Goal: Task Accomplishment & Management: Manage account settings

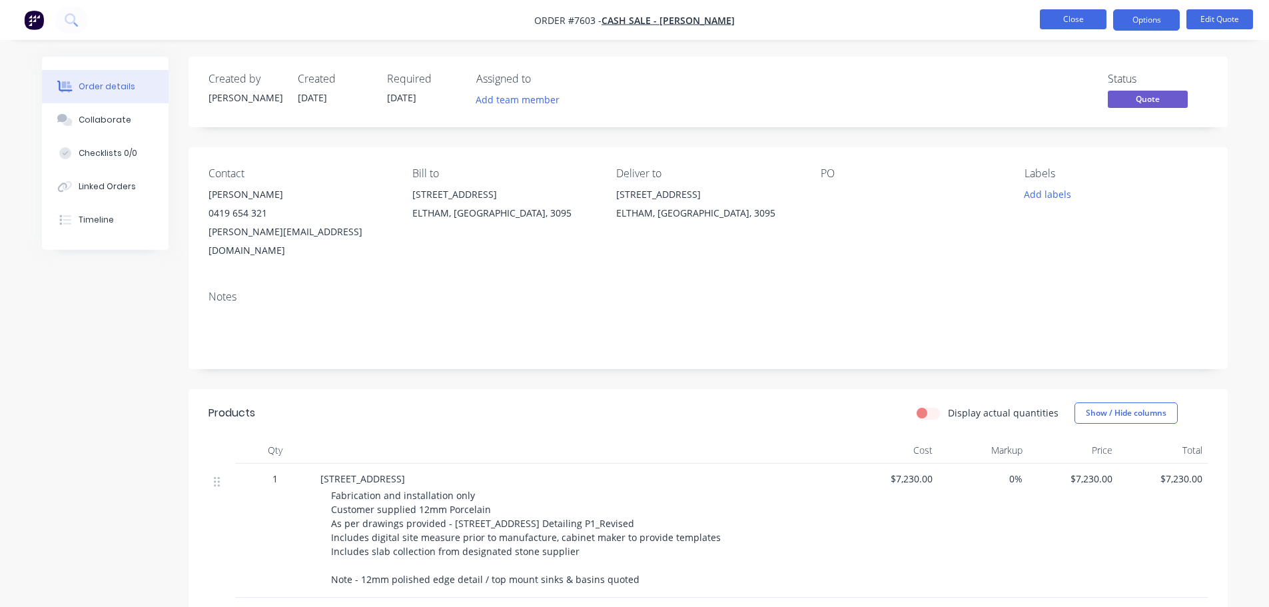
click at [1058, 27] on button "Close" at bounding box center [1073, 19] width 67 height 20
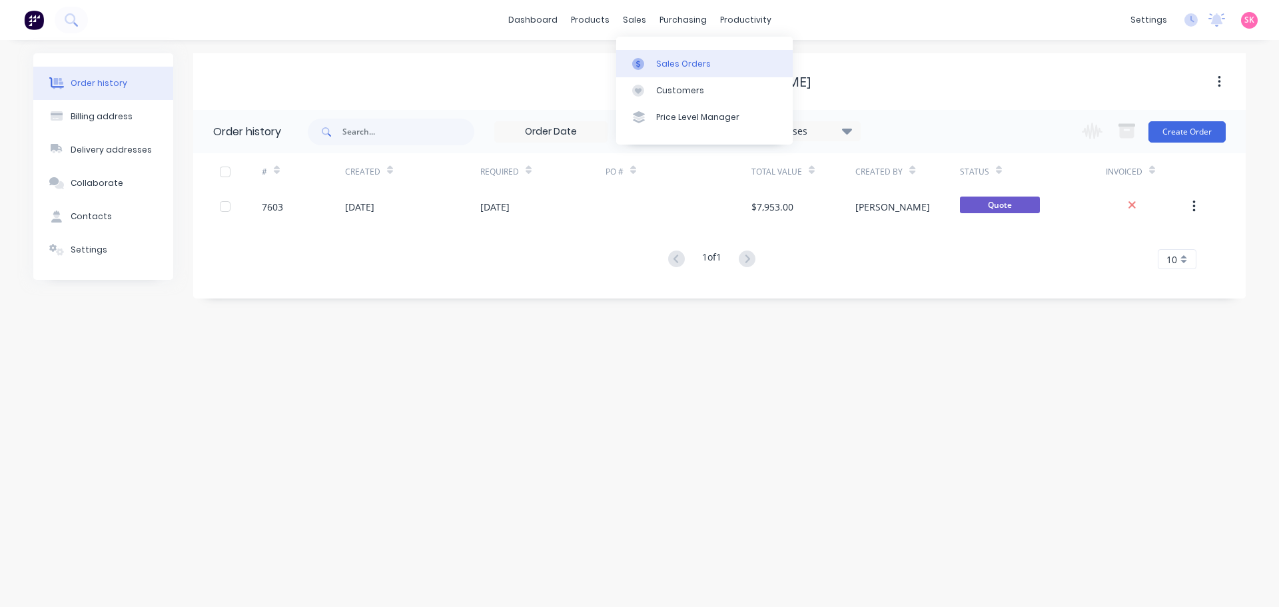
drag, startPoint x: 637, startPoint y: 55, endPoint x: 621, endPoint y: 65, distance: 19.8
click at [637, 55] on link "Sales Orders" at bounding box center [704, 63] width 177 height 27
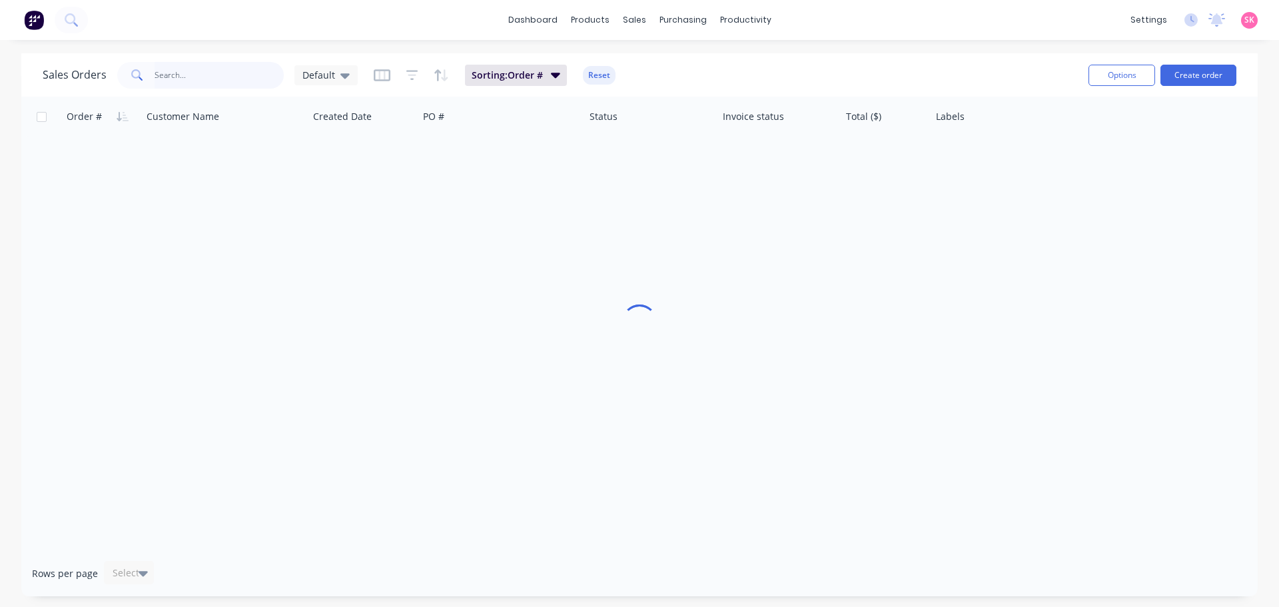
click at [214, 76] on input "text" at bounding box center [220, 75] width 130 height 27
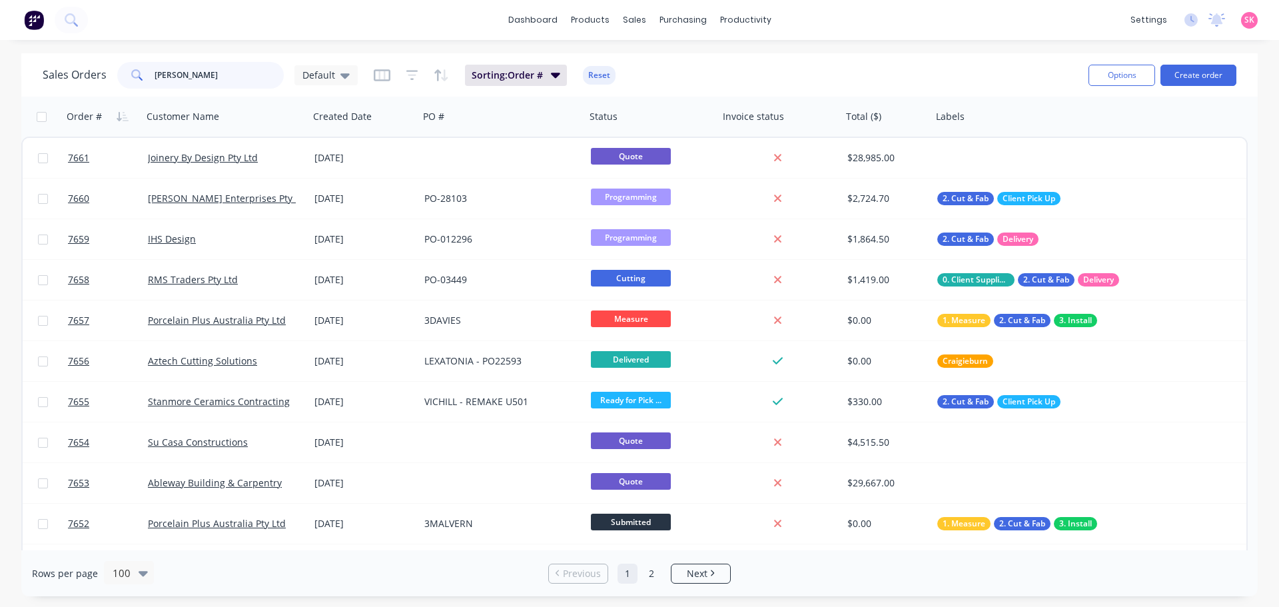
type input "[PERSON_NAME]"
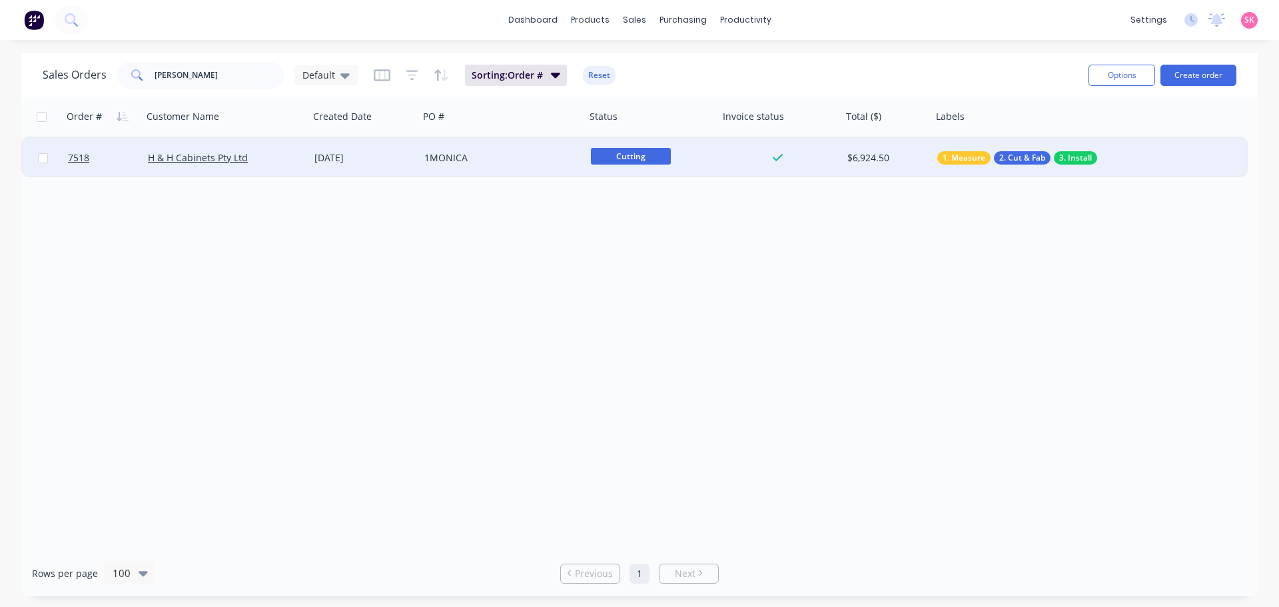
click at [280, 174] on div "H & H Cabinets Pty Ltd" at bounding box center [226, 158] width 167 height 40
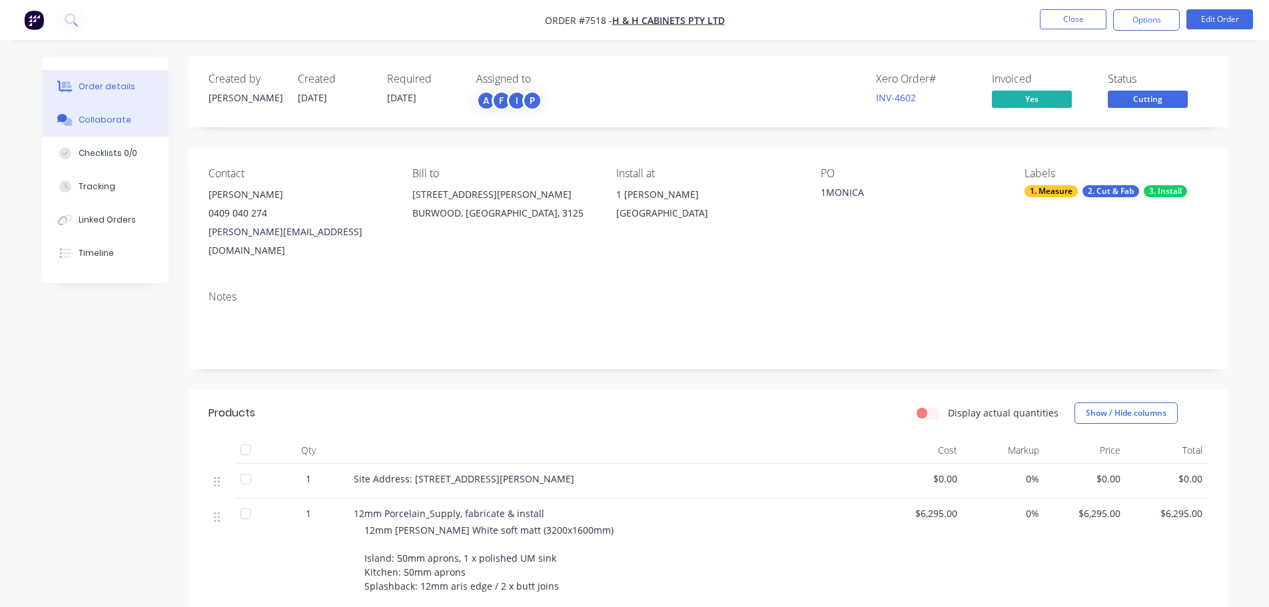
click at [135, 118] on button "Collaborate" at bounding box center [105, 119] width 127 height 33
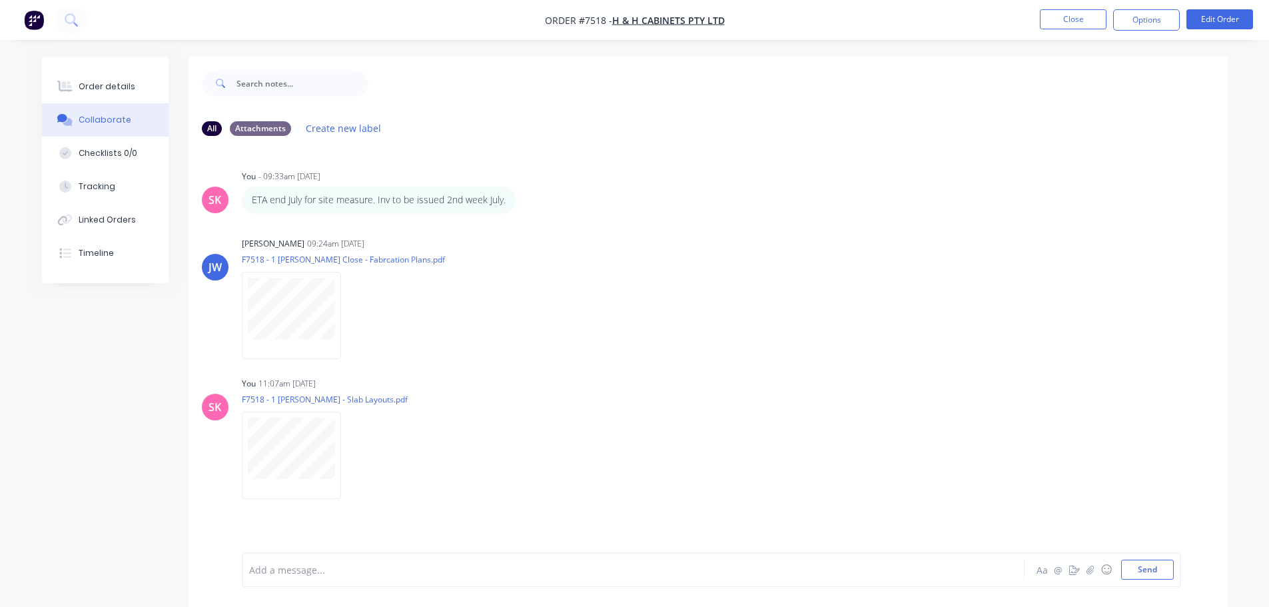
click at [399, 580] on div "Add a message... Aa @ ☺ Send" at bounding box center [711, 569] width 939 height 35
click at [370, 578] on div "Add a message..." at bounding box center [595, 570] width 693 height 20
drag, startPoint x: 370, startPoint y: 578, endPoint x: 357, endPoint y: 581, distance: 13.7
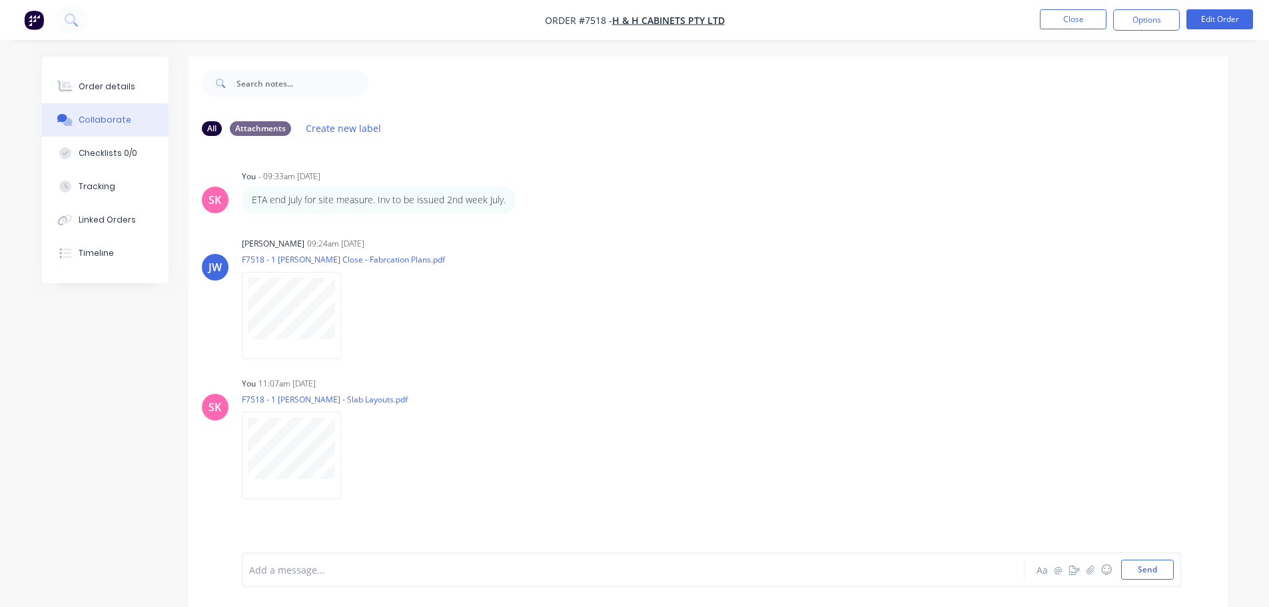
click at [357, 581] on div "Add a message... Aa @ ☺ Send" at bounding box center [711, 569] width 939 height 35
click at [327, 573] on div at bounding box center [596, 570] width 693 height 14
click at [1070, 13] on button "Close" at bounding box center [1073, 19] width 67 height 20
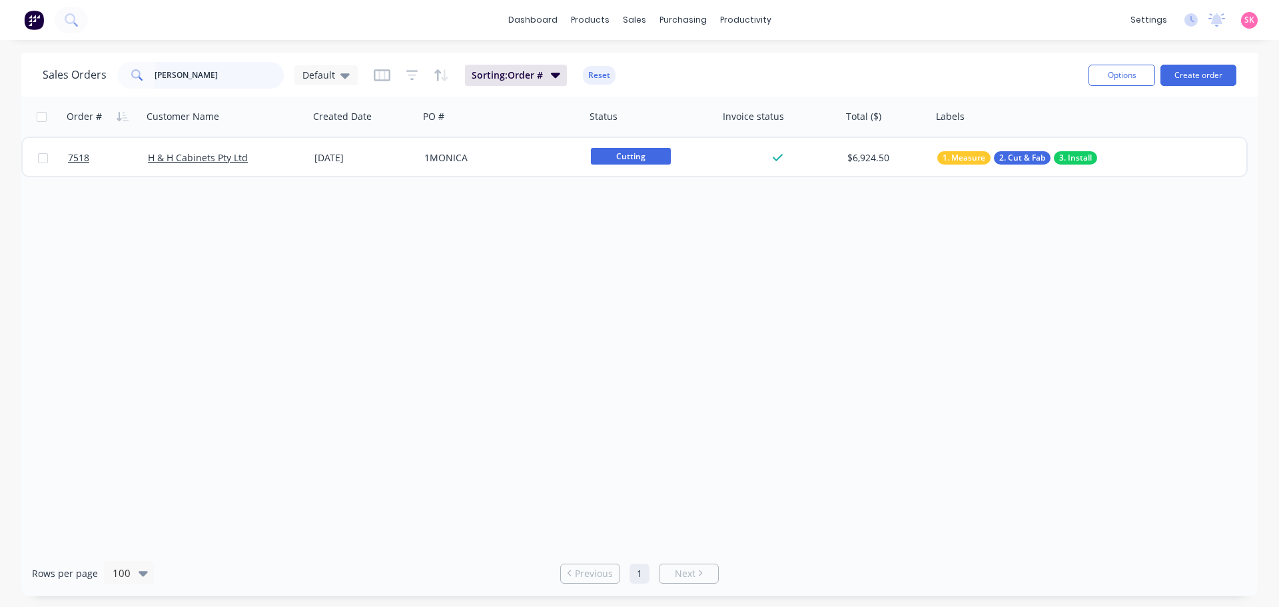
drag, startPoint x: 199, startPoint y: 75, endPoint x: 13, endPoint y: 89, distance: 187.1
click at [70, 85] on div "Sales Orders [PERSON_NAME]" at bounding box center [200, 75] width 315 height 27
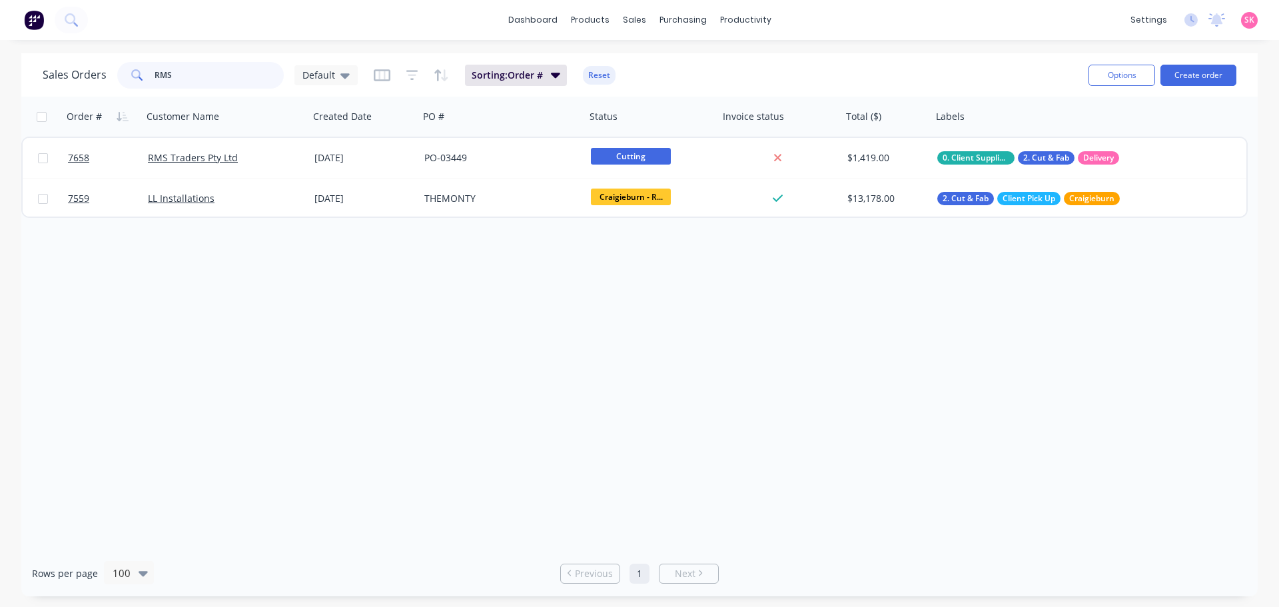
click at [0, 89] on html "dashboard products sales purchasing productivity dashboard products Product Cat…" at bounding box center [639, 303] width 1279 height 607
type input "224"
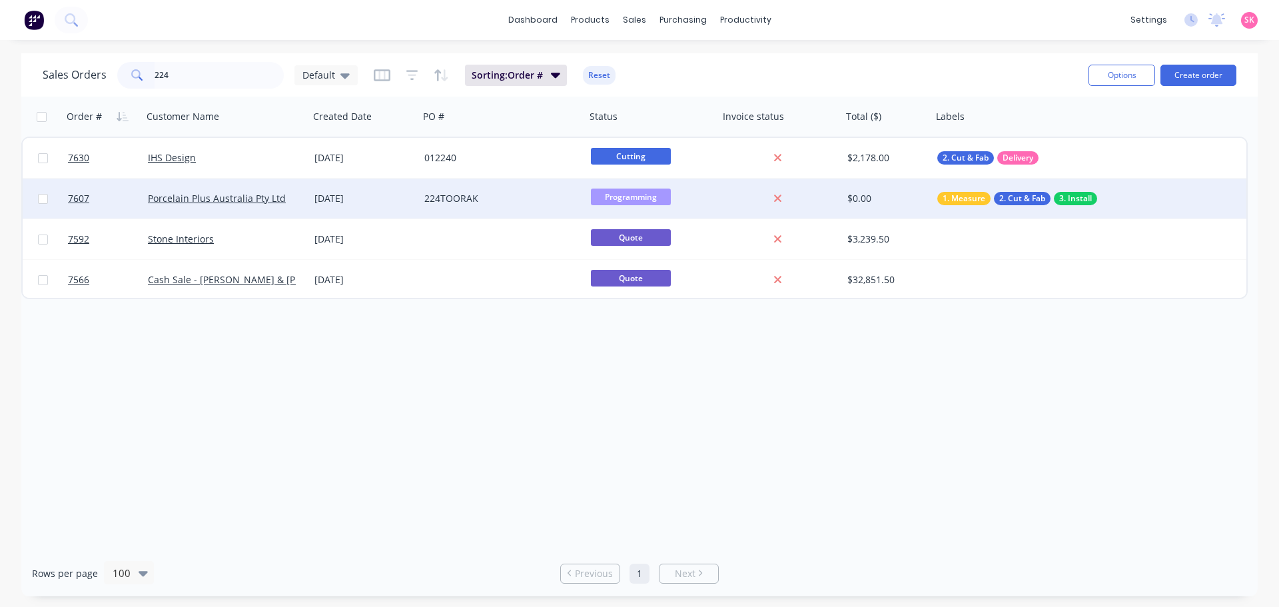
click at [356, 197] on div "[DATE]" at bounding box center [363, 198] width 99 height 13
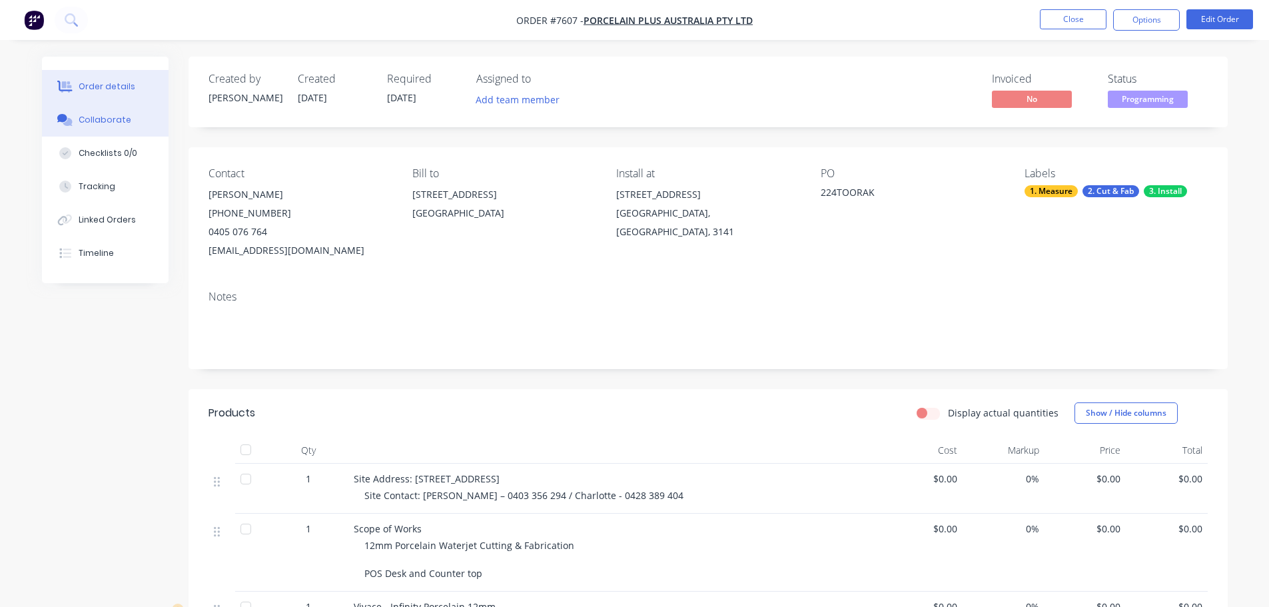
click at [107, 122] on div "Collaborate" at bounding box center [105, 120] width 53 height 12
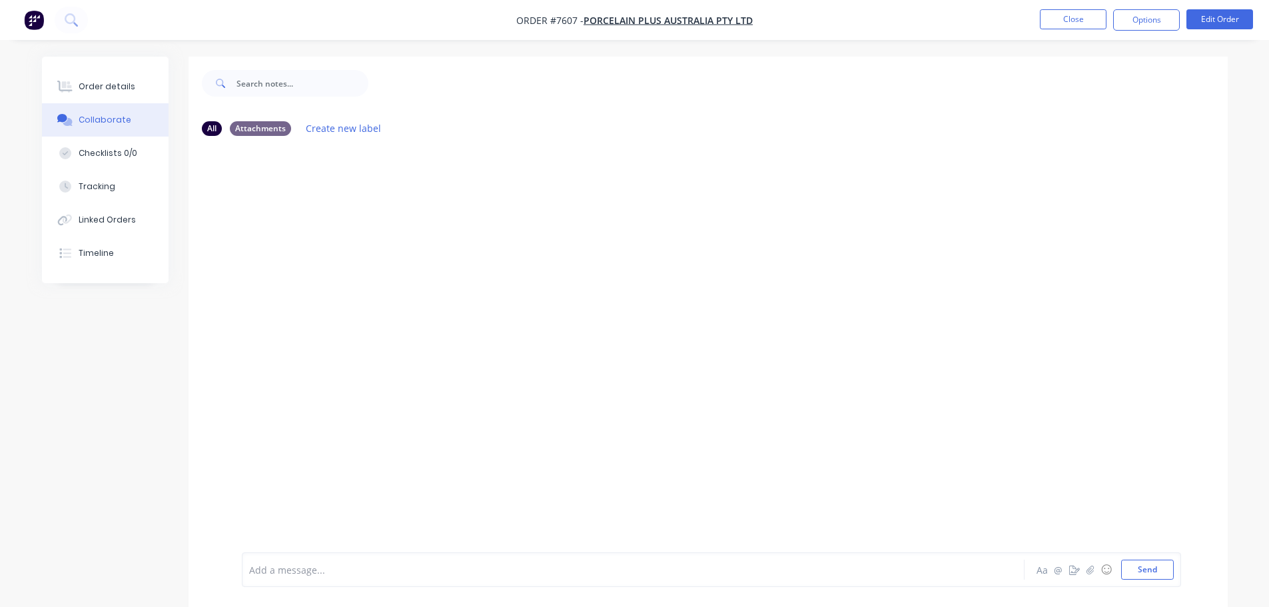
click at [416, 578] on div "Add a message..." at bounding box center [595, 570] width 693 height 20
click at [773, 573] on span "Installers to clad on site (POS system bench) - [PERSON_NAME] has given preferr…" at bounding box center [546, 570] width 592 height 13
click at [906, 572] on div "Installers to clad on site (POS system bench) - [PERSON_NAME] has given preferr…" at bounding box center [596, 570] width 693 height 14
click at [1158, 568] on button "Send" at bounding box center [1147, 570] width 53 height 20
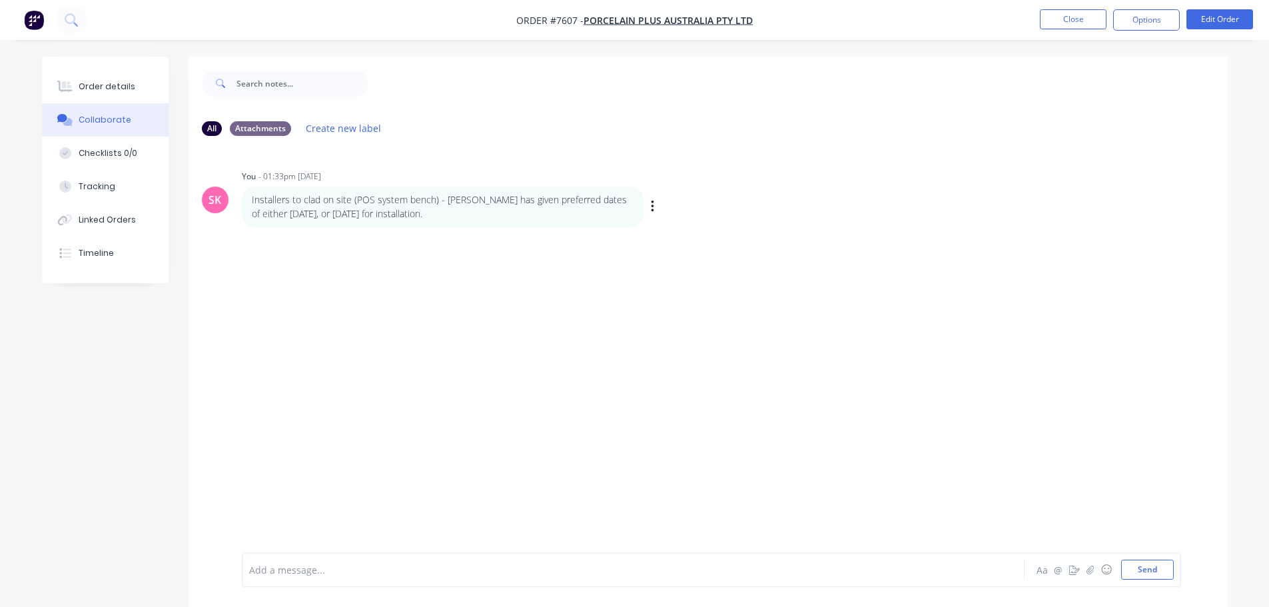
click at [645, 206] on div "Installers to clad on site (POS system bench) - [PERSON_NAME] has given preferr…" at bounding box center [450, 207] width 416 height 41
click at [647, 204] on div "Installers to clad on site (POS system bench) - [PERSON_NAME] has given preferr…" at bounding box center [450, 207] width 416 height 41
click at [656, 207] on div "Labels Edit Delete" at bounding box center [654, 206] width 8 height 19
click at [649, 198] on div "Installers to clad on site (POS system bench) - [PERSON_NAME] has given preferr…" at bounding box center [450, 207] width 416 height 41
click at [653, 207] on icon "button" at bounding box center [652, 206] width 3 height 12
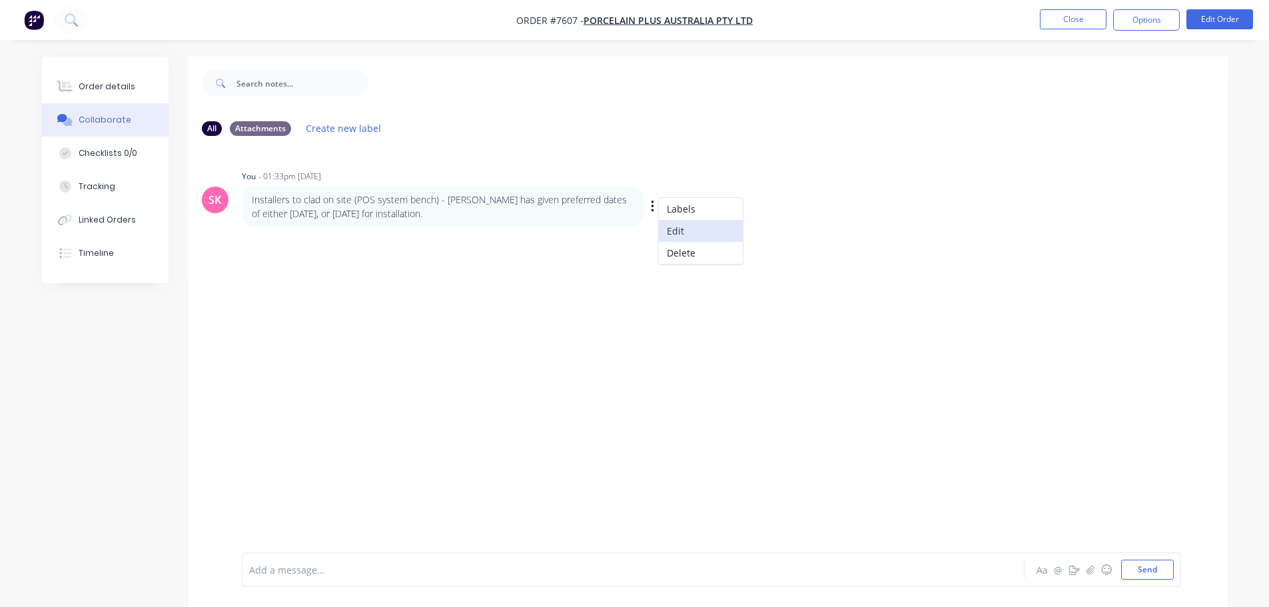
click at [691, 233] on button "Edit" at bounding box center [701, 231] width 84 height 22
click at [246, 571] on div "Installers to clad on site (POS system bench) - [PERSON_NAME] has given preferr…" at bounding box center [711, 569] width 939 height 35
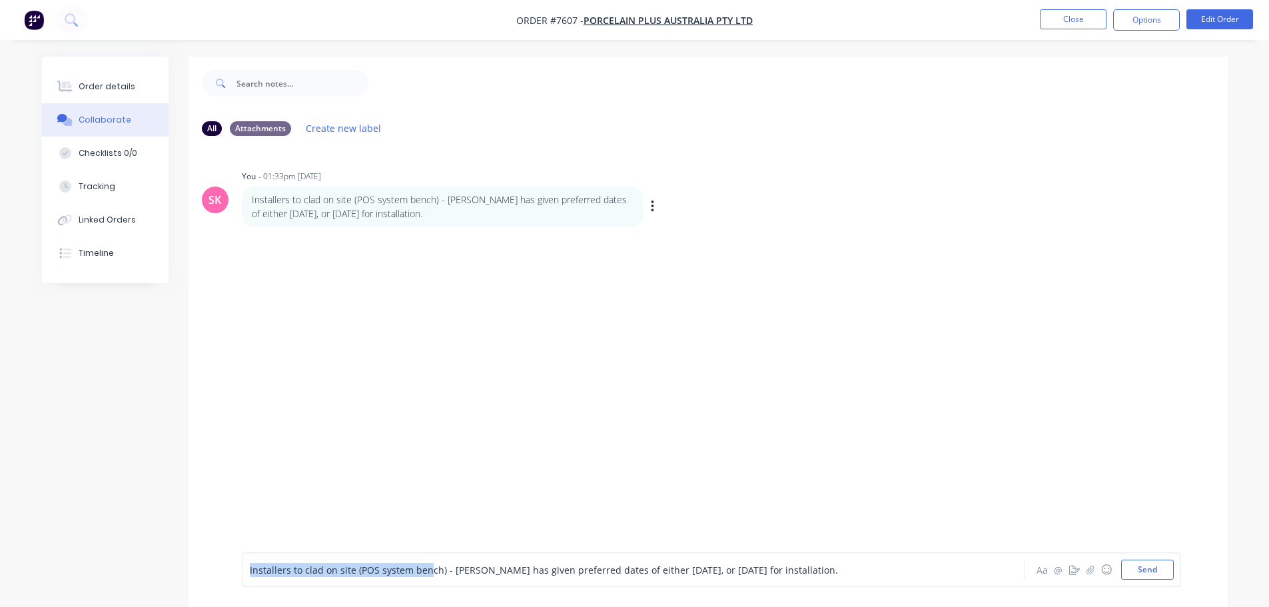
drag, startPoint x: 425, startPoint y: 570, endPoint x: 240, endPoint y: 566, distance: 185.2
click at [240, 566] on div "Installers to clad on site (POS system bench) - [PERSON_NAME] has given preferr…" at bounding box center [708, 569] width 1039 height 75
click at [653, 203] on icon "button" at bounding box center [652, 206] width 3 height 12
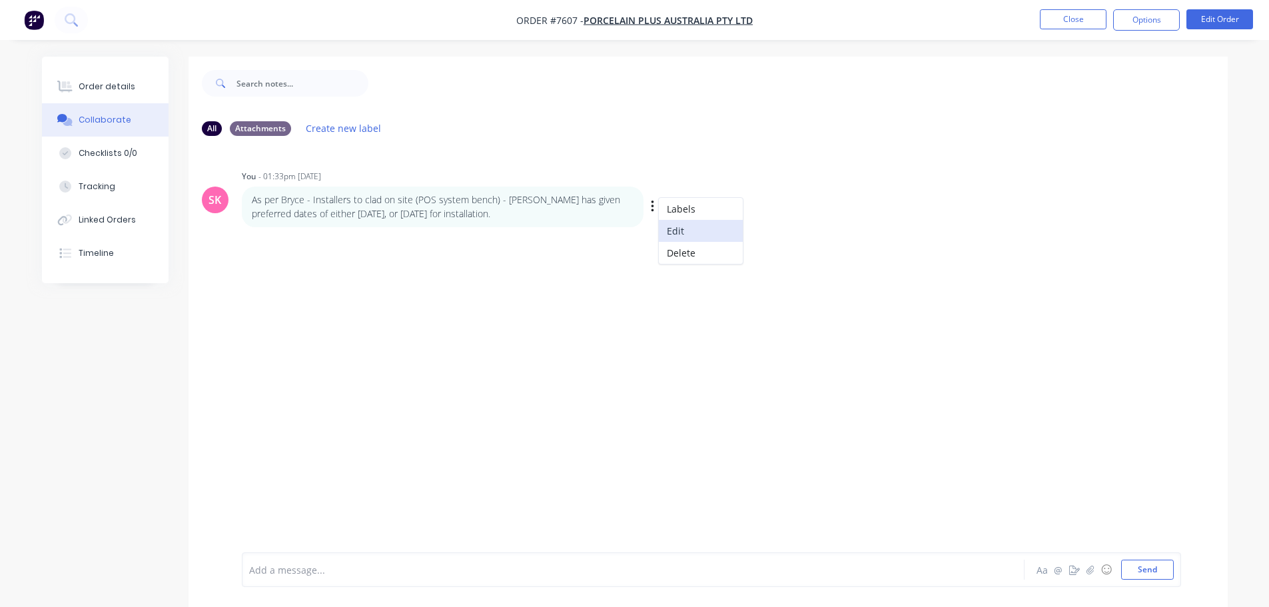
click at [677, 233] on button "Edit" at bounding box center [701, 231] width 84 height 22
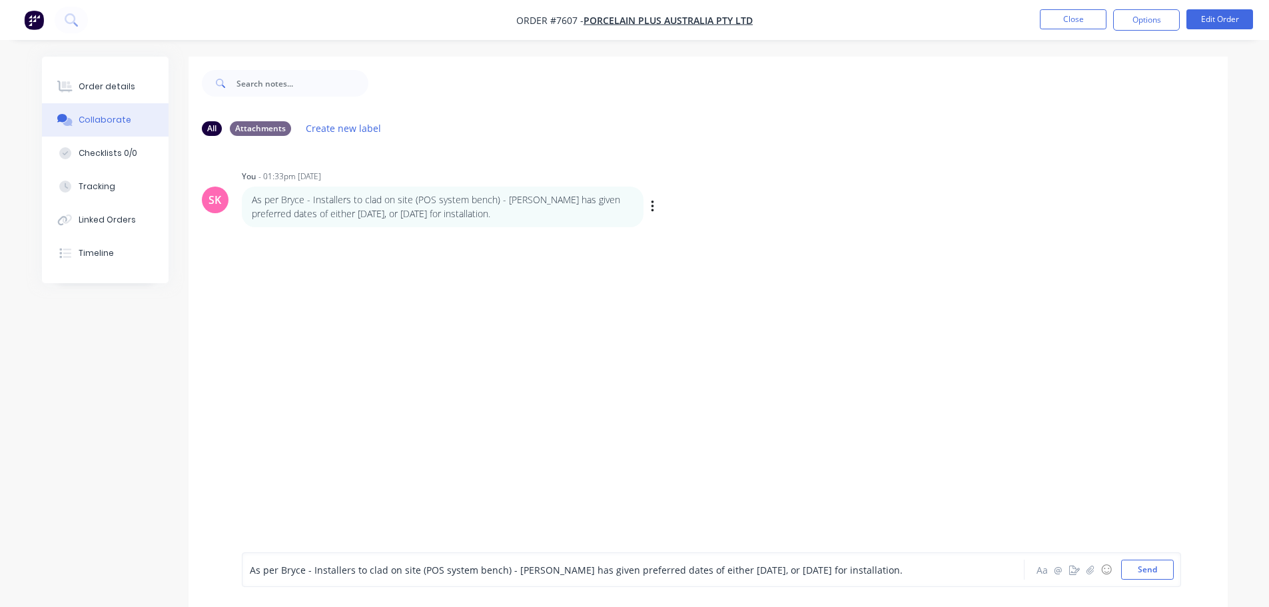
click at [715, 570] on span "As per Bryce - Installers to clad on site (POS system bench) - [PERSON_NAME] ha…" at bounding box center [576, 570] width 653 height 13
click at [769, 572] on span "As per Bryce - Installers to clad on site (POS system bench) - [PERSON_NAME] ha…" at bounding box center [576, 570] width 653 height 13
click at [1134, 572] on button "Send" at bounding box center [1147, 570] width 53 height 20
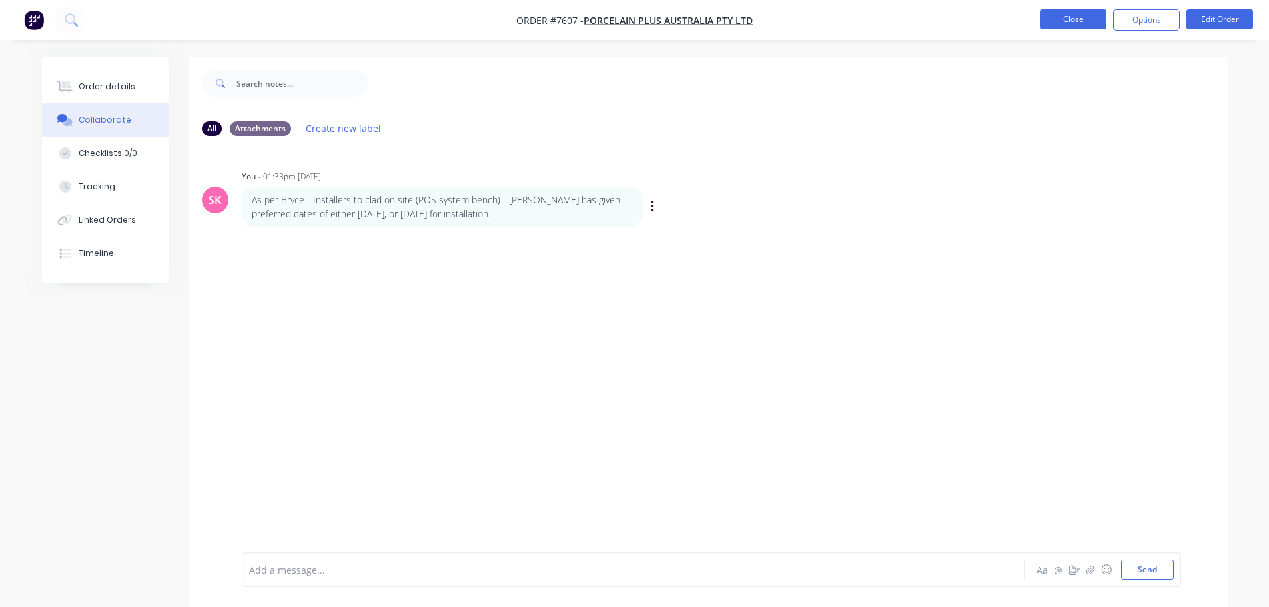
click at [1101, 24] on button "Close" at bounding box center [1073, 19] width 67 height 20
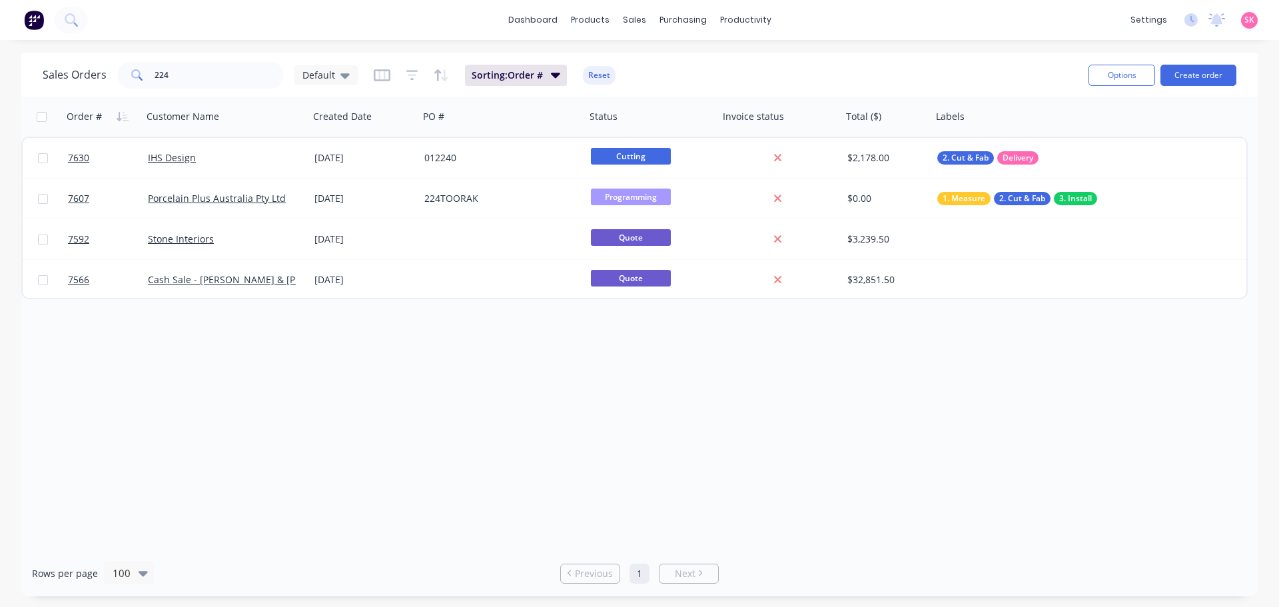
drag, startPoint x: 502, startPoint y: 382, endPoint x: 586, endPoint y: 352, distance: 89.3
click at [502, 381] on div "Order # Customer Name Created Date PO # Status Invoice status Total ($) Labels …" at bounding box center [639, 324] width 1236 height 454
drag, startPoint x: 176, startPoint y: 83, endPoint x: 29, endPoint y: 102, distance: 148.4
click at [56, 101] on div "Sales Orders 224 Default Sorting: Order # Reset Options Create order Order # Cu…" at bounding box center [639, 324] width 1236 height 543
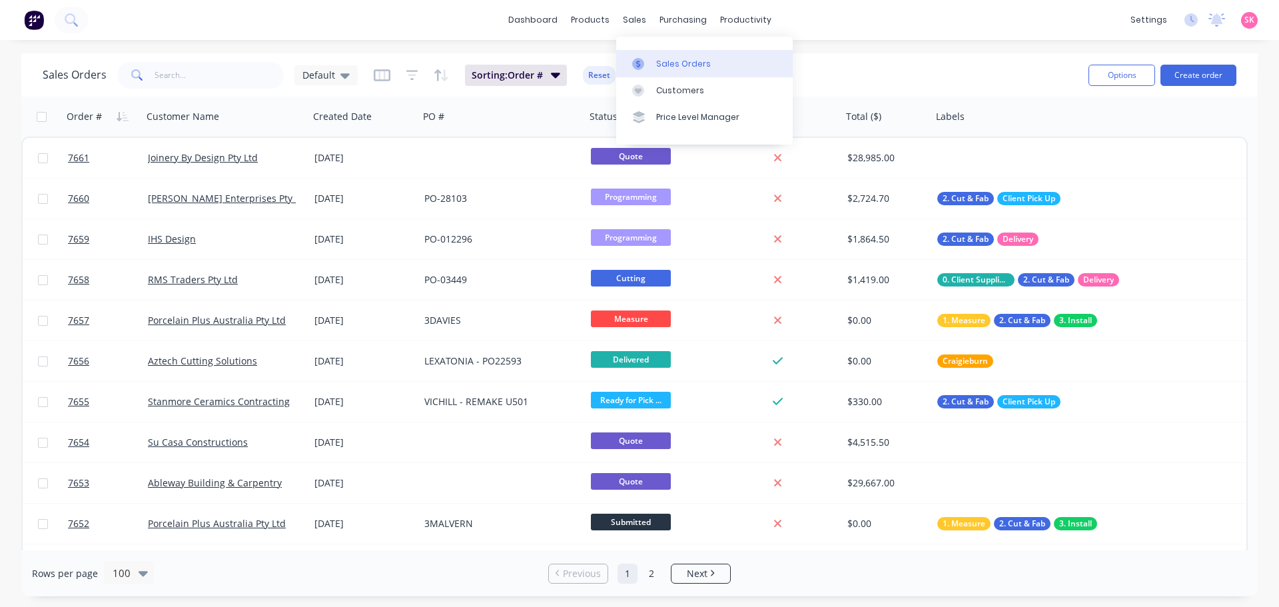
click at [663, 65] on div "Sales Orders" at bounding box center [683, 64] width 55 height 12
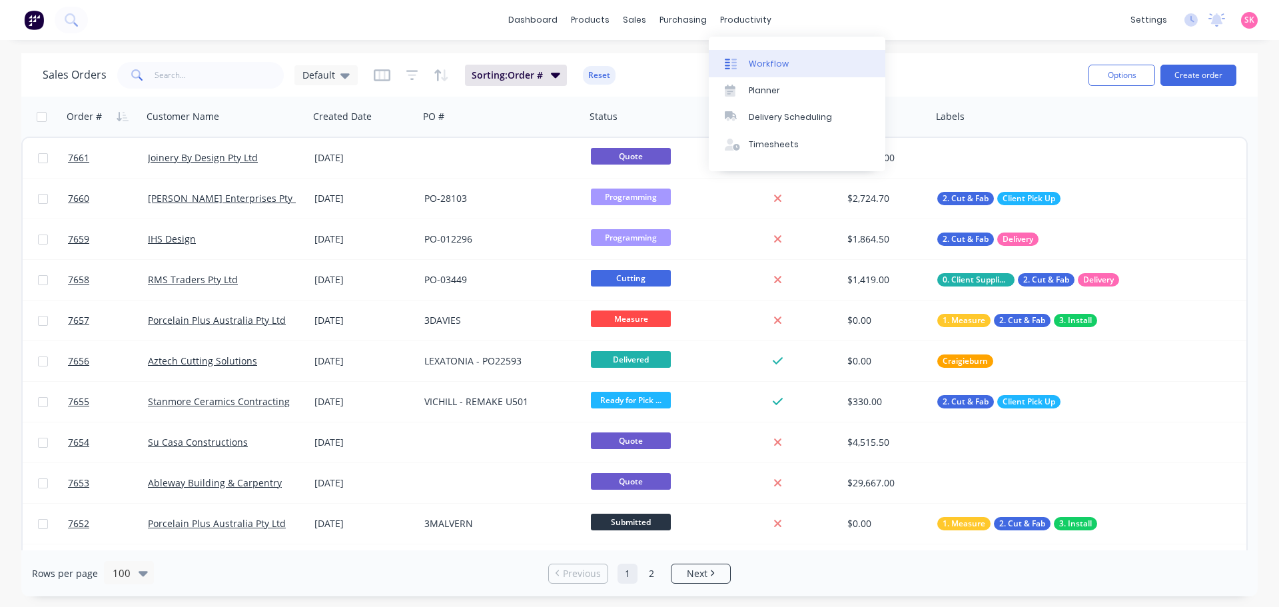
click at [756, 67] on div "Workflow" at bounding box center [769, 64] width 40 height 12
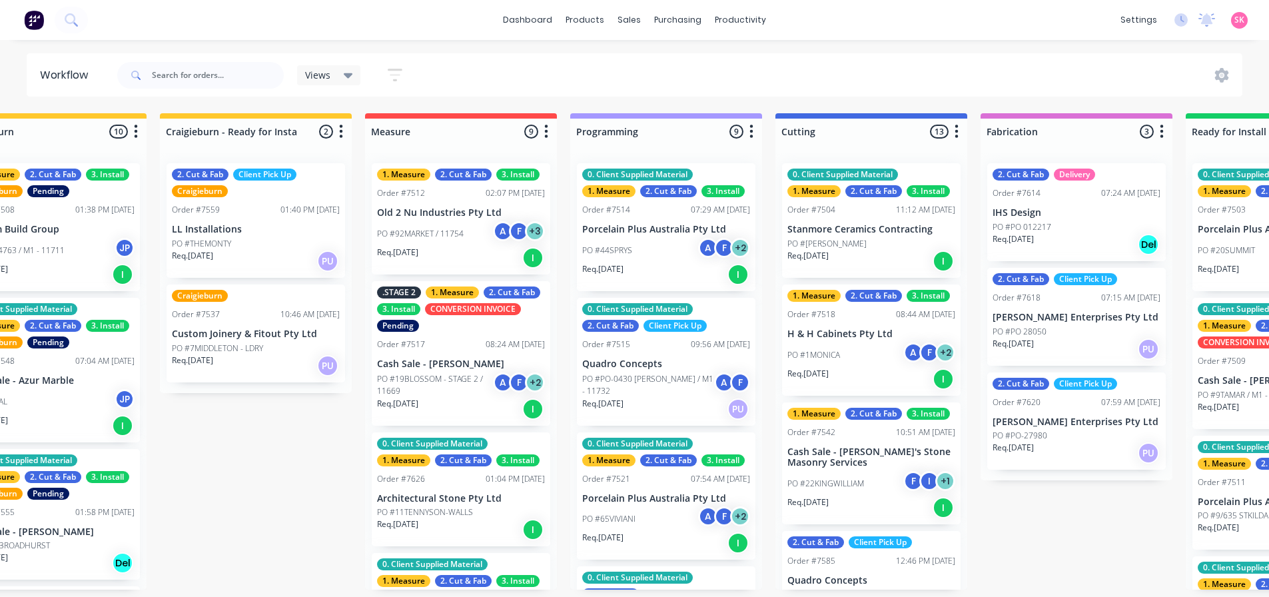
scroll to position [0, 280]
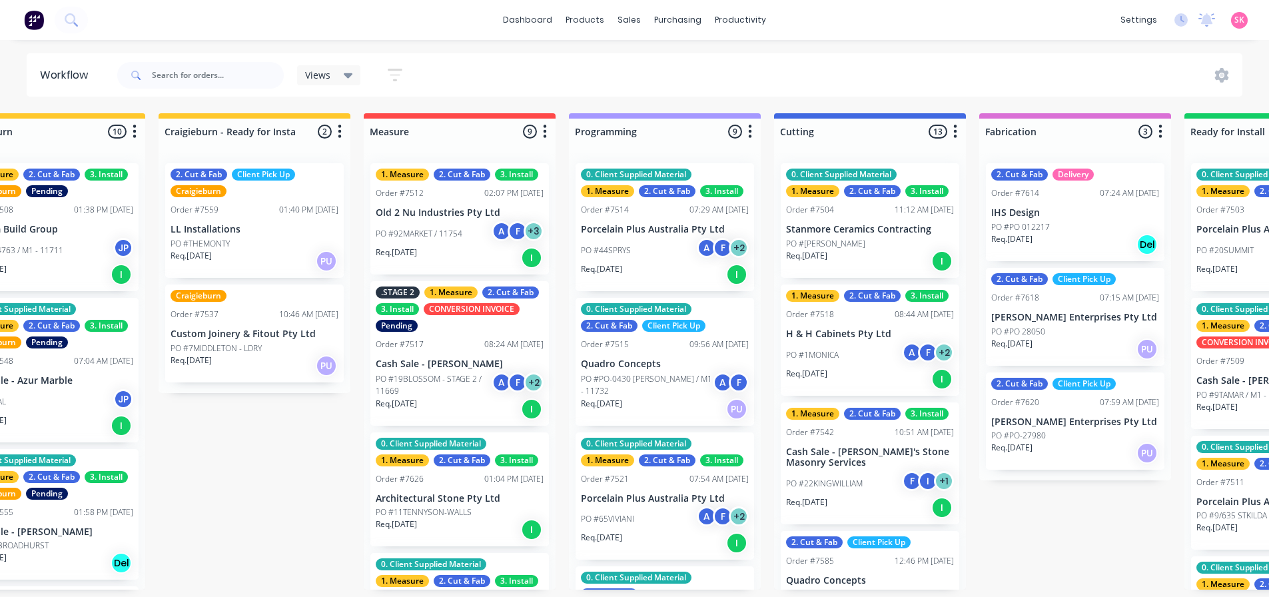
click at [443, 228] on p "PO #92MARKET / 11754" at bounding box center [419, 234] width 87 height 12
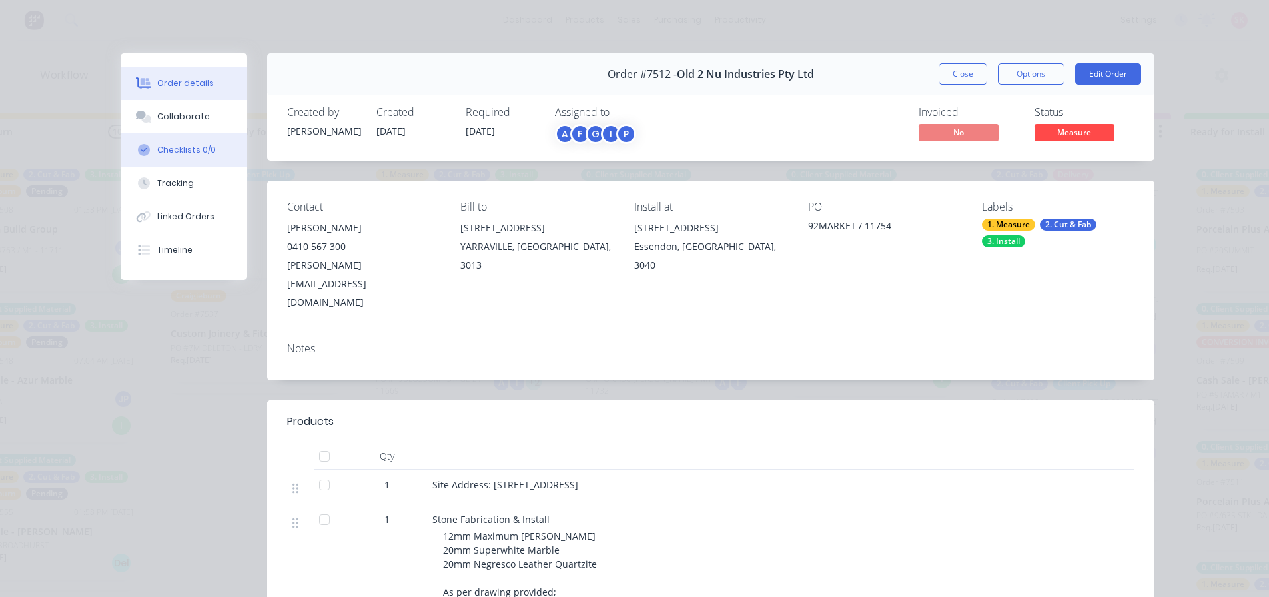
click at [206, 130] on button "Collaborate" at bounding box center [184, 116] width 127 height 33
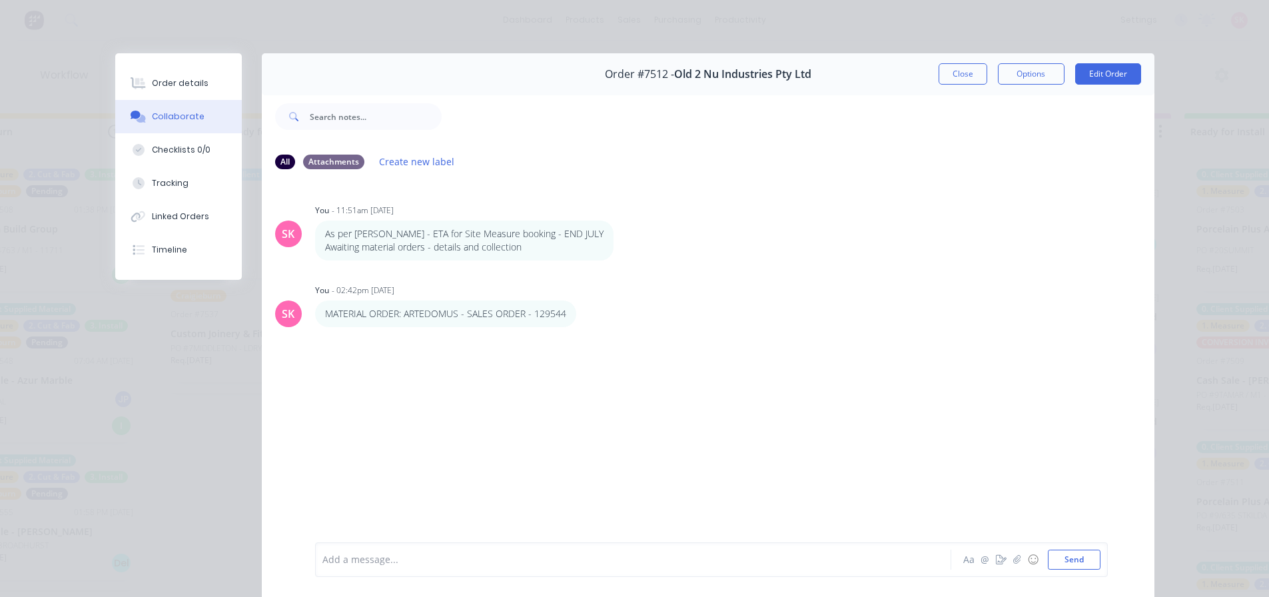
click at [424, 550] on div "Add a message..." at bounding box center [613, 560] width 583 height 20
click at [966, 76] on button "Close" at bounding box center [963, 73] width 49 height 21
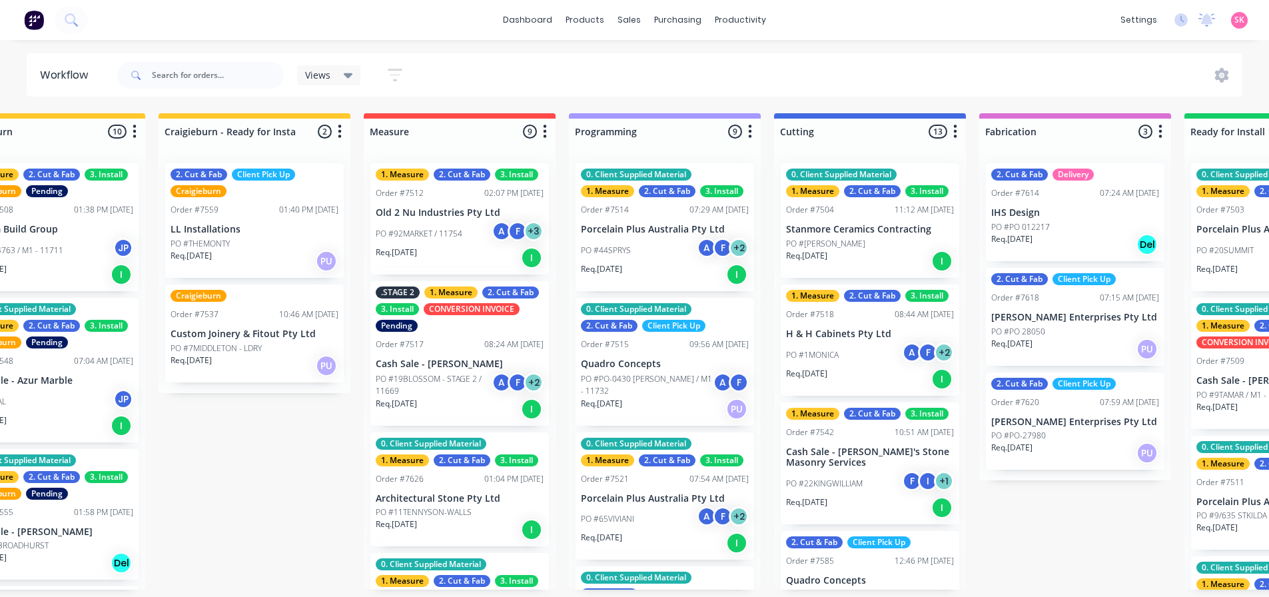
click at [721, 228] on p "Porcelain Plus Australia Pty Ltd" at bounding box center [665, 229] width 168 height 11
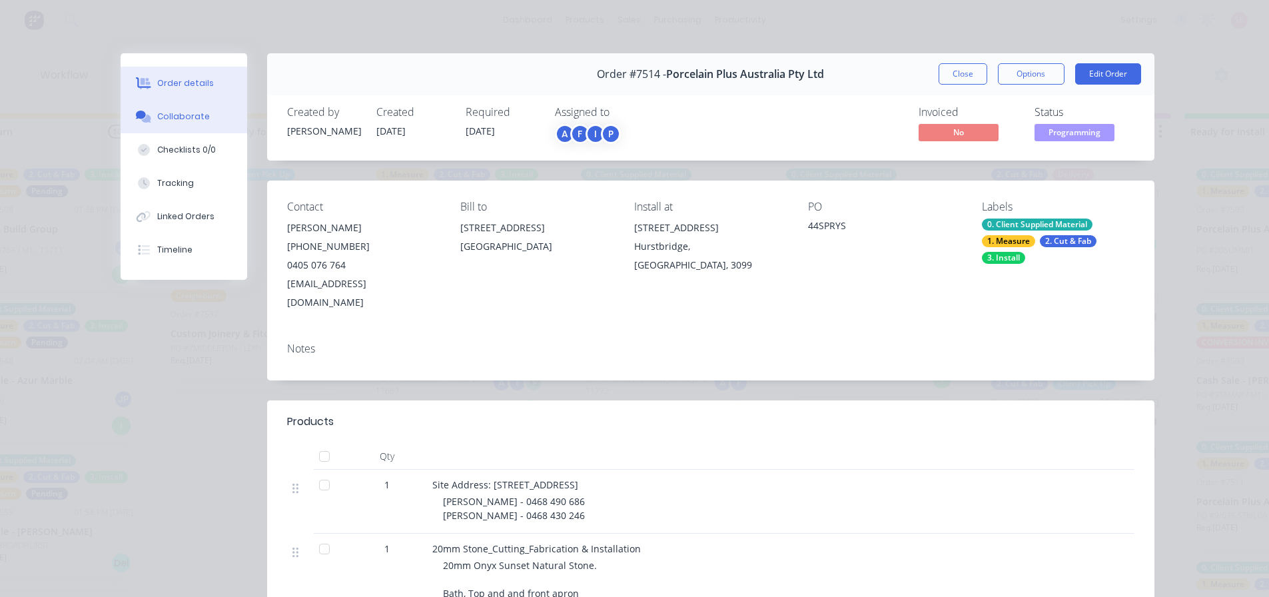
click at [196, 123] on button "Collaborate" at bounding box center [184, 116] width 127 height 33
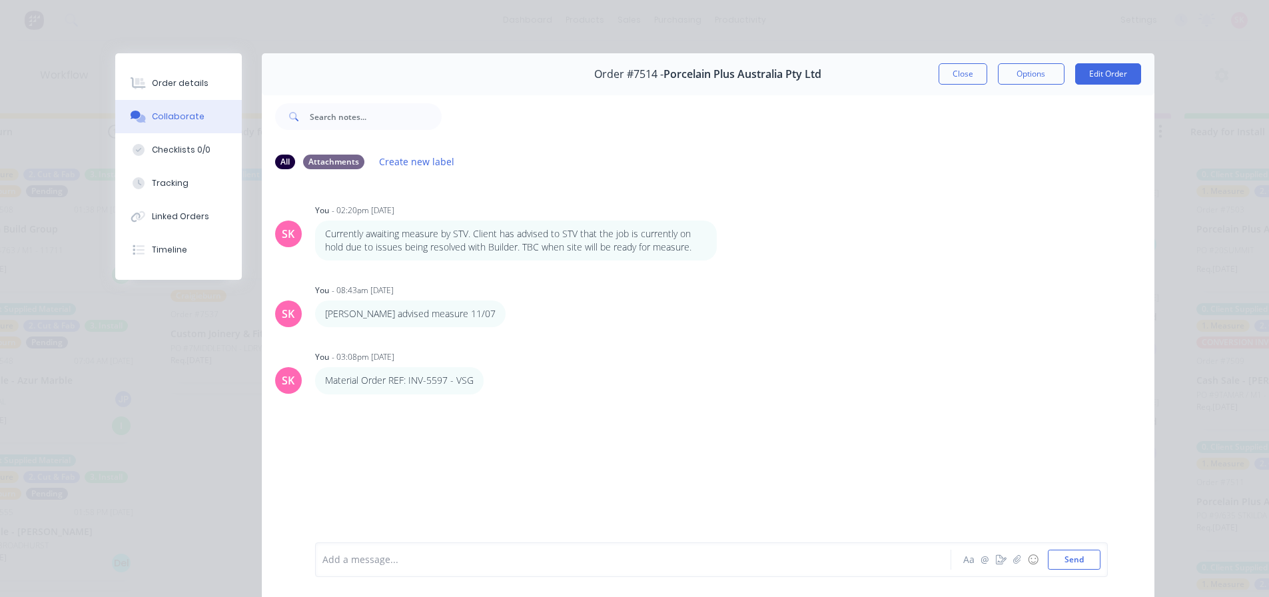
click at [567, 567] on div "Add a message..." at bounding box center [613, 560] width 583 height 20
click at [951, 70] on button "Close" at bounding box center [963, 73] width 49 height 21
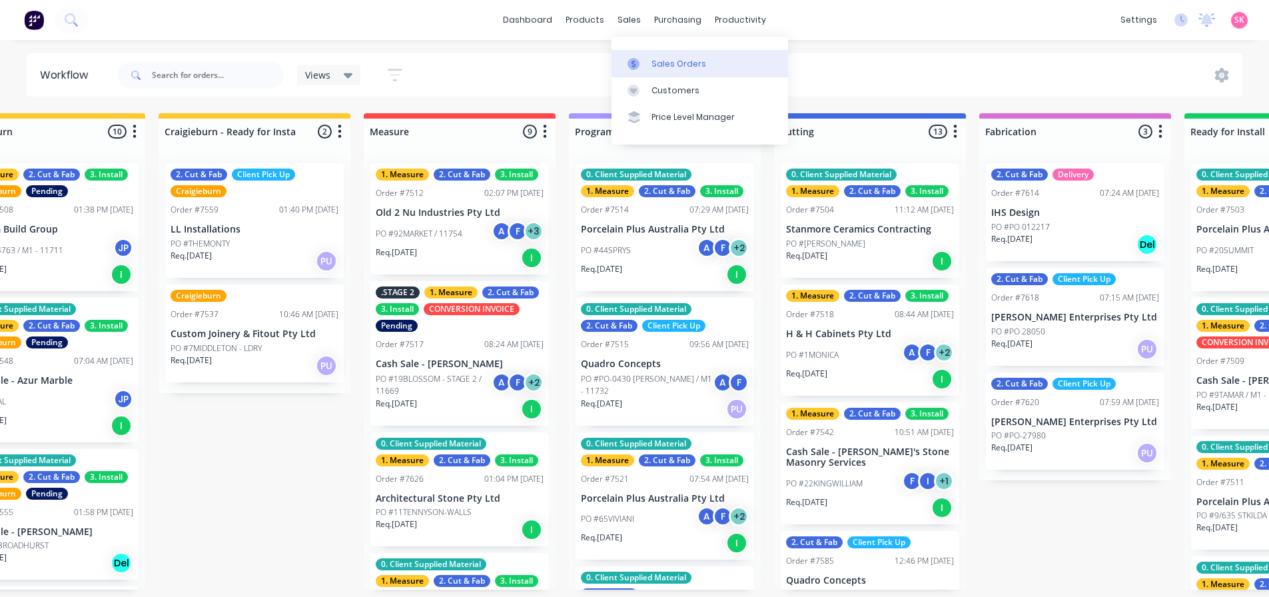
click at [632, 55] on link "Sales Orders" at bounding box center [699, 63] width 177 height 27
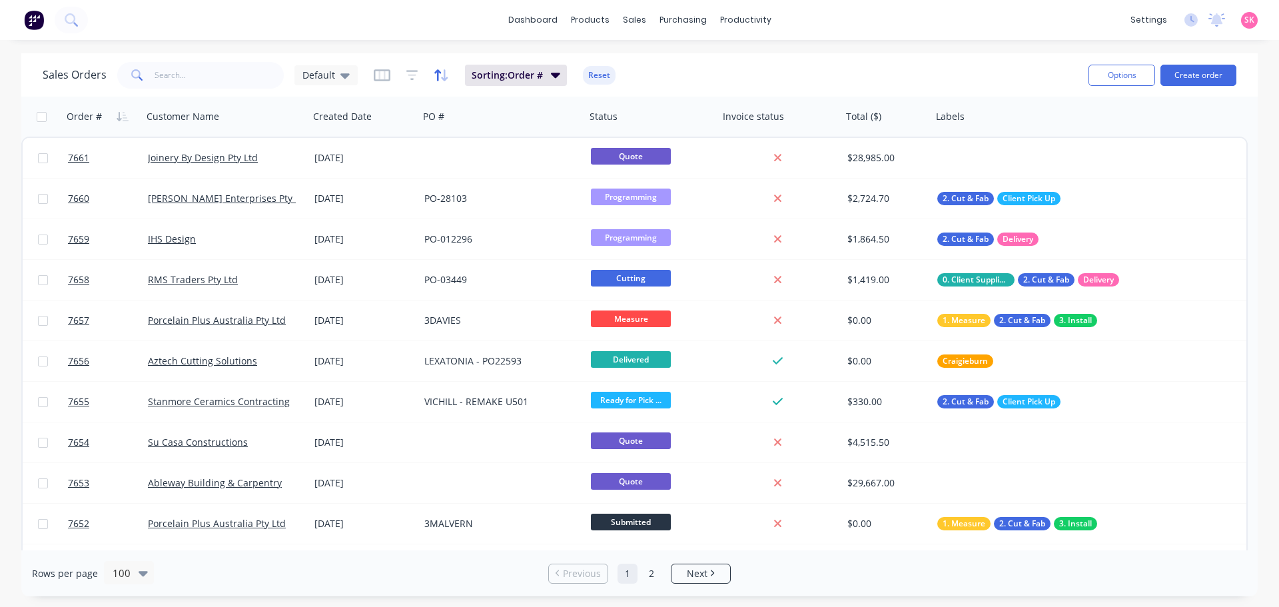
click at [443, 73] on icon "button" at bounding box center [444, 75] width 7 height 12
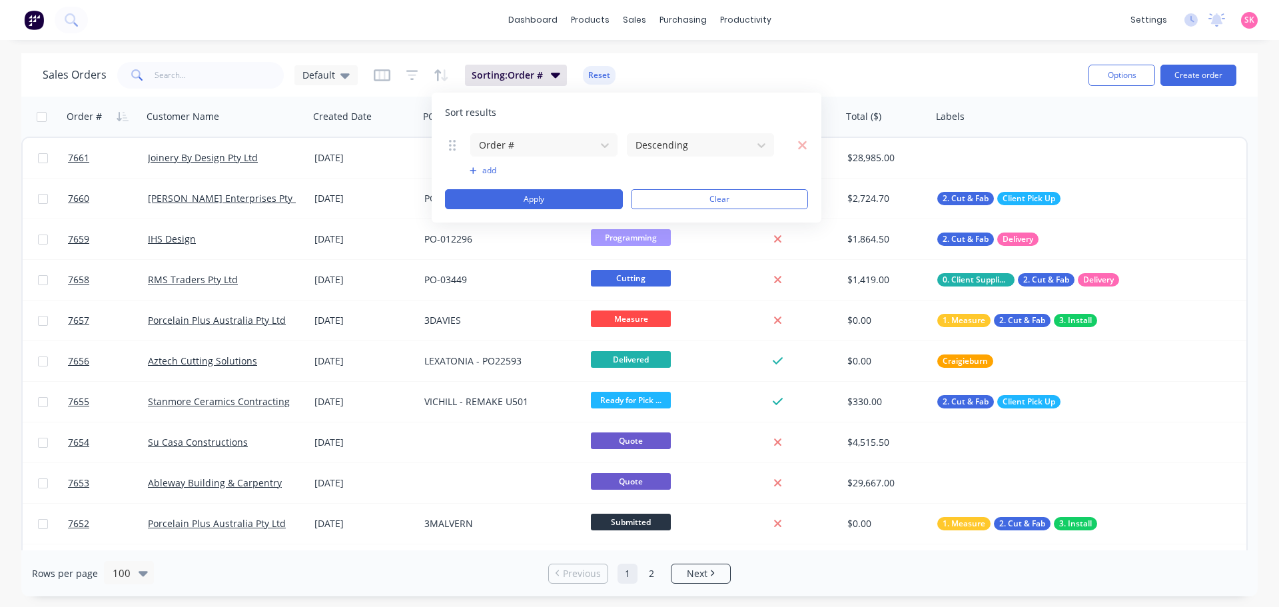
click at [479, 167] on button "add" at bounding box center [544, 170] width 149 height 11
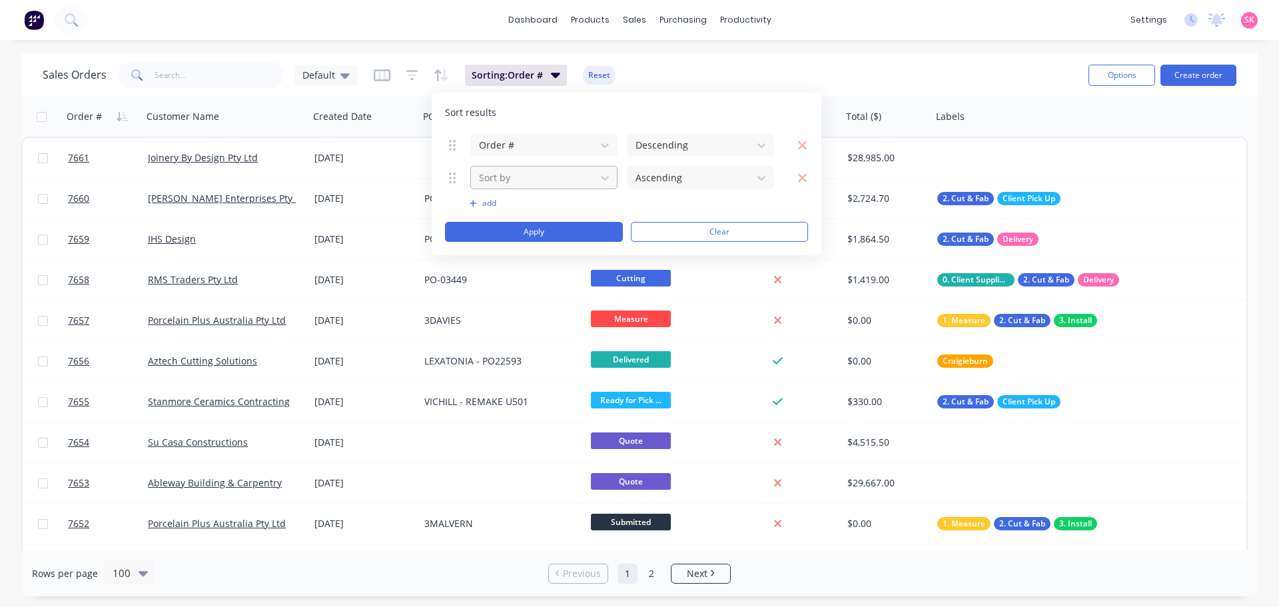
click at [528, 177] on div at bounding box center [533, 177] width 111 height 17
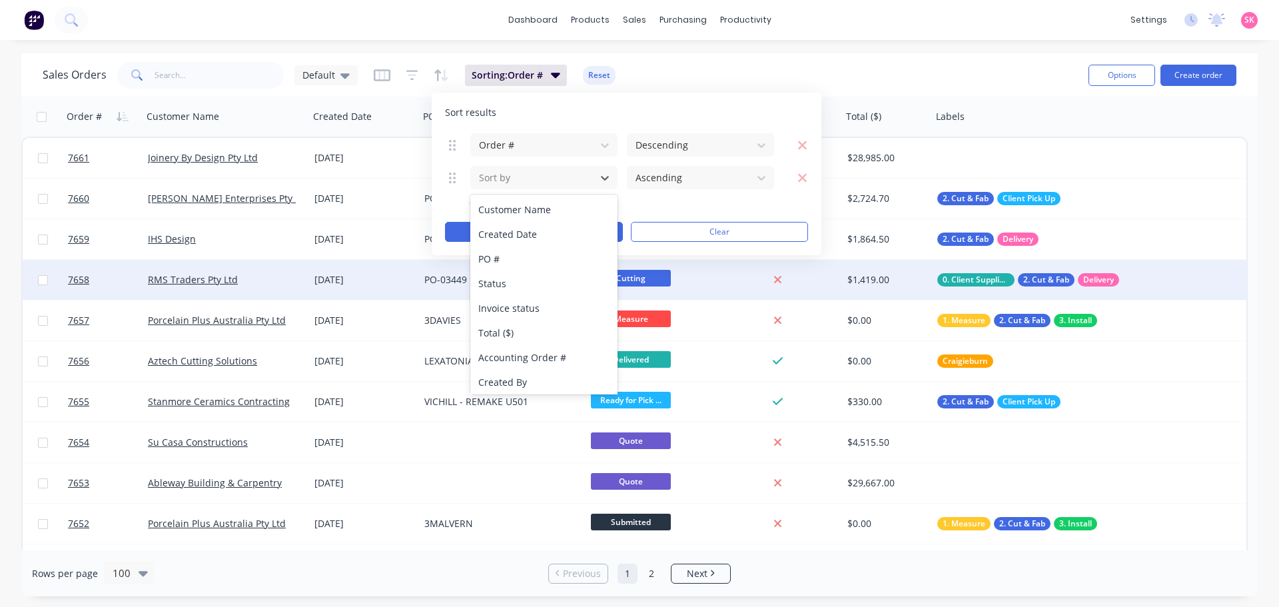
click at [546, 278] on div "Status" at bounding box center [543, 283] width 147 height 25
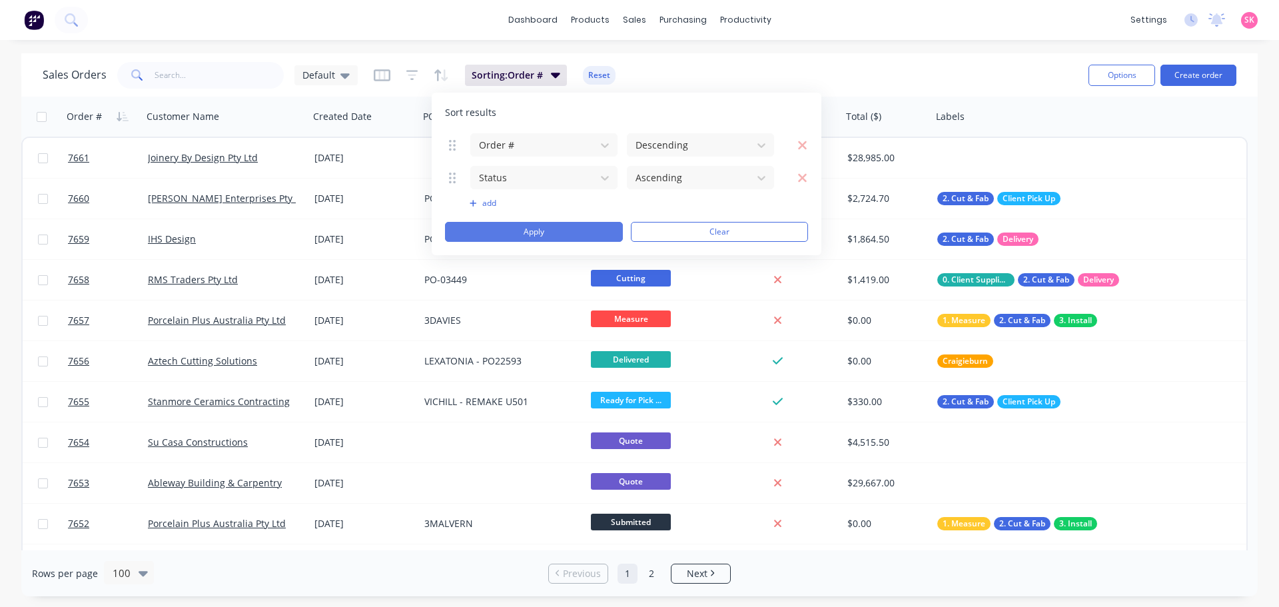
click at [572, 225] on button "Apply" at bounding box center [534, 232] width 178 height 20
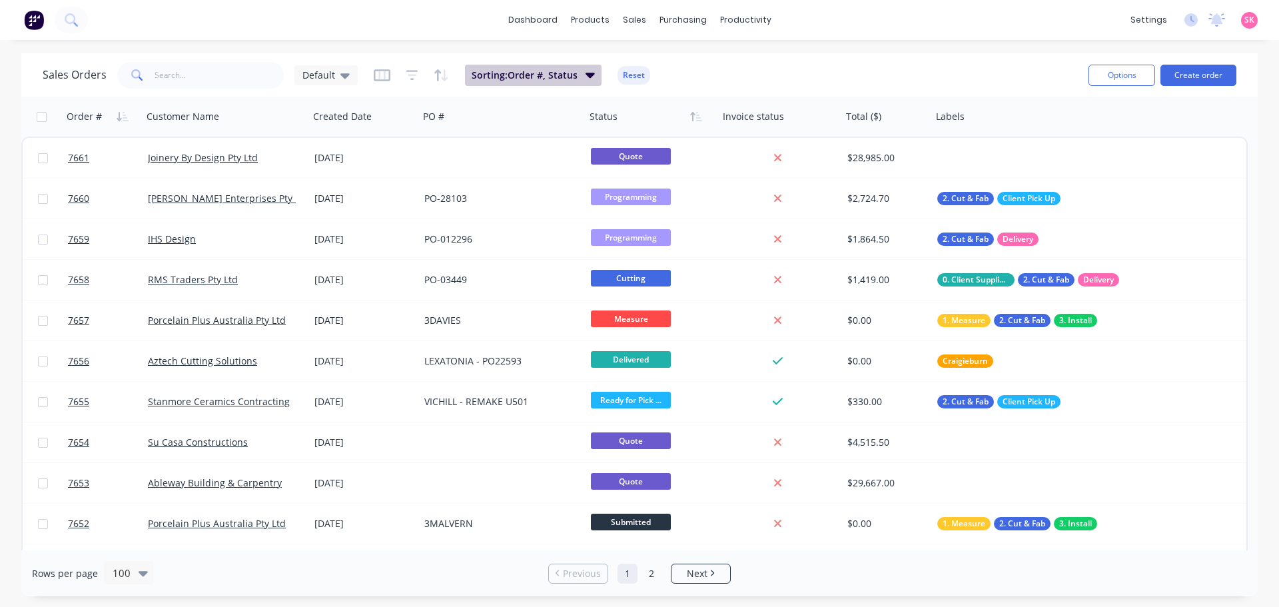
click at [519, 77] on span "Sorting: Order #, Status" at bounding box center [525, 75] width 106 height 13
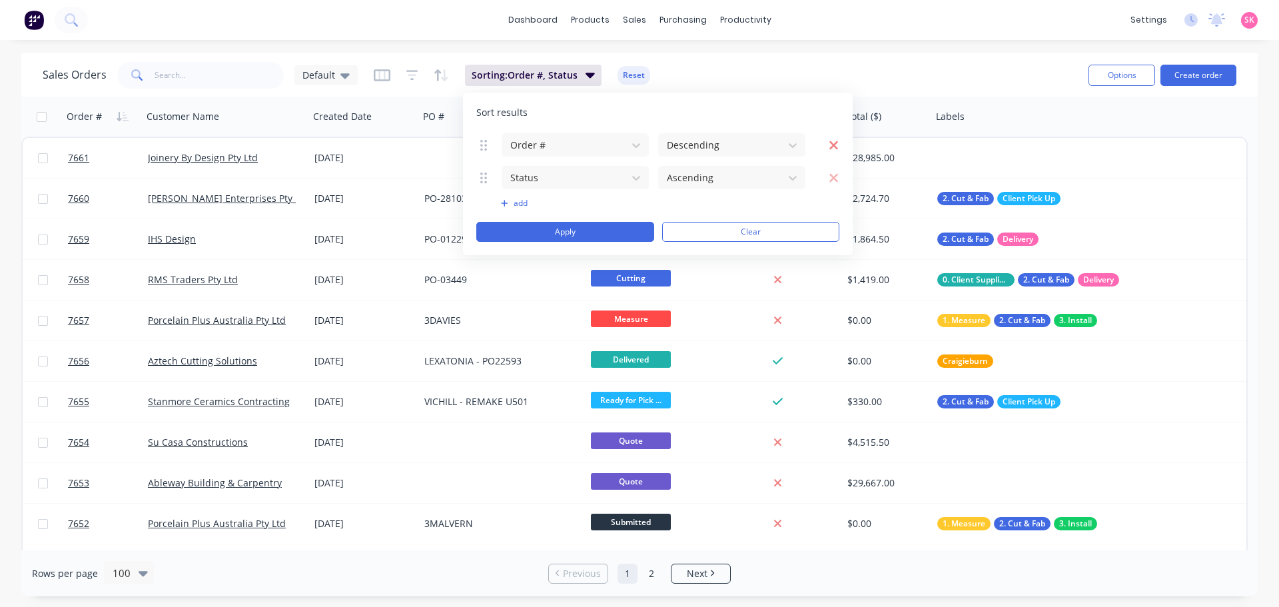
click at [829, 143] on icon "button" at bounding box center [834, 145] width 10 height 13
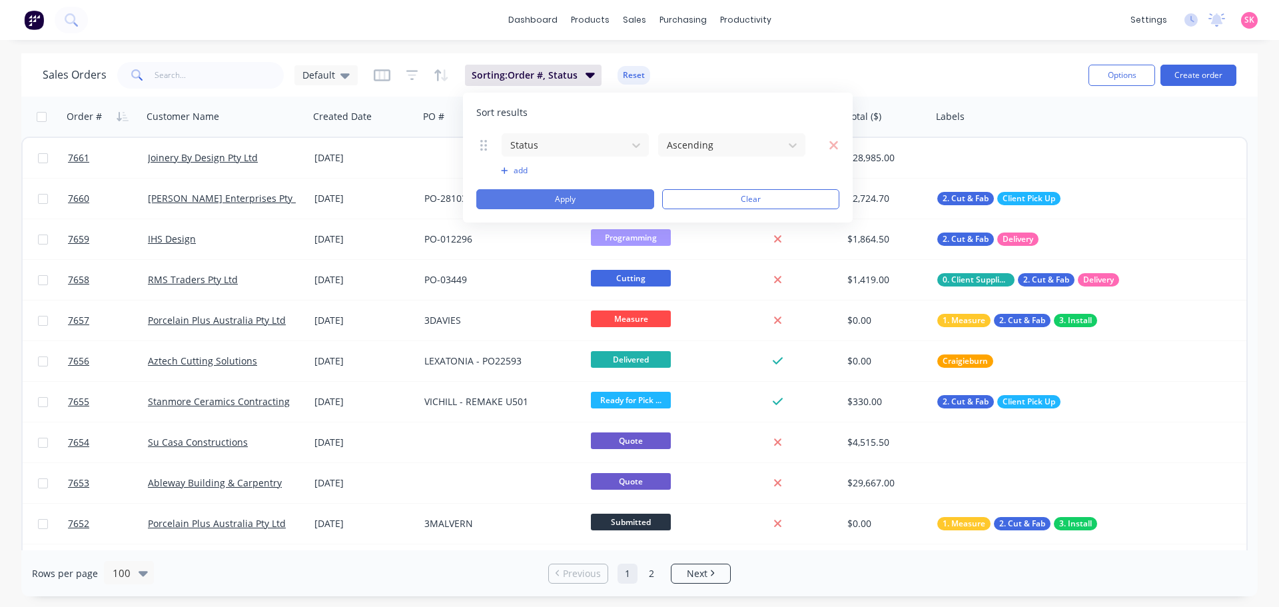
click at [624, 198] on button "Apply" at bounding box center [565, 199] width 178 height 20
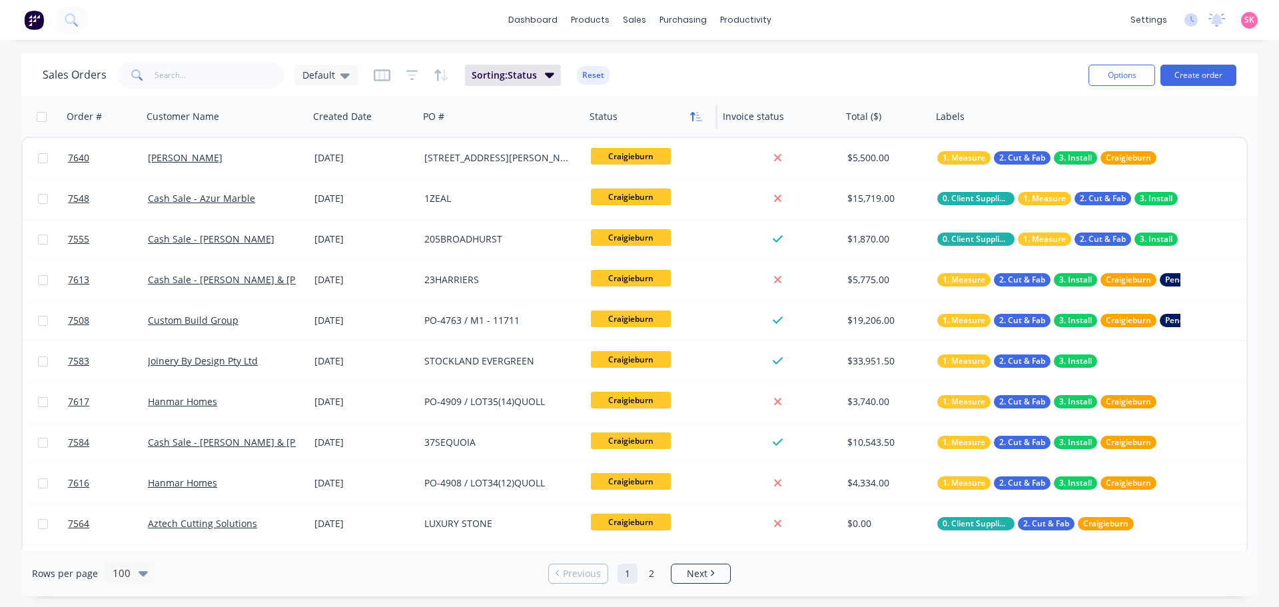
click at [691, 116] on icon "button" at bounding box center [696, 116] width 12 height 11
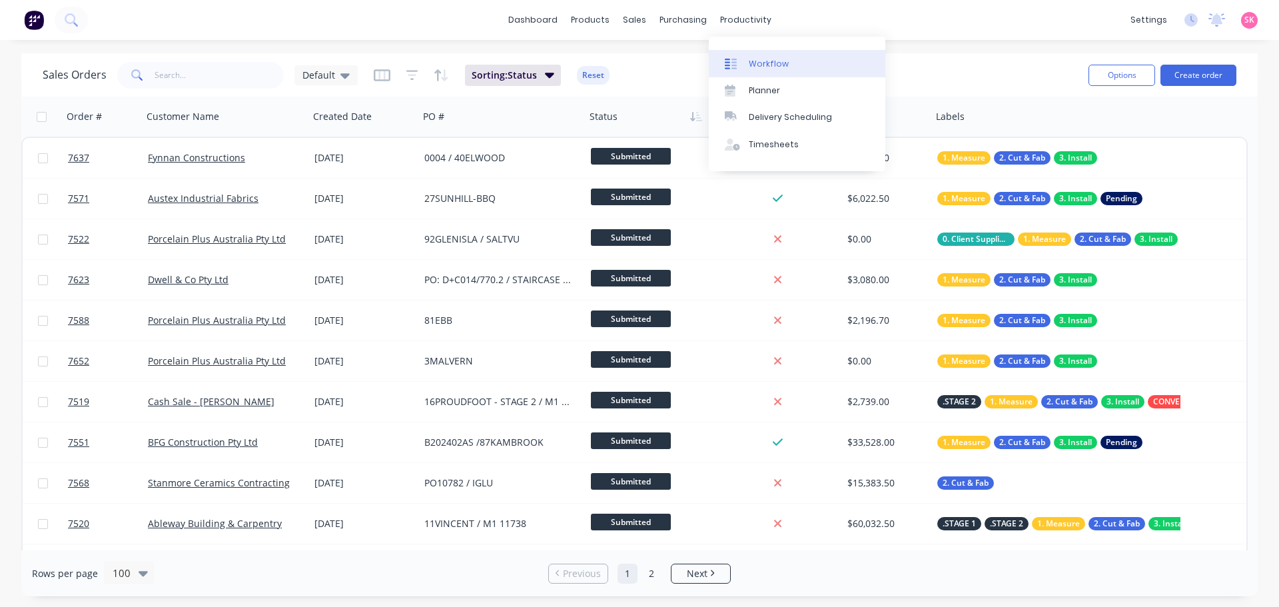
click at [768, 65] on div "Workflow" at bounding box center [769, 64] width 40 height 12
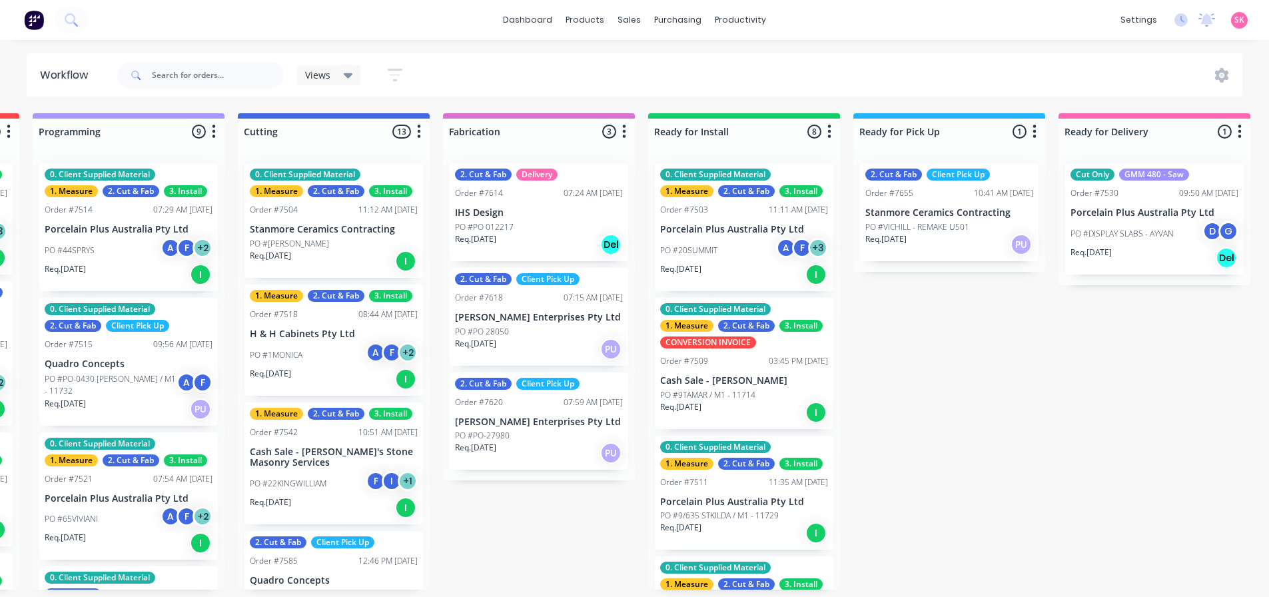
scroll to position [0, 915]
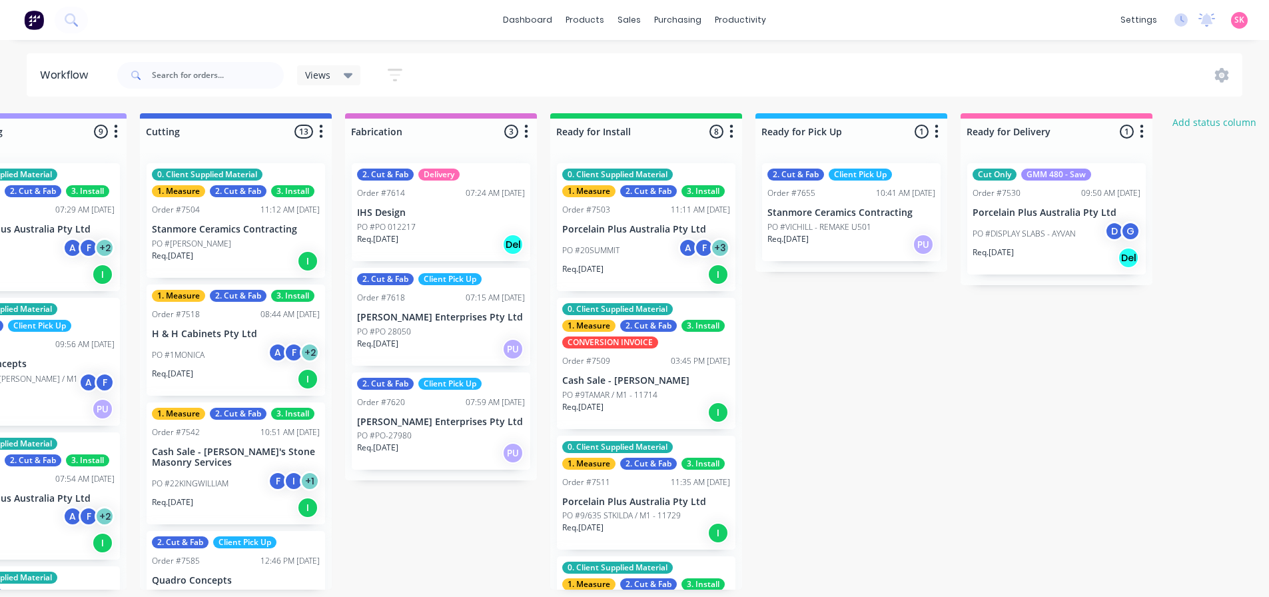
click at [496, 224] on div "PO #PO 012217" at bounding box center [441, 227] width 168 height 12
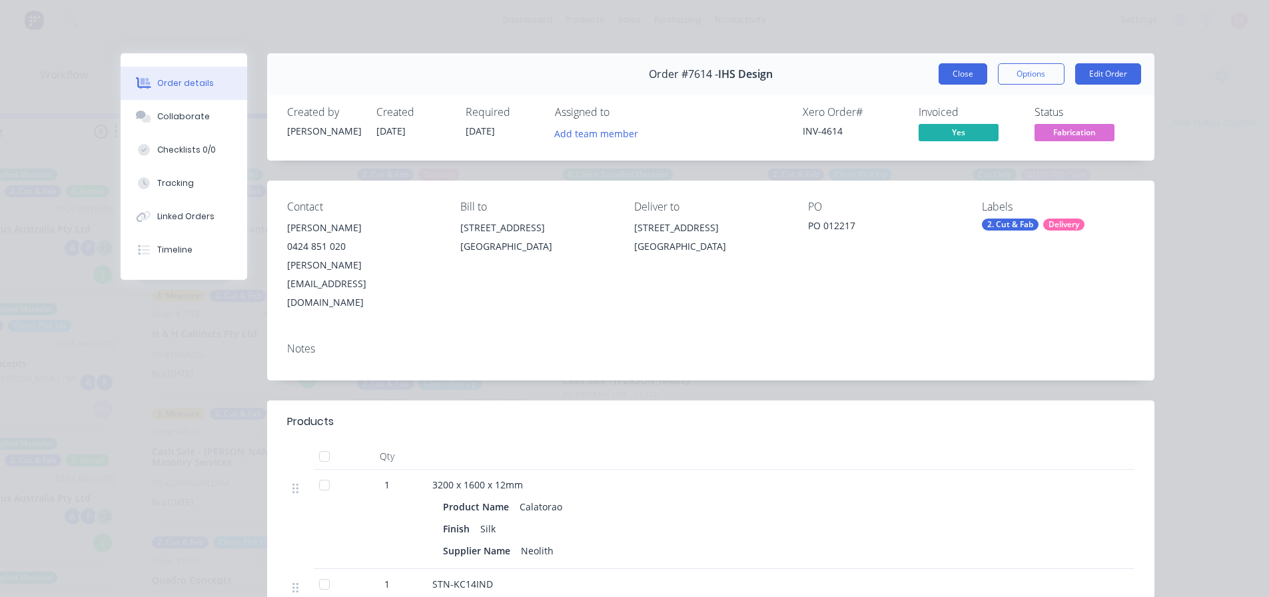
click at [957, 70] on button "Close" at bounding box center [963, 73] width 49 height 21
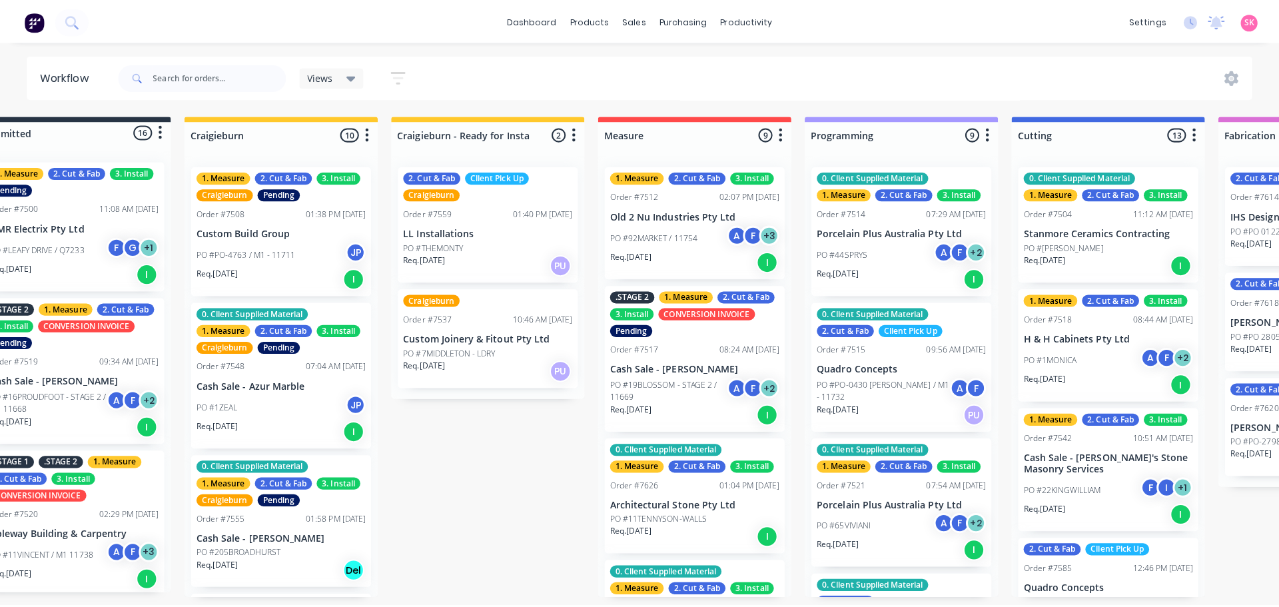
scroll to position [0, 0]
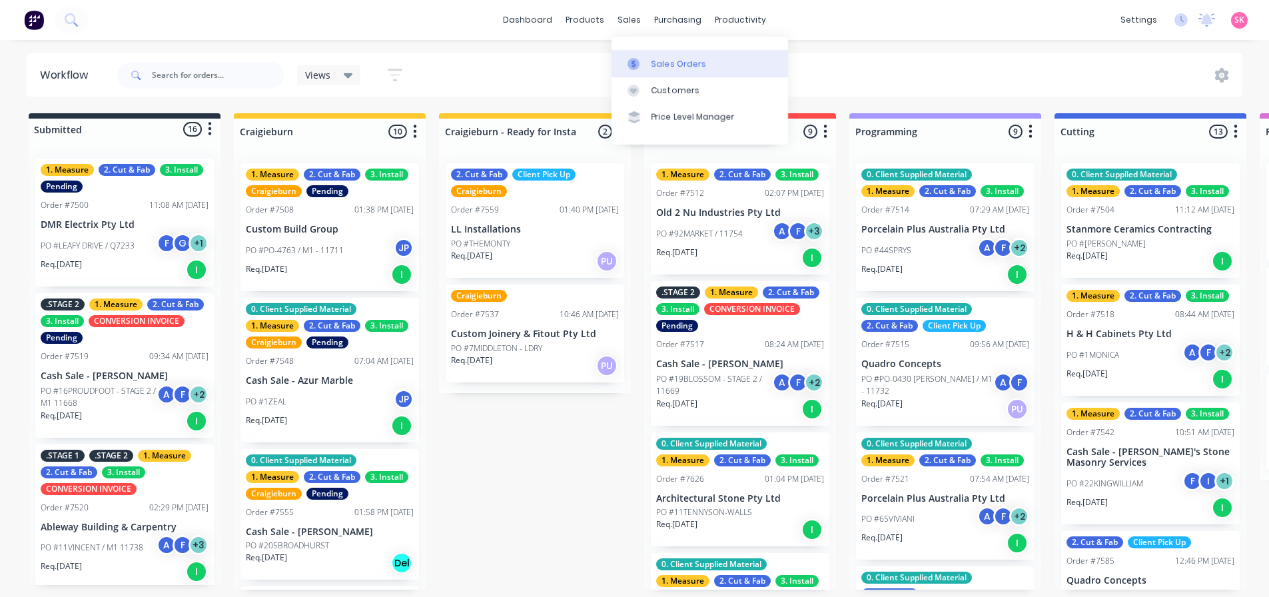
click at [658, 55] on link "Sales Orders" at bounding box center [699, 63] width 177 height 27
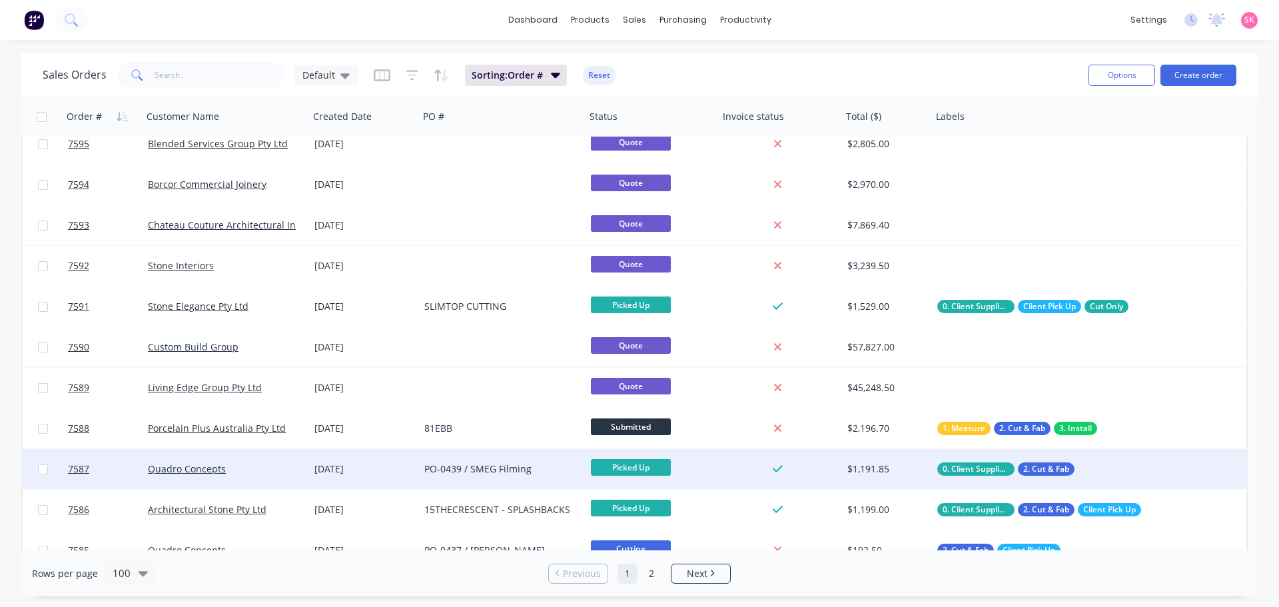
scroll to position [2731, 0]
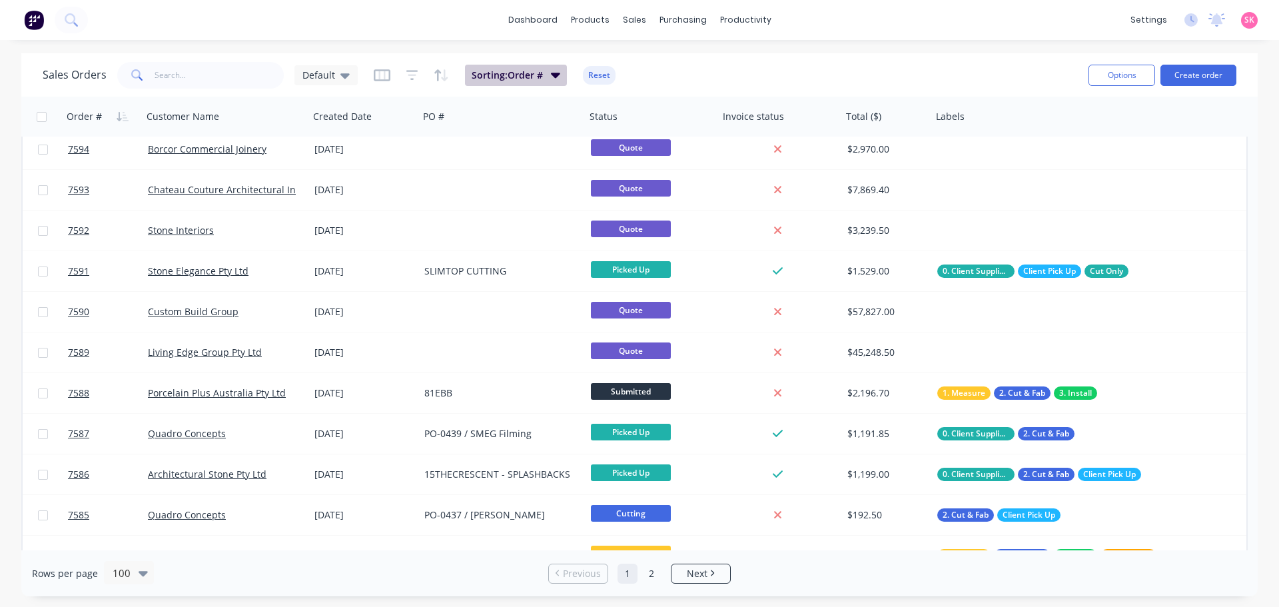
click at [539, 75] on span "Sorting: Order #" at bounding box center [507, 75] width 71 height 13
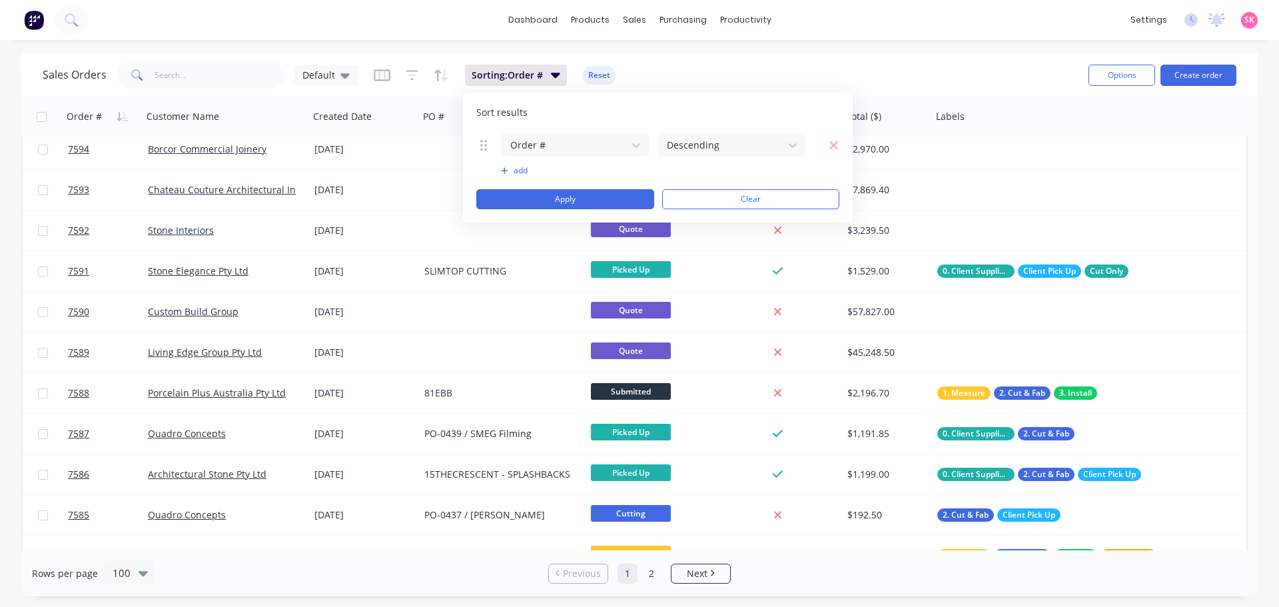
click at [517, 169] on button "add" at bounding box center [575, 170] width 149 height 11
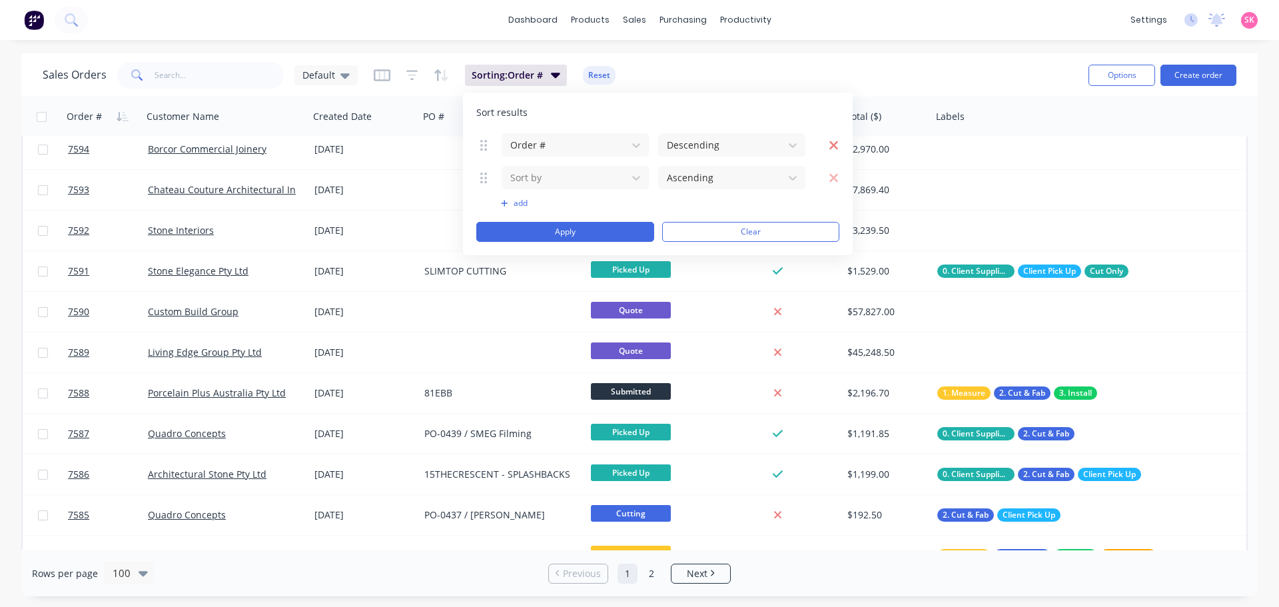
click at [829, 139] on icon "button" at bounding box center [834, 145] width 10 height 13
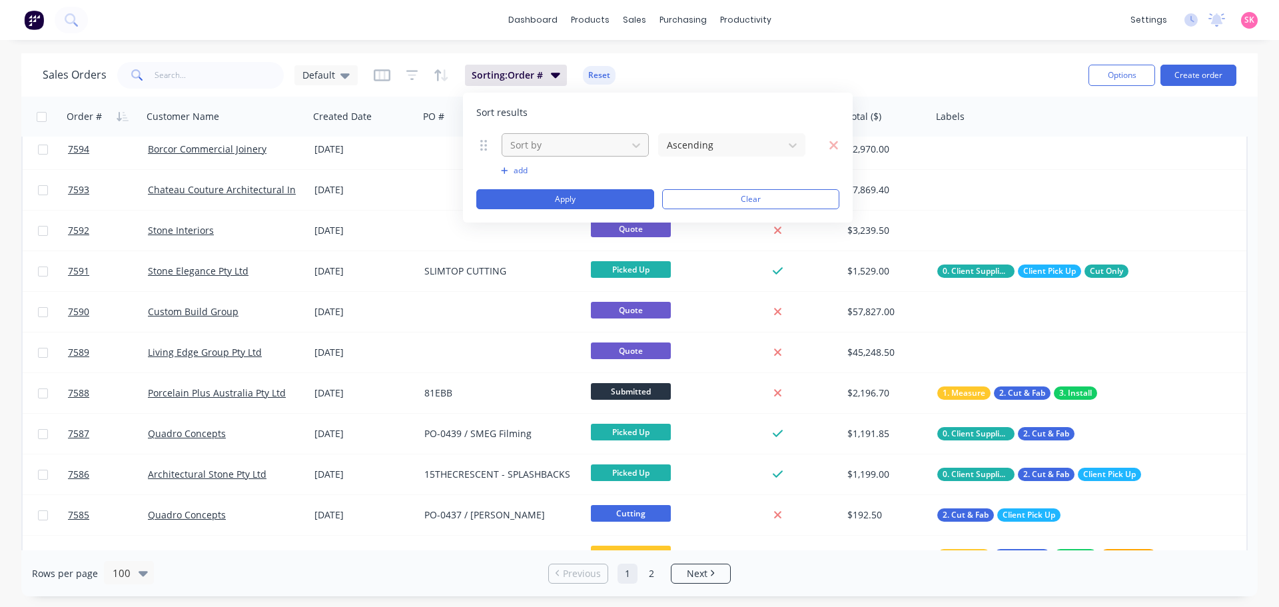
click at [599, 145] on div at bounding box center [564, 145] width 111 height 17
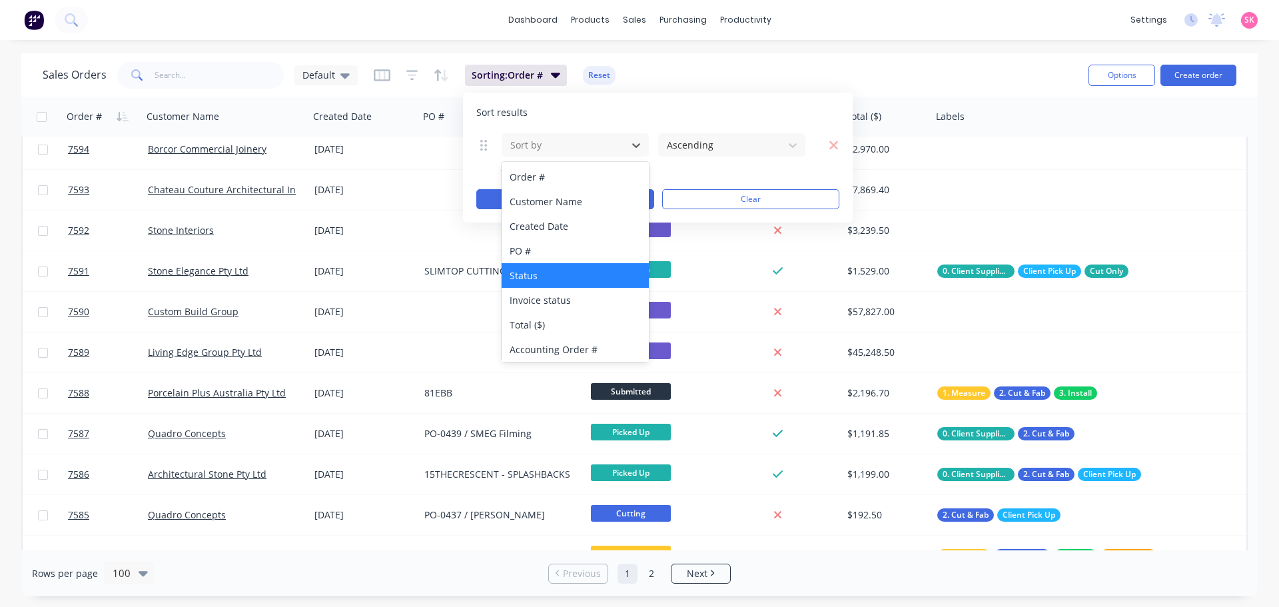
click at [568, 272] on div "Status" at bounding box center [575, 275] width 147 height 25
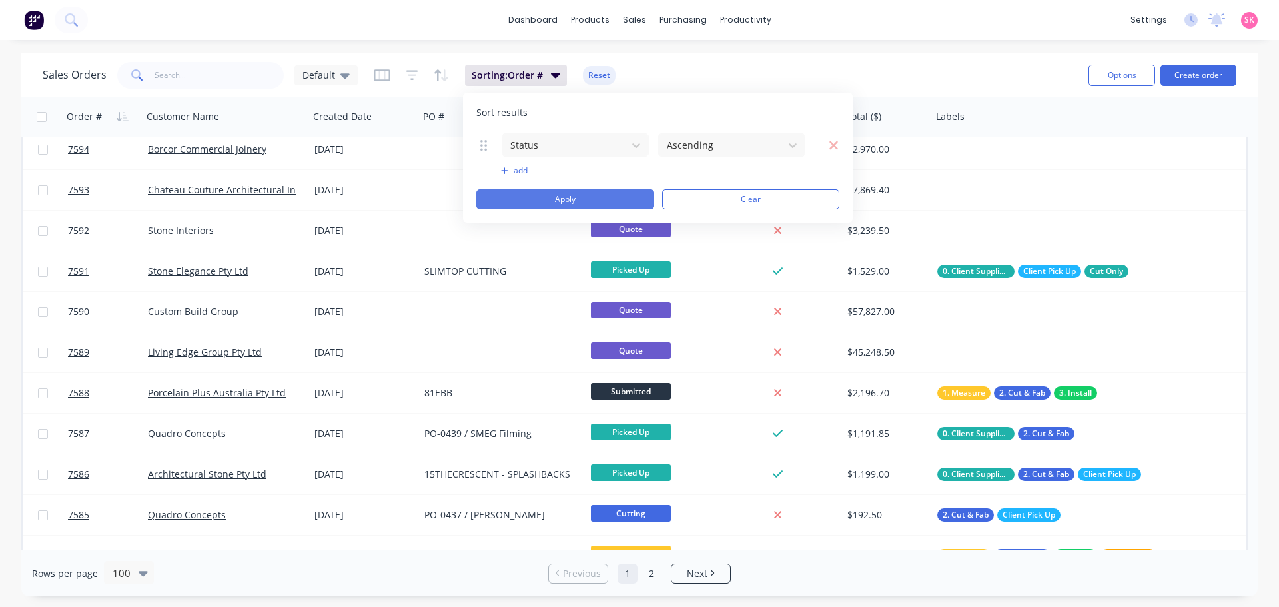
click at [612, 195] on button "Apply" at bounding box center [565, 199] width 178 height 20
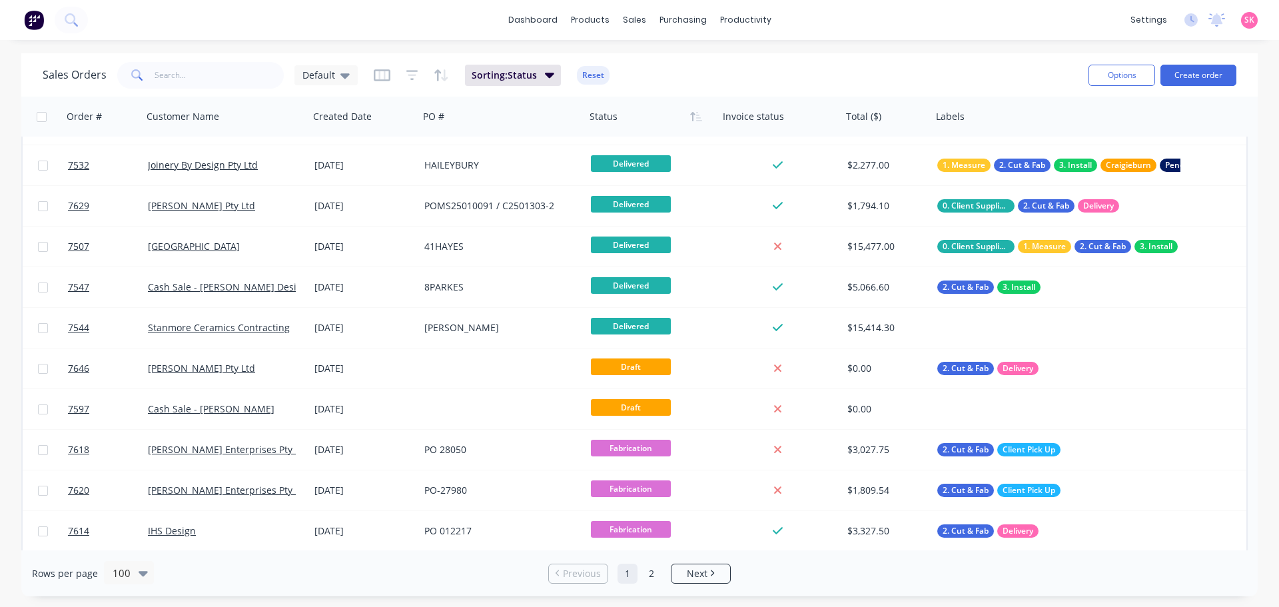
scroll to position [2065, 0]
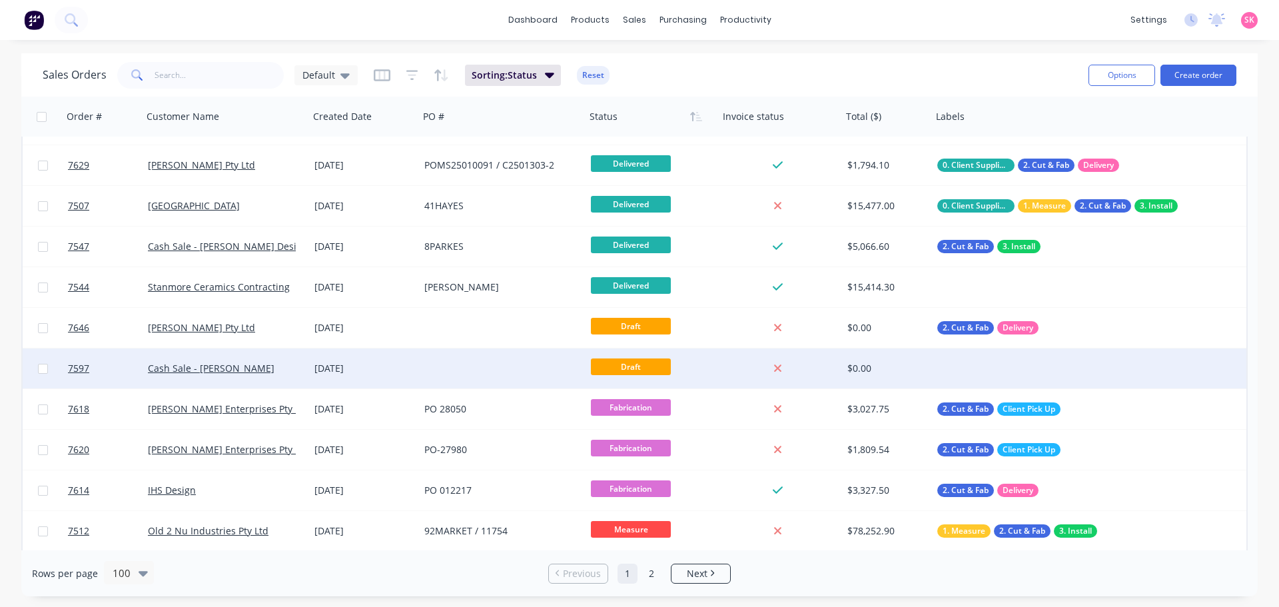
click at [479, 374] on div at bounding box center [502, 368] width 167 height 40
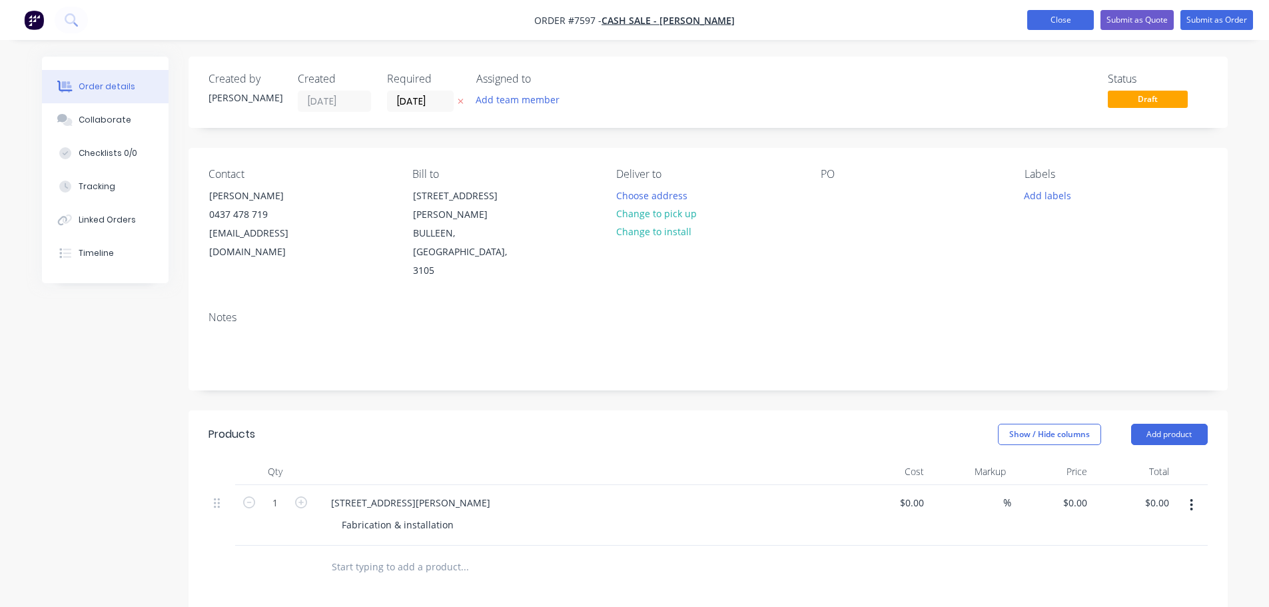
click at [1042, 27] on button "Close" at bounding box center [1060, 20] width 67 height 20
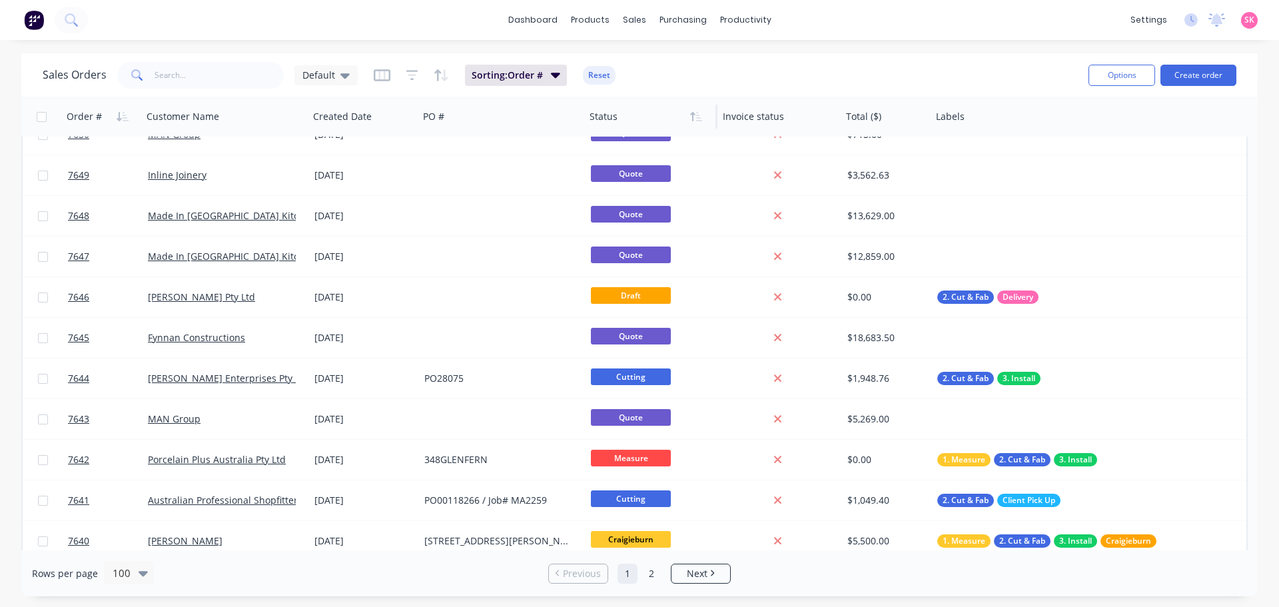
scroll to position [333, 0]
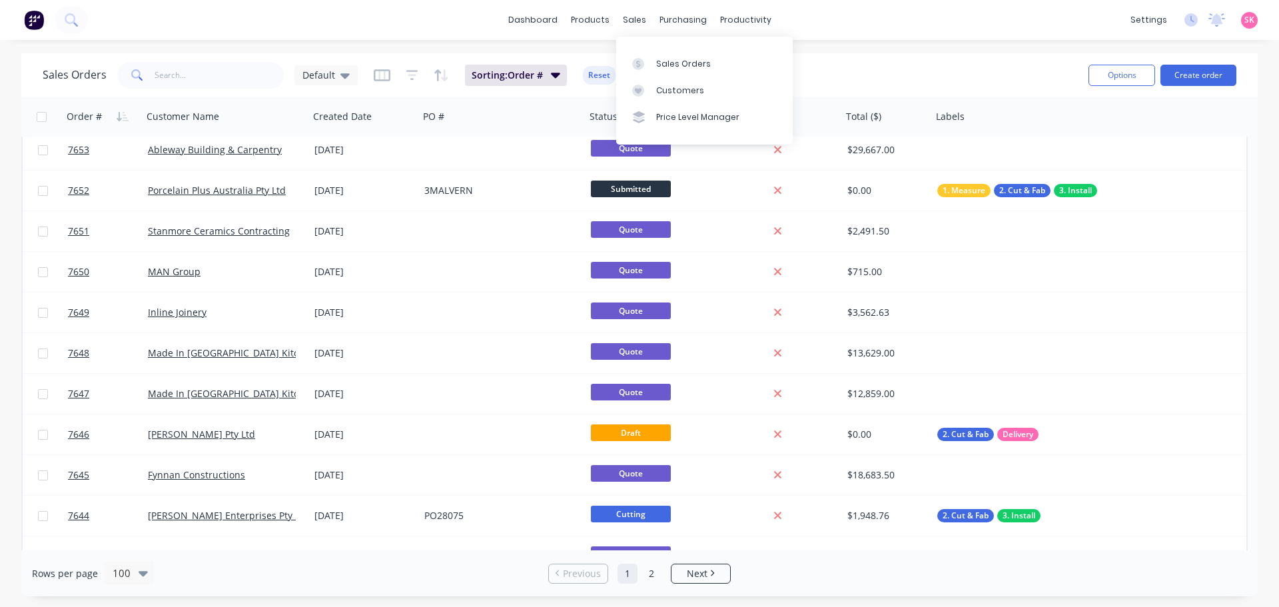
click at [895, 79] on div "Sales Orders Default Sorting: Order # Reset" at bounding box center [560, 75] width 1035 height 33
click at [258, 65] on input "text" at bounding box center [220, 75] width 130 height 27
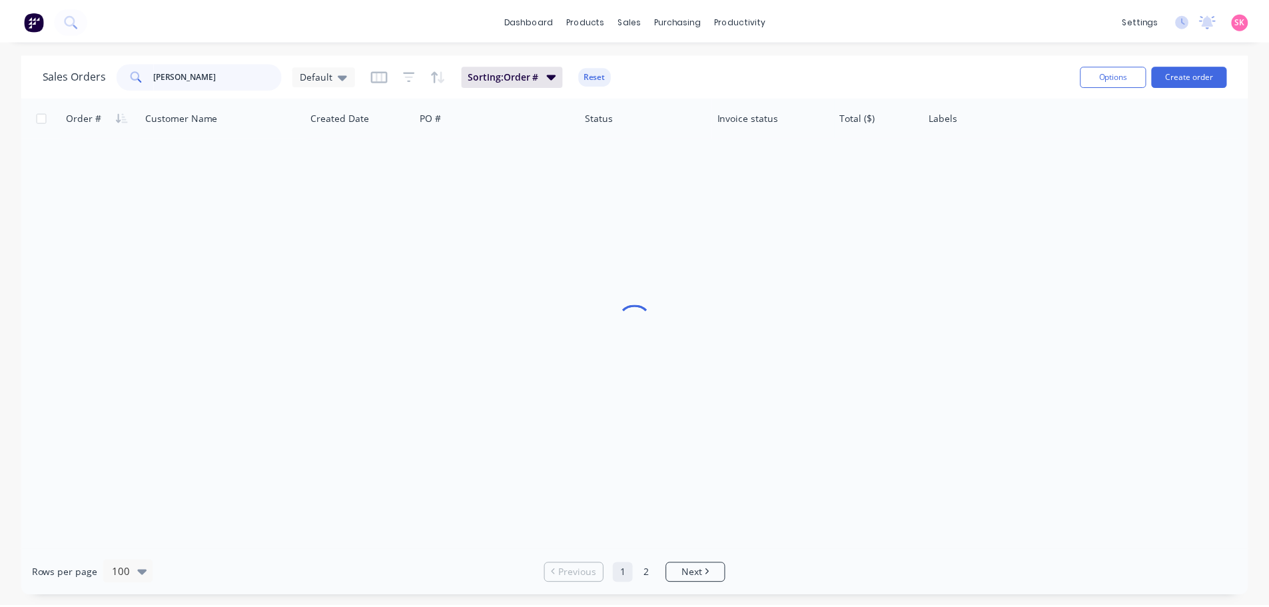
scroll to position [0, 0]
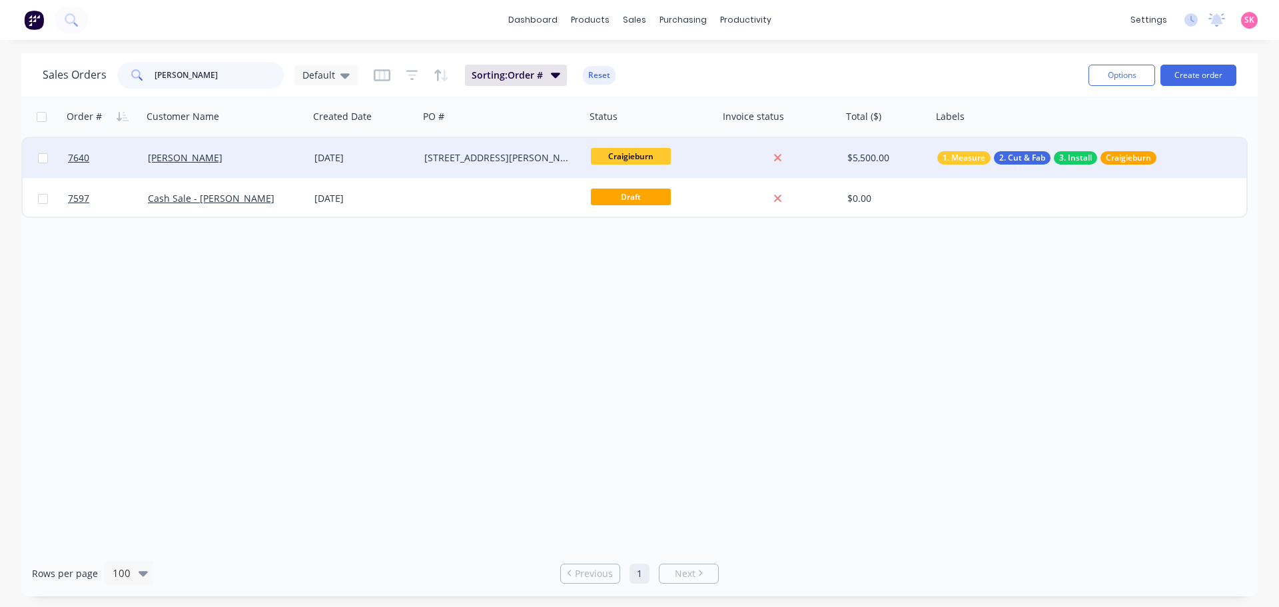
type input "[PERSON_NAME]"
click at [229, 154] on div "[PERSON_NAME]" at bounding box center [222, 157] width 148 height 13
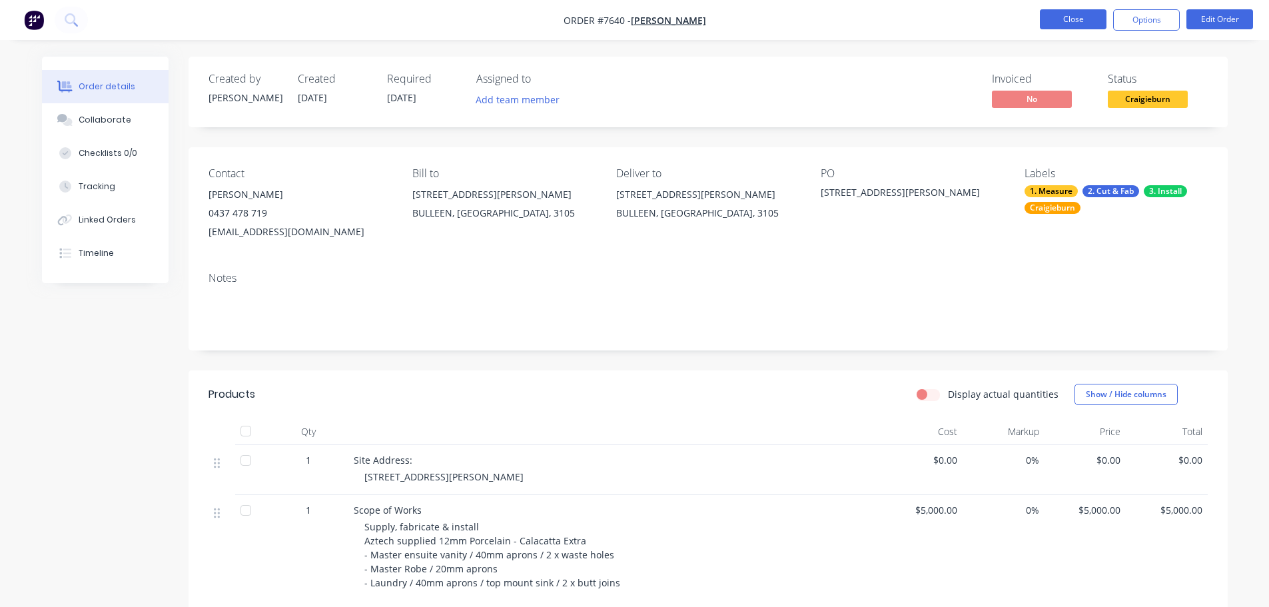
click at [1091, 21] on button "Close" at bounding box center [1073, 19] width 67 height 20
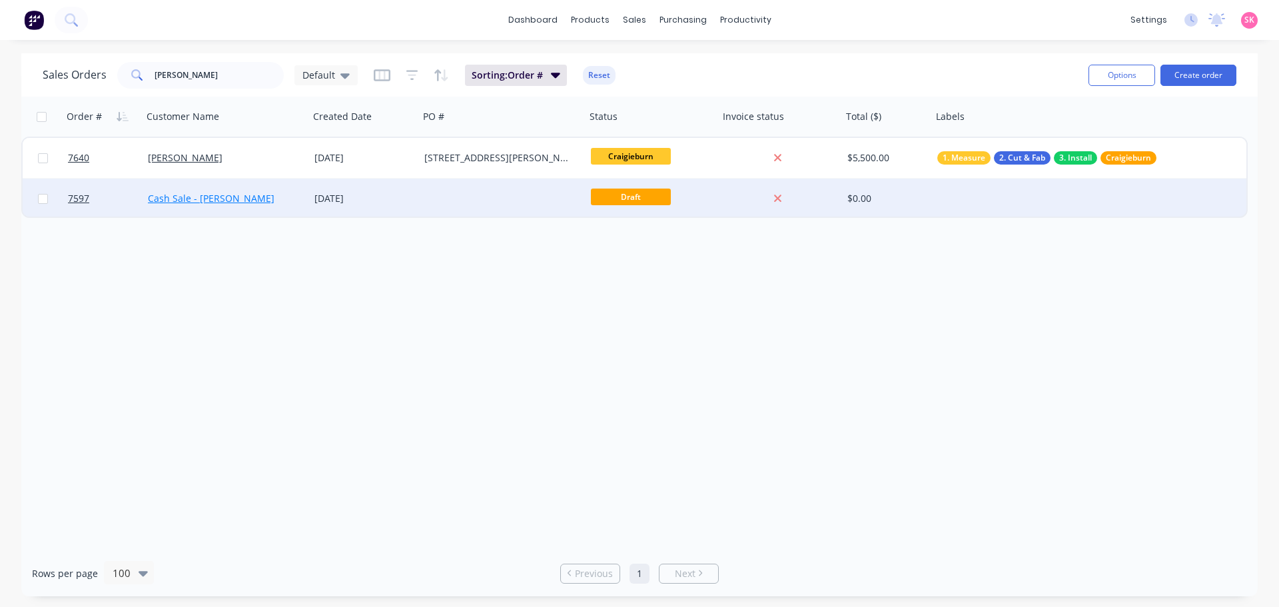
click at [199, 200] on link "Cash Sale - [PERSON_NAME]" at bounding box center [211, 198] width 127 height 13
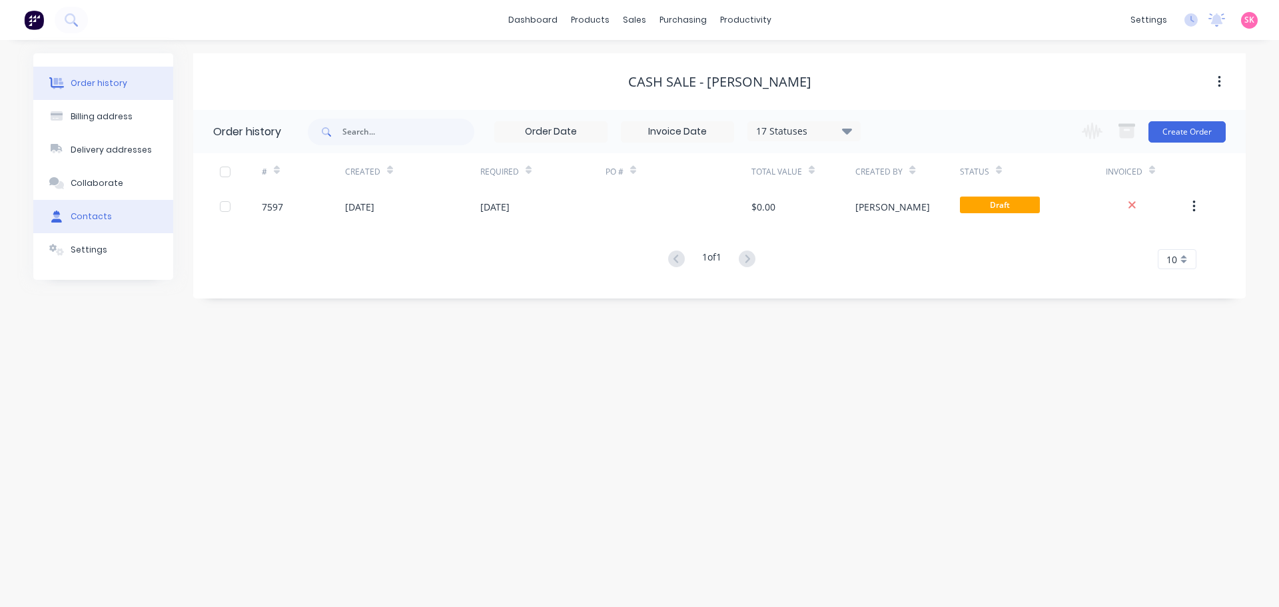
click at [85, 212] on div "Contacts" at bounding box center [91, 216] width 41 height 12
select select "AU"
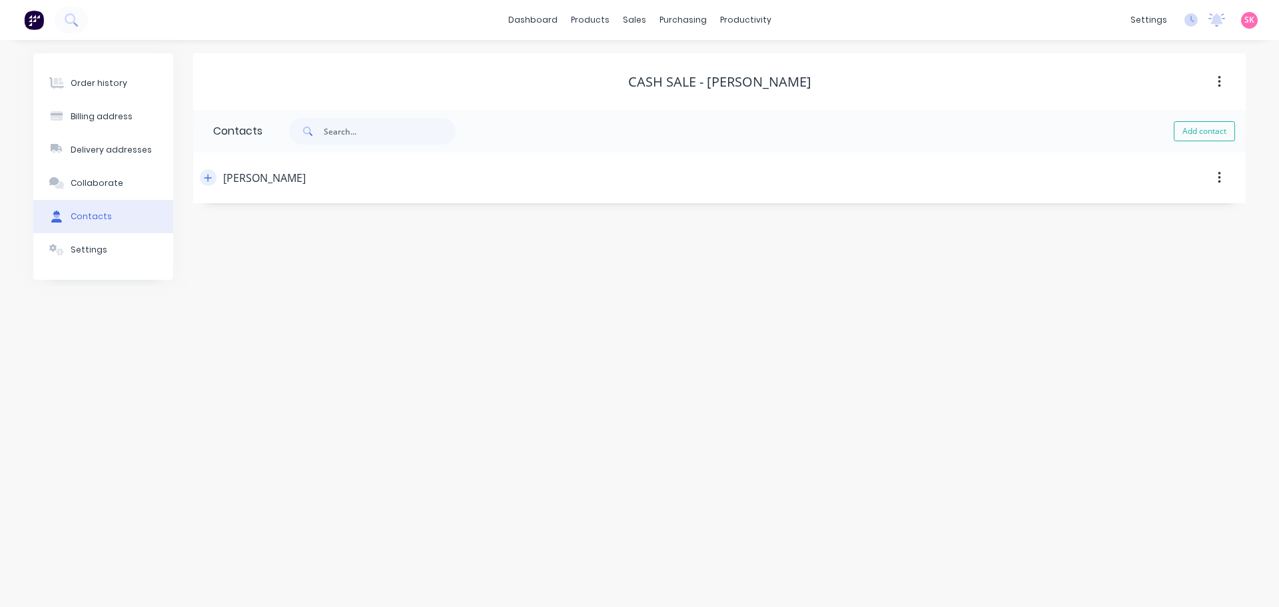
click at [213, 182] on button "button" at bounding box center [208, 177] width 17 height 17
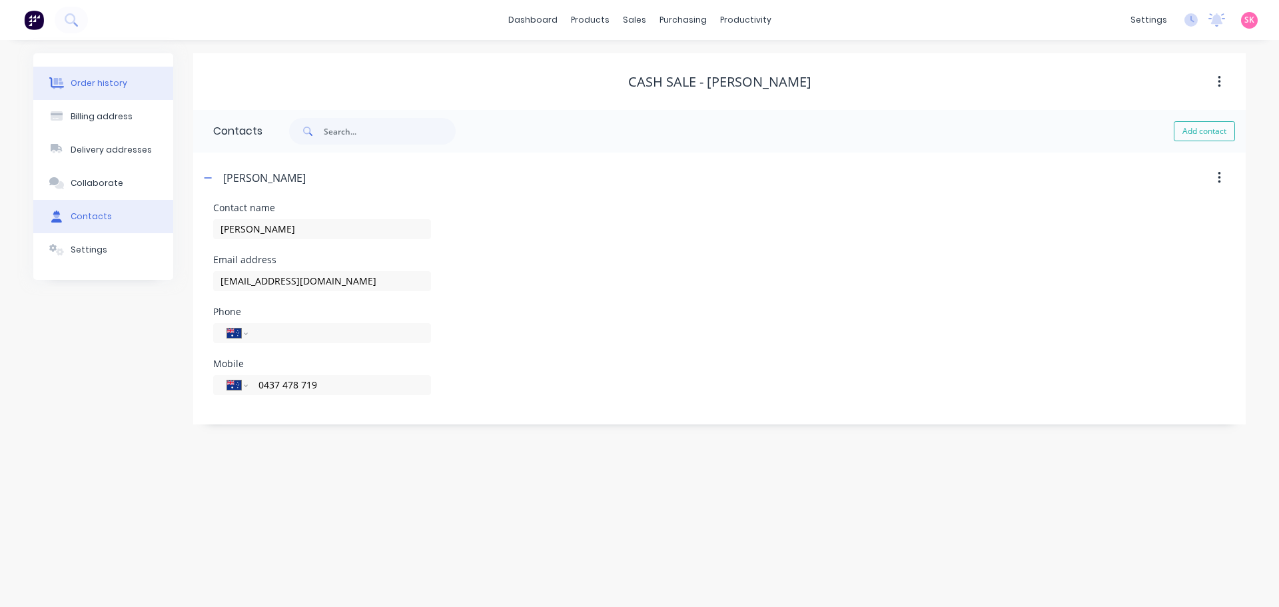
click at [129, 84] on button "Order history" at bounding box center [103, 83] width 140 height 33
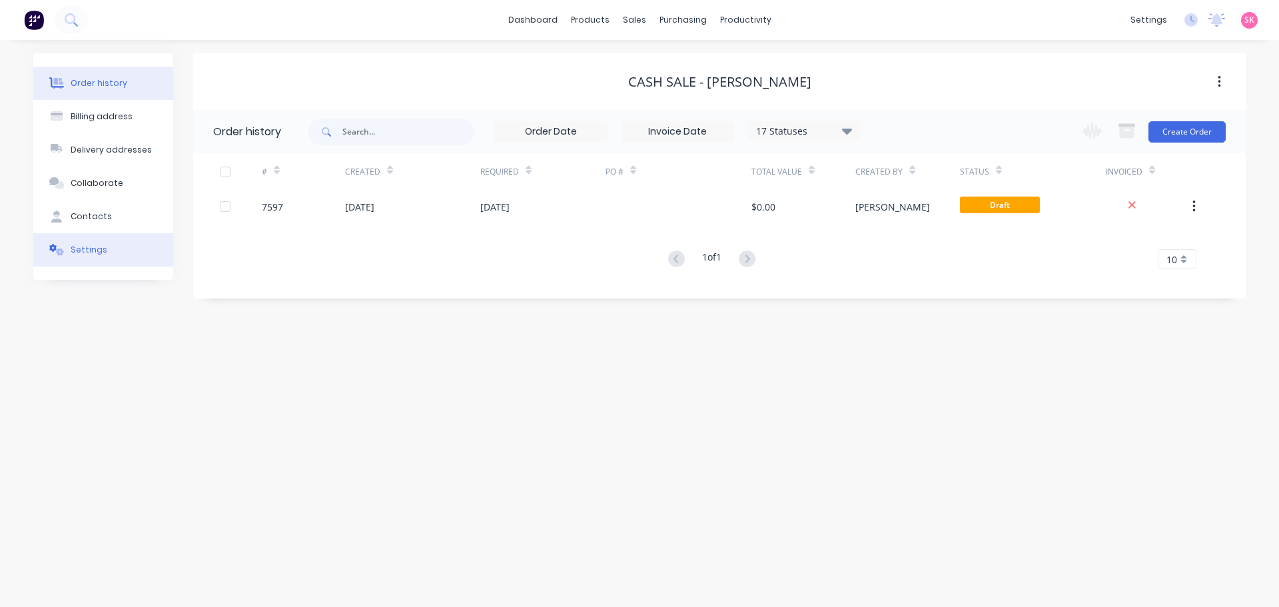
click at [111, 256] on button "Settings" at bounding box center [103, 249] width 140 height 33
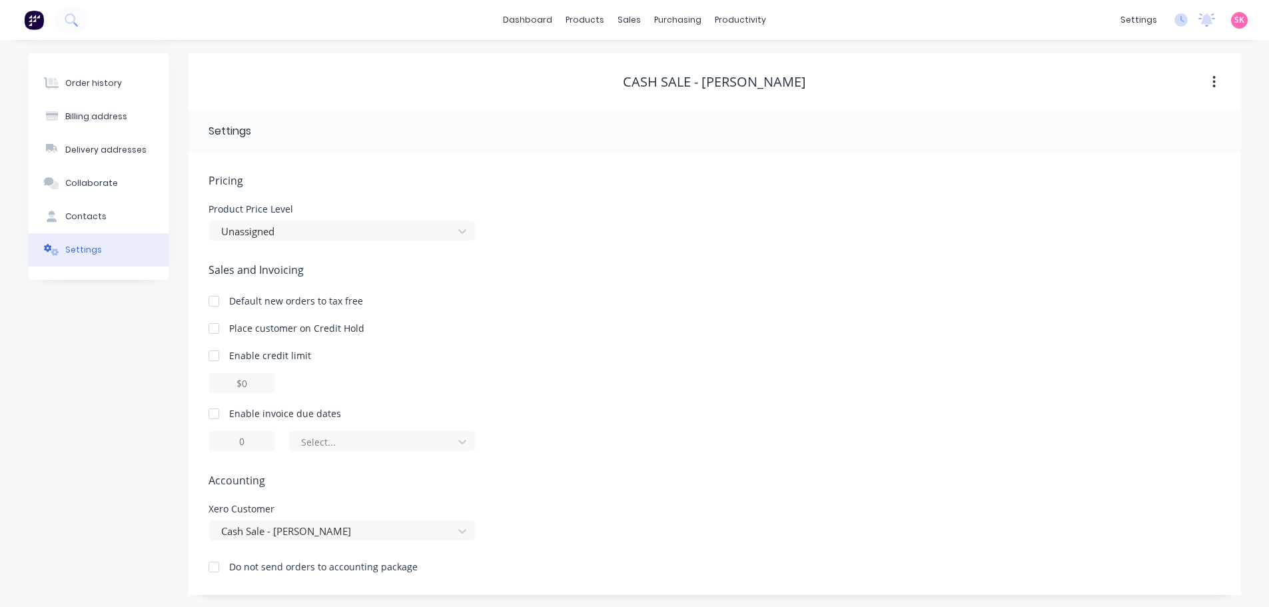
scroll to position [1, 0]
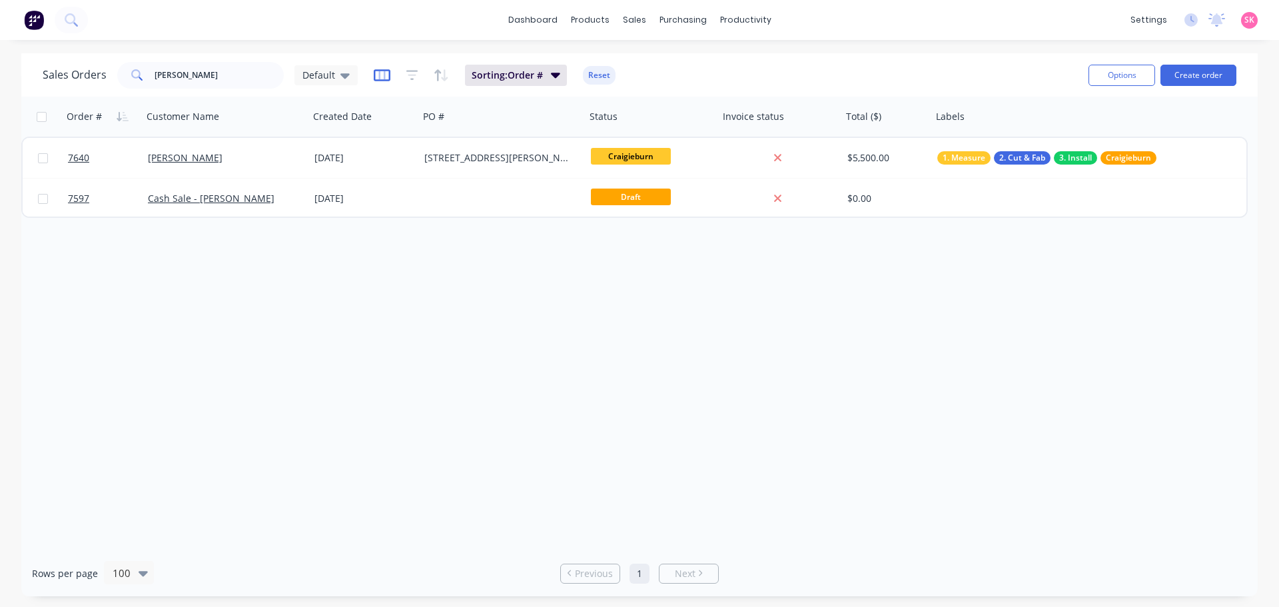
click at [383, 69] on icon "button" at bounding box center [382, 75] width 17 height 12
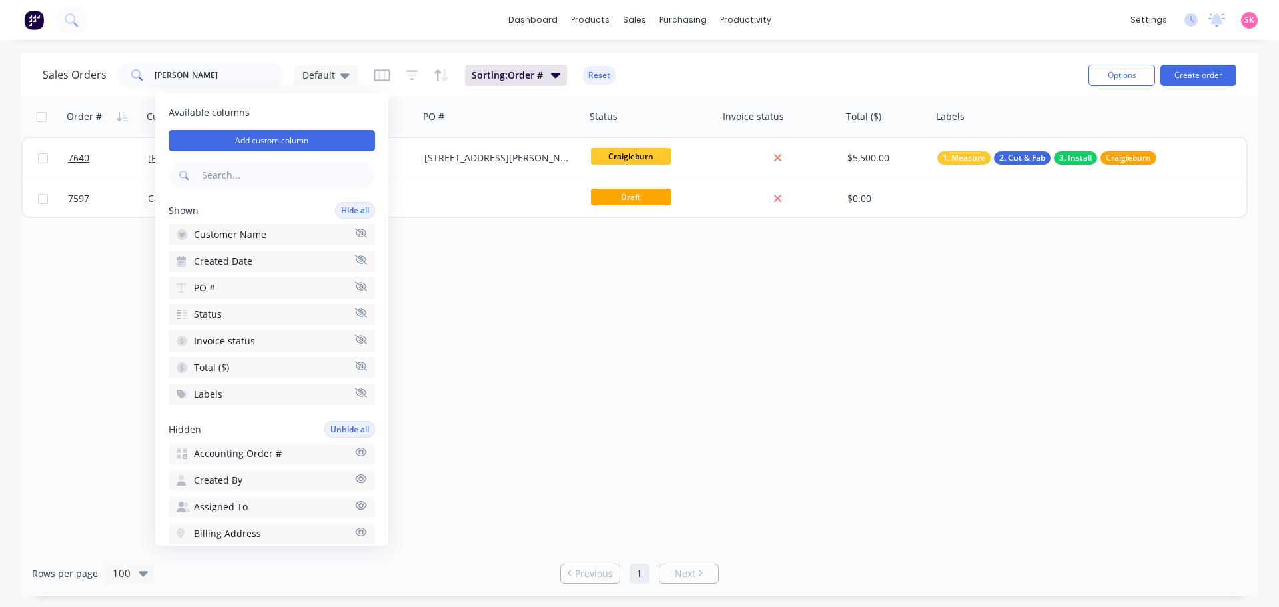
scroll to position [133, 0]
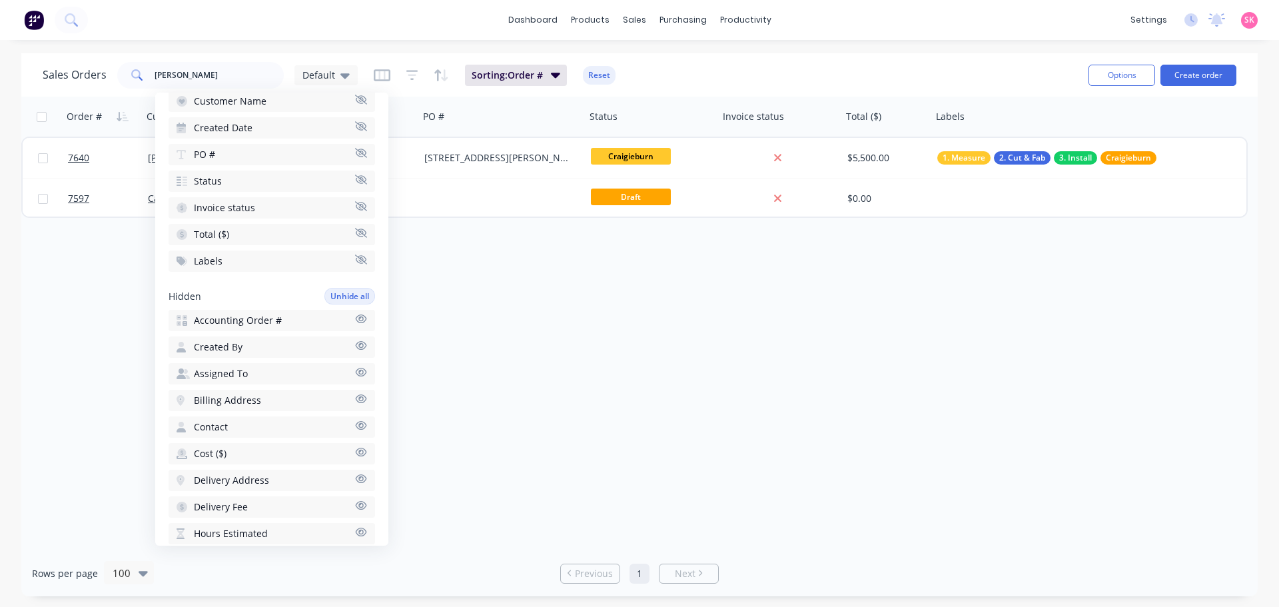
click at [219, 348] on span "Created By" at bounding box center [218, 346] width 49 height 13
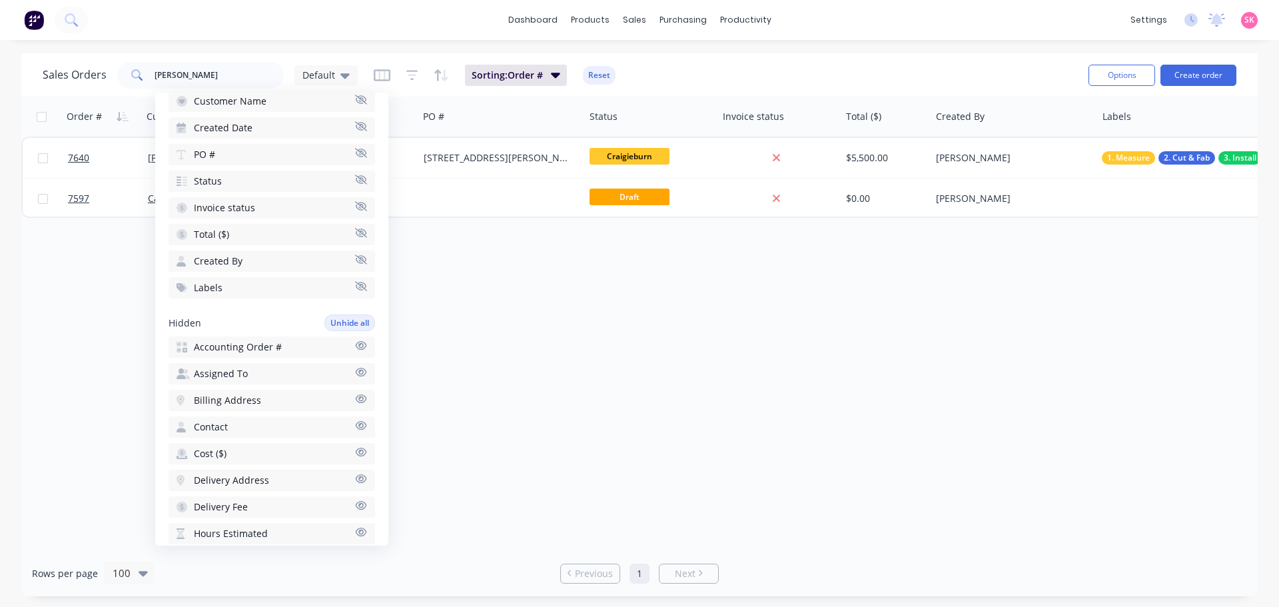
click at [617, 269] on div "Order # Customer Name Created Date PO # Status Invoice status Total ($) Created…" at bounding box center [639, 324] width 1236 height 454
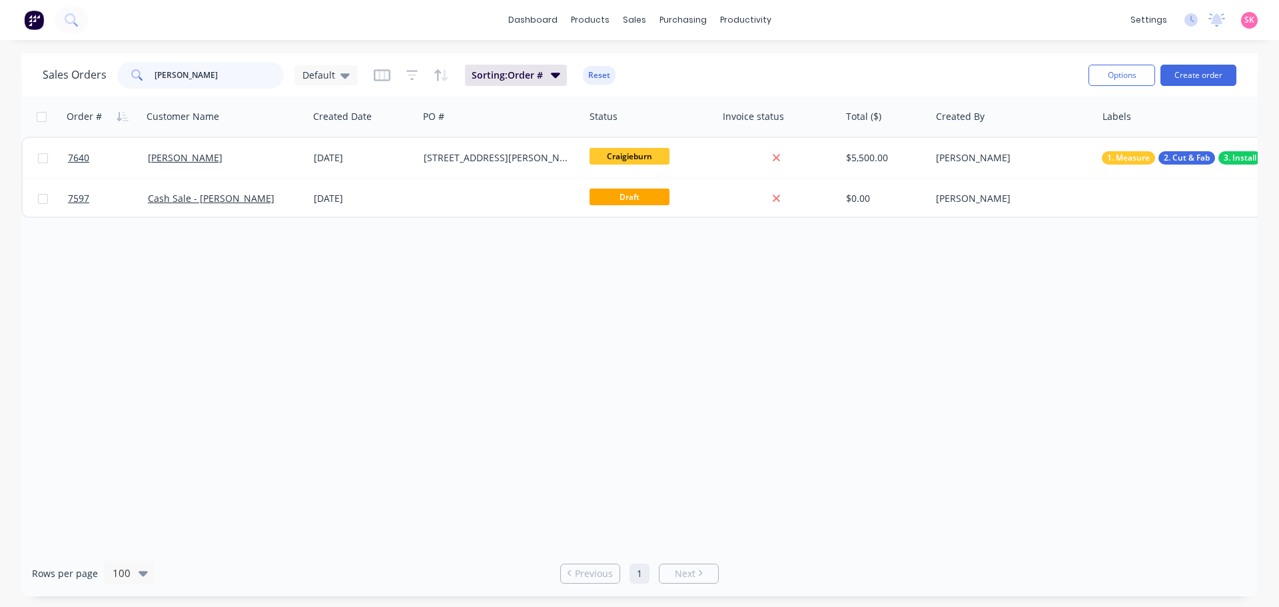
drag, startPoint x: 191, startPoint y: 71, endPoint x: 95, endPoint y: 89, distance: 98.1
click at [95, 89] on div "Sales Orders [PERSON_NAME] Sorting: Order # Reset" at bounding box center [560, 75] width 1035 height 33
click at [522, 331] on div "Order # Customer Name Created Date PO # Status Invoice status Total ($) Created…" at bounding box center [639, 324] width 1236 height 454
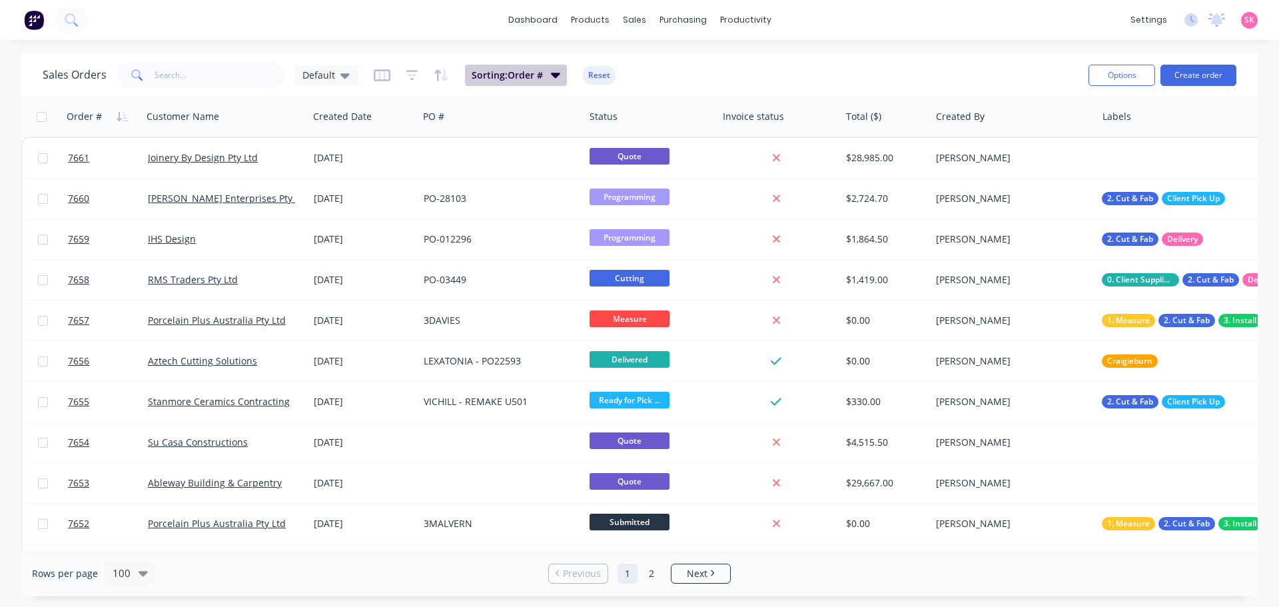
click at [520, 73] on span "Sorting: Order #" at bounding box center [507, 75] width 71 height 13
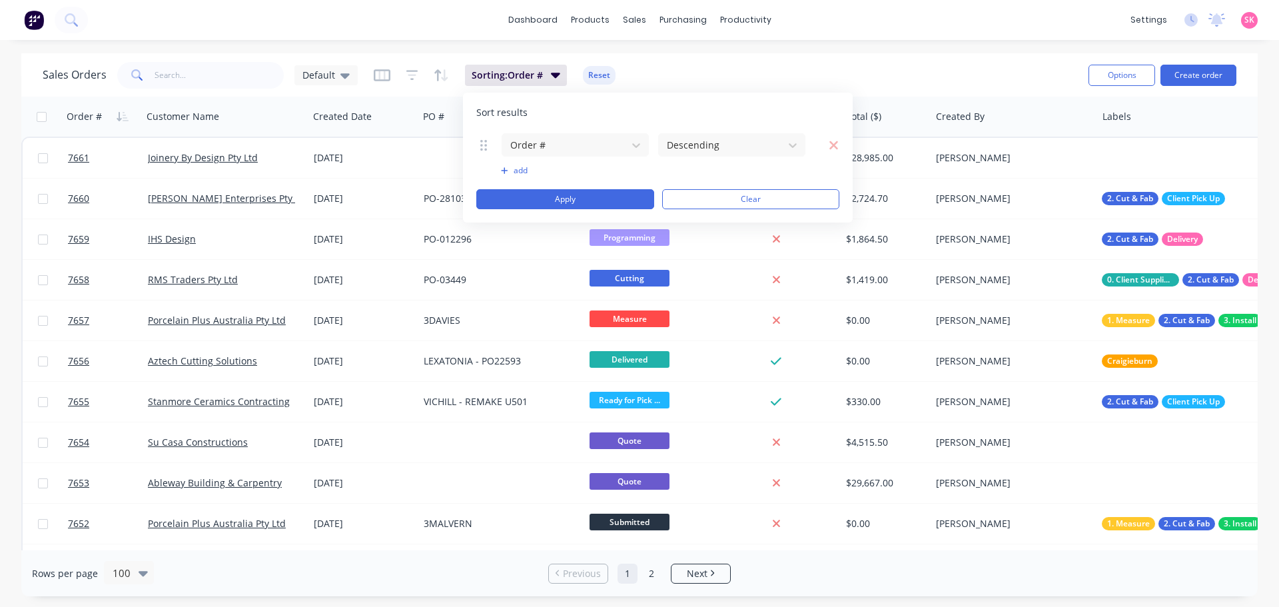
click at [520, 167] on button "add" at bounding box center [575, 170] width 149 height 11
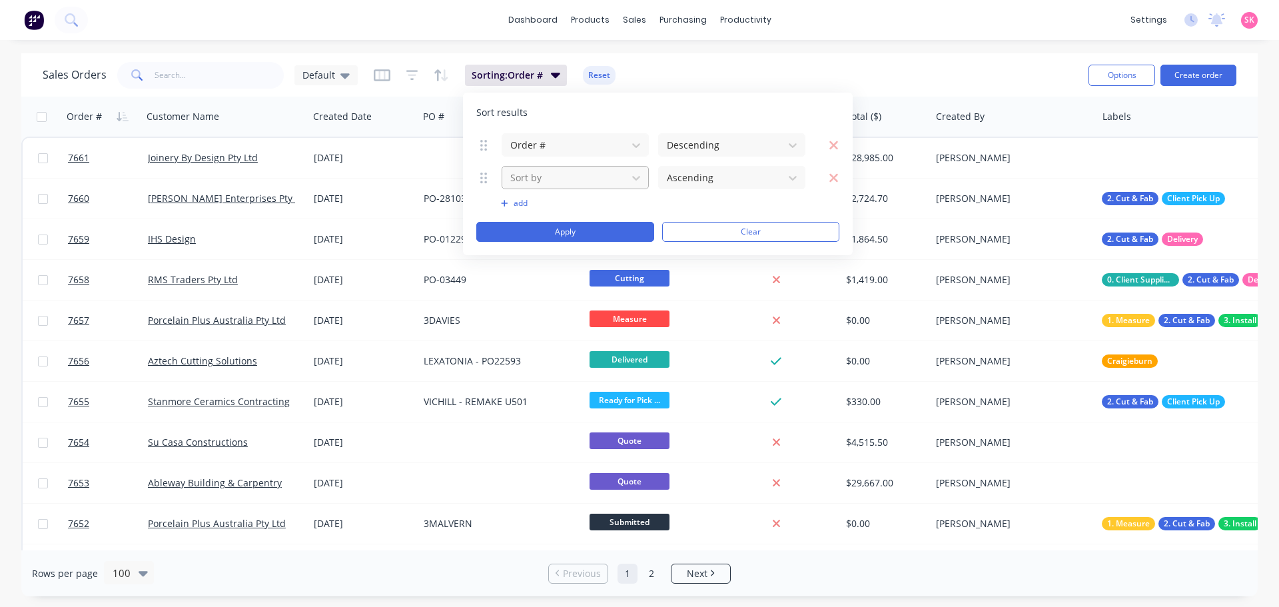
click at [574, 179] on div at bounding box center [564, 177] width 111 height 17
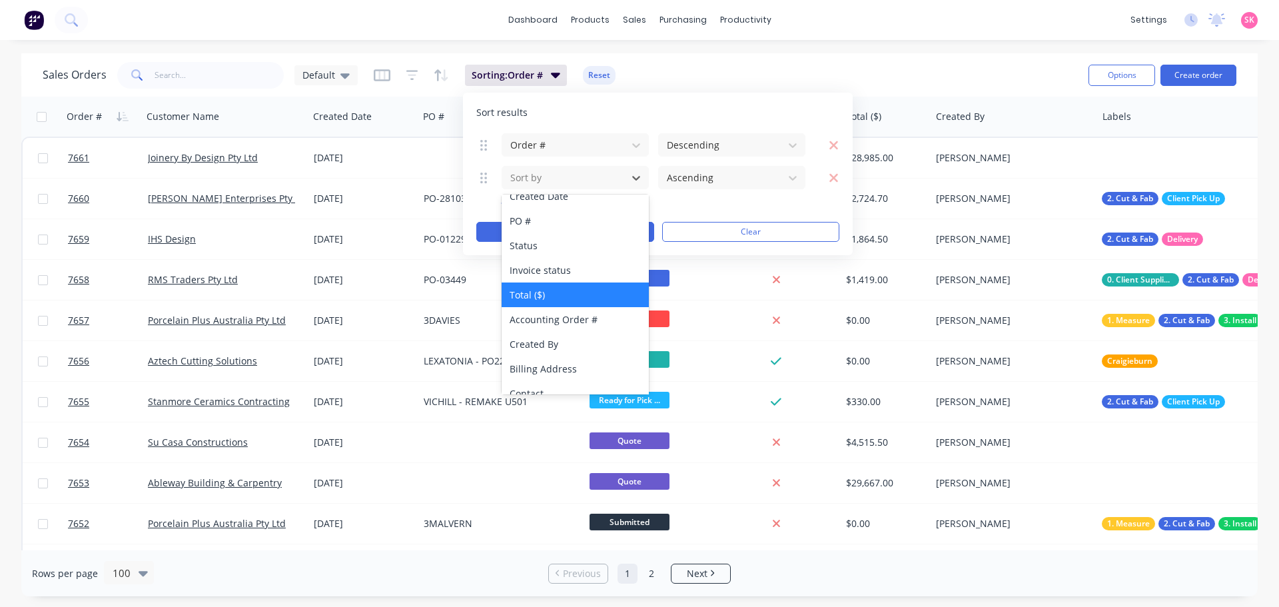
scroll to position [15, 0]
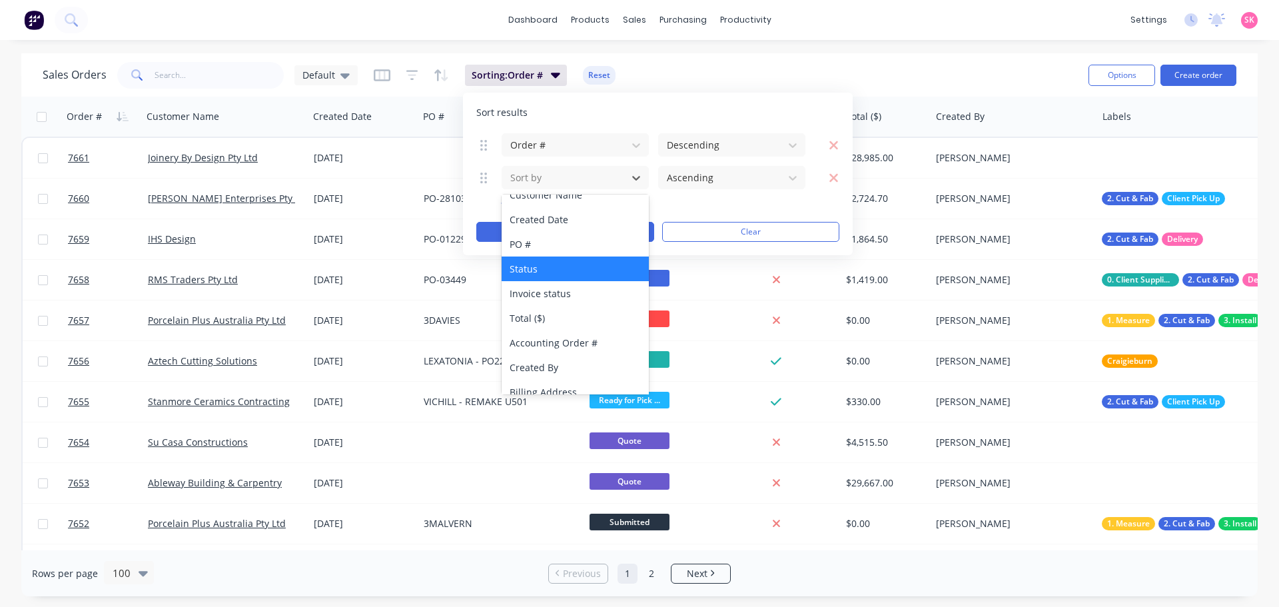
click at [572, 266] on div "Status" at bounding box center [575, 268] width 147 height 25
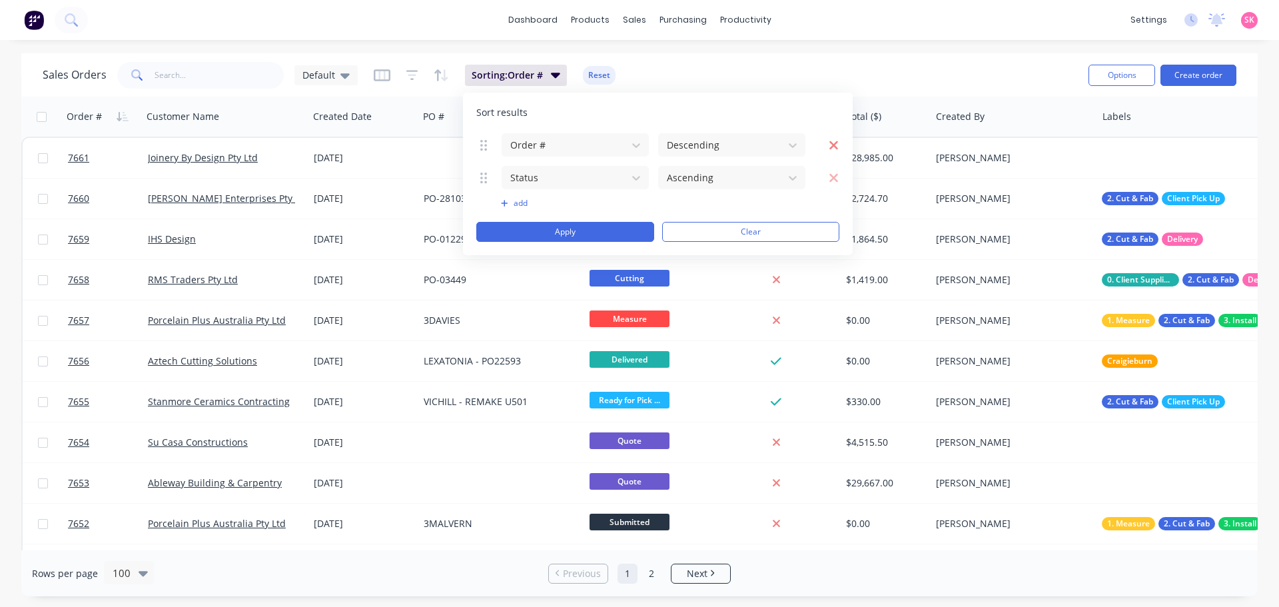
click at [832, 140] on icon "button" at bounding box center [834, 145] width 10 height 13
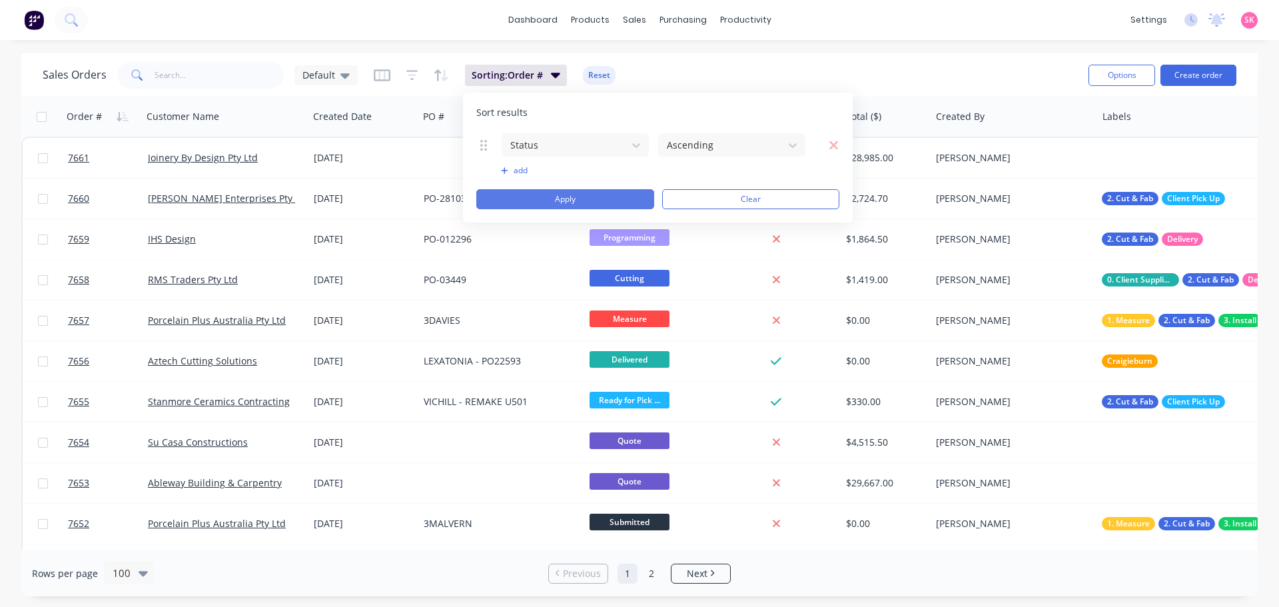
click at [640, 196] on button "Apply" at bounding box center [565, 199] width 178 height 20
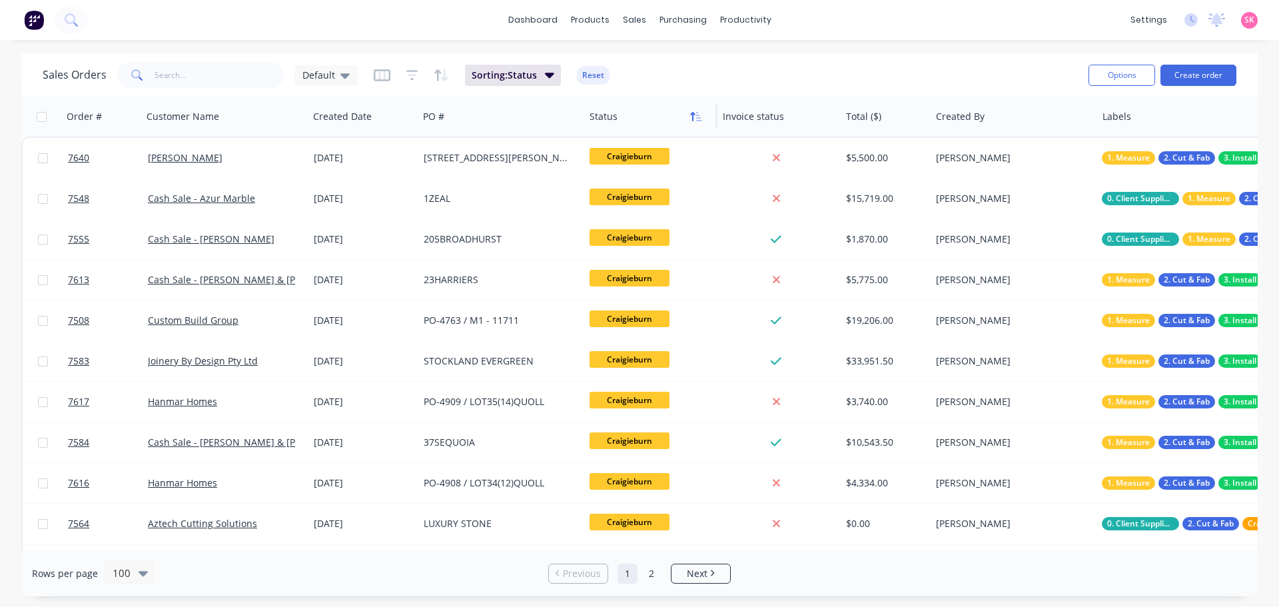
click at [692, 119] on icon "button" at bounding box center [692, 116] width 5 height 9
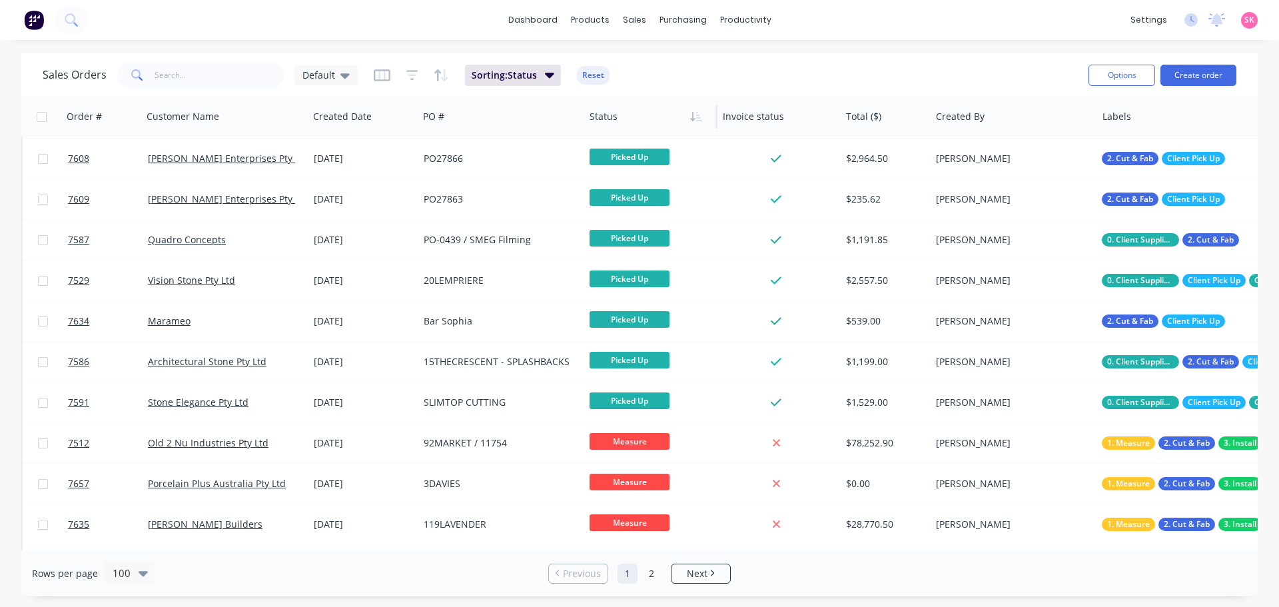
scroll to position [3656, 0]
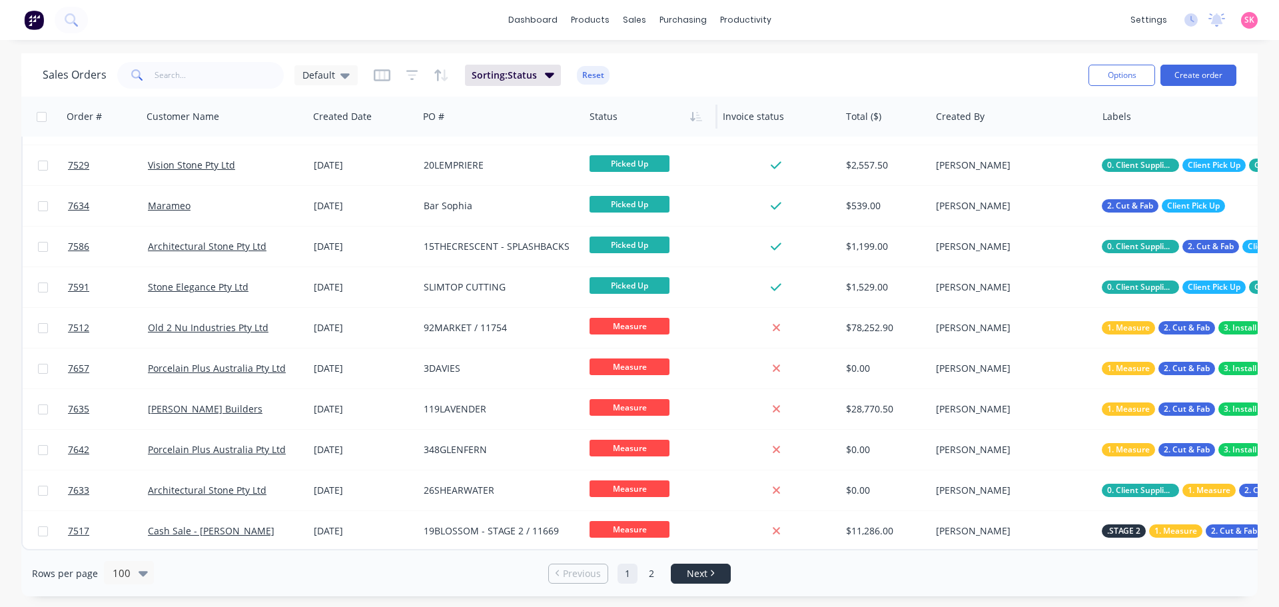
click at [721, 565] on li "Next" at bounding box center [701, 574] width 60 height 20
click at [711, 575] on icon "Next page" at bounding box center [712, 573] width 4 height 7
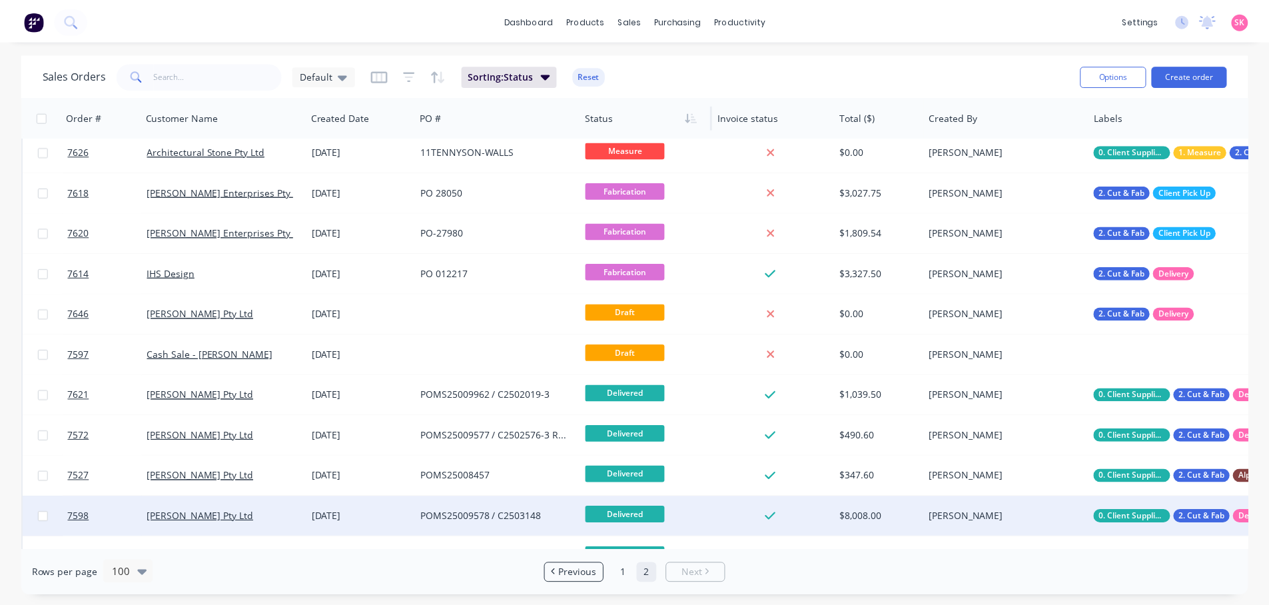
scroll to position [0, 0]
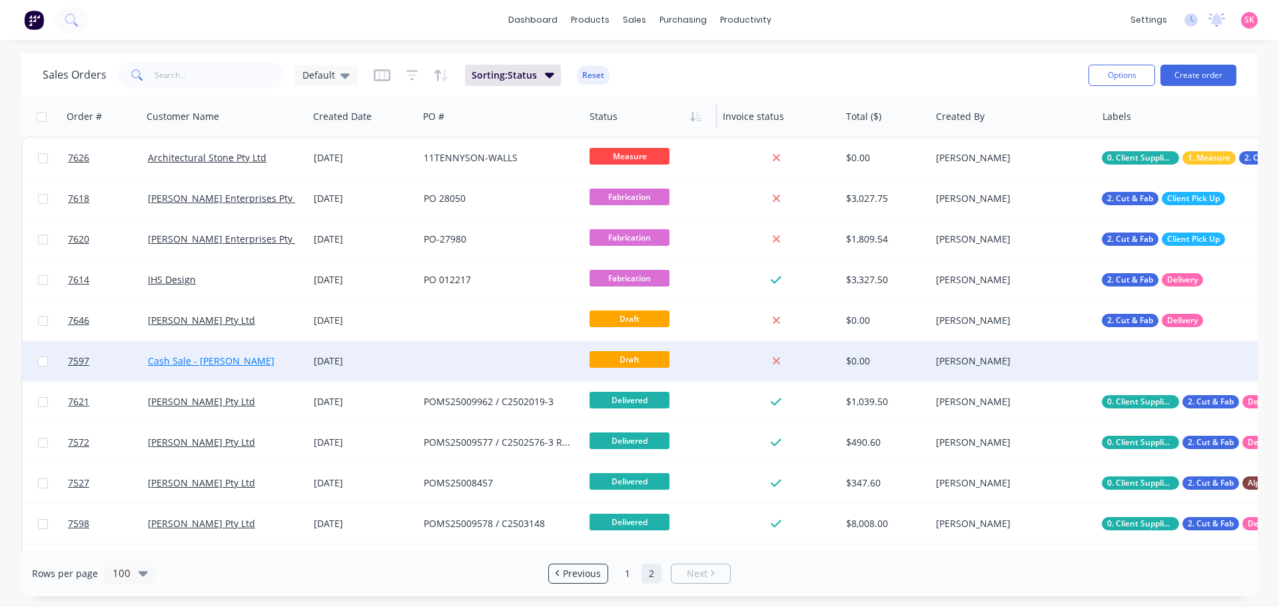
click at [200, 364] on link "Cash Sale - [PERSON_NAME]" at bounding box center [211, 360] width 127 height 13
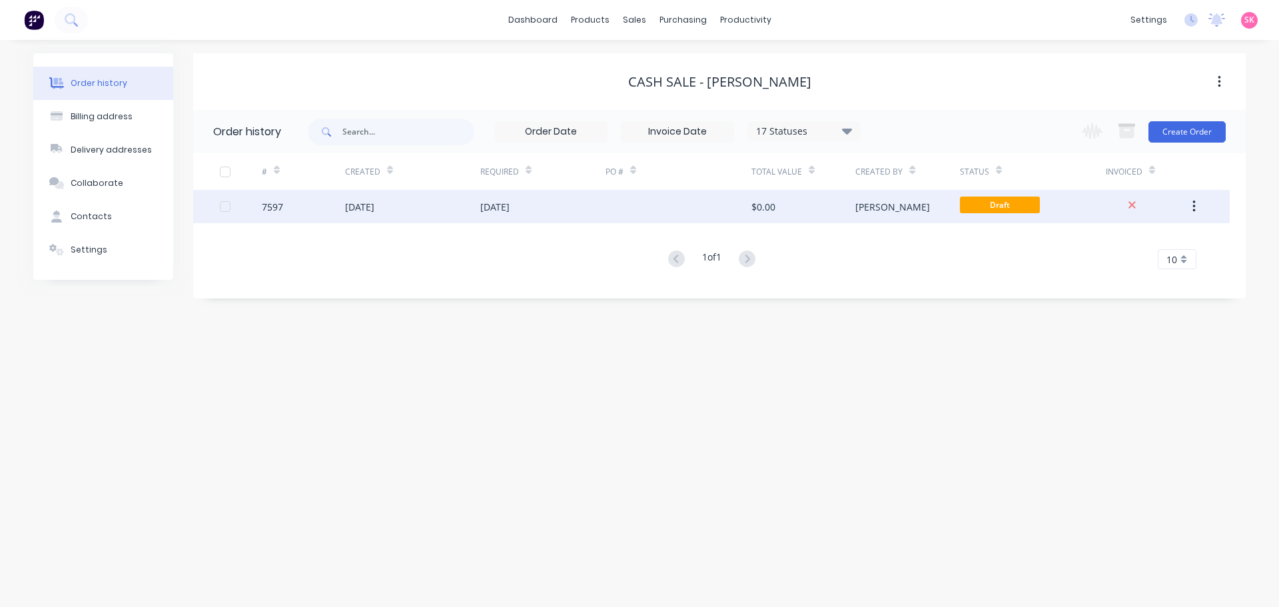
click at [621, 214] on div at bounding box center [678, 206] width 146 height 33
click at [1188, 212] on button "button" at bounding box center [1193, 206] width 31 height 24
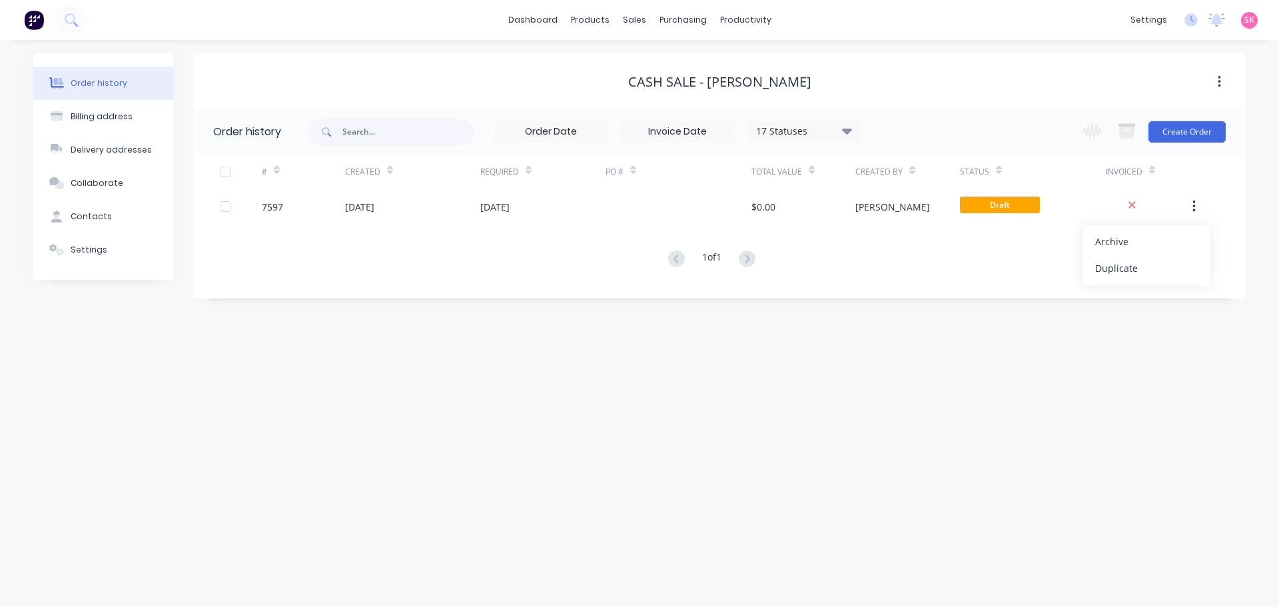
click at [955, 341] on div "Order history Billing address Delivery addresses Collaborate Contacts Settings …" at bounding box center [639, 323] width 1279 height 567
click at [634, 58] on icon at bounding box center [638, 64] width 12 height 12
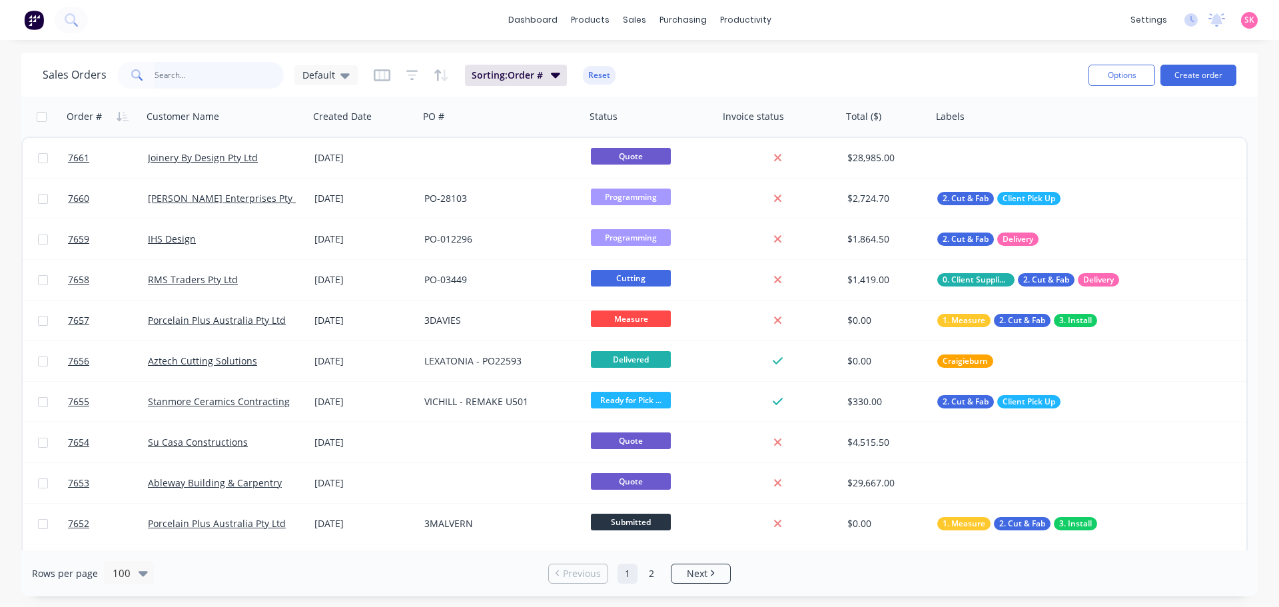
click at [163, 79] on input "text" at bounding box center [220, 75] width 130 height 27
type input "[PERSON_NAME]"
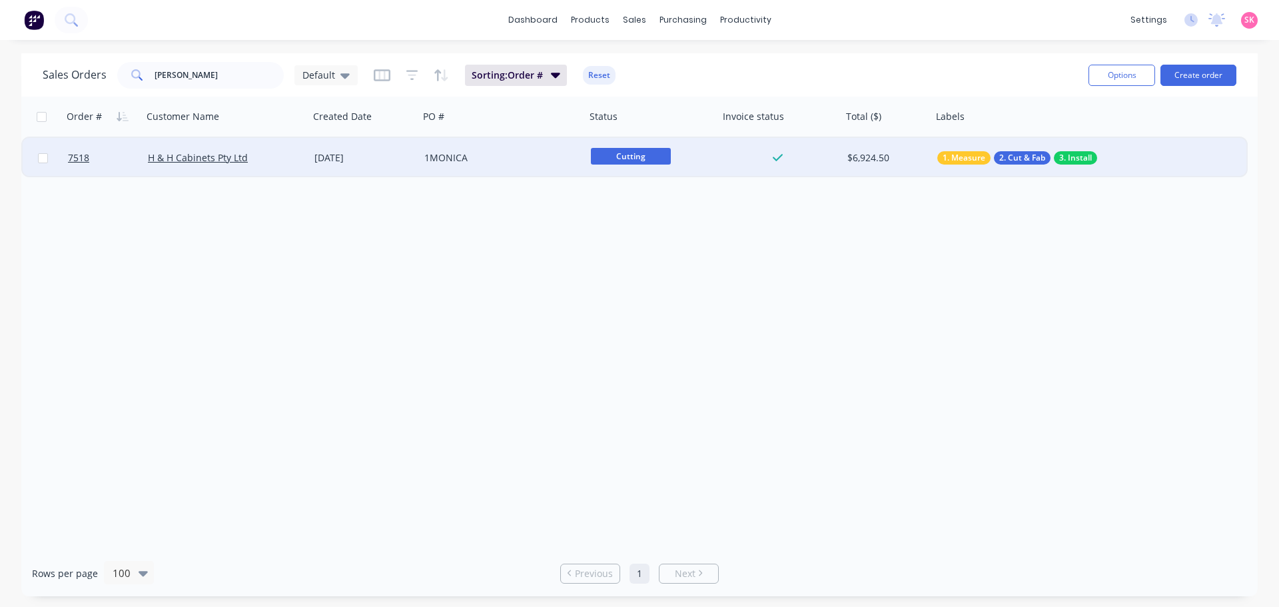
click at [288, 156] on div "H & H Cabinets Pty Ltd" at bounding box center [222, 157] width 148 height 13
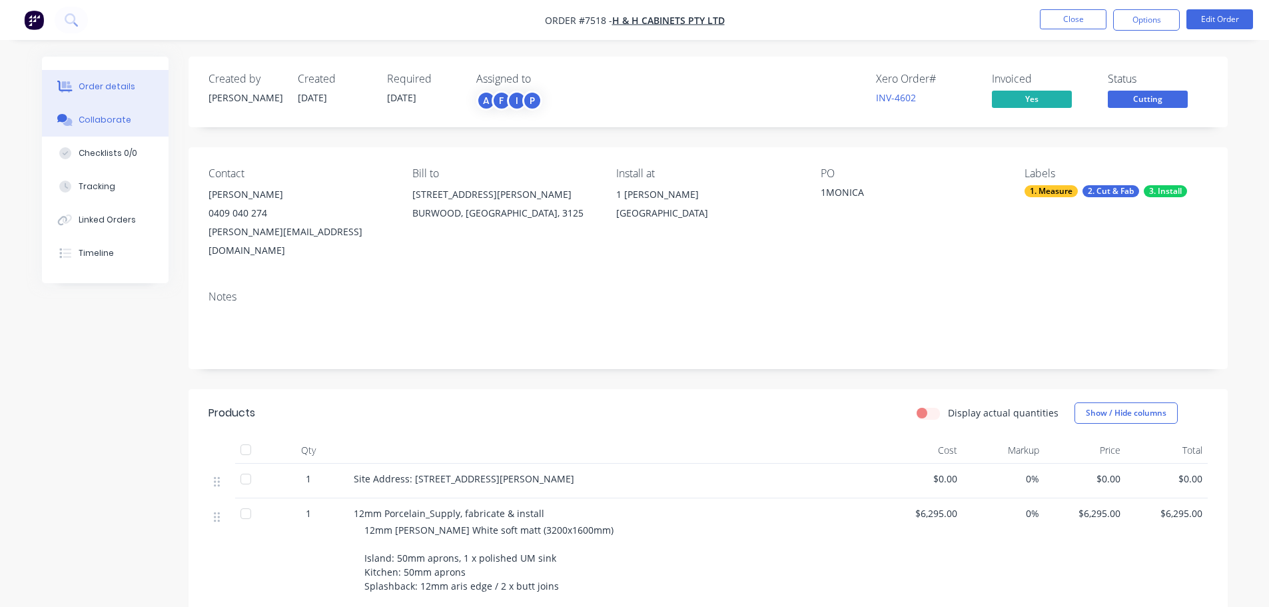
click at [88, 119] on div "Collaborate" at bounding box center [105, 120] width 53 height 12
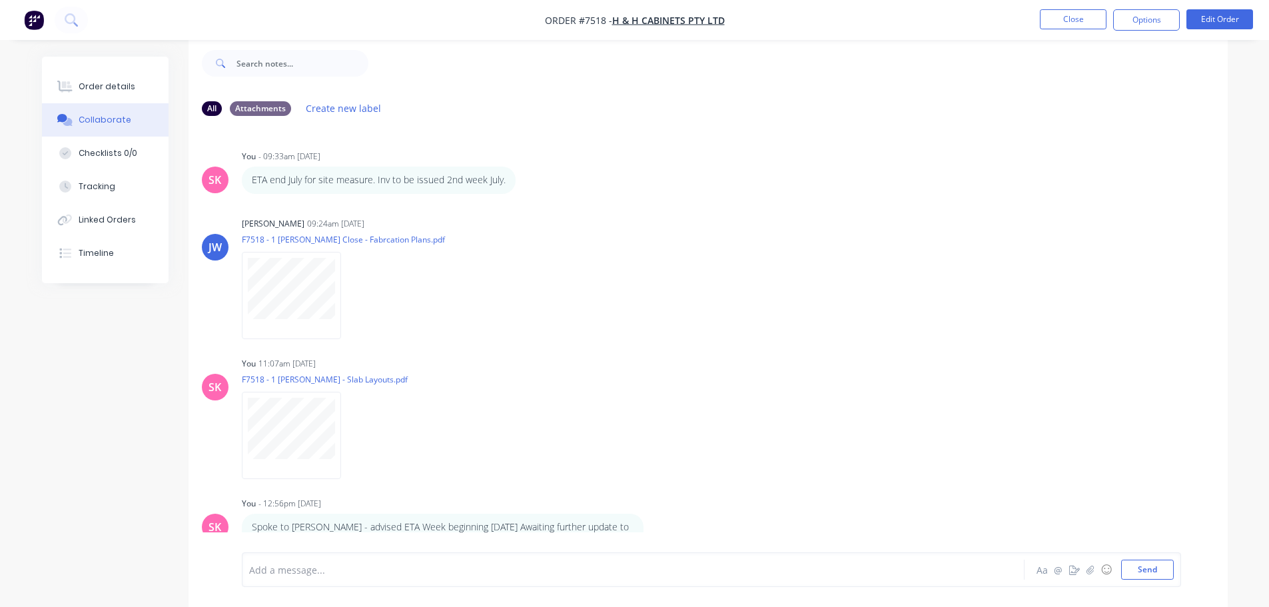
scroll to position [21, 0]
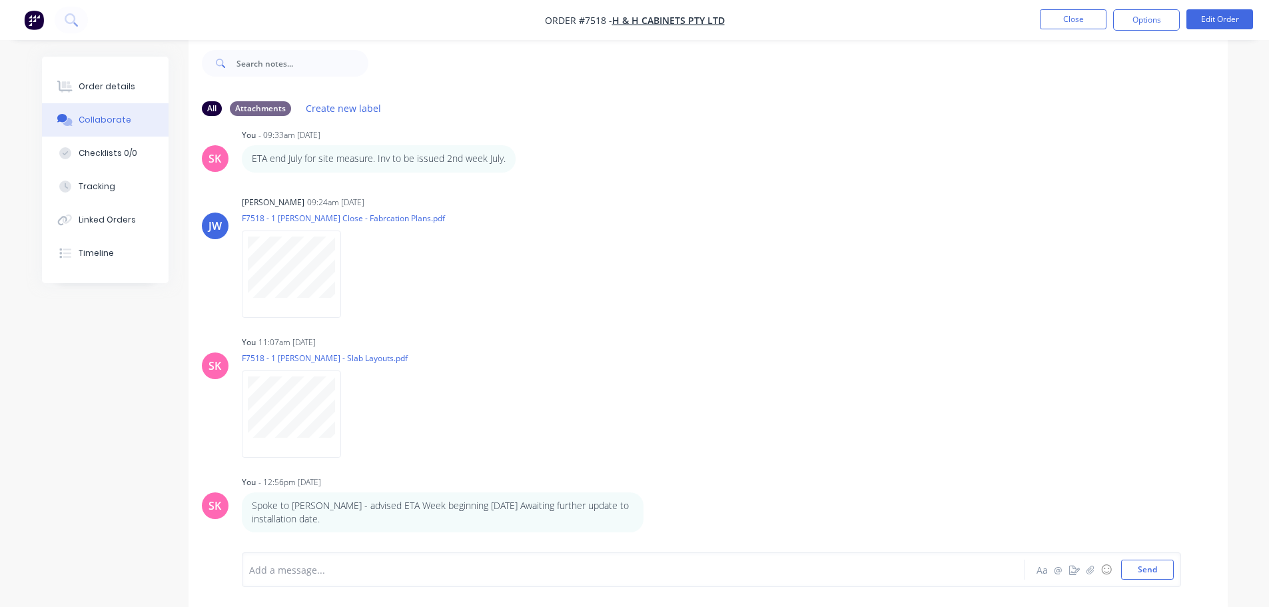
click at [368, 582] on div "Add a message... Aa @ ☺ Send" at bounding box center [711, 569] width 939 height 35
click at [292, 576] on div at bounding box center [596, 570] width 693 height 14
click at [1072, 21] on button "Close" at bounding box center [1073, 19] width 67 height 20
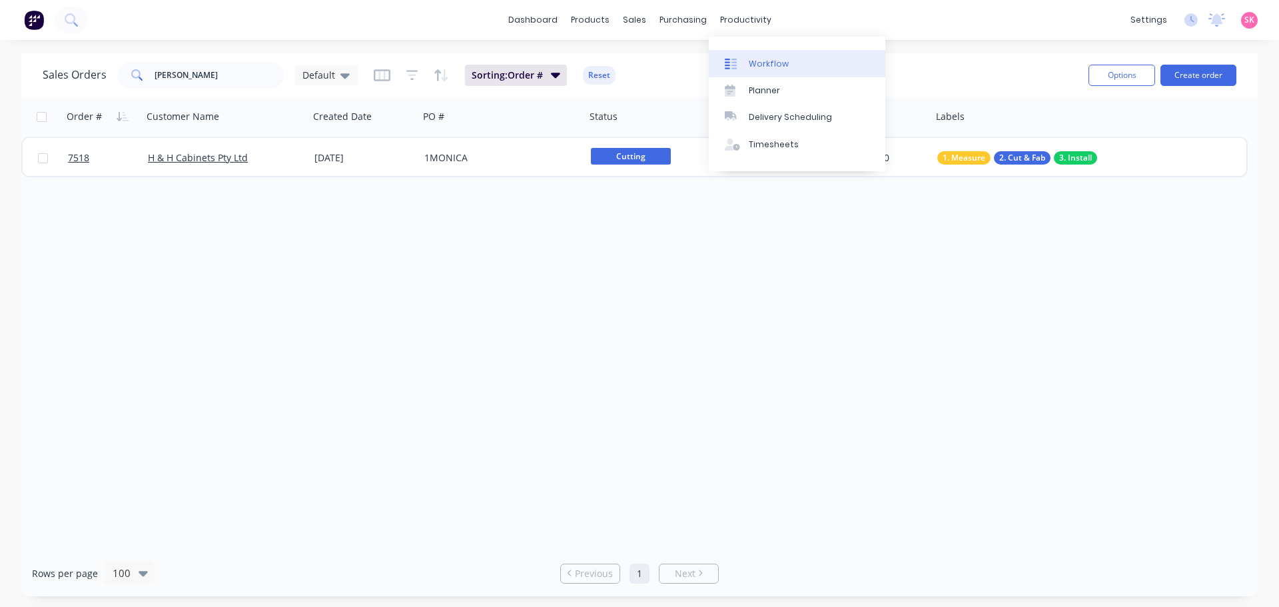
click at [777, 58] on div "Workflow" at bounding box center [769, 64] width 40 height 12
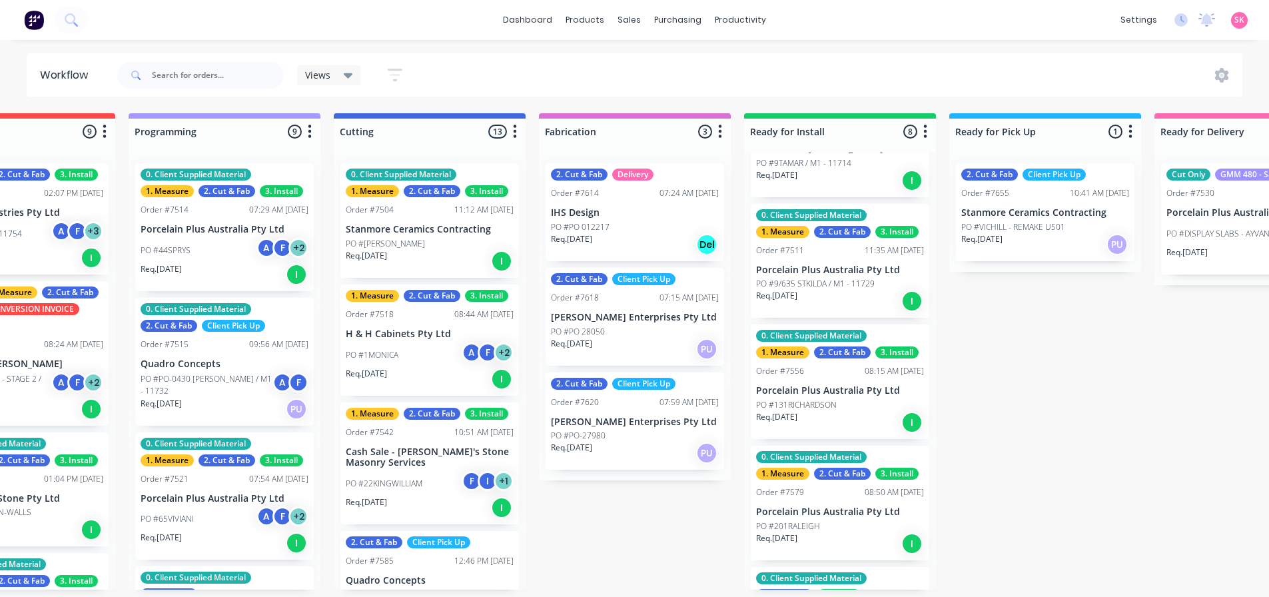
scroll to position [266, 0]
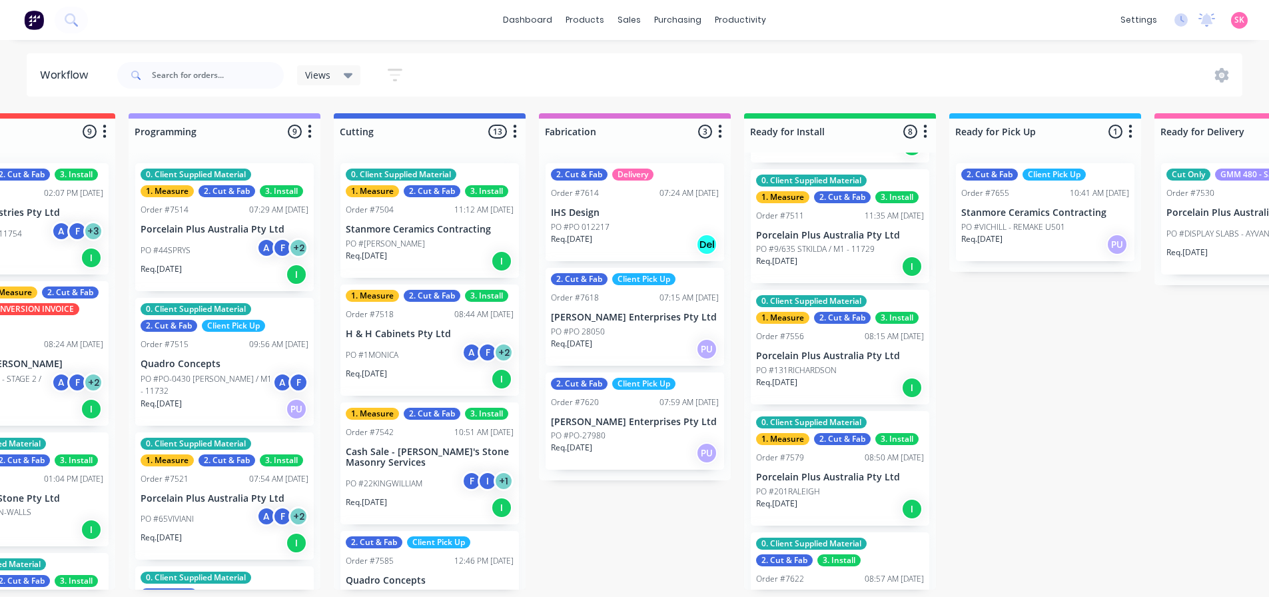
click at [869, 245] on p "PO #9/635 STKILDA / M1 - 11729" at bounding box center [815, 249] width 119 height 12
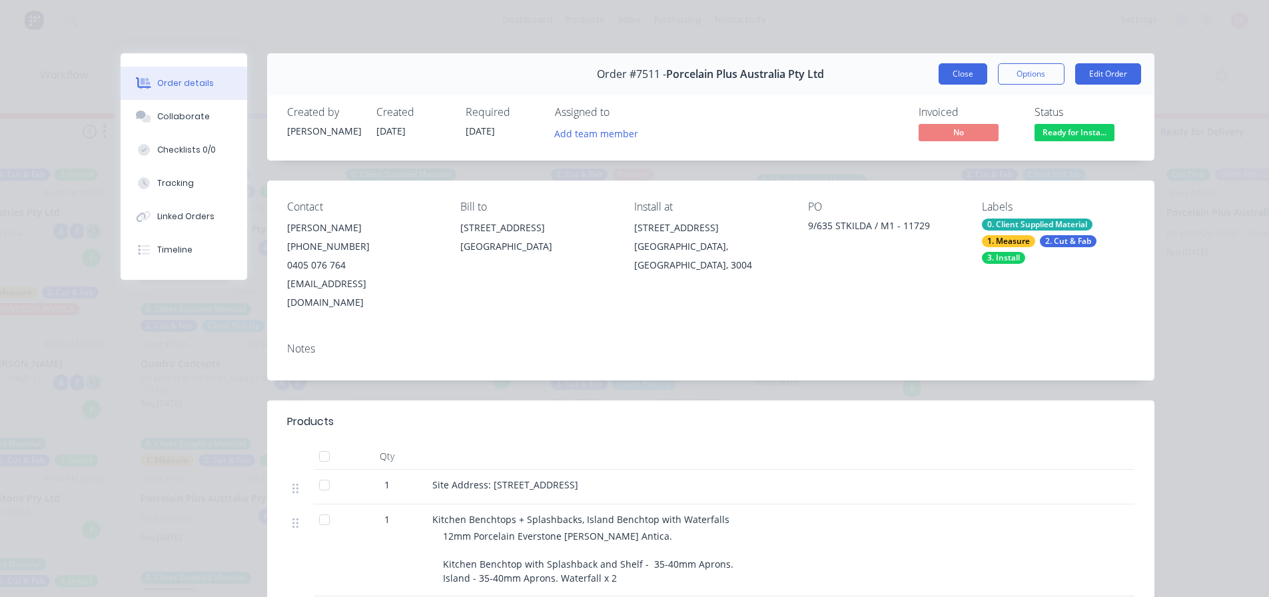
click at [952, 75] on button "Close" at bounding box center [963, 73] width 49 height 21
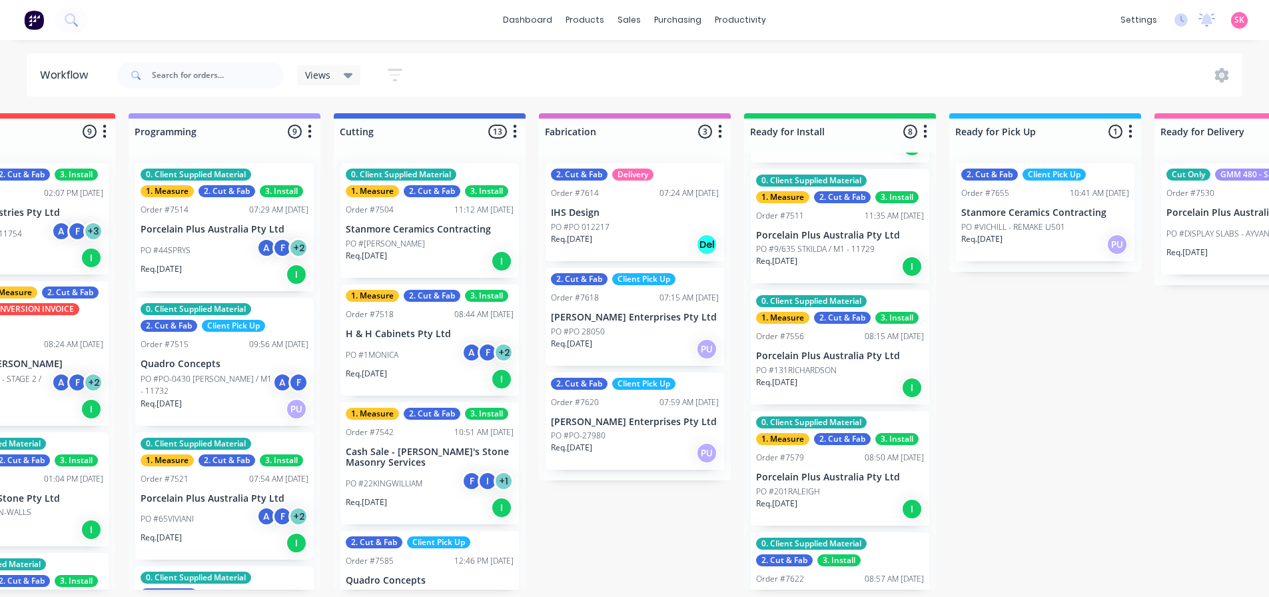
click at [823, 218] on div "Order #7511 11:35 AM [DATE]" at bounding box center [840, 216] width 168 height 12
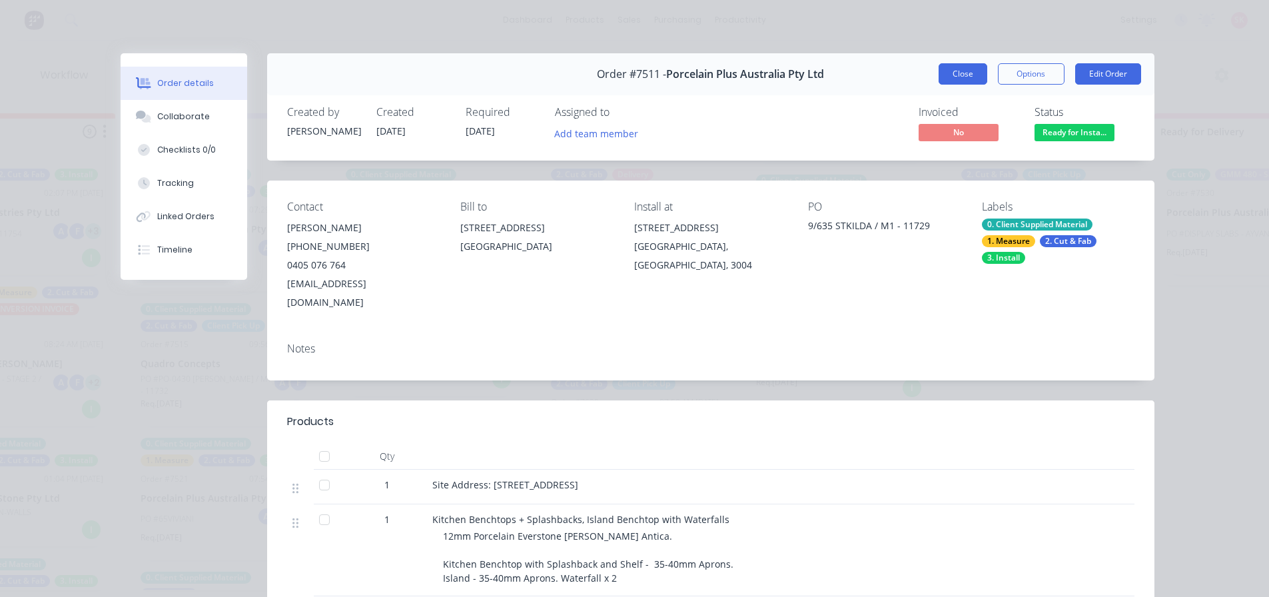
click at [959, 71] on button "Close" at bounding box center [963, 73] width 49 height 21
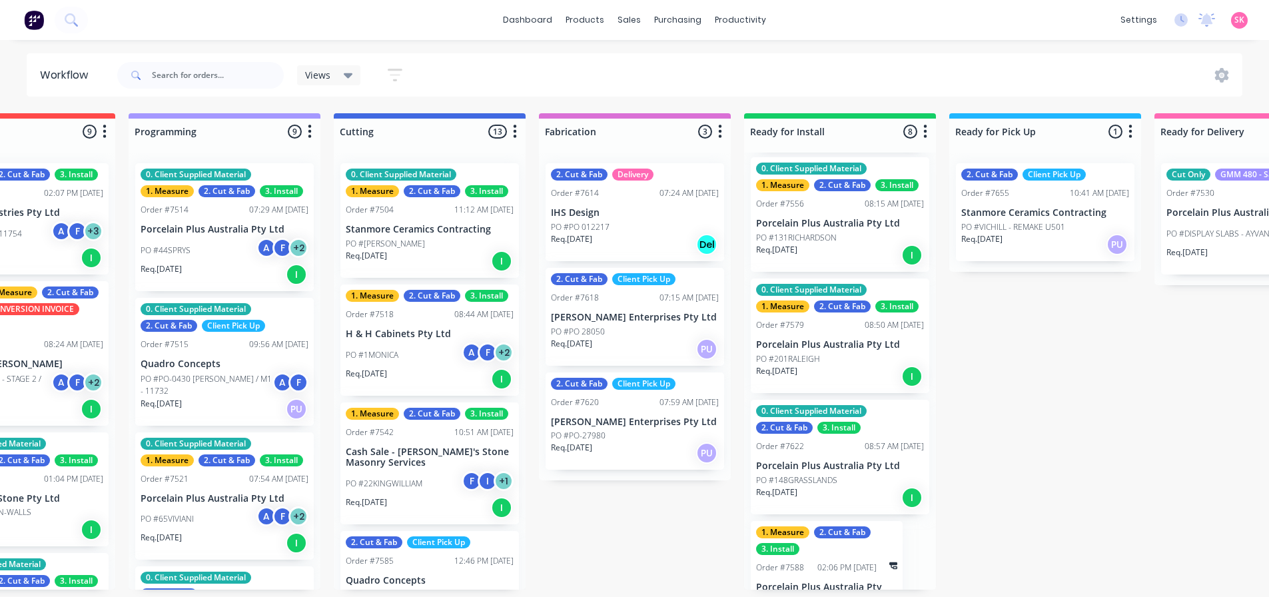
scroll to position [466, 0]
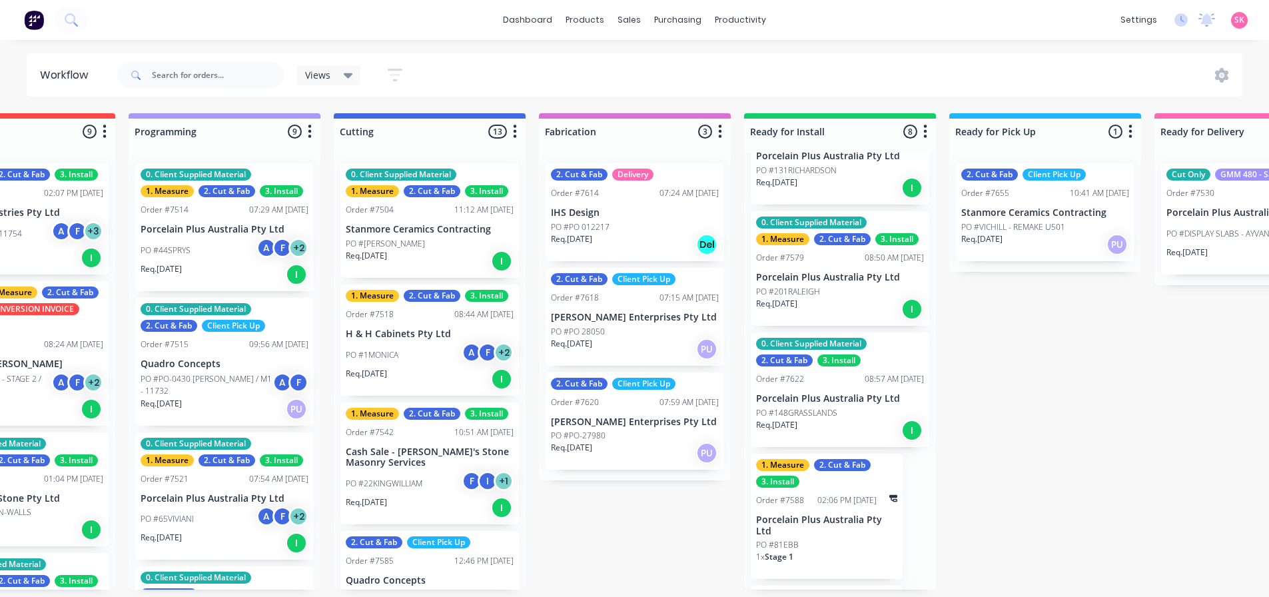
click at [846, 296] on div "PO #201RALEIGH" at bounding box center [840, 292] width 168 height 12
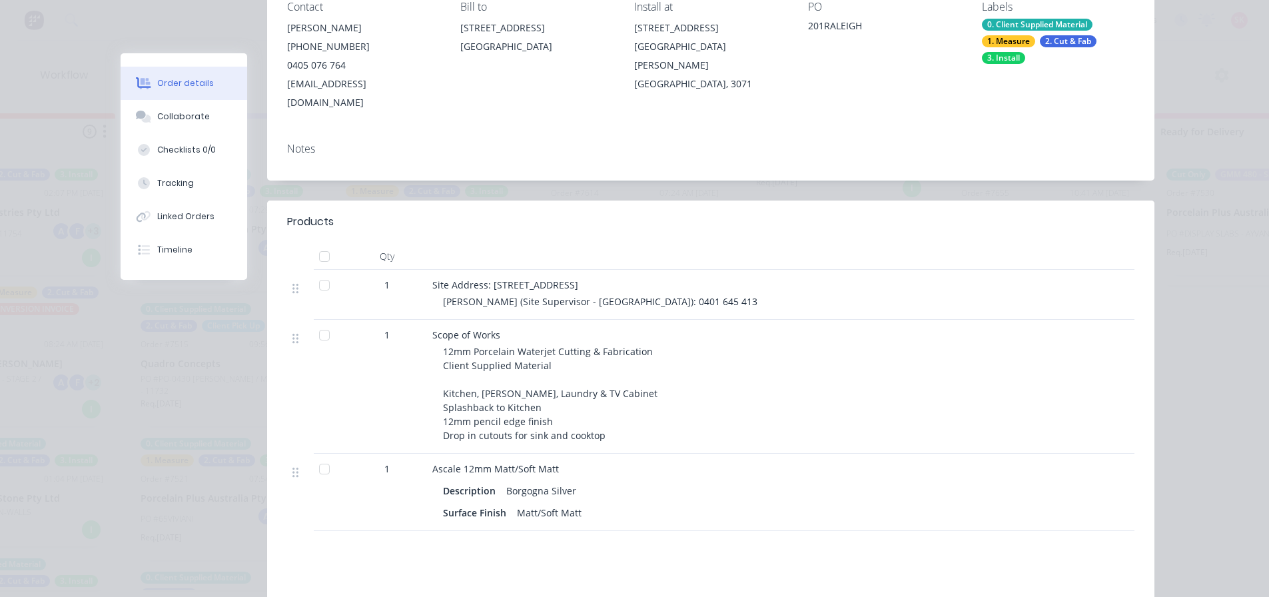
scroll to position [0, 0]
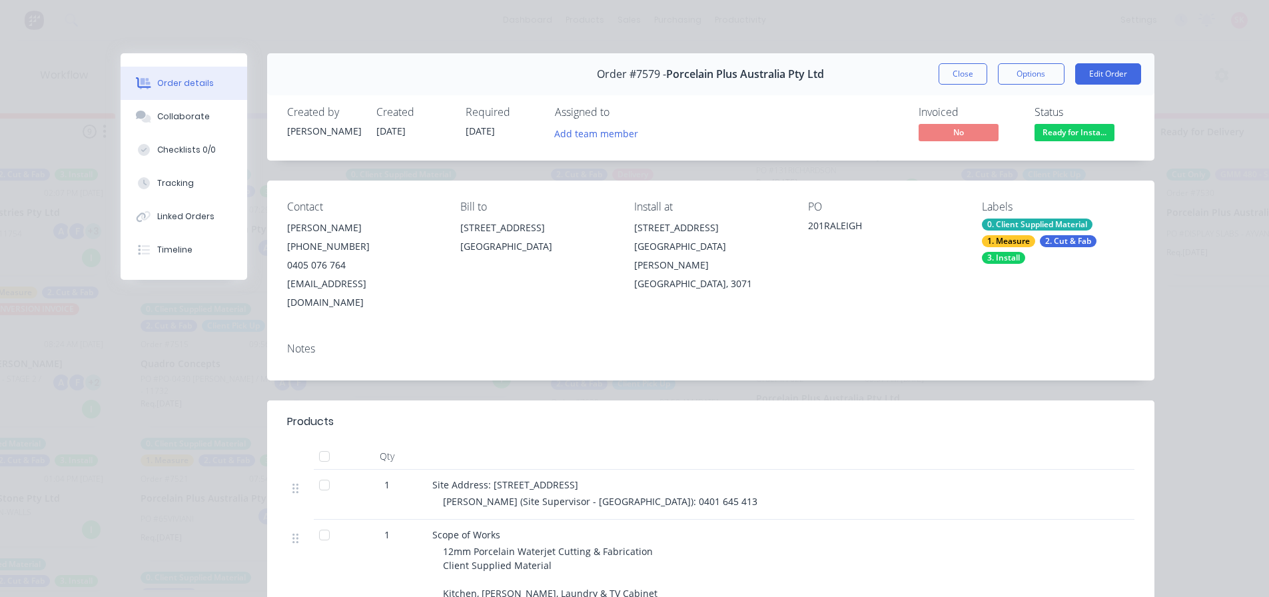
click at [951, 62] on div "Order #7579 - Porcelain Plus Australia Pty Ltd Close Options Edit Order" at bounding box center [710, 74] width 887 height 42
click at [951, 70] on button "Close" at bounding box center [963, 73] width 49 height 21
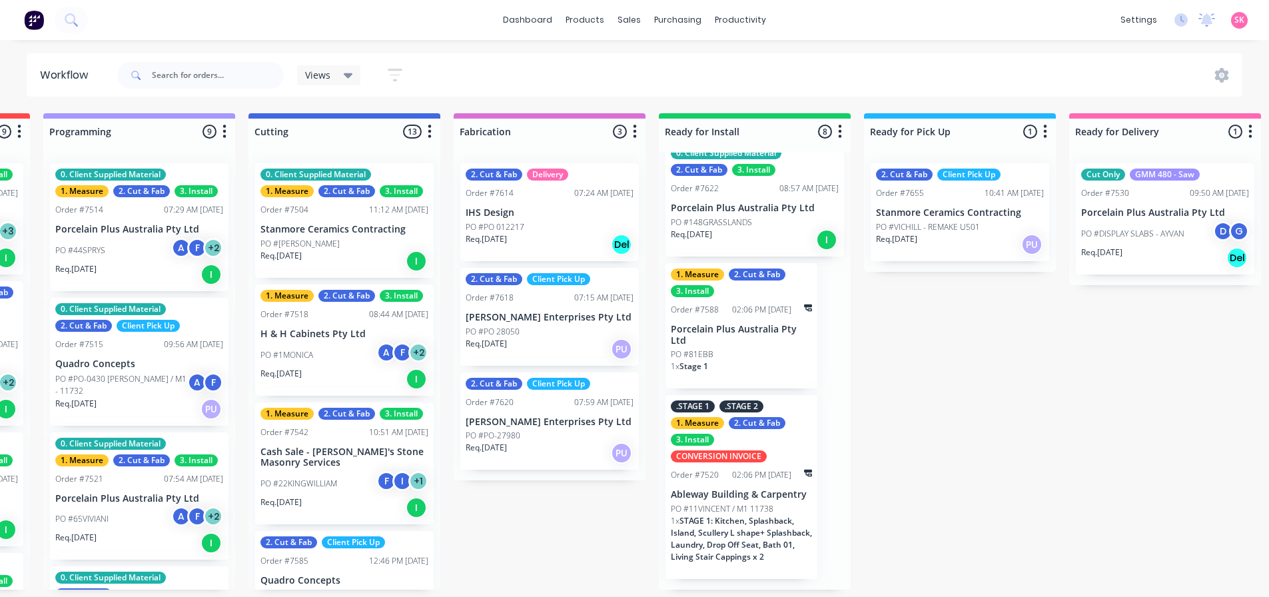
scroll to position [0, 748]
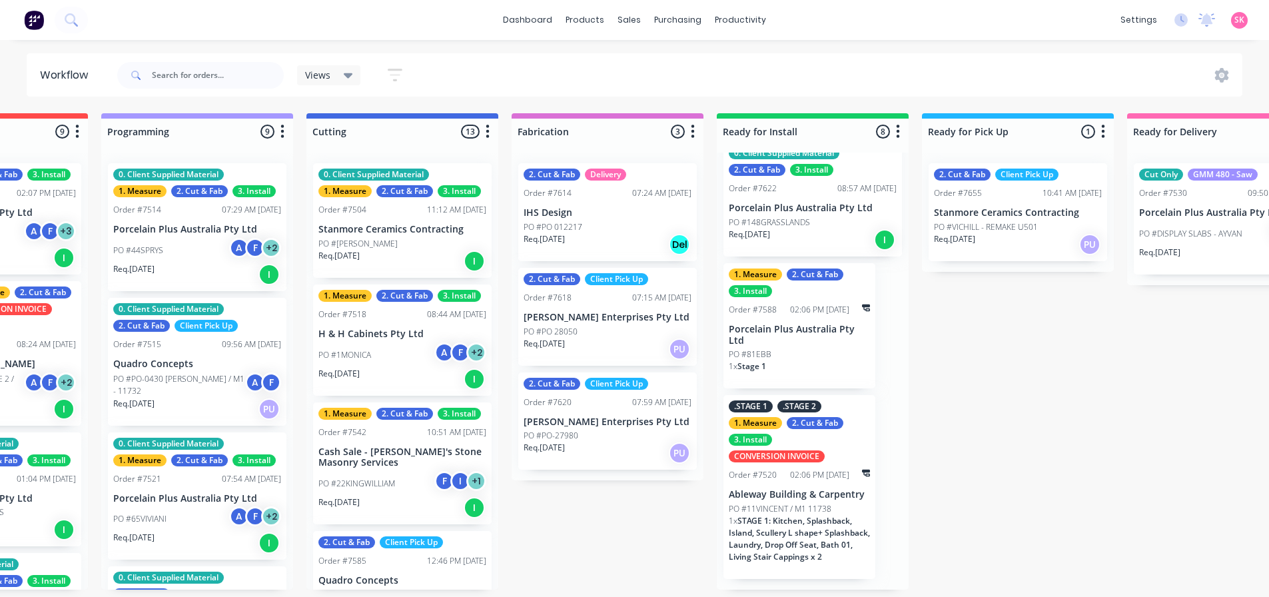
click at [851, 527] on p "1 x STAGE 1: Kitchen, Splashback, Island, Scullery L shape+ Splashback, Laundry…" at bounding box center [799, 539] width 141 height 48
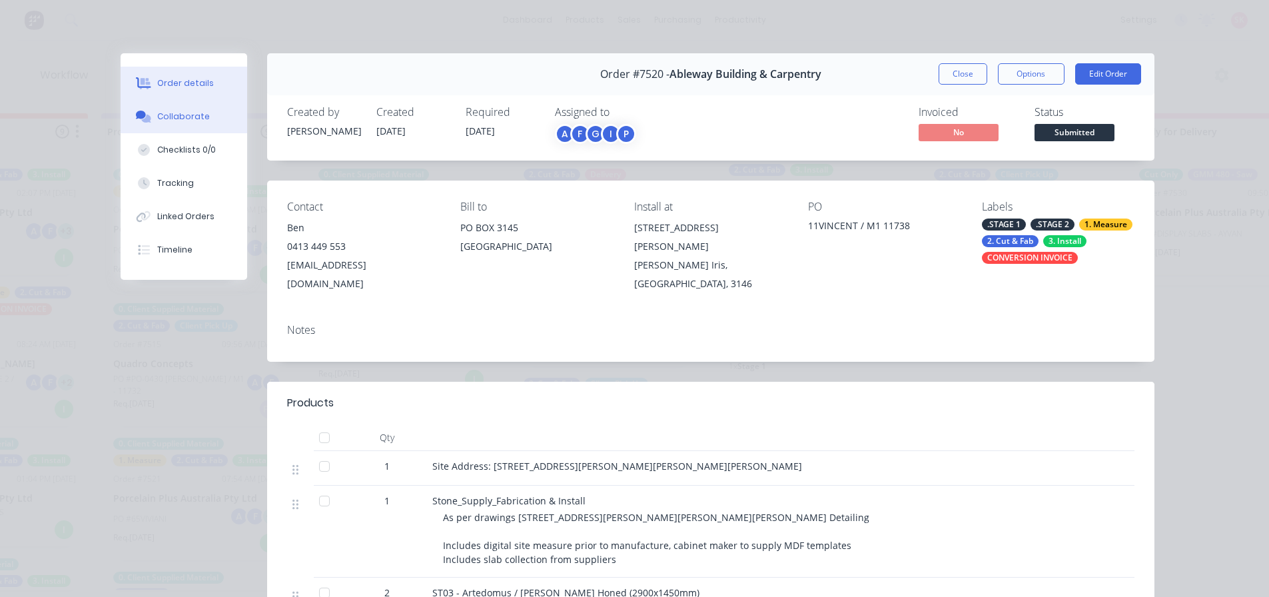
click at [183, 117] on div "Collaborate" at bounding box center [183, 117] width 53 height 12
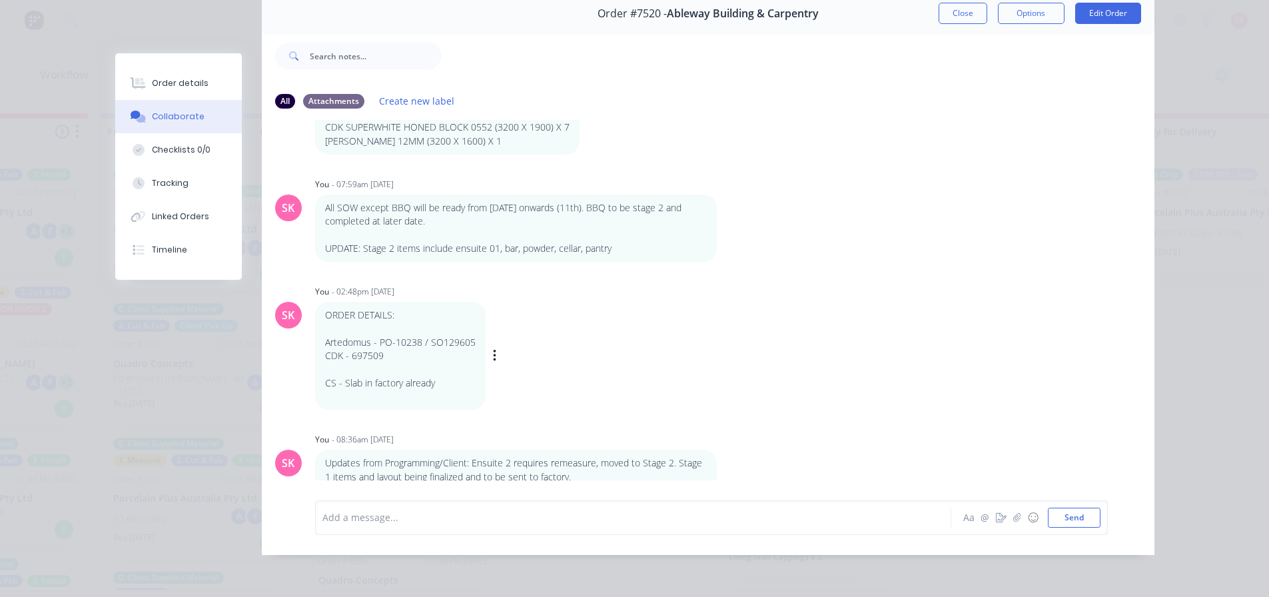
scroll to position [3, 748]
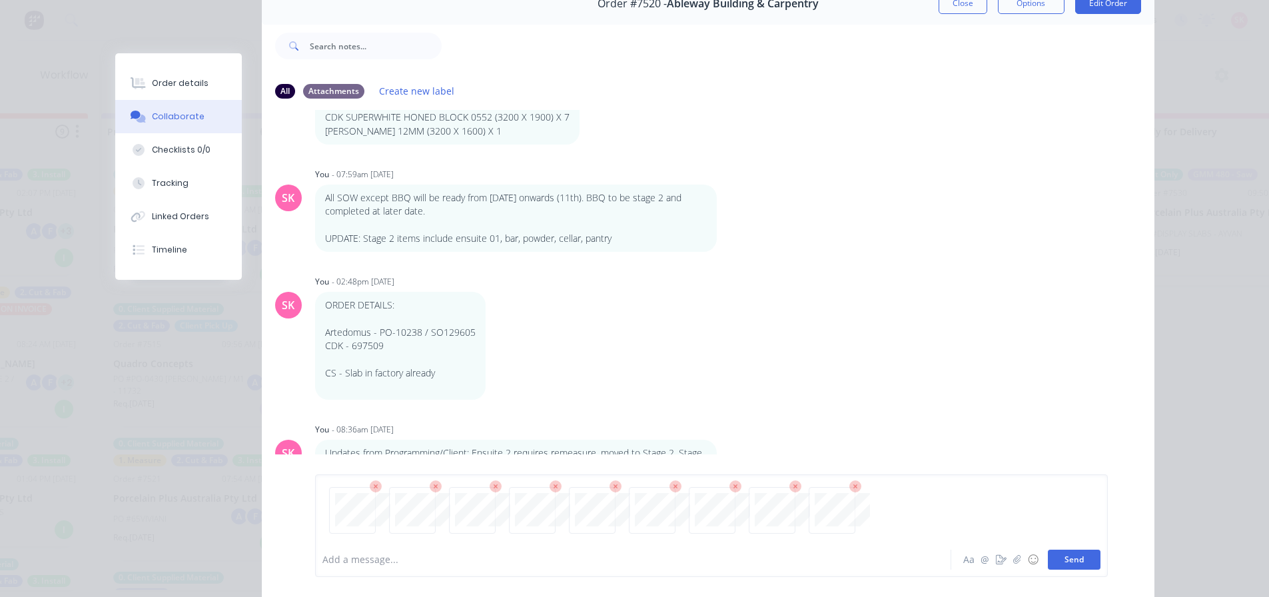
click at [1080, 559] on button "Send" at bounding box center [1074, 560] width 53 height 20
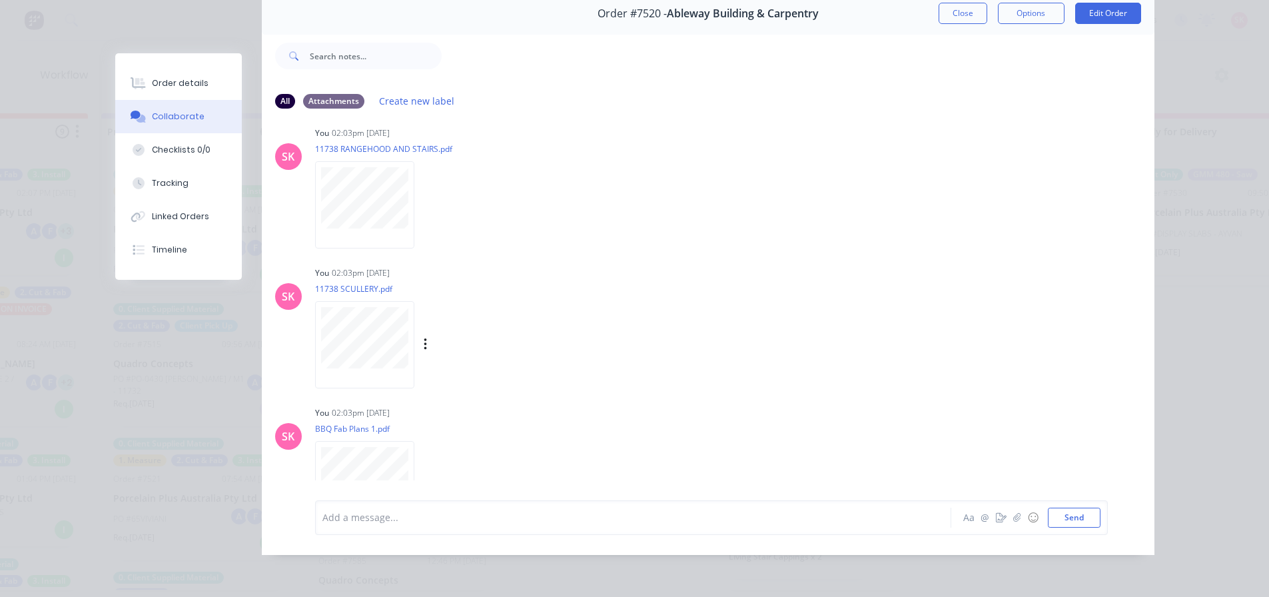
scroll to position [1451, 0]
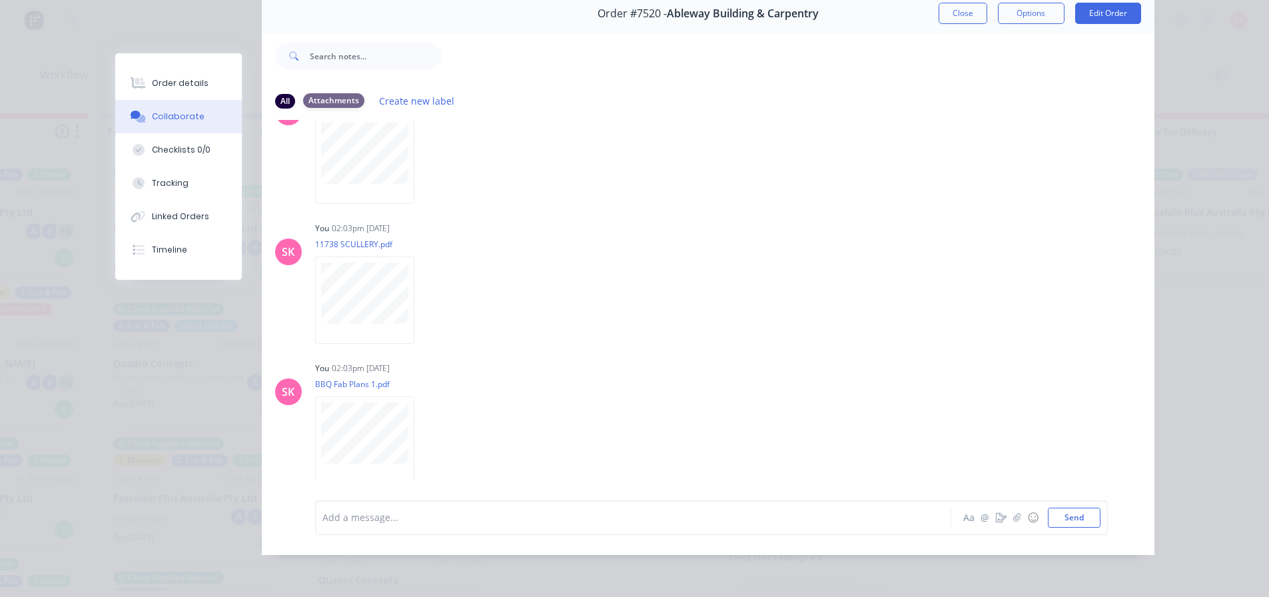
click at [308, 93] on div "Attachments" at bounding box center [333, 100] width 61 height 15
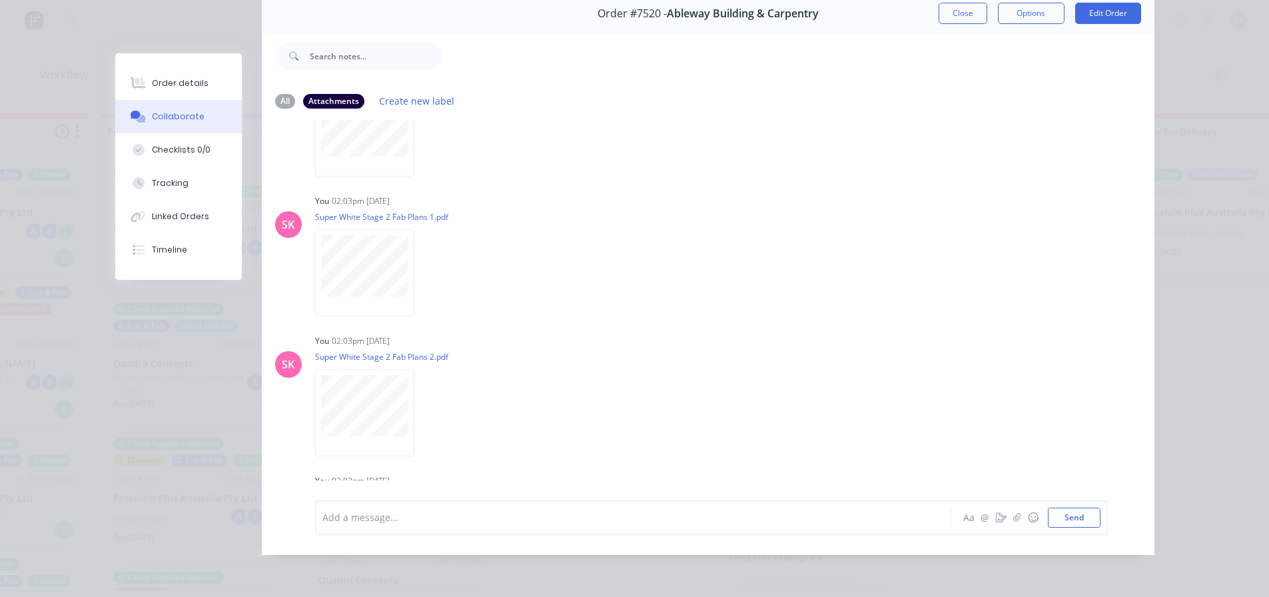
scroll to position [0, 0]
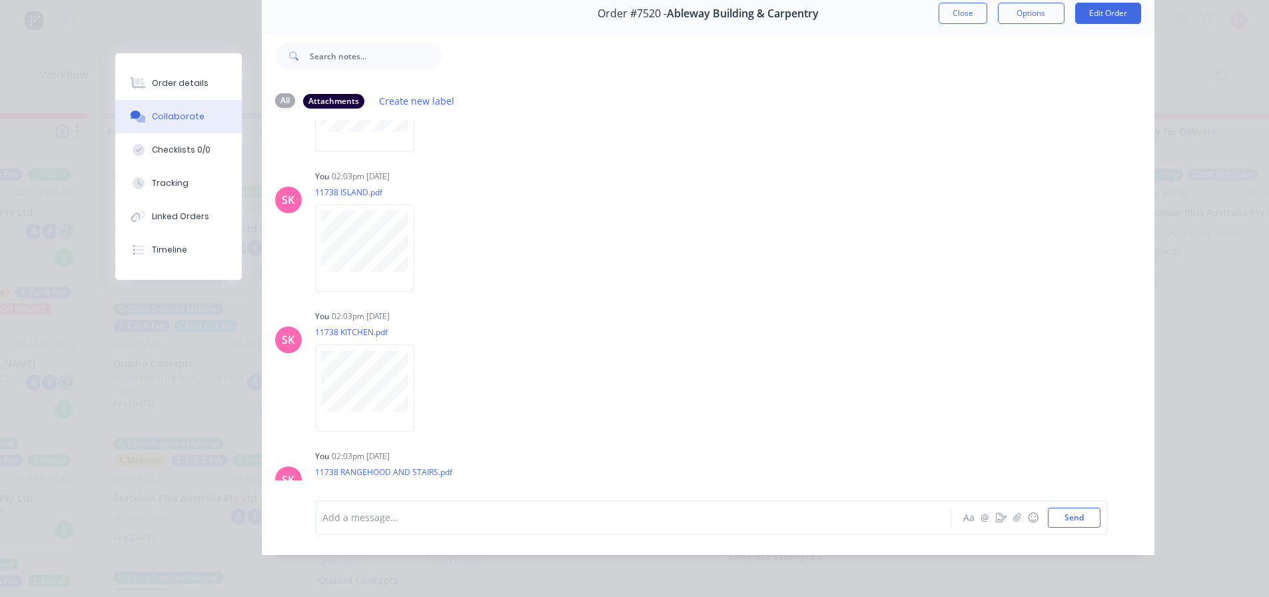
click at [276, 93] on div "All" at bounding box center [285, 100] width 20 height 15
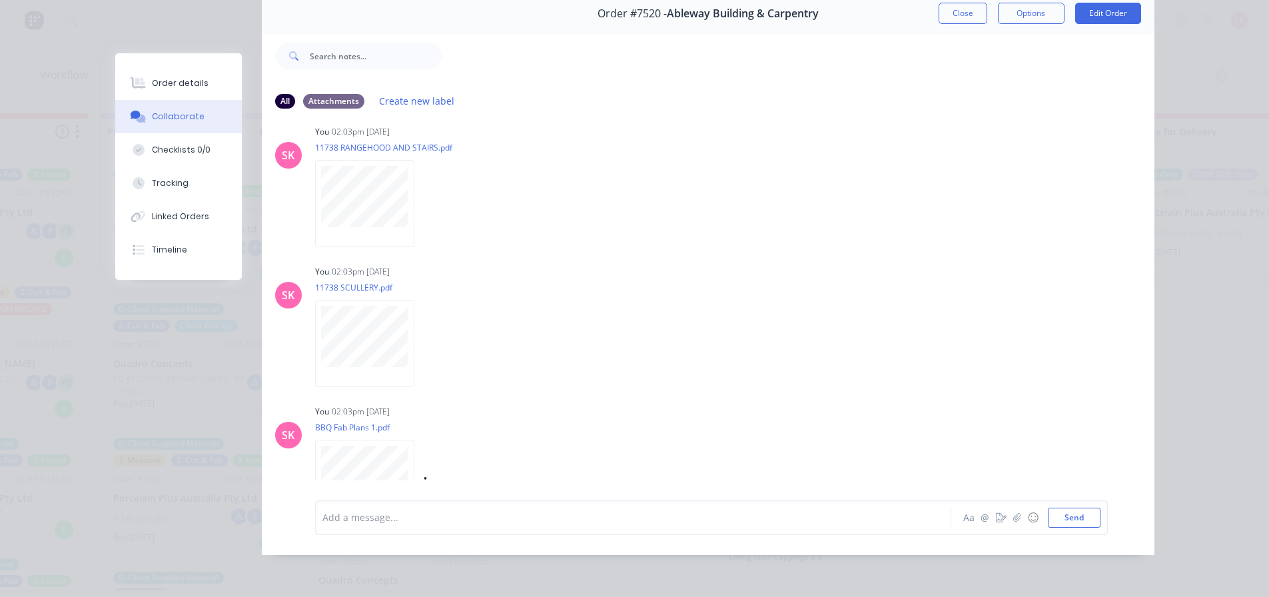
scroll to position [1451, 0]
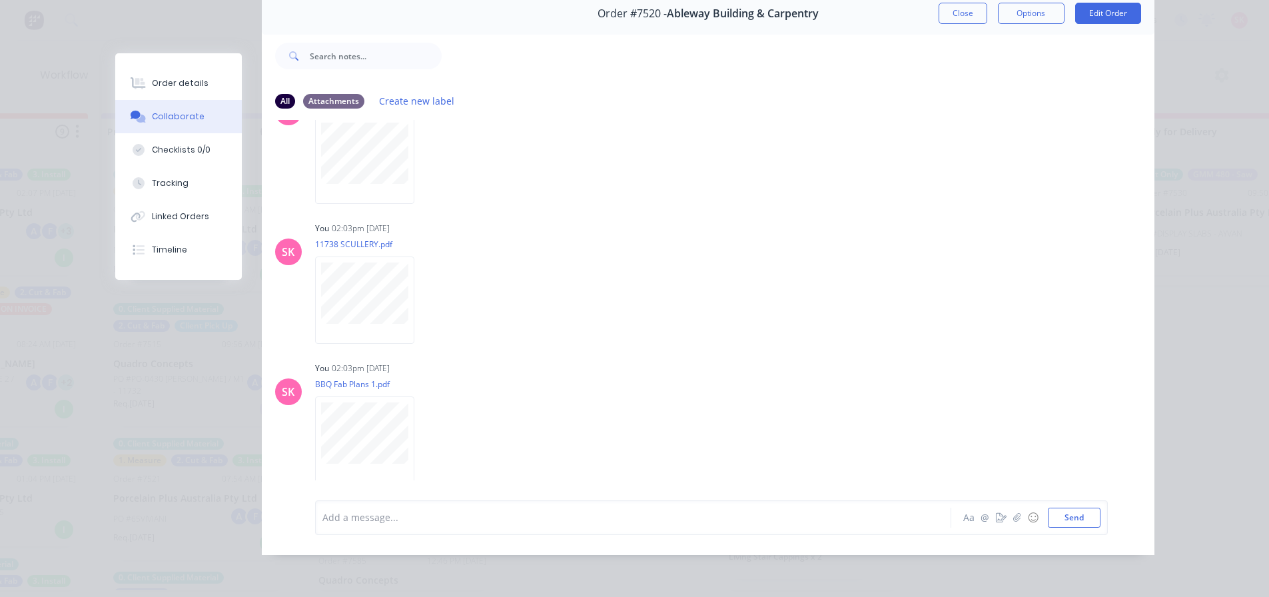
click at [408, 526] on div "Add a message..." at bounding box center [613, 518] width 583 height 20
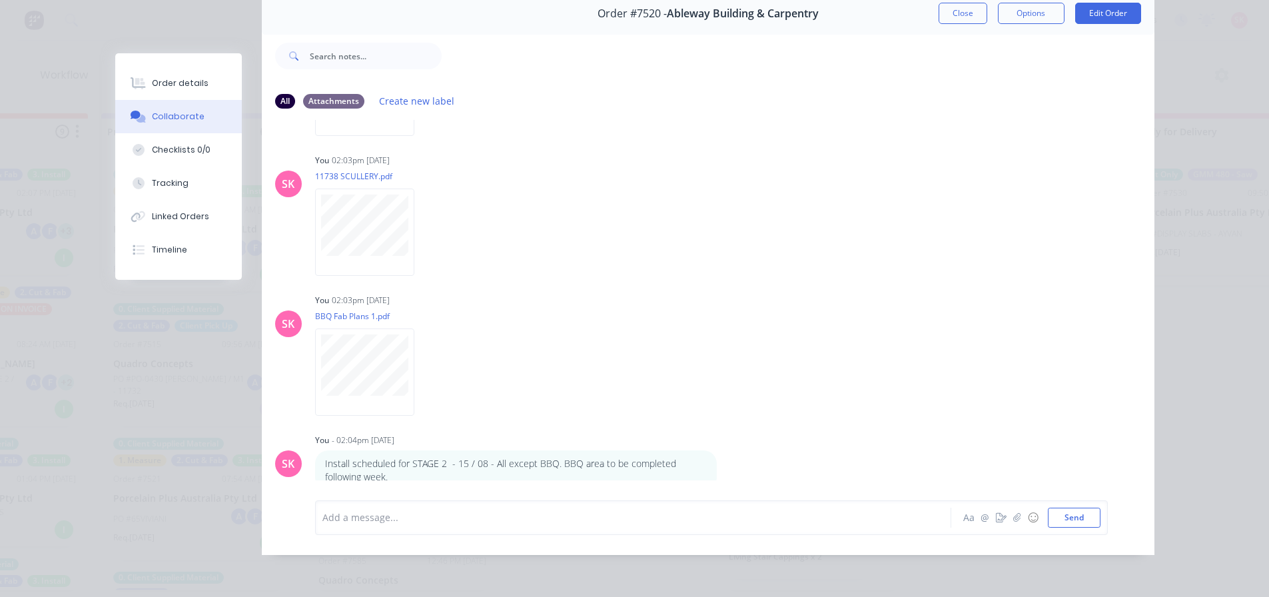
scroll to position [1052, 0]
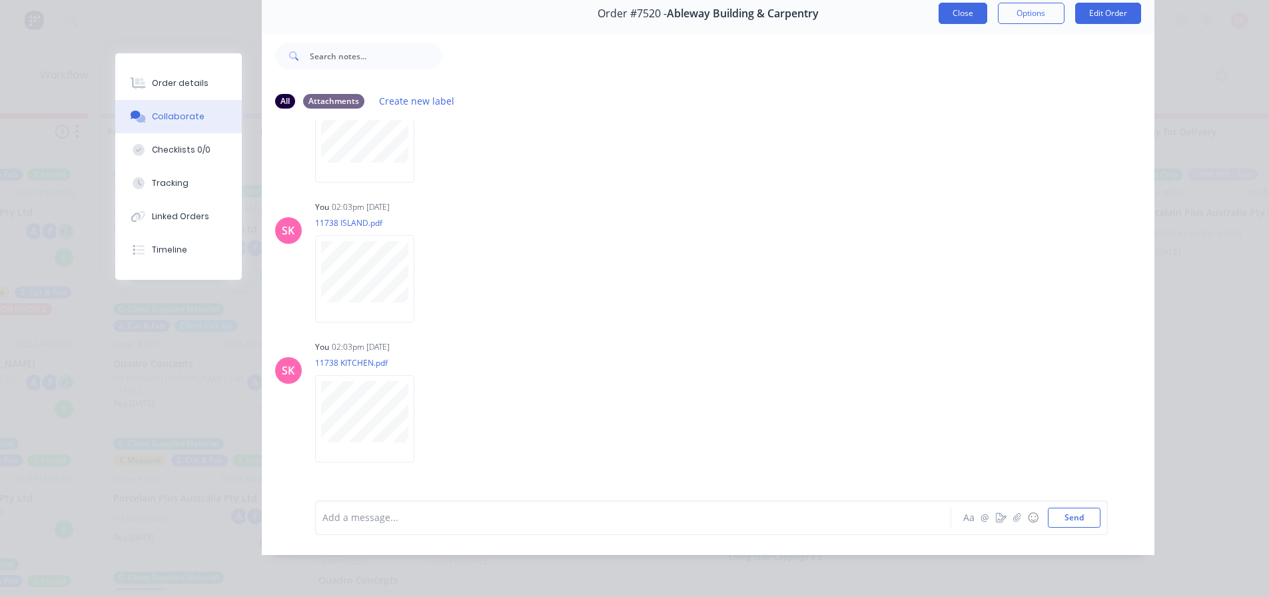
click at [961, 6] on button "Close" at bounding box center [963, 13] width 49 height 21
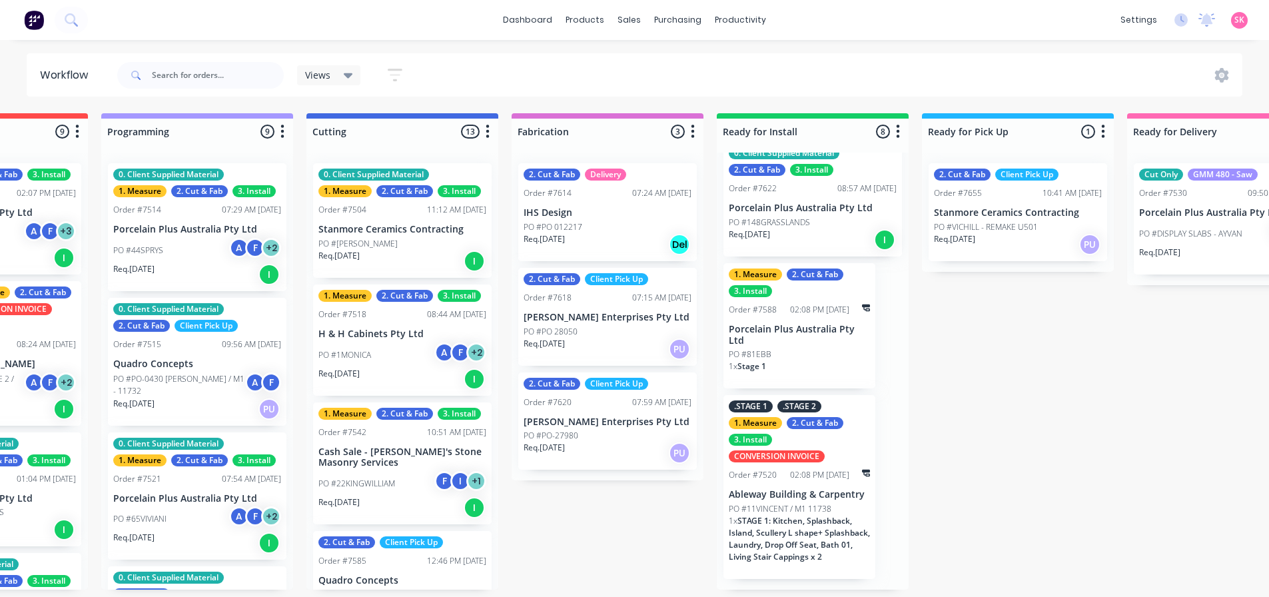
click at [769, 495] on p "Ableway Building & Carpentry" at bounding box center [799, 494] width 141 height 11
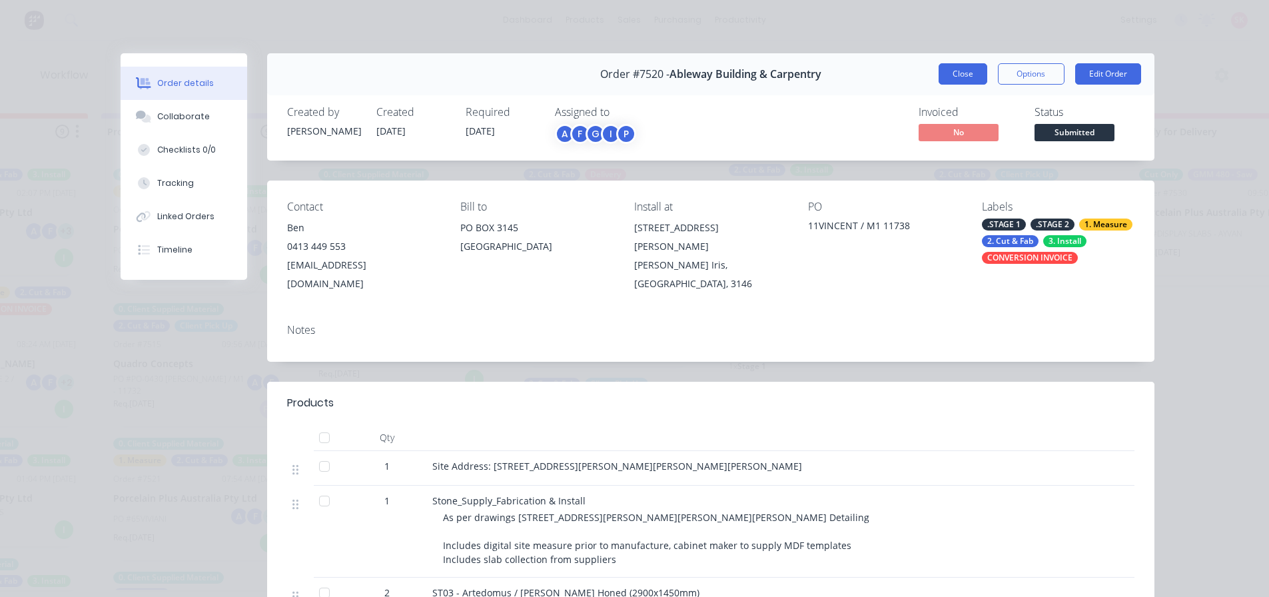
click at [955, 80] on button "Close" at bounding box center [963, 73] width 49 height 21
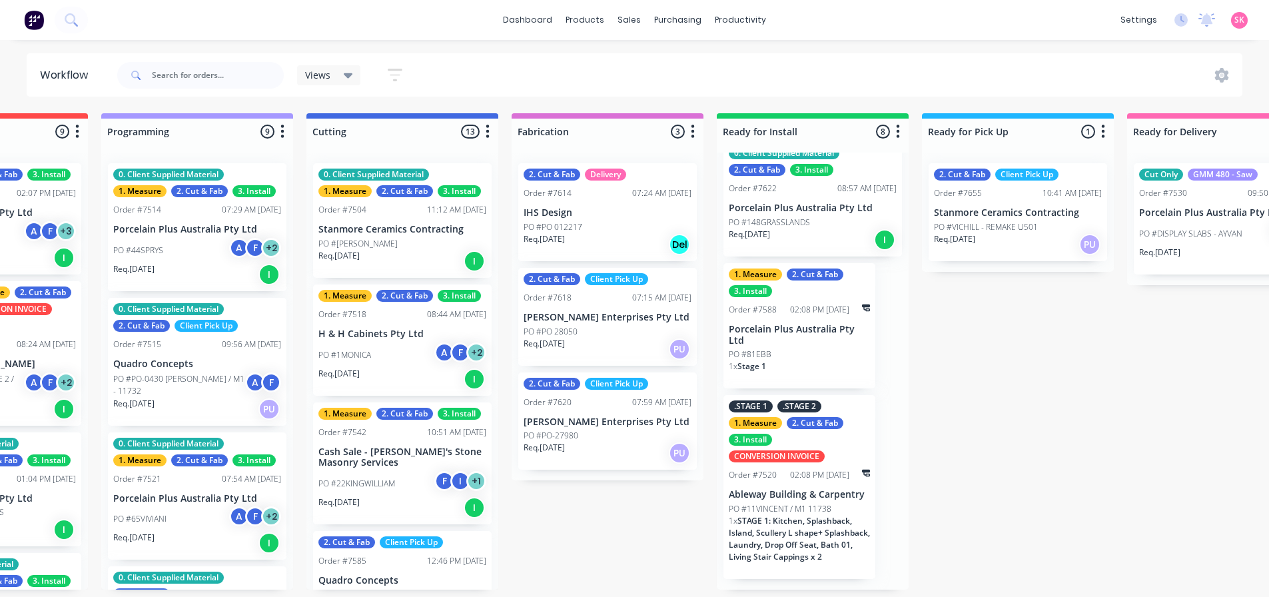
click at [583, 307] on div "2. Cut & Fab Client Pick Up Order #7618 07:15 AM [DATE] [PERSON_NAME] Enterpris…" at bounding box center [607, 317] width 179 height 98
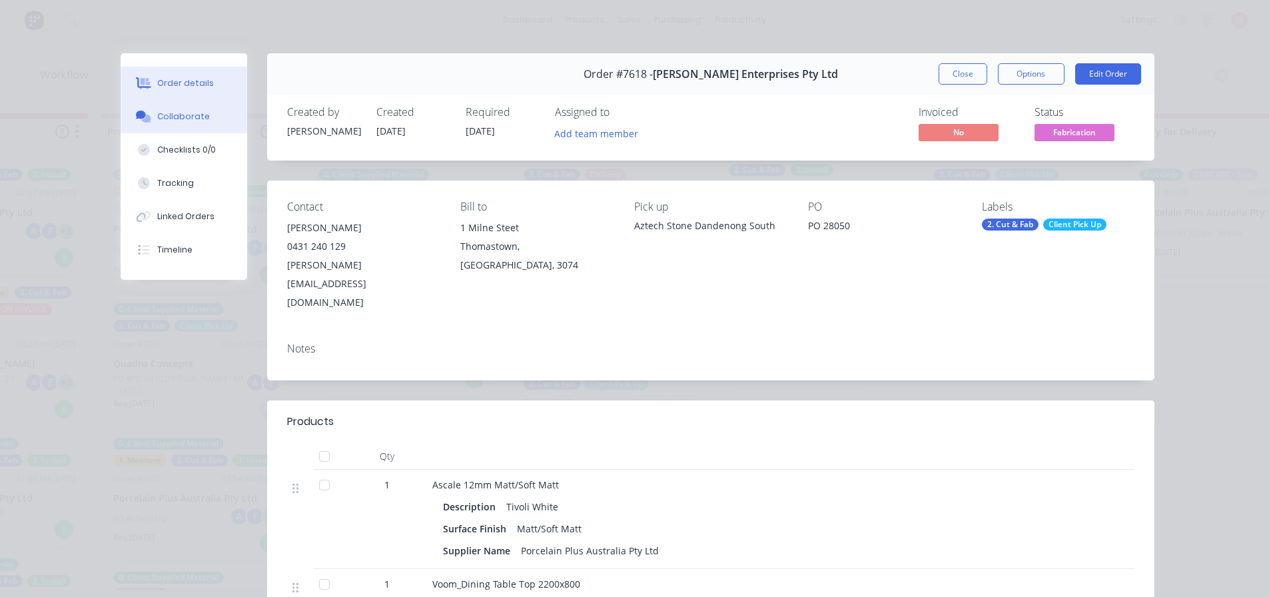
click at [176, 115] on div "Collaborate" at bounding box center [183, 117] width 53 height 12
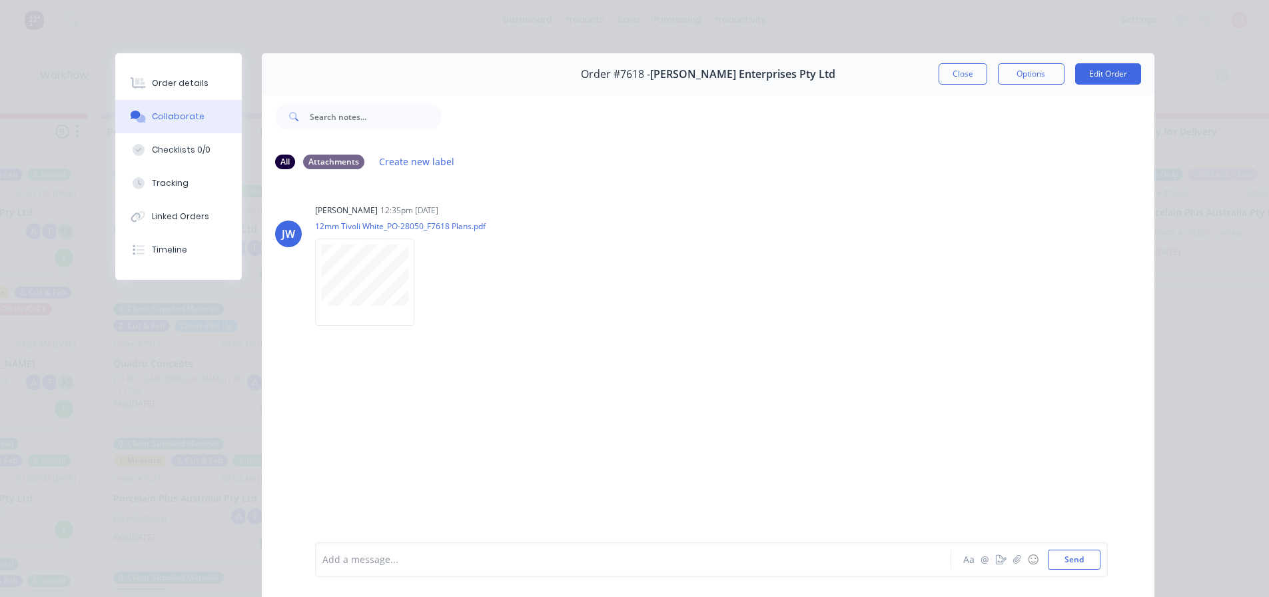
click at [954, 75] on button "Close" at bounding box center [963, 73] width 49 height 21
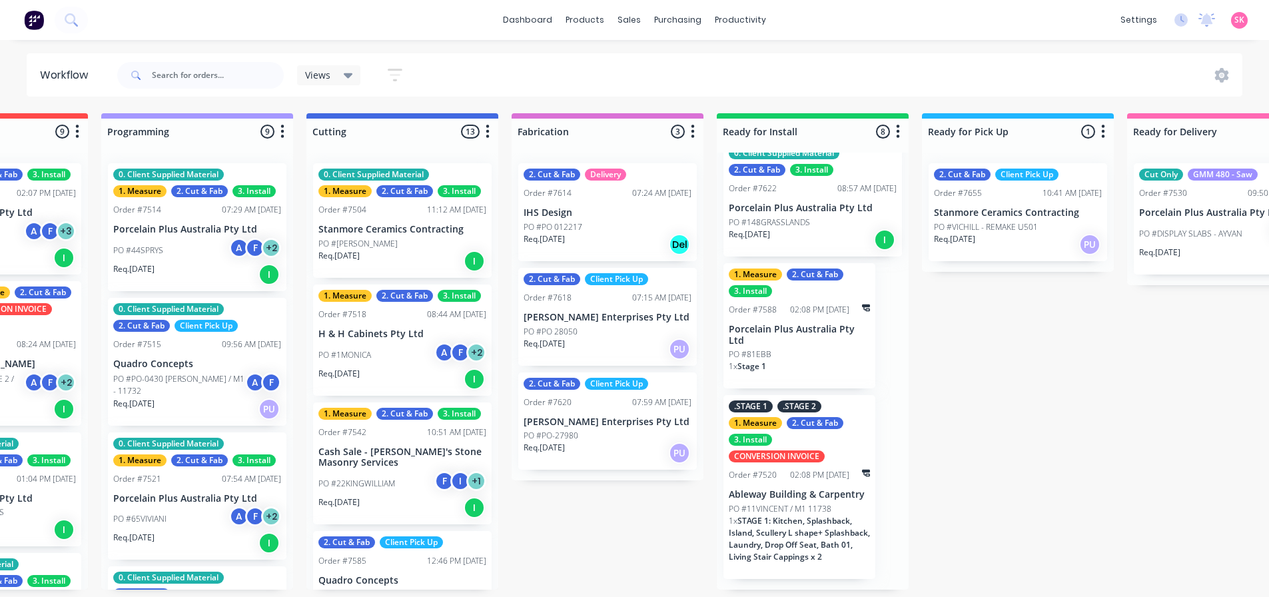
click at [594, 355] on div "Req. [DATE] PU" at bounding box center [608, 349] width 168 height 23
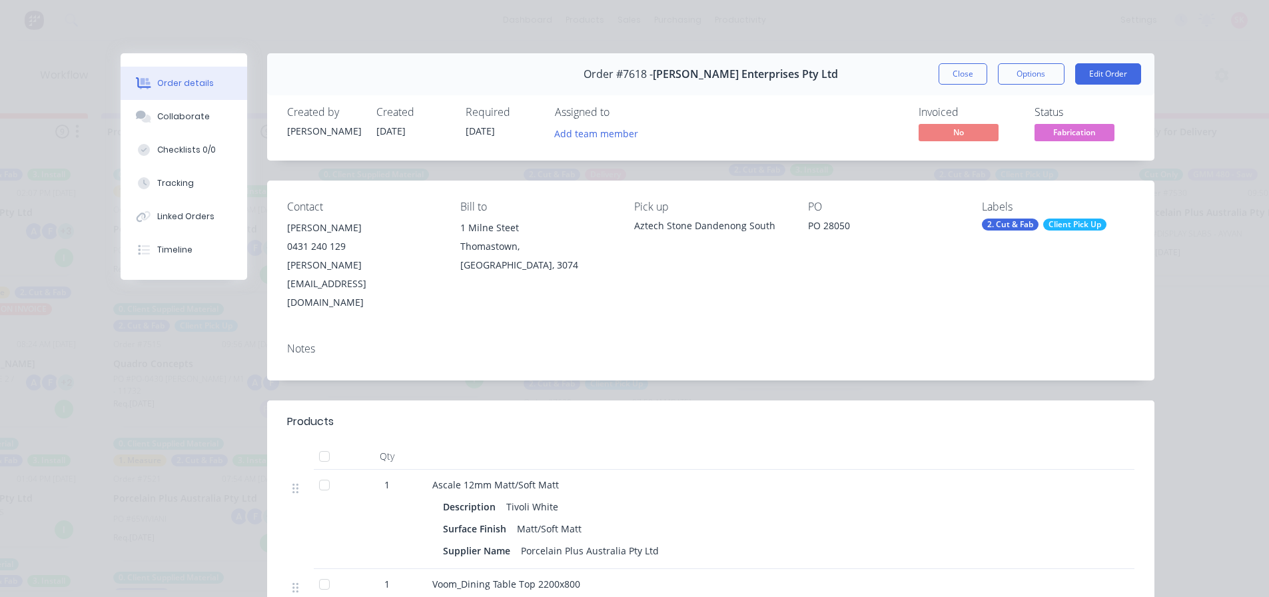
click at [970, 66] on button "Close" at bounding box center [963, 73] width 49 height 21
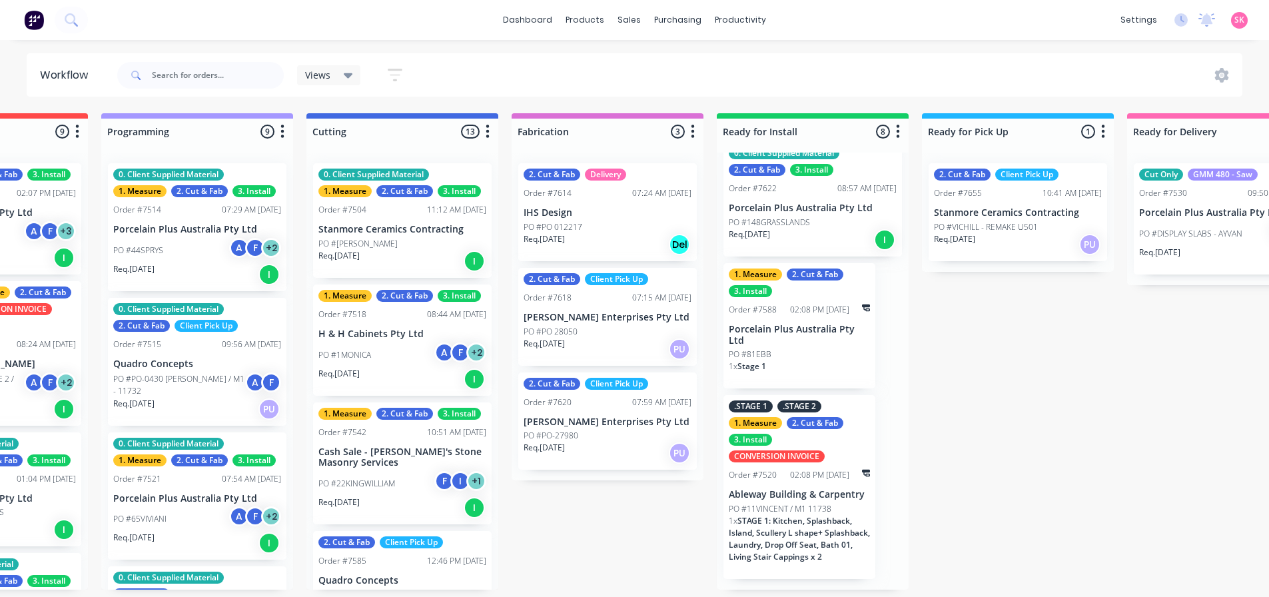
click at [585, 178] on div "2. Cut & Fab Delivery Order #7614 07:24 AM [DATE] IHS Design PO #PO 012217 Req.…" at bounding box center [607, 212] width 179 height 98
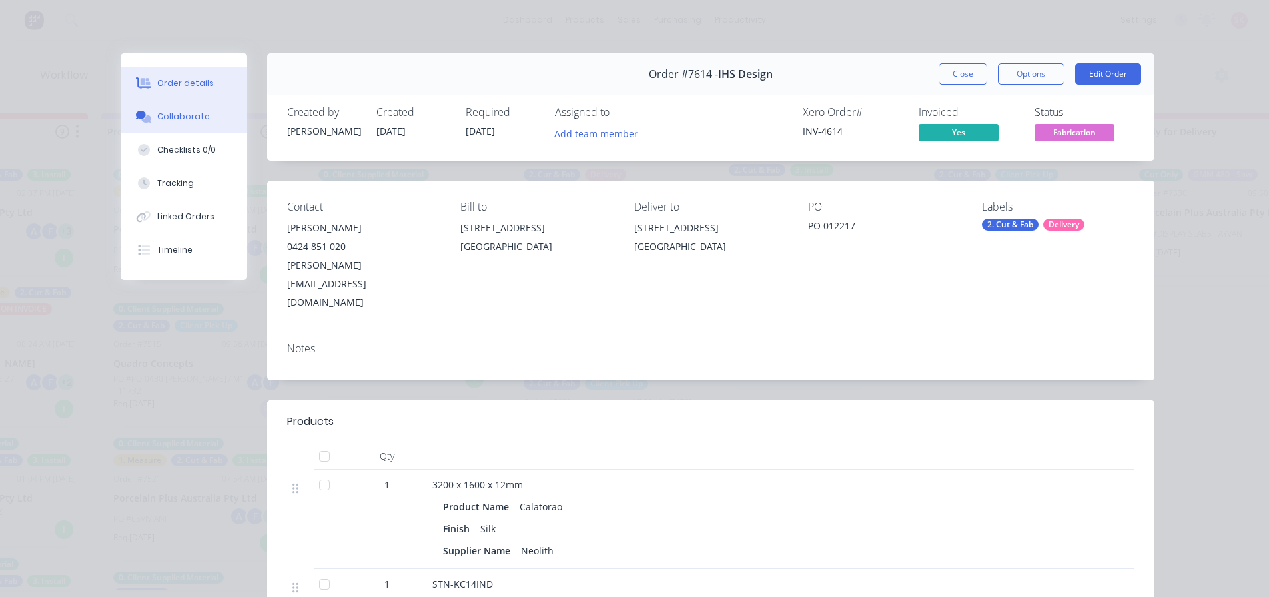
click at [174, 119] on div "Collaborate" at bounding box center [183, 117] width 53 height 12
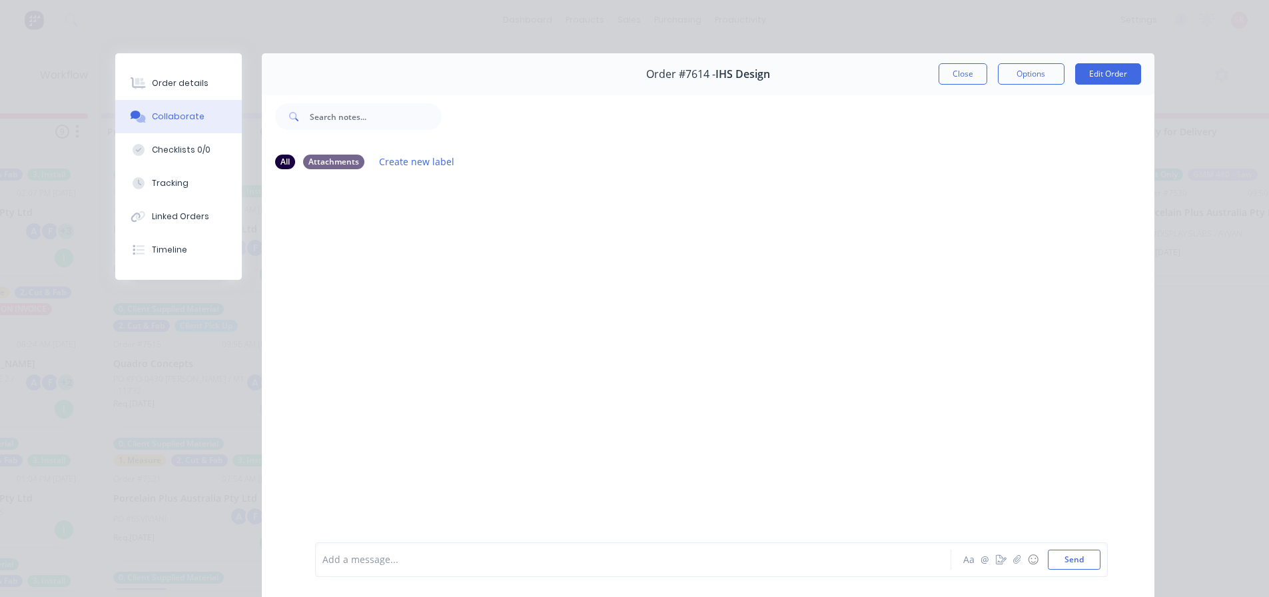
click at [955, 79] on button "Close" at bounding box center [963, 73] width 49 height 21
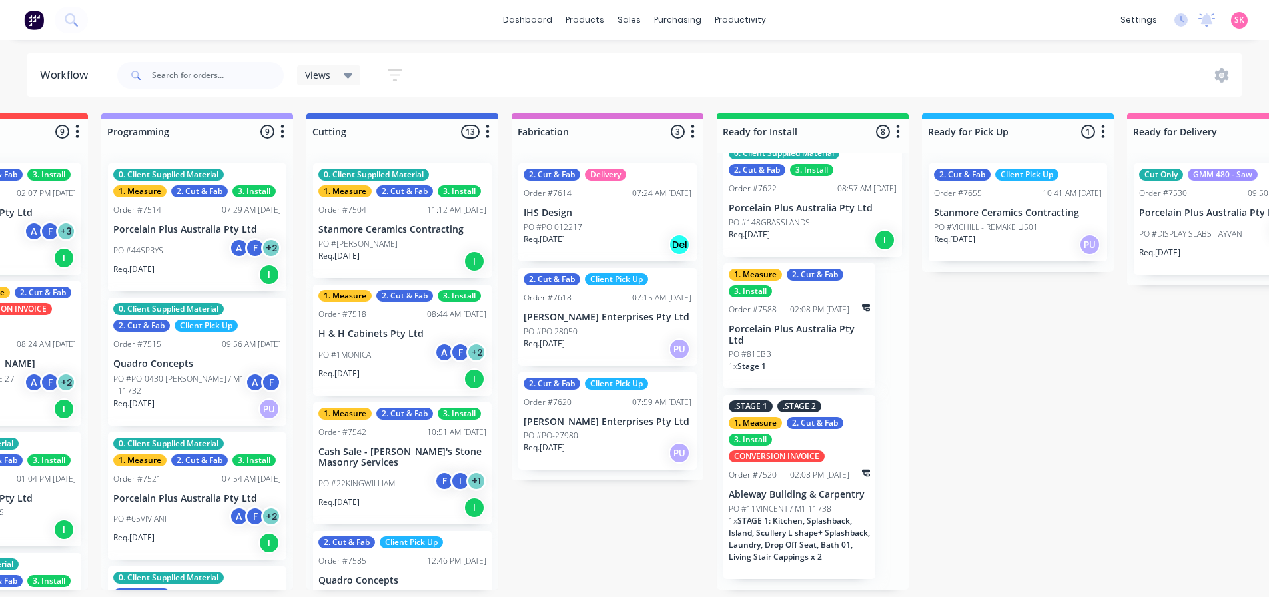
click at [611, 405] on div "Order #7620 07:59 AM [DATE]" at bounding box center [608, 402] width 168 height 12
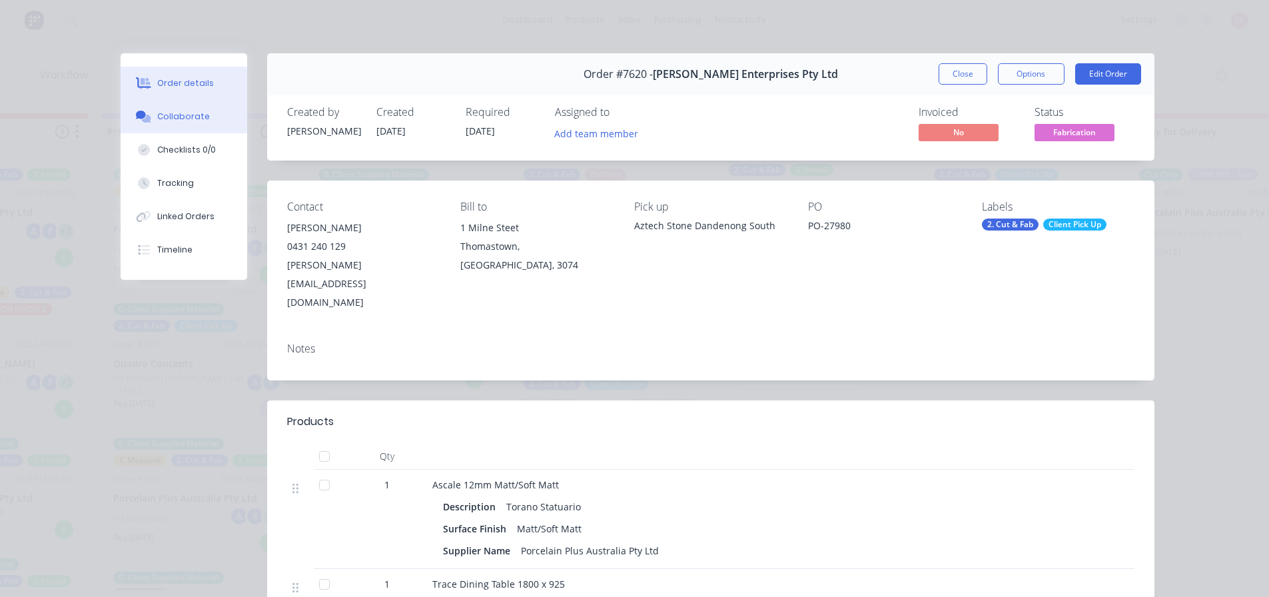
click at [168, 125] on button "Collaborate" at bounding box center [184, 116] width 127 height 33
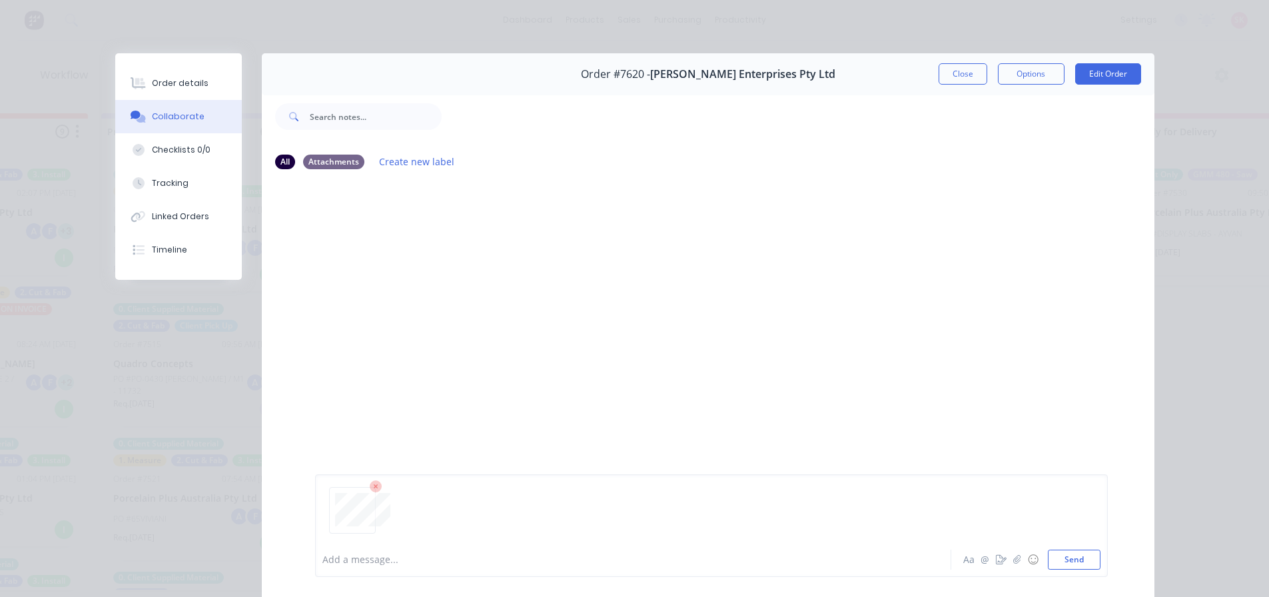
click at [115, 100] on button "Collaborate" at bounding box center [178, 116] width 127 height 33
click at [544, 558] on div at bounding box center [614, 560] width 583 height 14
click at [974, 71] on button "Close" at bounding box center [963, 73] width 49 height 21
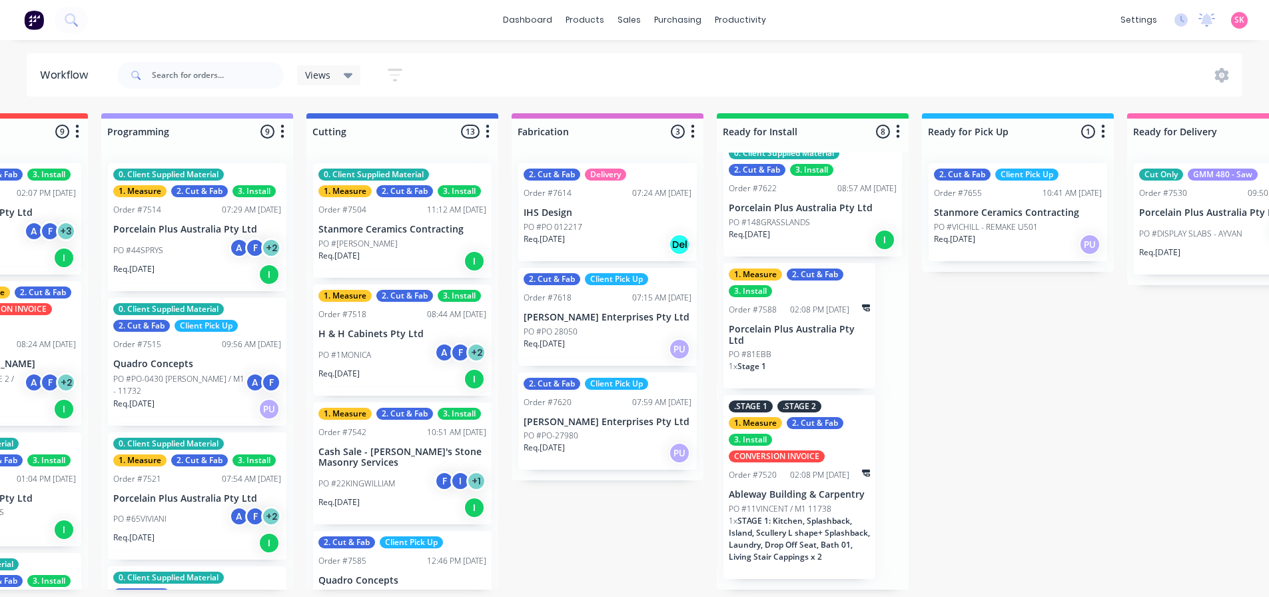
click at [414, 346] on div "PO #1MONICA A F + 2" at bounding box center [402, 354] width 168 height 25
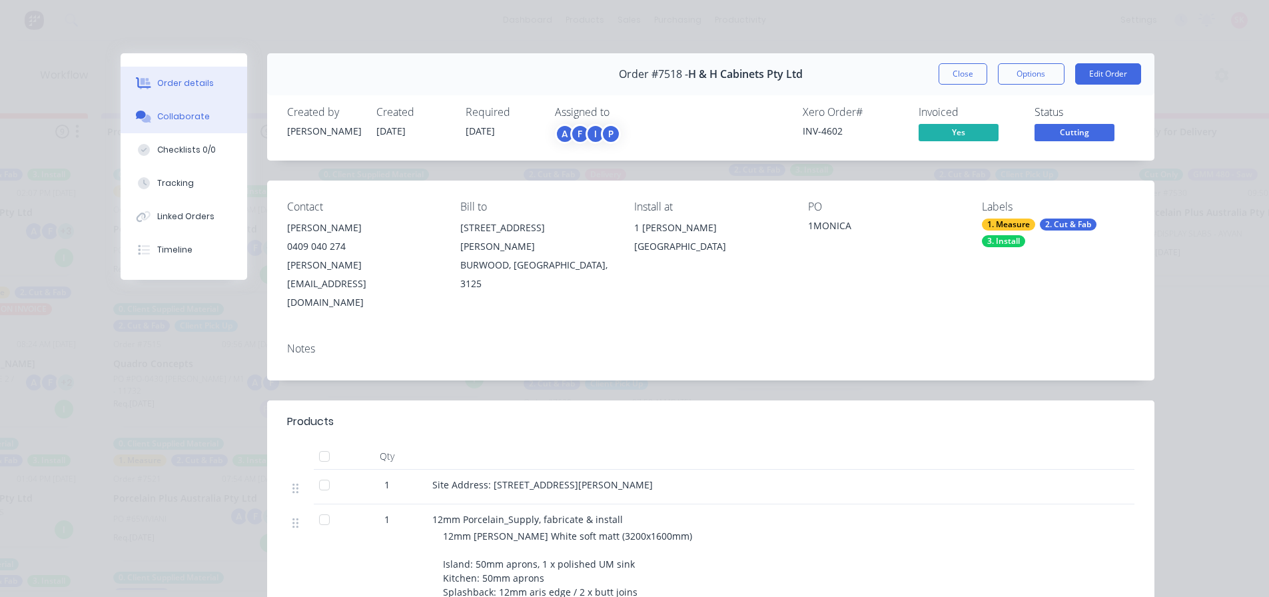
click at [195, 115] on div "Collaborate" at bounding box center [183, 117] width 53 height 12
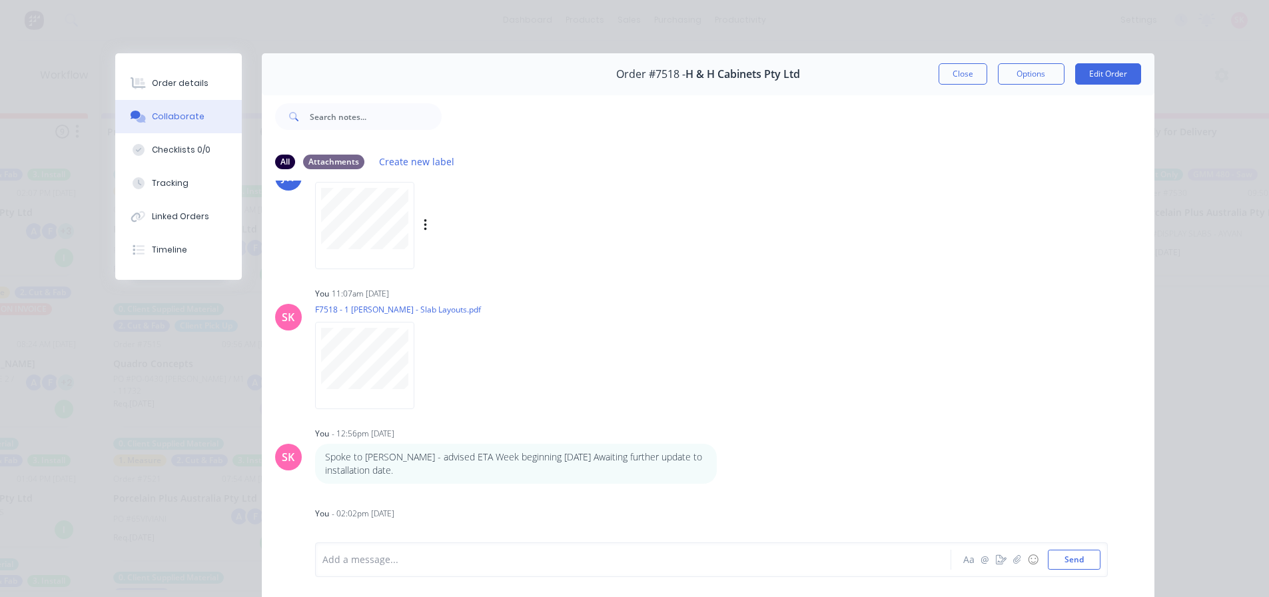
scroll to position [0, 0]
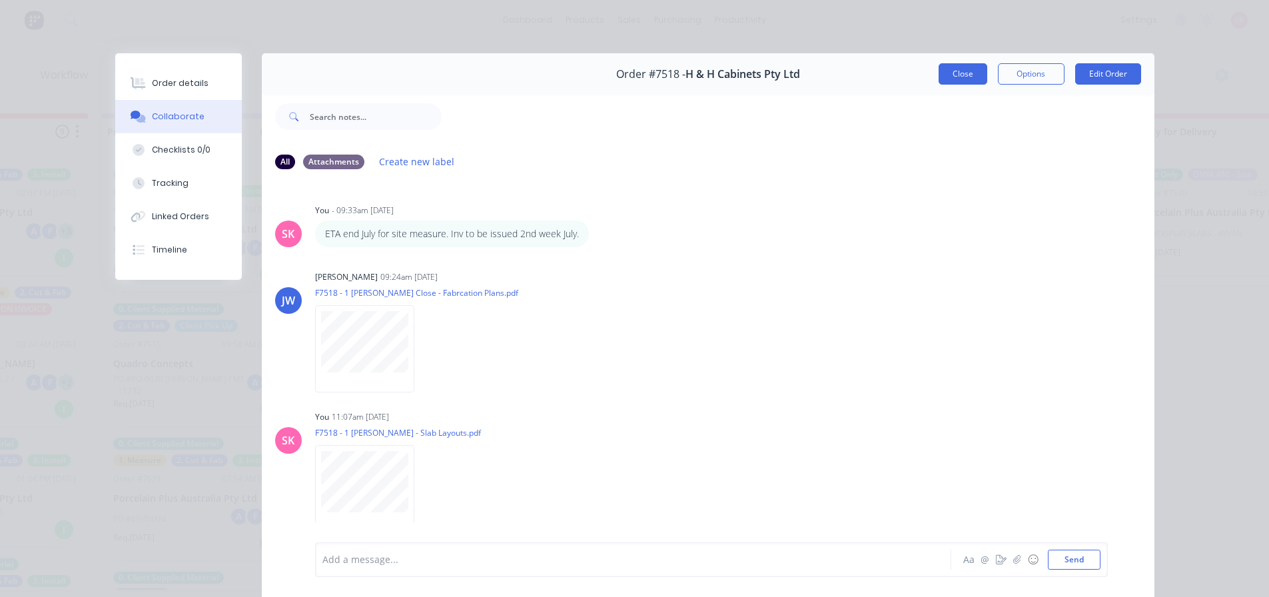
click at [968, 73] on button "Close" at bounding box center [963, 73] width 49 height 21
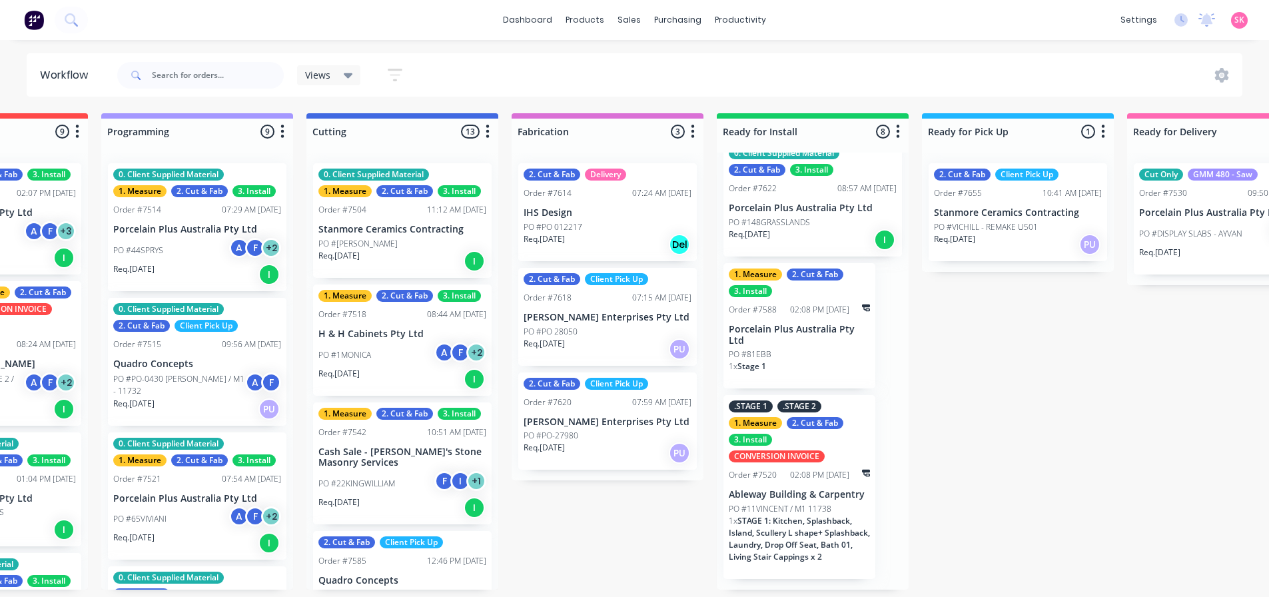
click at [391, 473] on div "PO #22KINGWILLIAM F I + 1" at bounding box center [402, 483] width 168 height 25
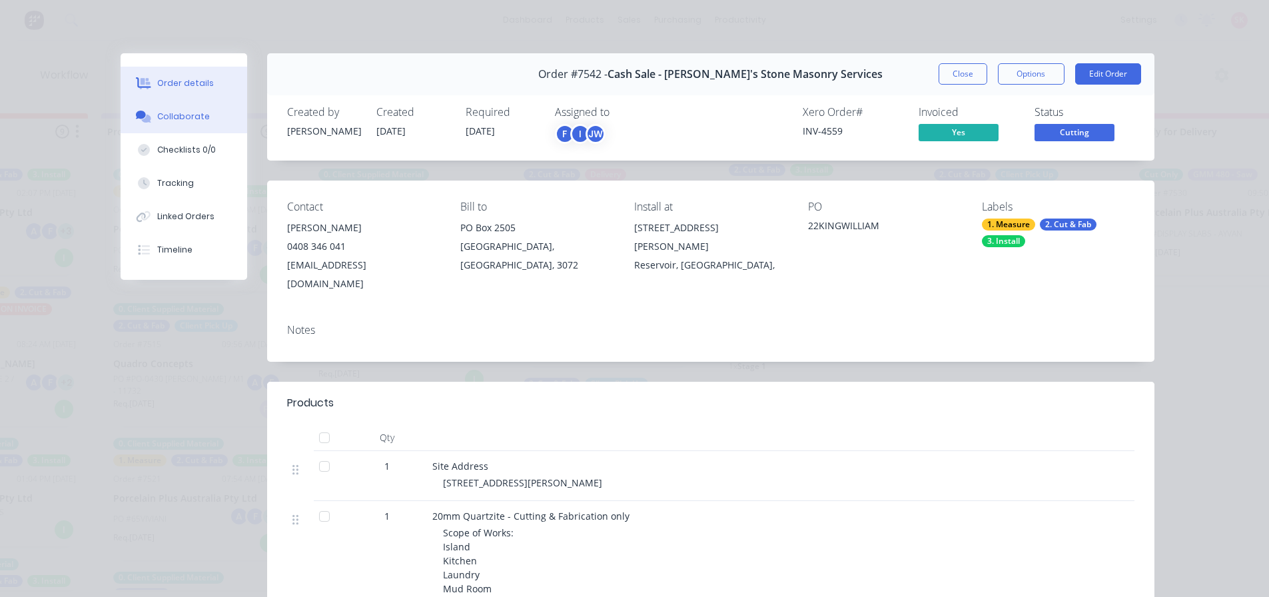
click at [151, 123] on button "Collaborate" at bounding box center [184, 116] width 127 height 33
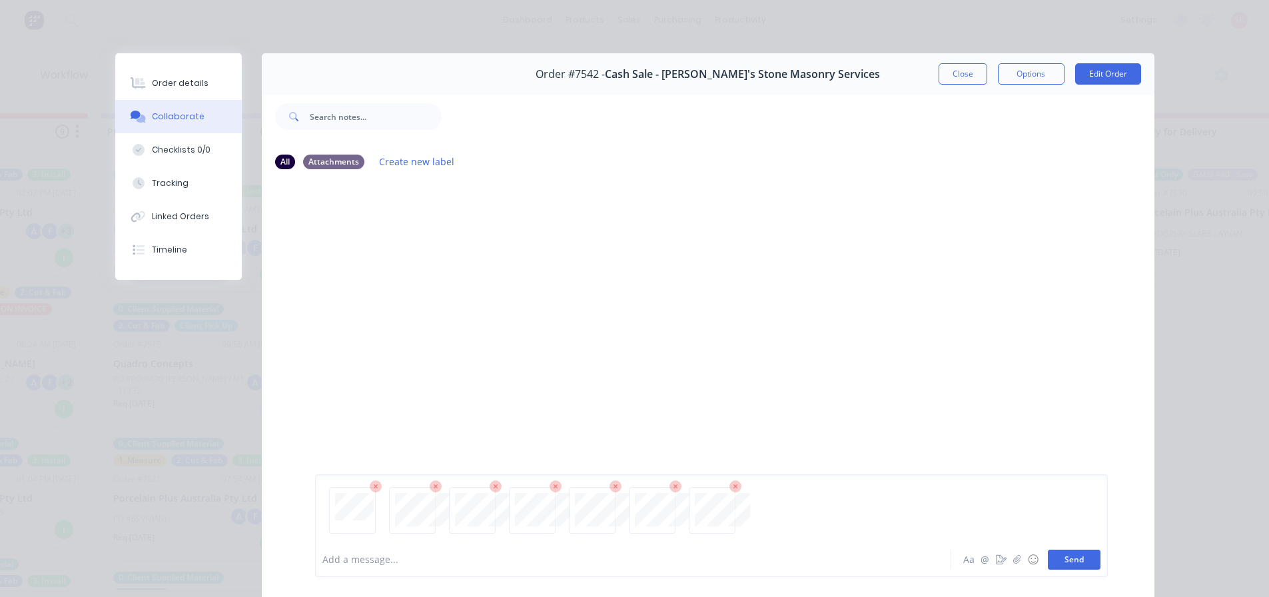
click at [1069, 564] on button "Send" at bounding box center [1074, 560] width 53 height 20
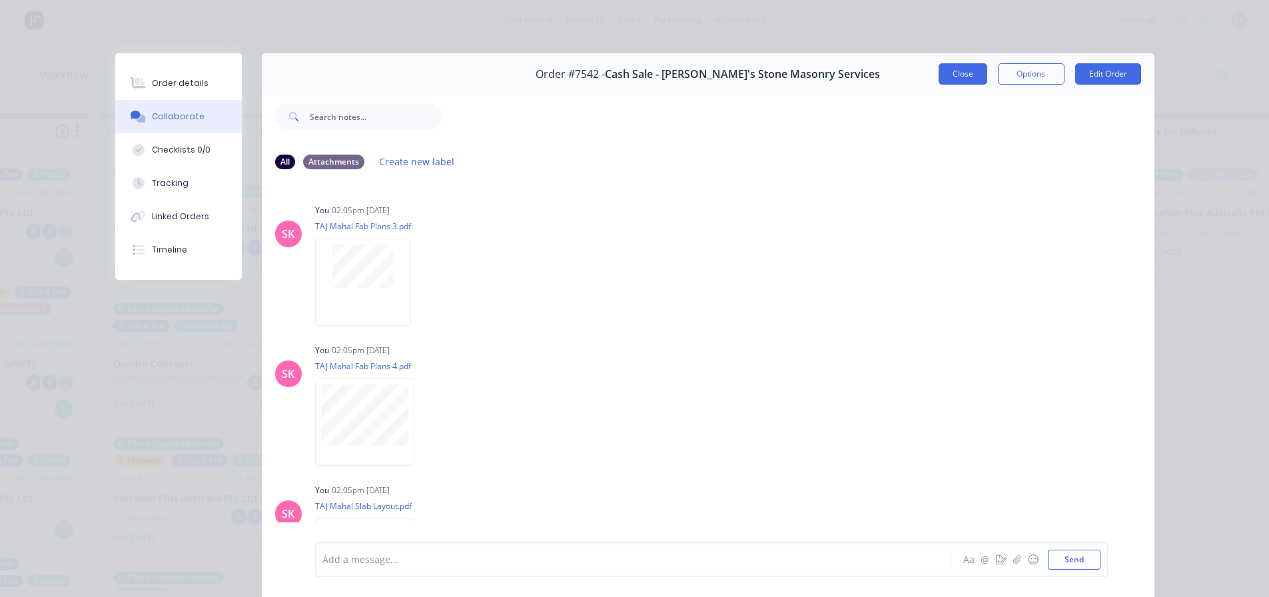
click at [956, 73] on button "Close" at bounding box center [963, 73] width 49 height 21
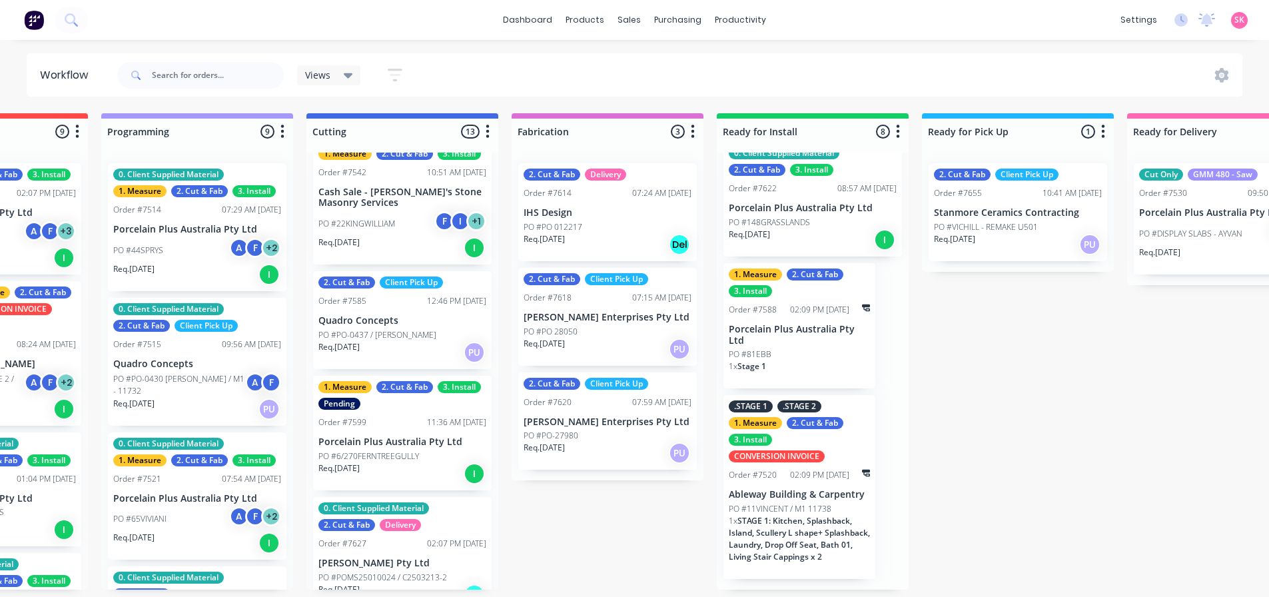
scroll to position [266, 0]
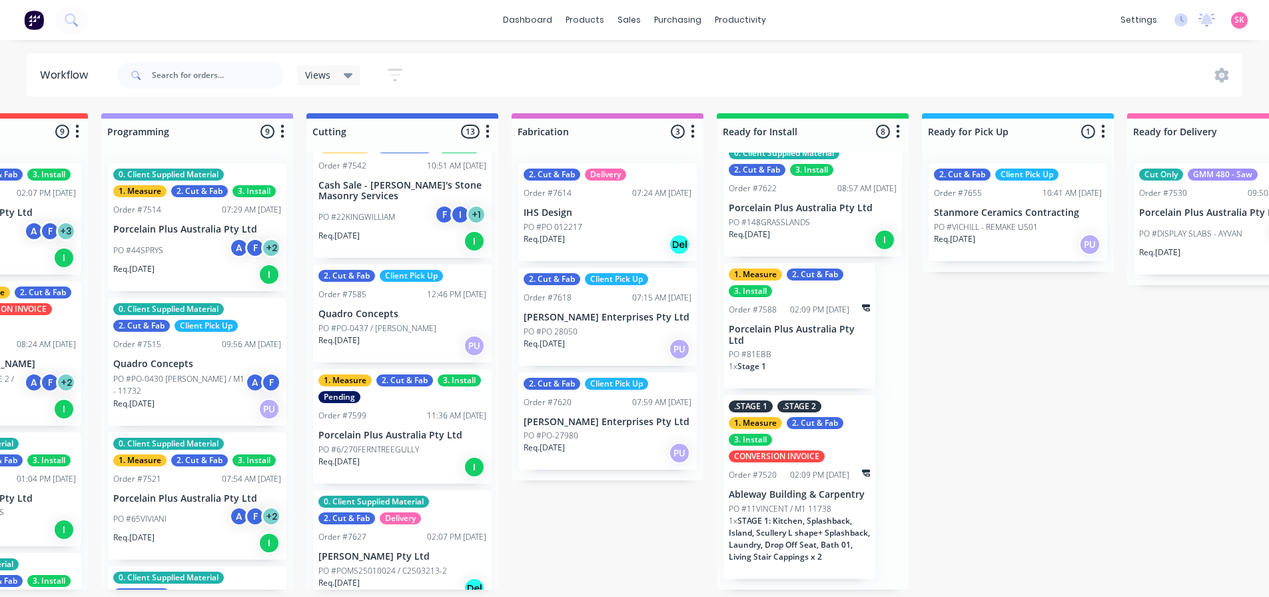
click at [385, 315] on p "Quadro Concepts" at bounding box center [402, 313] width 168 height 11
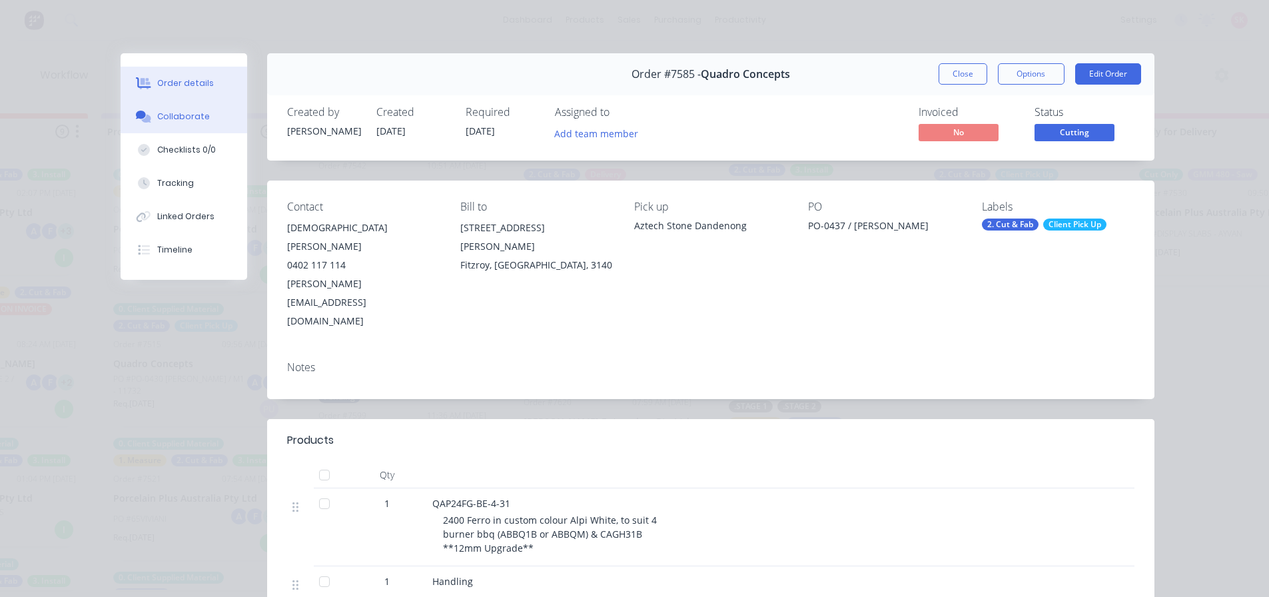
click at [177, 113] on div "Collaborate" at bounding box center [183, 117] width 53 height 12
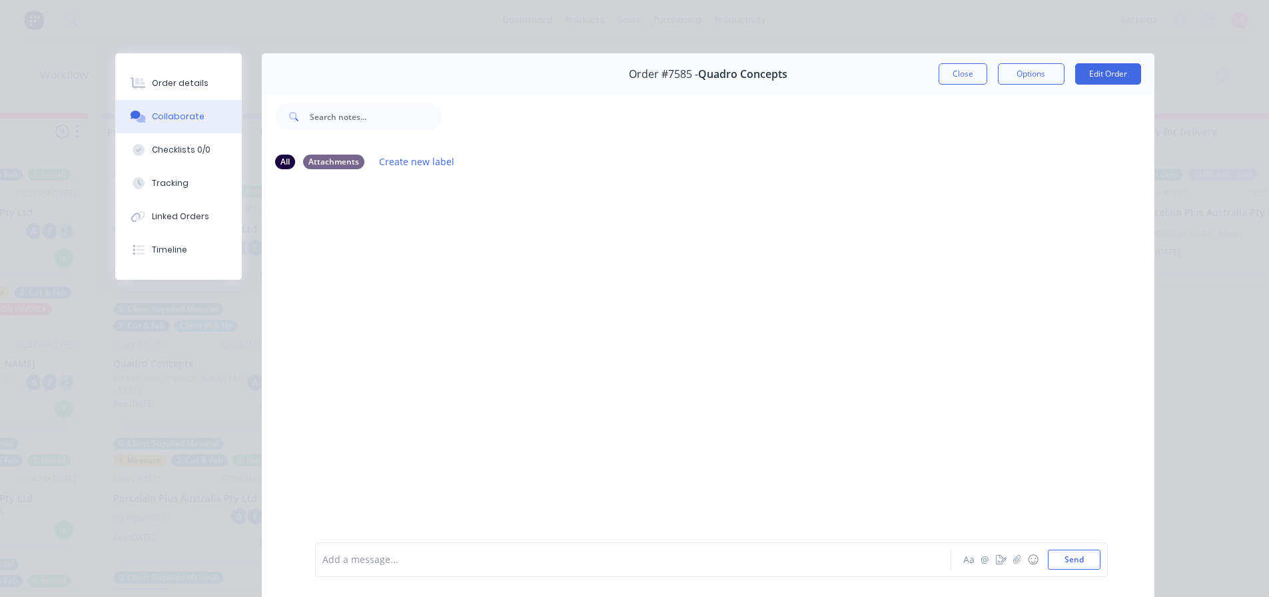
click at [941, 70] on button "Close" at bounding box center [963, 73] width 49 height 21
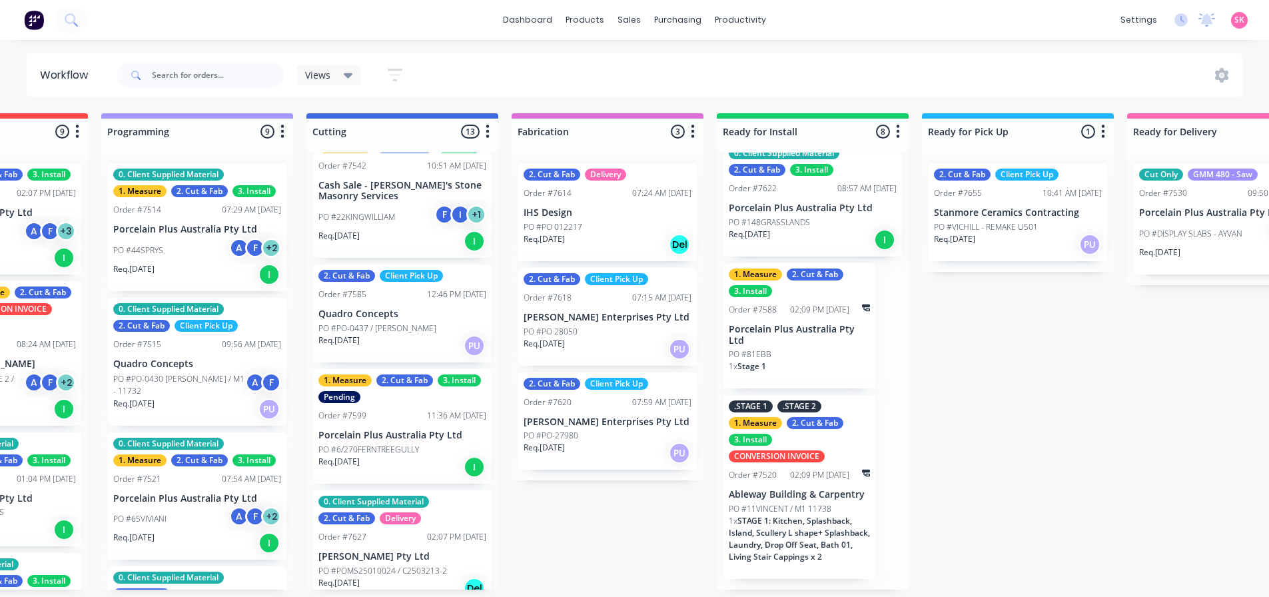
click at [386, 437] on p "Porcelain Plus Australia Pty Ltd" at bounding box center [402, 435] width 168 height 11
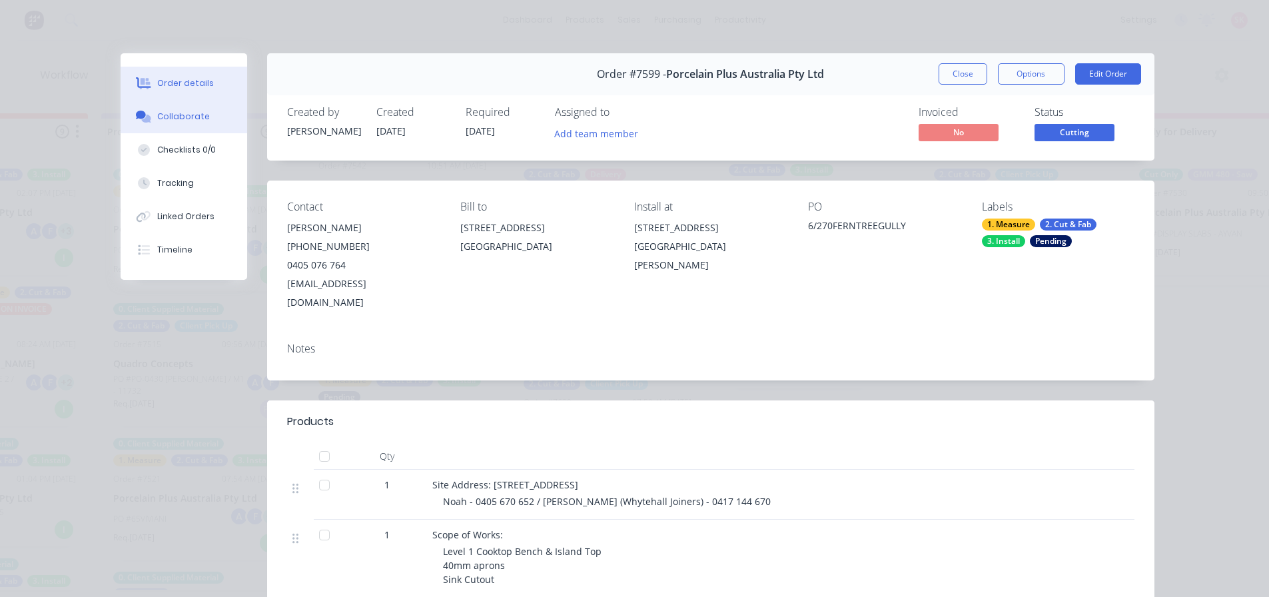
click at [178, 115] on div "Collaborate" at bounding box center [183, 117] width 53 height 12
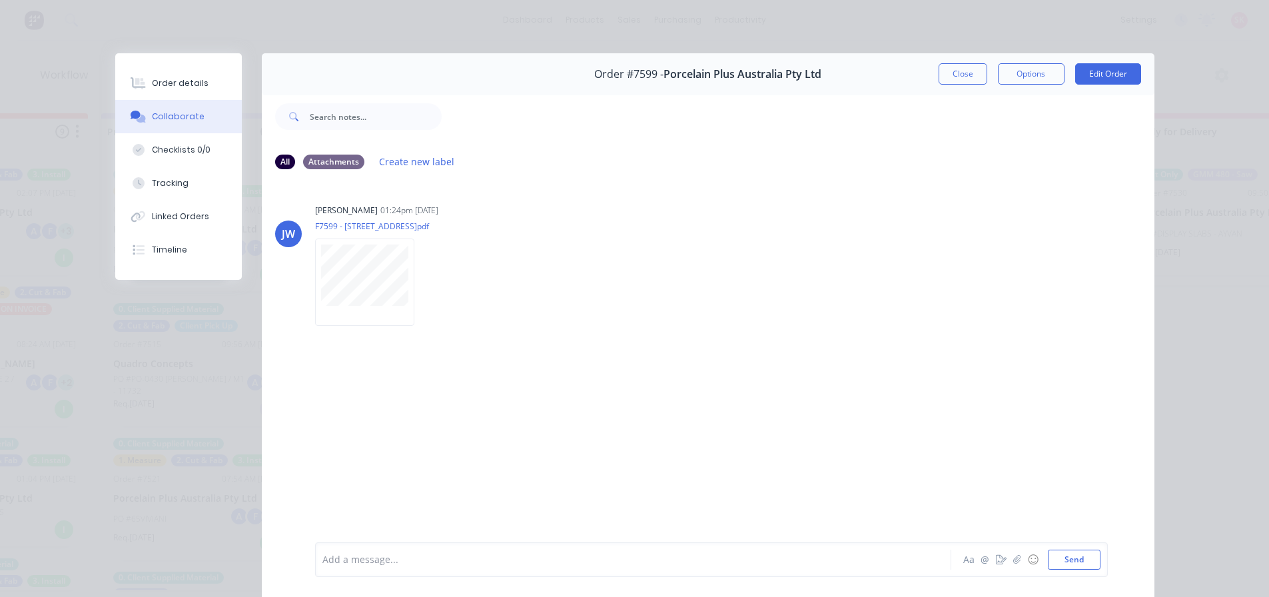
click at [970, 71] on button "Close" at bounding box center [963, 73] width 49 height 21
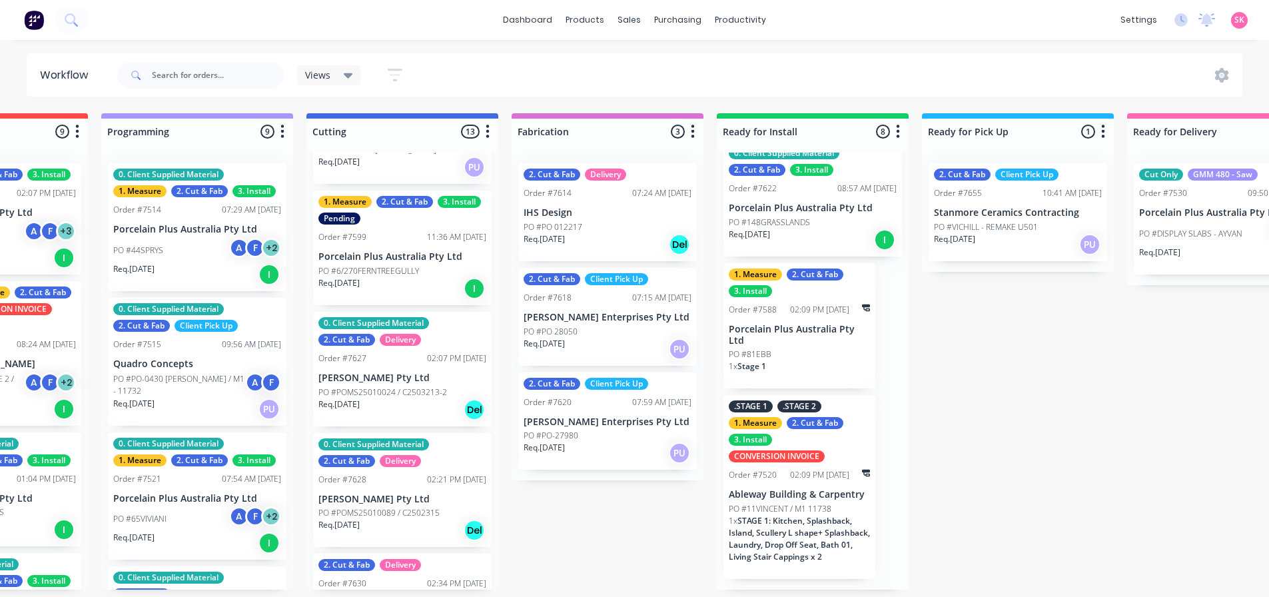
scroll to position [466, 0]
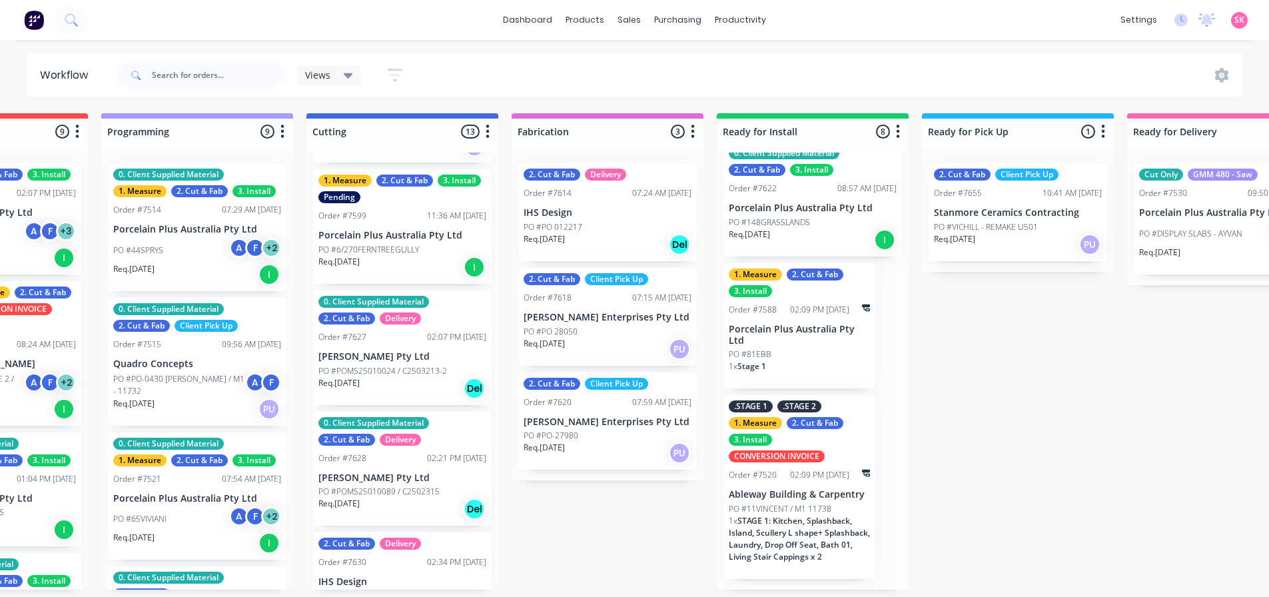
click at [391, 372] on p "PO #POMS25010024 / C2503213-2" at bounding box center [382, 371] width 129 height 12
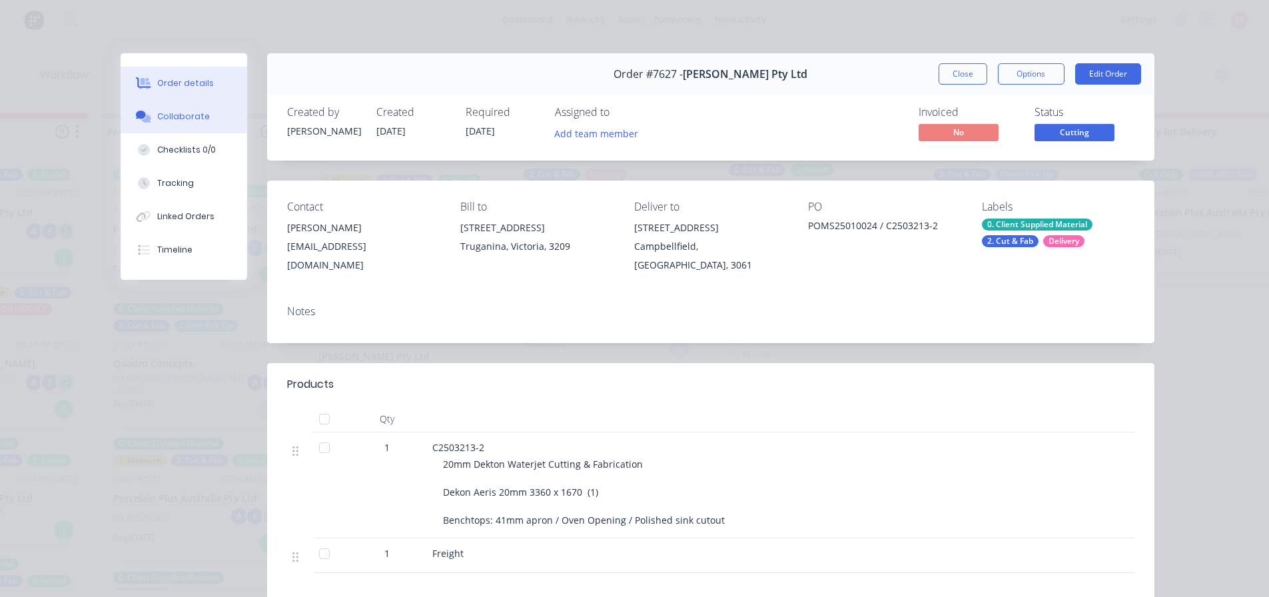
click at [175, 114] on div "Collaborate" at bounding box center [183, 117] width 53 height 12
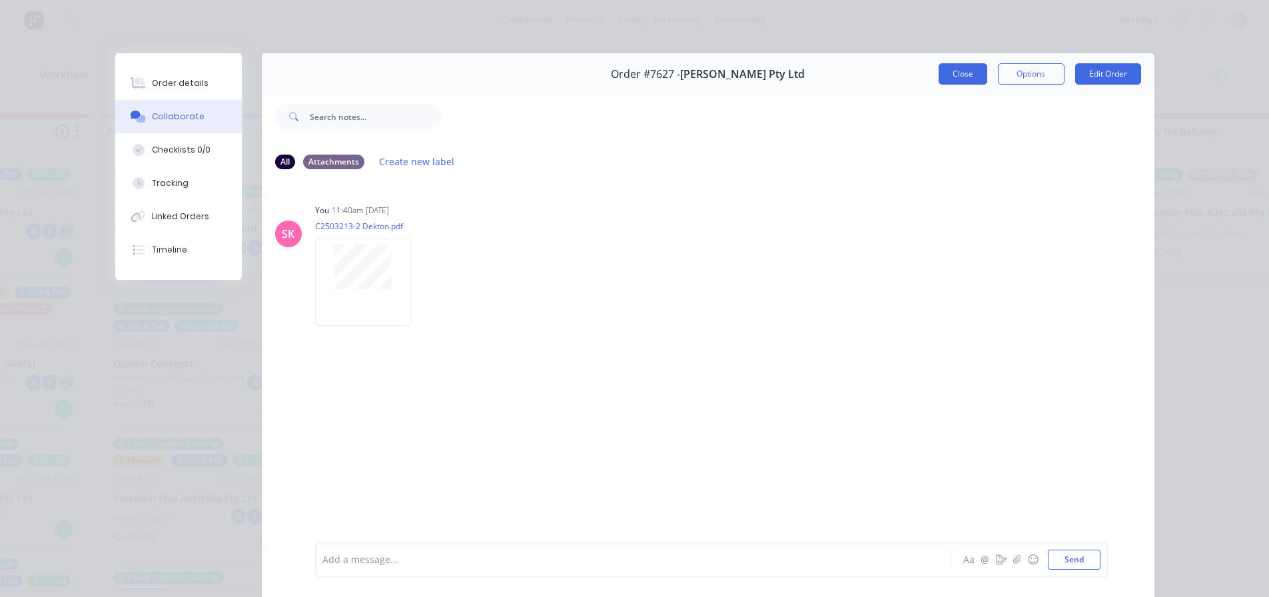
click at [957, 66] on button "Close" at bounding box center [963, 73] width 49 height 21
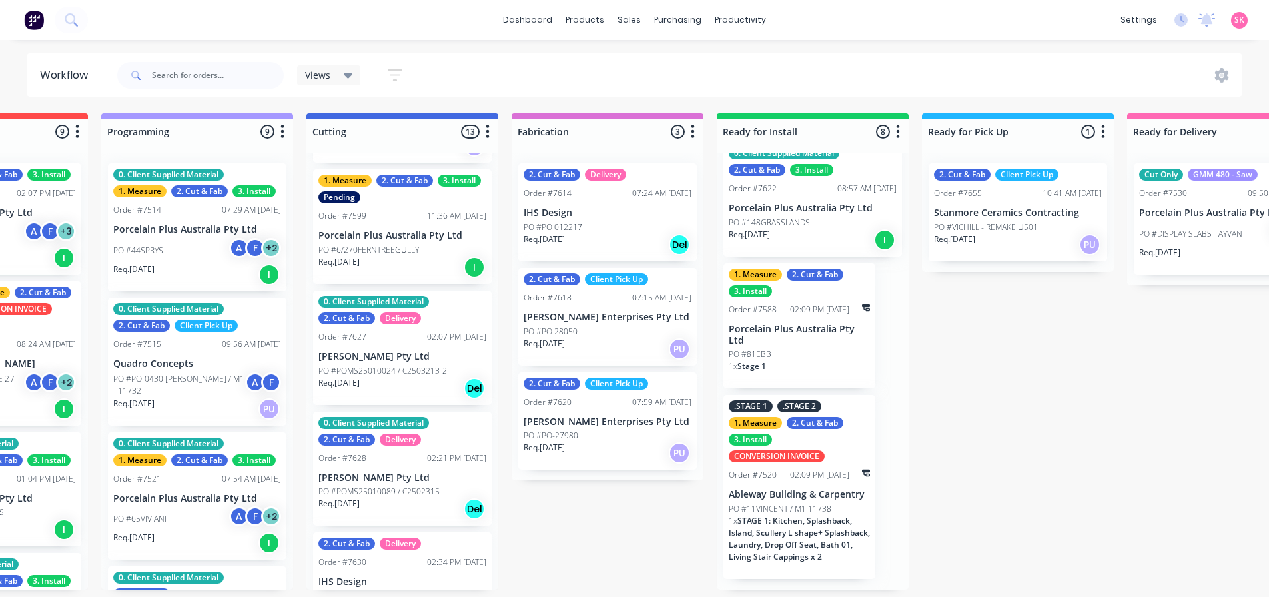
scroll to position [533, 0]
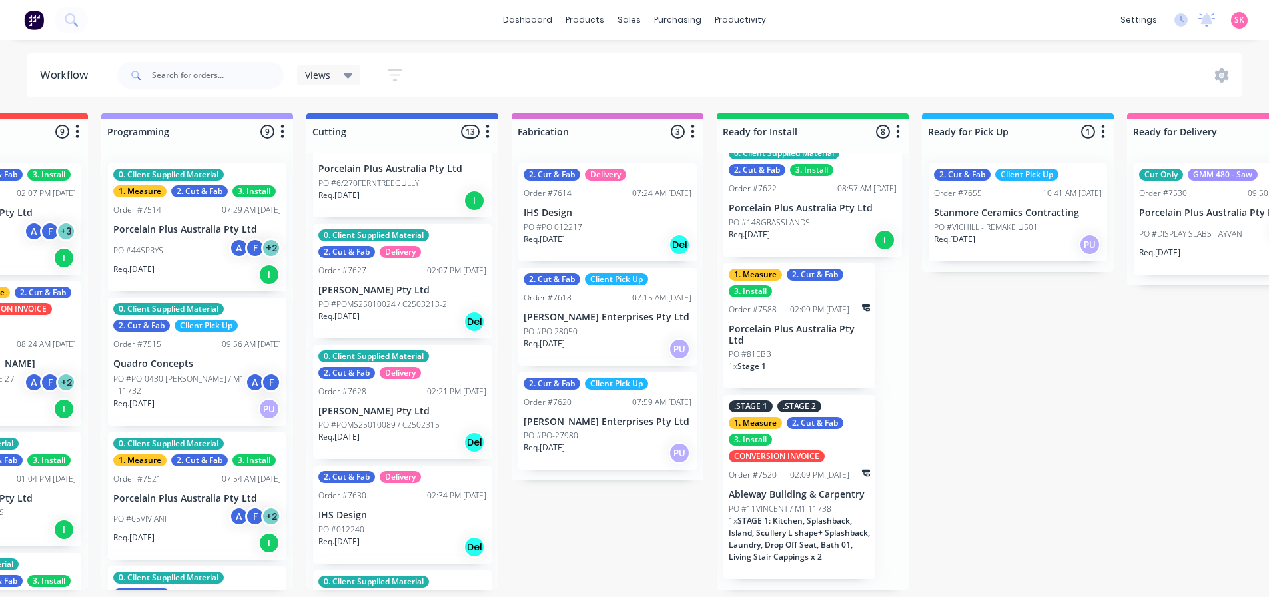
click at [416, 413] on p "[PERSON_NAME] Pty Ltd" at bounding box center [402, 411] width 168 height 11
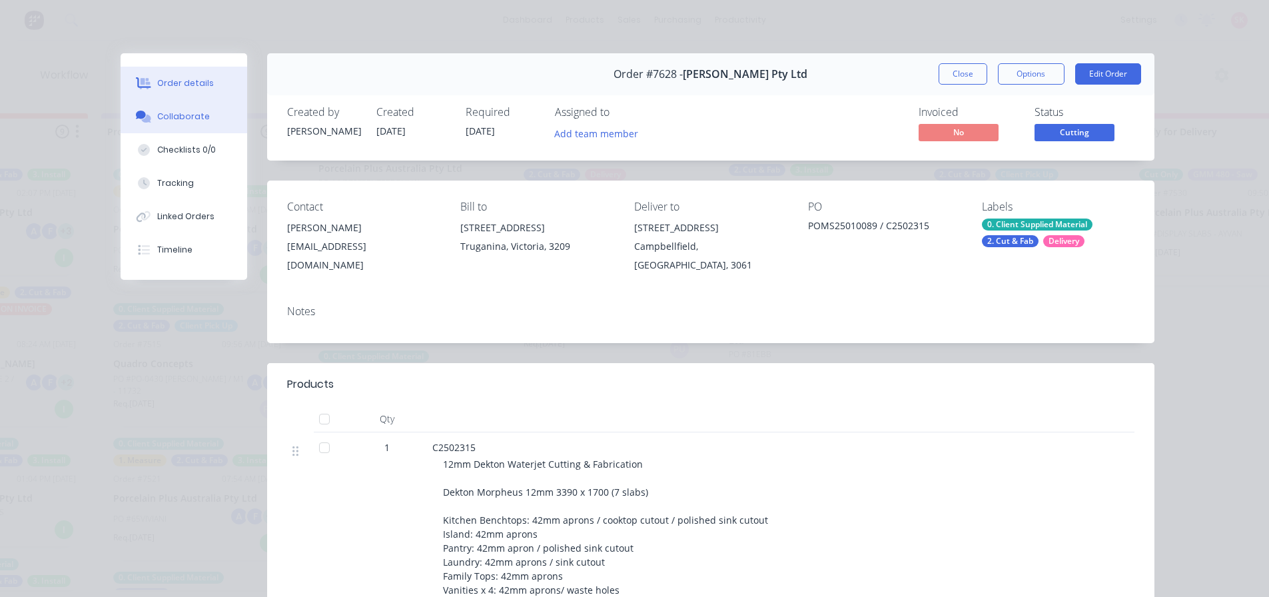
click at [167, 121] on div "Collaborate" at bounding box center [183, 117] width 53 height 12
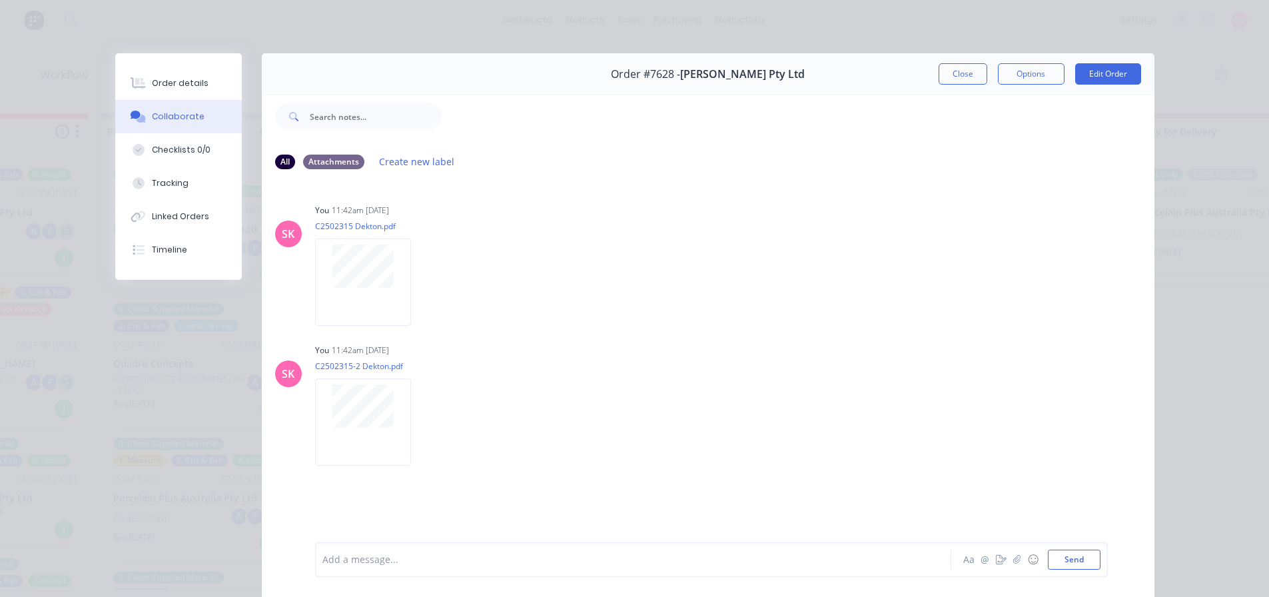
click at [946, 68] on button "Close" at bounding box center [963, 73] width 49 height 21
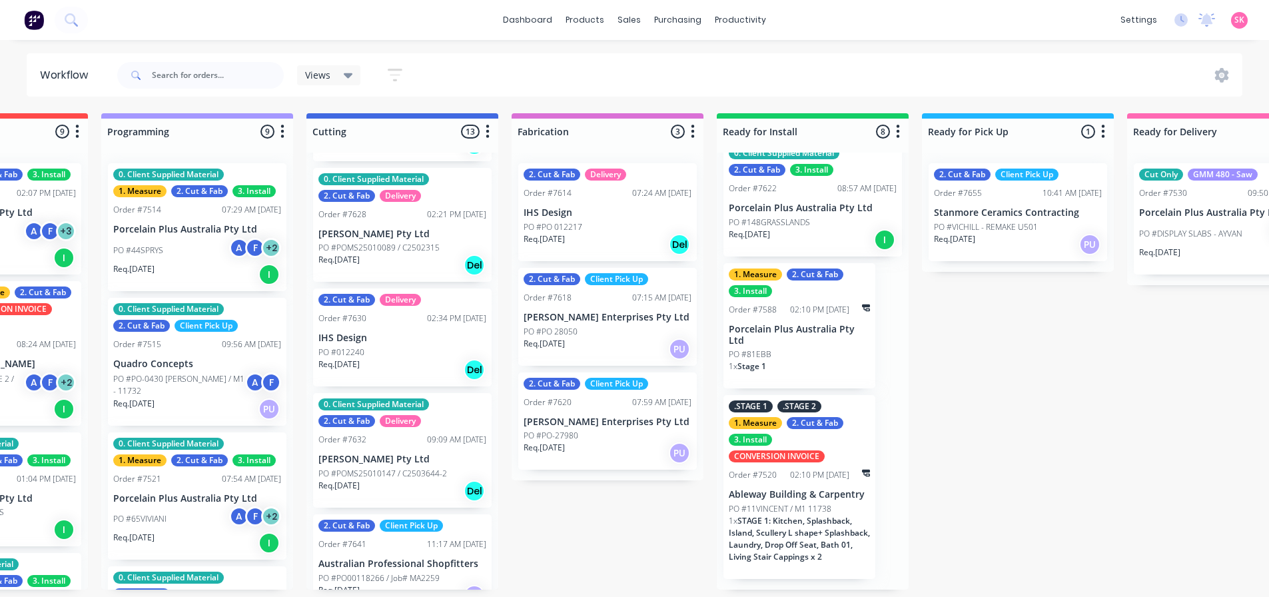
scroll to position [733, 0]
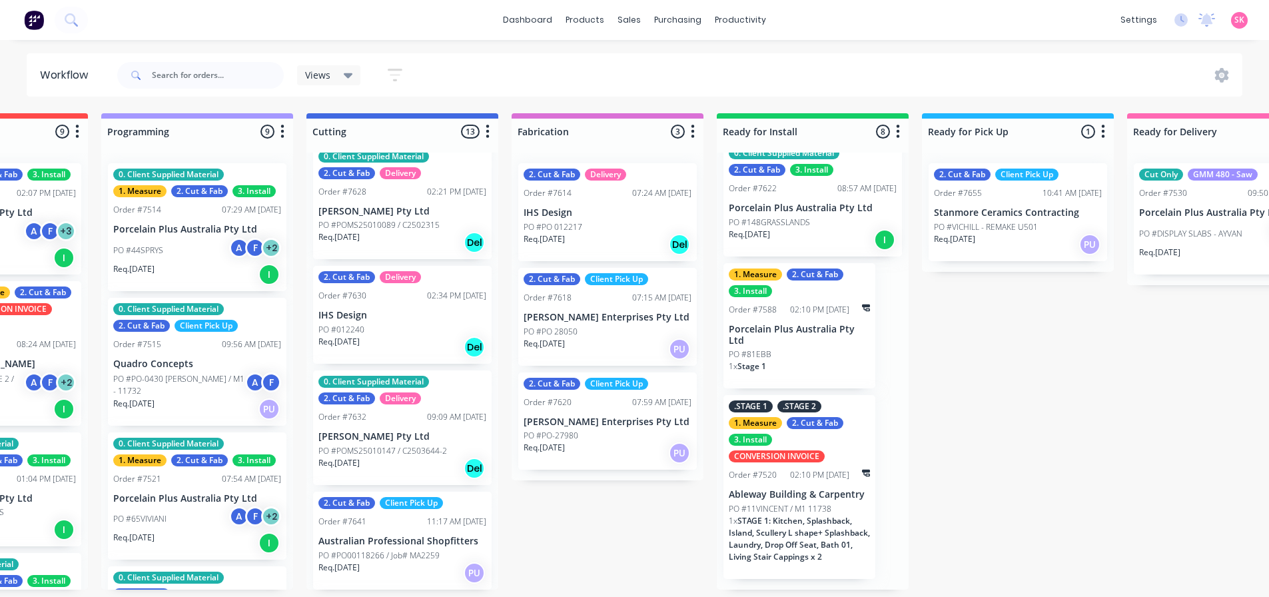
click at [366, 348] on div "Req. [DATE] Del" at bounding box center [402, 347] width 168 height 23
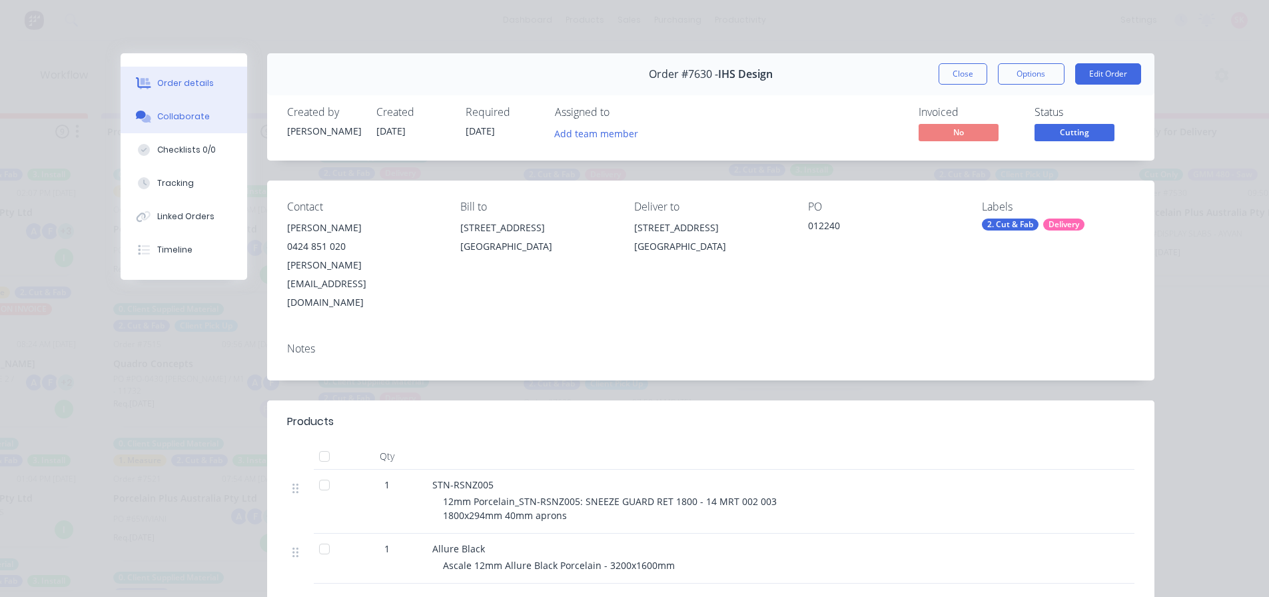
drag, startPoint x: 174, startPoint y: 121, endPoint x: 184, endPoint y: 126, distance: 11.0
click at [175, 121] on div "Collaborate" at bounding box center [183, 117] width 53 height 12
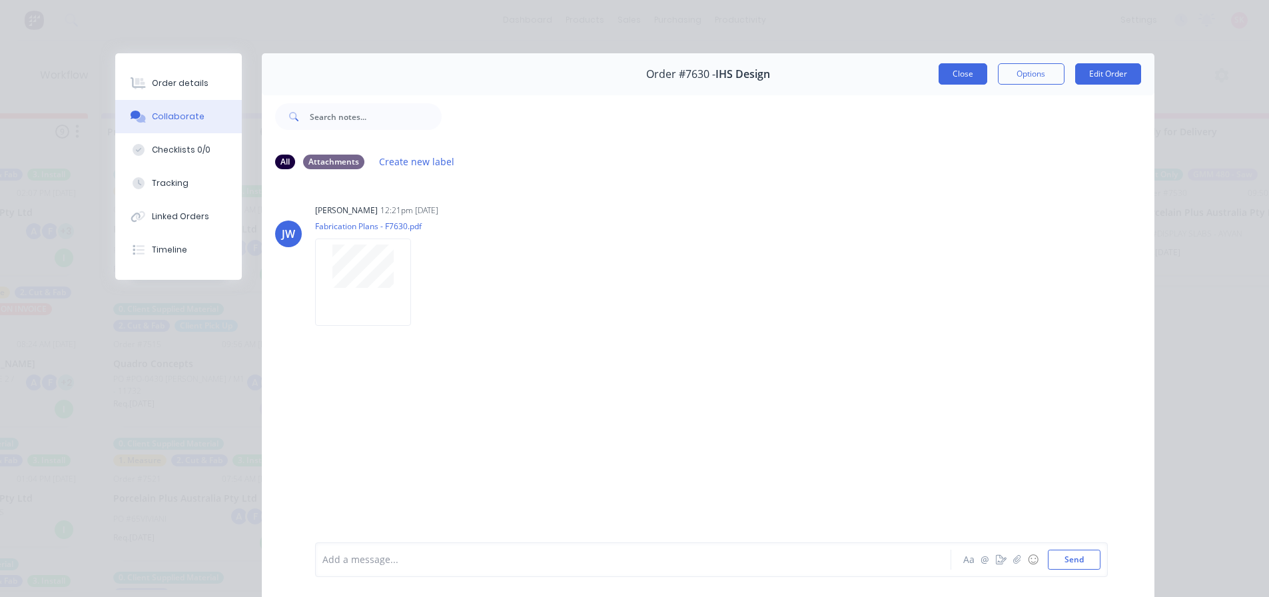
click at [960, 74] on button "Close" at bounding box center [963, 73] width 49 height 21
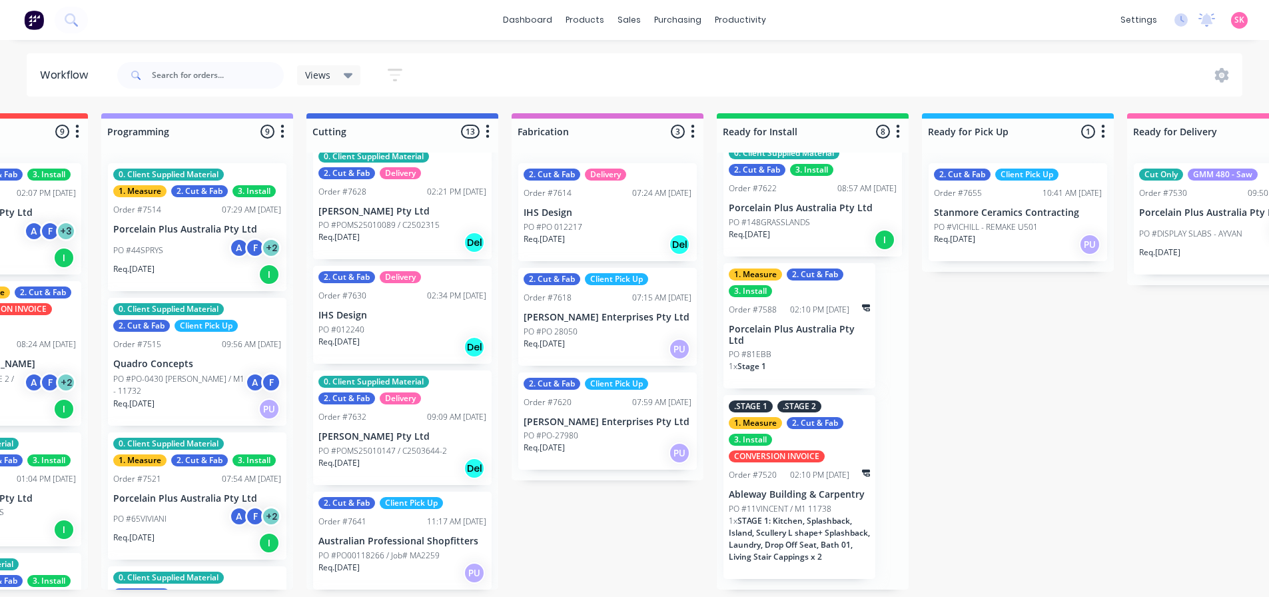
click at [413, 432] on p "[PERSON_NAME] Pty Ltd" at bounding box center [402, 436] width 168 height 11
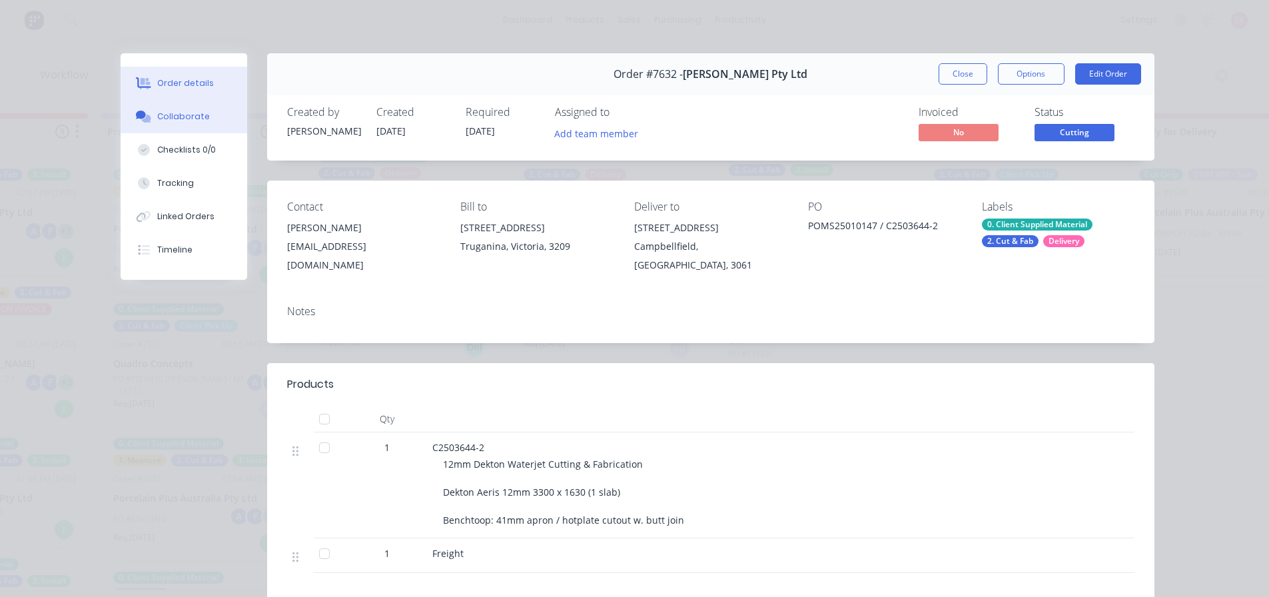
click at [167, 119] on div "Collaborate" at bounding box center [183, 117] width 53 height 12
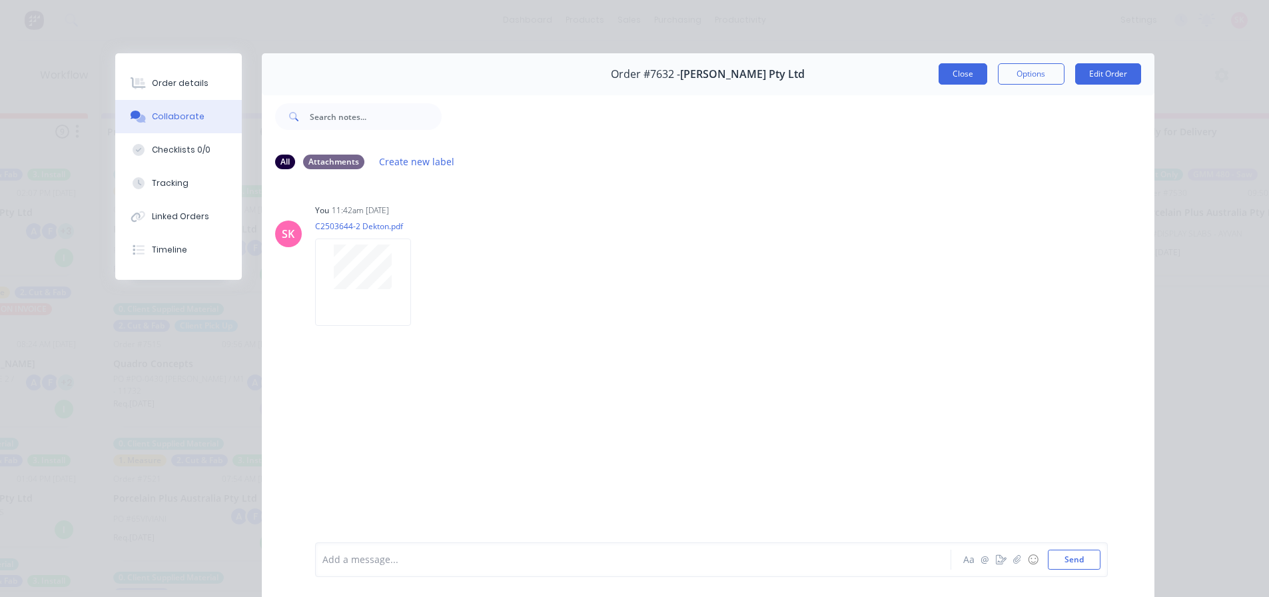
click at [957, 72] on button "Close" at bounding box center [963, 73] width 49 height 21
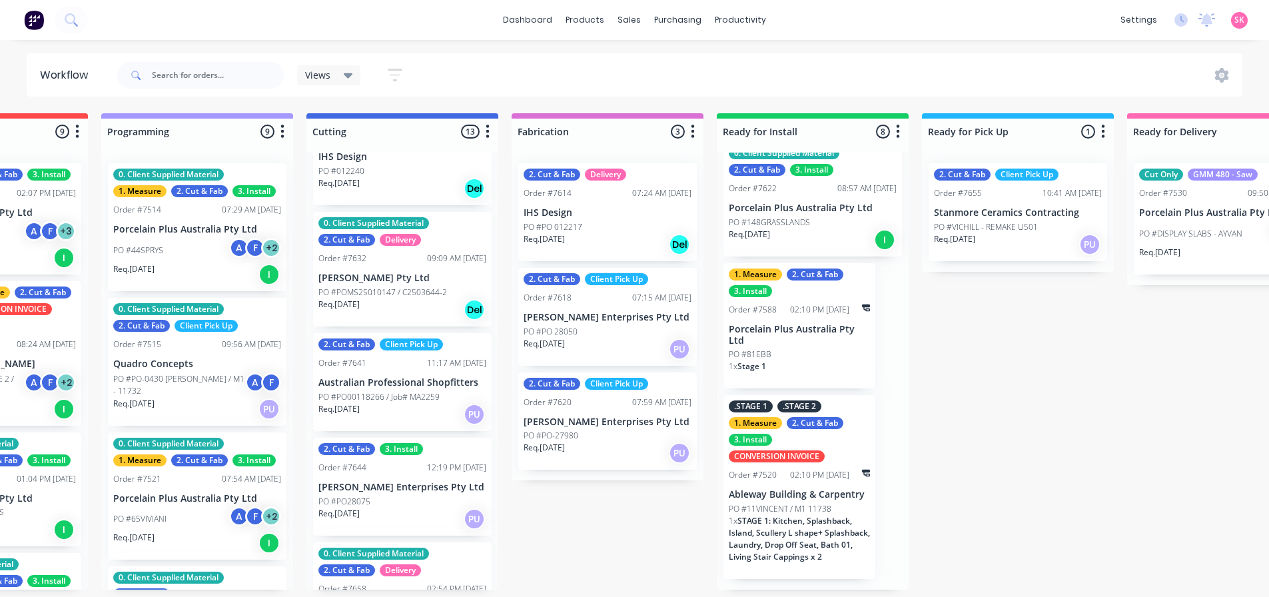
scroll to position [933, 0]
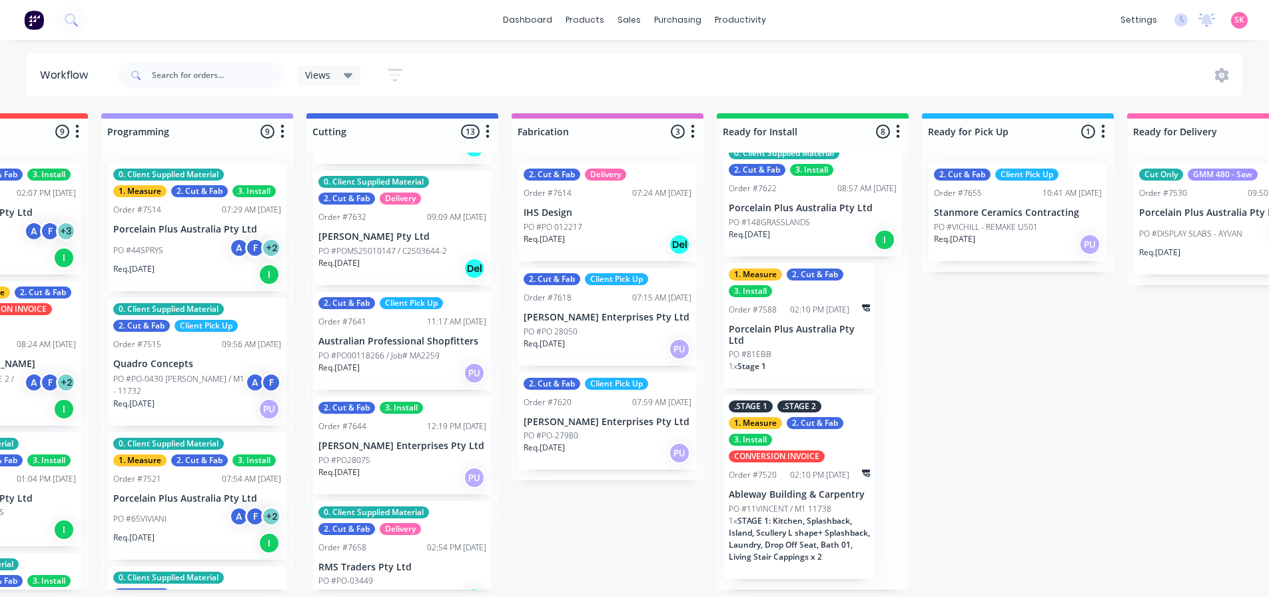
click at [397, 342] on p "Australian Professional Shopfitters" at bounding box center [402, 341] width 168 height 11
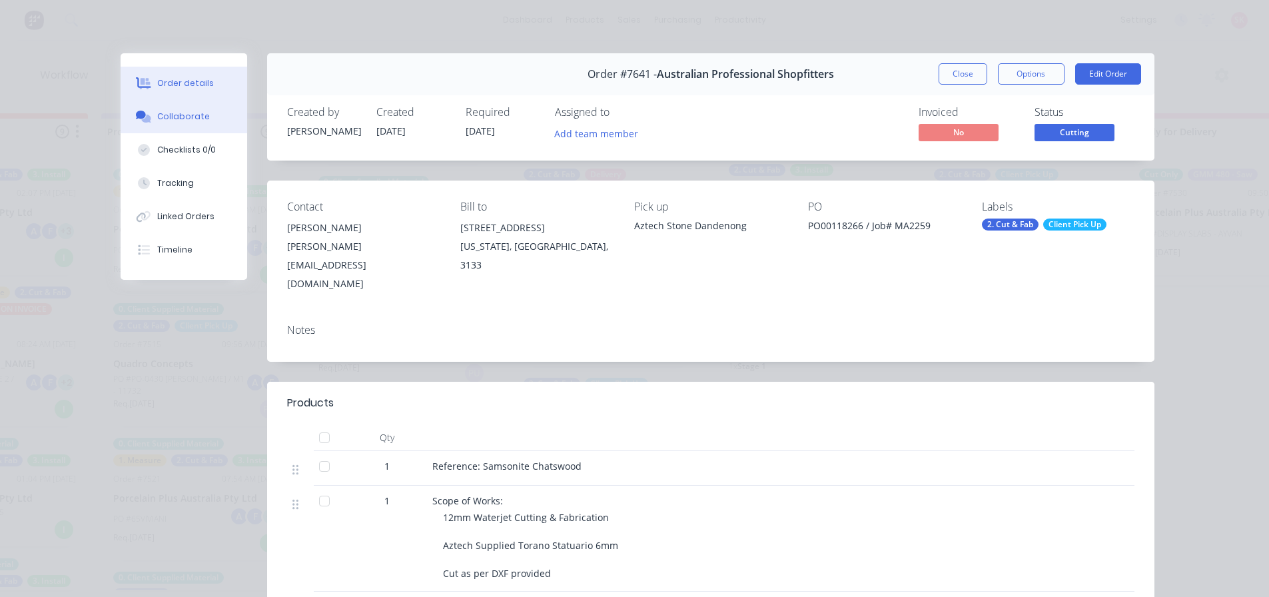
click at [175, 116] on div "Collaborate" at bounding box center [183, 117] width 53 height 12
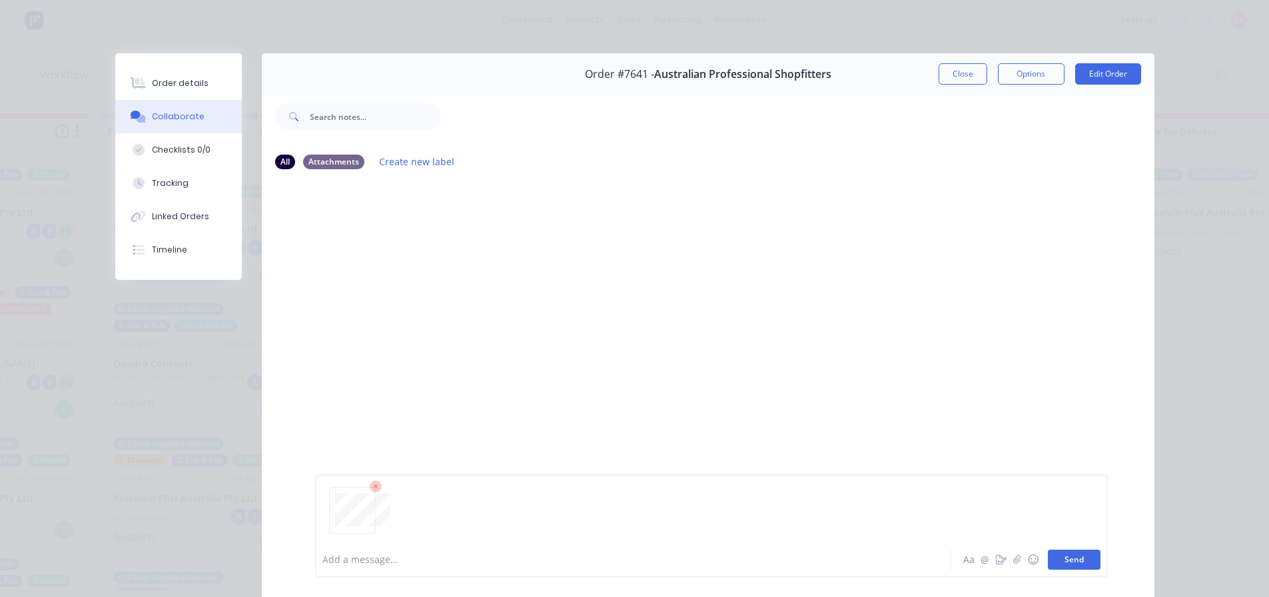
click at [1060, 560] on button "Send" at bounding box center [1074, 560] width 53 height 20
click at [974, 76] on button "Close" at bounding box center [963, 73] width 49 height 21
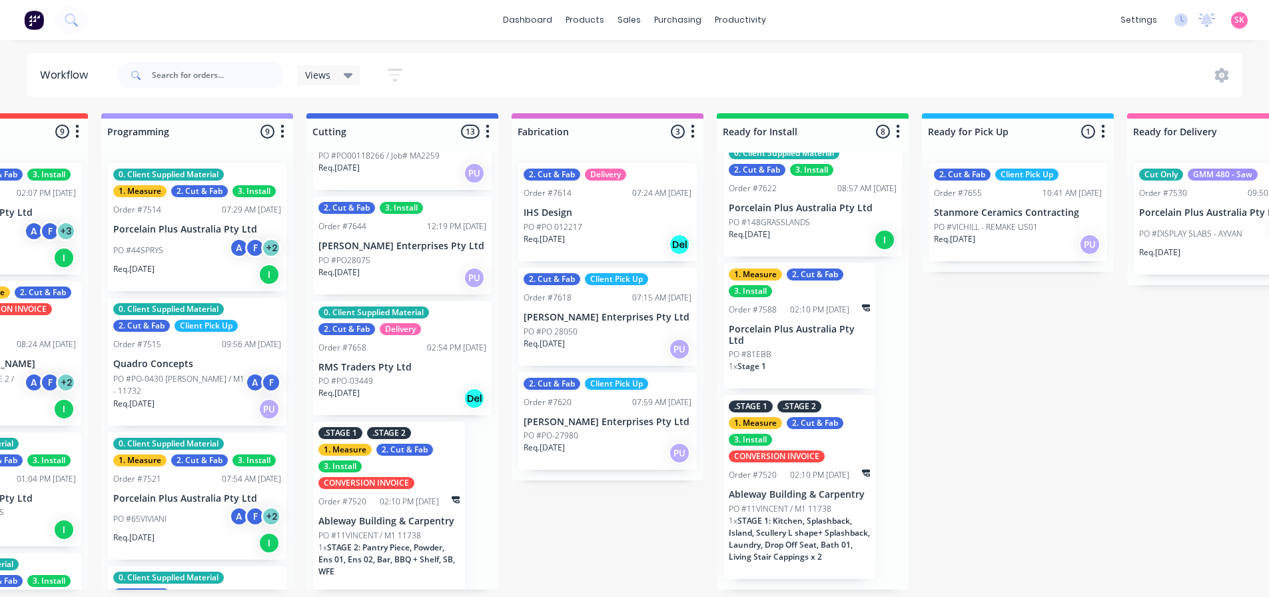
scroll to position [999, 0]
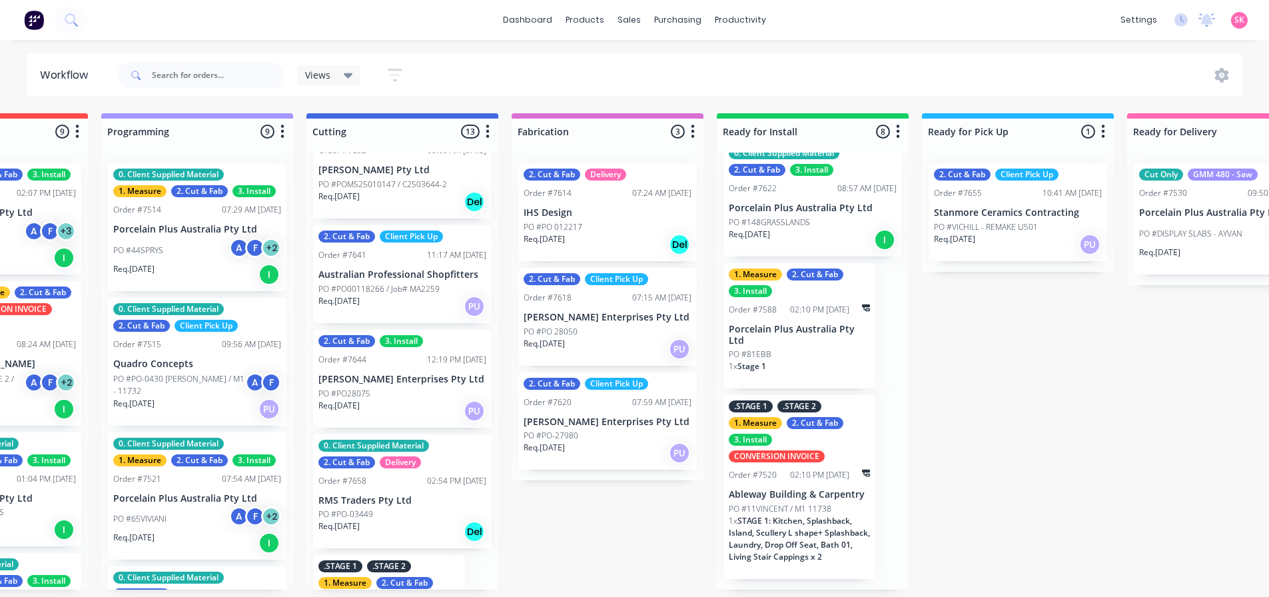
click at [425, 403] on div "Req. [DATE] PU" at bounding box center [402, 411] width 168 height 23
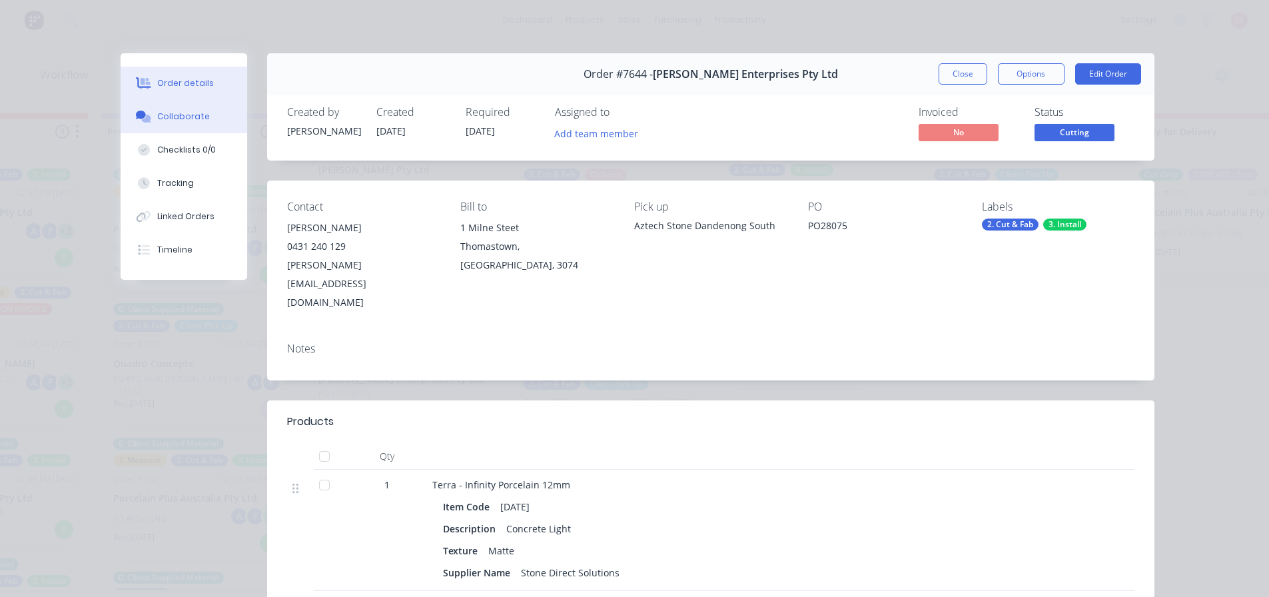
click at [176, 123] on button "Collaborate" at bounding box center [184, 116] width 127 height 33
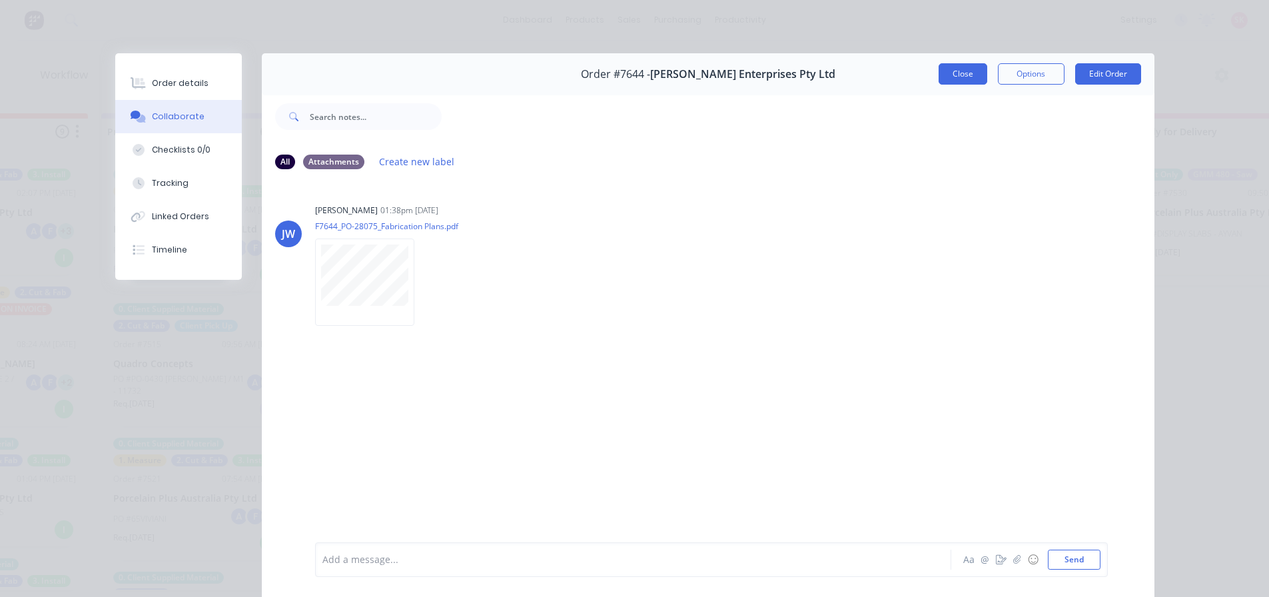
click at [962, 78] on button "Close" at bounding box center [963, 73] width 49 height 21
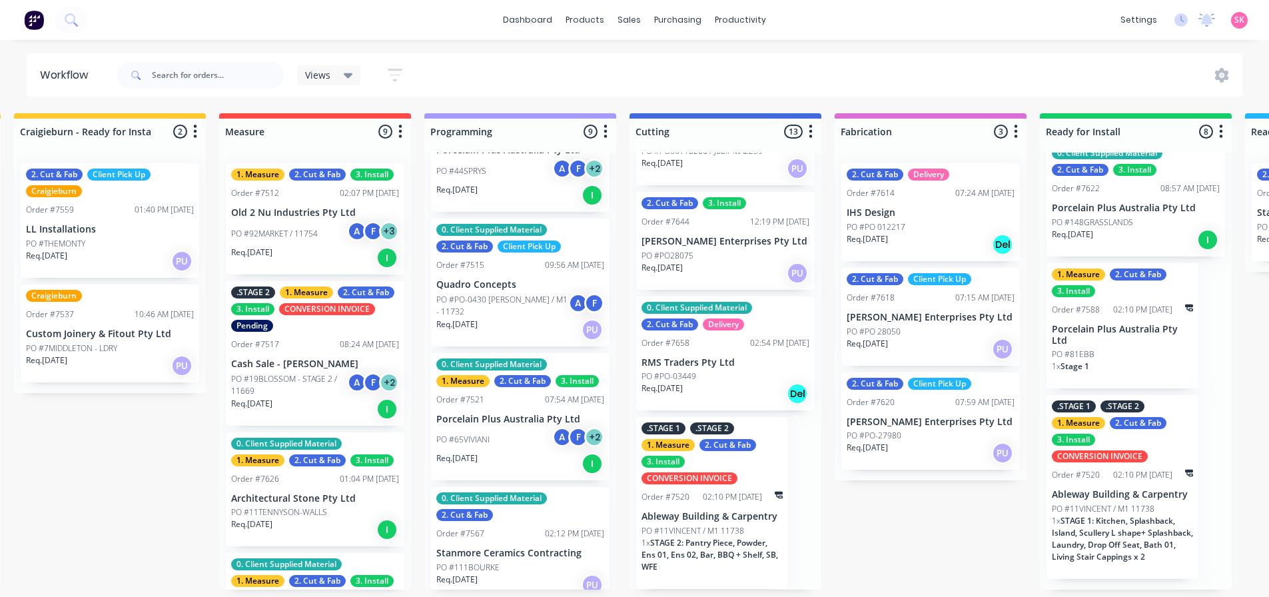
scroll to position [0, 0]
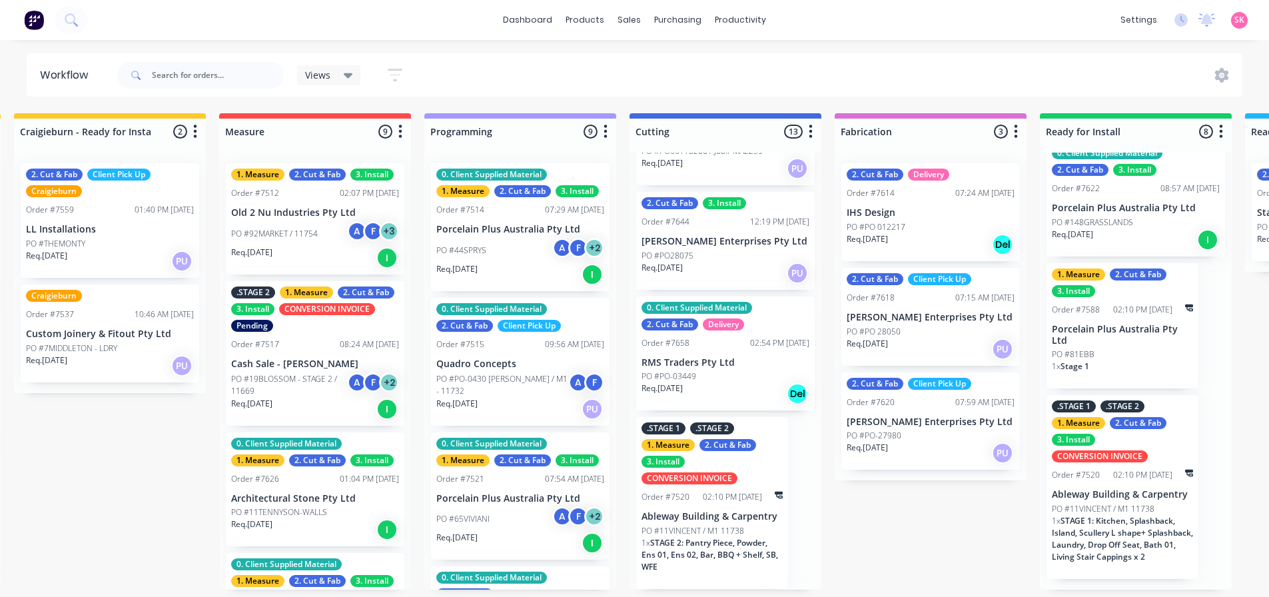
click at [322, 238] on div "PO #92MARKET / 11754 A F + 3" at bounding box center [315, 233] width 168 height 25
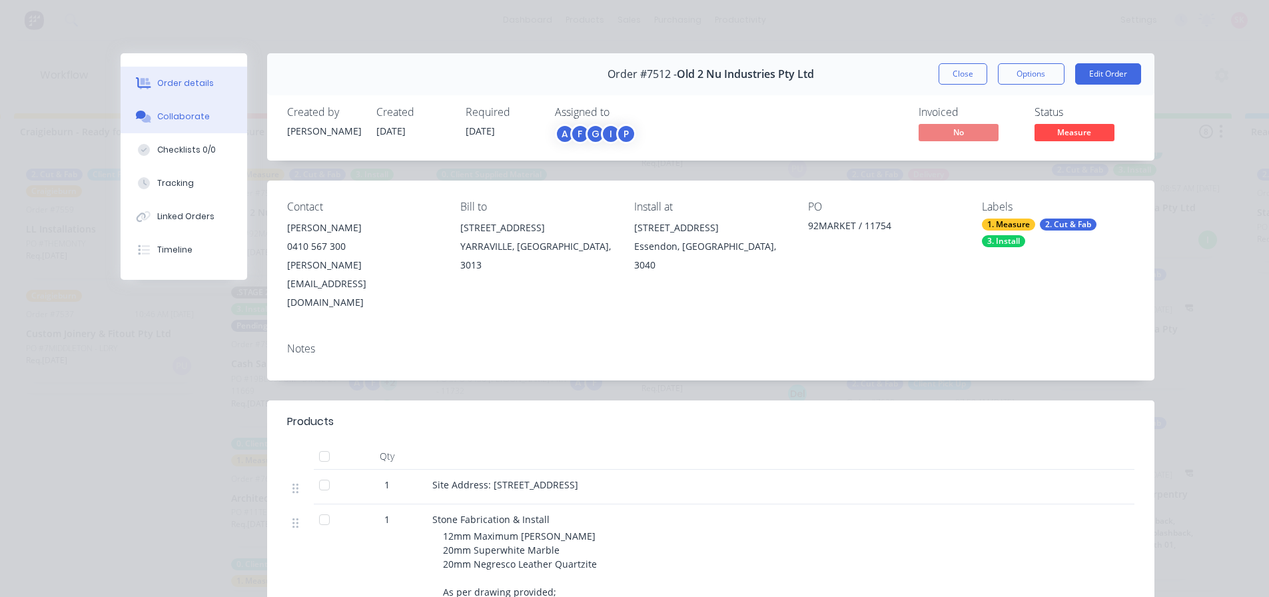
click at [161, 115] on div "Collaborate" at bounding box center [183, 117] width 53 height 12
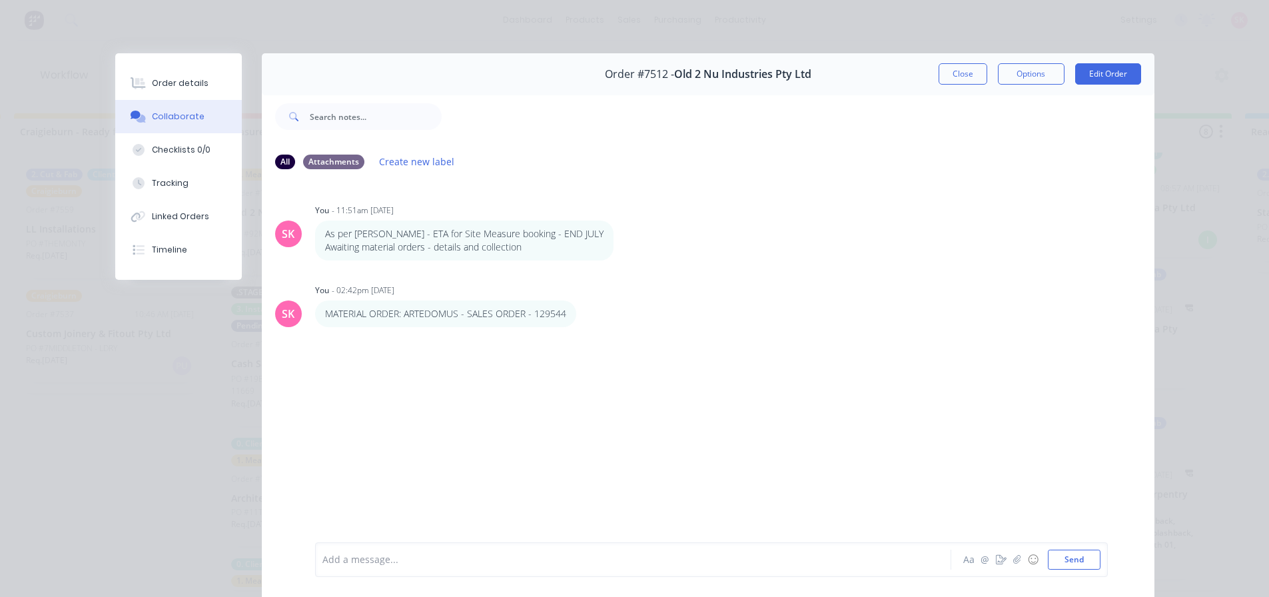
click at [464, 570] on div "Add a message... Aa @ ☺ Send" at bounding box center [711, 559] width 793 height 35
click at [434, 556] on div at bounding box center [614, 560] width 583 height 14
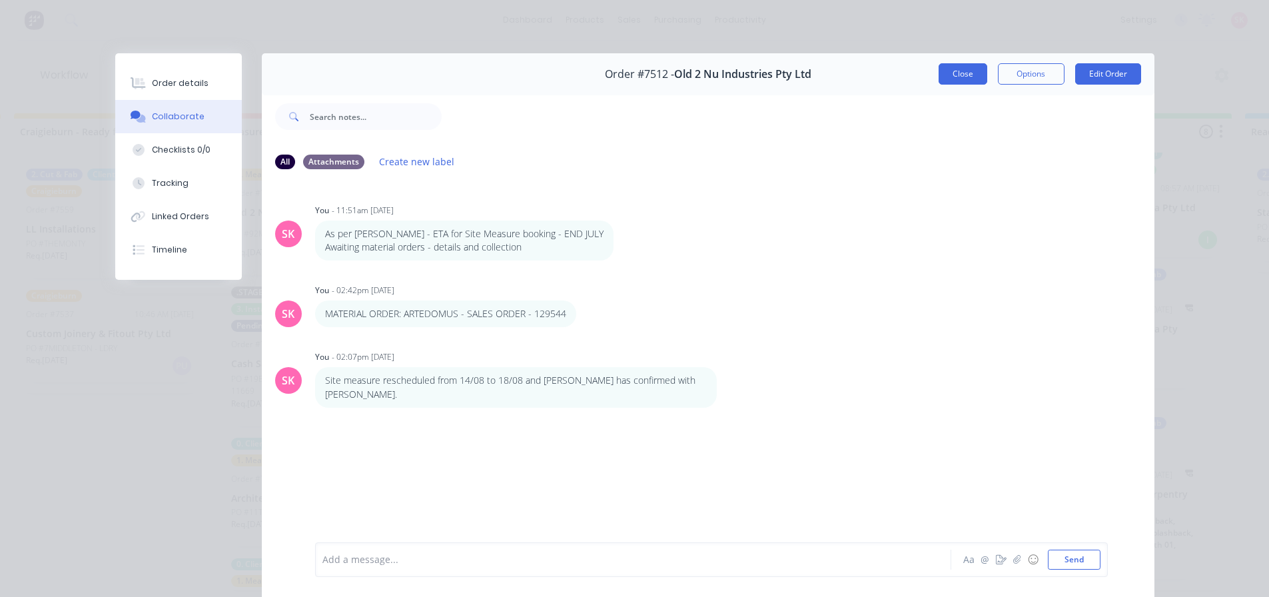
click at [963, 72] on button "Close" at bounding box center [963, 73] width 49 height 21
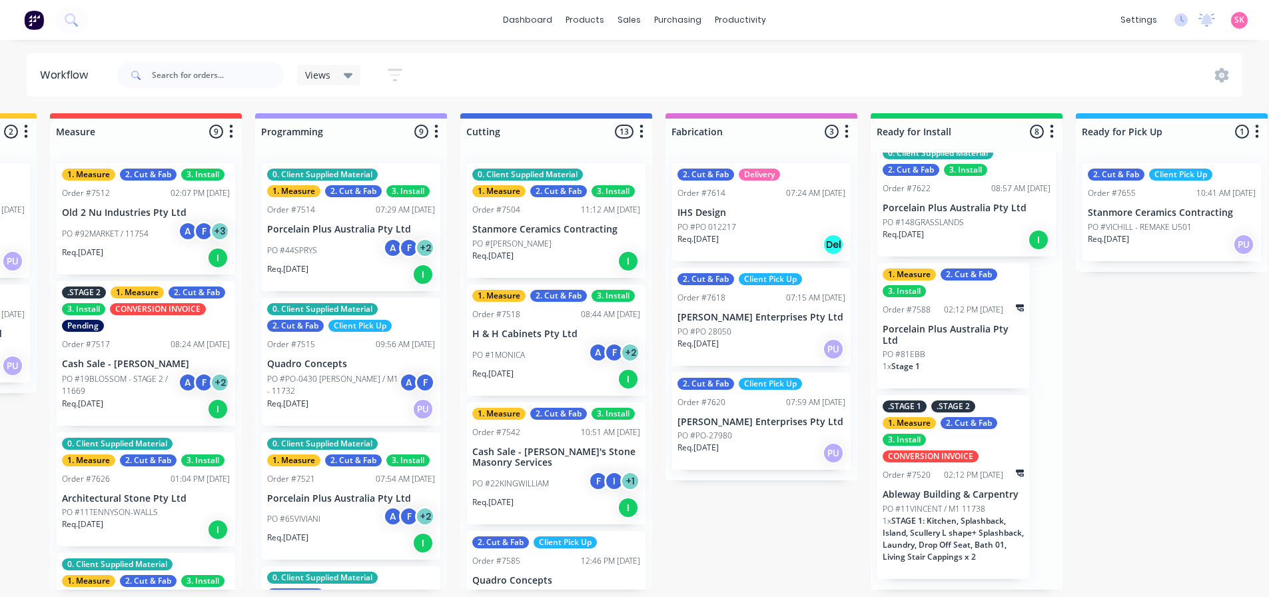
click at [534, 349] on div "PO #1MONICA A F + 2" at bounding box center [556, 354] width 168 height 25
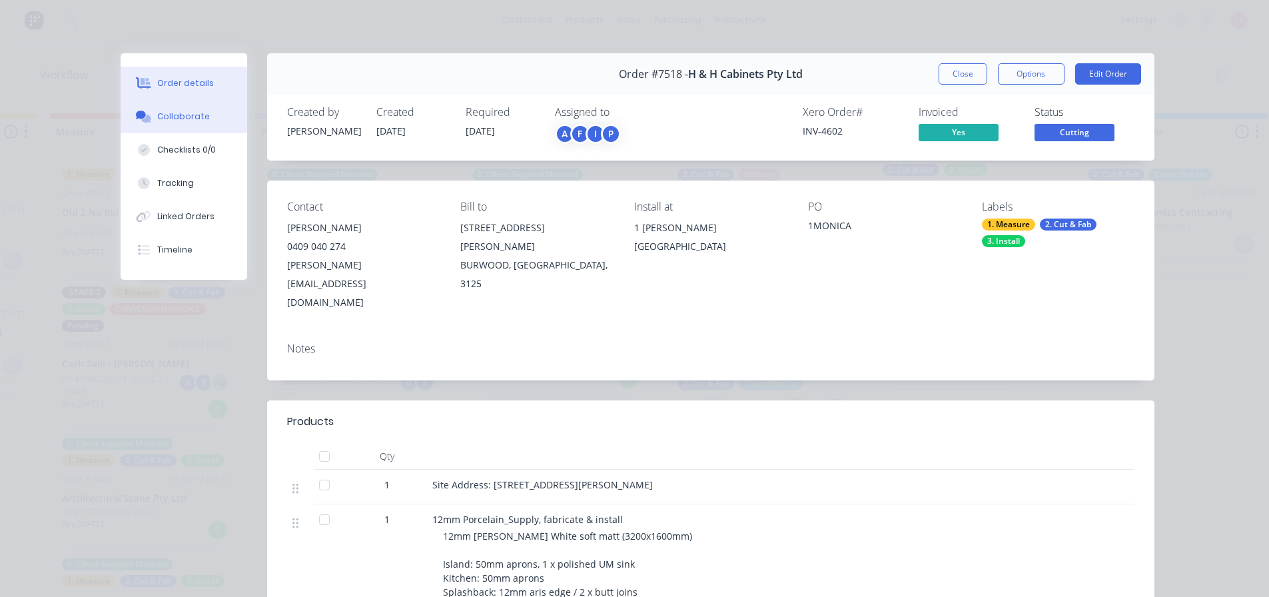
click at [163, 119] on div "Collaborate" at bounding box center [183, 117] width 53 height 12
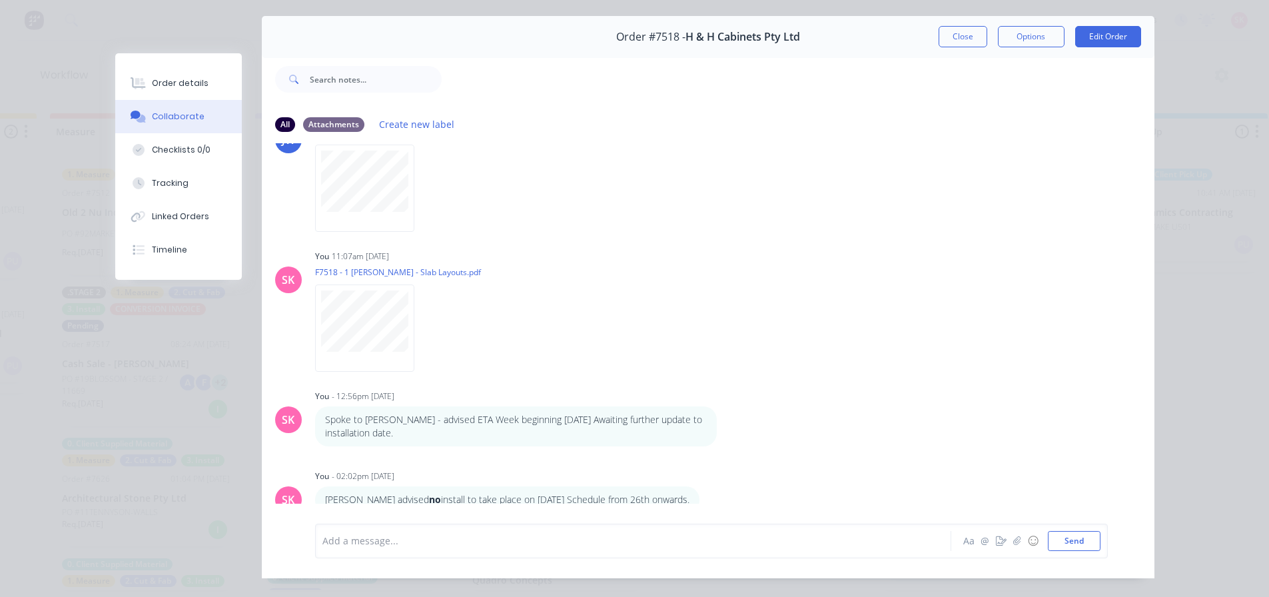
scroll to position [71, 0]
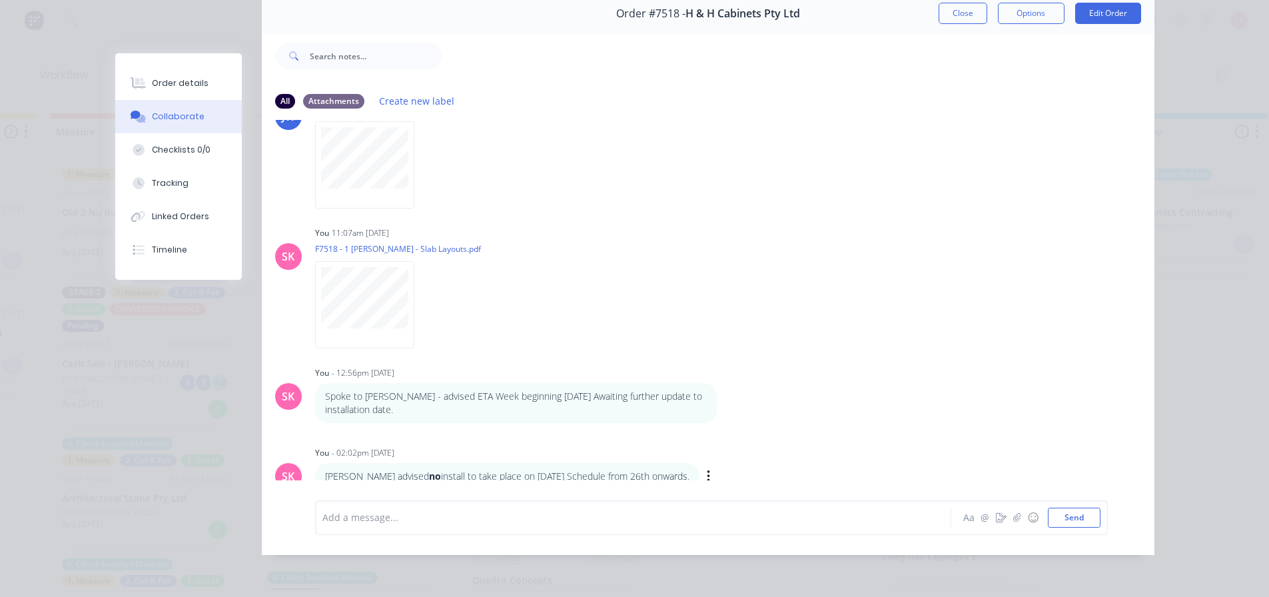
drag, startPoint x: 647, startPoint y: 466, endPoint x: 320, endPoint y: 460, distance: 326.4
click at [320, 463] on div "[PERSON_NAME] advised no install to take place on [DATE] Schedule from 26th onw…" at bounding box center [507, 476] width 384 height 27
copy p "[PERSON_NAME] advised no install to take place on [DATE] Schedule from 26th onw…"
drag, startPoint x: 393, startPoint y: 396, endPoint x: 330, endPoint y: 386, distance: 63.5
click at [330, 390] on p "Spoke to [PERSON_NAME] - advised ETA Week beginning [DATE] Awaiting further upd…" at bounding box center [516, 403] width 382 height 27
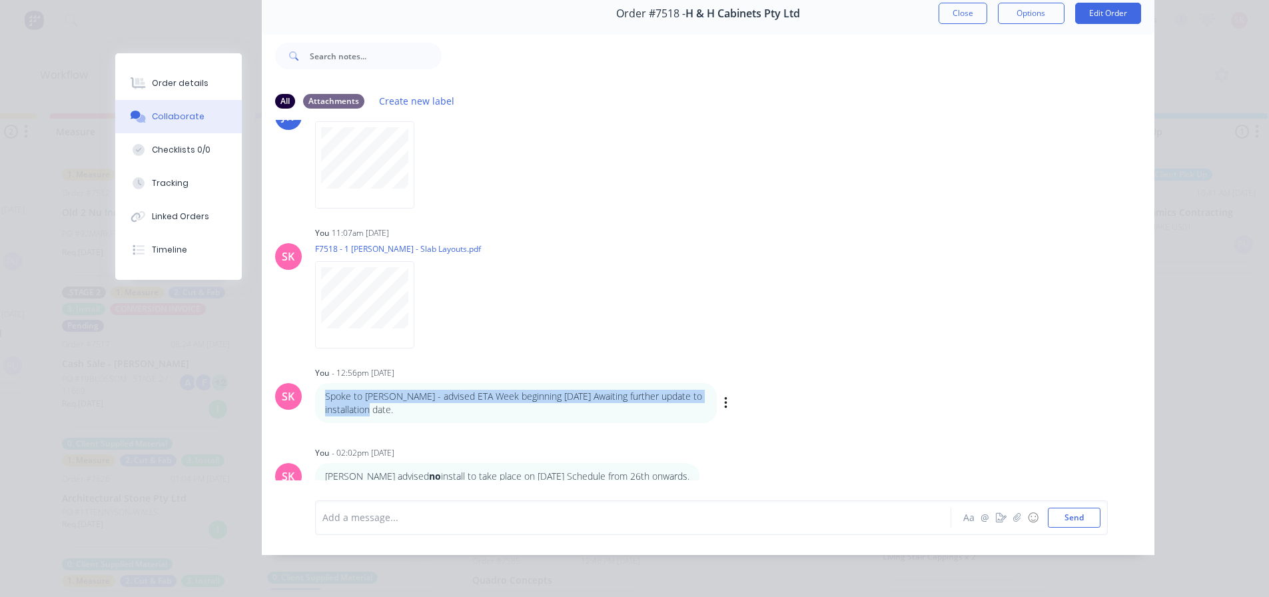
drag, startPoint x: 402, startPoint y: 401, endPoint x: 312, endPoint y: 382, distance: 91.8
click at [315, 383] on div "Spoke to [PERSON_NAME] - advised ETA Week beginning [DATE] Awaiting further upd…" at bounding box center [516, 403] width 402 height 41
copy p "Spoke to [PERSON_NAME] - advised ETA Week beginning [DATE] Awaiting further upd…"
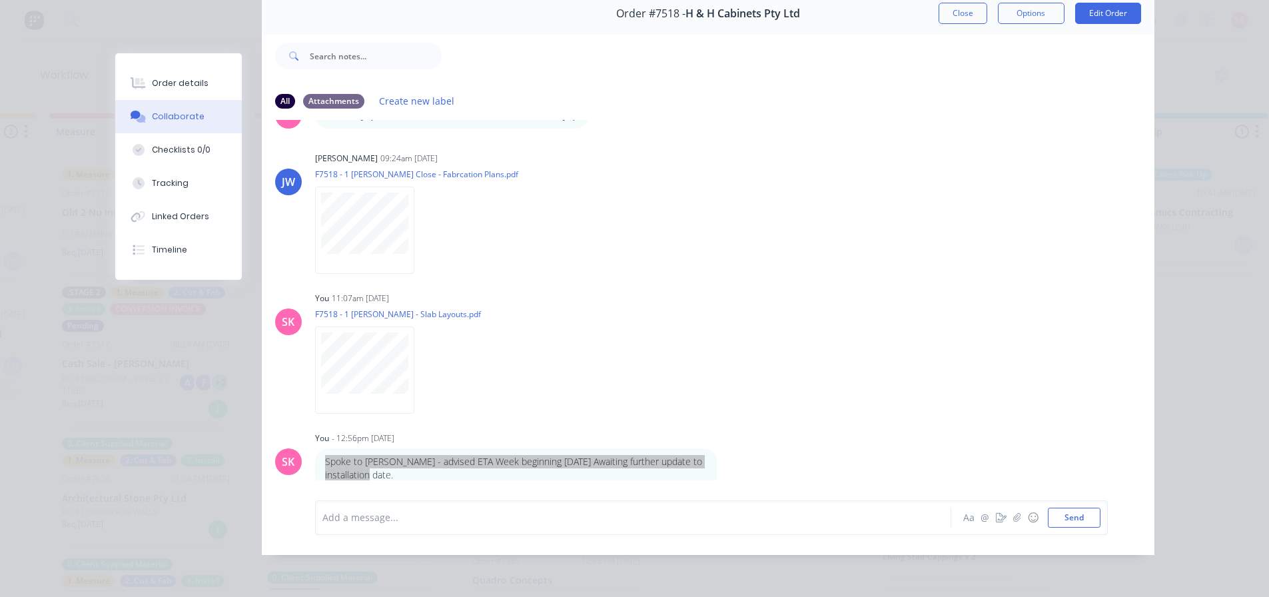
scroll to position [0, 0]
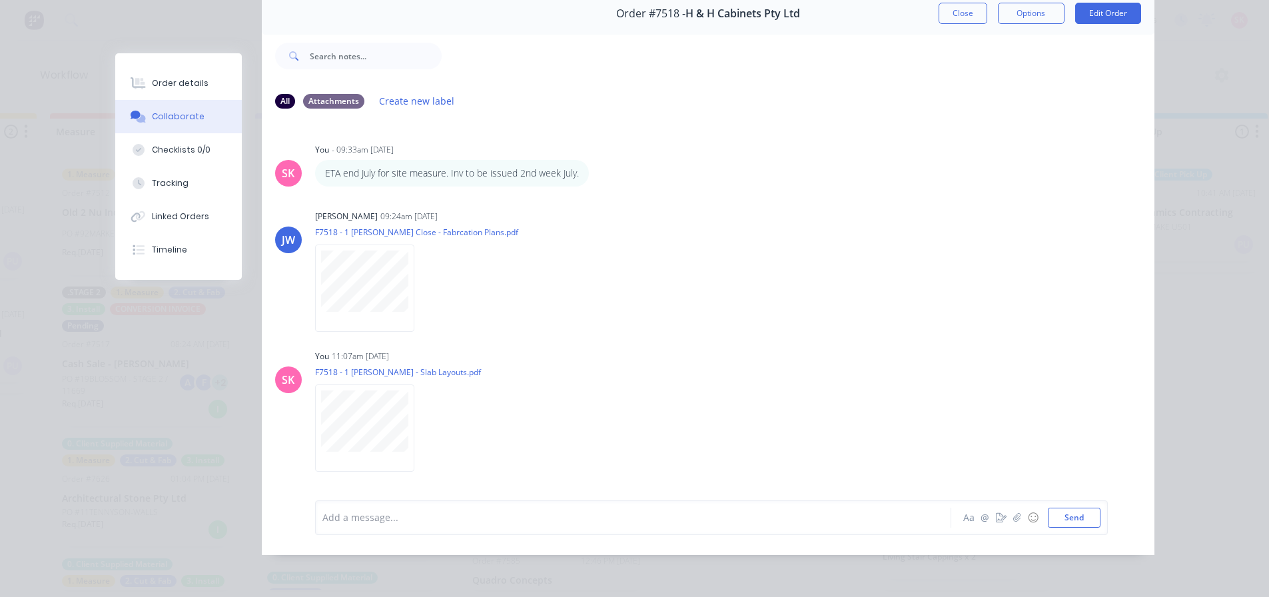
click at [945, 9] on button "Close" at bounding box center [963, 13] width 49 height 21
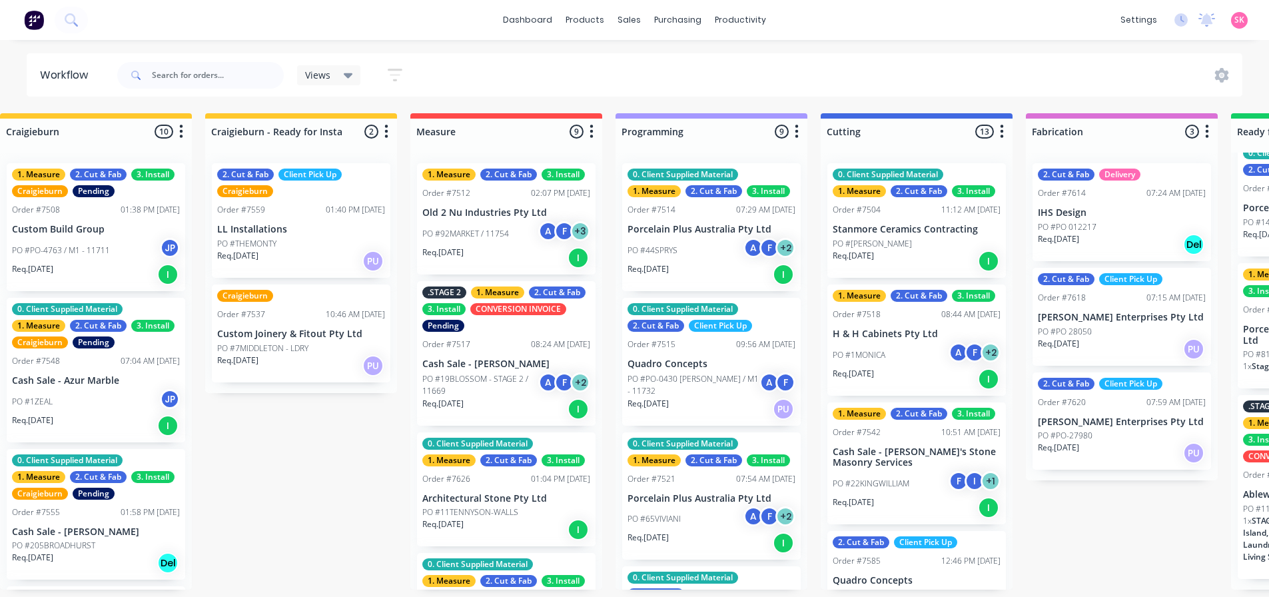
scroll to position [200, 0]
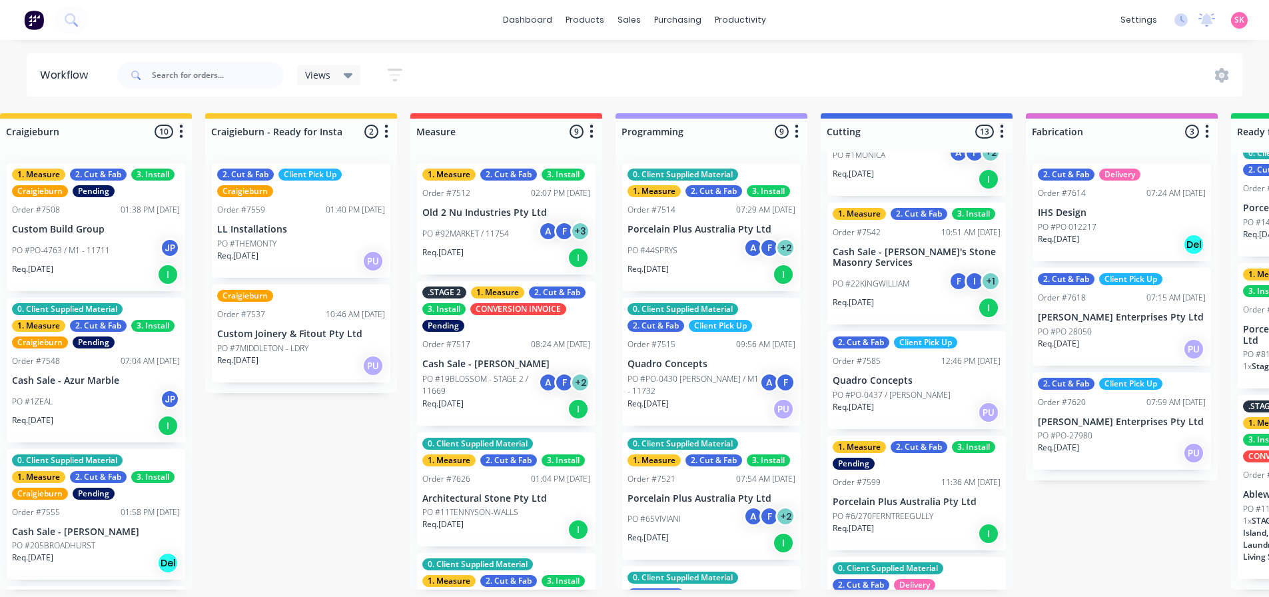
click at [915, 370] on div "2. Cut & Fab Client Pick Up Order #7585 12:46 PM [DATE] Quadro Concepts PO #PO-…" at bounding box center [916, 380] width 179 height 98
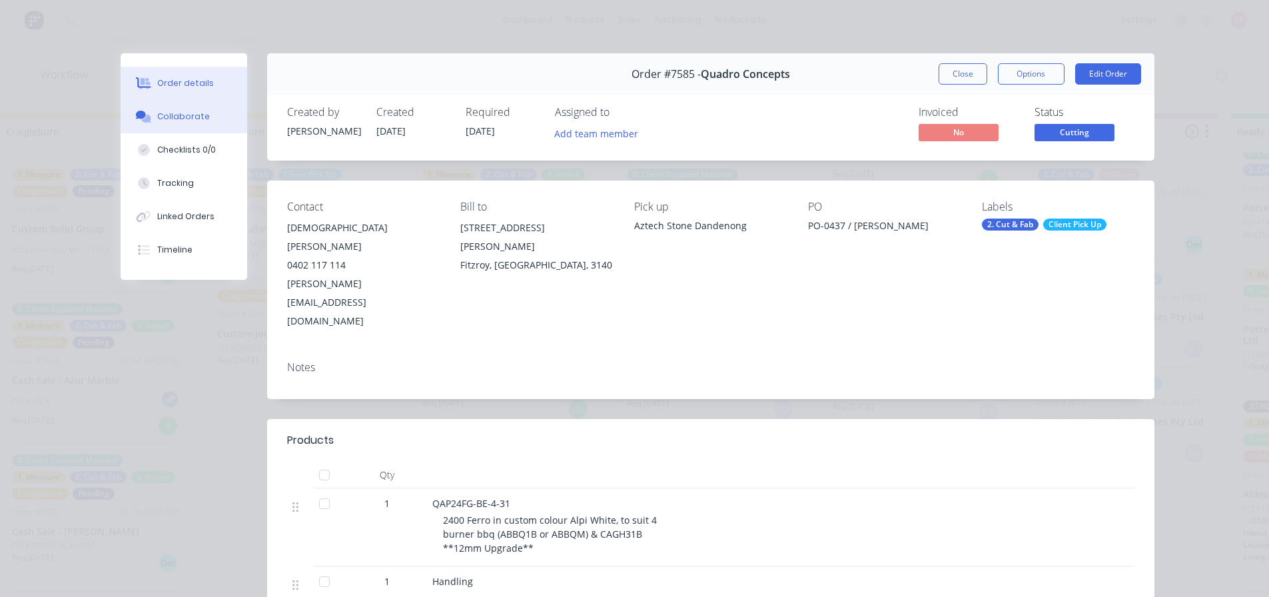
click at [167, 115] on div "Collaborate" at bounding box center [183, 117] width 53 height 12
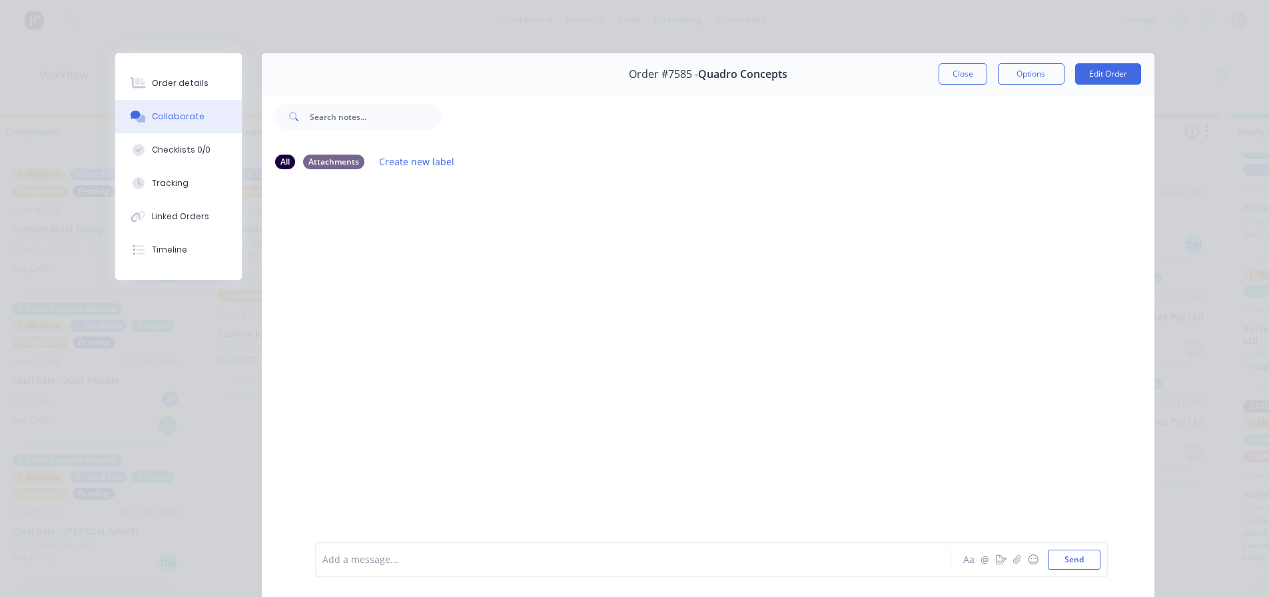
click at [953, 61] on div "Order #7585 - Quadro Concepts Close Options Edit Order" at bounding box center [708, 74] width 893 height 42
click at [951, 64] on button "Close" at bounding box center [963, 73] width 49 height 21
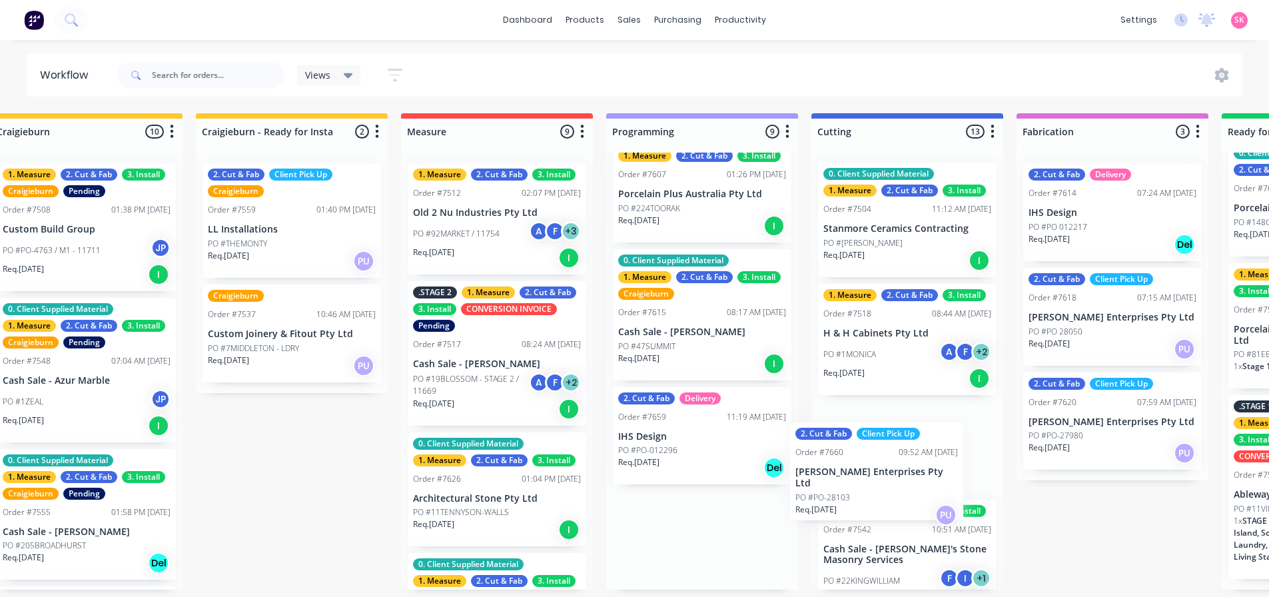
scroll to position [3, 245]
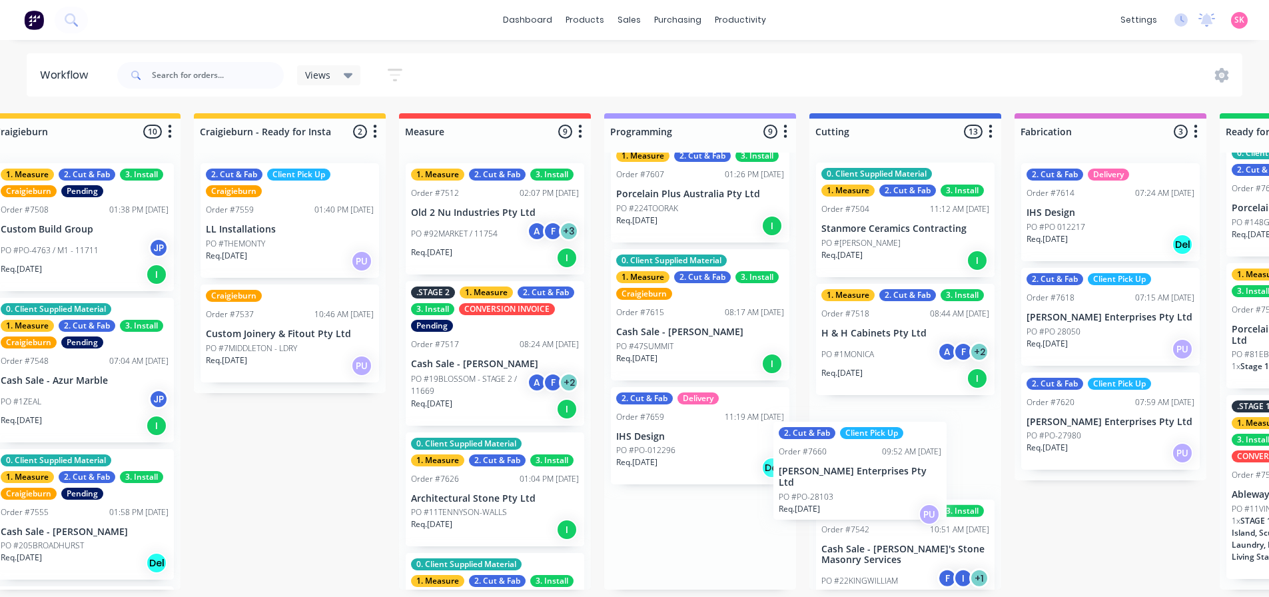
drag, startPoint x: 867, startPoint y: 508, endPoint x: 843, endPoint y: 470, distance: 45.3
click at [843, 470] on div "Submitted 16 Status colour #273444 hex #273444 Save Cancel Summaries Total orde…" at bounding box center [952, 351] width 2415 height 476
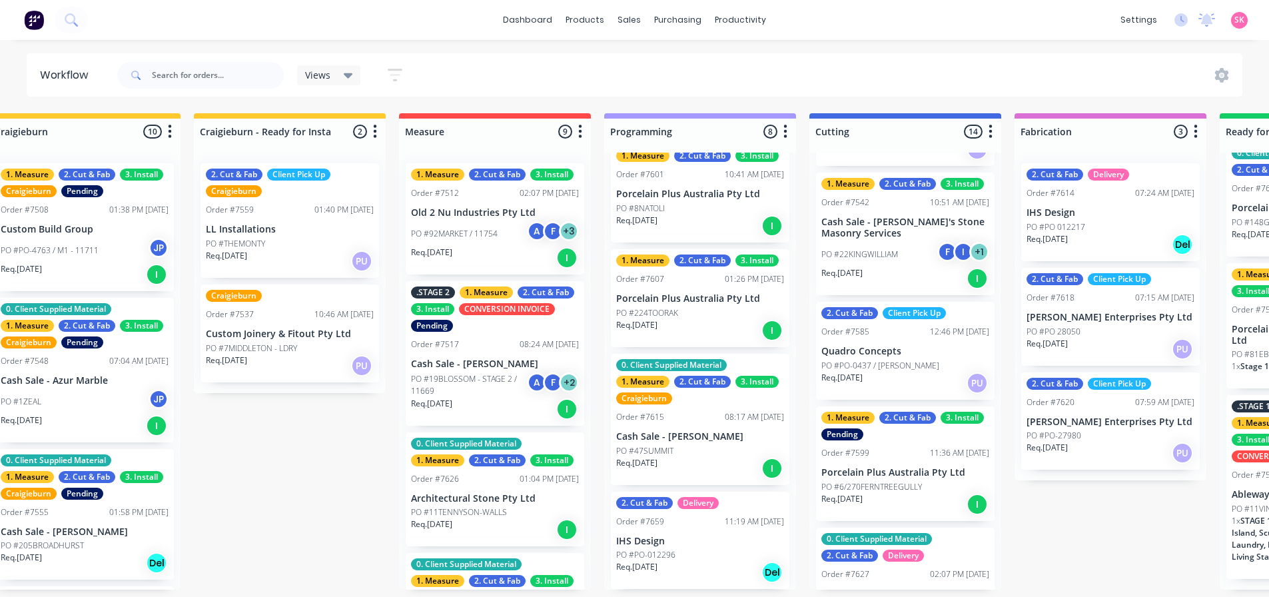
scroll to position [400, 0]
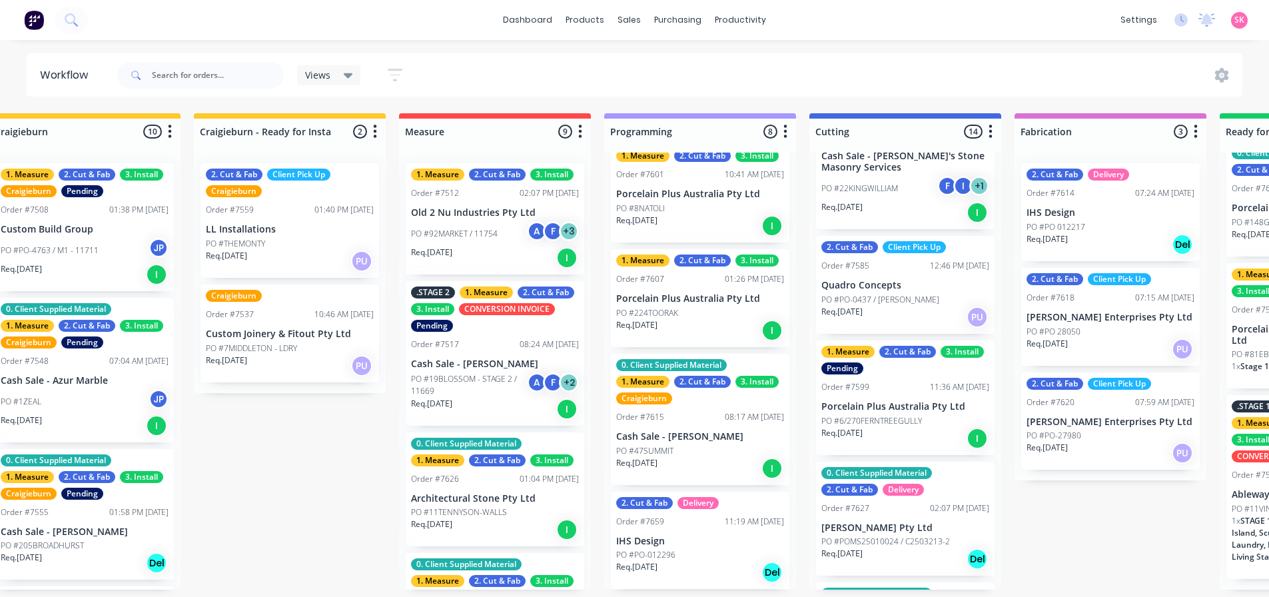
click at [897, 384] on div "Order #7599 11:36 AM [DATE]" at bounding box center [905, 387] width 168 height 12
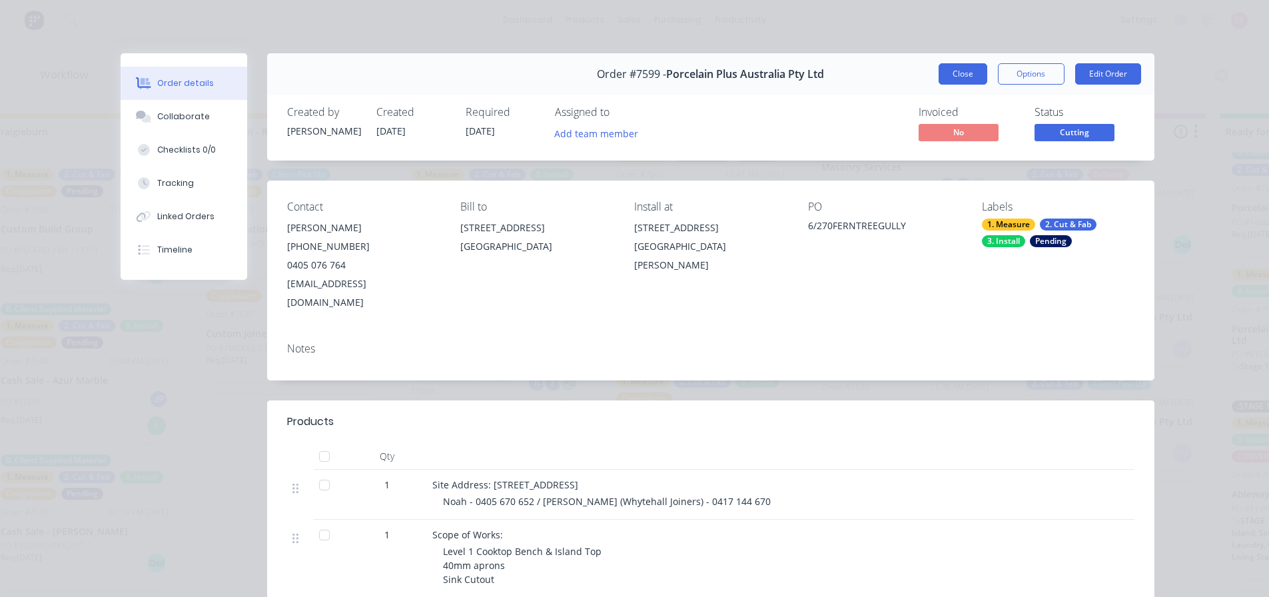
click at [943, 80] on button "Close" at bounding box center [963, 73] width 49 height 21
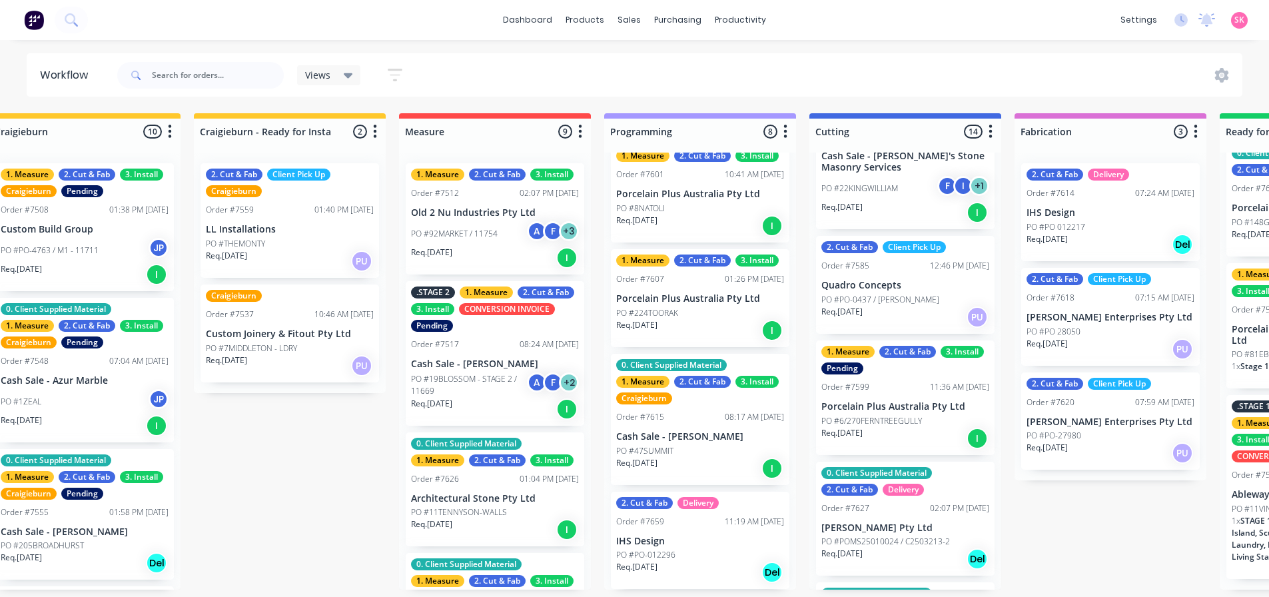
click at [492, 232] on p "PO #92MARKET / 11754" at bounding box center [454, 234] width 87 height 12
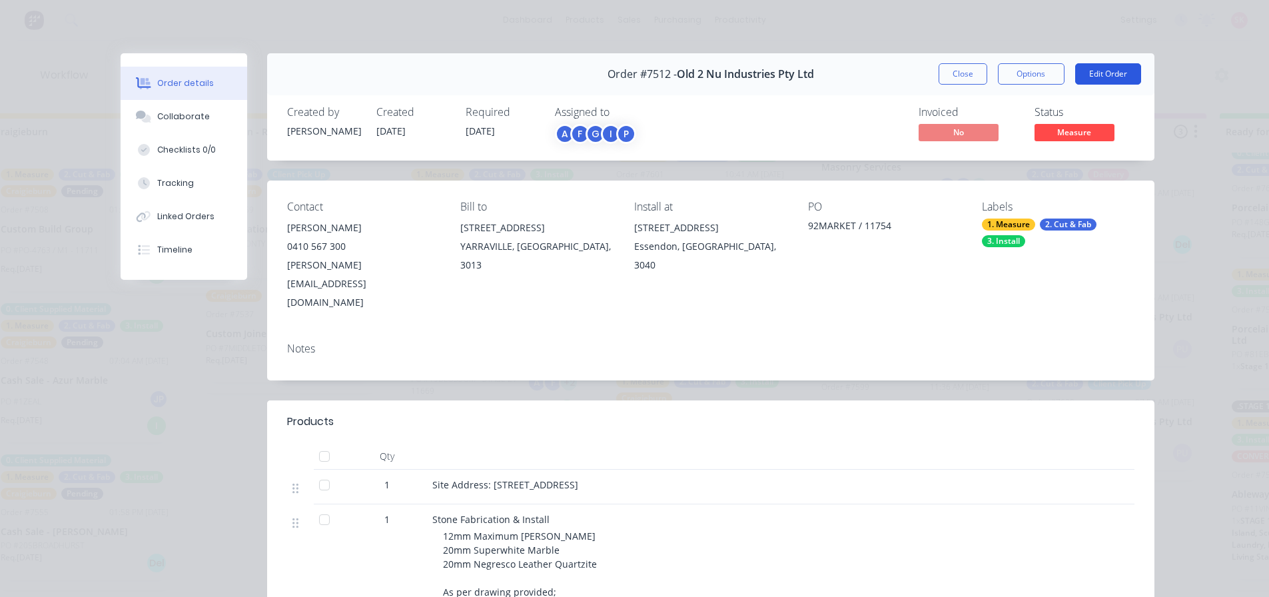
click at [1083, 69] on button "Edit Order" at bounding box center [1108, 73] width 66 height 21
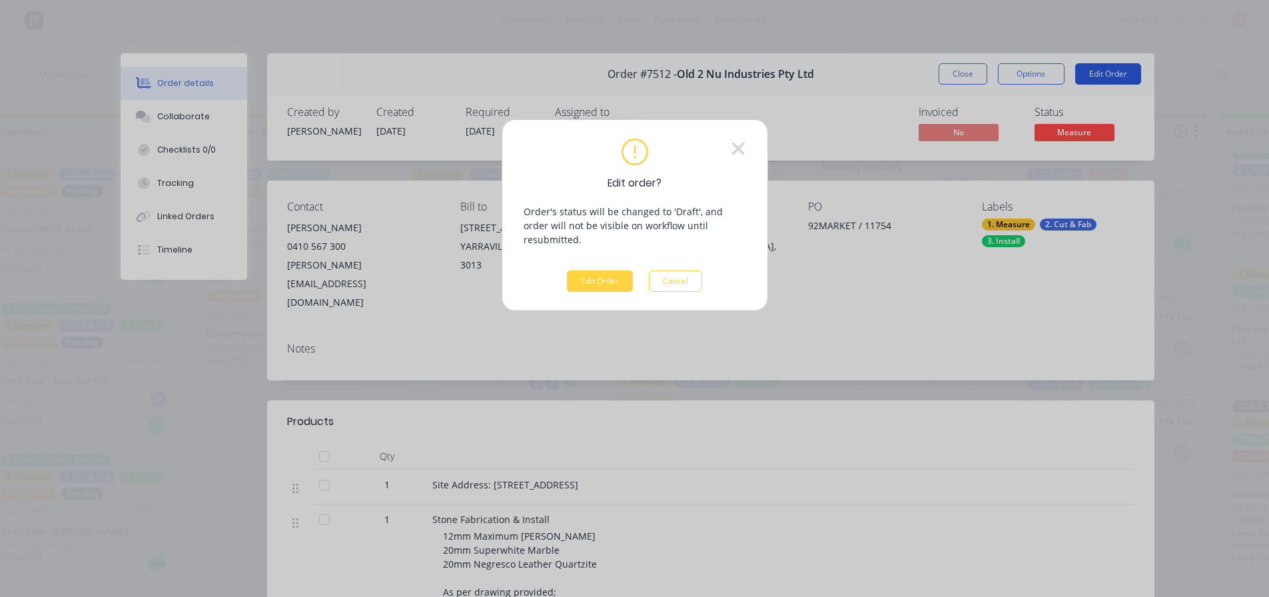
scroll to position [0, 245]
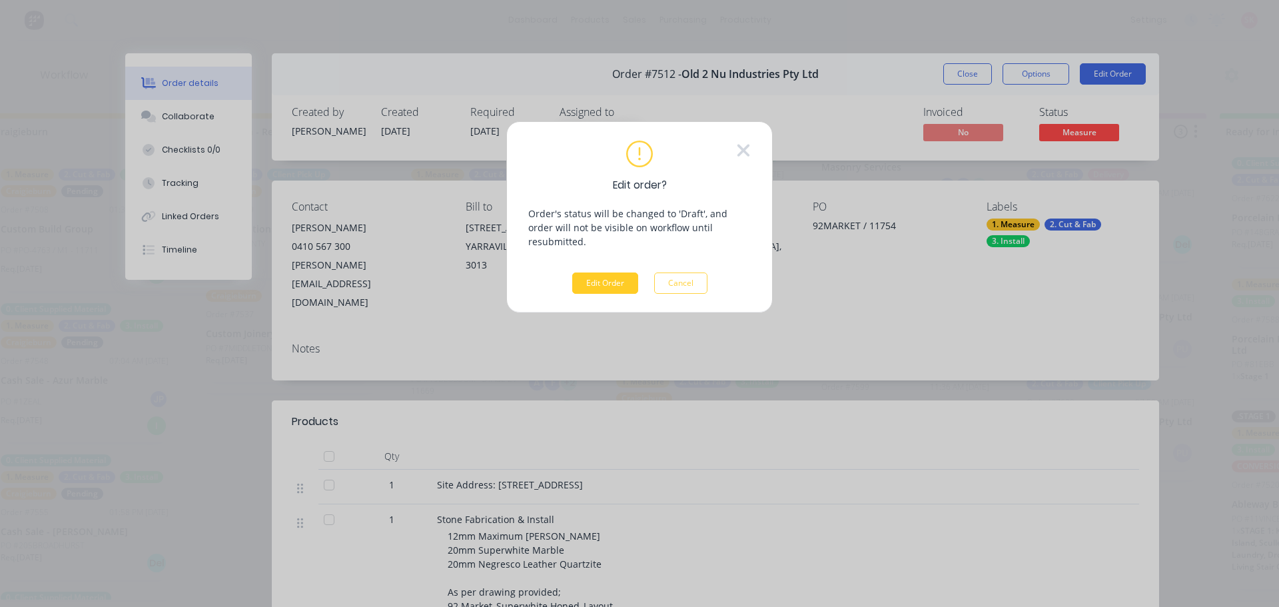
click at [614, 275] on button "Edit Order" at bounding box center [605, 282] width 66 height 21
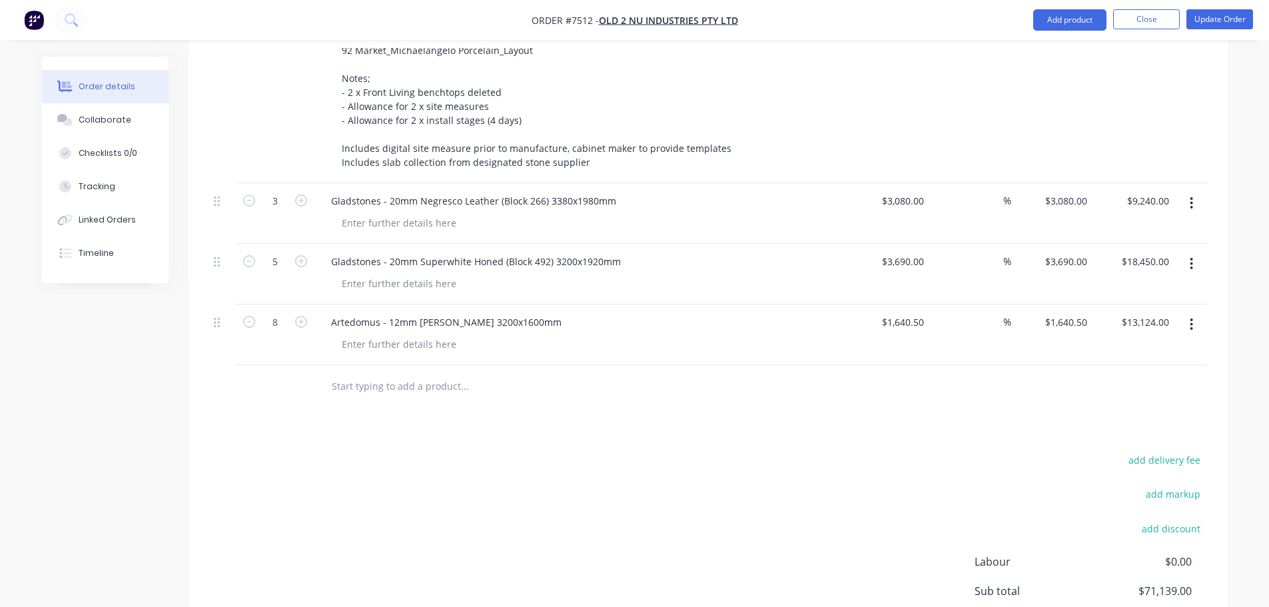
scroll to position [537, 0]
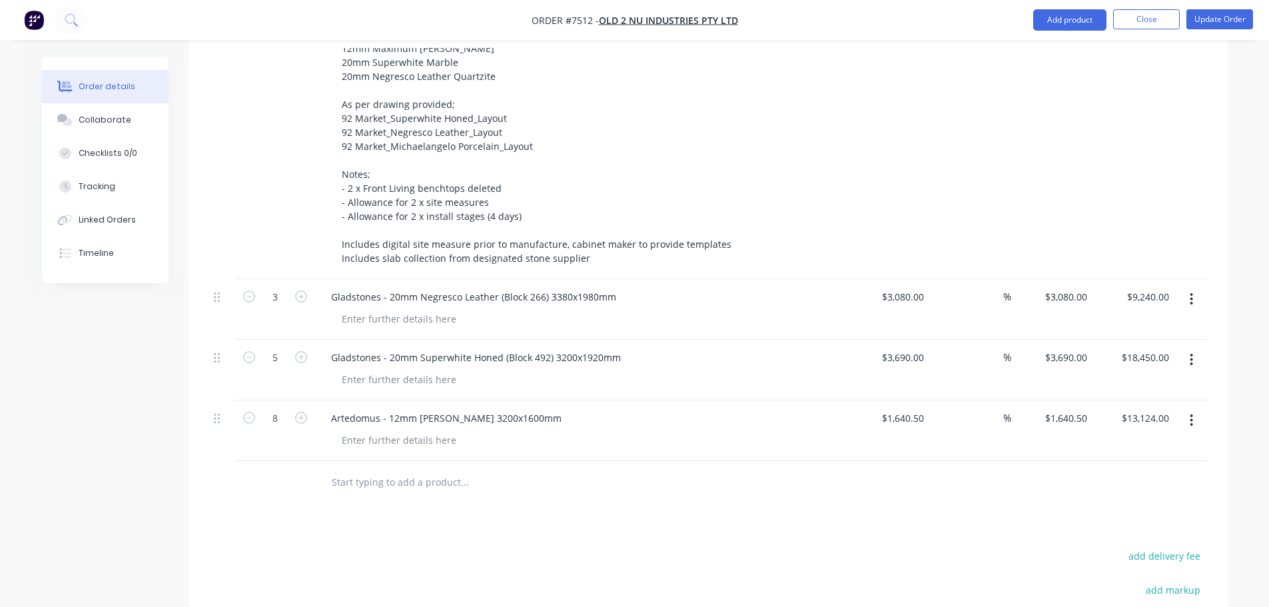
click at [420, 469] on input "text" at bounding box center [464, 482] width 266 height 27
click at [402, 309] on div at bounding box center [399, 318] width 136 height 19
click at [388, 370] on div at bounding box center [399, 379] width 136 height 19
click at [392, 430] on div at bounding box center [399, 439] width 136 height 19
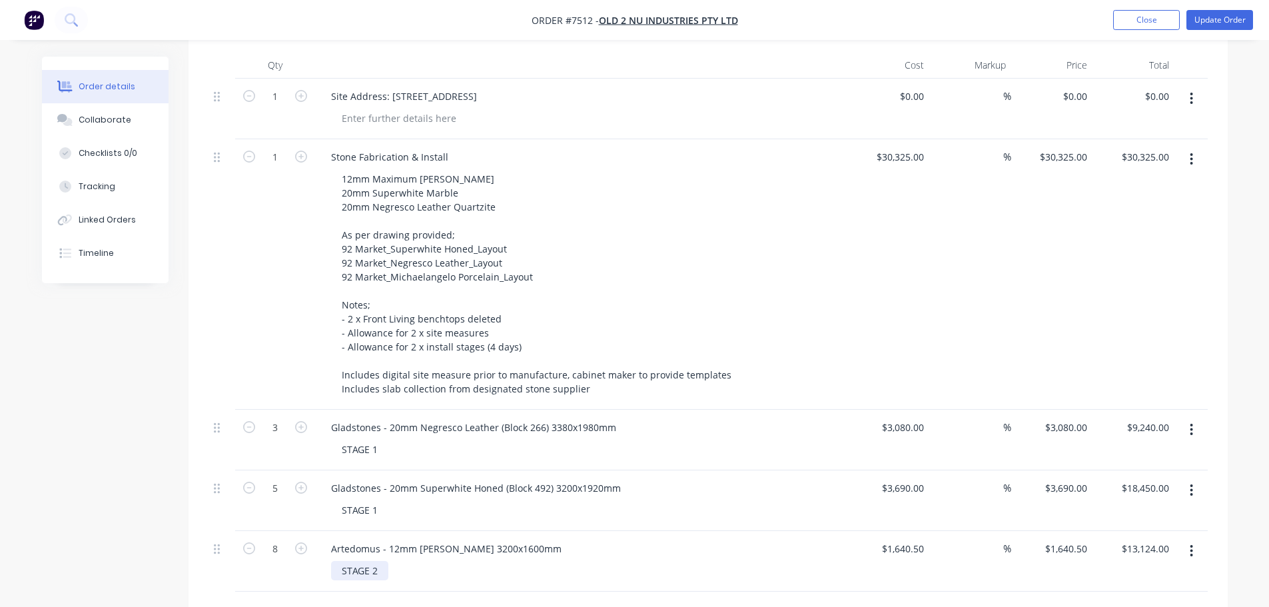
scroll to position [137, 0]
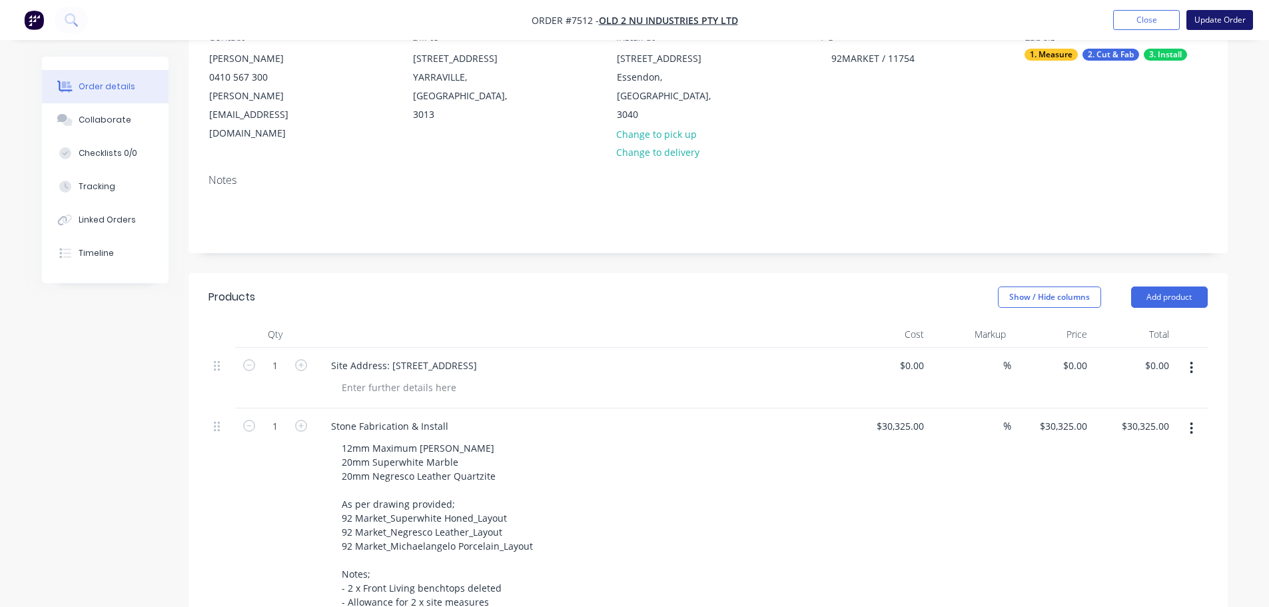
click at [1214, 18] on button "Update Order" at bounding box center [1219, 20] width 67 height 20
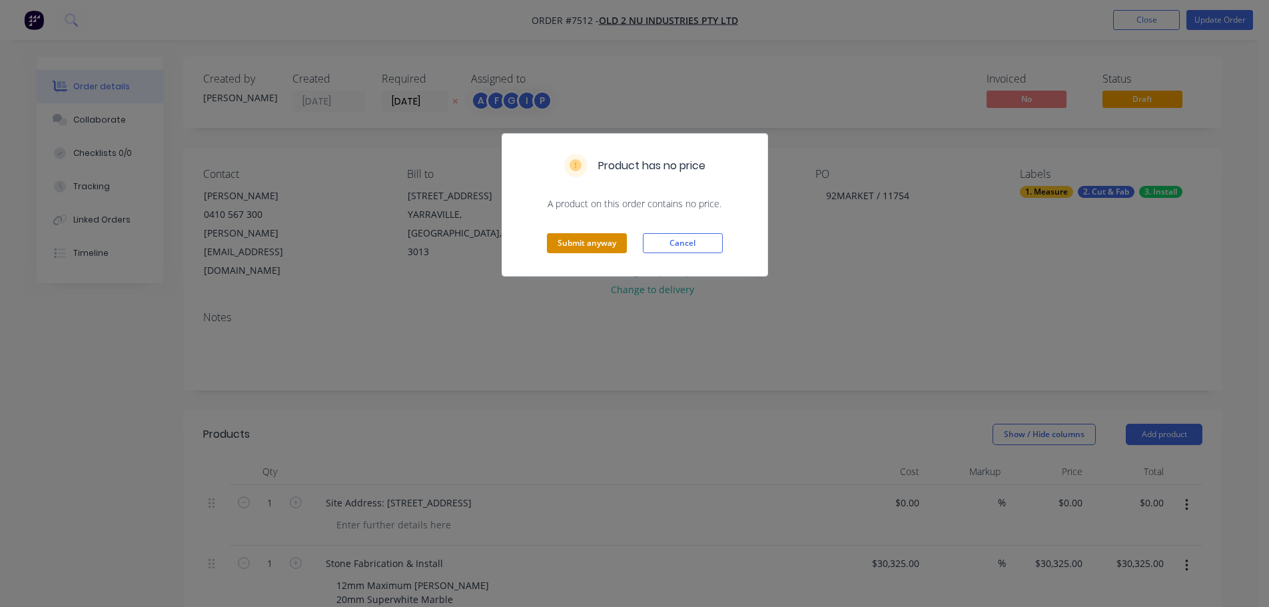
click at [603, 236] on button "Submit anyway" at bounding box center [587, 243] width 80 height 20
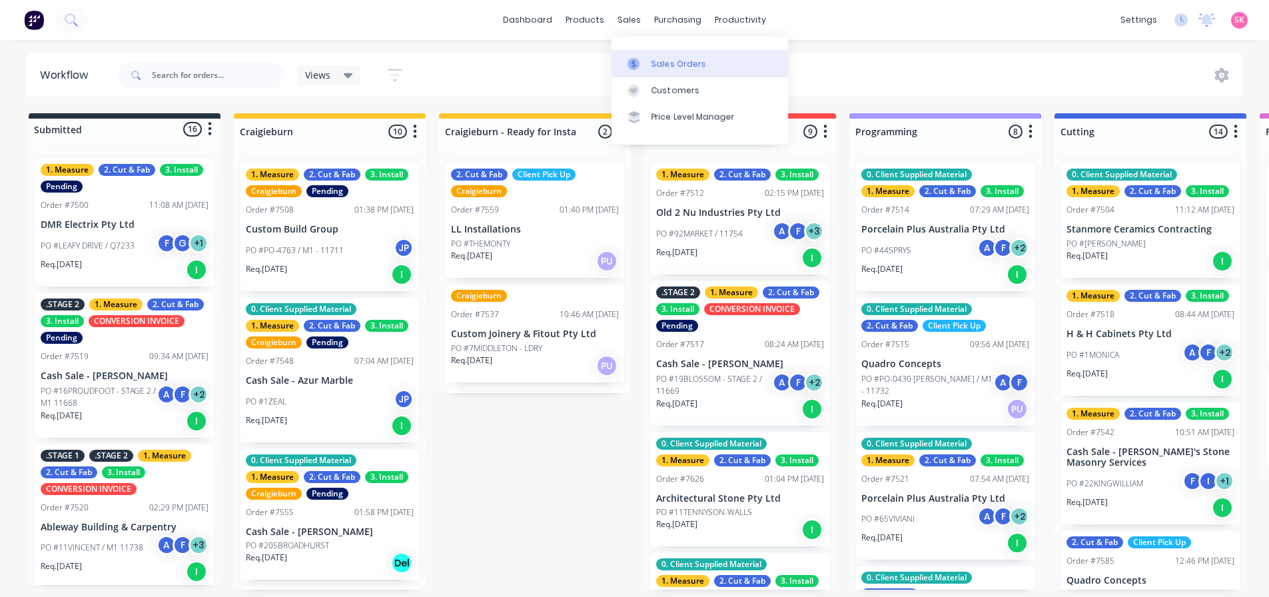
click at [644, 62] on div at bounding box center [637, 64] width 20 height 12
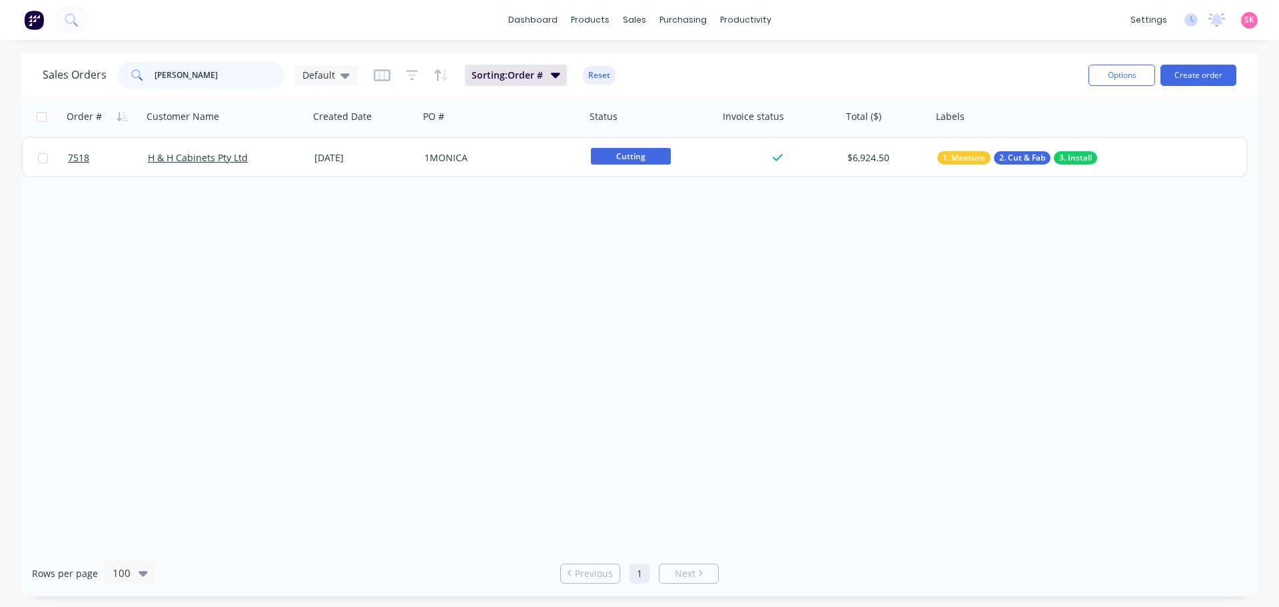
click at [197, 73] on input "[PERSON_NAME]" at bounding box center [220, 75] width 130 height 27
drag, startPoint x: 178, startPoint y: 76, endPoint x: 18, endPoint y: 92, distance: 160.7
click at [46, 89] on div "Sales Orders [PERSON_NAME] Sorting: Order # Reset" at bounding box center [560, 75] width 1035 height 33
type input "a"
type input "south yarra"
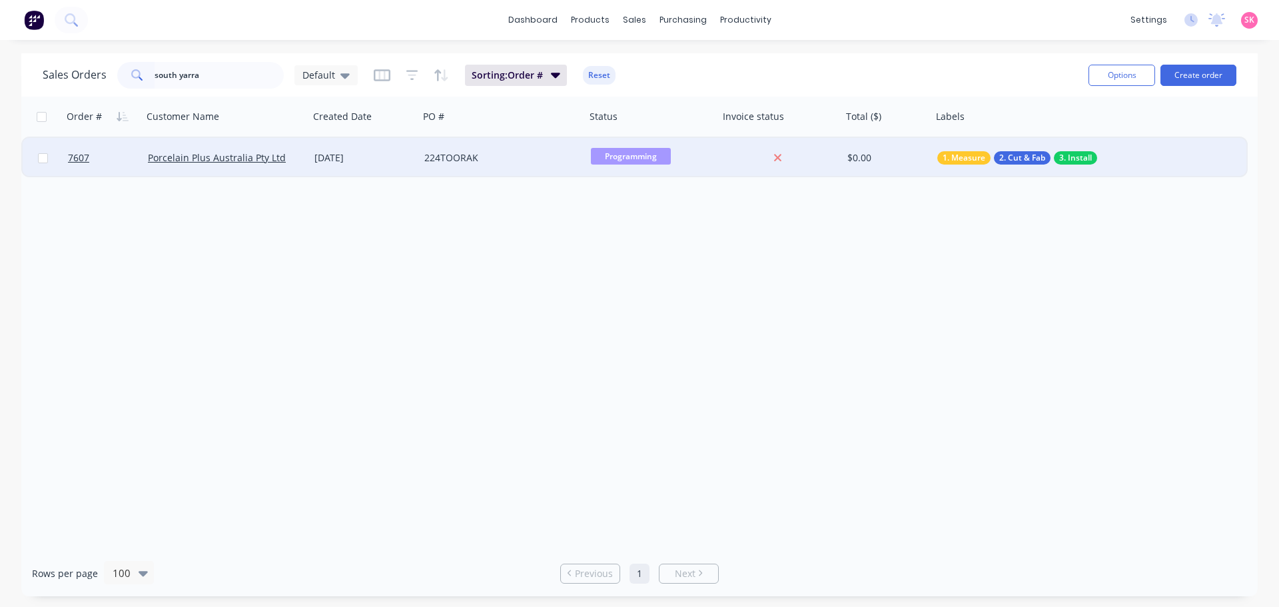
click at [495, 155] on div "224TOORAK" at bounding box center [498, 157] width 148 height 13
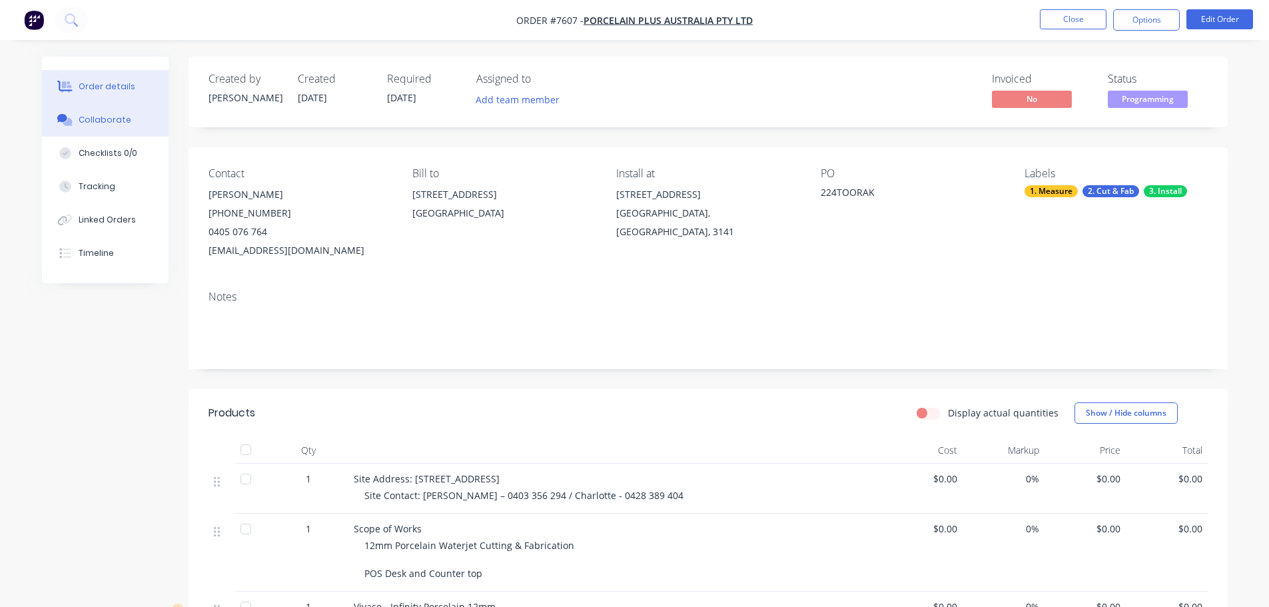
click at [77, 118] on button "Collaborate" at bounding box center [105, 119] width 127 height 33
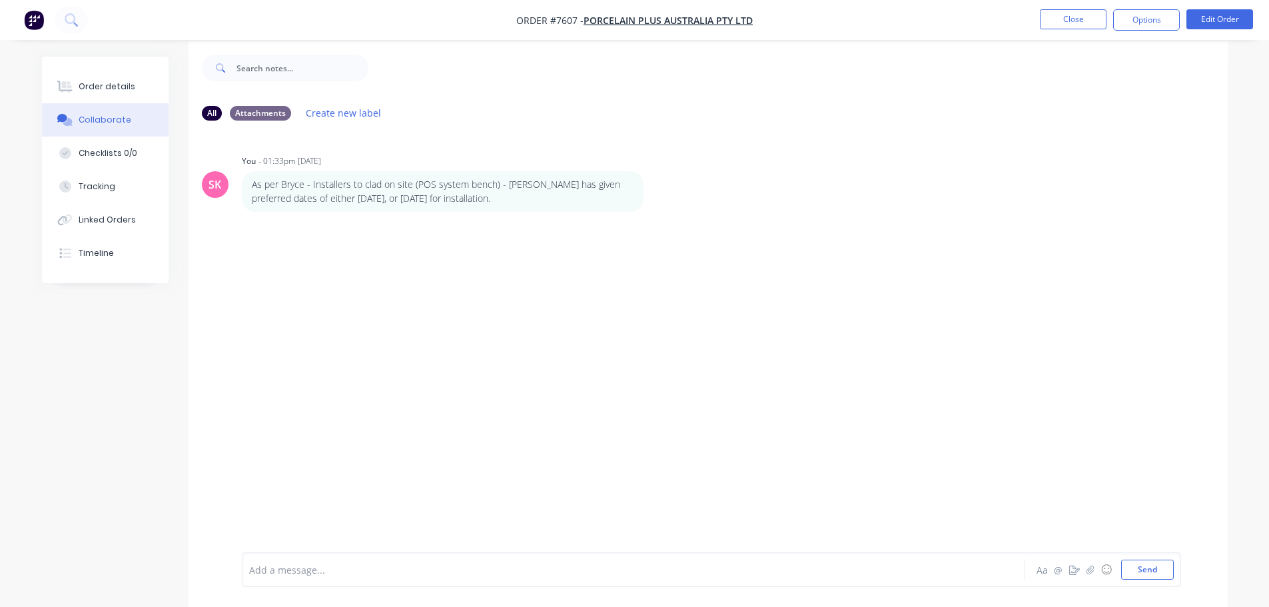
scroll to position [20, 0]
drag, startPoint x: 384, startPoint y: 191, endPoint x: 253, endPoint y: 185, distance: 131.4
click at [253, 185] on p "As per Bryce - Installers to clad on site (POS system bench) - [PERSON_NAME] ha…" at bounding box center [443, 186] width 382 height 27
click at [1065, 19] on button "Close" at bounding box center [1073, 19] width 67 height 20
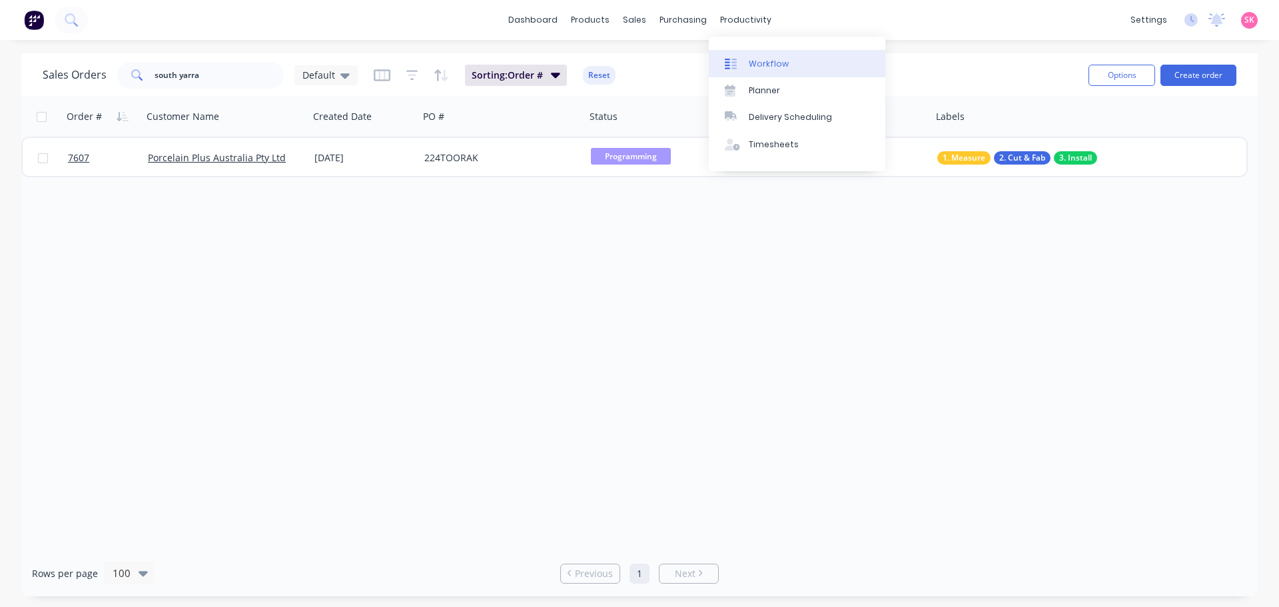
click at [754, 63] on div "Workflow" at bounding box center [769, 64] width 40 height 12
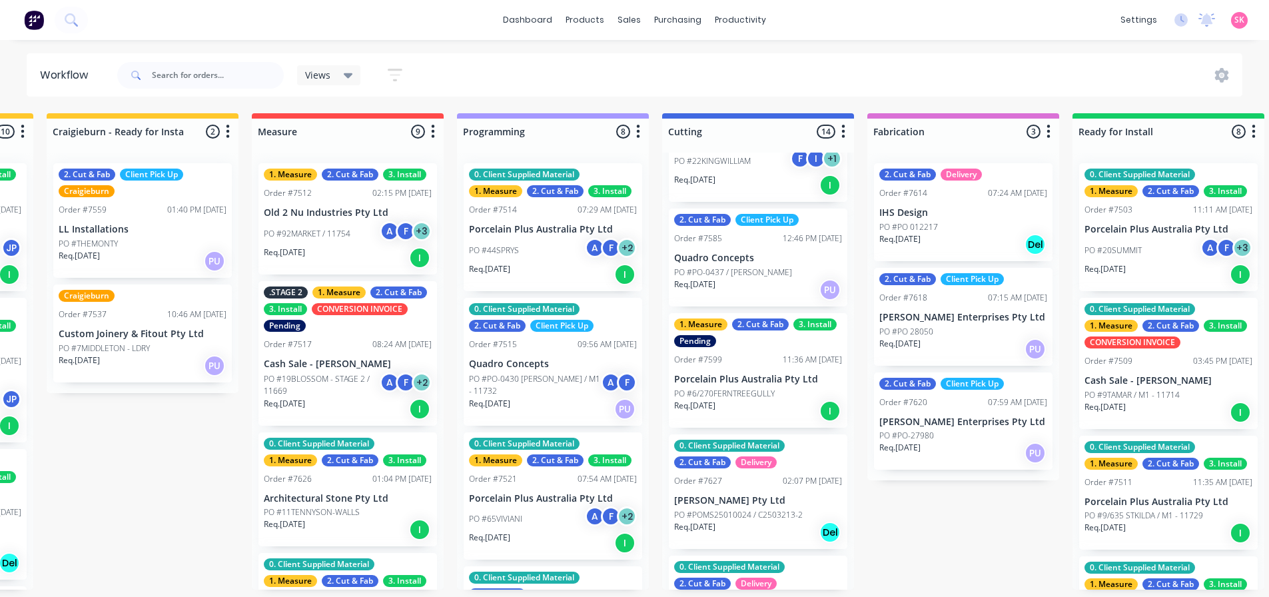
scroll to position [333, 0]
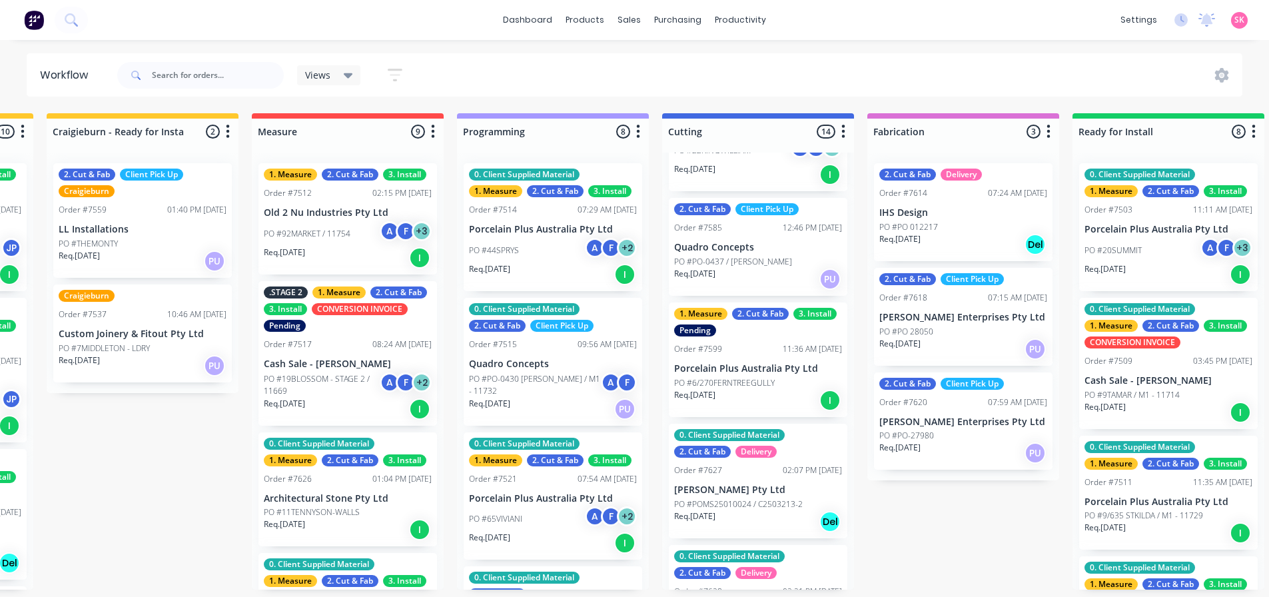
click at [759, 253] on div "2. Cut & Fab Client Pick Up Order #7585 12:46 PM [DATE] Quadro Concepts PO #PO-…" at bounding box center [758, 247] width 179 height 98
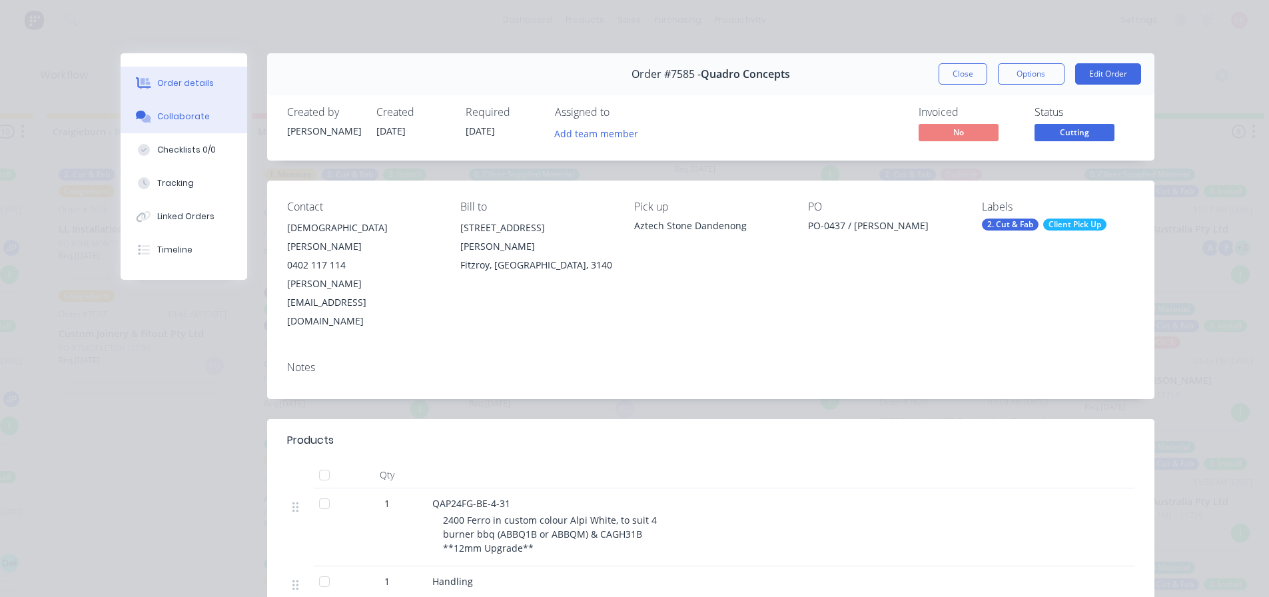
click at [187, 118] on div "Collaborate" at bounding box center [183, 117] width 53 height 12
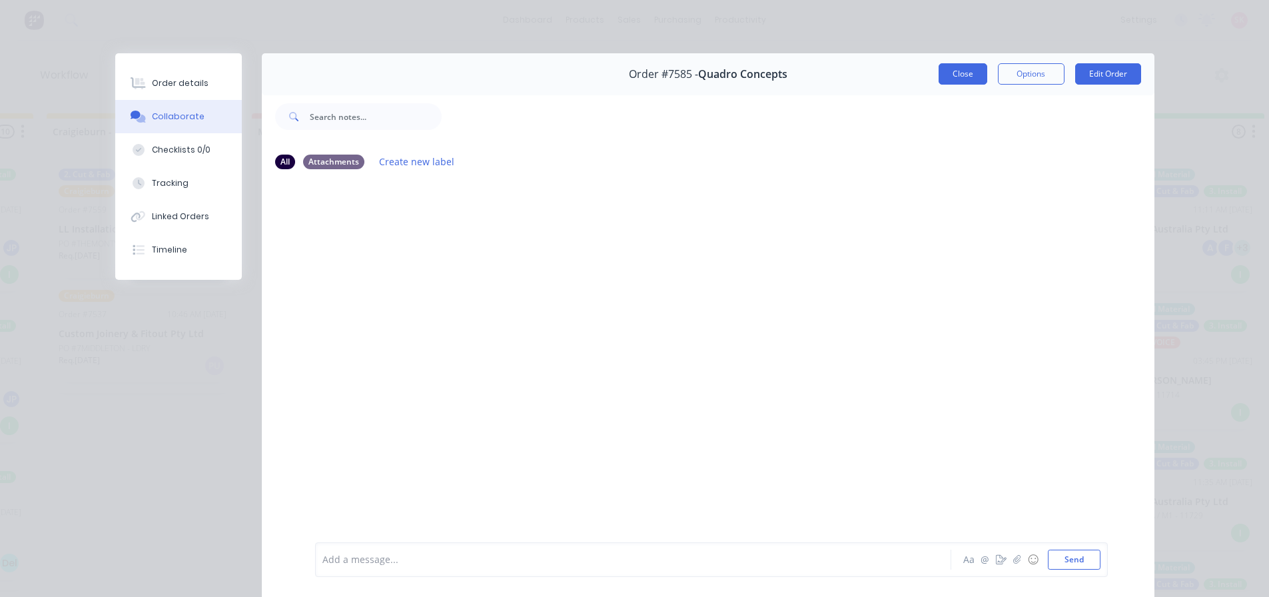
click at [949, 84] on button "Close" at bounding box center [963, 73] width 49 height 21
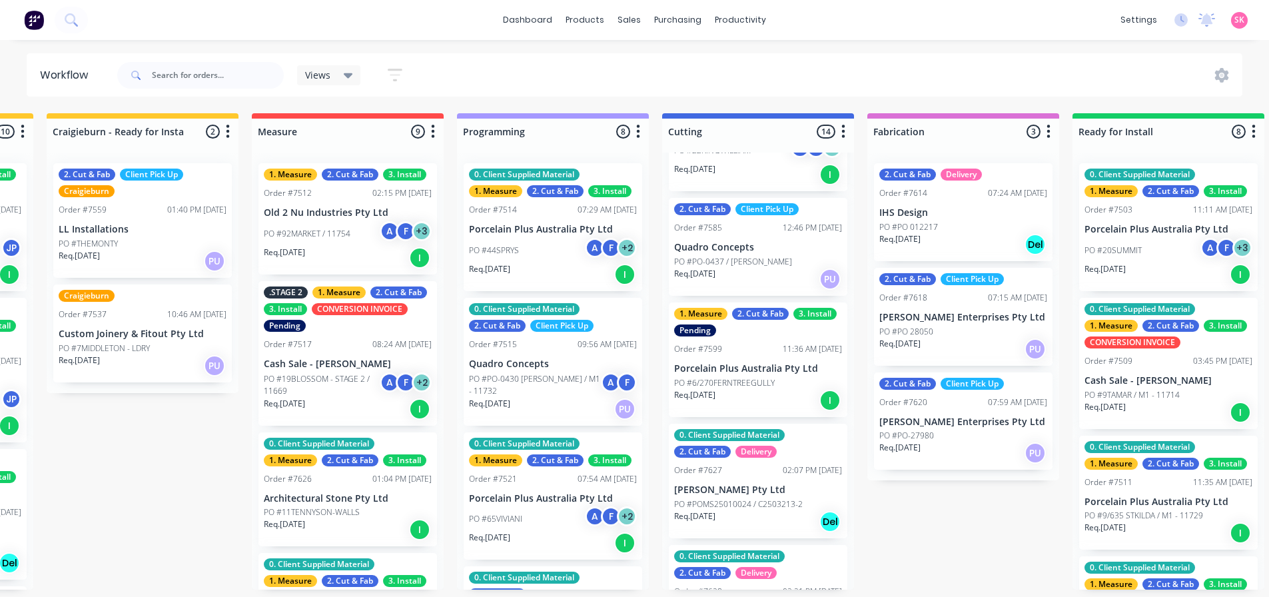
click at [769, 402] on div "Req. [DATE] I" at bounding box center [758, 400] width 168 height 23
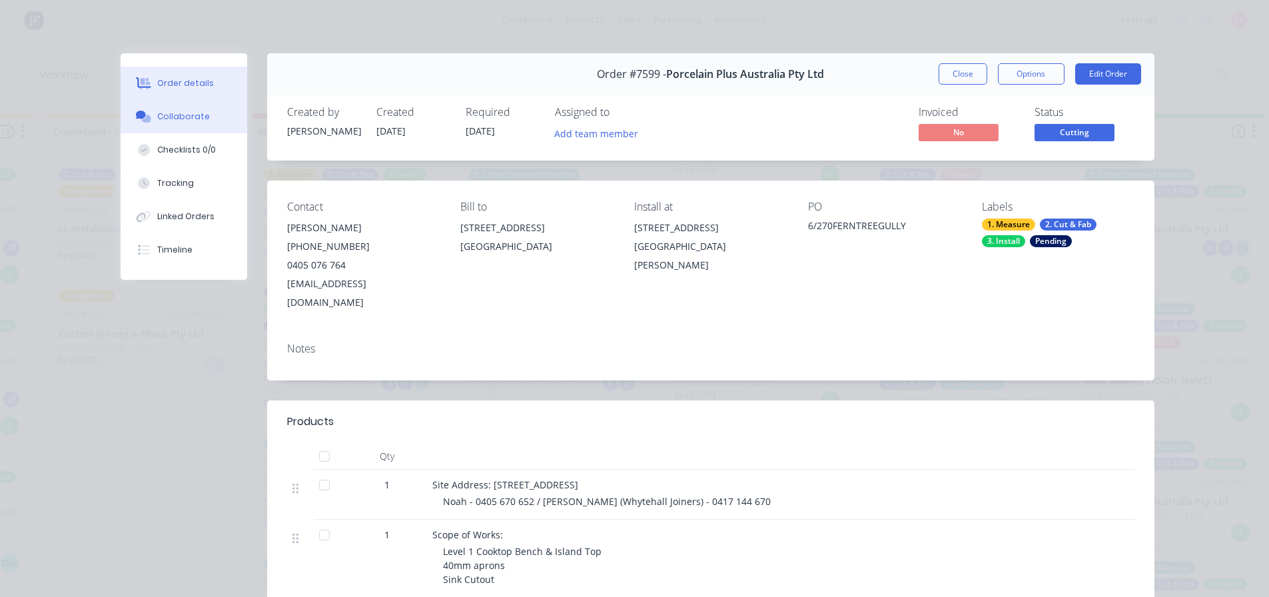
click at [188, 110] on button "Collaborate" at bounding box center [184, 116] width 127 height 33
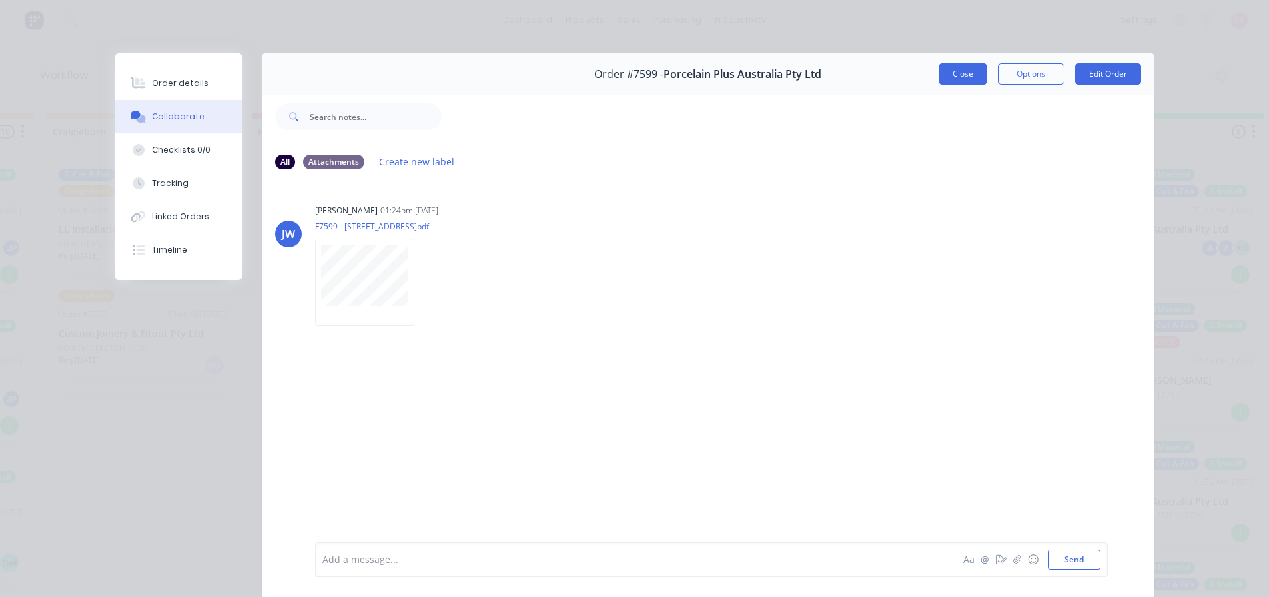
click at [950, 80] on button "Close" at bounding box center [963, 73] width 49 height 21
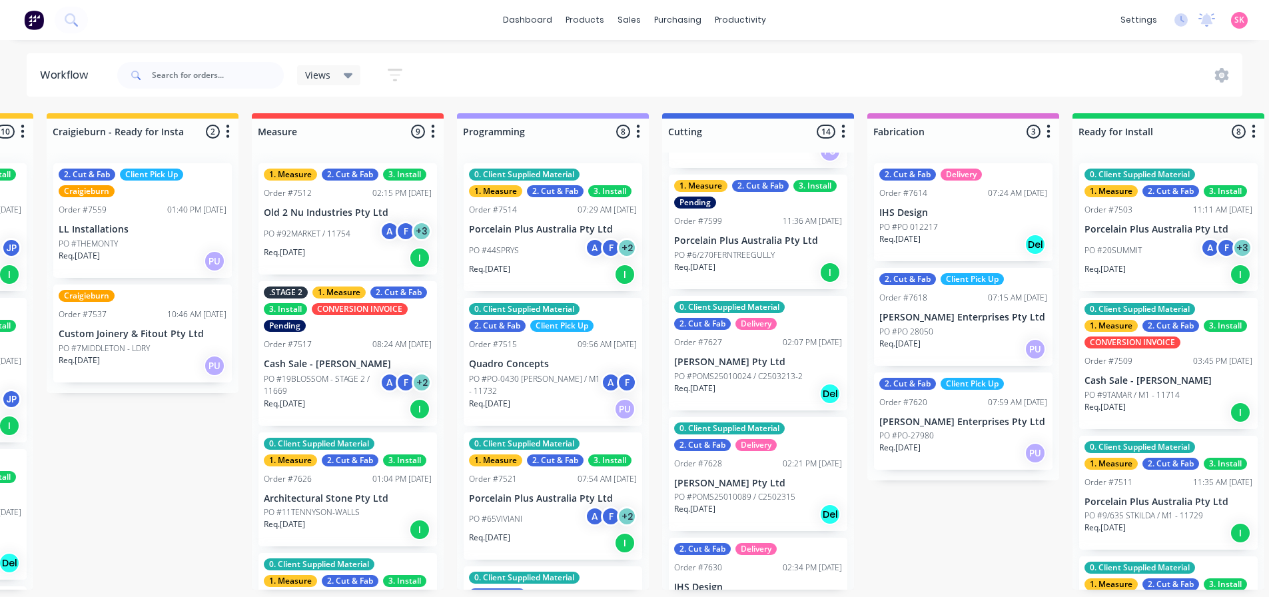
scroll to position [466, 0]
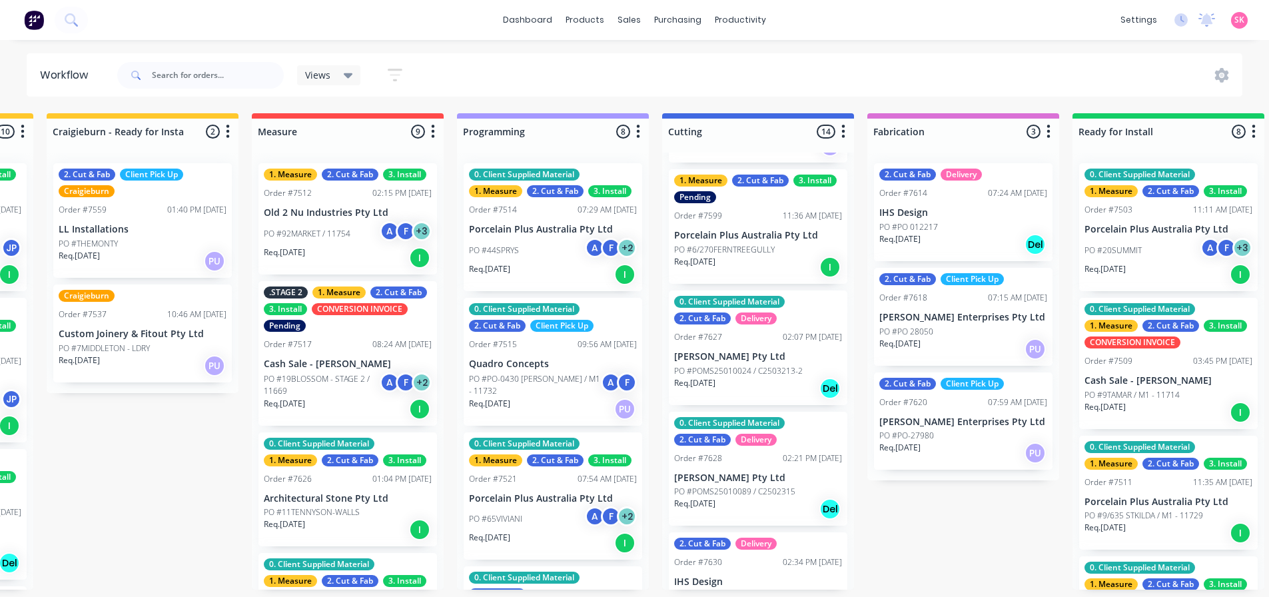
click at [781, 358] on p "[PERSON_NAME] Pty Ltd" at bounding box center [758, 356] width 168 height 11
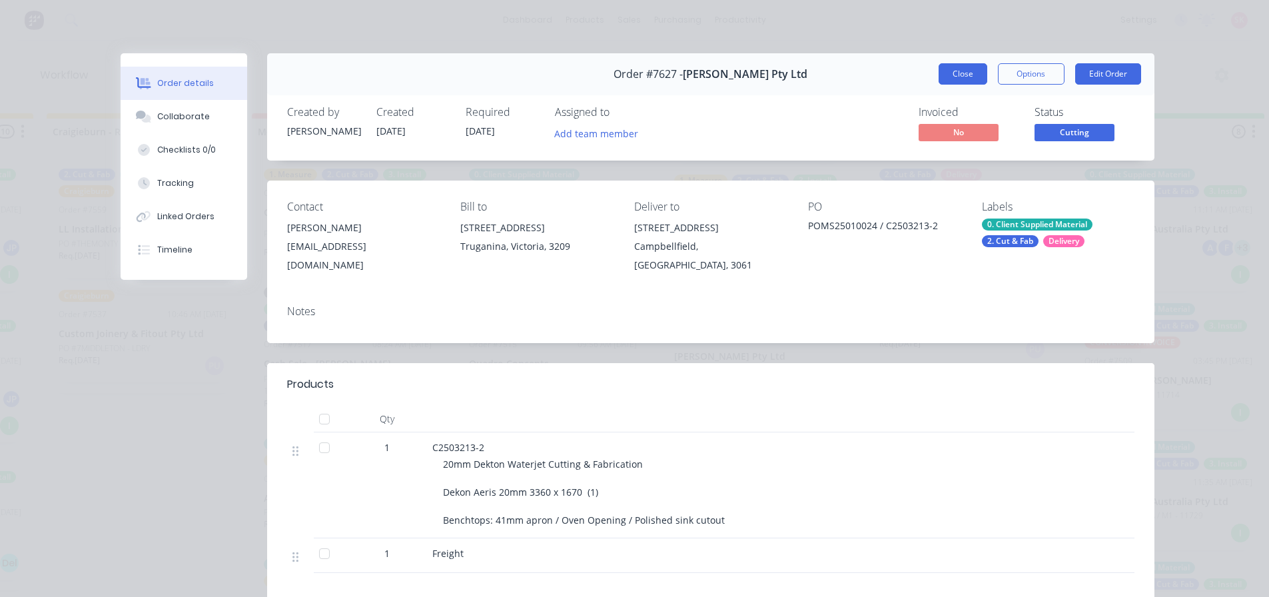
click at [946, 75] on button "Close" at bounding box center [963, 73] width 49 height 21
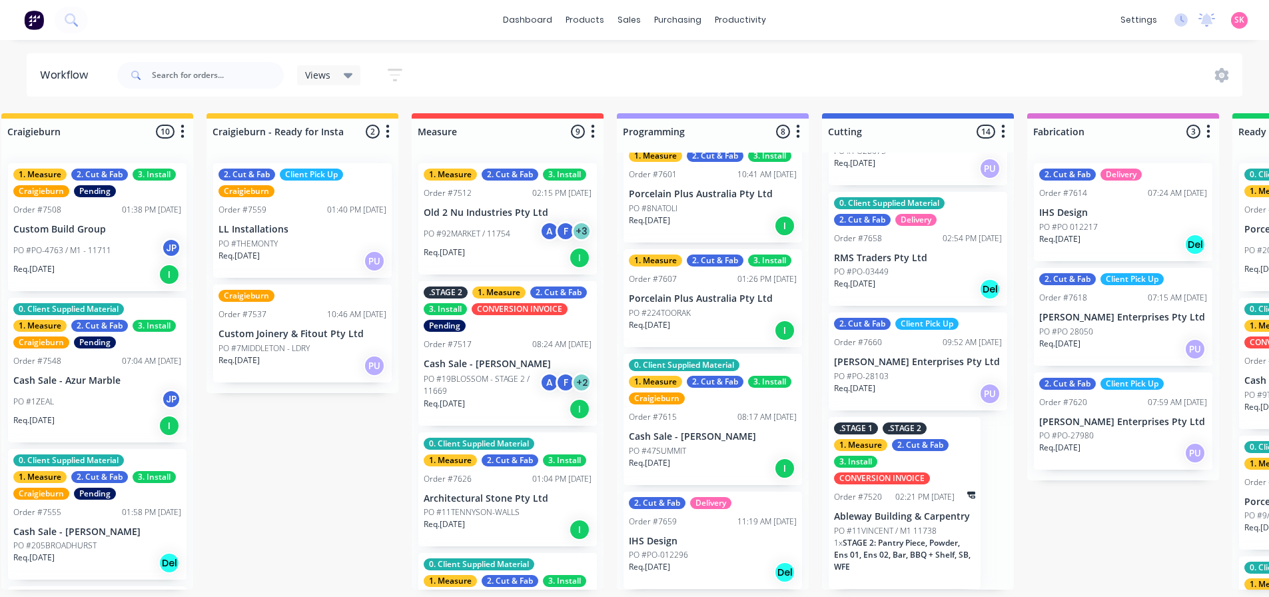
scroll to position [410, 0]
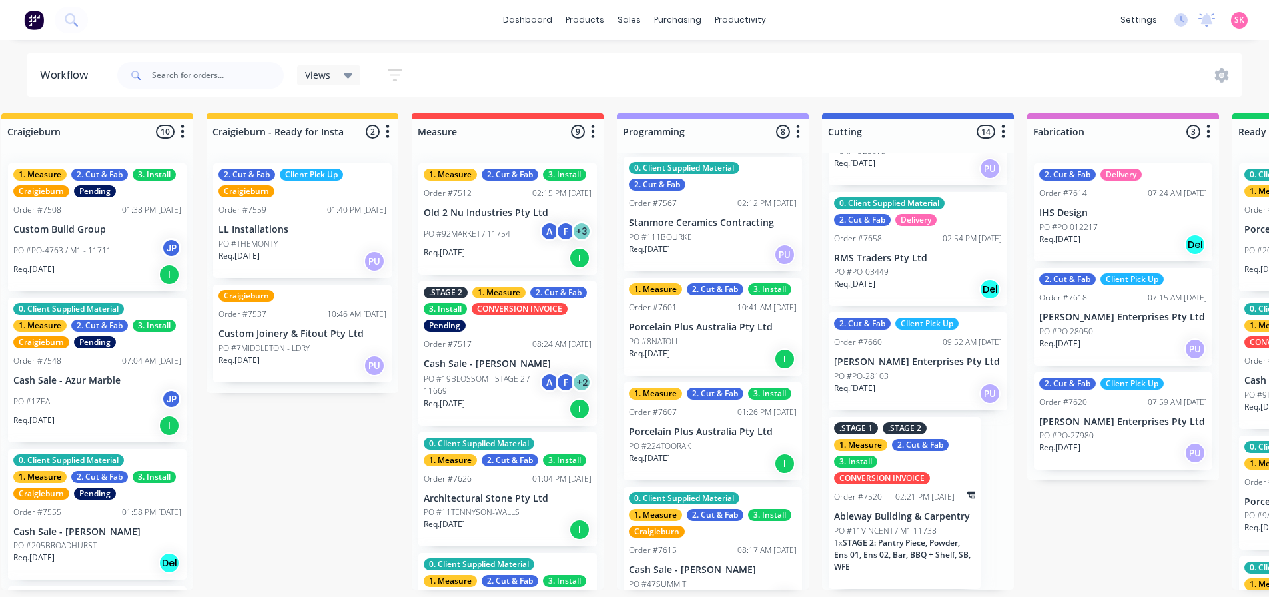
click at [687, 238] on p "PO #111BOURKE" at bounding box center [660, 237] width 63 height 12
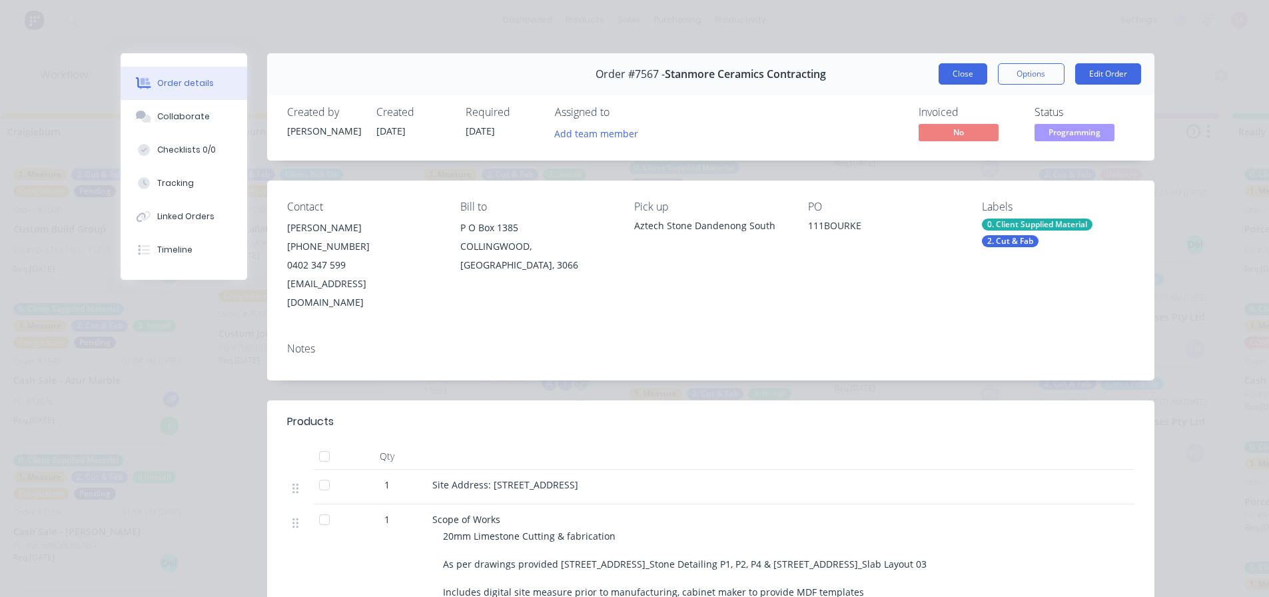
click at [954, 74] on button "Close" at bounding box center [963, 73] width 49 height 21
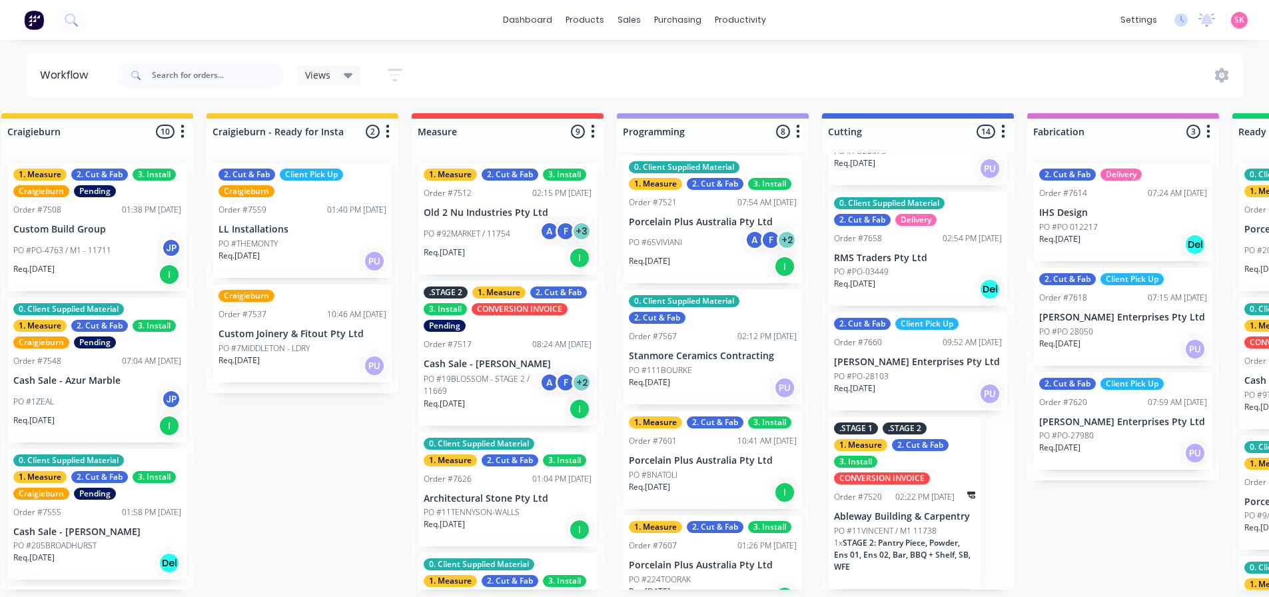
scroll to position [343, 0]
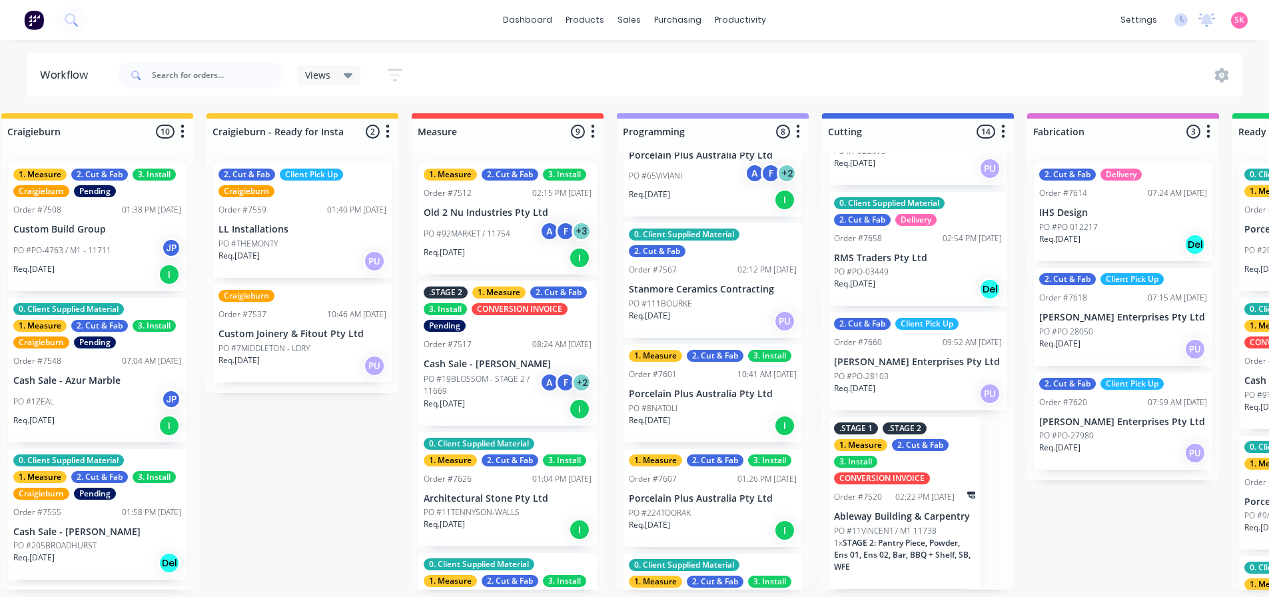
click at [737, 473] on div "01:26 PM [DATE]" at bounding box center [766, 479] width 59 height 12
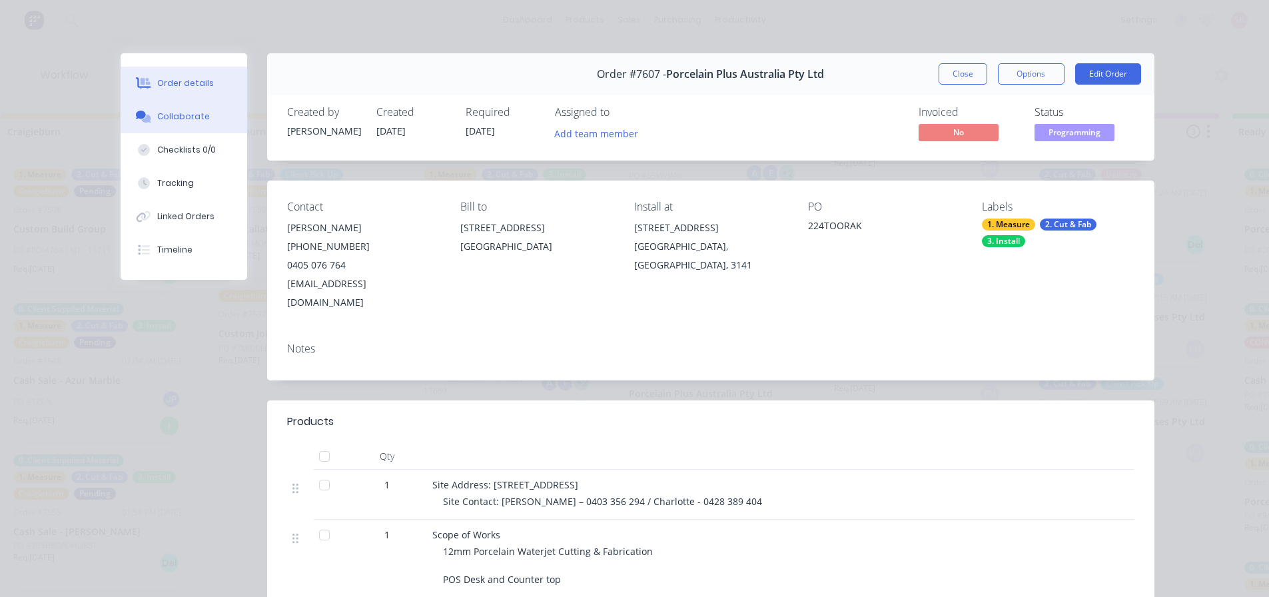
click at [217, 125] on button "Collaborate" at bounding box center [184, 116] width 127 height 33
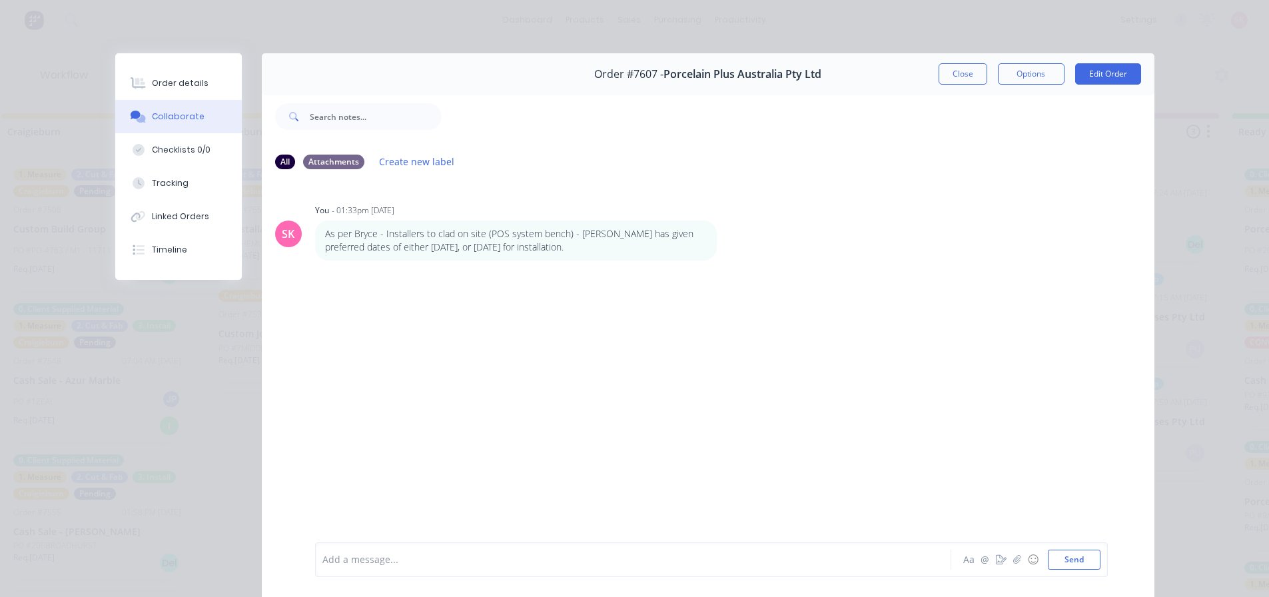
click at [957, 80] on button "Close" at bounding box center [963, 73] width 49 height 21
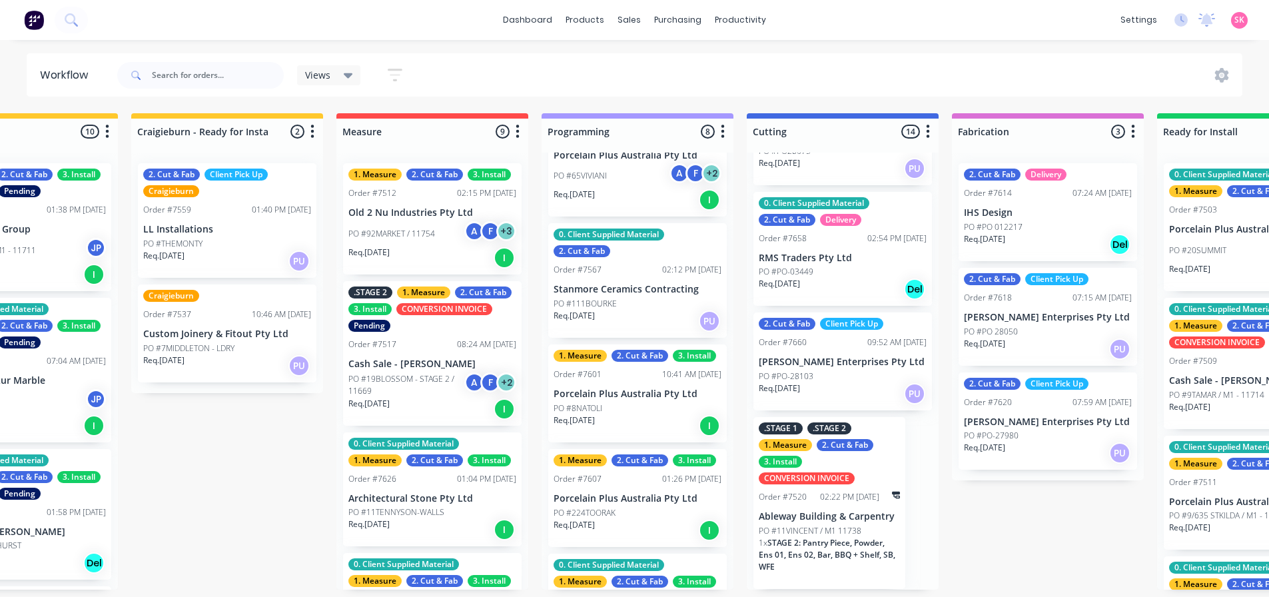
scroll to position [3, 300]
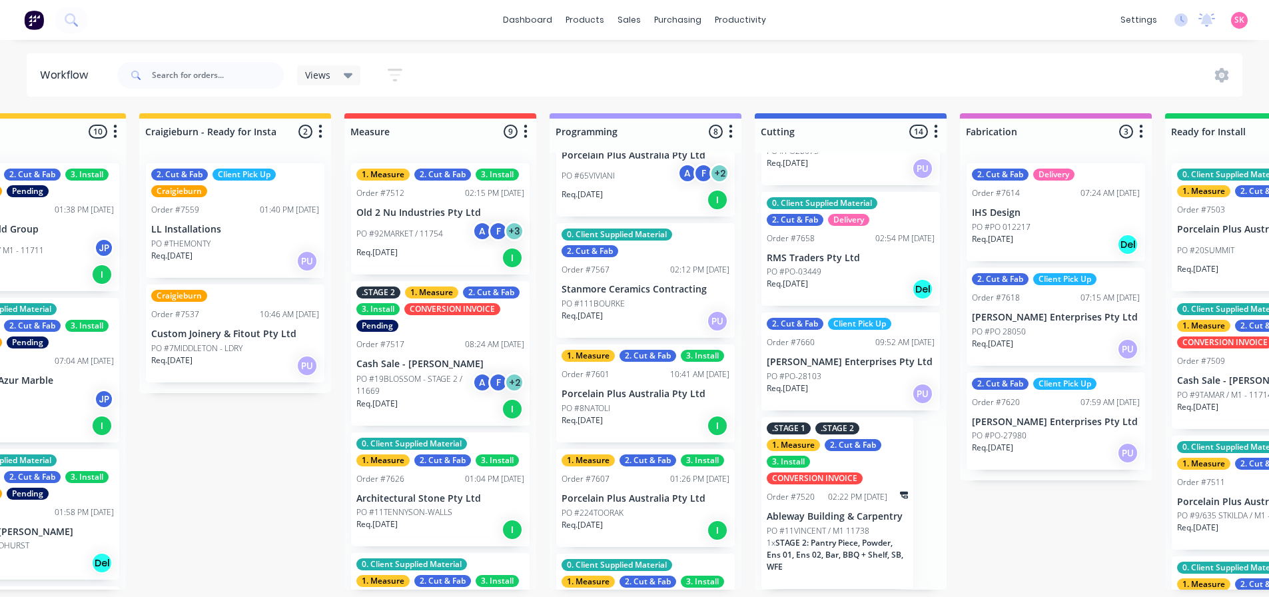
click at [428, 228] on p "PO #92MARKET / 11754" at bounding box center [399, 234] width 87 height 12
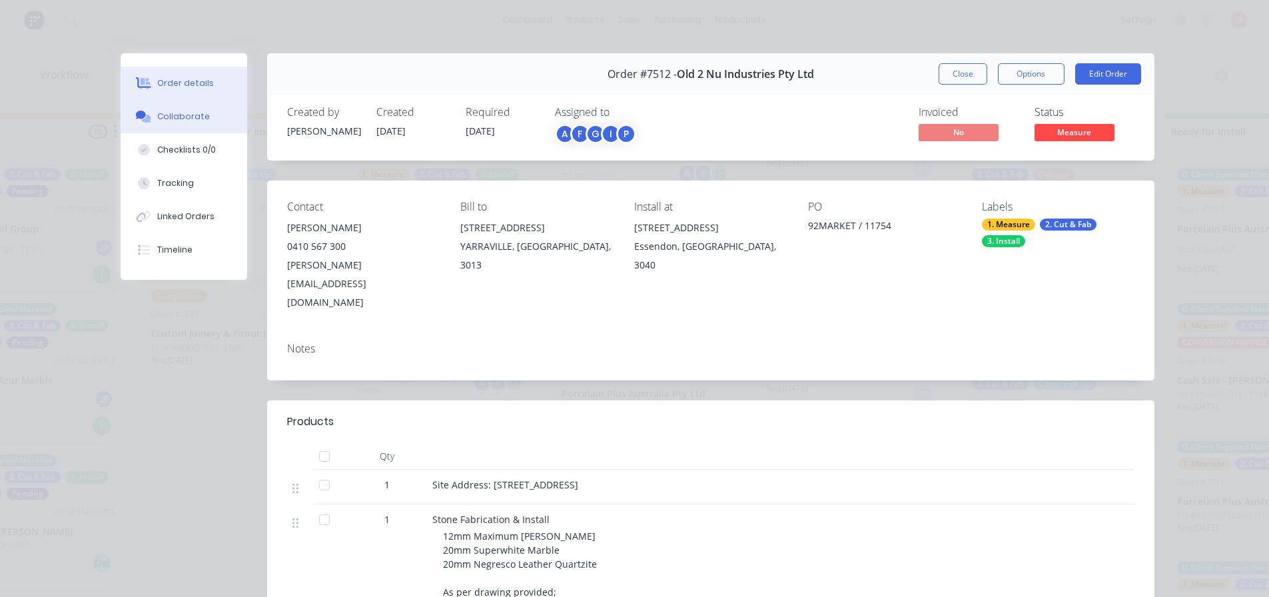
click at [212, 123] on button "Collaborate" at bounding box center [184, 116] width 127 height 33
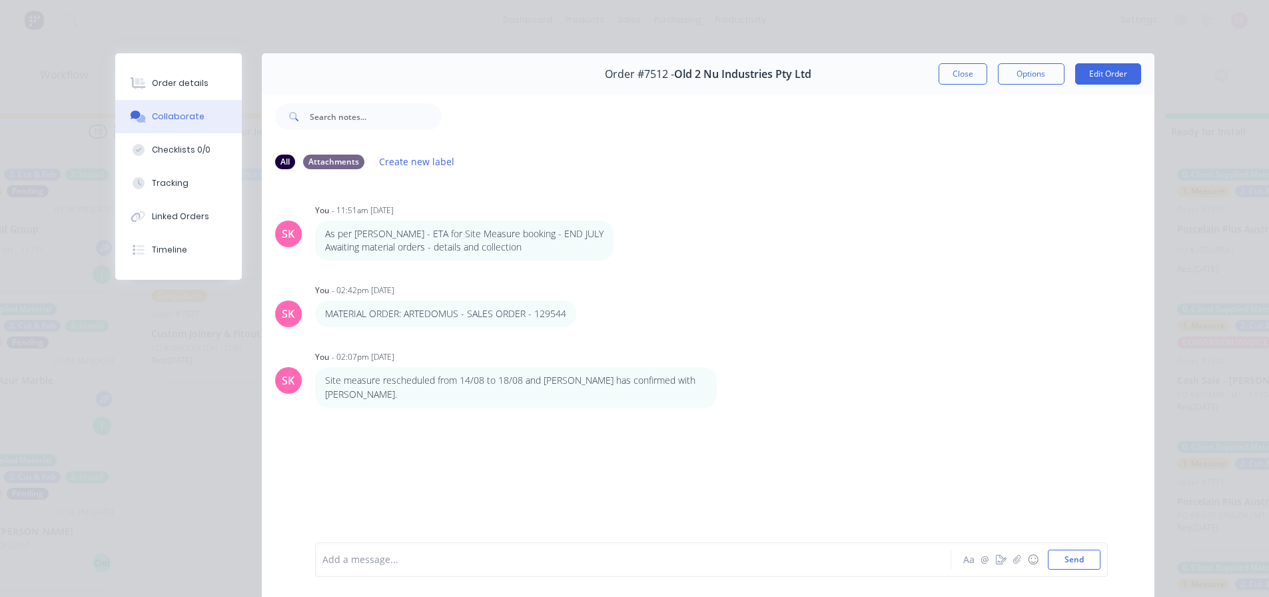
click at [424, 564] on div at bounding box center [614, 560] width 583 height 14
drag, startPoint x: 867, startPoint y: 564, endPoint x: 842, endPoint y: 550, distance: 28.9
click at [842, 550] on div "Project will be split into two stages - Stage 1 is Negresco and Superwhite comp…" at bounding box center [614, 556] width 583 height 28
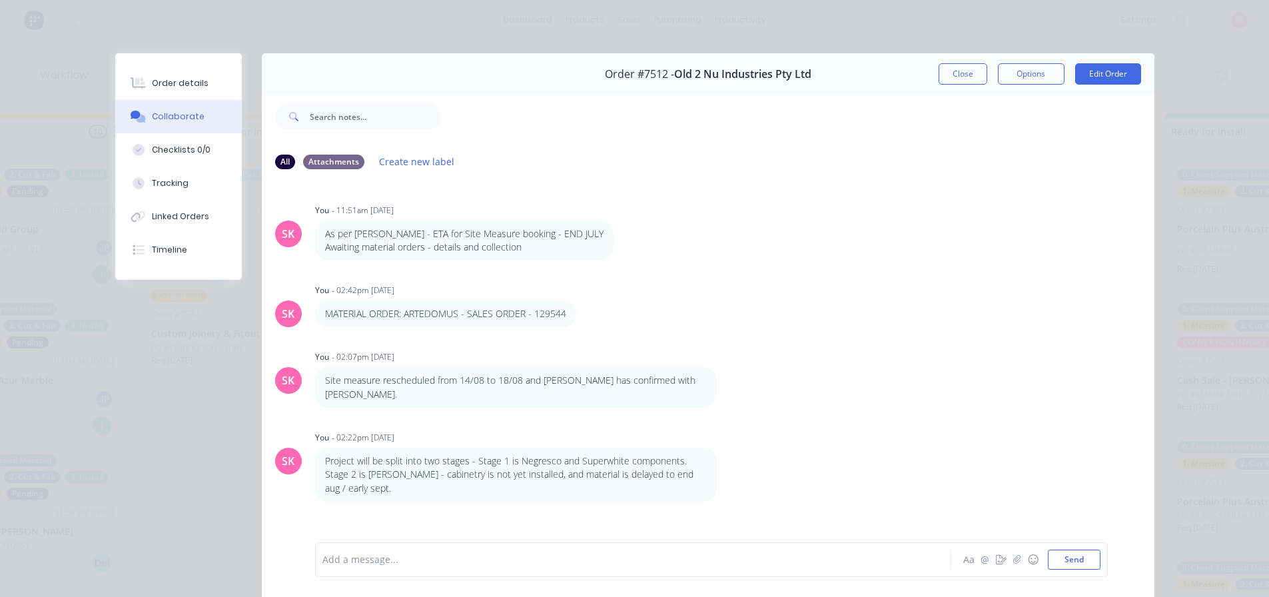
click at [952, 79] on button "Close" at bounding box center [963, 73] width 49 height 21
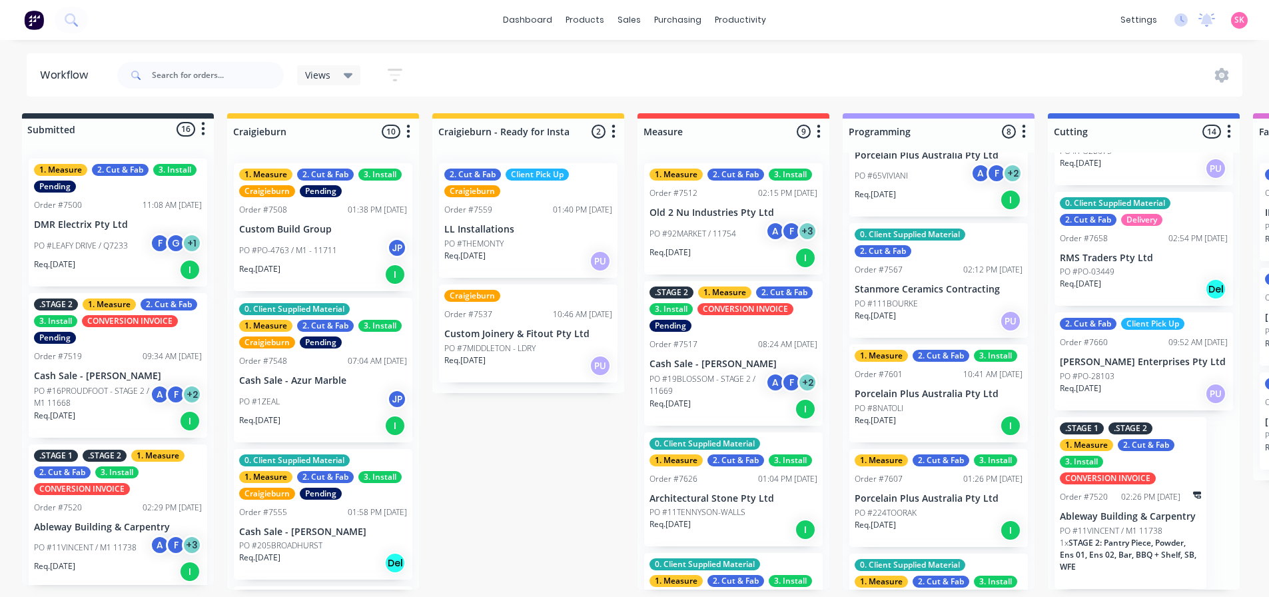
scroll to position [3, 0]
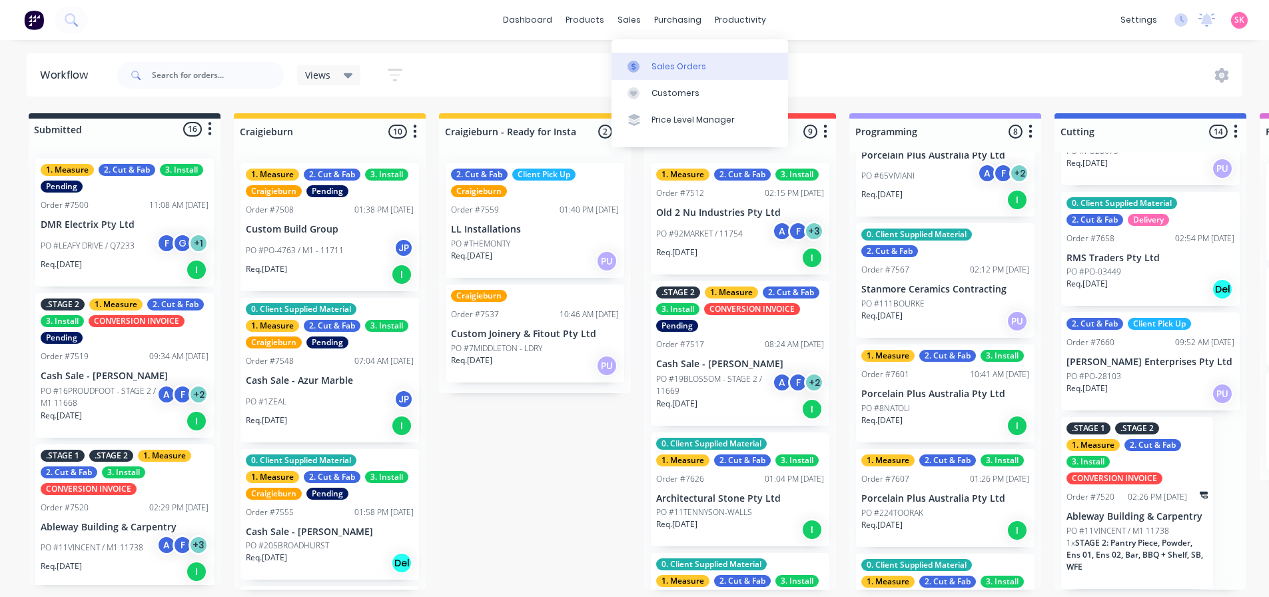
click at [649, 60] on link "Sales Orders" at bounding box center [699, 66] width 177 height 27
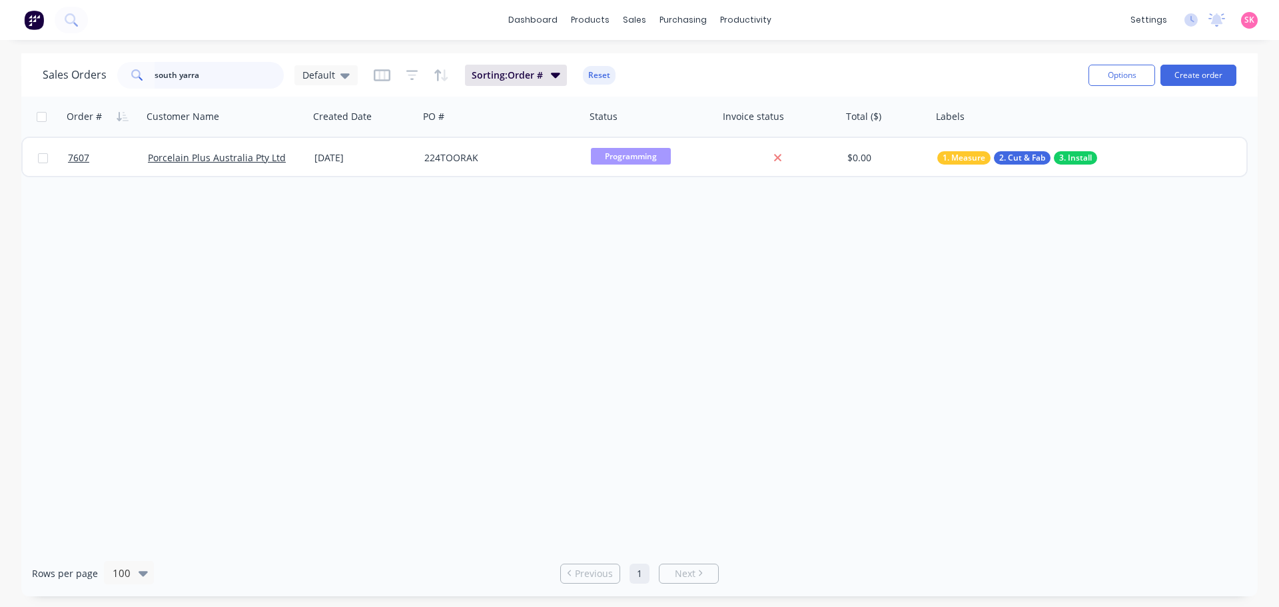
click at [229, 77] on input "south yarra" at bounding box center [220, 75] width 130 height 27
drag, startPoint x: 233, startPoint y: 71, endPoint x: -45, endPoint y: 73, distance: 277.8
click at [0, 73] on html "dashboard products sales purchasing productivity dashboard products Product Cat…" at bounding box center [639, 303] width 1279 height 607
type input "8"
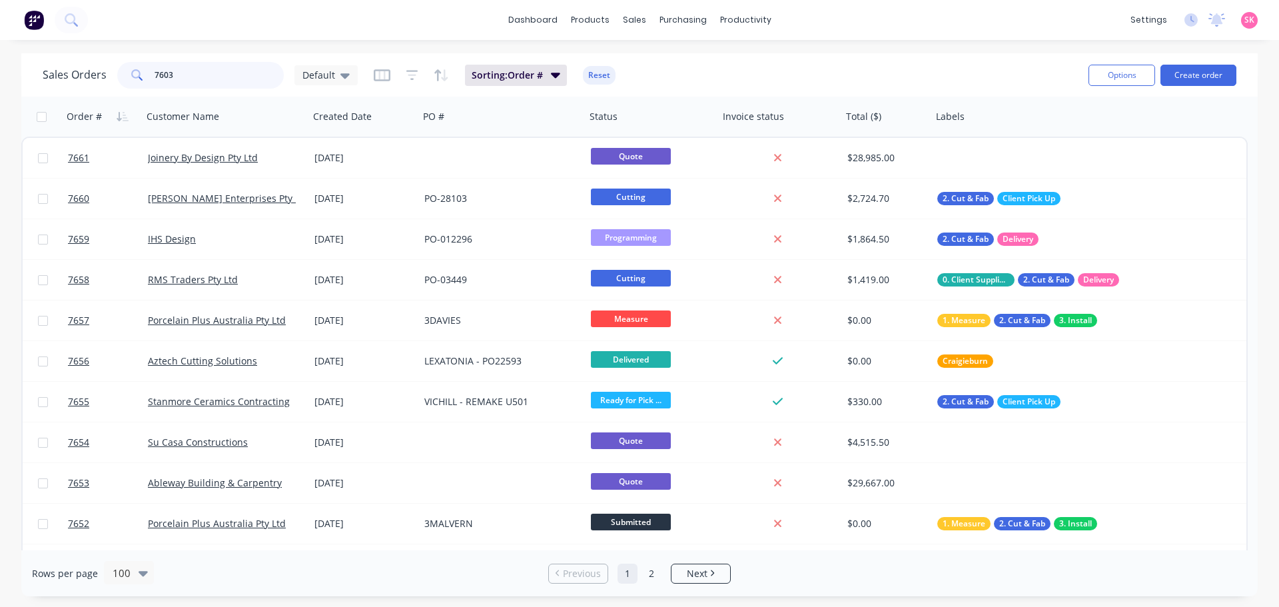
type input "7603"
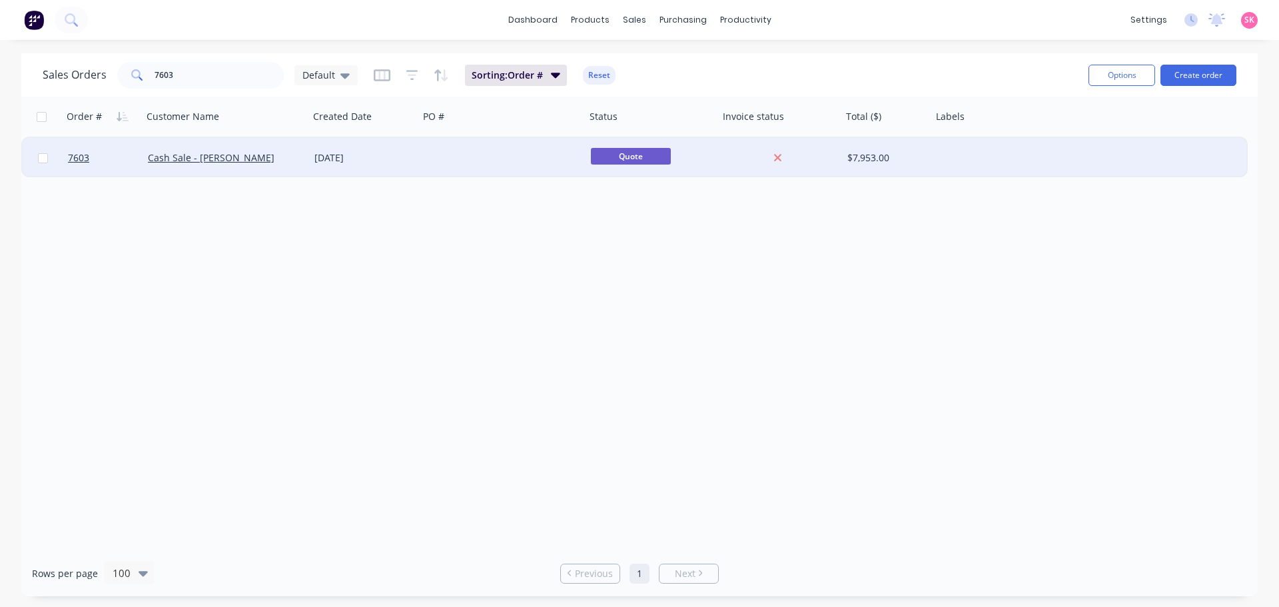
click at [424, 157] on div at bounding box center [502, 158] width 167 height 40
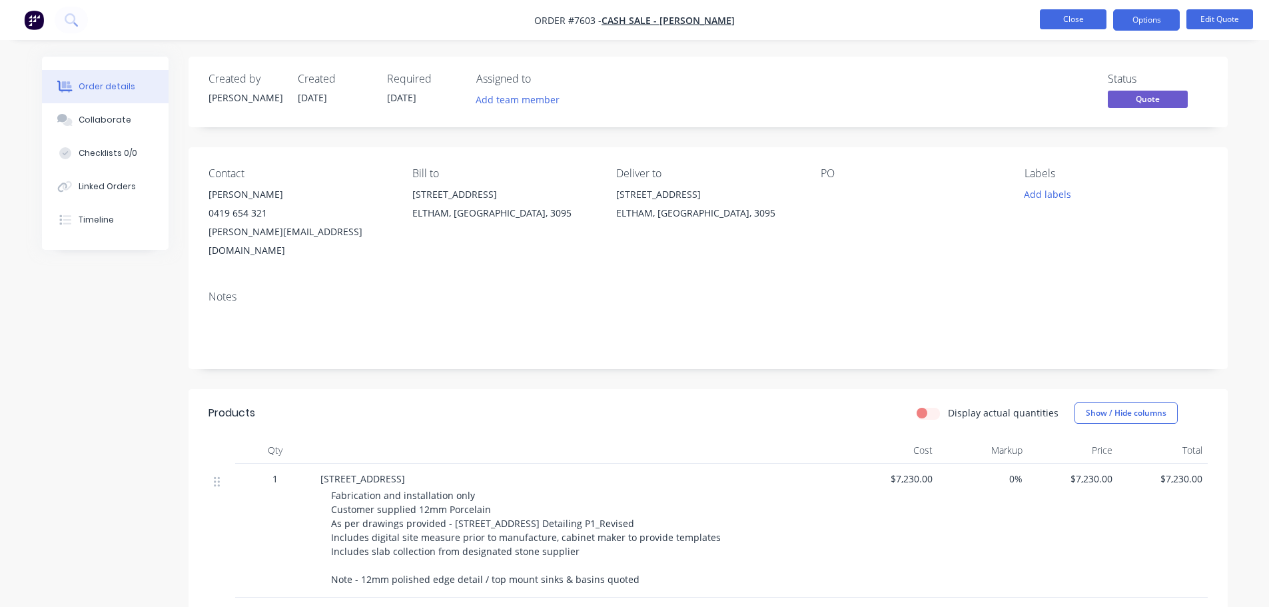
click at [1080, 17] on button "Close" at bounding box center [1073, 19] width 67 height 20
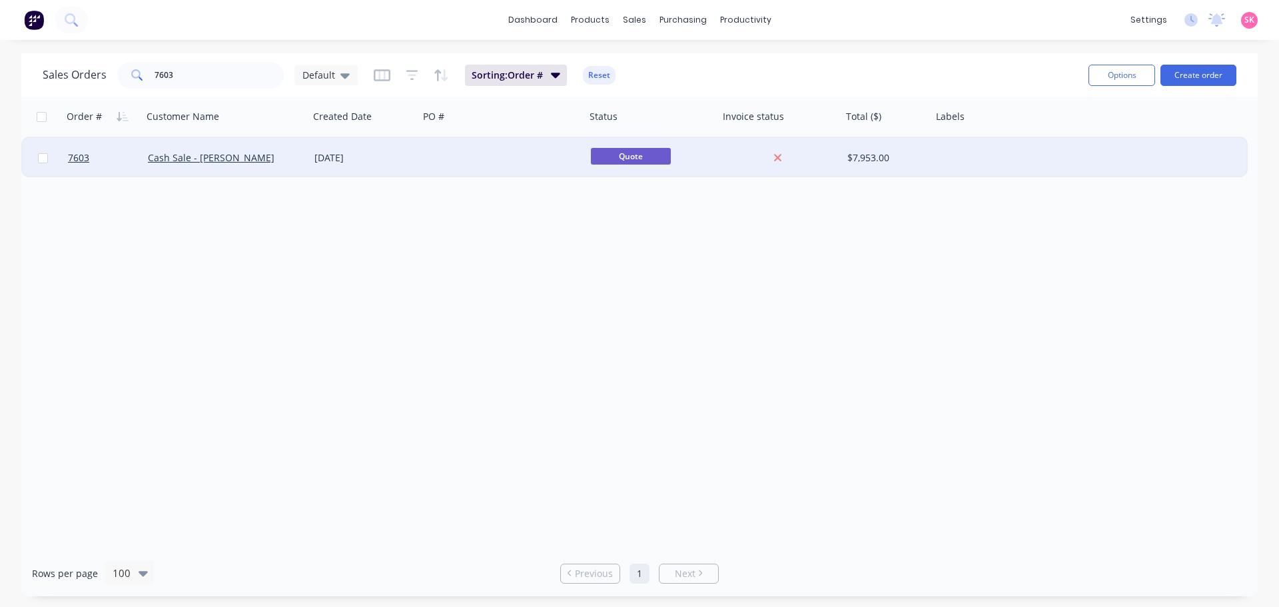
click at [412, 155] on div "[DATE]" at bounding box center [363, 157] width 99 height 13
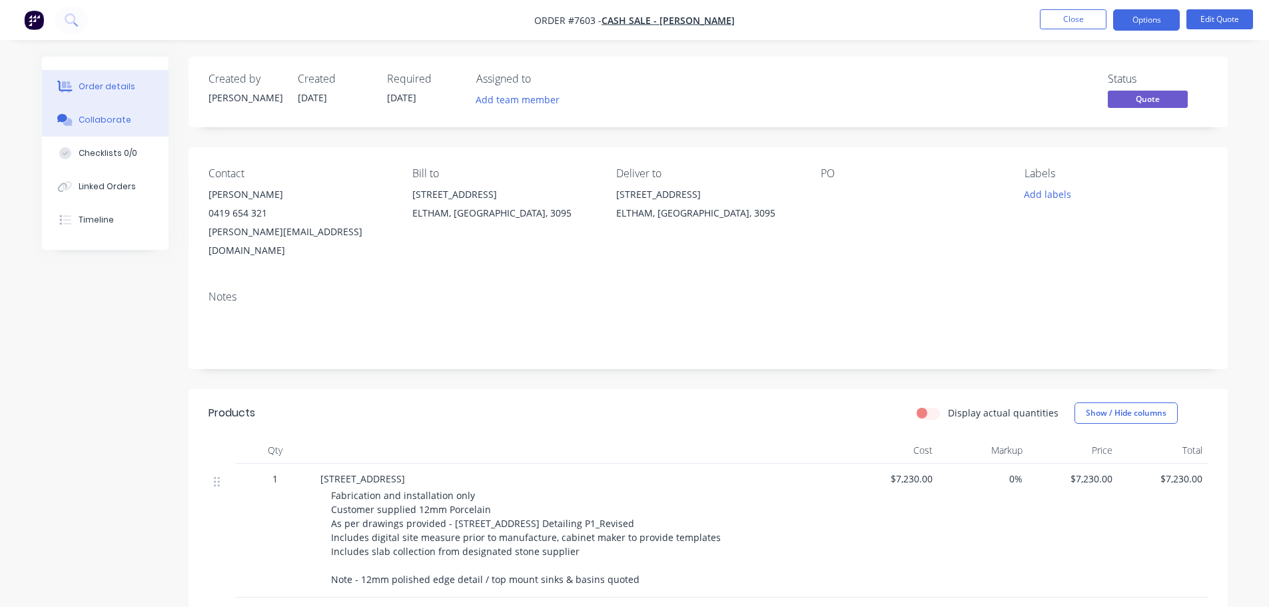
click at [109, 120] on div "Collaborate" at bounding box center [105, 120] width 53 height 12
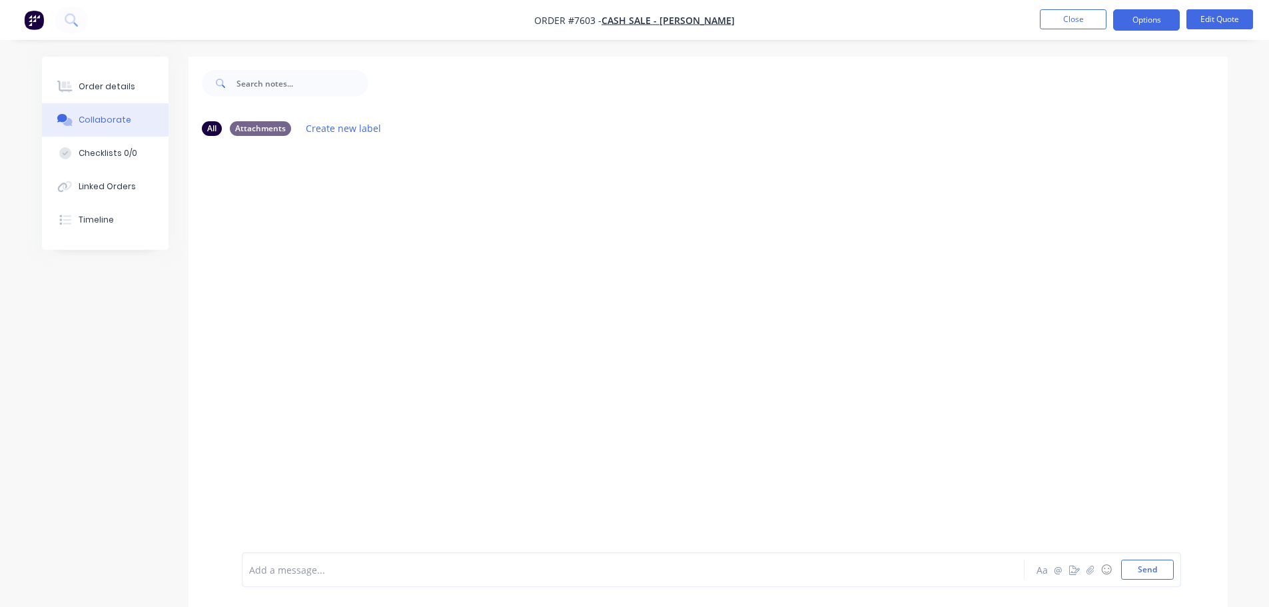
drag, startPoint x: 459, startPoint y: 588, endPoint x: 459, endPoint y: 579, distance: 9.3
click at [458, 587] on div "Add a message... Aa @ ☺ Send" at bounding box center [708, 569] width 1039 height 75
click at [459, 579] on div "Add a message..." at bounding box center [595, 570] width 693 height 20
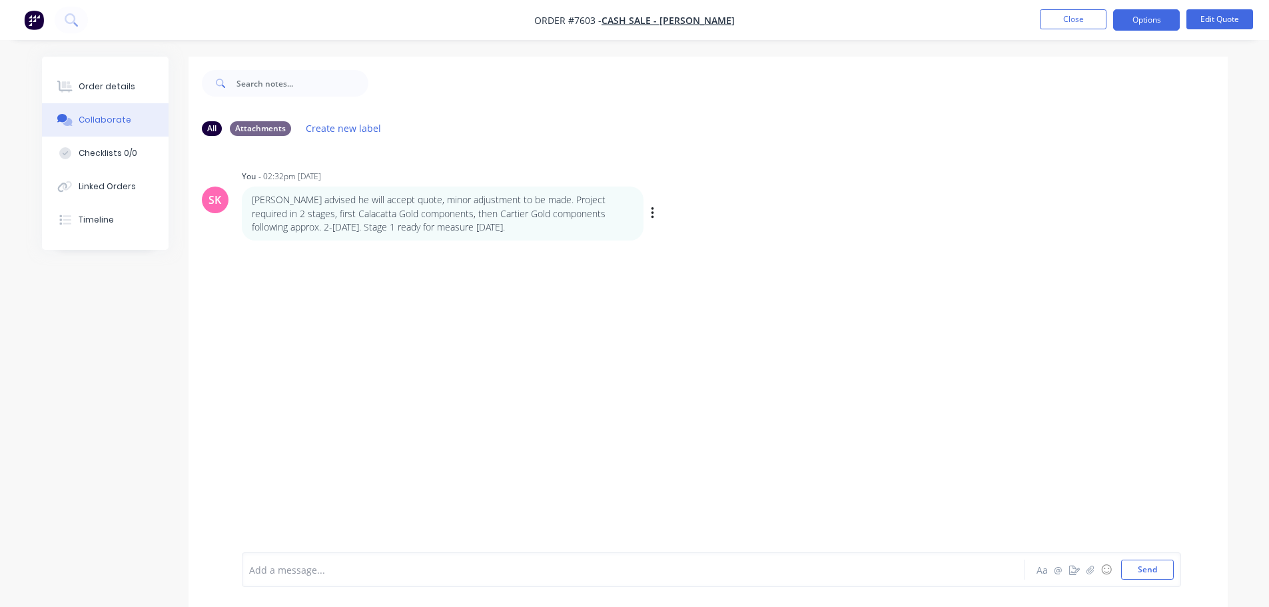
drag, startPoint x: 490, startPoint y: 226, endPoint x: 244, endPoint y: 204, distance: 247.4
click at [244, 204] on div "[PERSON_NAME] advised he will accept quote, minor adjustment to be made. Projec…" at bounding box center [443, 214] width 402 height 54
copy p "[PERSON_NAME] advised he will accept quote, minor adjustment to be made. Projec…"
click at [671, 300] on div "SK You - 02:32pm [DATE] [PERSON_NAME] advised he will accept quote, minor adjus…" at bounding box center [708, 350] width 1039 height 406
click at [1081, 23] on button "Close" at bounding box center [1073, 19] width 67 height 20
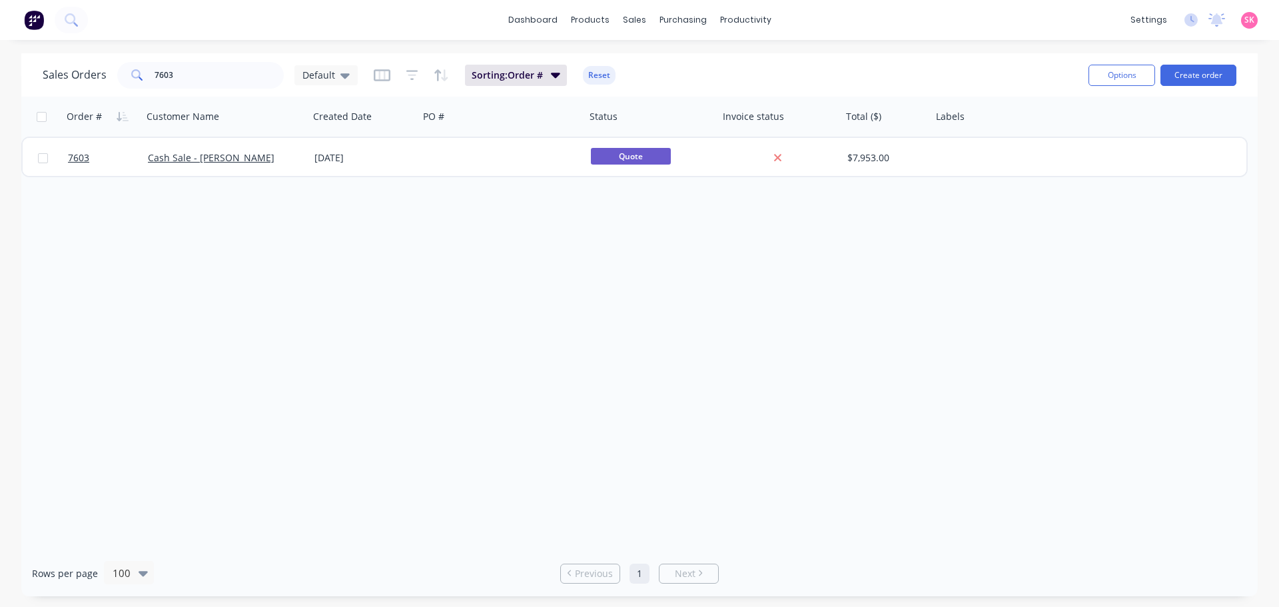
click at [701, 297] on div "Order # Customer Name Created Date PO # Status Invoice status Total ($) Labels …" at bounding box center [639, 324] width 1236 height 454
drag, startPoint x: 226, startPoint y: 81, endPoint x: -25, endPoint y: 78, distance: 251.8
click at [0, 78] on html "dashboard products sales purchasing productivity dashboard products Product Cat…" at bounding box center [639, 303] width 1279 height 607
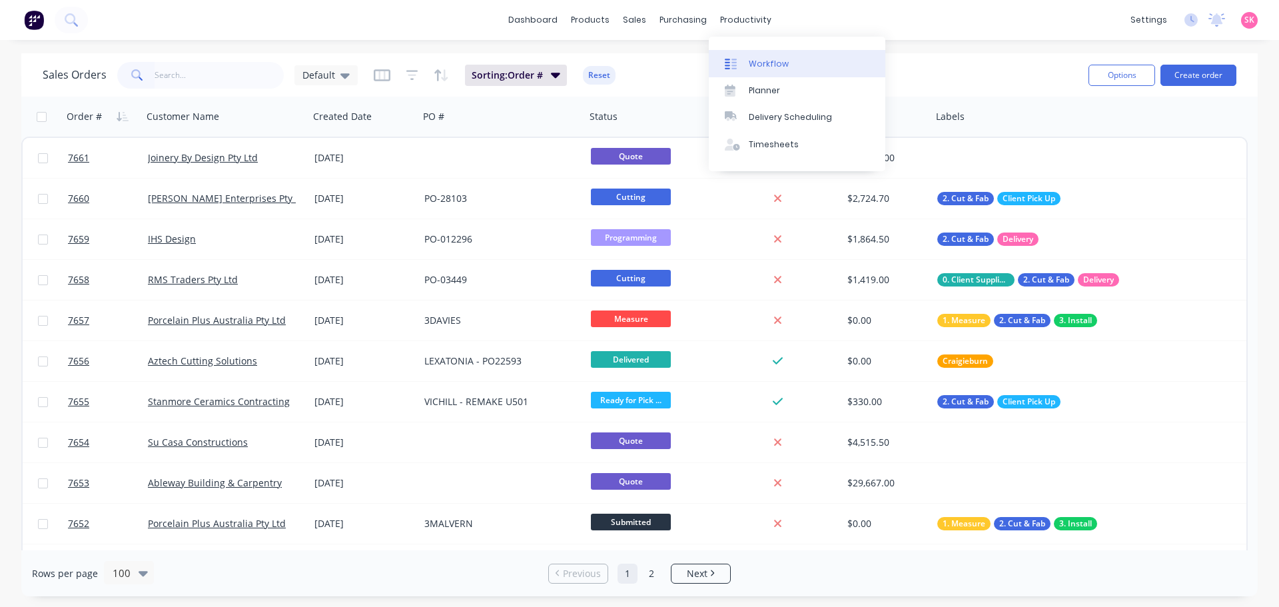
click at [765, 58] on div "Workflow" at bounding box center [769, 64] width 40 height 12
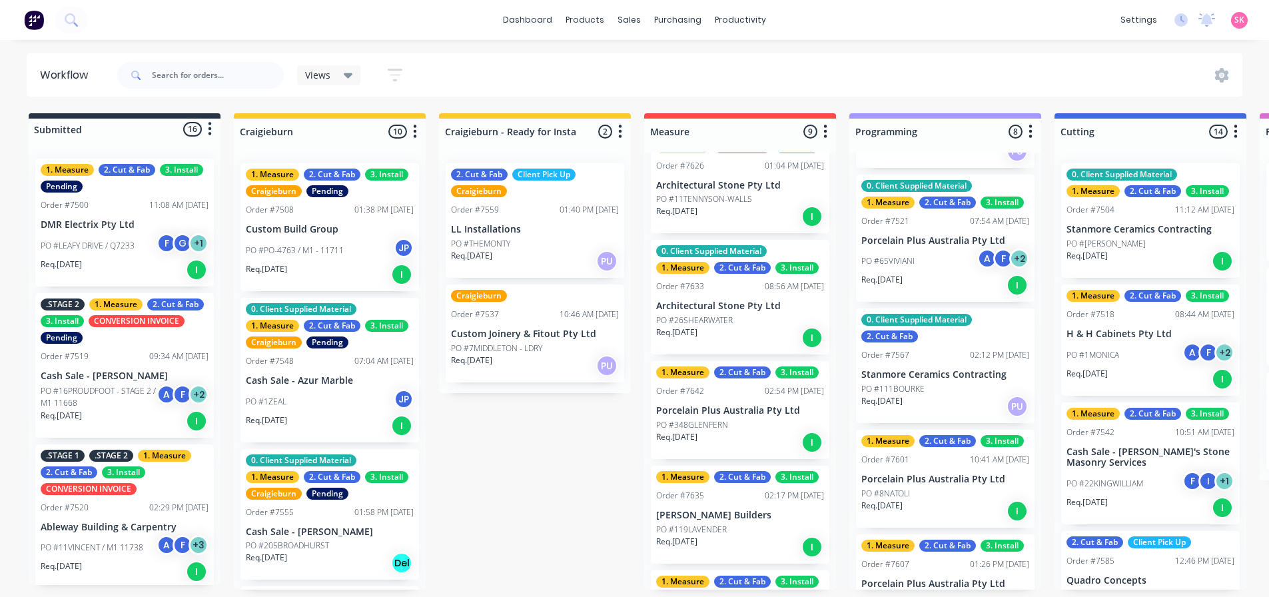
scroll to position [266, 0]
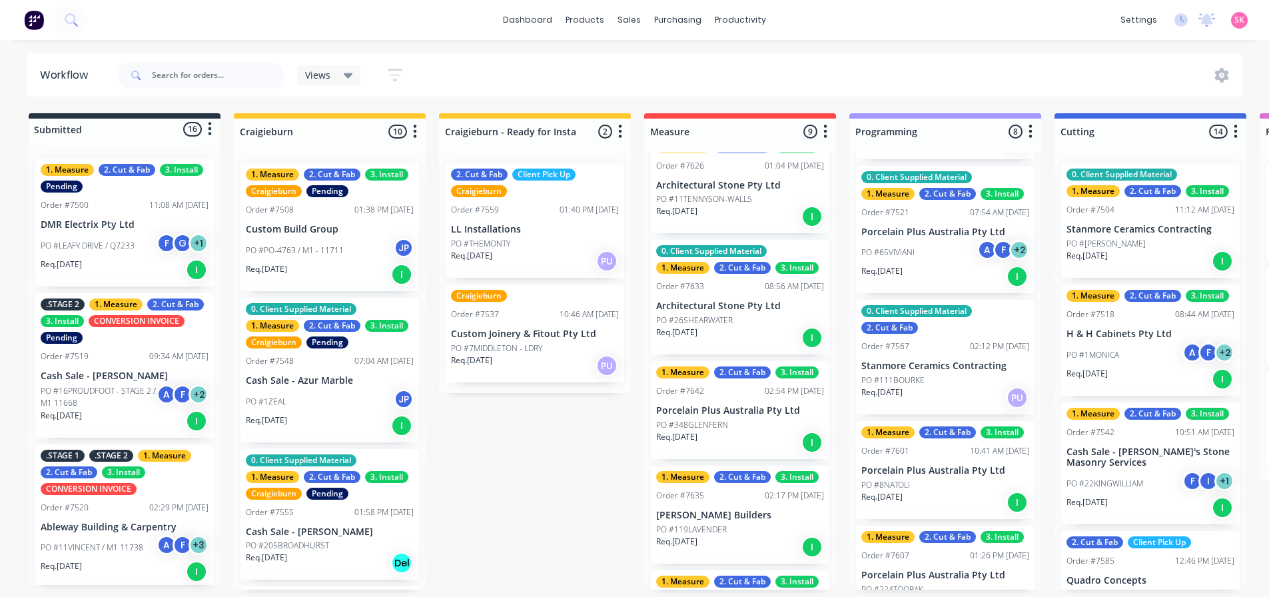
click at [933, 267] on div "Req. [DATE] I" at bounding box center [945, 276] width 168 height 23
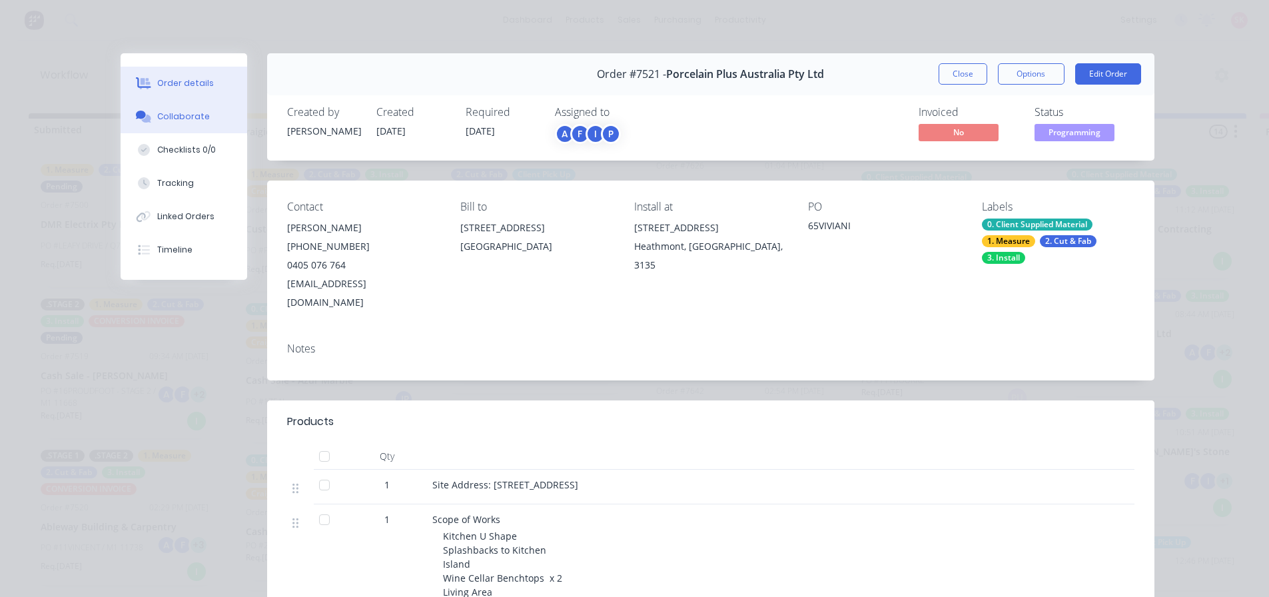
click at [145, 116] on icon at bounding box center [145, 119] width 9 height 8
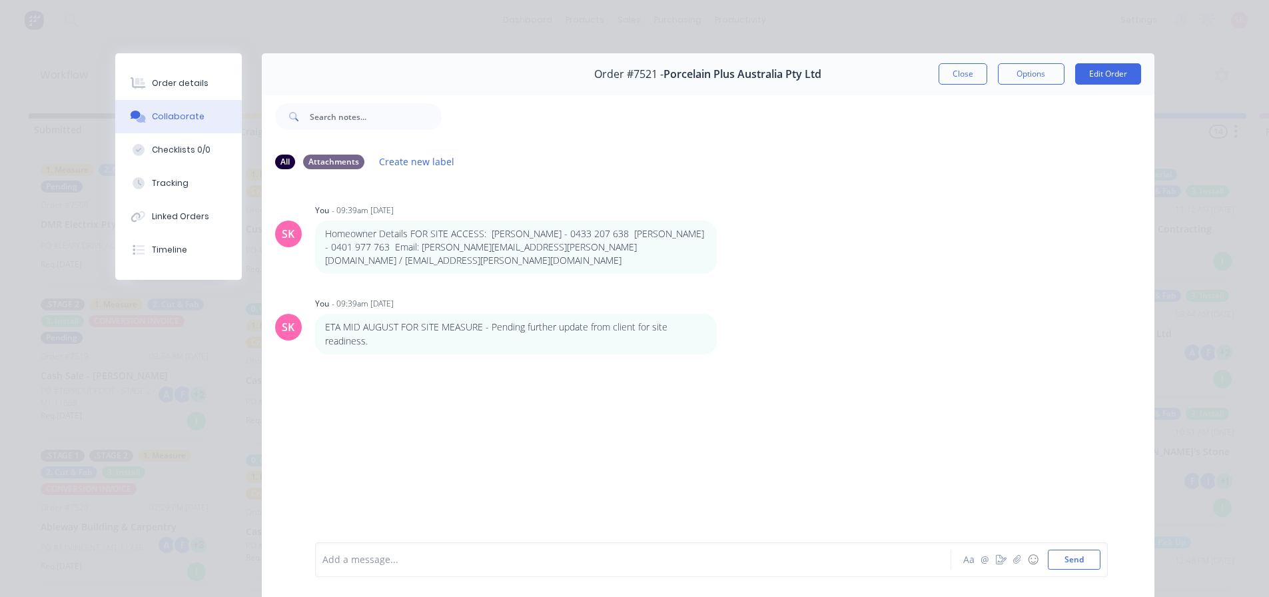
click at [415, 578] on div "Add a message... Aa @ ☺ Send" at bounding box center [708, 559] width 893 height 75
click at [410, 561] on div at bounding box center [614, 560] width 583 height 14
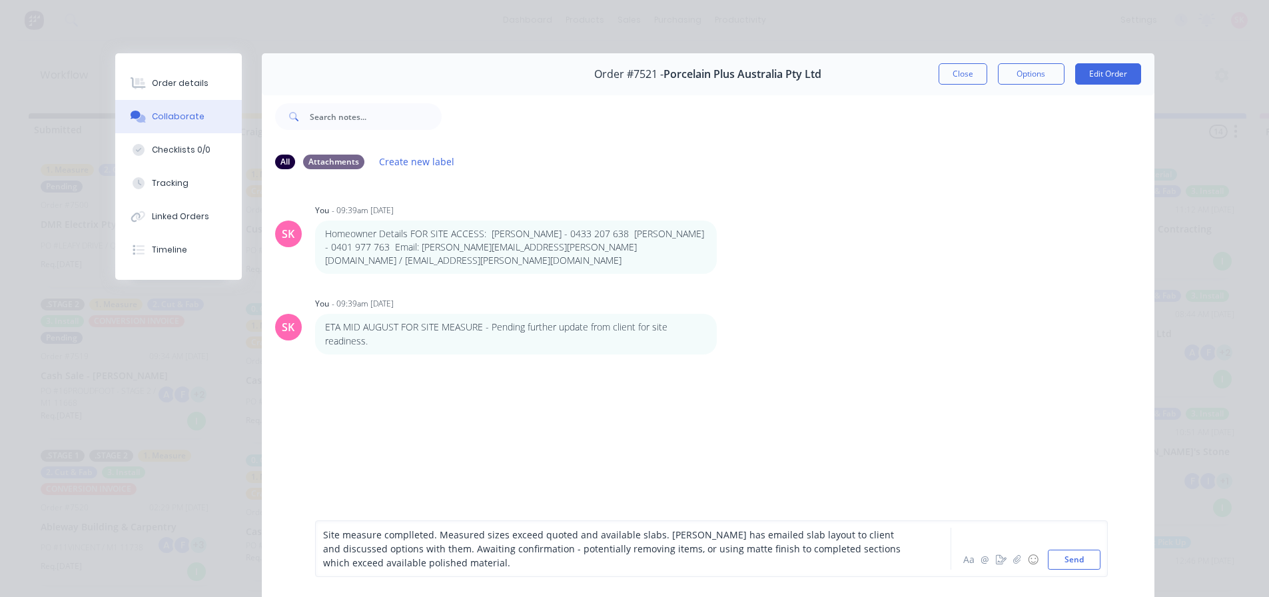
click at [403, 540] on span "Site measure complleted. Measured sizes exceed quoted and available slabs. [PER…" at bounding box center [613, 548] width 580 height 41
click at [1088, 563] on button "Send" at bounding box center [1074, 560] width 53 height 20
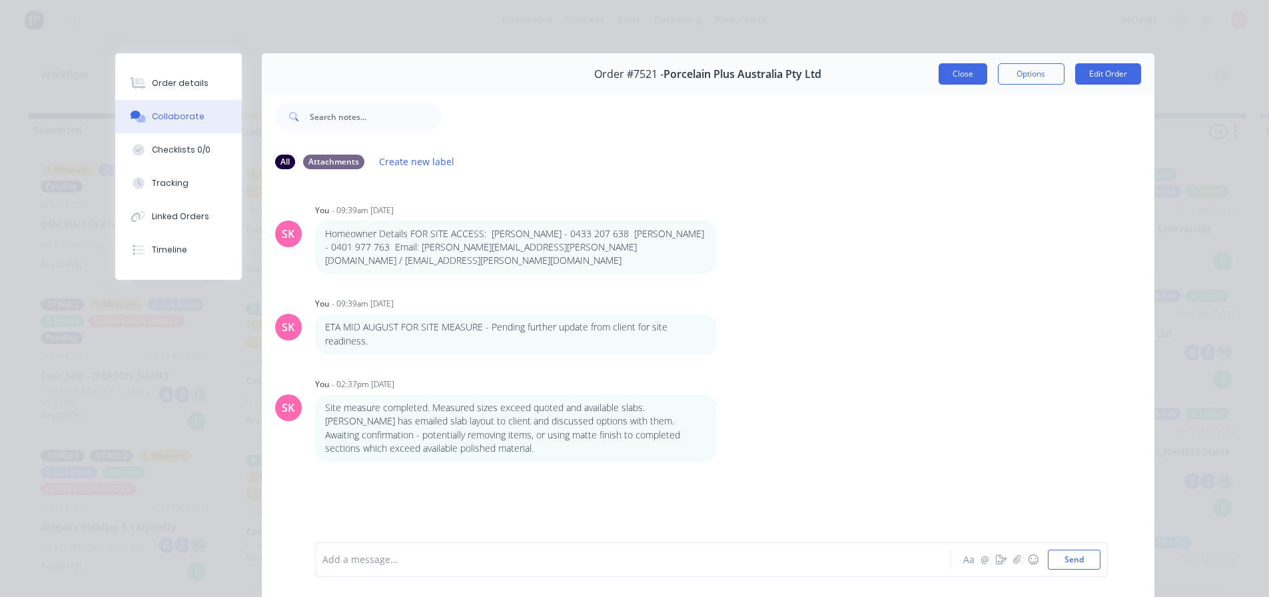
click at [963, 81] on button "Close" at bounding box center [963, 73] width 49 height 21
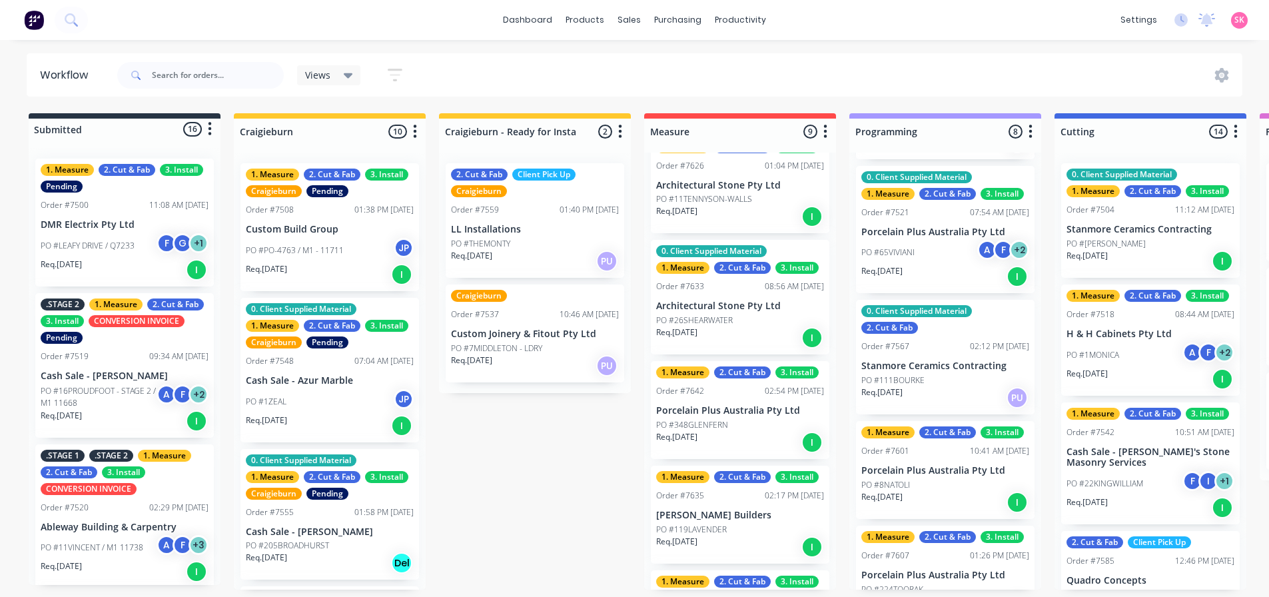
click at [928, 265] on div "Req. [DATE] I" at bounding box center [945, 276] width 168 height 23
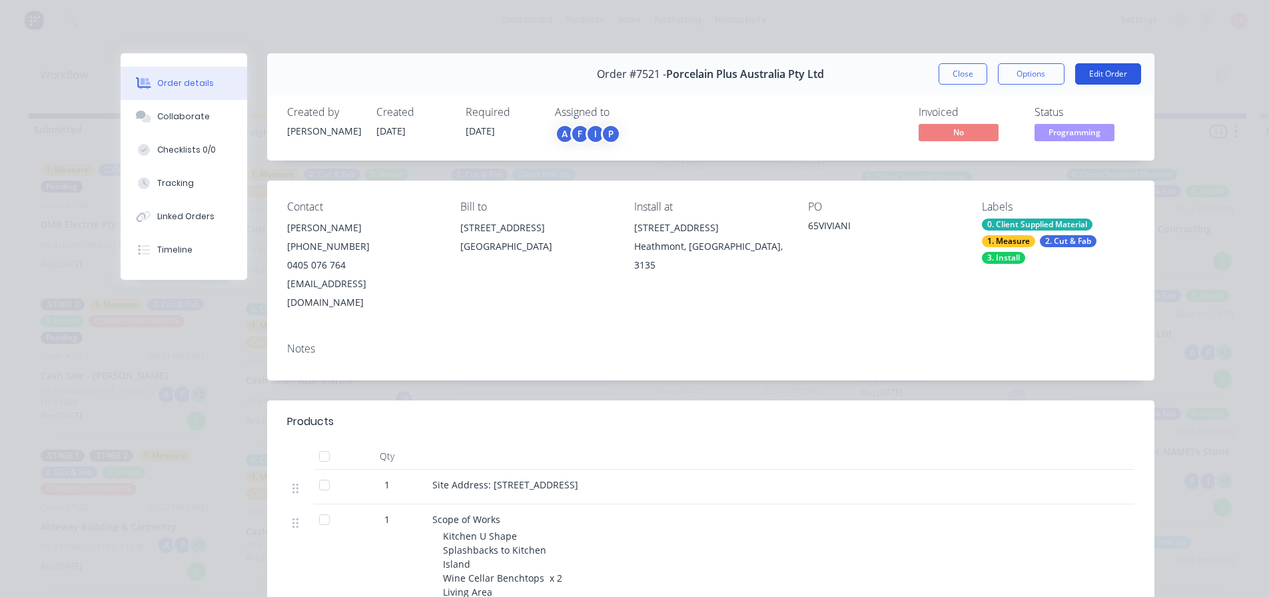
click at [1118, 71] on button "Edit Order" at bounding box center [1108, 73] width 66 height 21
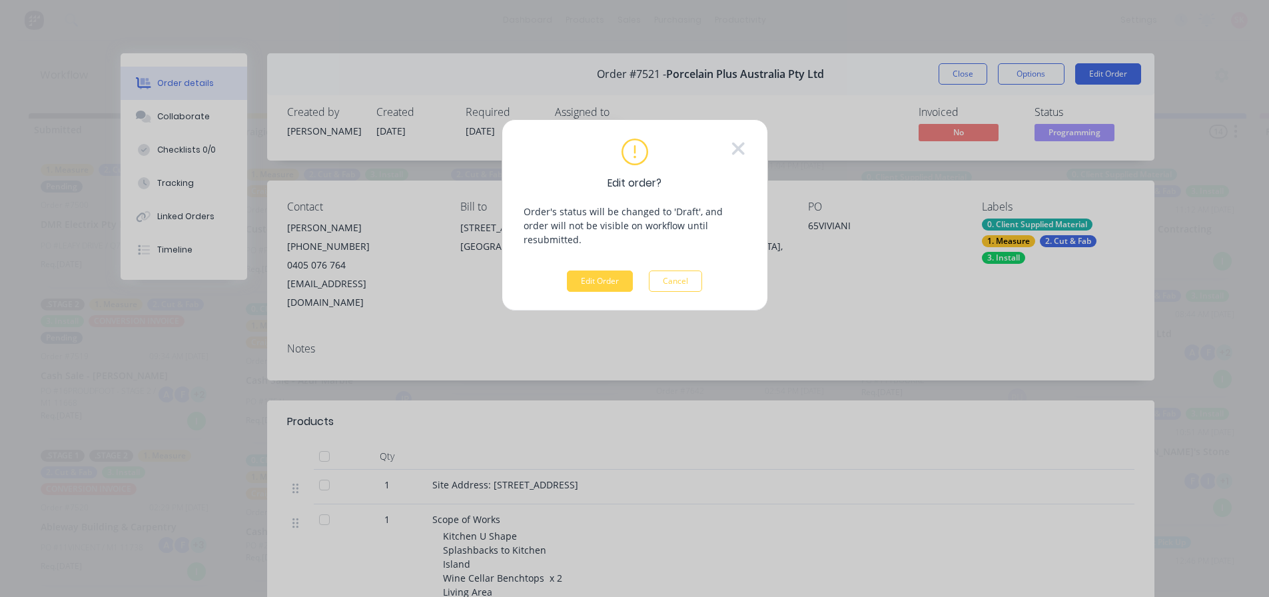
scroll to position [0, 0]
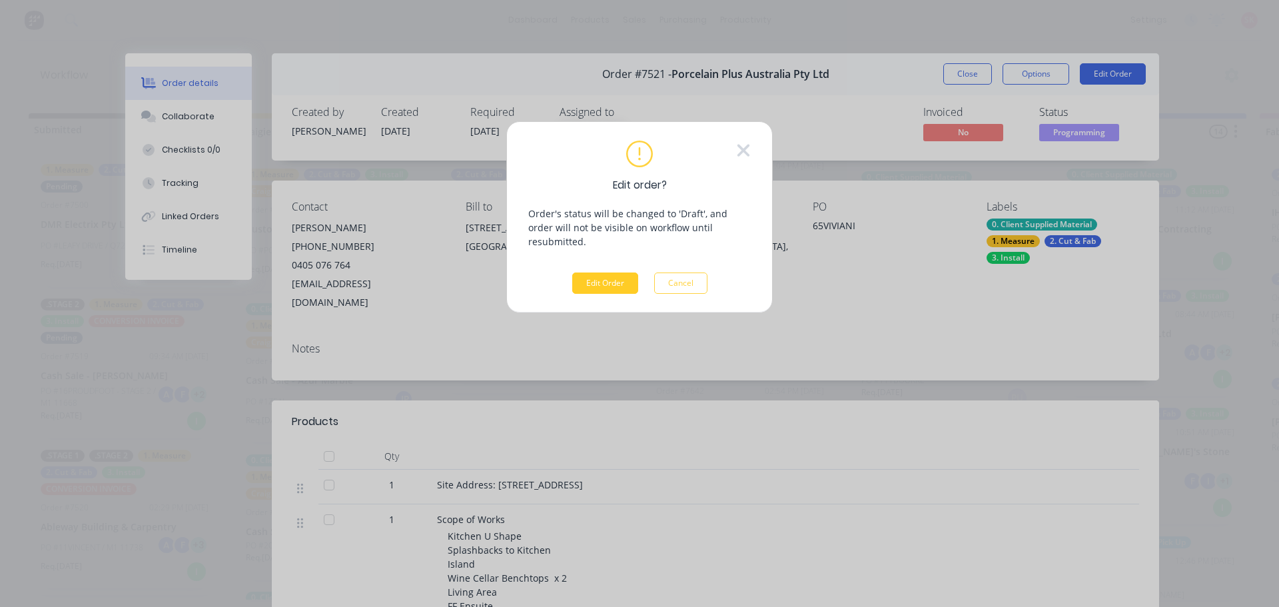
drag, startPoint x: 597, startPoint y: 252, endPoint x: 597, endPoint y: 262, distance: 10.0
click at [597, 260] on div "Edit order? Order's status will be changed to 'Draft', and order will not be vi…" at bounding box center [639, 217] width 222 height 153
click at [600, 272] on button "Edit Order" at bounding box center [605, 282] width 66 height 21
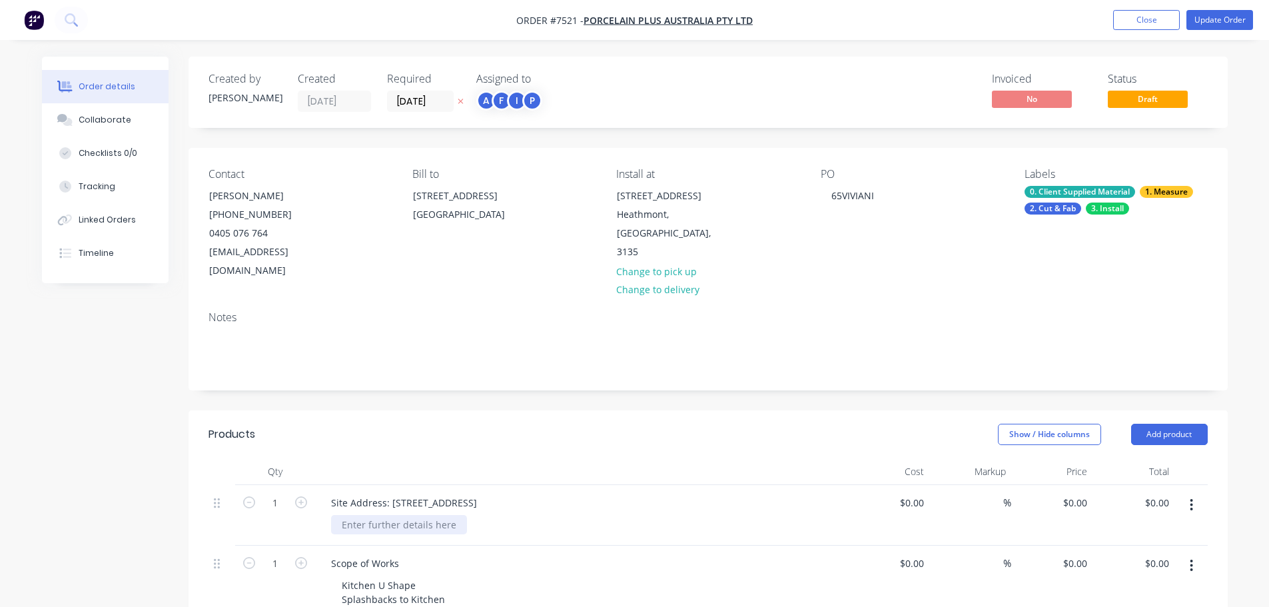
click at [424, 515] on div at bounding box center [399, 524] width 136 height 19
paste div
click at [643, 458] on div at bounding box center [581, 471] width 533 height 27
click at [1200, 23] on button "Update Order" at bounding box center [1219, 20] width 67 height 20
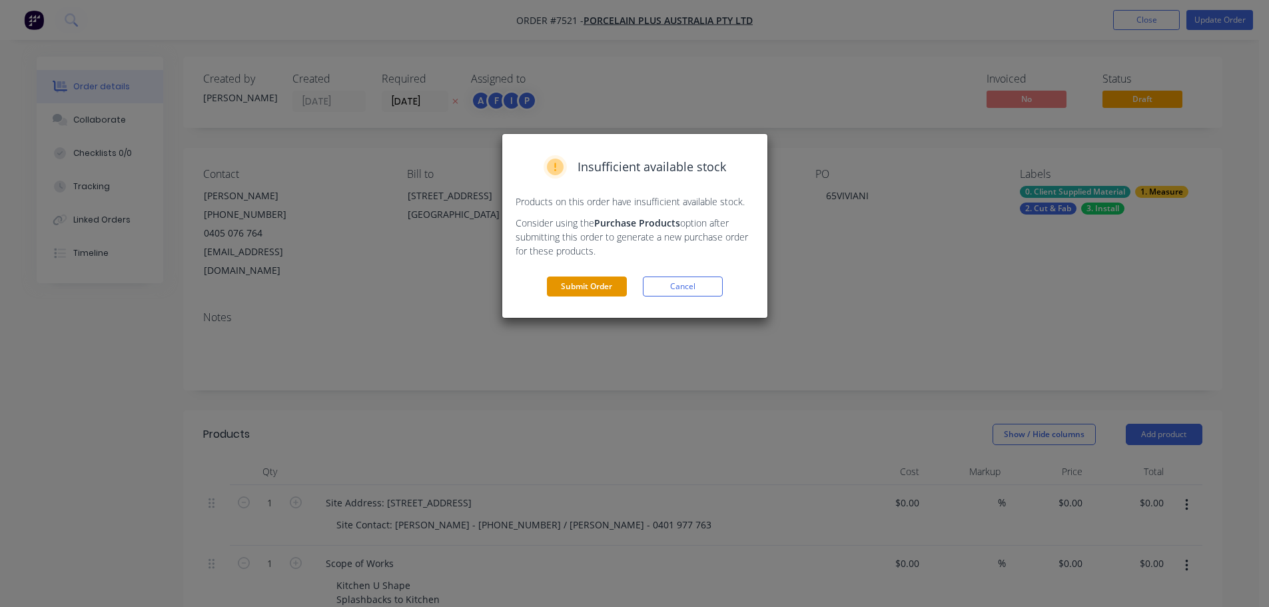
click at [551, 287] on button "Submit Order" at bounding box center [587, 286] width 80 height 20
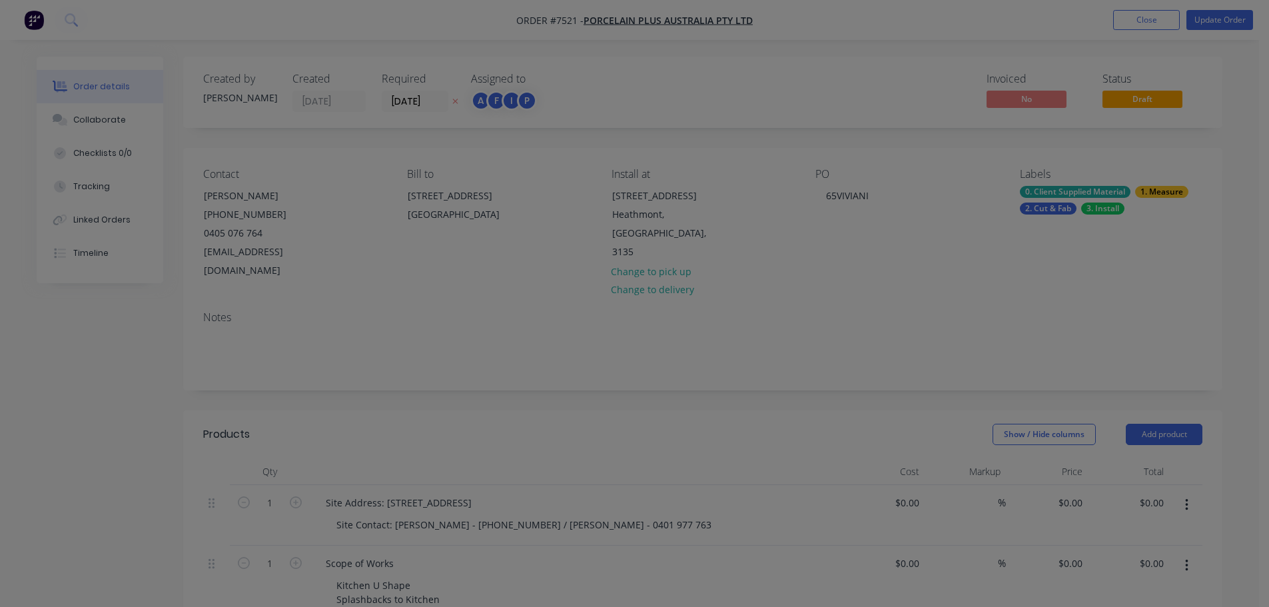
click at [574, 291] on div "Product has no price A product on this order contains no price. Submit anyway C…" at bounding box center [634, 303] width 1269 height 607
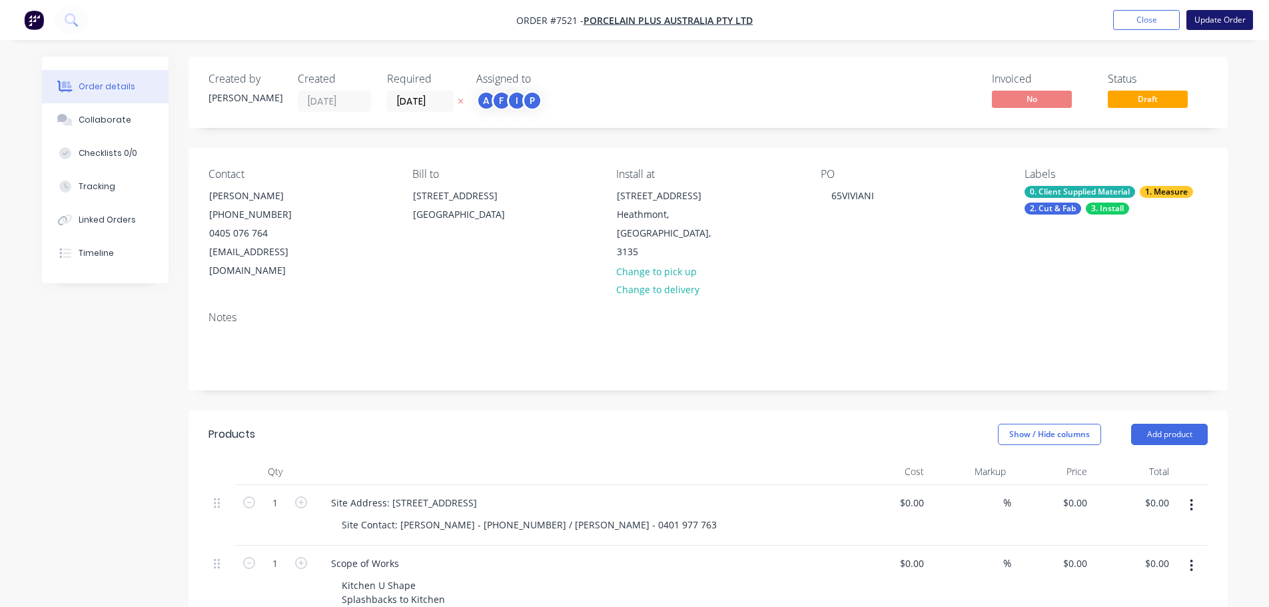
click at [1220, 11] on button "Update Order" at bounding box center [1219, 20] width 67 height 20
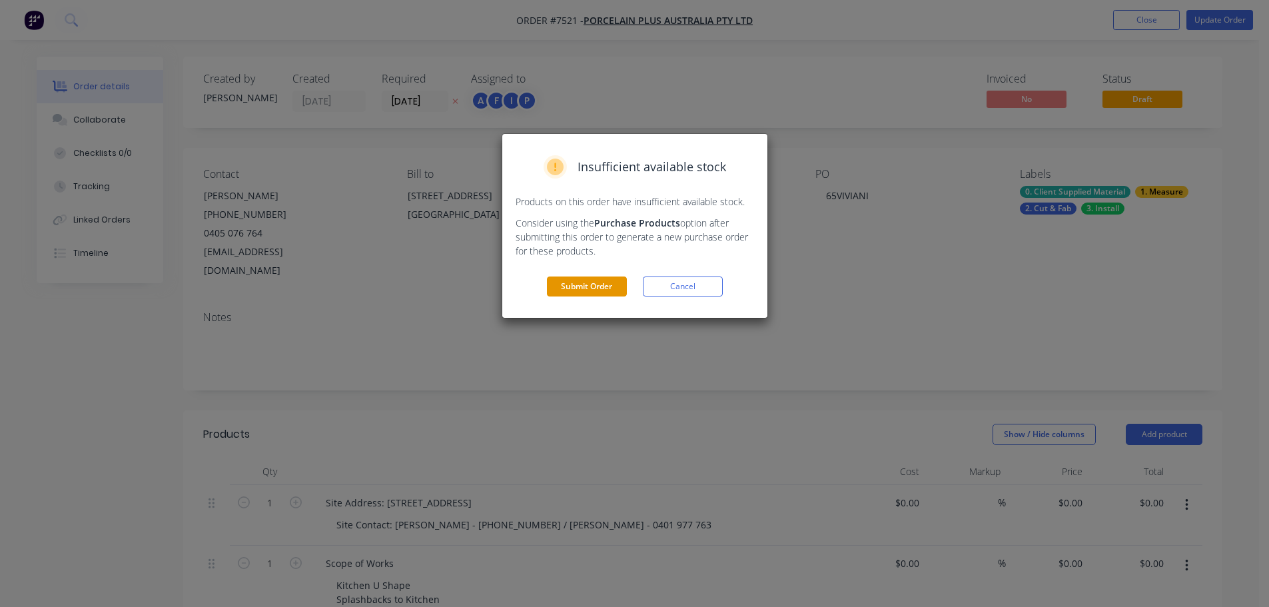
click at [582, 283] on button "Submit Order" at bounding box center [587, 286] width 80 height 20
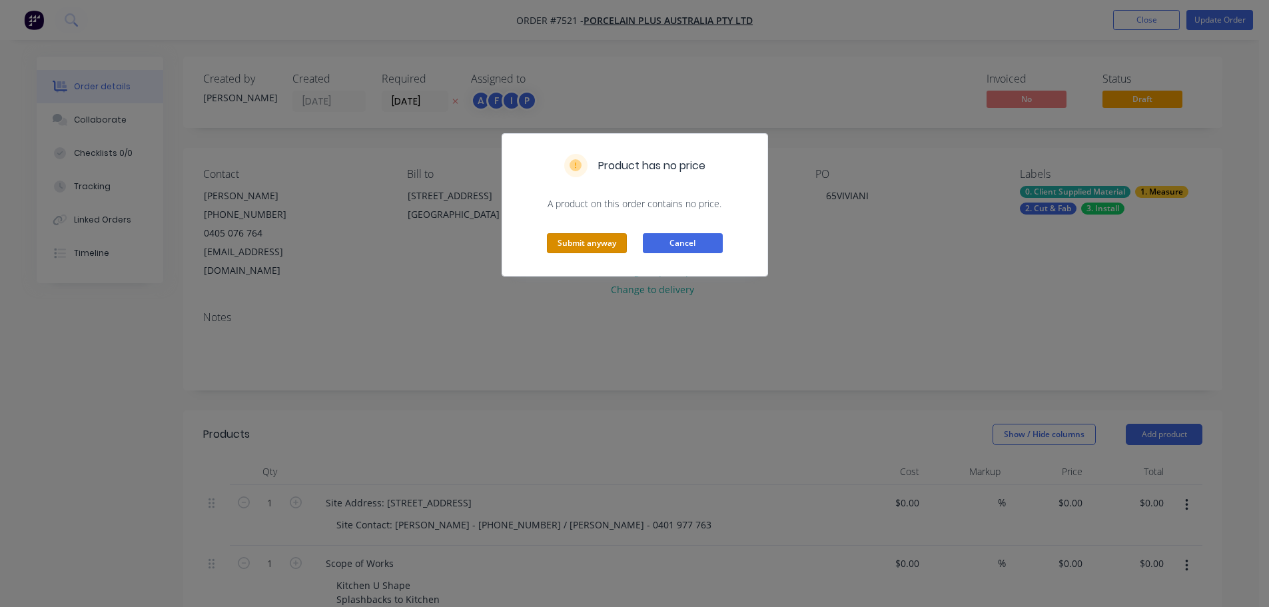
drag, startPoint x: 604, startPoint y: 236, endPoint x: 664, endPoint y: 238, distance: 60.0
click at [604, 236] on button "Submit anyway" at bounding box center [587, 243] width 80 height 20
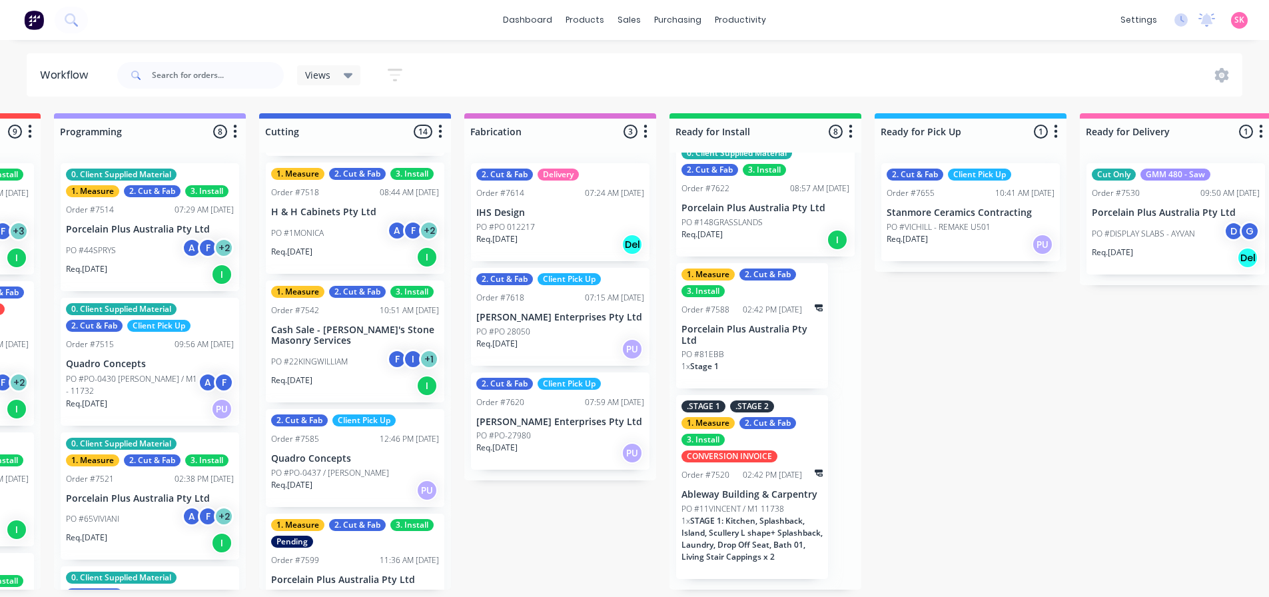
scroll to position [133, 0]
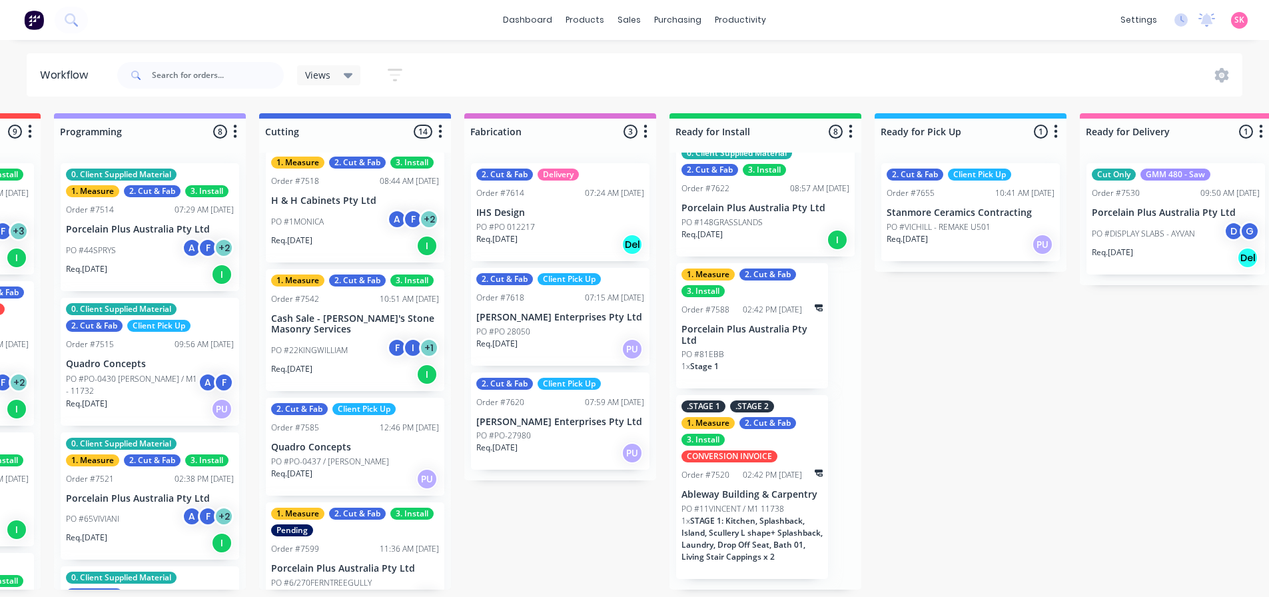
click at [331, 223] on div "PO #1MONICA A F + 2" at bounding box center [355, 221] width 168 height 25
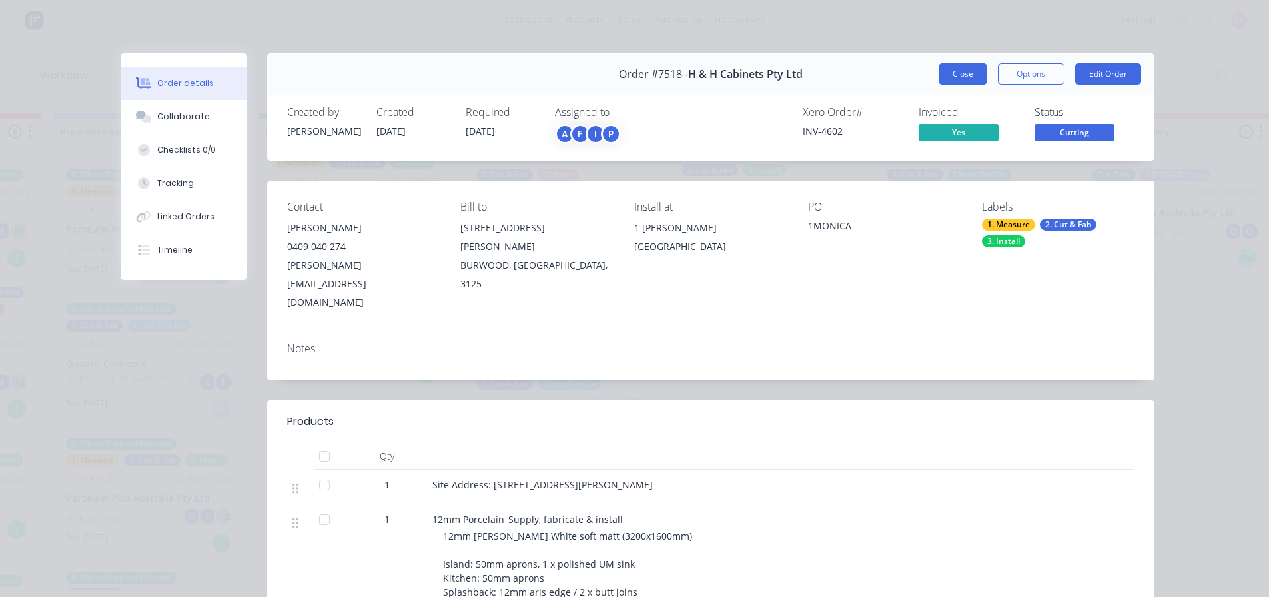
click at [962, 73] on button "Close" at bounding box center [963, 73] width 49 height 21
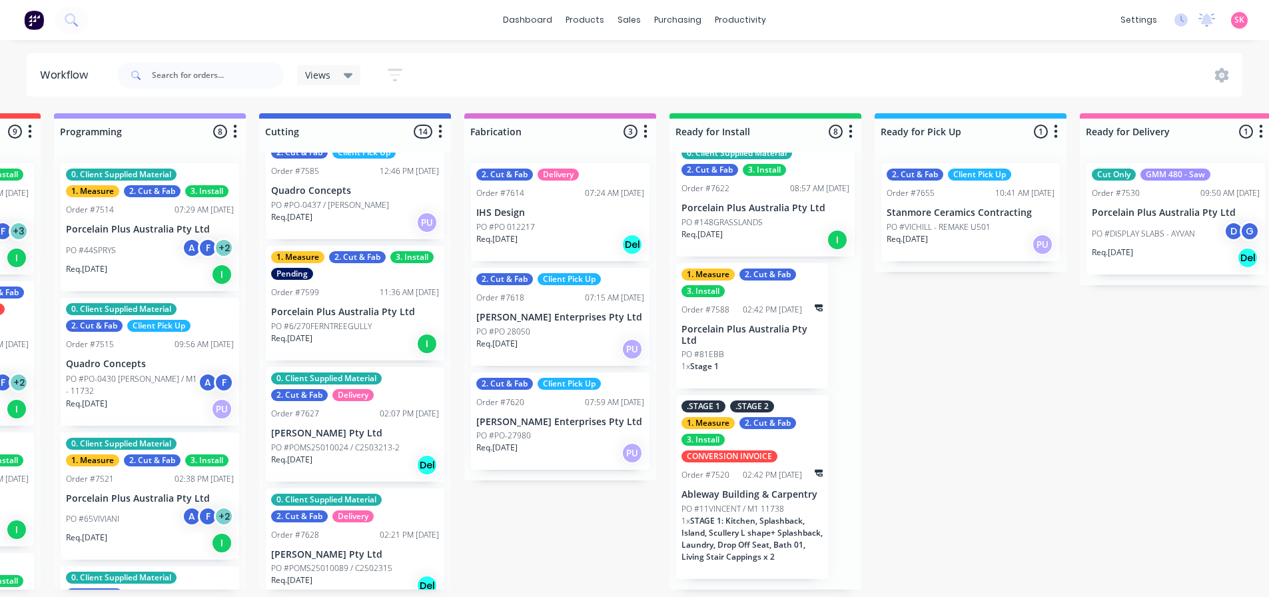
scroll to position [400, 0]
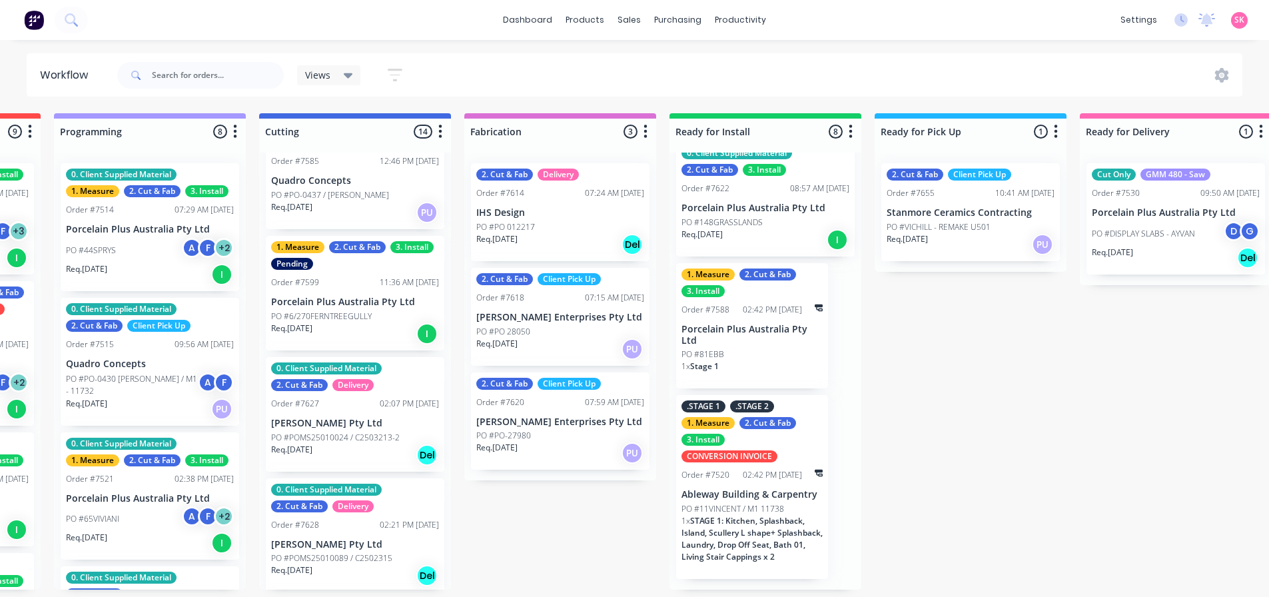
click at [346, 316] on p "PO #6/270FERNTREEGULLY" at bounding box center [321, 316] width 101 height 12
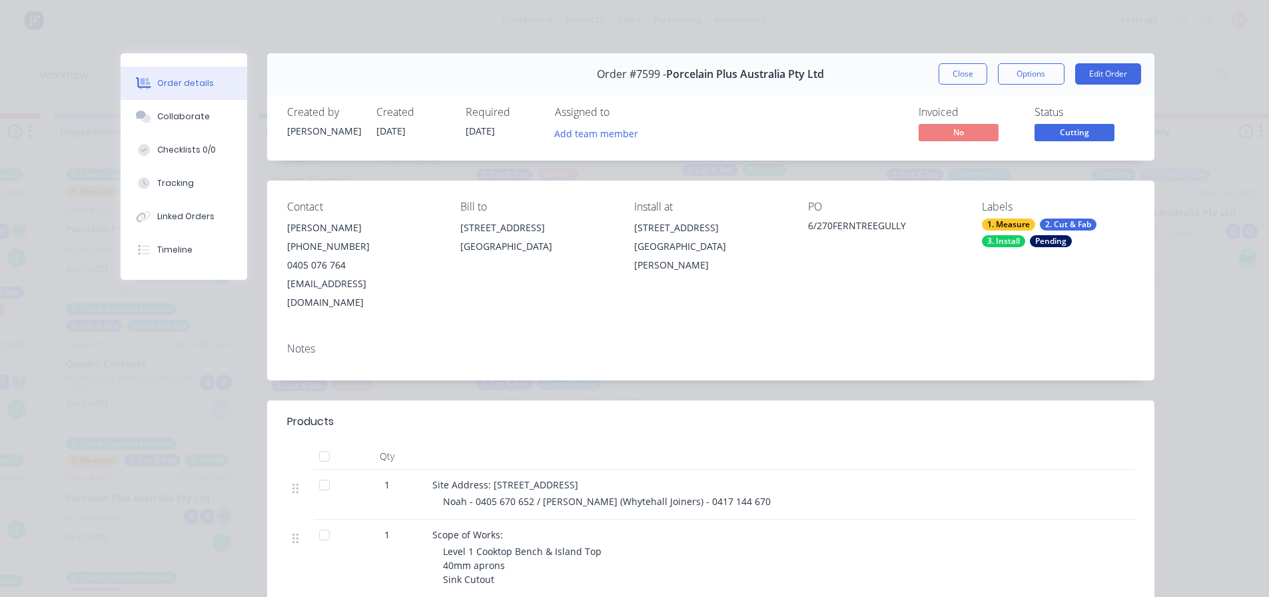
click at [957, 72] on button "Close" at bounding box center [963, 73] width 49 height 21
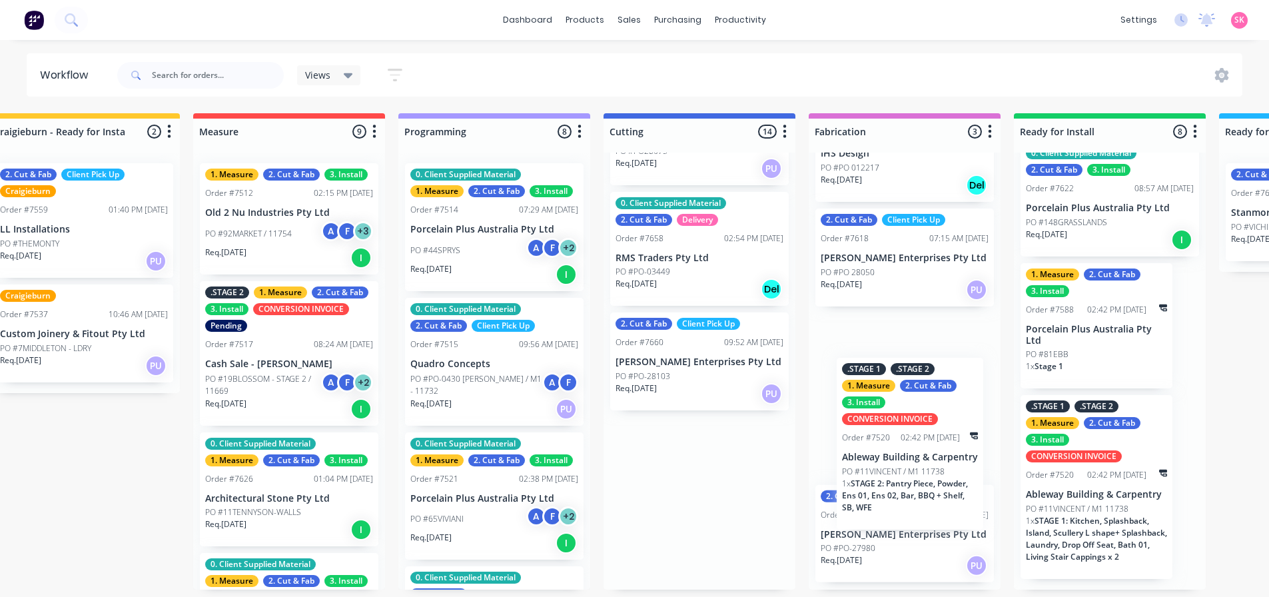
scroll to position [59, 0]
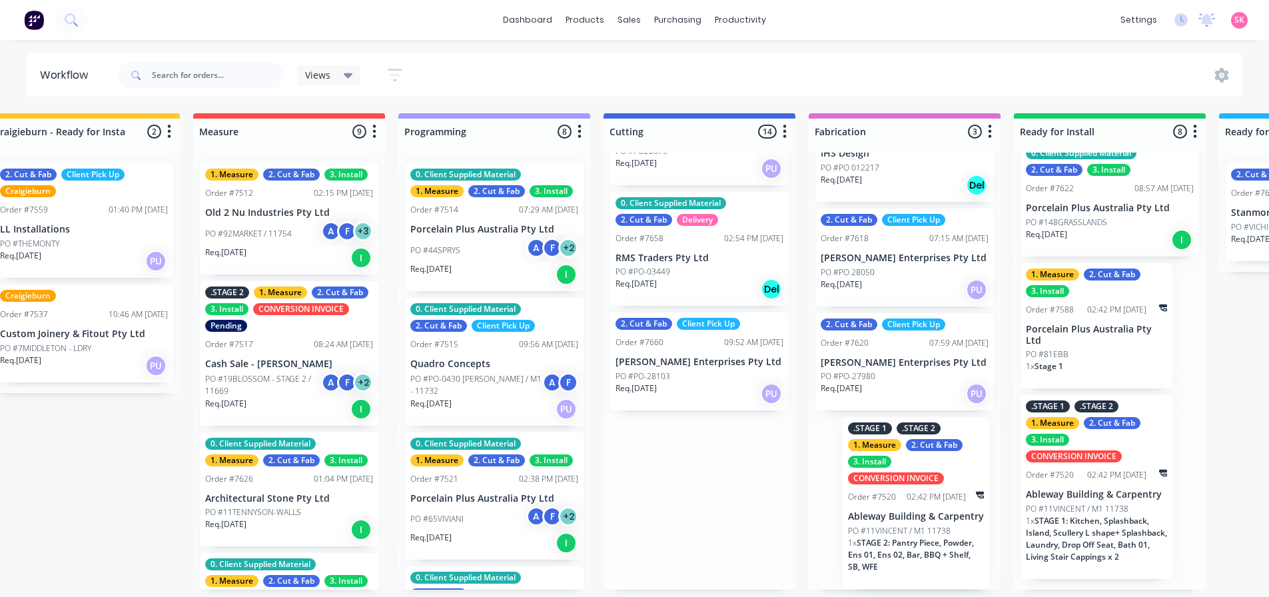
drag, startPoint x: 645, startPoint y: 540, endPoint x: 889, endPoint y: 538, distance: 243.8
click at [889, 538] on div "Submitted 16 Status colour #273444 hex #273444 Save Cancel Summaries Total orde…" at bounding box center [746, 351] width 2415 height 476
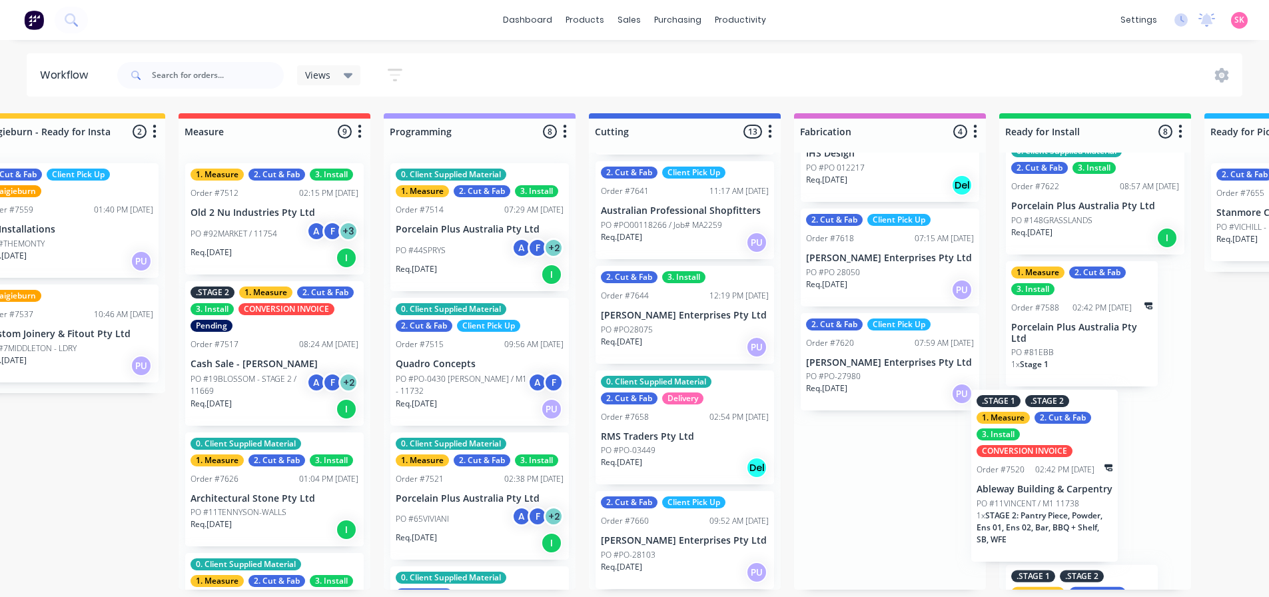
scroll to position [3, 484]
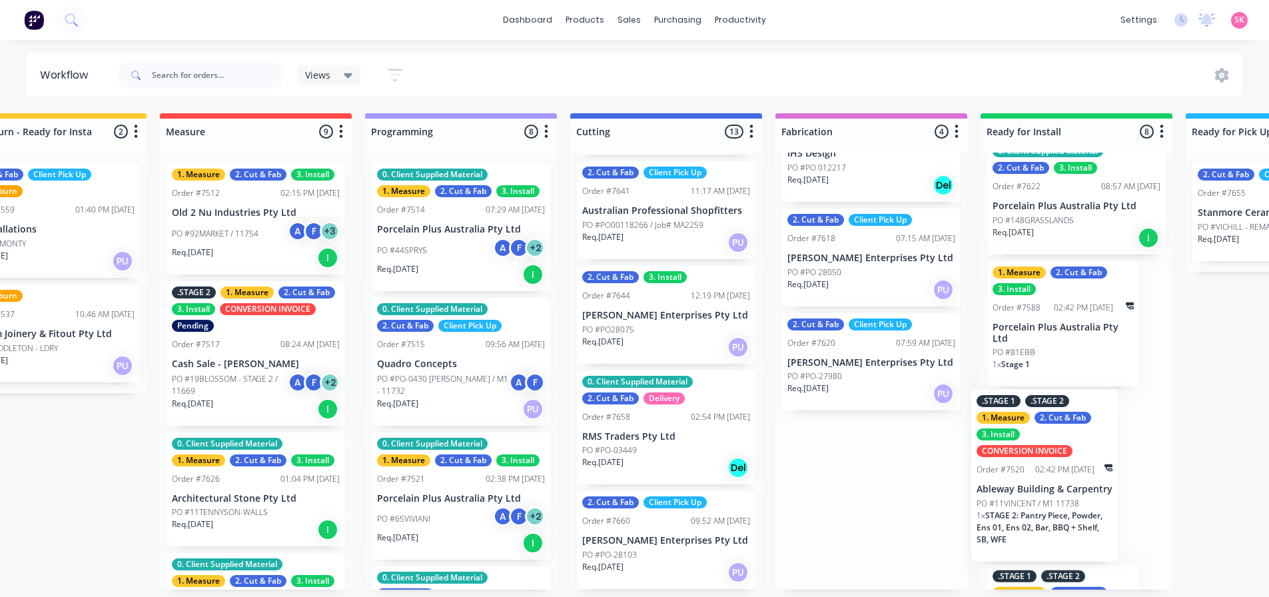
drag, startPoint x: 892, startPoint y: 468, endPoint x: 1031, endPoint y: 444, distance: 141.3
click at [1031, 444] on div "Submitted 16 Status colour #273444 hex #273444 Save Cancel Summaries Total orde…" at bounding box center [713, 351] width 2415 height 476
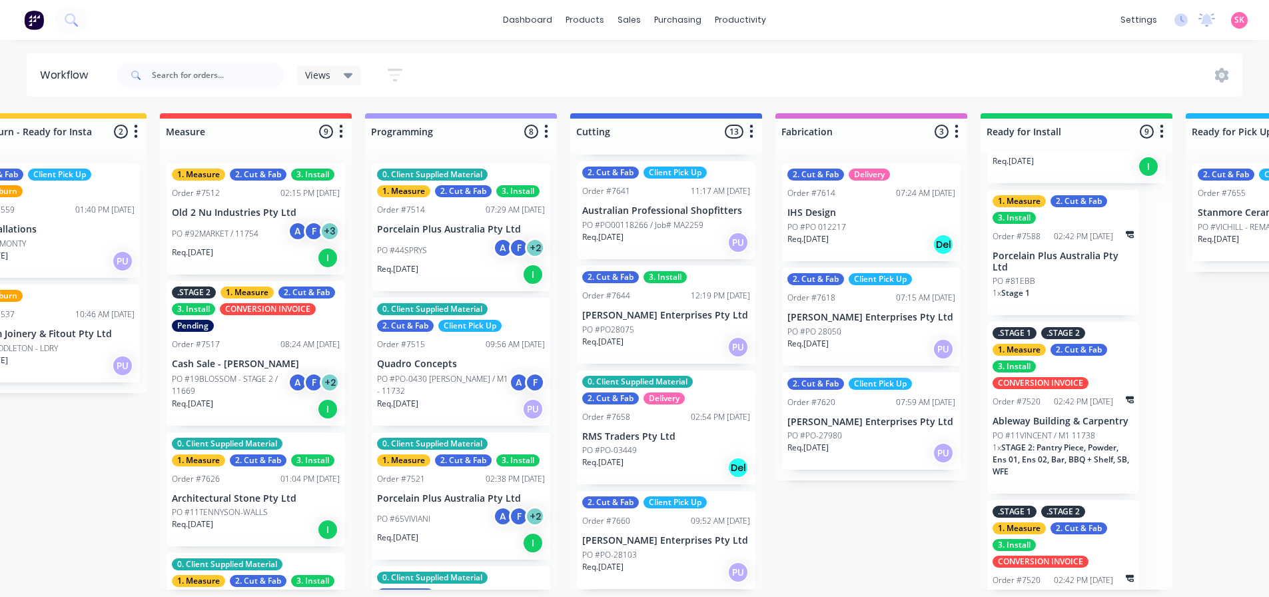
scroll to position [837, 0]
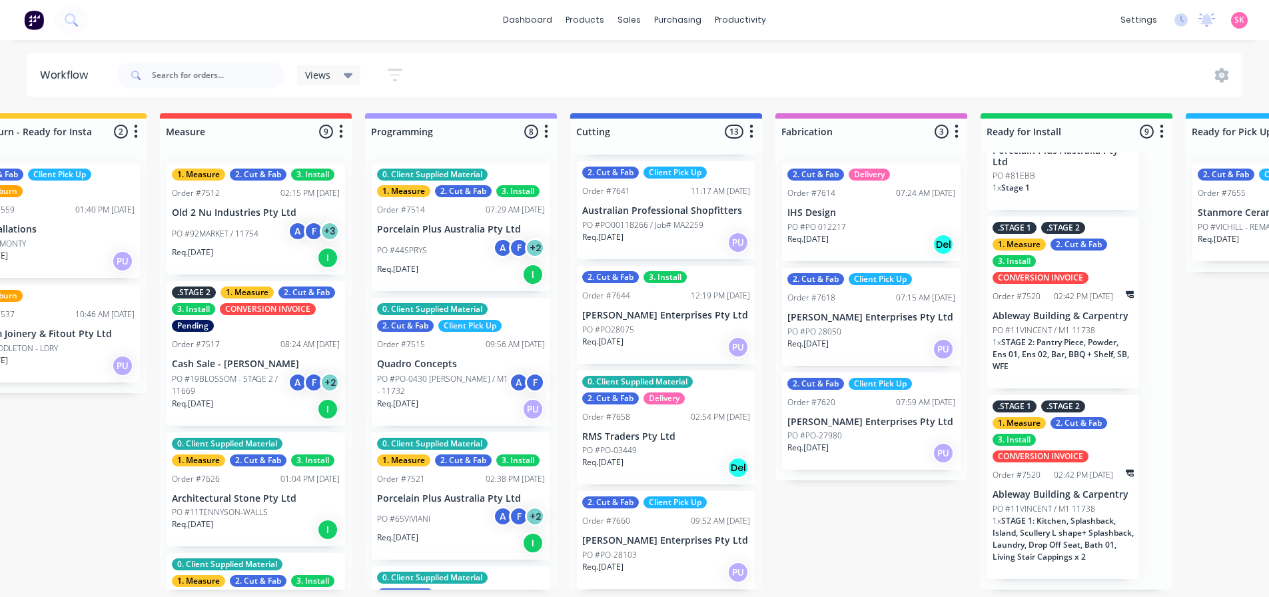
click at [1074, 472] on div "02:42 PM [DATE]" at bounding box center [1083, 475] width 59 height 12
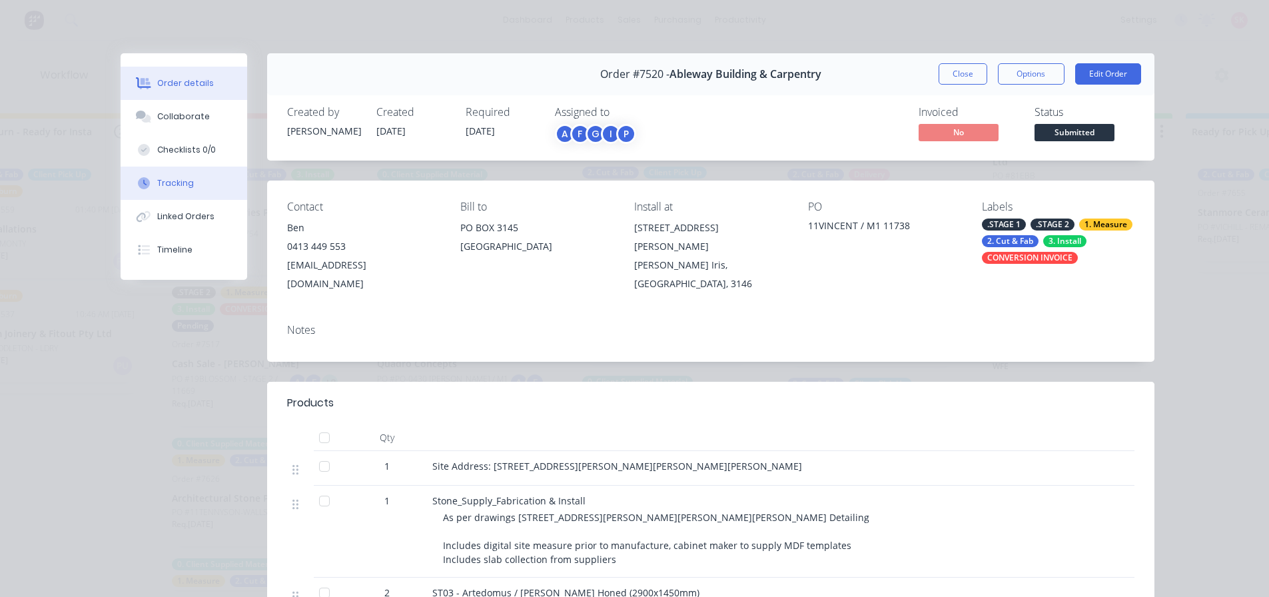
click at [183, 189] on button "Tracking" at bounding box center [184, 183] width 127 height 33
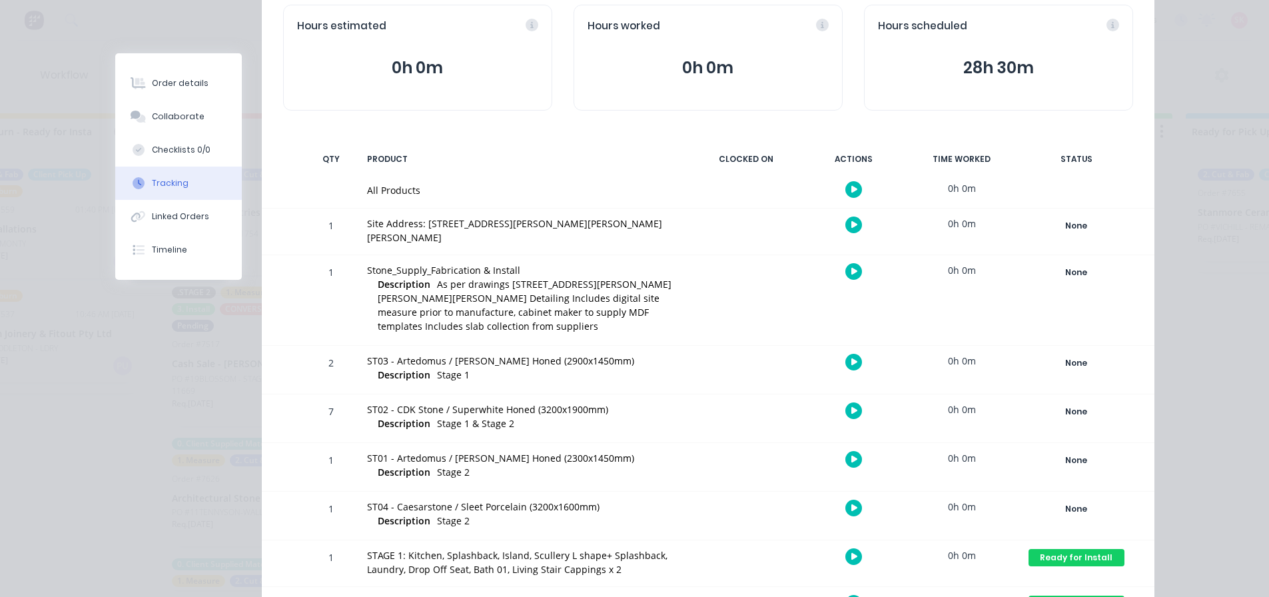
scroll to position [211, 0]
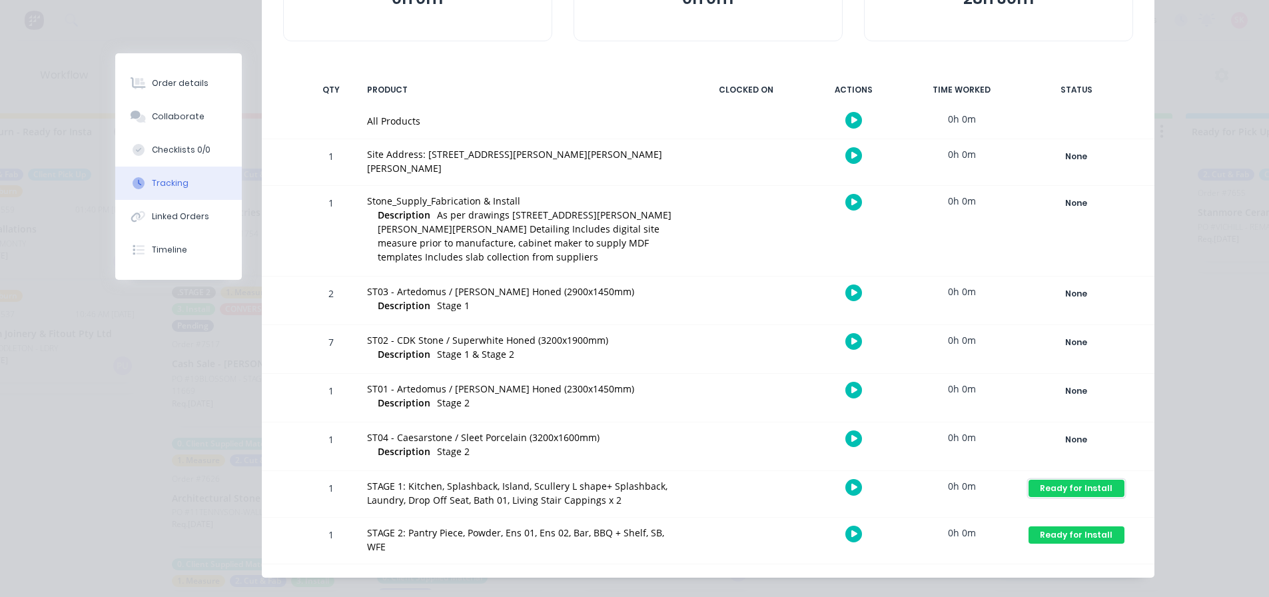
click at [1096, 480] on div "Ready for Install" at bounding box center [1076, 488] width 96 height 17
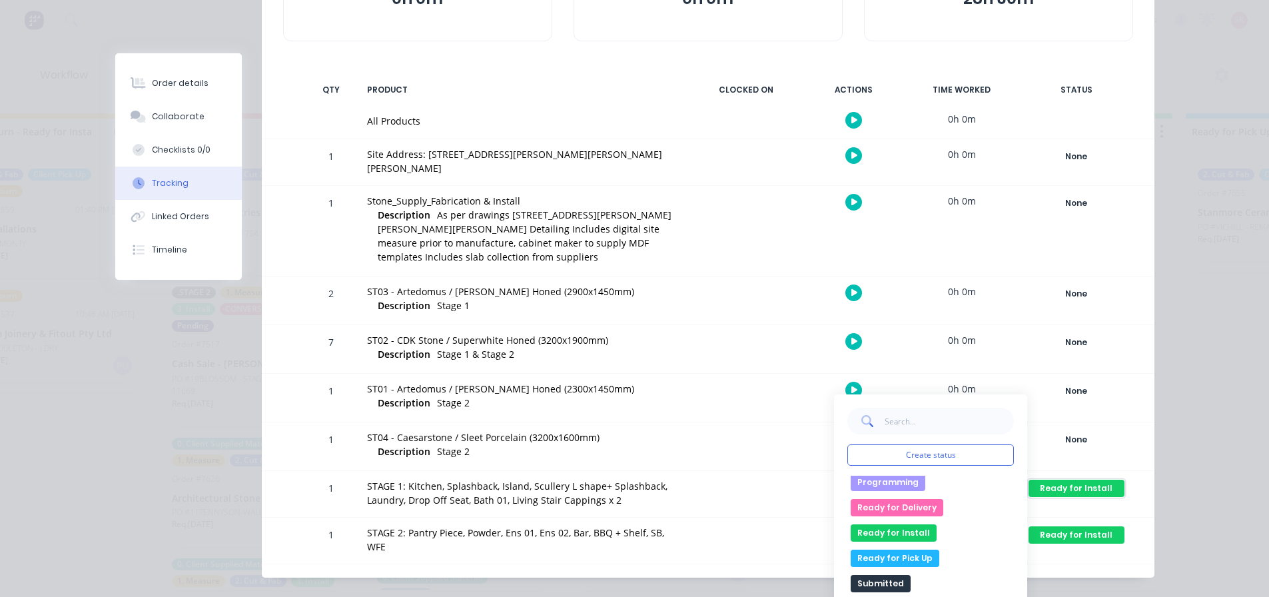
scroll to position [0, 0]
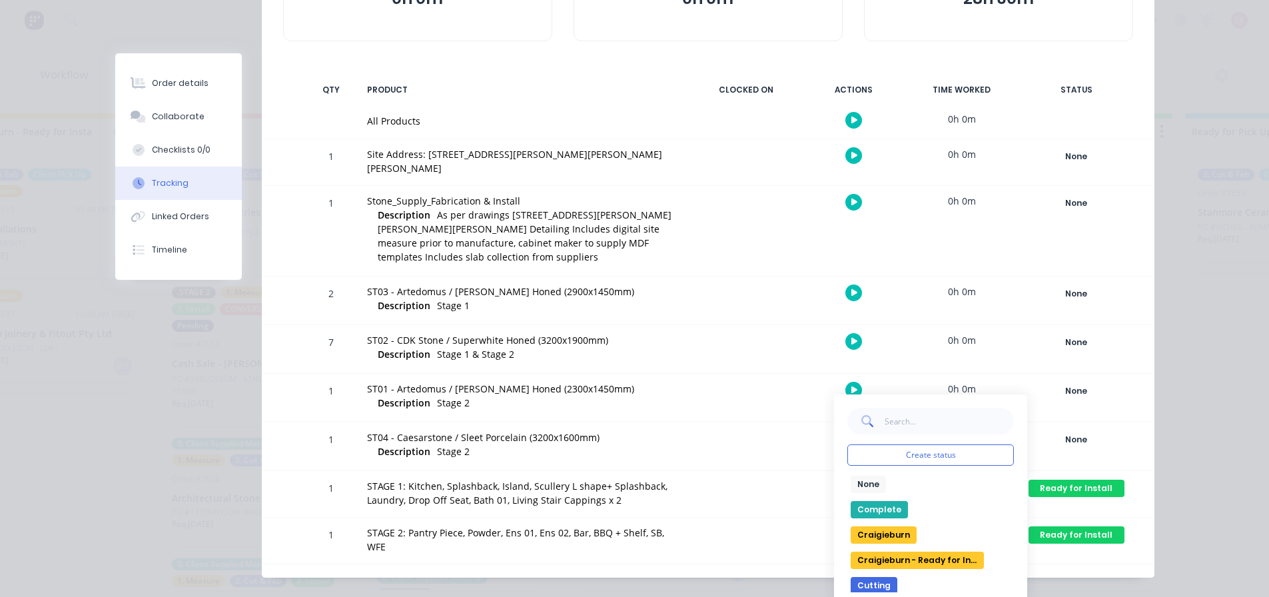
click at [913, 501] on div "Complete" at bounding box center [930, 509] width 167 height 17
click at [879, 501] on button "Complete" at bounding box center [879, 509] width 57 height 17
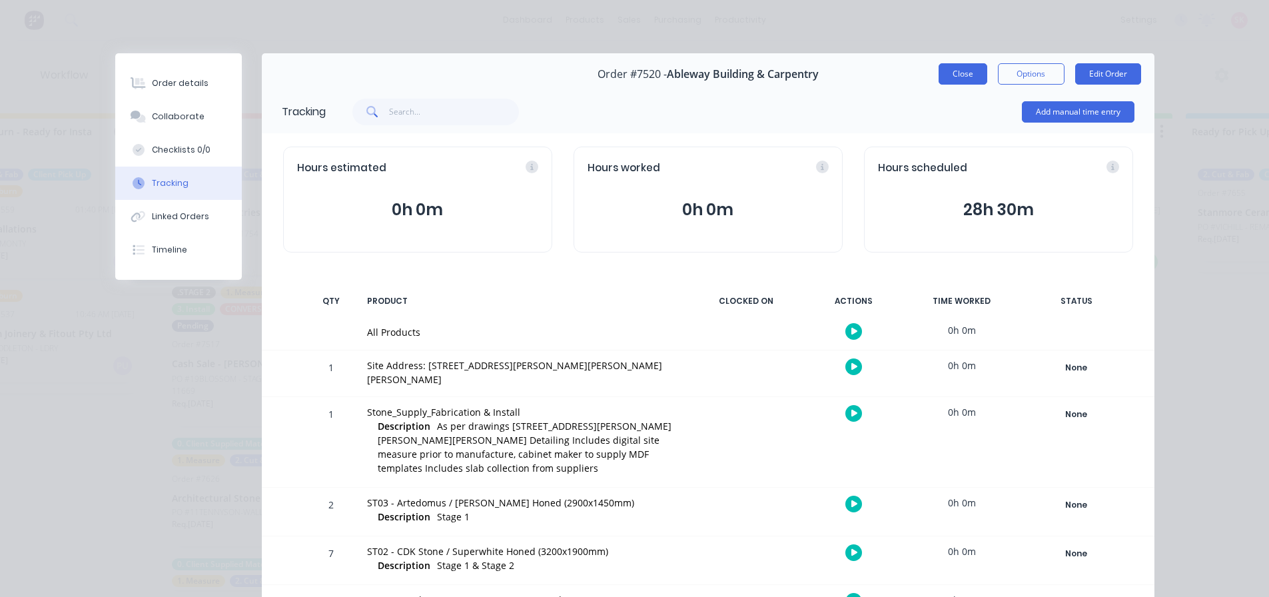
click at [955, 79] on button "Close" at bounding box center [963, 73] width 49 height 21
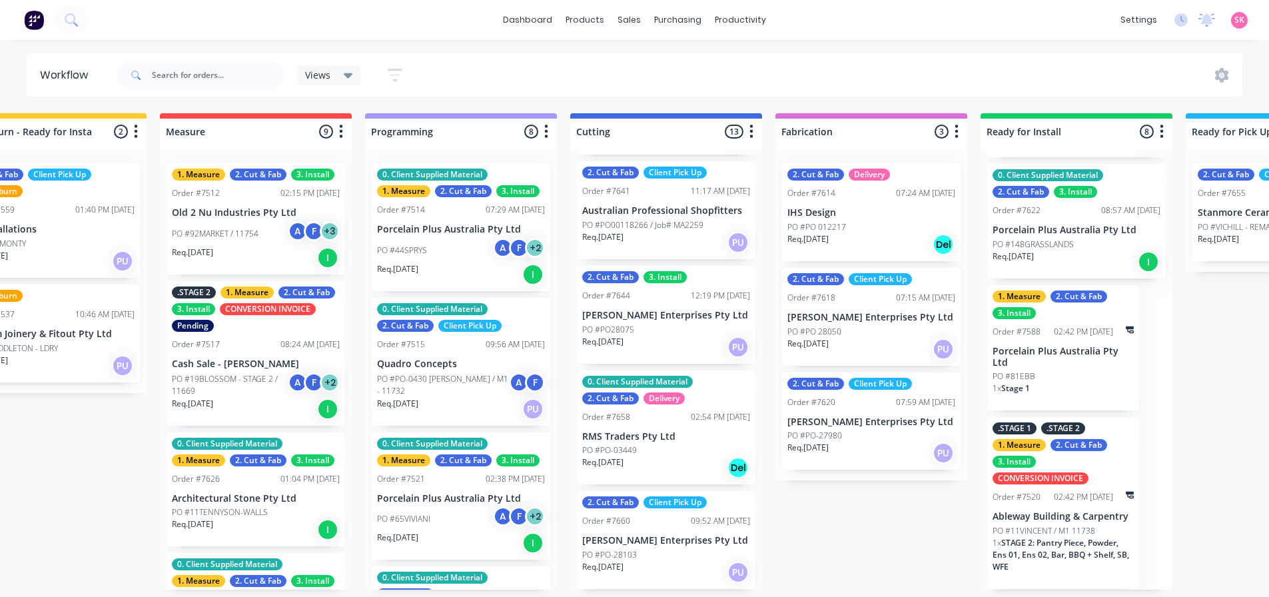
click at [1016, 553] on span "STAGE 2: Pantry Piece, Powder, Ens 01, Ens 02, Bar, BBQ + Shelf, SB, WFE" at bounding box center [1060, 554] width 137 height 35
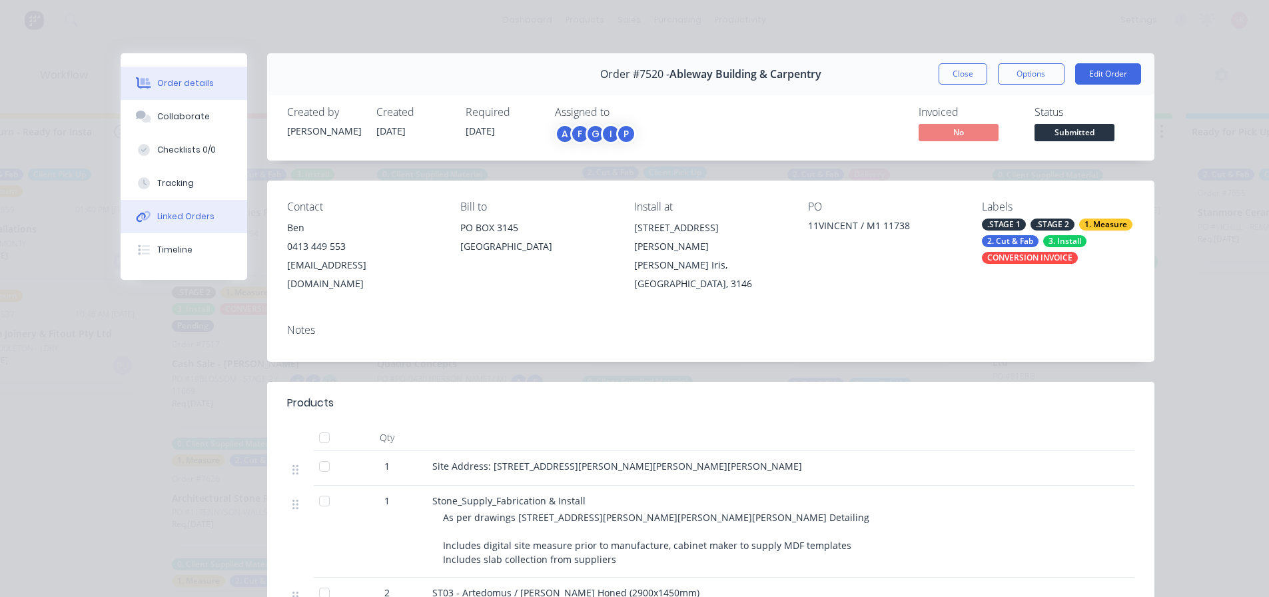
drag, startPoint x: 197, startPoint y: 208, endPoint x: 214, endPoint y: 212, distance: 17.9
click at [196, 208] on button "Linked Orders" at bounding box center [184, 216] width 127 height 33
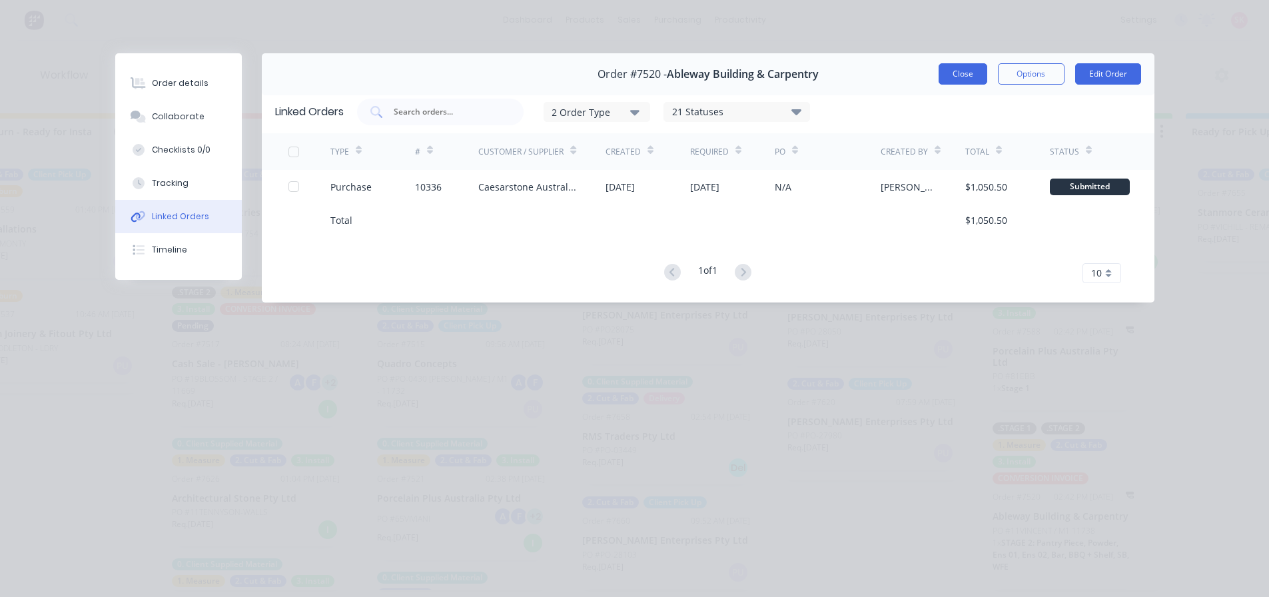
click at [947, 75] on button "Close" at bounding box center [963, 73] width 49 height 21
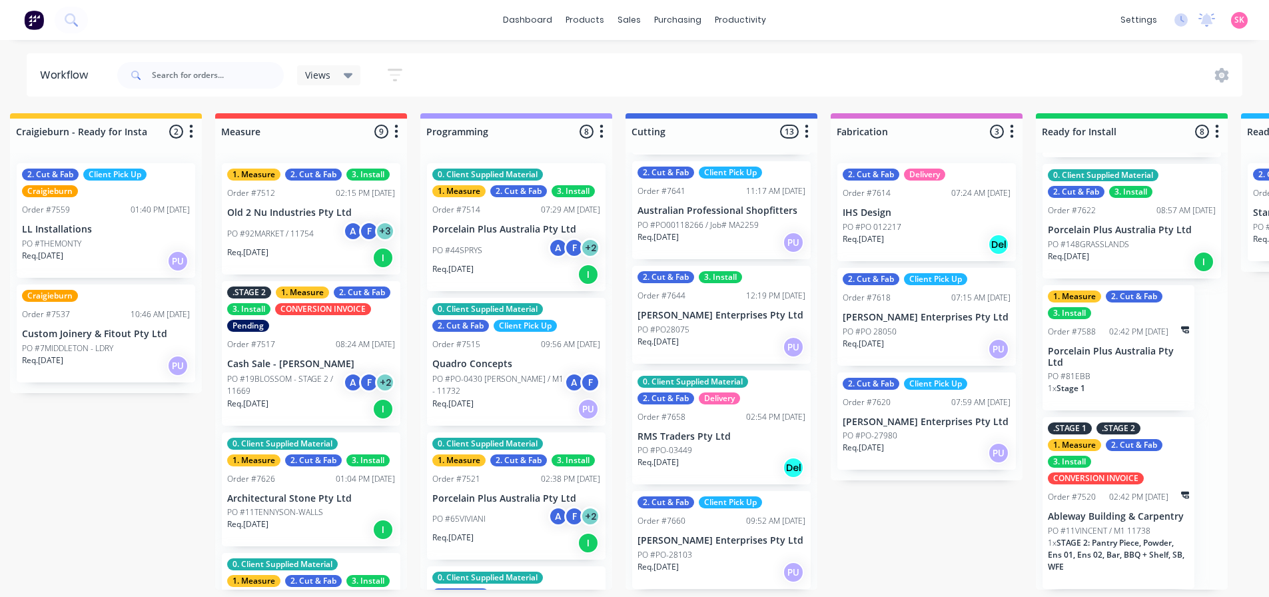
click at [502, 229] on p "Porcelain Plus Australia Pty Ltd" at bounding box center [516, 229] width 168 height 11
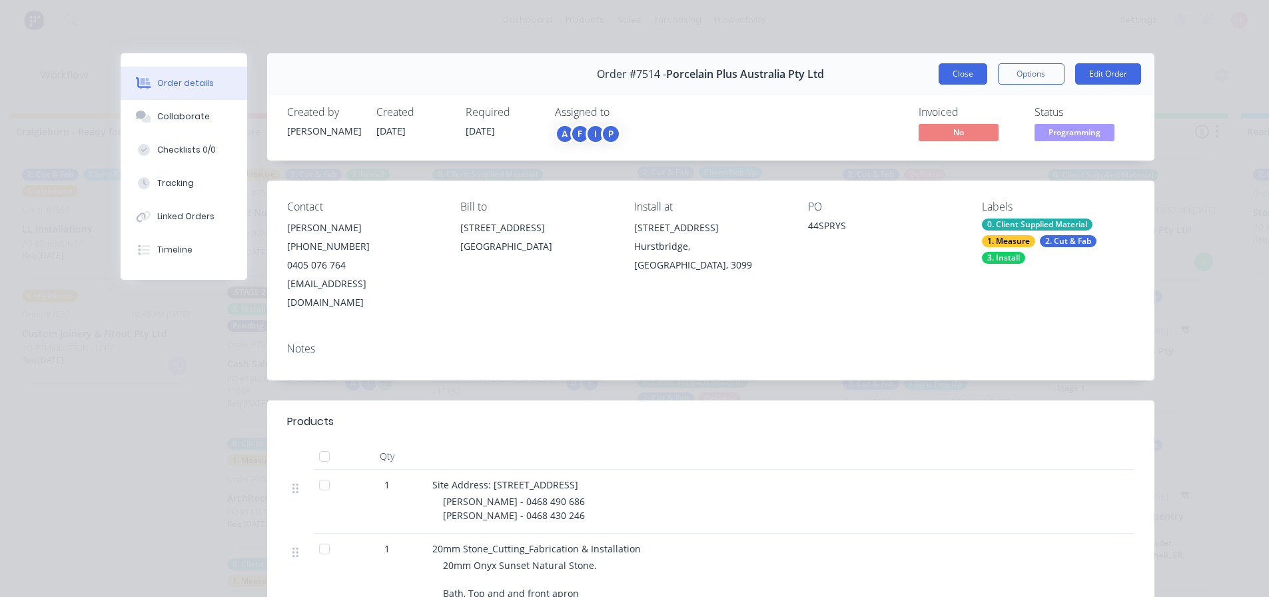
click at [952, 73] on button "Close" at bounding box center [963, 73] width 49 height 21
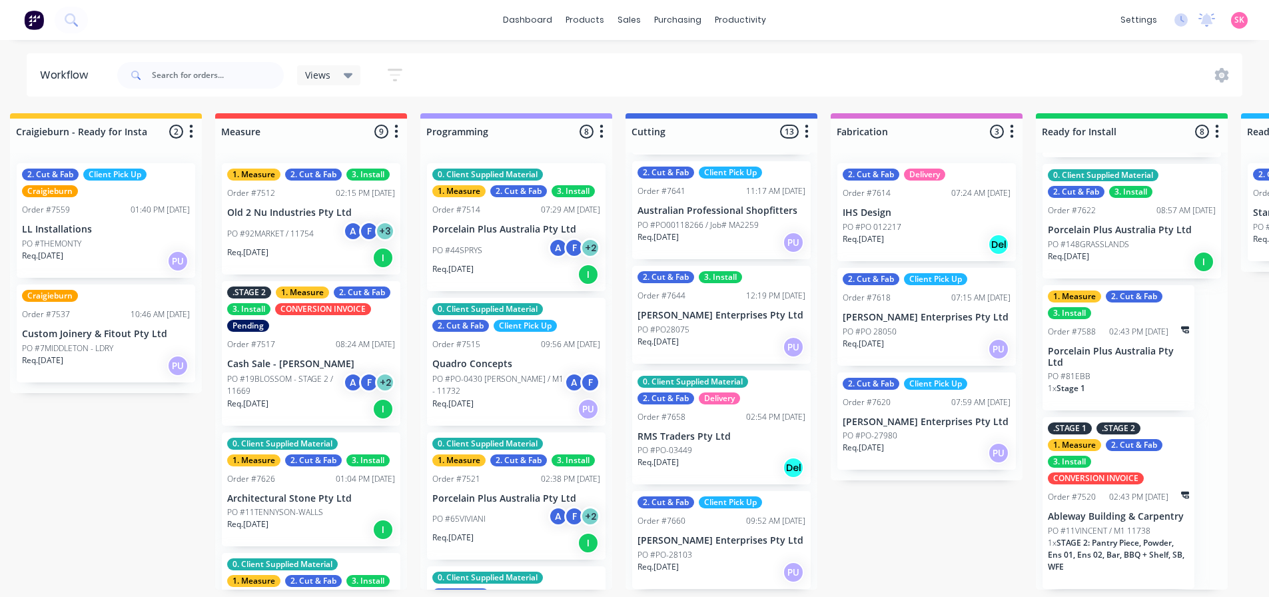
click at [514, 373] on p "PO #PO-0430 [PERSON_NAME] / M1 - 11732" at bounding box center [498, 385] width 132 height 24
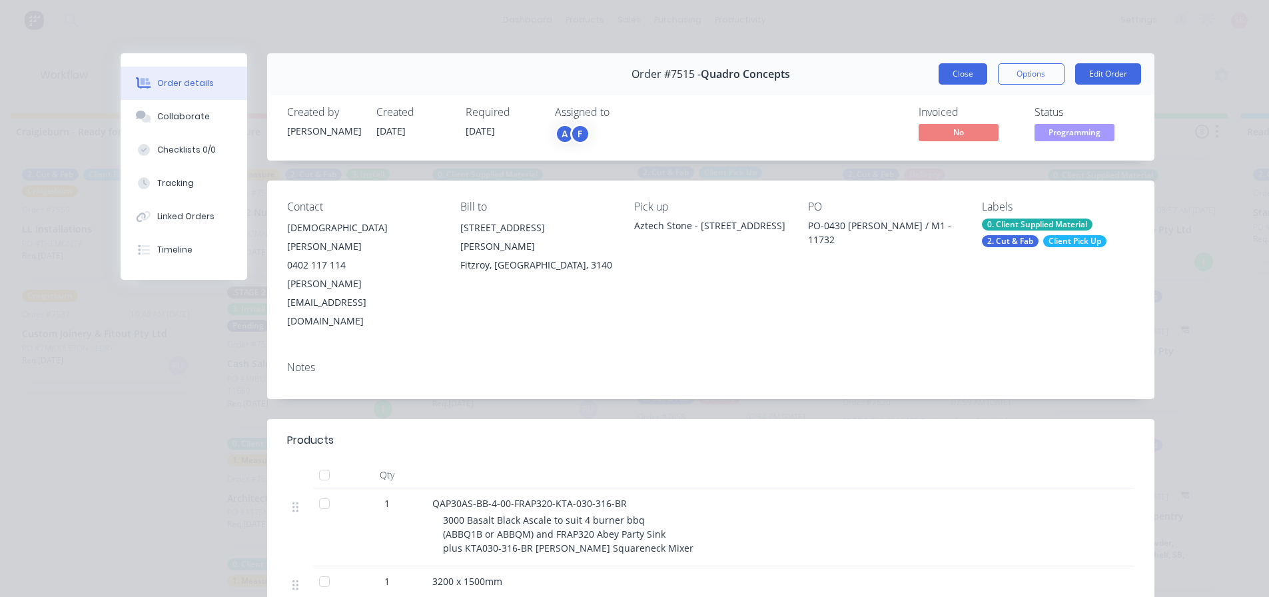
click at [939, 83] on button "Close" at bounding box center [963, 73] width 49 height 21
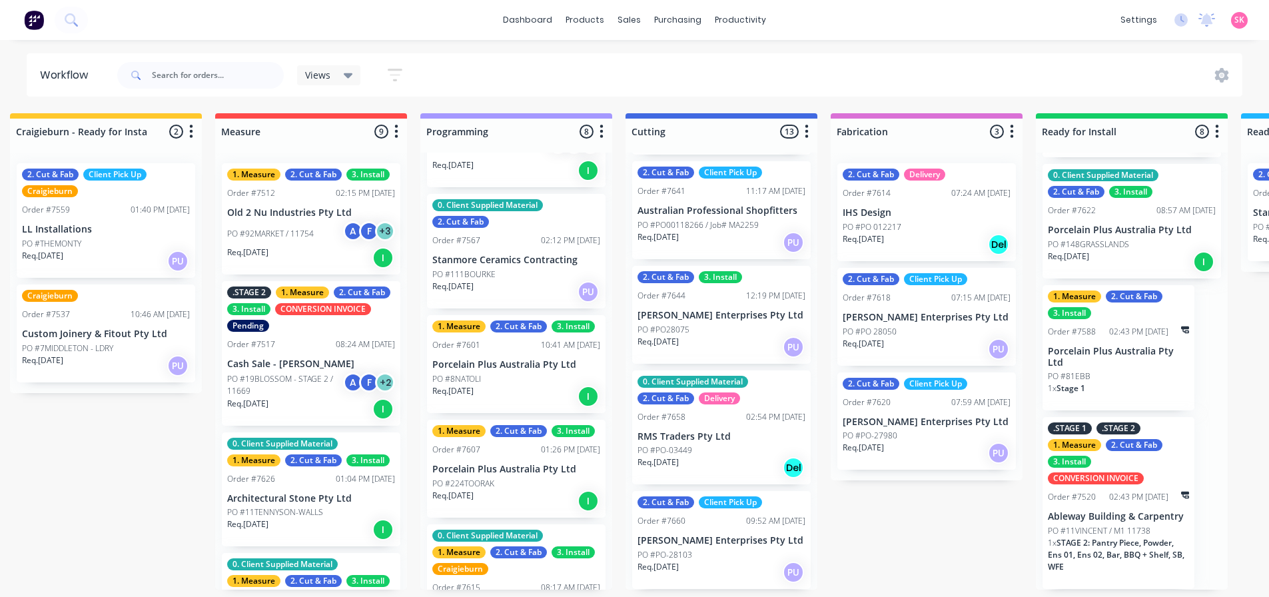
scroll to position [400, 0]
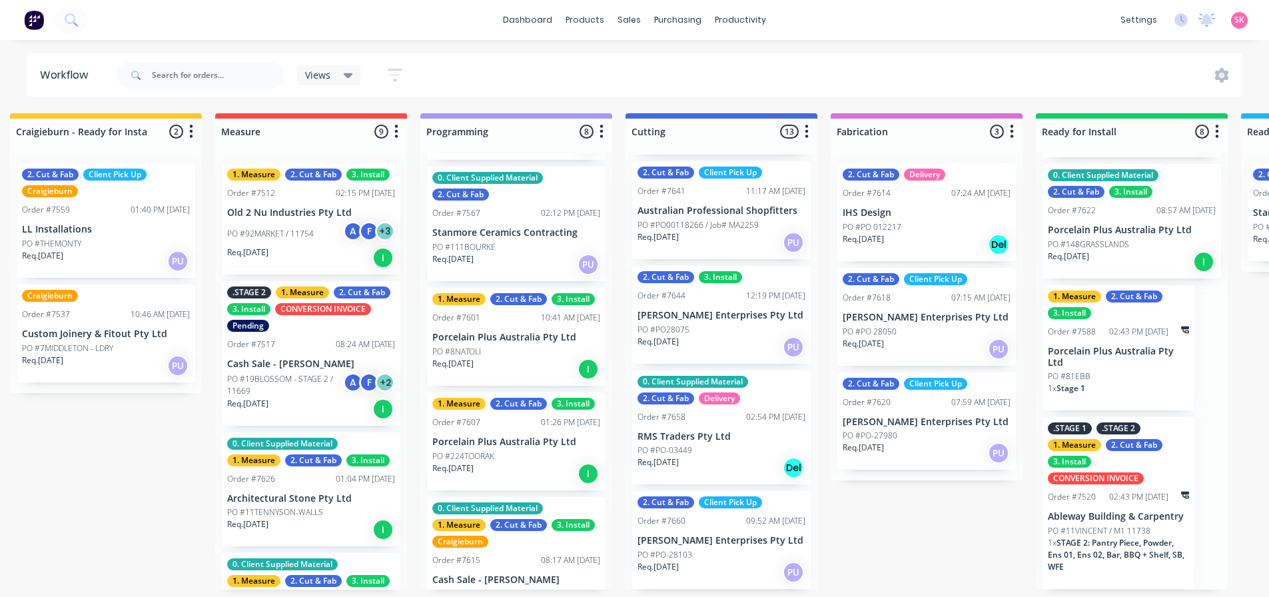
click at [525, 358] on div "Req. [DATE] I" at bounding box center [516, 369] width 168 height 23
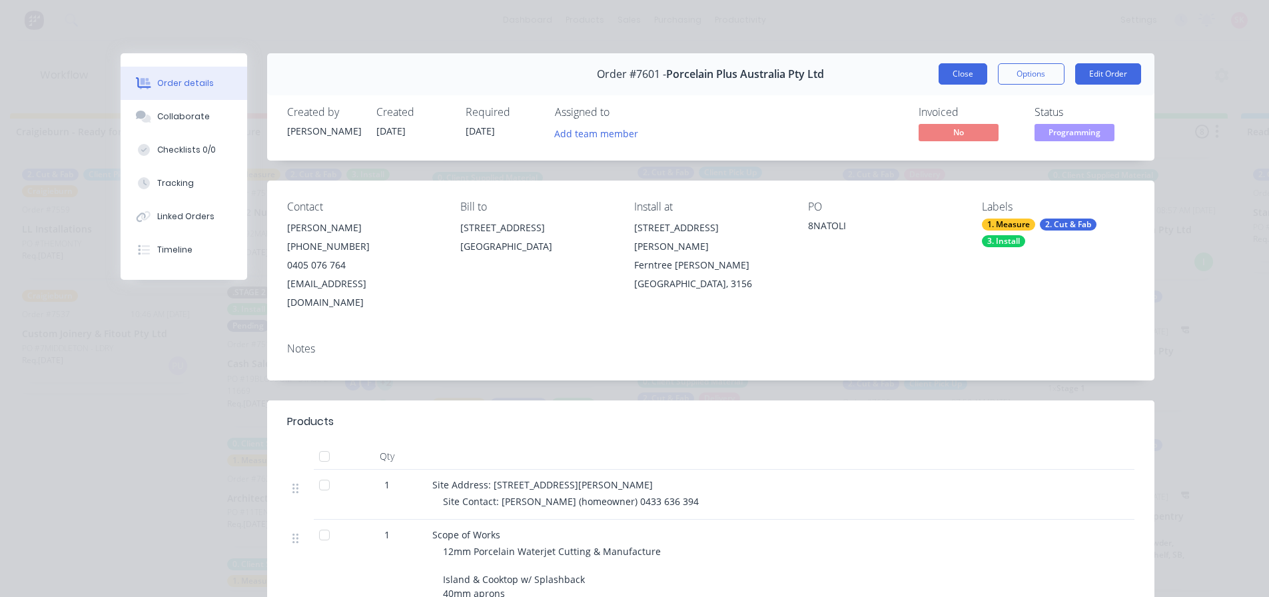
click at [966, 77] on button "Close" at bounding box center [963, 73] width 49 height 21
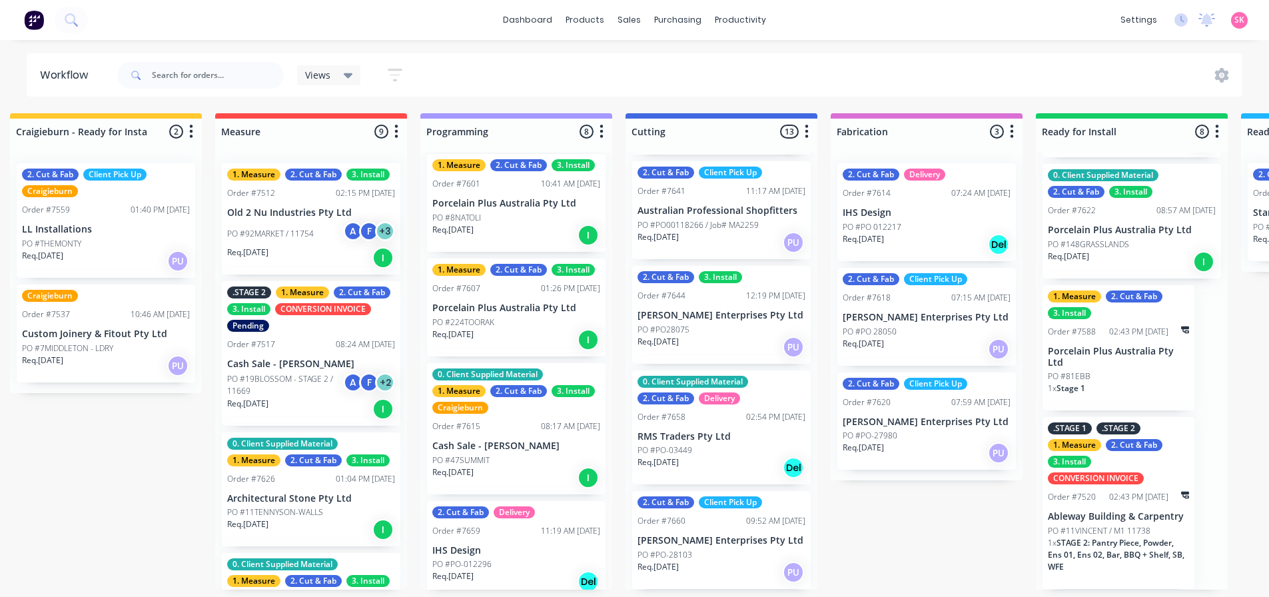
scroll to position [543, 0]
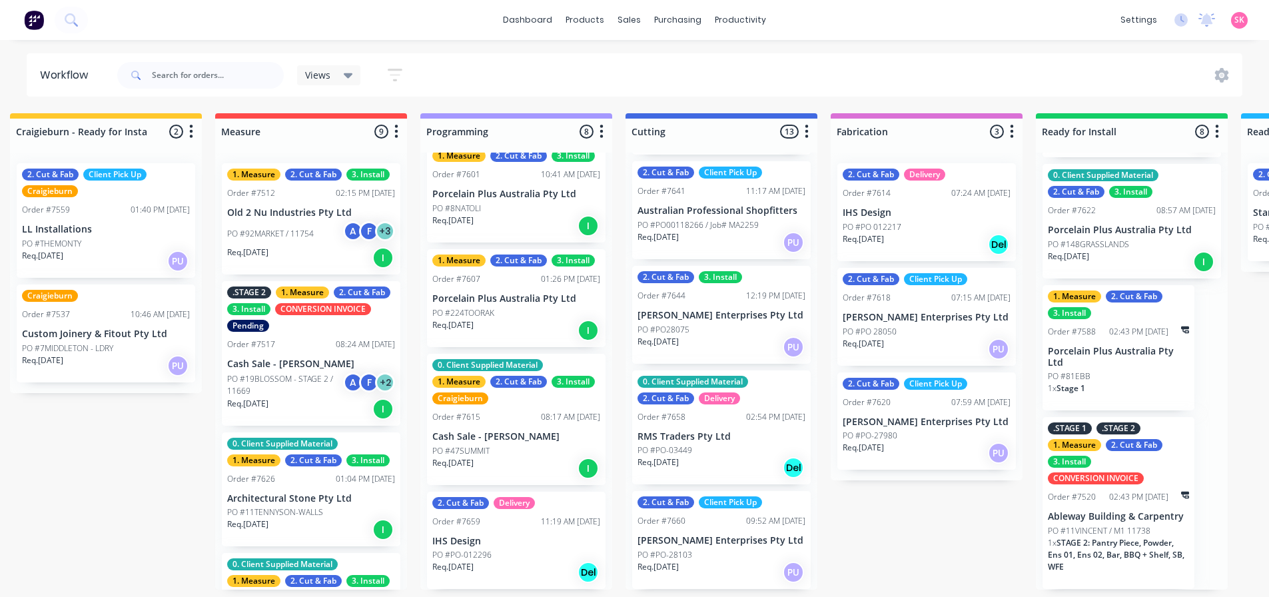
click at [523, 320] on div "Req. [DATE] I" at bounding box center [516, 330] width 168 height 23
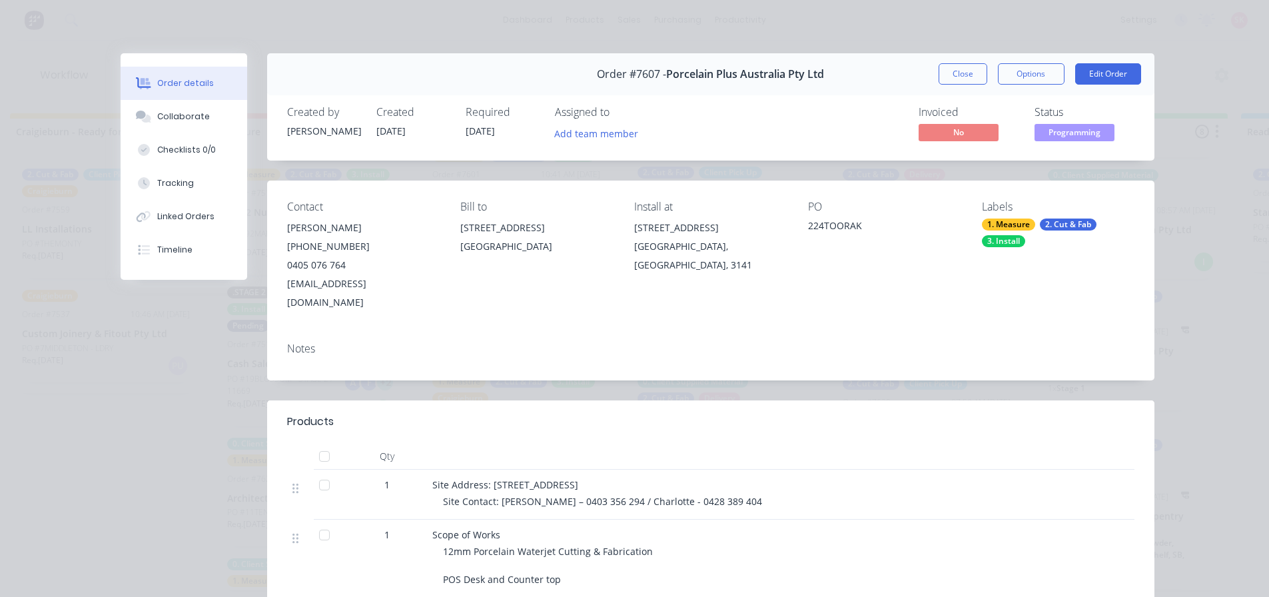
drag, startPoint x: 938, startPoint y: 69, endPoint x: 739, endPoint y: 159, distance: 218.5
click at [939, 70] on button "Close" at bounding box center [963, 73] width 49 height 21
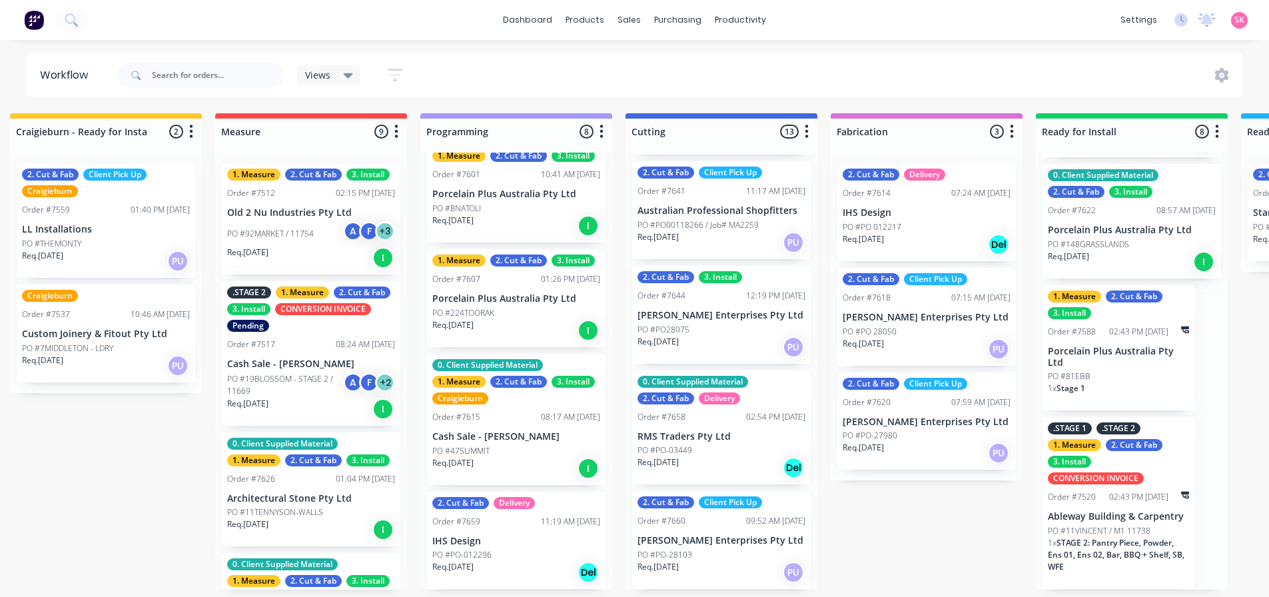
click at [340, 340] on div "08:24 AM [DATE]" at bounding box center [365, 344] width 59 height 12
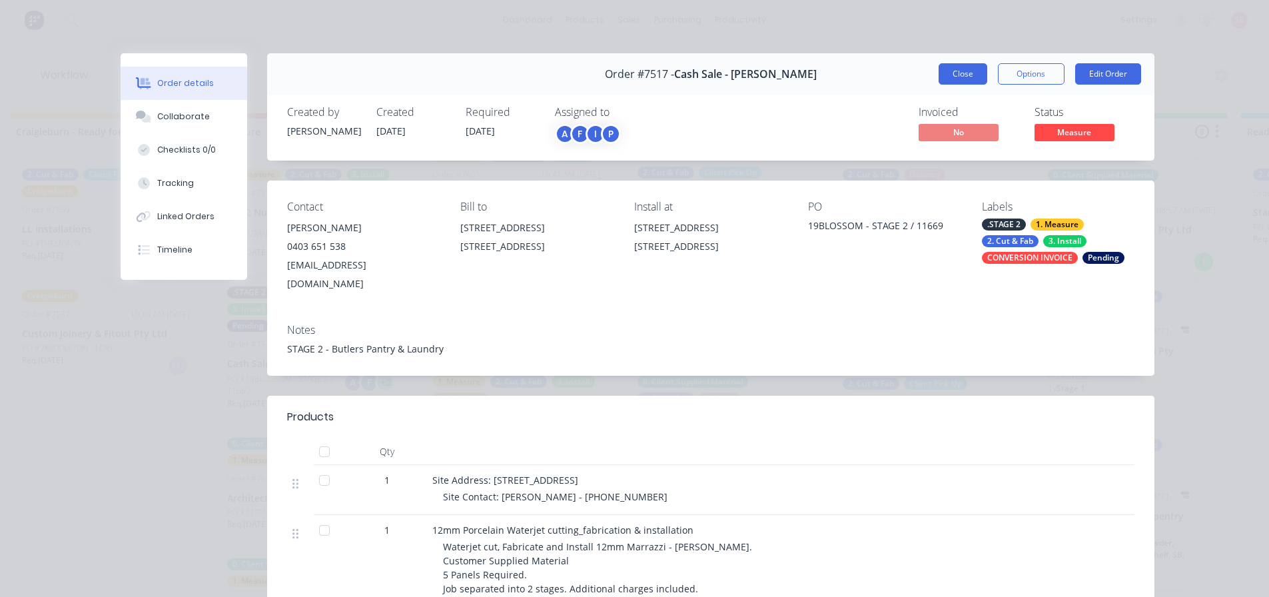
click at [944, 81] on button "Close" at bounding box center [963, 73] width 49 height 21
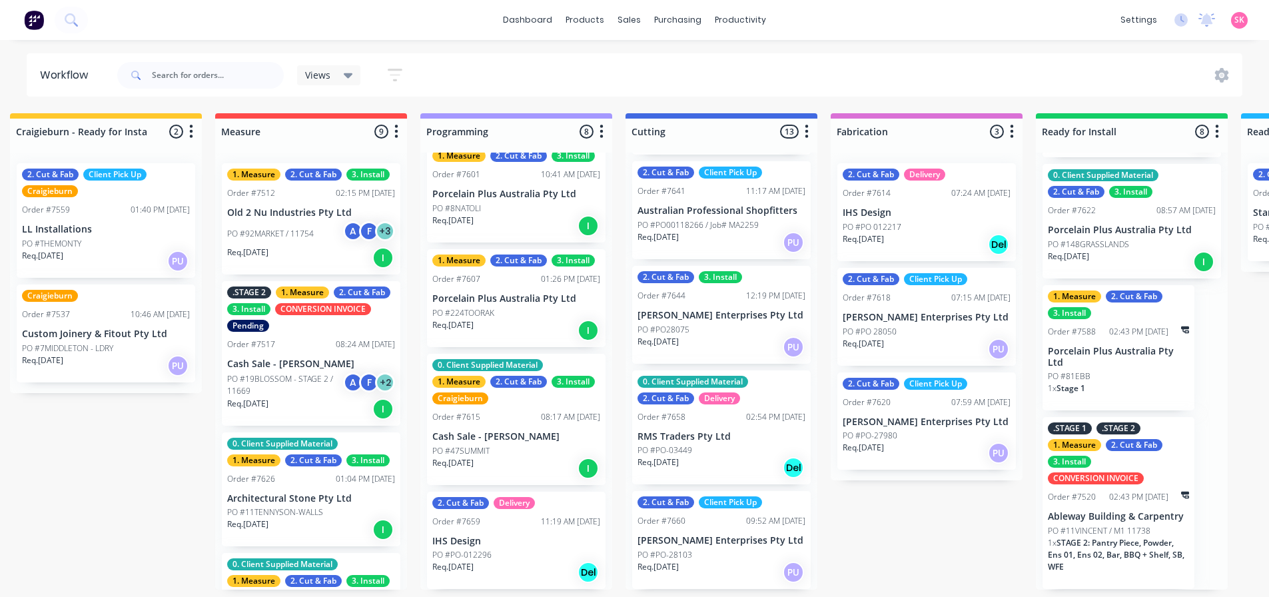
click at [314, 358] on p "Cash Sale - [PERSON_NAME]" at bounding box center [311, 363] width 168 height 11
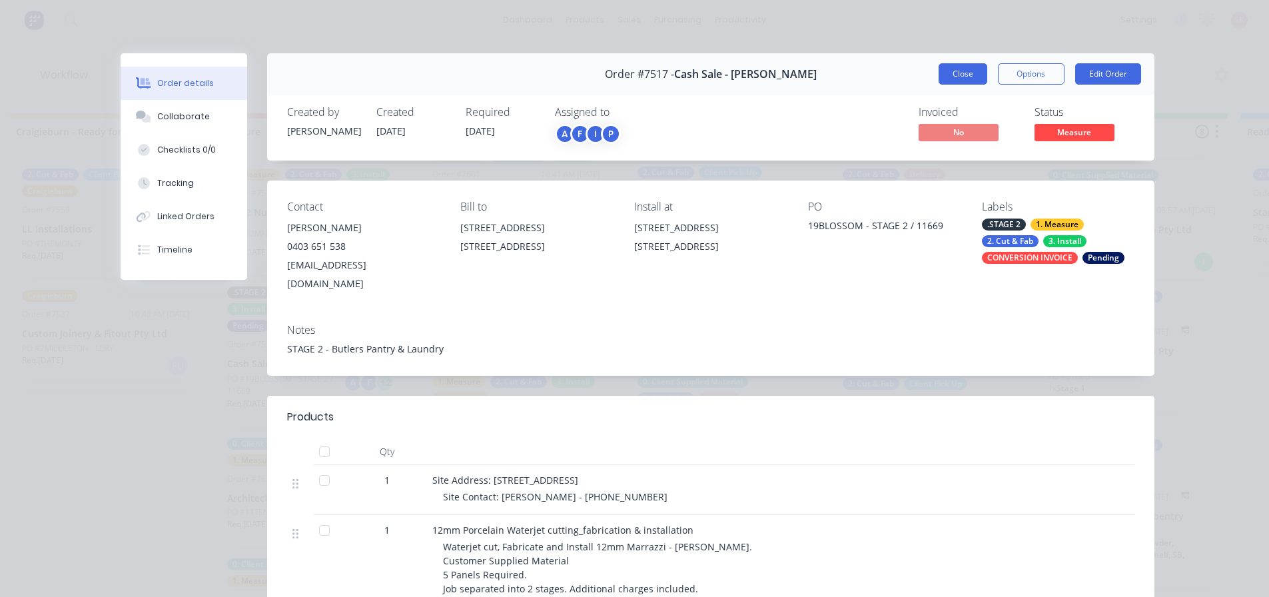
click at [949, 77] on button "Close" at bounding box center [963, 73] width 49 height 21
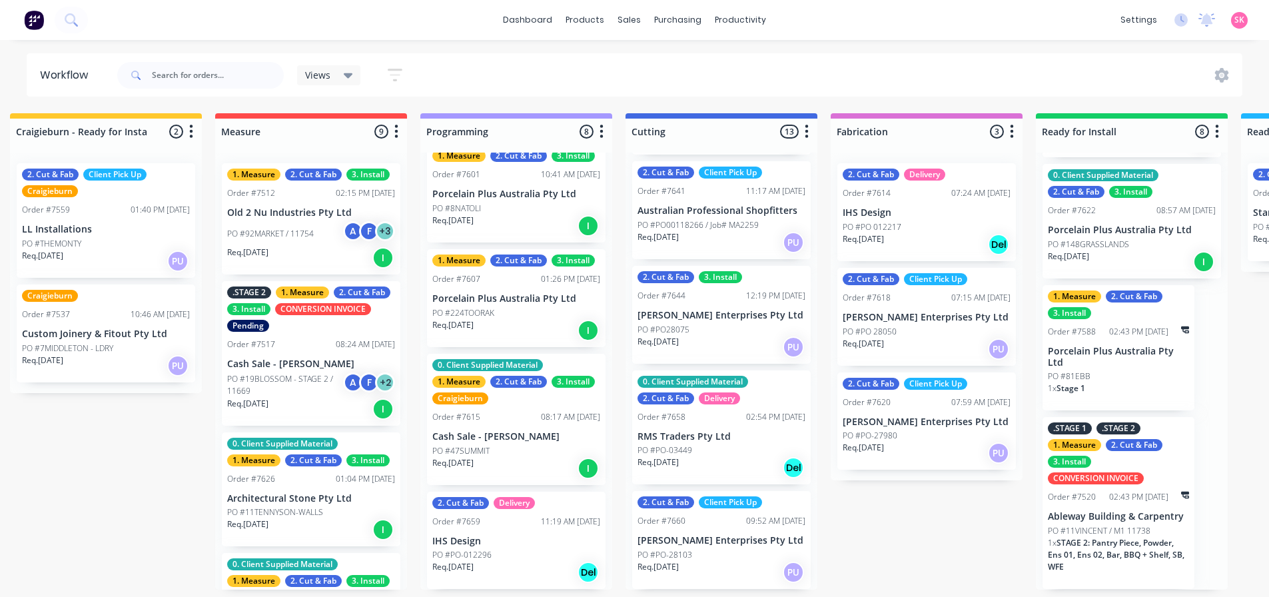
click at [306, 474] on div "Order #7626 01:04 PM [DATE]" at bounding box center [311, 479] width 168 height 12
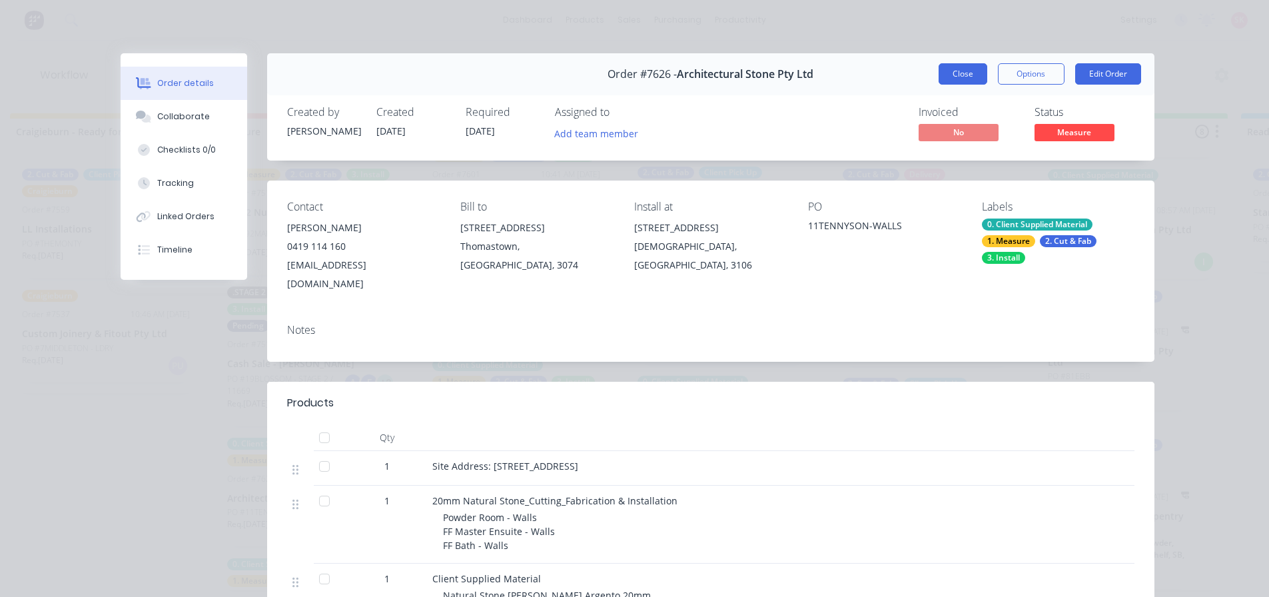
click at [939, 73] on button "Close" at bounding box center [963, 73] width 49 height 21
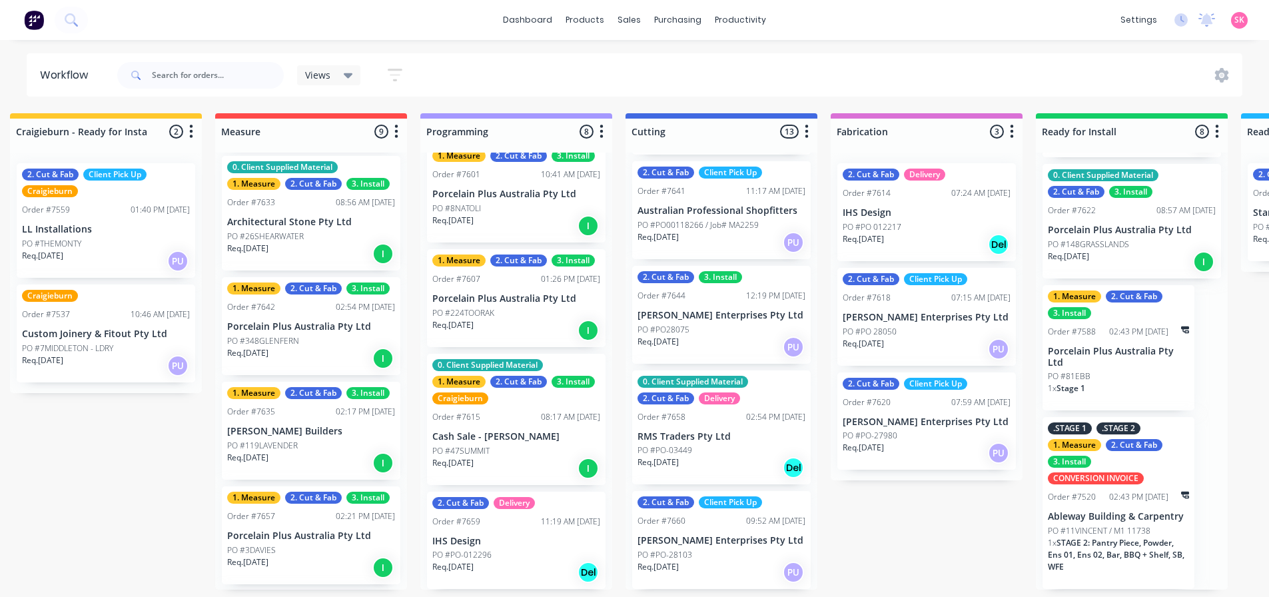
scroll to position [400, 0]
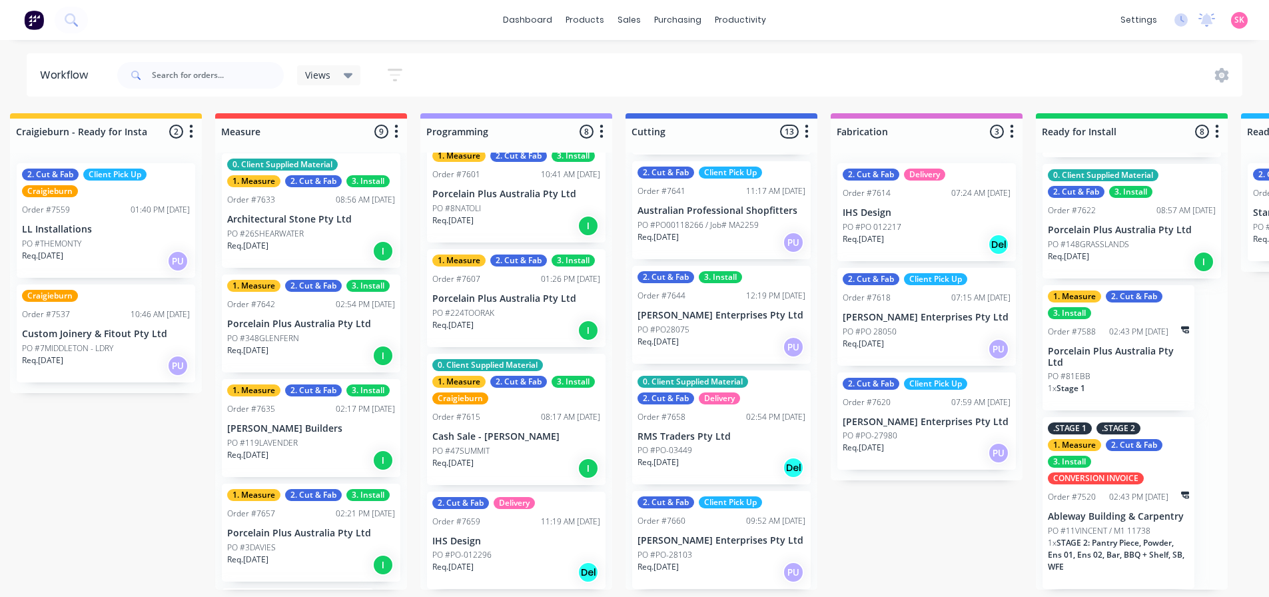
click at [313, 328] on div "1. Measure 2. Cut & Fab 3. Install Order #7642 02:54 PM [DATE] Porcelain Plus A…" at bounding box center [311, 323] width 179 height 98
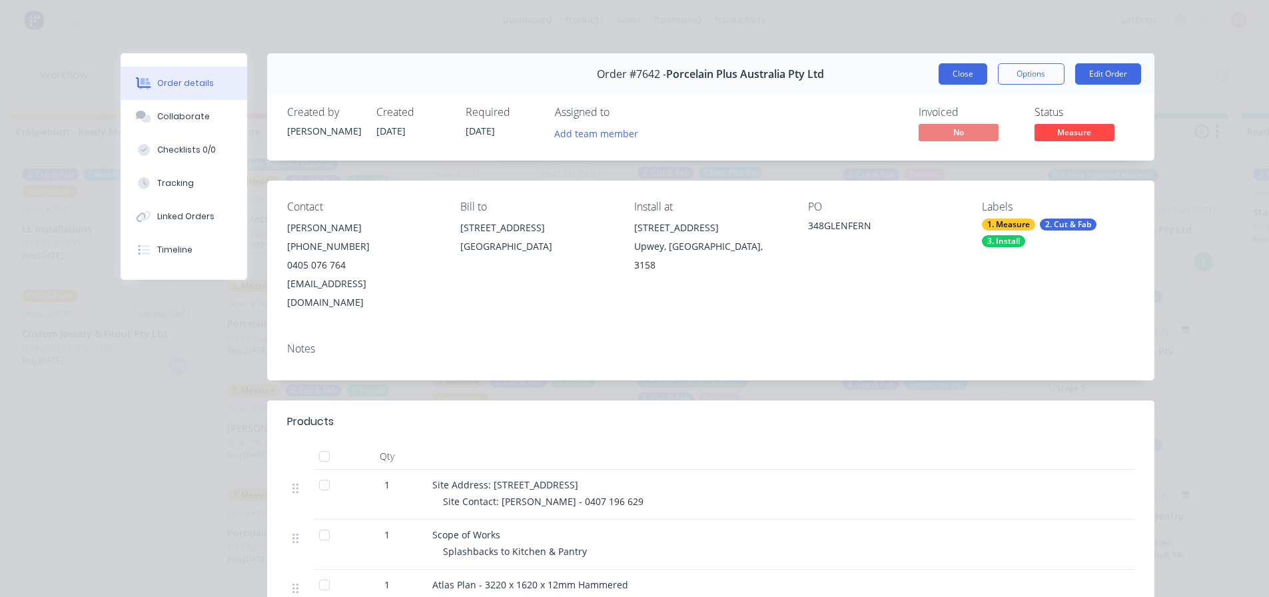
click at [955, 75] on button "Close" at bounding box center [963, 73] width 49 height 21
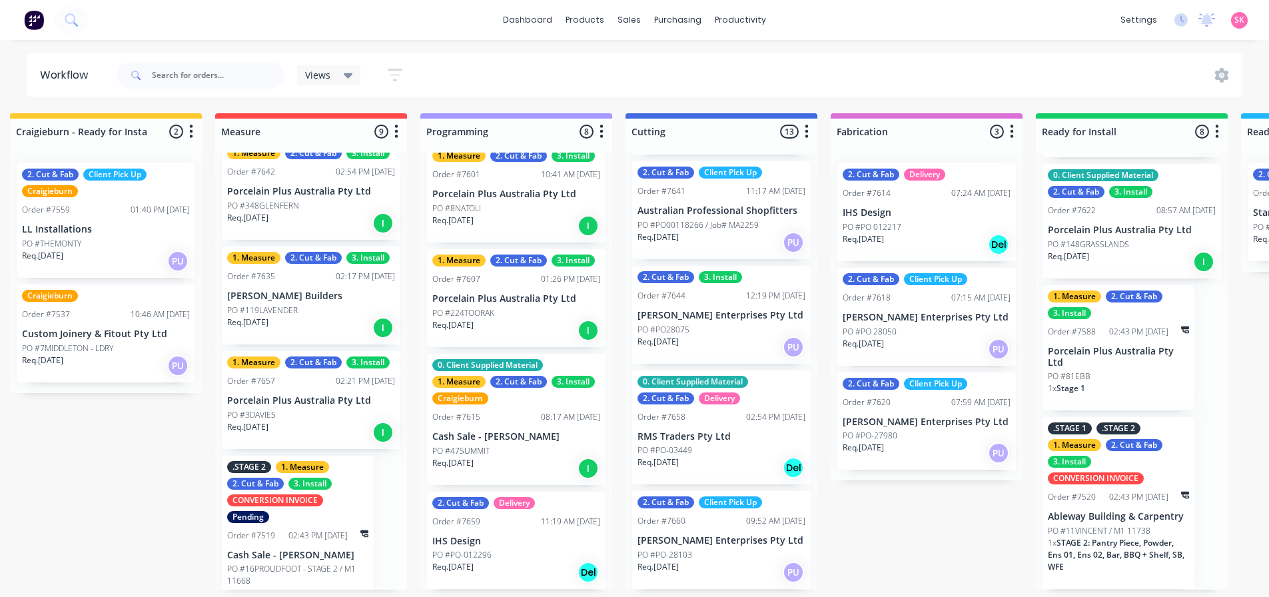
scroll to position [533, 0]
click at [337, 292] on p "[PERSON_NAME] Builders" at bounding box center [311, 295] width 168 height 11
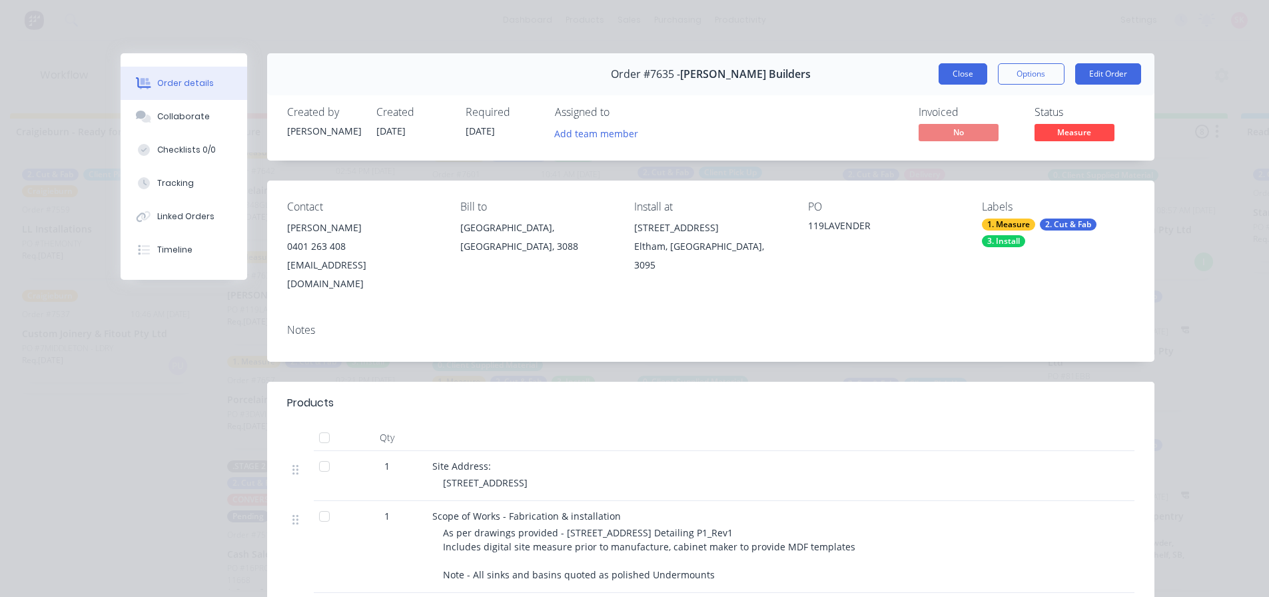
click at [953, 73] on button "Close" at bounding box center [963, 73] width 49 height 21
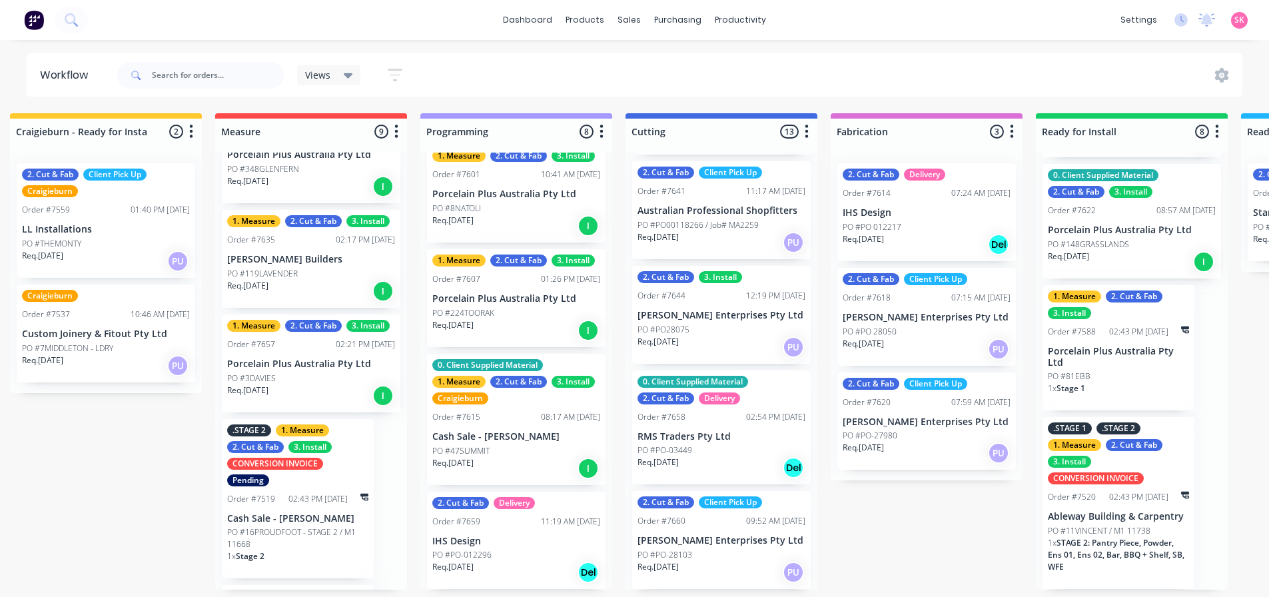
scroll to position [599, 0]
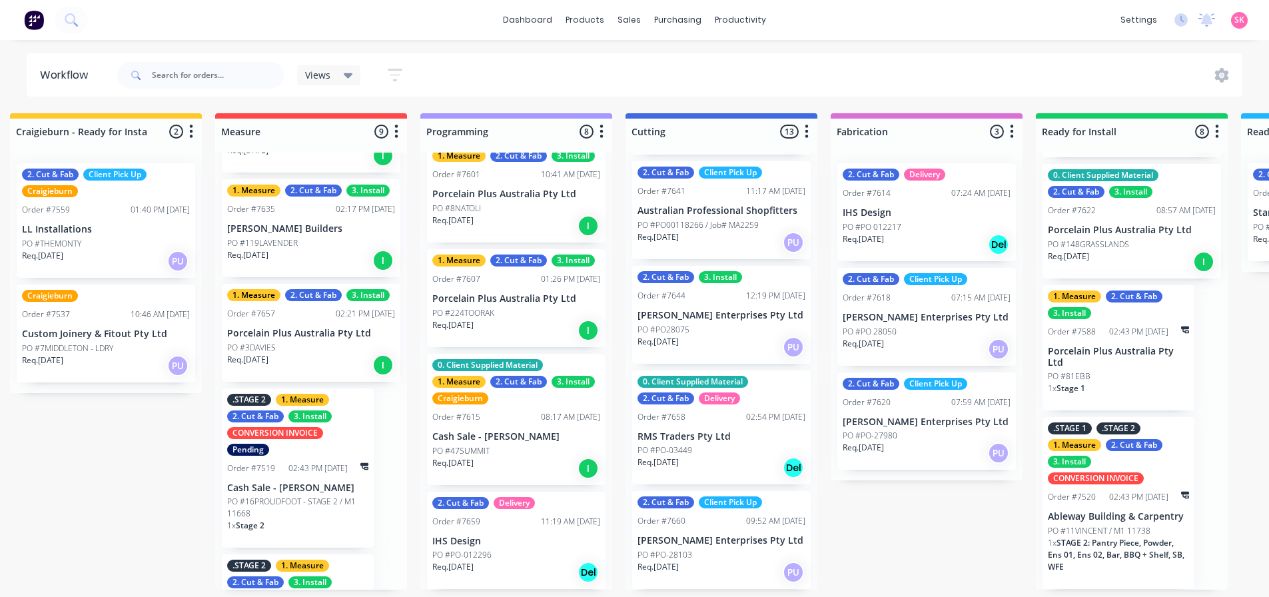
click at [314, 355] on div "Req. [DATE] I" at bounding box center [311, 365] width 168 height 23
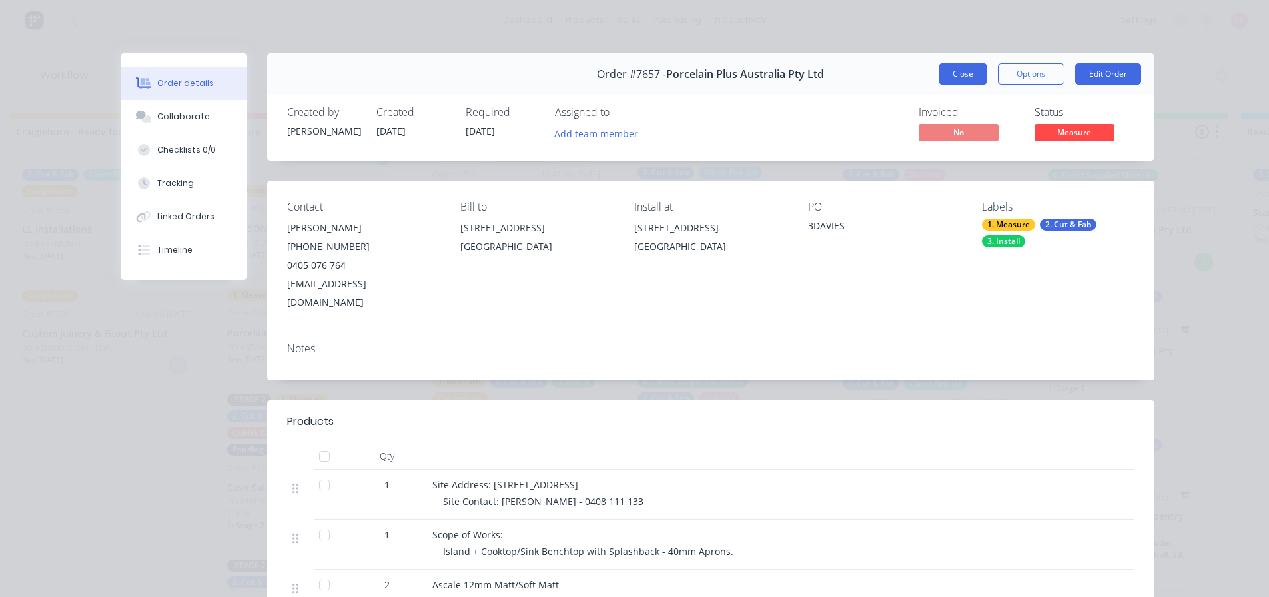
click at [960, 77] on button "Close" at bounding box center [963, 73] width 49 height 21
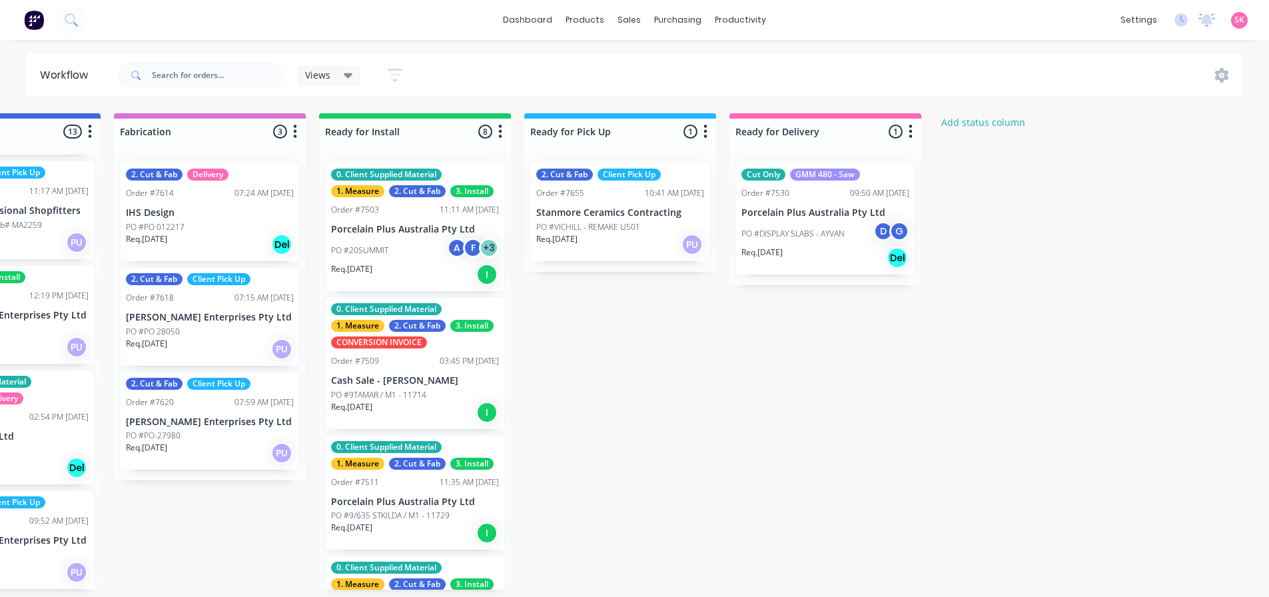
scroll to position [3, 1146]
drag, startPoint x: 817, startPoint y: 596, endPoint x: 344, endPoint y: 626, distance: 473.9
click at [697, 494] on div "Submitted 16 Status colour #273444 hex #273444 Save Cancel Summaries Total orde…" at bounding box center [51, 351] width 2415 height 476
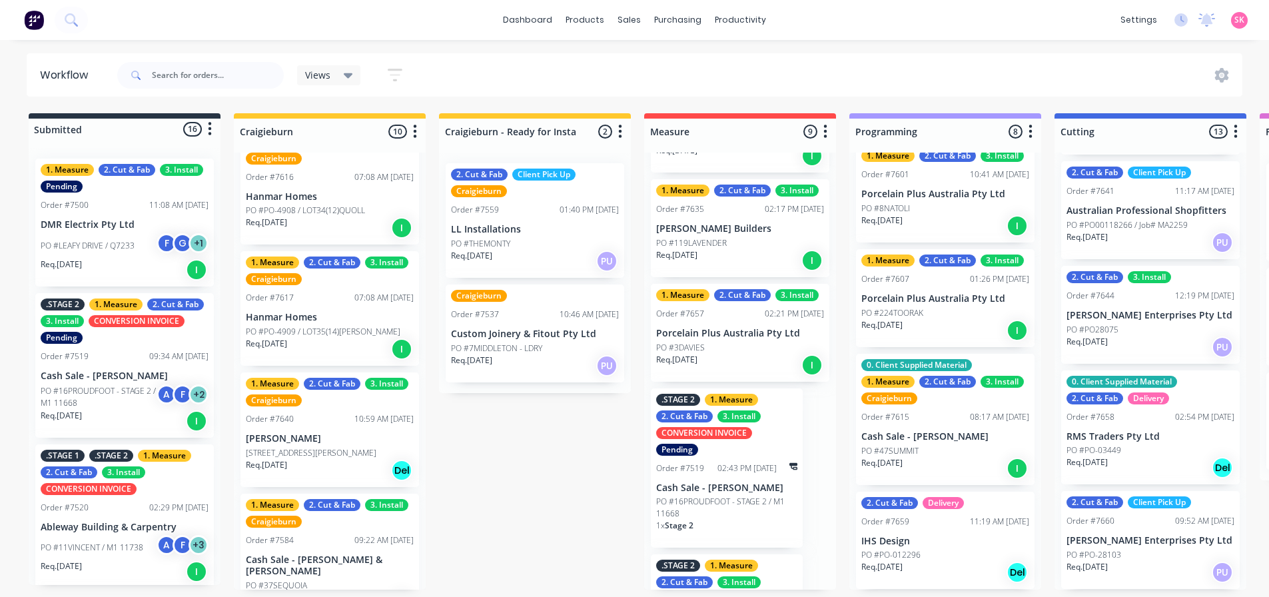
scroll to position [822, 0]
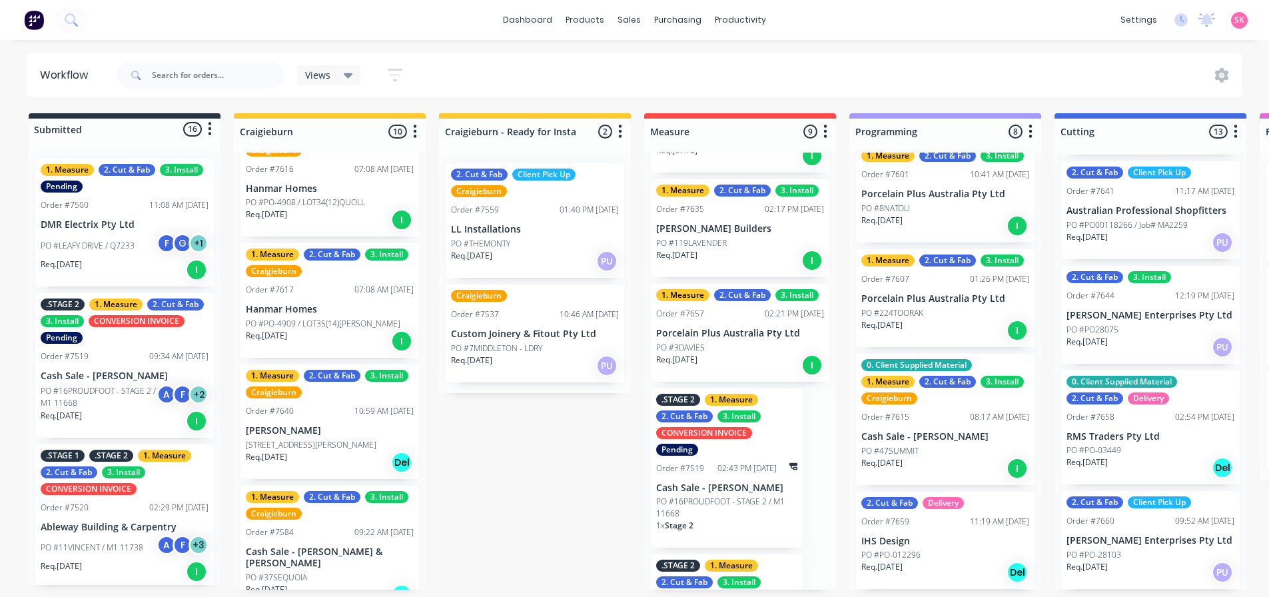
click at [321, 439] on p "[STREET_ADDRESS][PERSON_NAME]" at bounding box center [311, 445] width 131 height 12
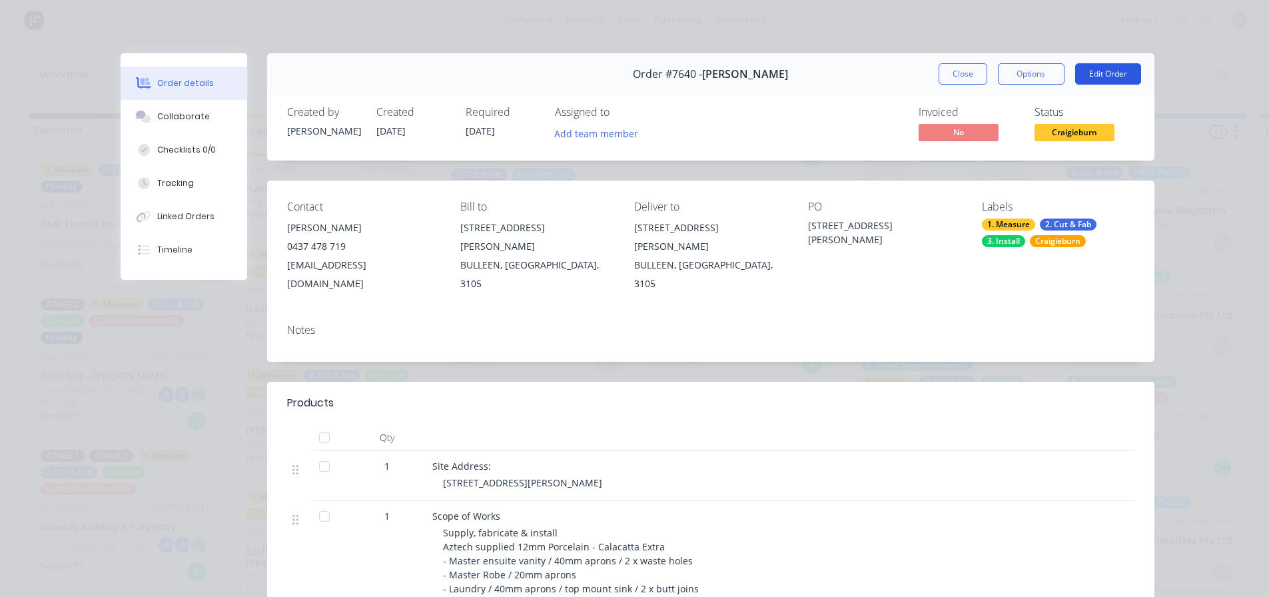
click at [1100, 78] on button "Edit Order" at bounding box center [1108, 73] width 66 height 21
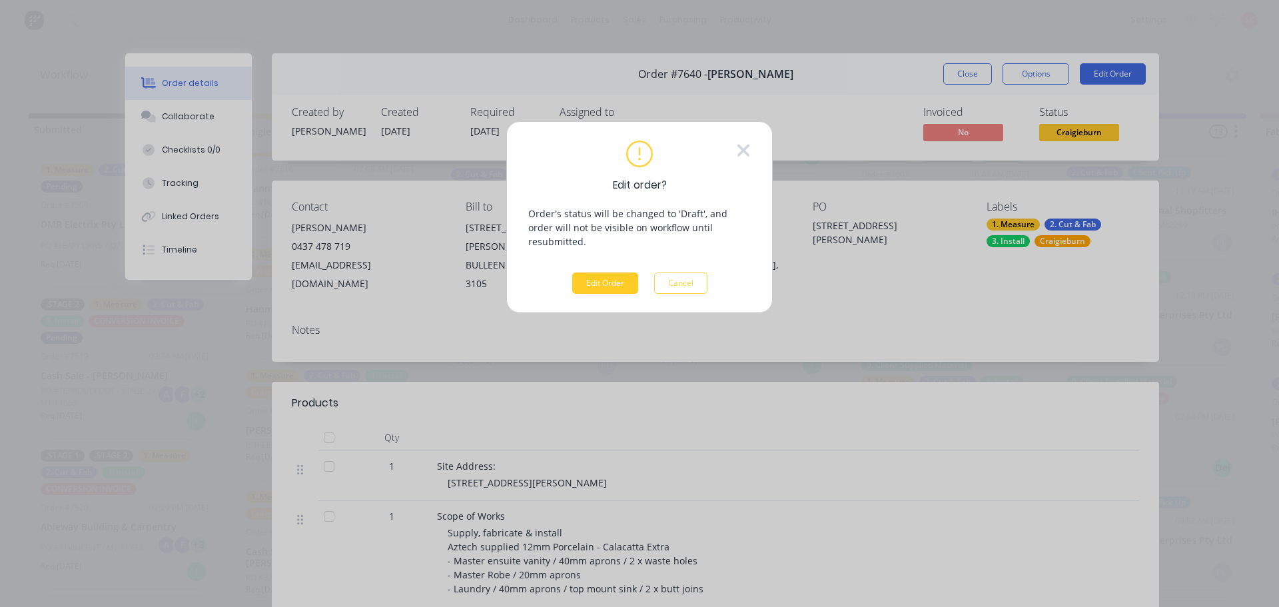
click at [593, 272] on button "Edit Order" at bounding box center [605, 282] width 66 height 21
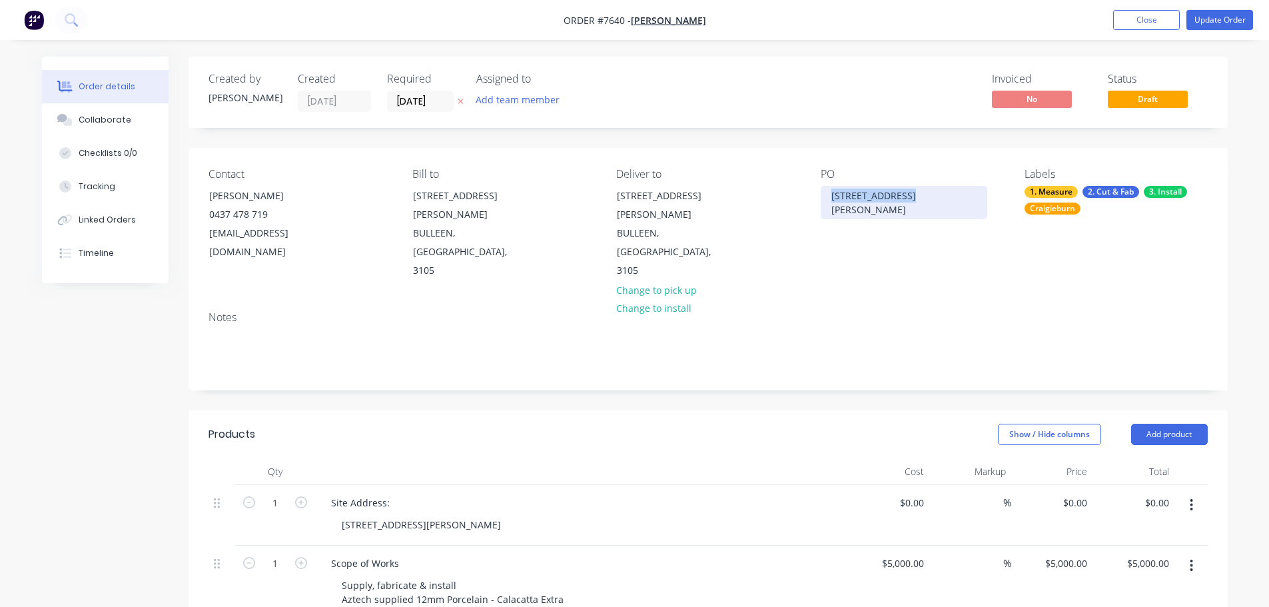
drag, startPoint x: 909, startPoint y: 194, endPoint x: 757, endPoint y: 200, distance: 152.7
click at [759, 199] on div "Contact [PERSON_NAME] [PHONE_NUMBER] [EMAIL_ADDRESS][DOMAIN_NAME] Bill to [STRE…" at bounding box center [708, 224] width 1039 height 153
click at [1239, 21] on button "Update Order" at bounding box center [1219, 20] width 67 height 20
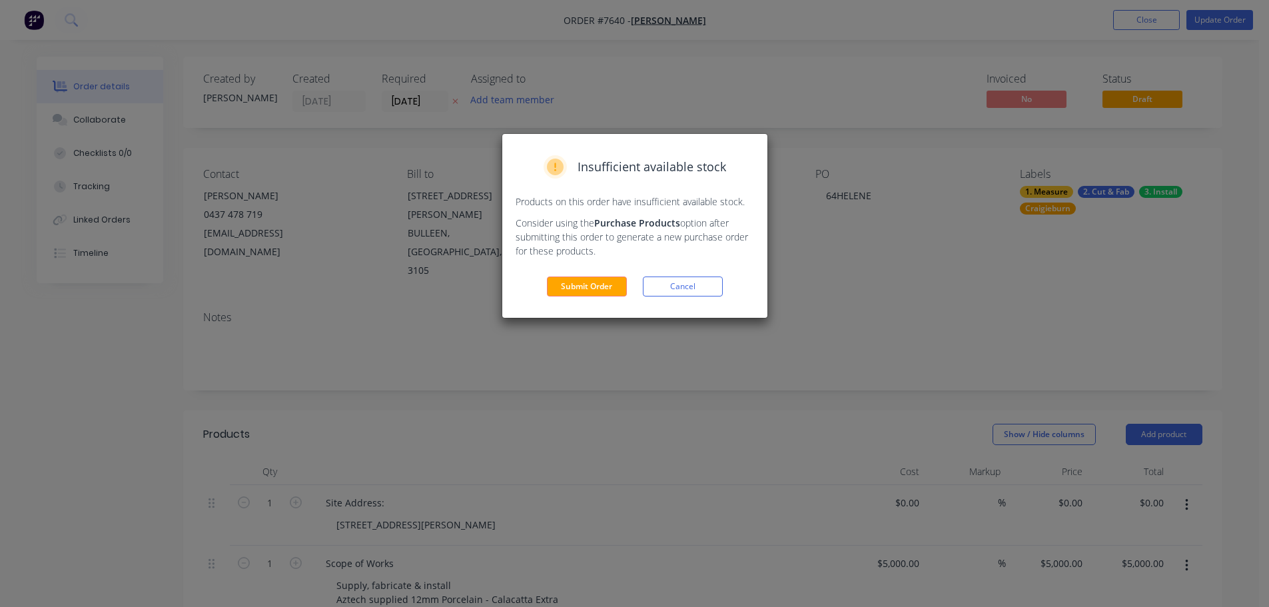
click at [630, 282] on div "Submit Order Cancel" at bounding box center [635, 286] width 238 height 20
click at [609, 289] on button "Submit Order" at bounding box center [587, 286] width 80 height 20
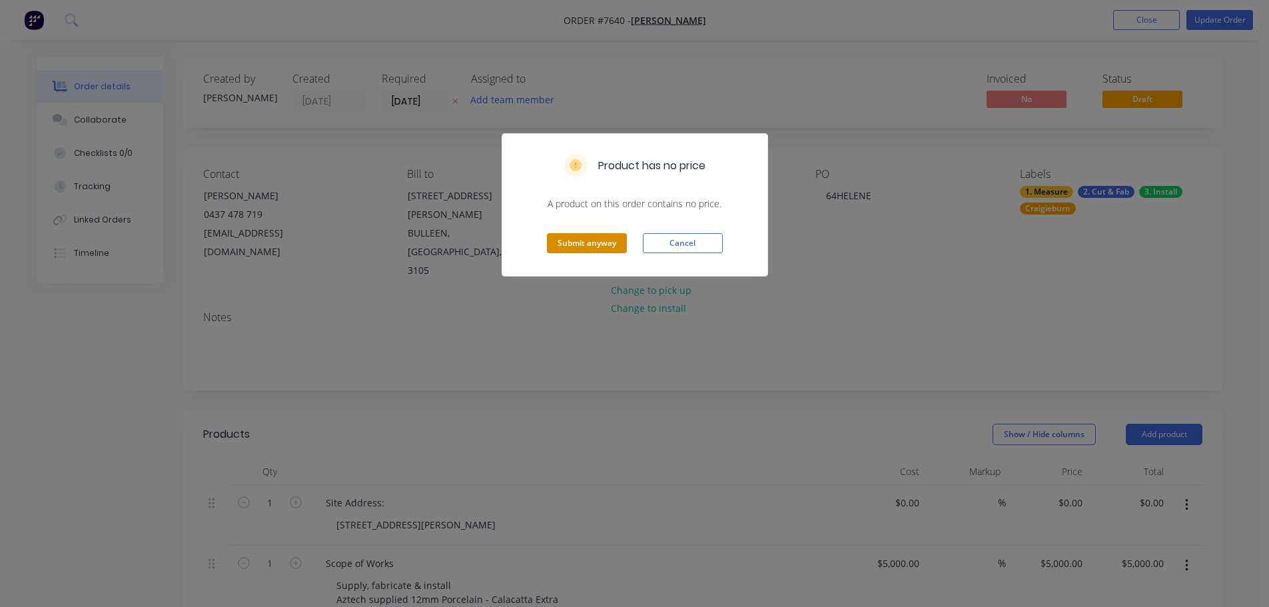
click at [604, 248] on button "Submit anyway" at bounding box center [587, 243] width 80 height 20
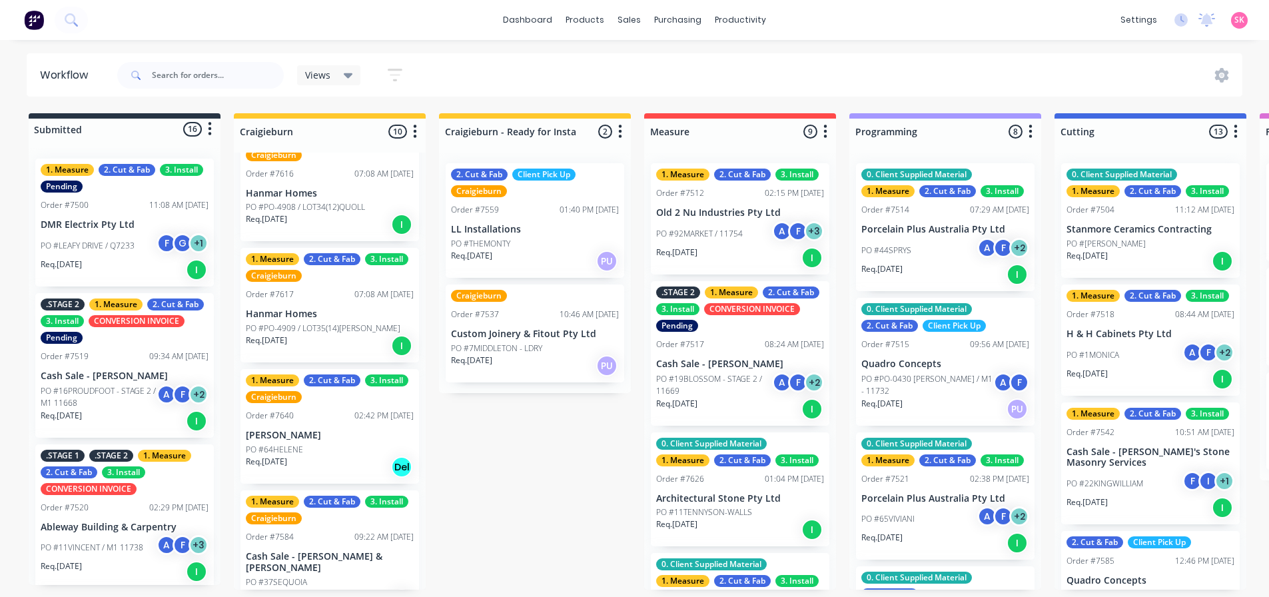
scroll to position [822, 0]
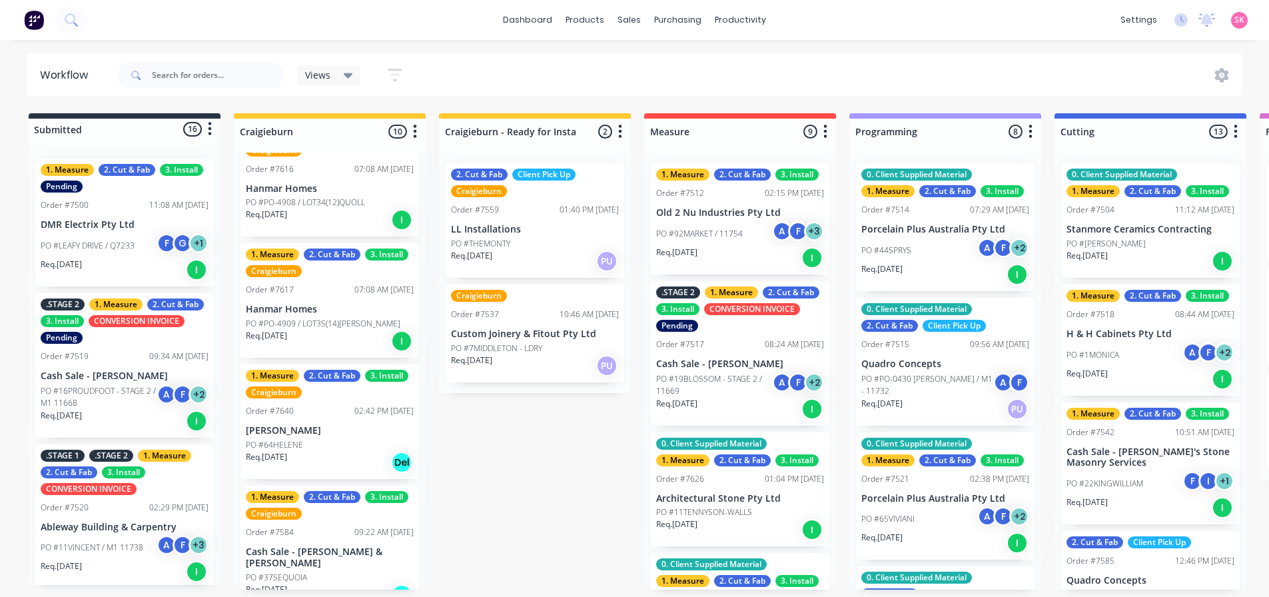
click at [335, 458] on div "Req. [DATE] Del" at bounding box center [330, 462] width 168 height 23
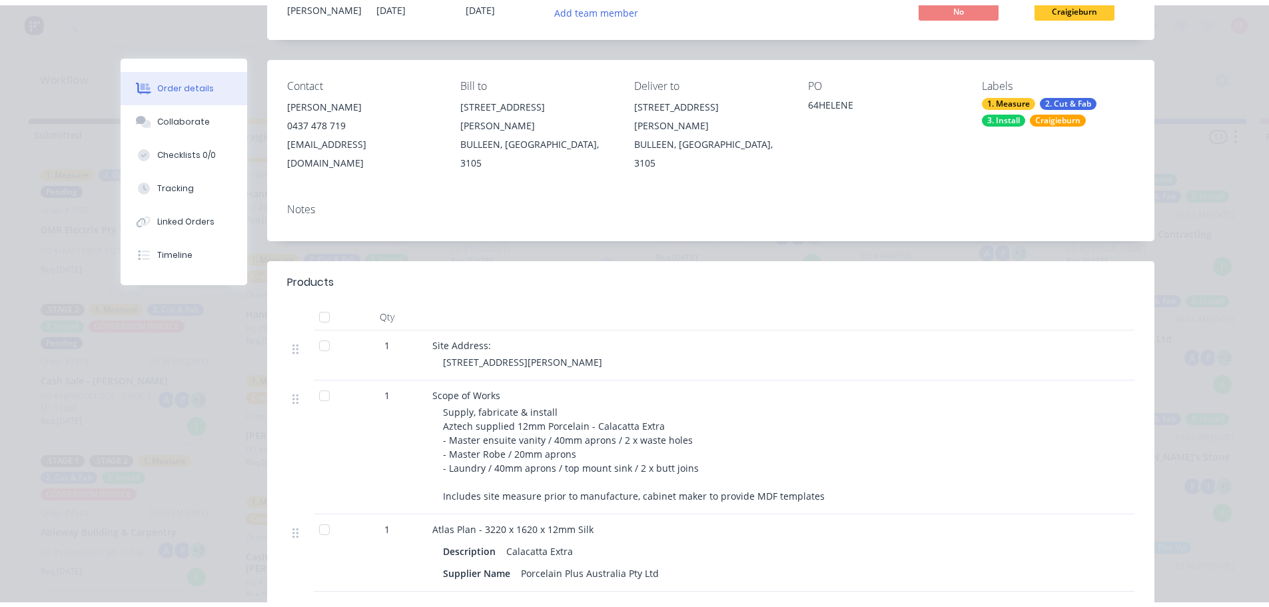
scroll to position [0, 0]
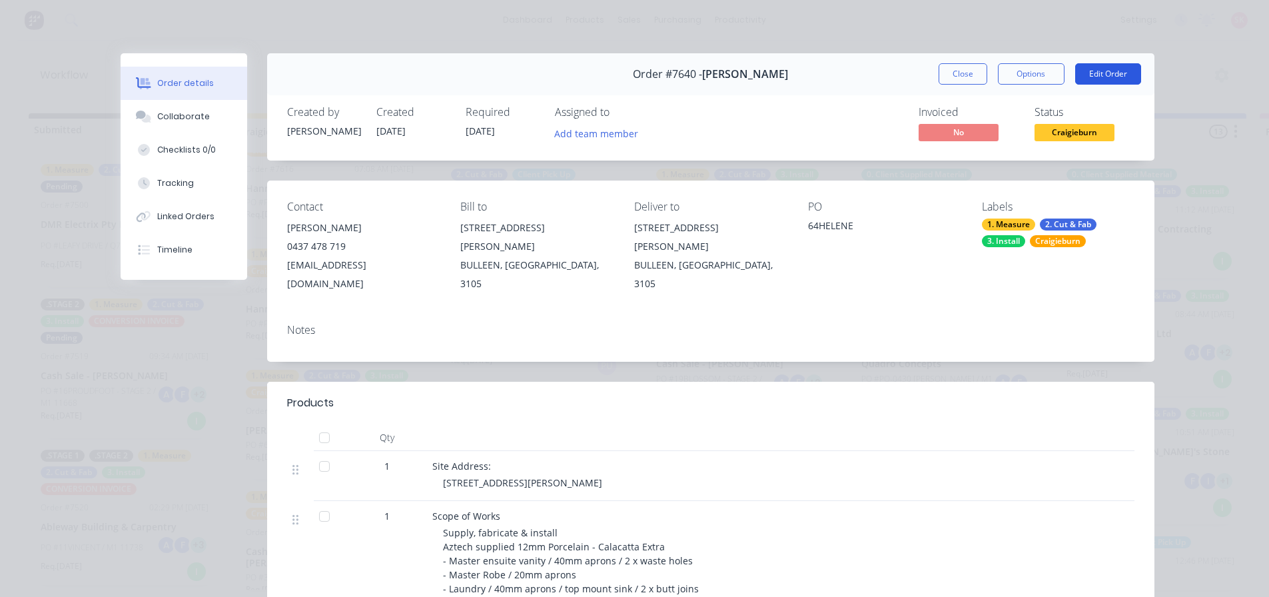
click at [1088, 69] on button "Edit Order" at bounding box center [1108, 73] width 66 height 21
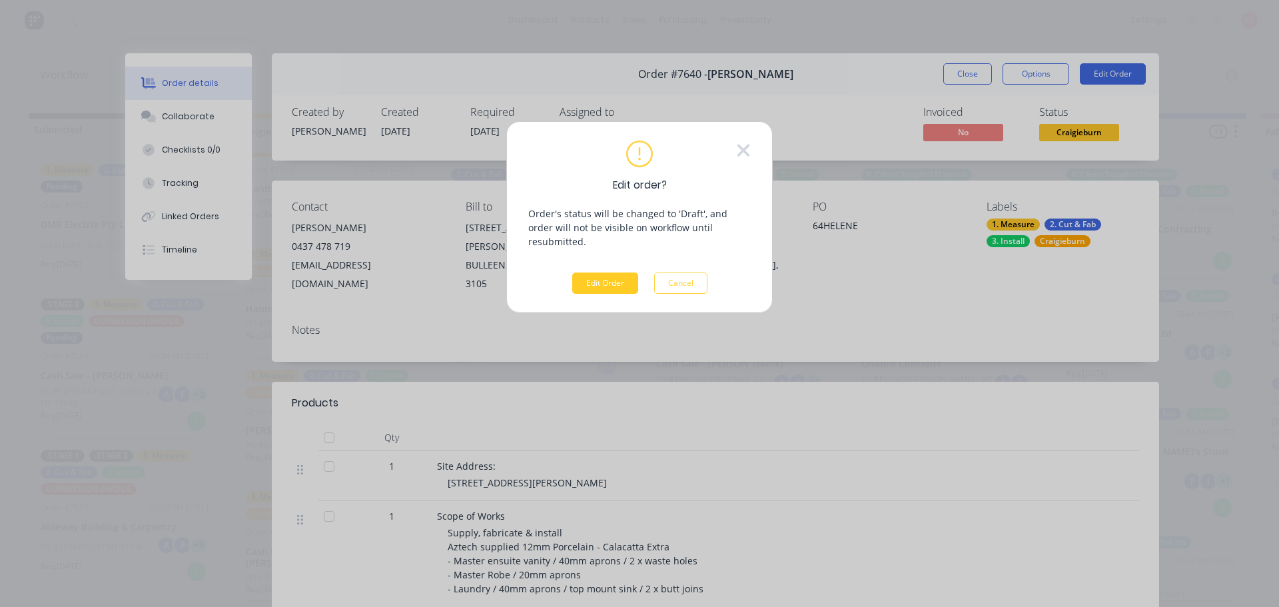
click at [625, 272] on button "Edit Order" at bounding box center [605, 282] width 66 height 21
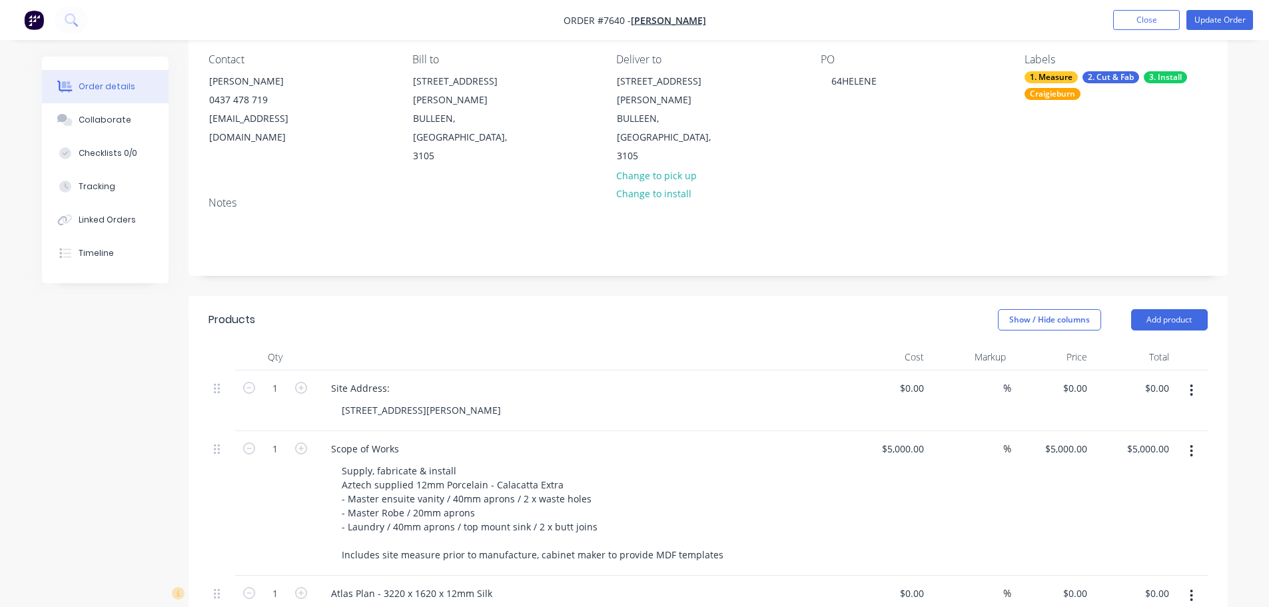
scroll to position [333, 0]
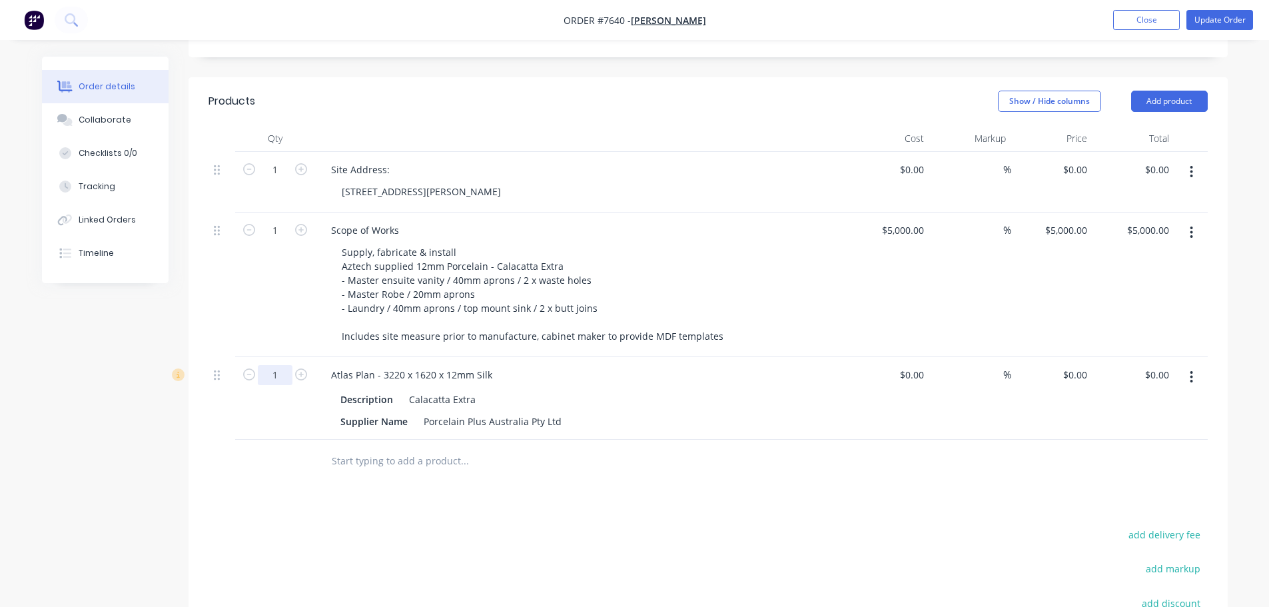
click at [289, 180] on input "1" at bounding box center [275, 170] width 35 height 20
click at [297, 368] on icon "button" at bounding box center [301, 374] width 12 height 12
type input "2"
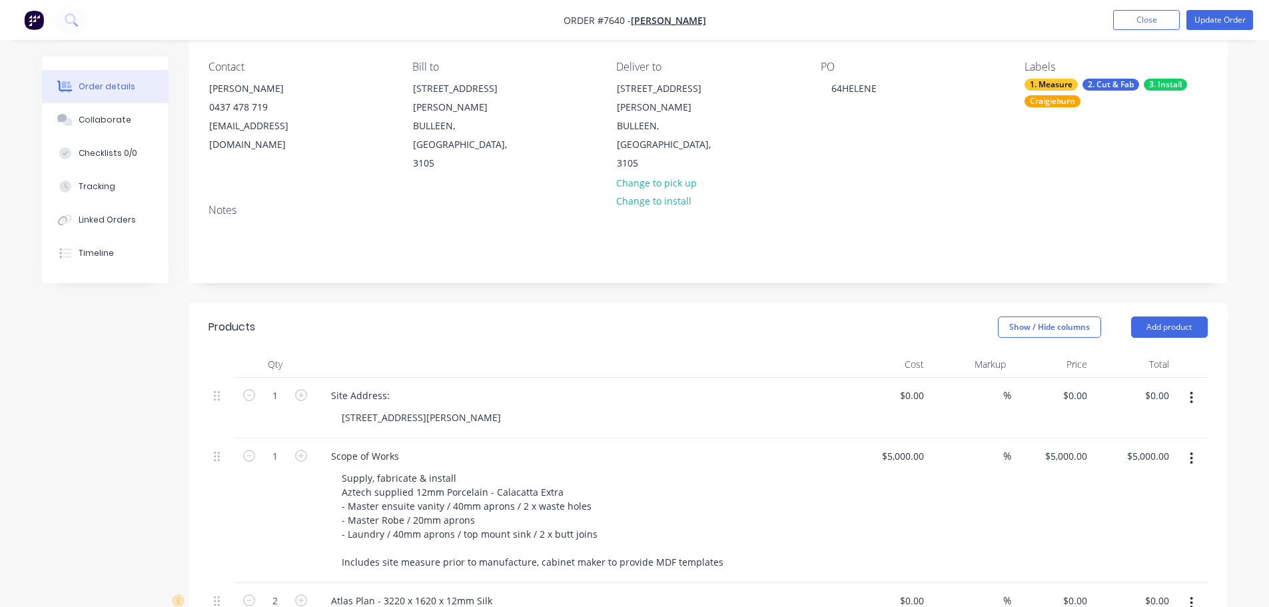
scroll to position [0, 0]
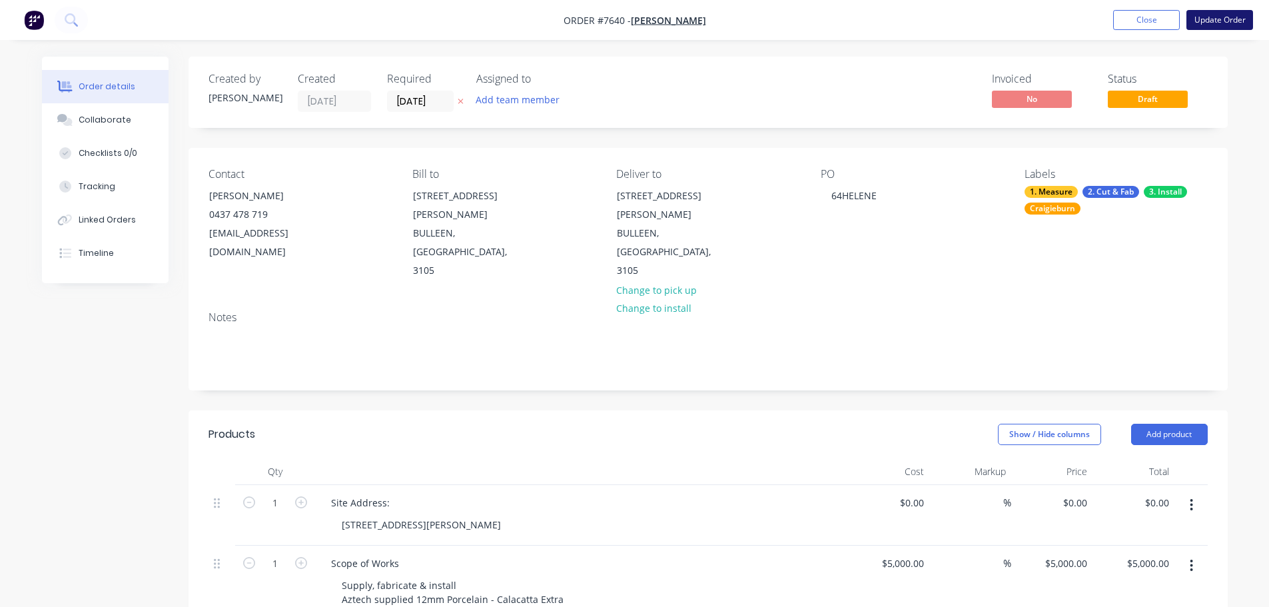
click at [1213, 25] on button "Update Order" at bounding box center [1219, 20] width 67 height 20
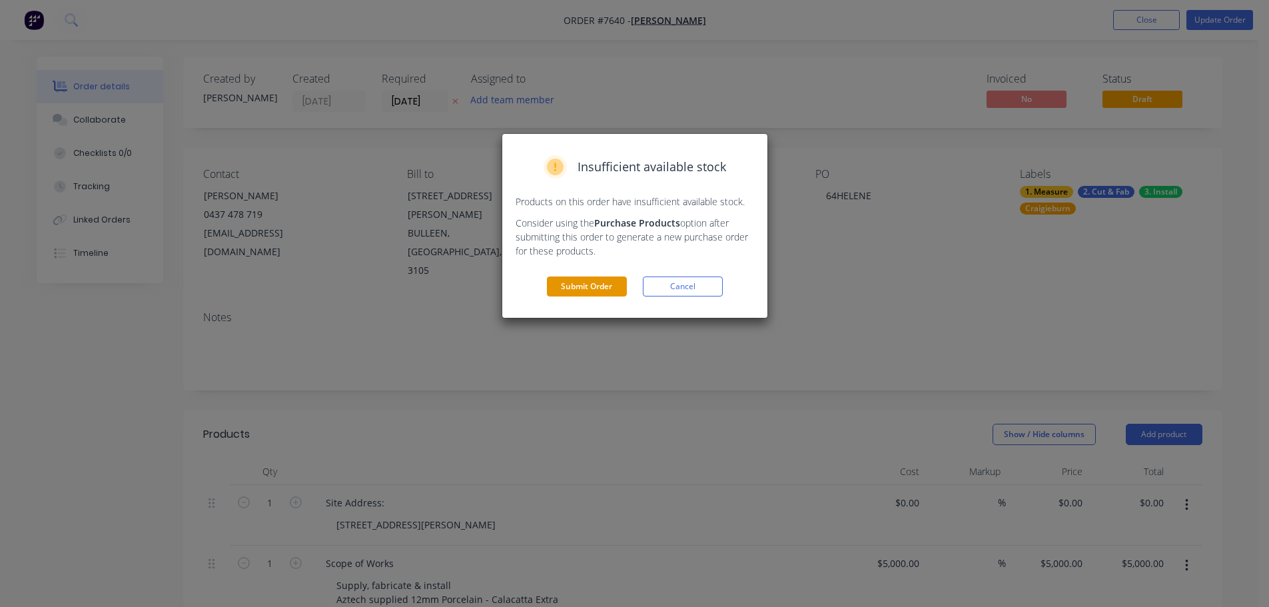
click at [597, 296] on button "Submit Order" at bounding box center [587, 286] width 80 height 20
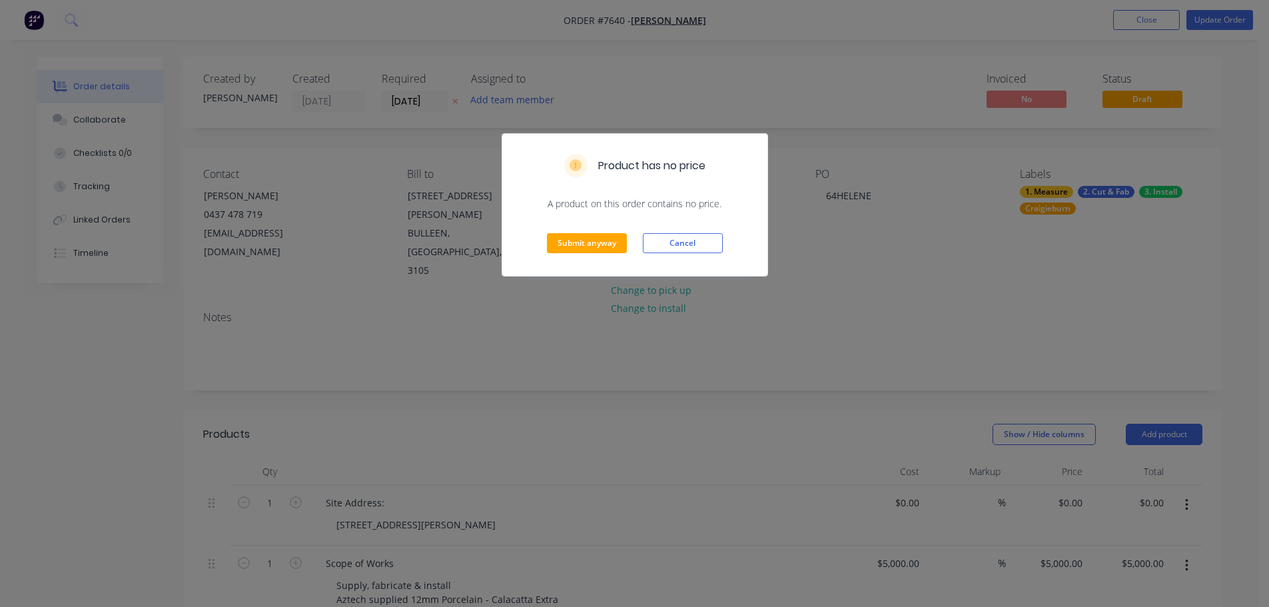
click at [607, 232] on div "Submit anyway Cancel" at bounding box center [634, 242] width 265 height 65
click at [608, 239] on button "Submit anyway" at bounding box center [587, 243] width 80 height 20
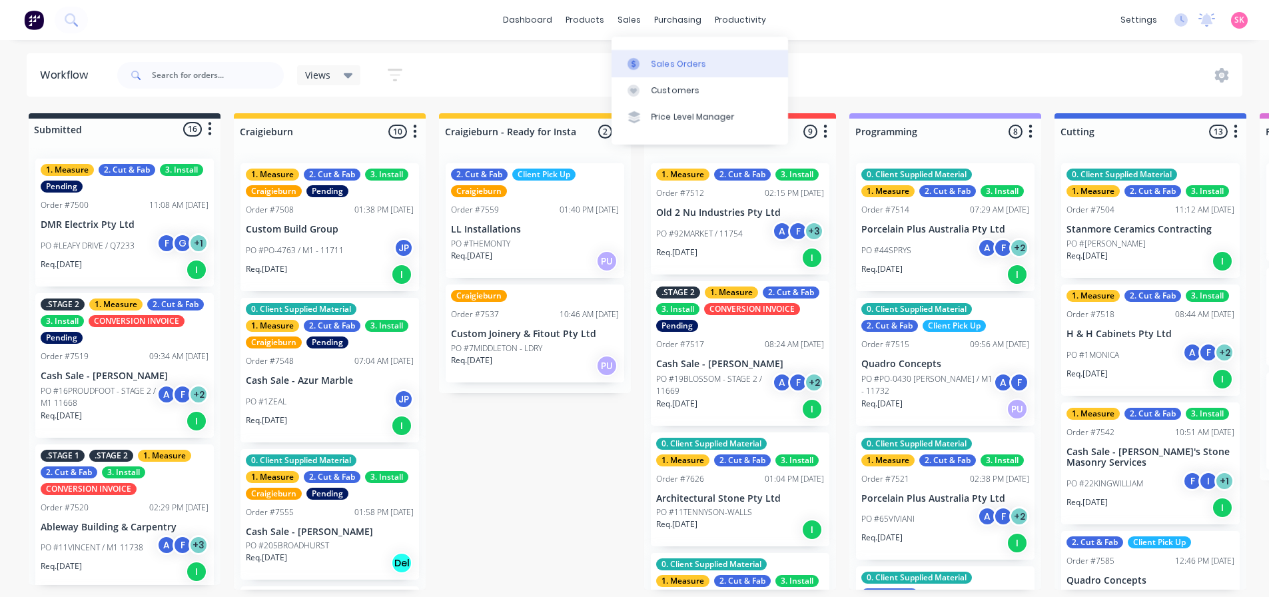
click at [634, 55] on link "Sales Orders" at bounding box center [699, 63] width 177 height 27
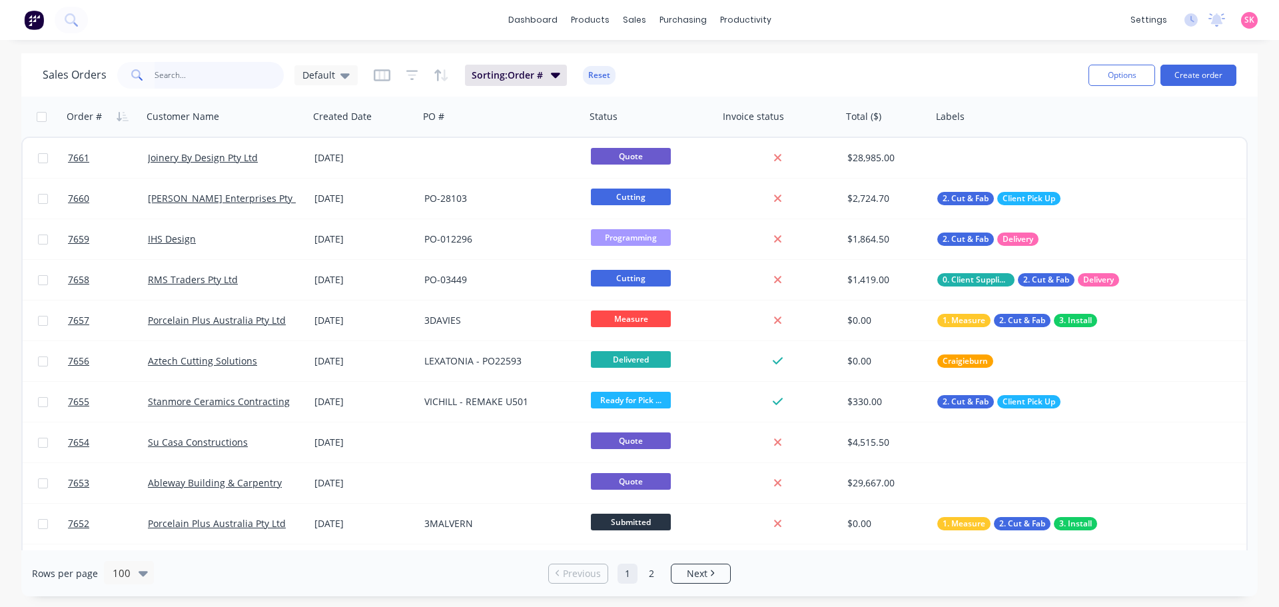
click at [210, 74] on input "text" at bounding box center [220, 75] width 130 height 27
type input "11204"
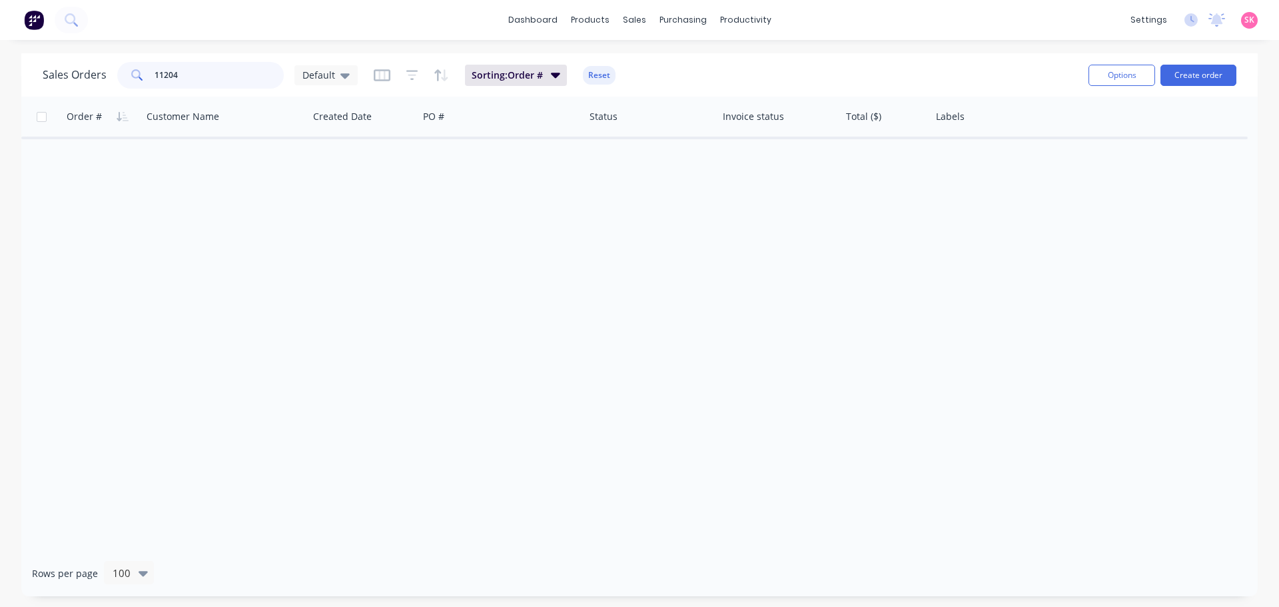
drag, startPoint x: 215, startPoint y: 74, endPoint x: 38, endPoint y: 91, distance: 178.0
click at [47, 87] on div "Sales Orders 11204 Default" at bounding box center [200, 75] width 315 height 27
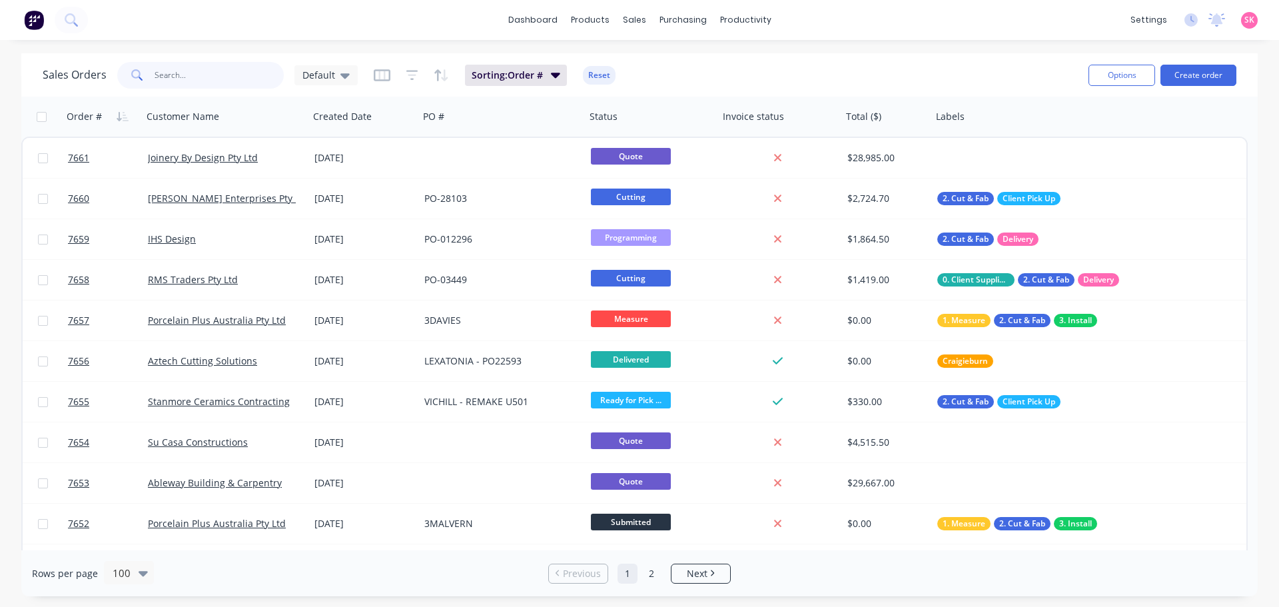
click at [200, 85] on input "text" at bounding box center [220, 75] width 130 height 27
click at [238, 76] on input "text" at bounding box center [220, 75] width 130 height 27
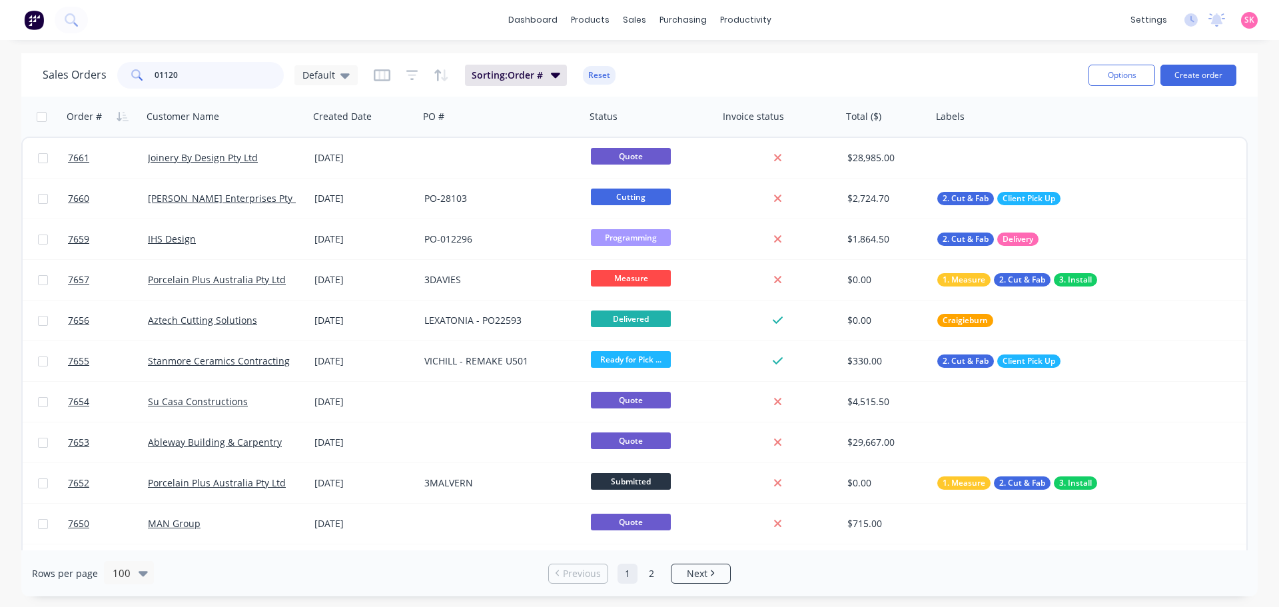
type input "011204"
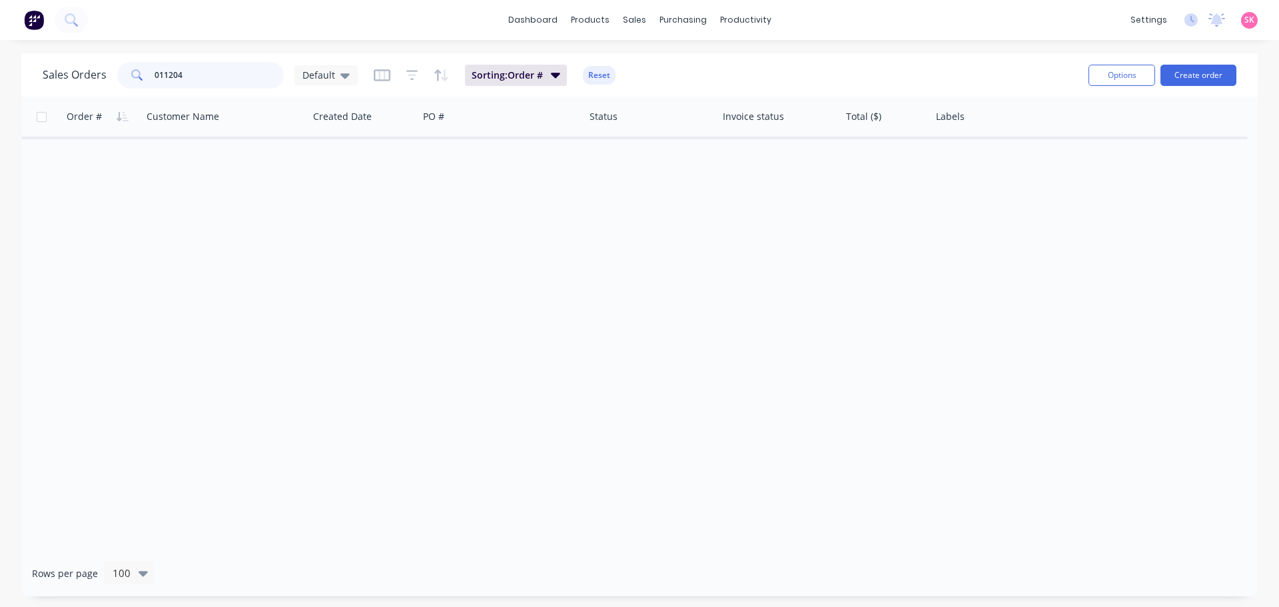
drag, startPoint x: 211, startPoint y: 80, endPoint x: 40, endPoint y: 89, distance: 171.4
click at [57, 89] on div "Sales Orders 011204 Default Sorting: Order # Reset" at bounding box center [560, 75] width 1035 height 33
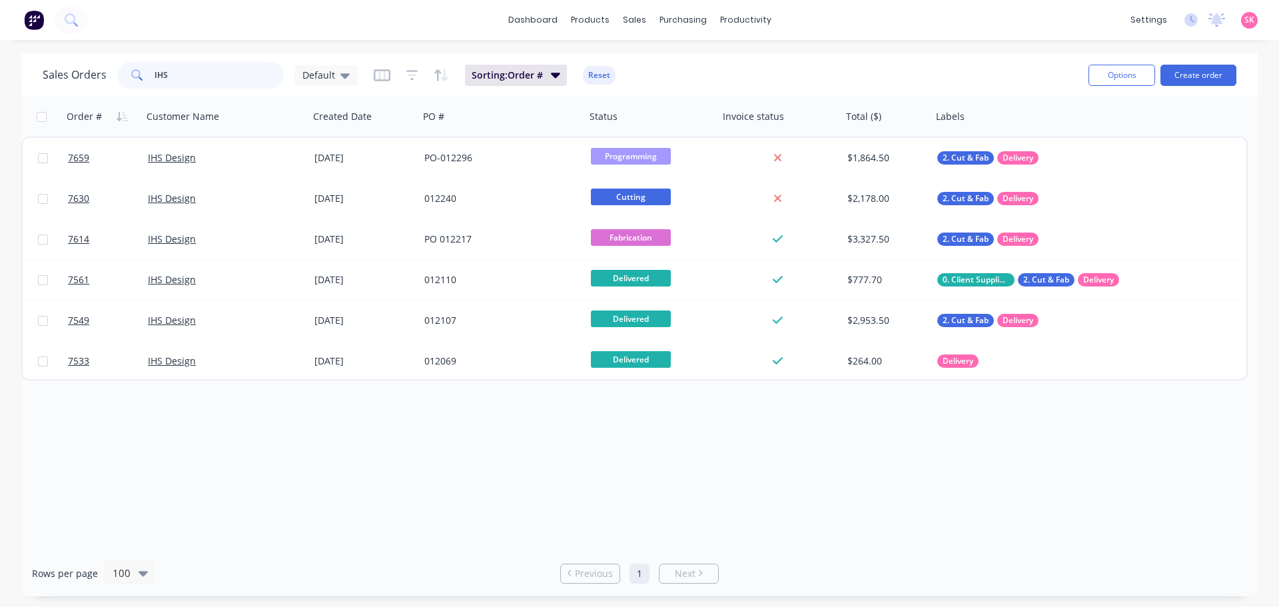
type input "IHS"
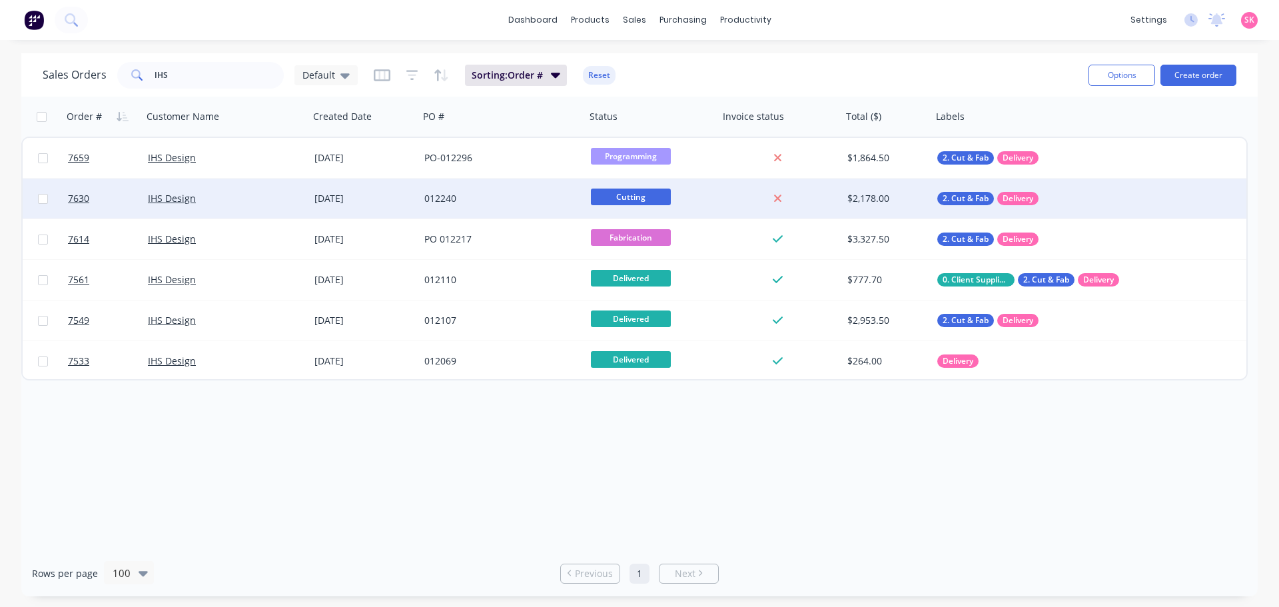
click at [510, 190] on div "012240" at bounding box center [502, 199] width 167 height 40
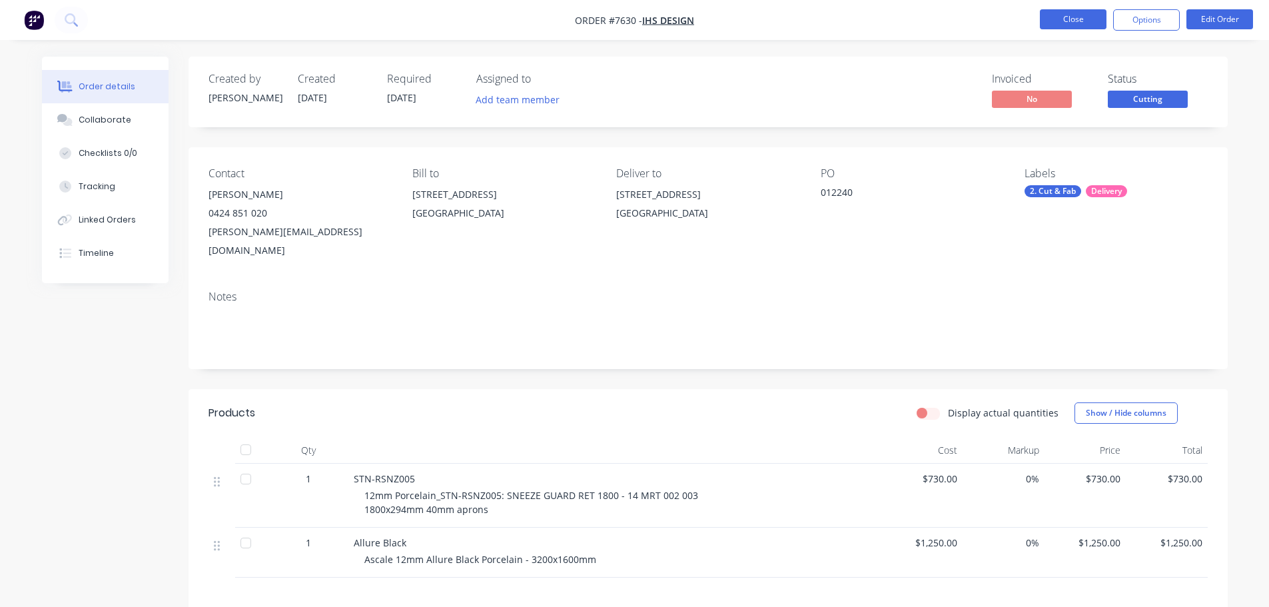
click at [1070, 14] on button "Close" at bounding box center [1073, 19] width 67 height 20
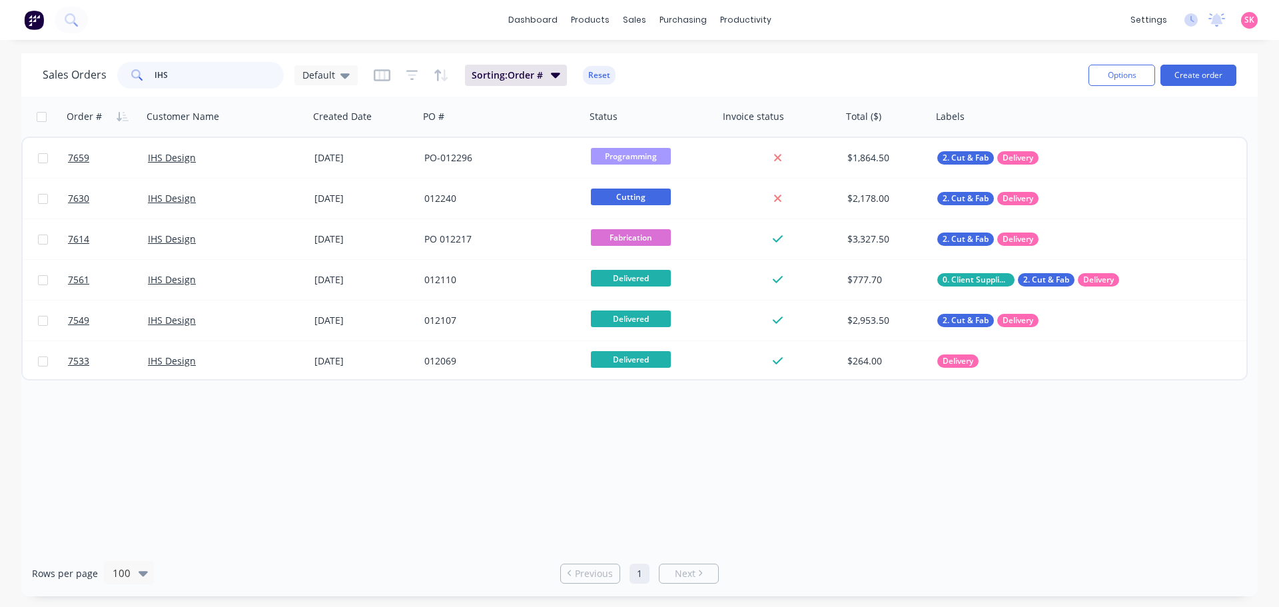
drag, startPoint x: 190, startPoint y: 74, endPoint x: 29, endPoint y: 74, distance: 160.5
click at [60, 74] on div "Sales Orders IHS Default" at bounding box center [200, 75] width 315 height 27
click at [524, 409] on div "Order # Customer Name Created Date PO # Status Invoice status Total ($) Labels …" at bounding box center [639, 324] width 1236 height 454
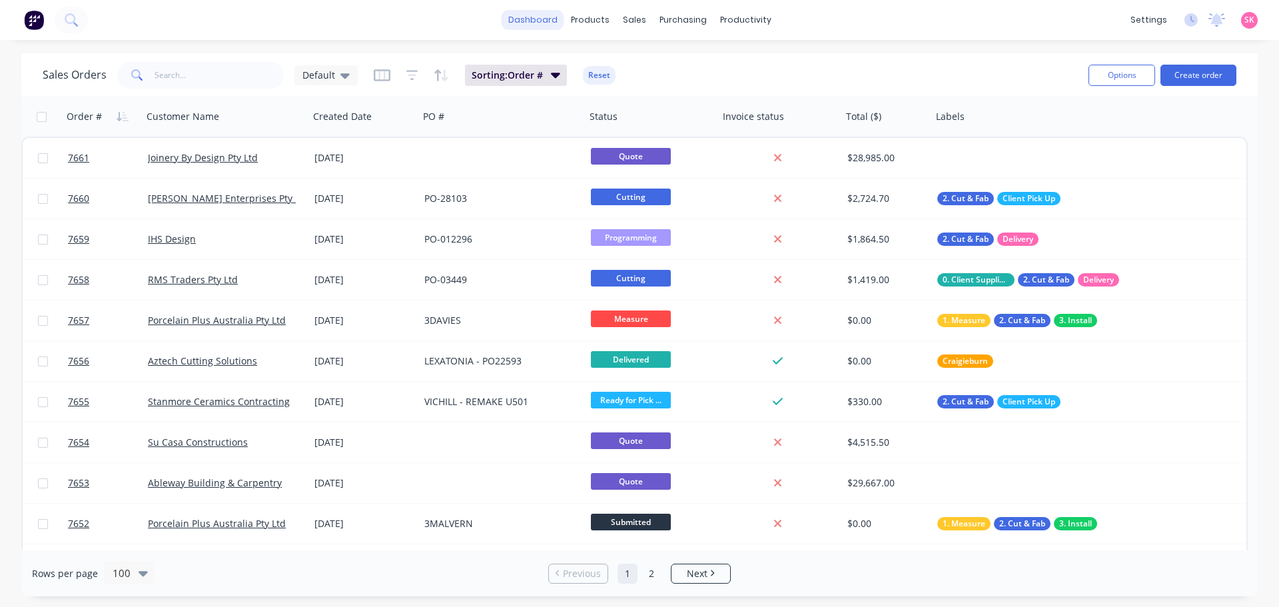
click at [550, 17] on link "dashboard" at bounding box center [533, 20] width 63 height 20
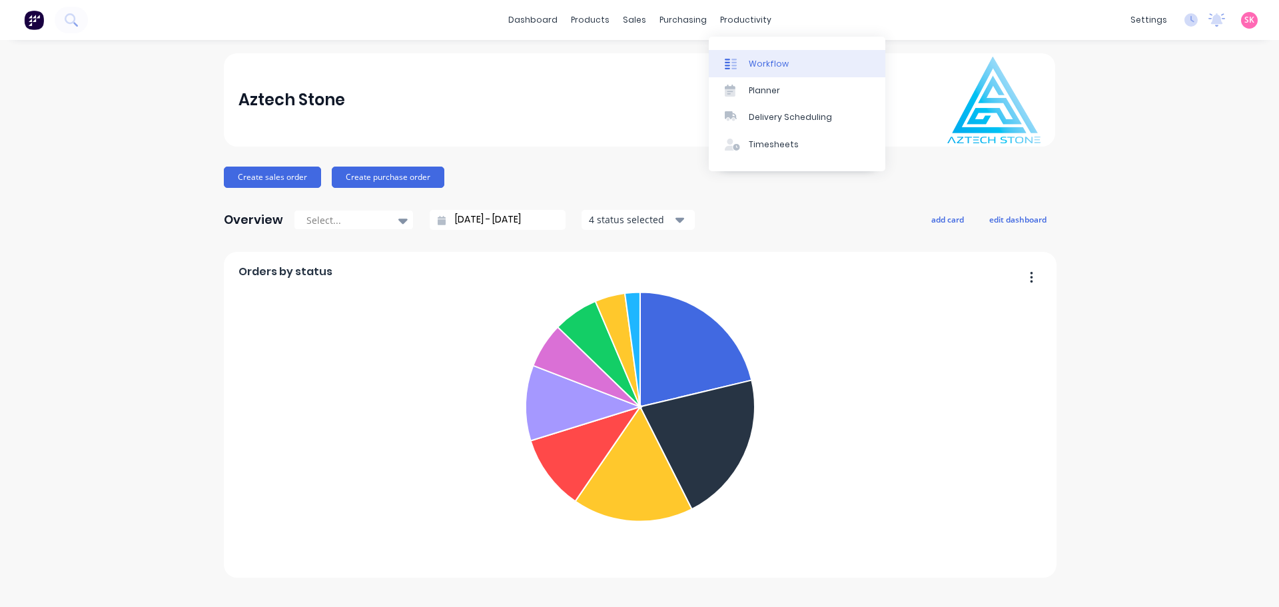
click at [751, 63] on div "Workflow" at bounding box center [769, 64] width 40 height 12
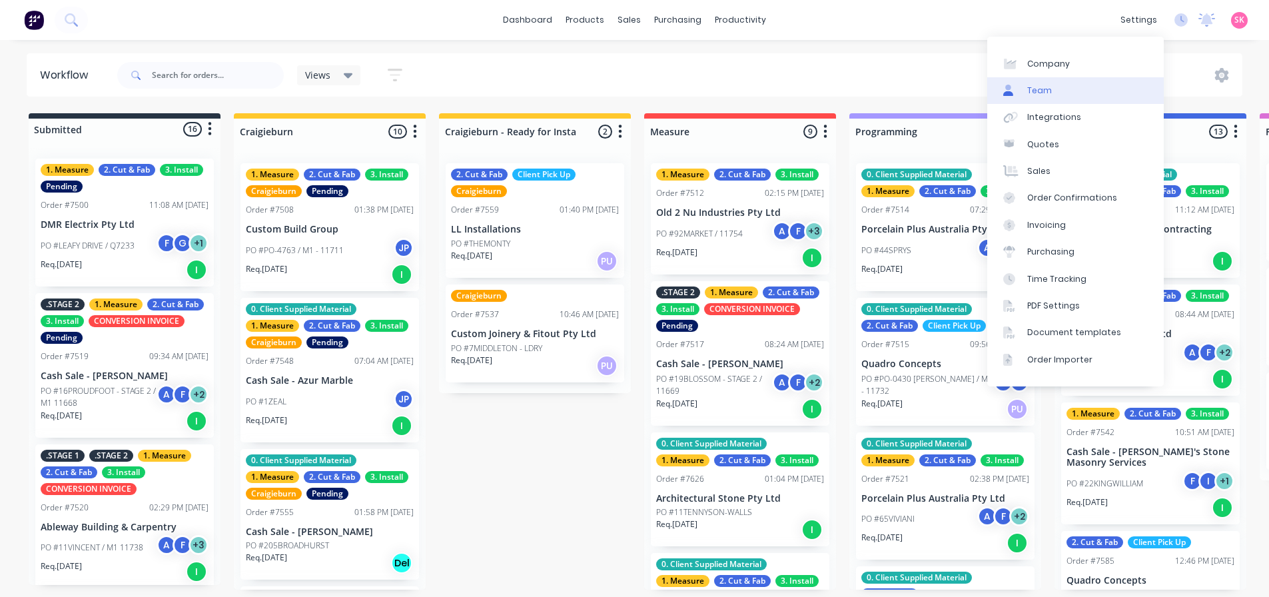
click at [1115, 92] on link "Team" at bounding box center [1075, 90] width 177 height 27
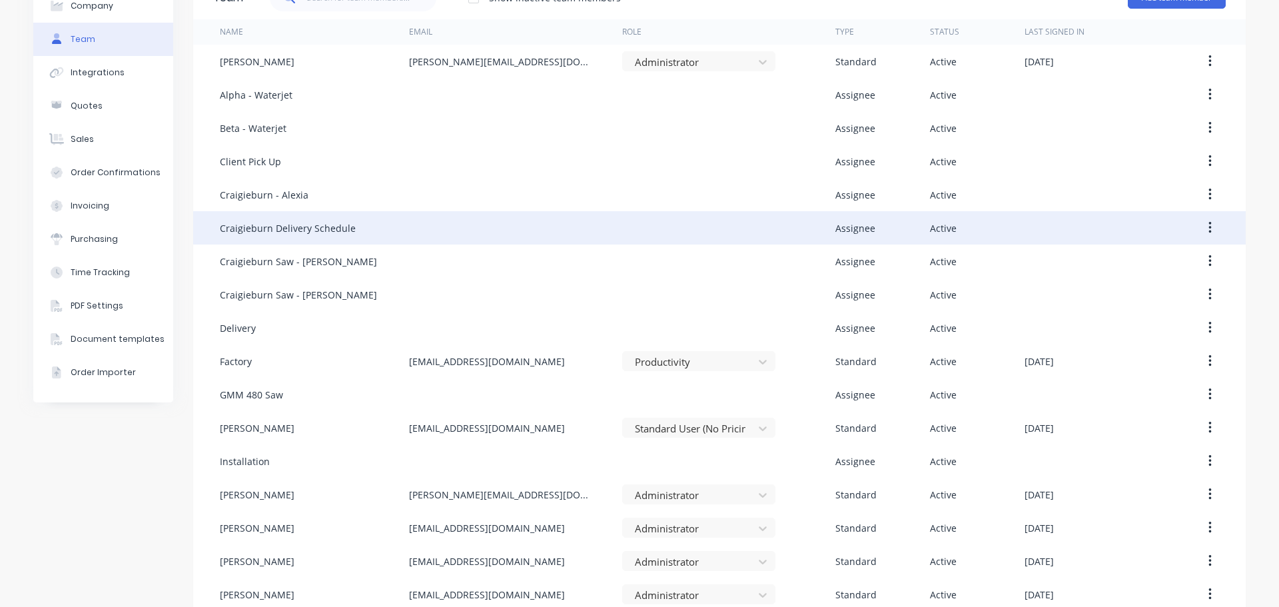
scroll to position [128, 0]
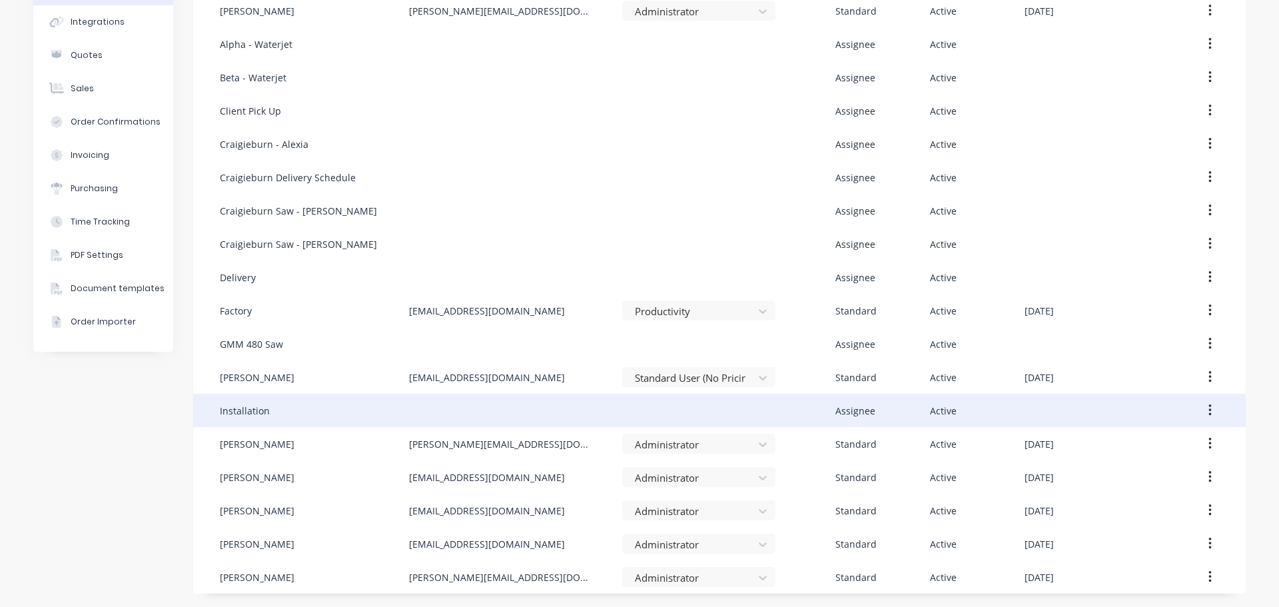
click at [502, 395] on div at bounding box center [515, 410] width 213 height 33
click at [1202, 408] on button "button" at bounding box center [1209, 410] width 31 height 24
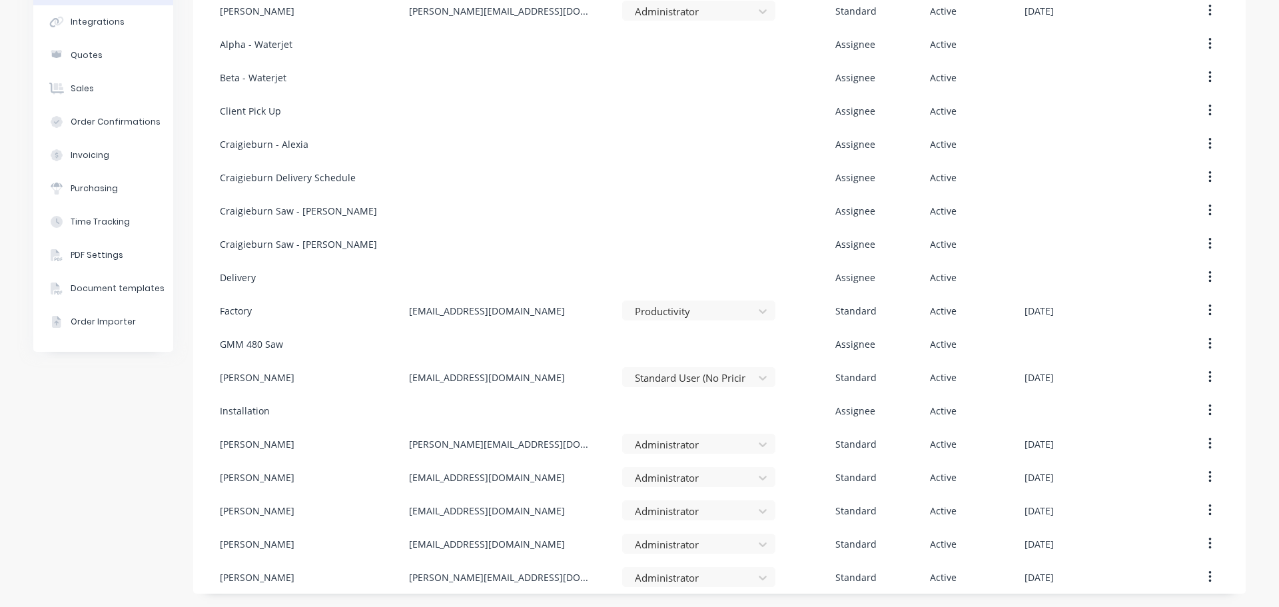
click at [136, 478] on div "Company Team Integrations Quotes Sales Order Confirmations Invoicing Purchasing…" at bounding box center [103, 259] width 140 height 668
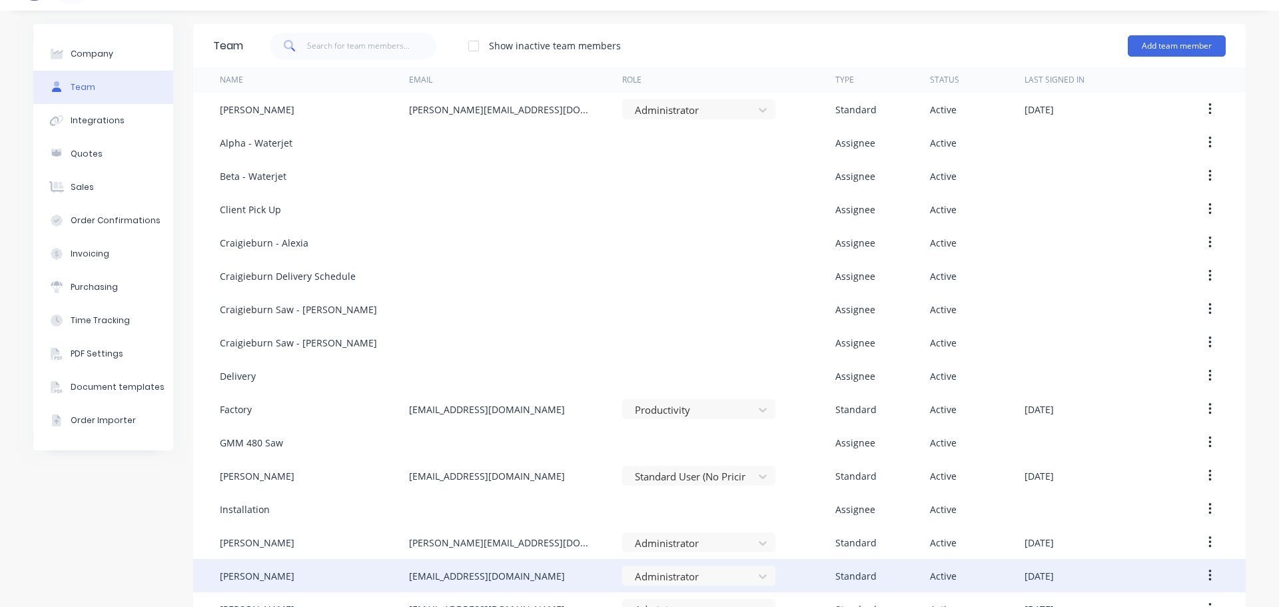
scroll to position [0, 0]
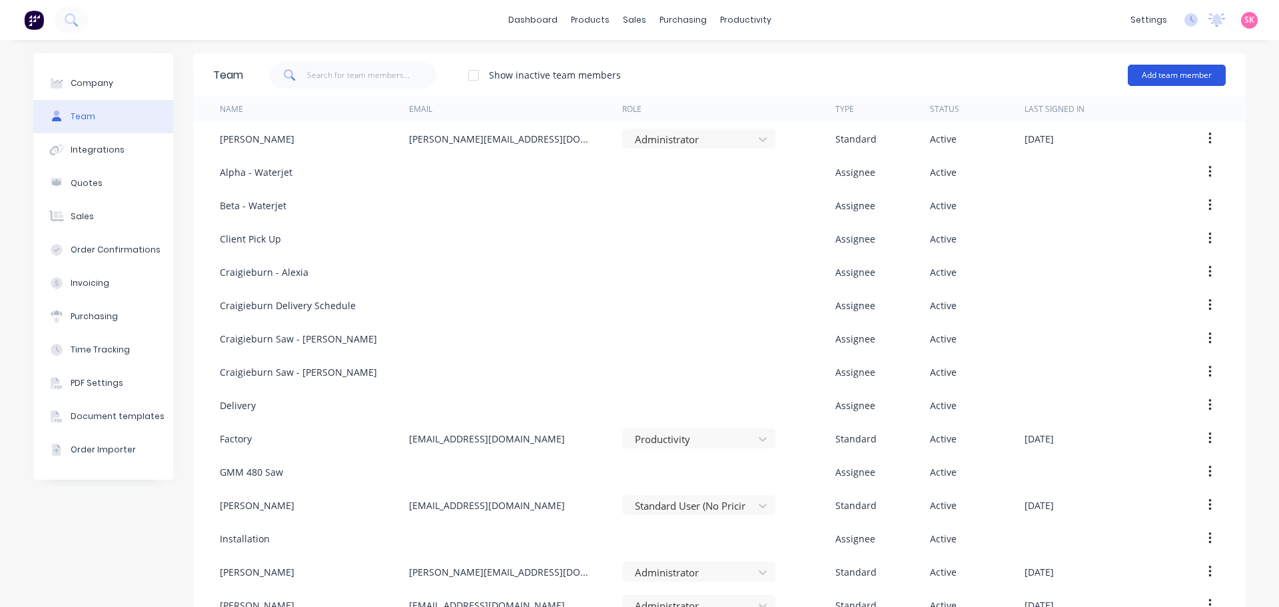
click at [1128, 75] on button "Add team member" at bounding box center [1177, 75] width 98 height 21
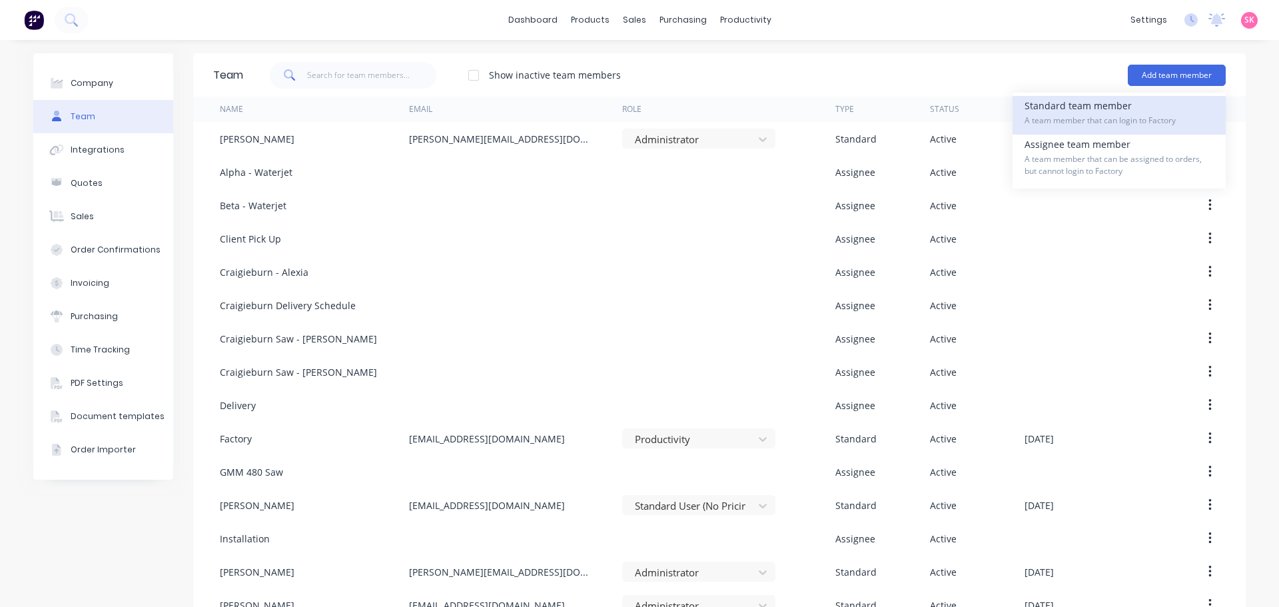
click at [1126, 100] on div "Standard team member A team member that can login to Factory" at bounding box center [1118, 115] width 189 height 39
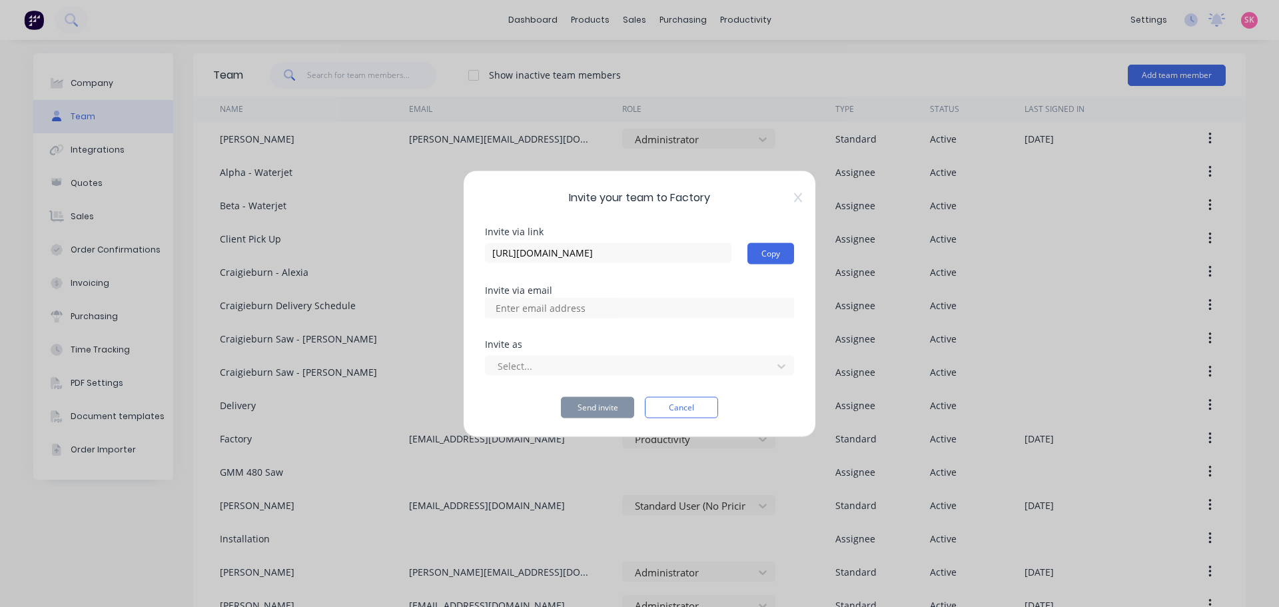
click at [637, 312] on div at bounding box center [639, 308] width 309 height 20
click at [643, 310] on div at bounding box center [639, 308] width 309 height 20
click at [690, 402] on button "Cancel" at bounding box center [681, 406] width 73 height 21
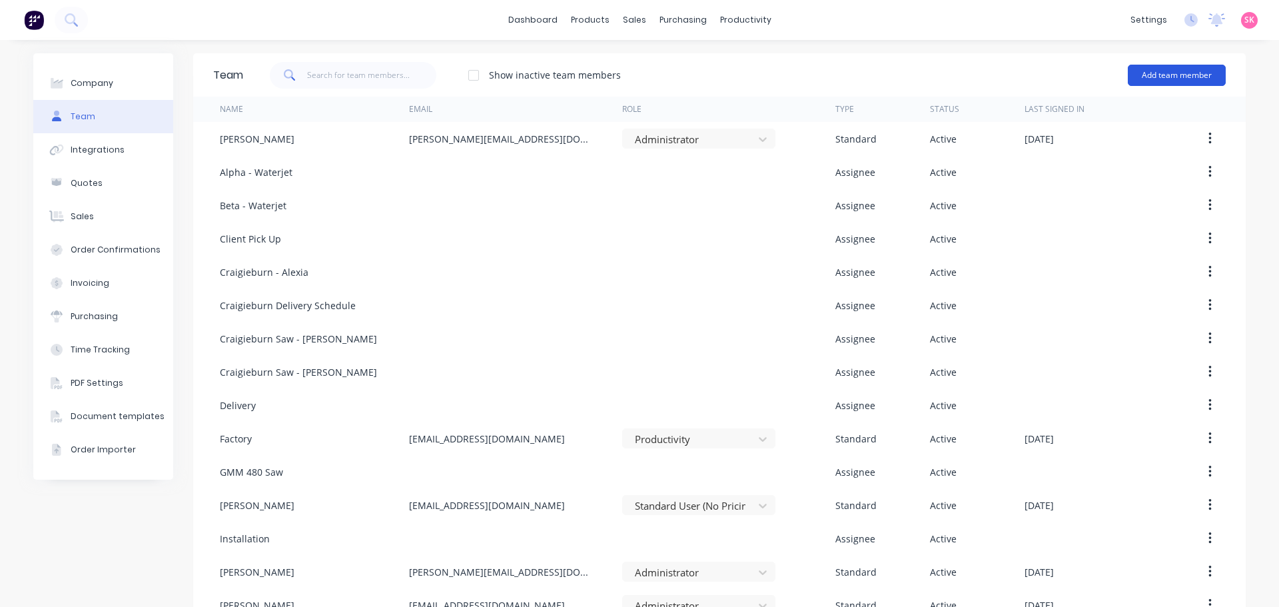
click at [1136, 82] on button "Add team member" at bounding box center [1177, 75] width 98 height 21
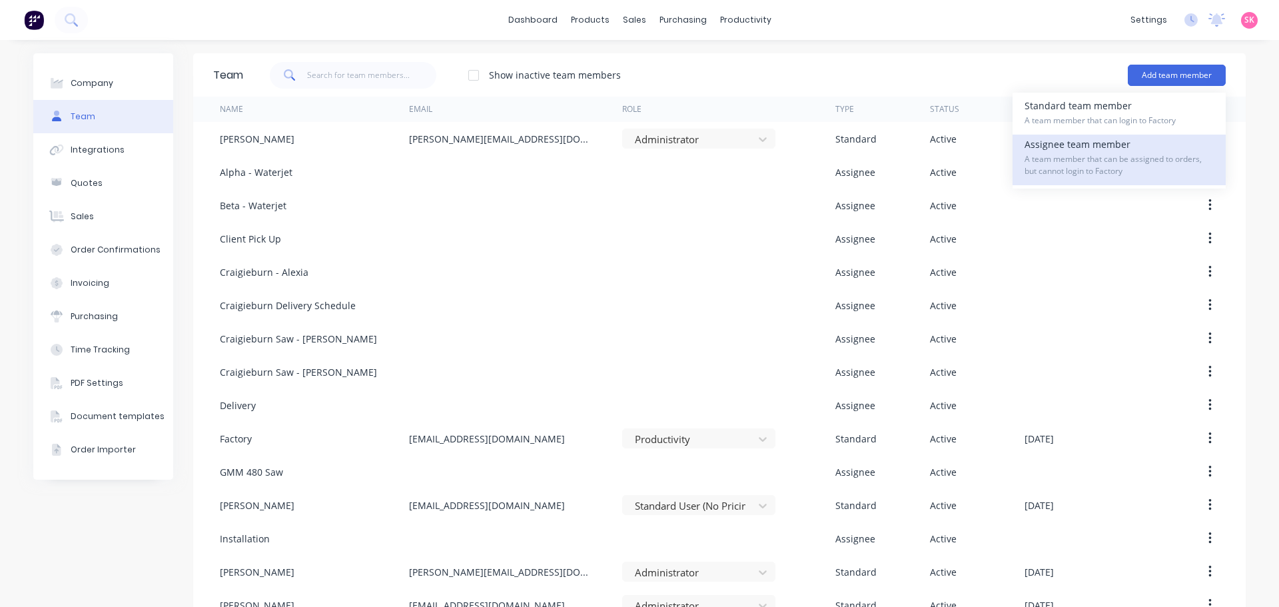
click at [1092, 151] on div "Assignee team member A team member that can be assigned to orders, but cannot l…" at bounding box center [1118, 160] width 189 height 51
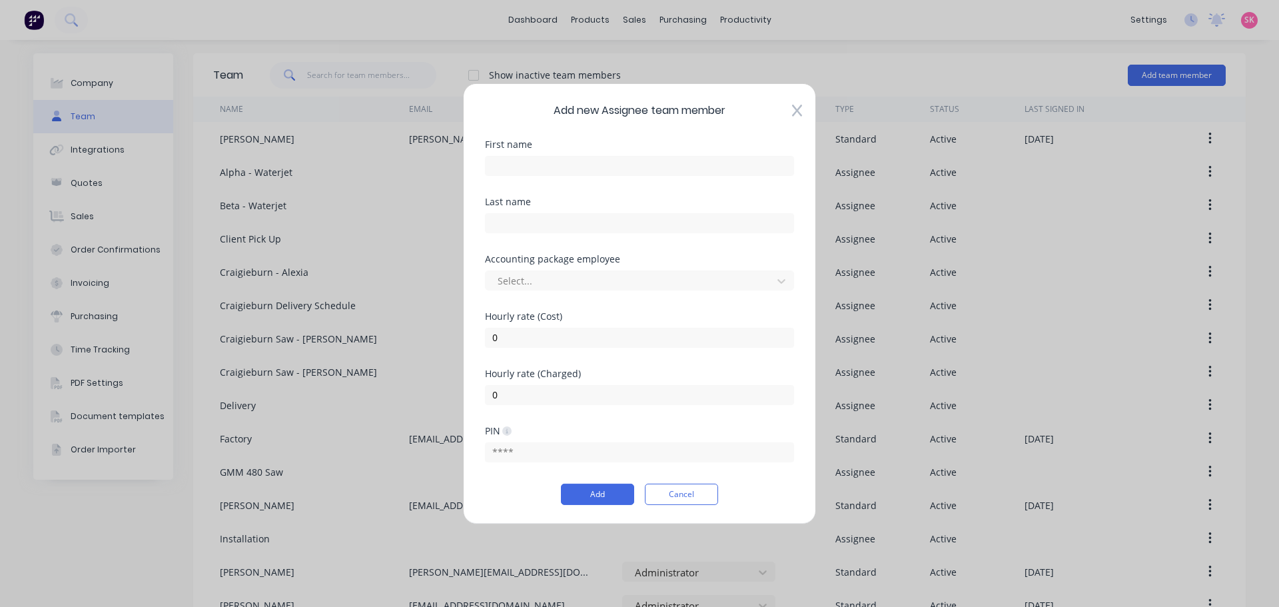
click at [794, 110] on icon at bounding box center [797, 110] width 10 height 13
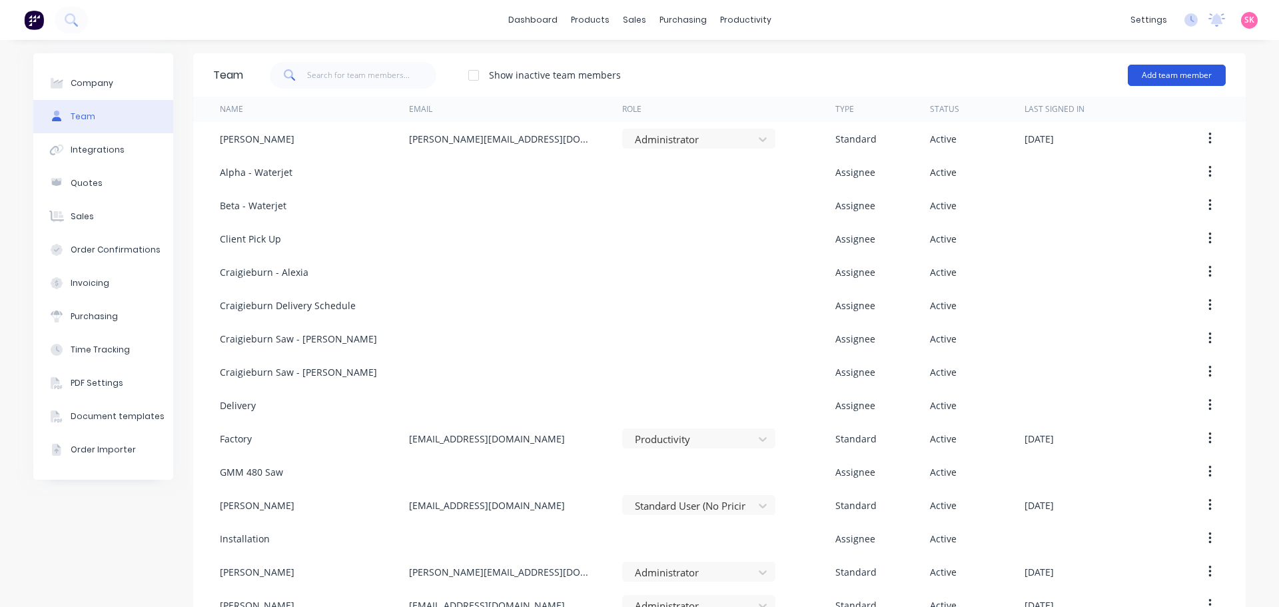
click at [1178, 79] on button "Add team member" at bounding box center [1177, 75] width 98 height 21
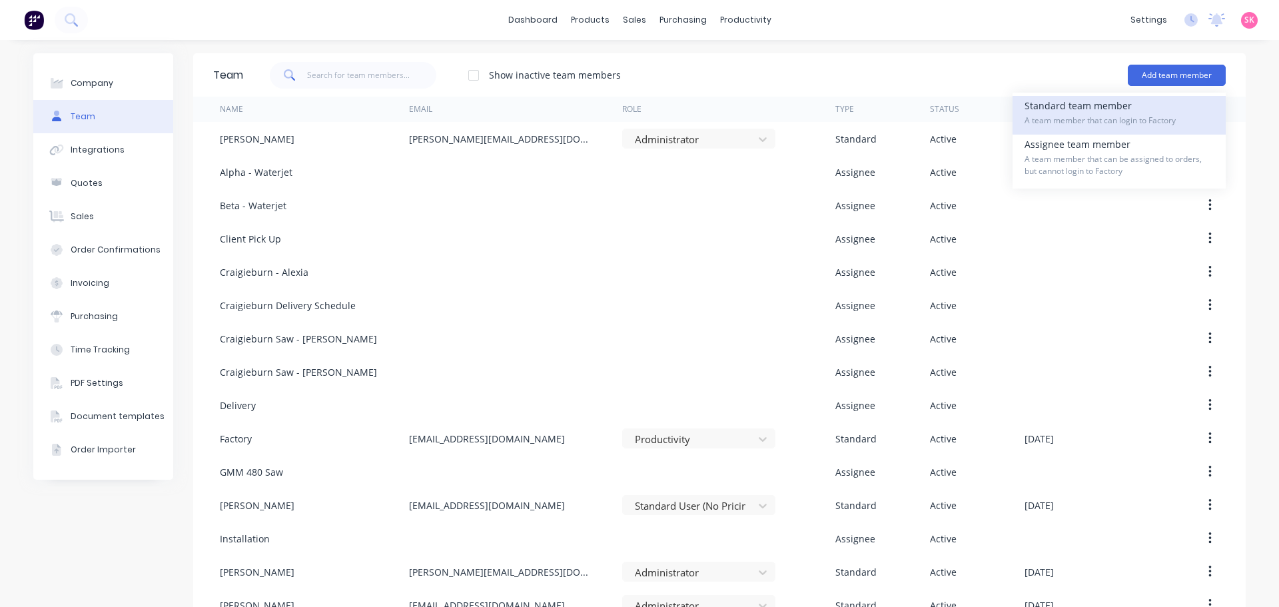
click at [1116, 105] on div "Standard team member A team member that can login to Factory" at bounding box center [1118, 115] width 189 height 39
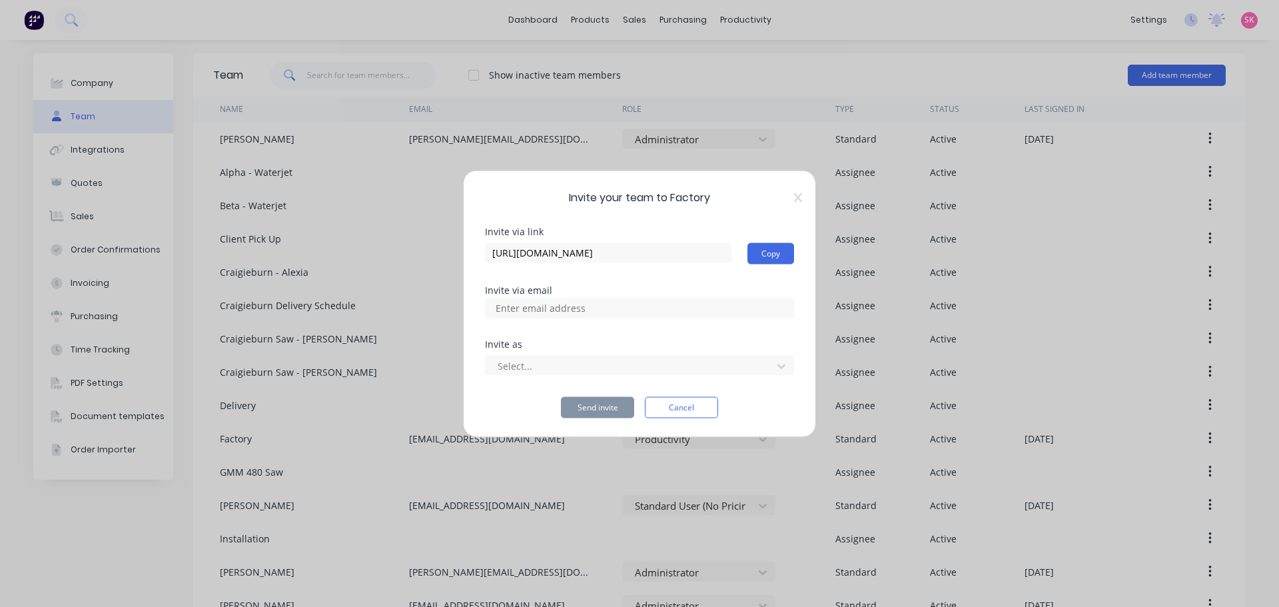
click at [538, 312] on input at bounding box center [554, 308] width 133 height 20
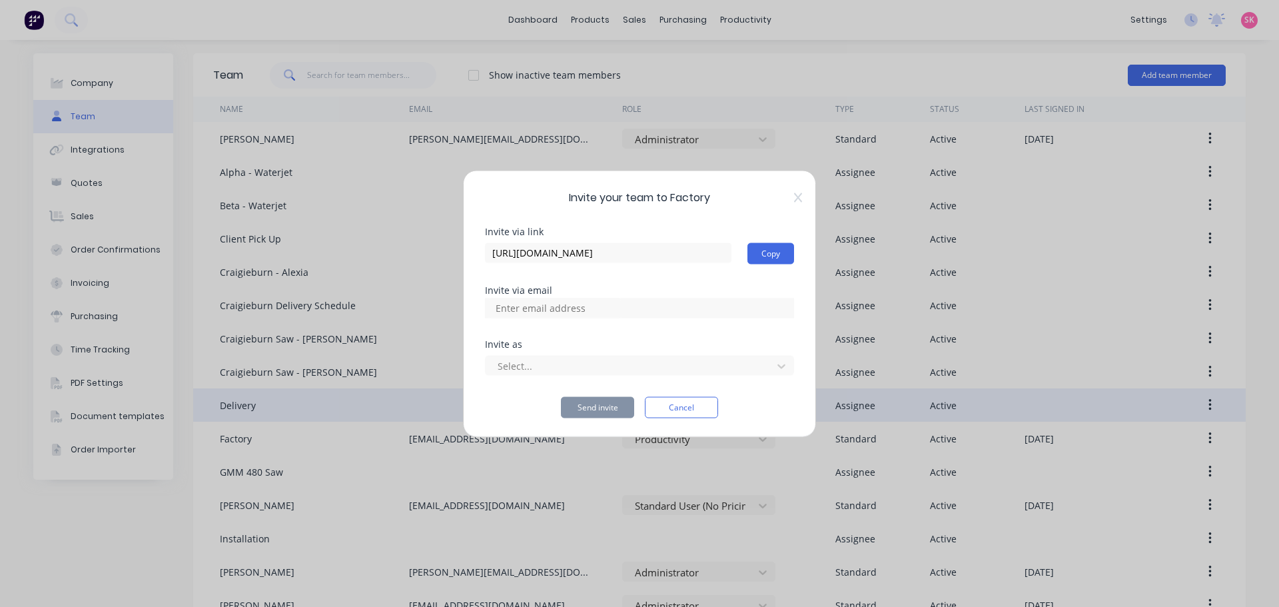
click at [703, 411] on button "Cancel" at bounding box center [681, 406] width 73 height 21
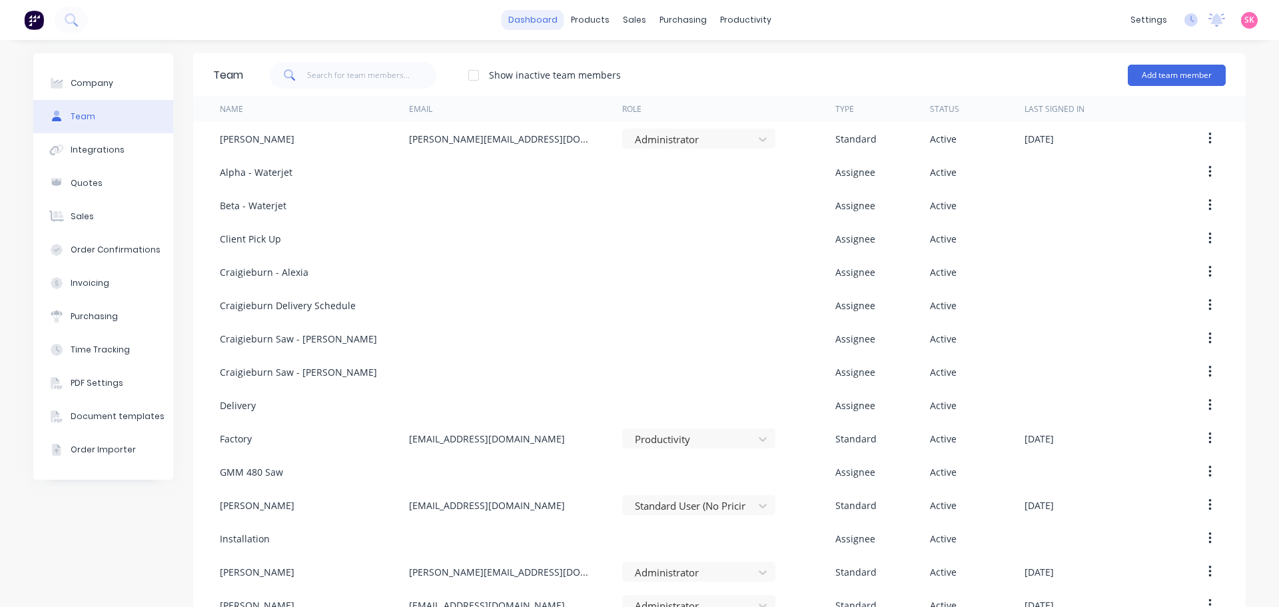
click at [556, 13] on link "dashboard" at bounding box center [533, 20] width 63 height 20
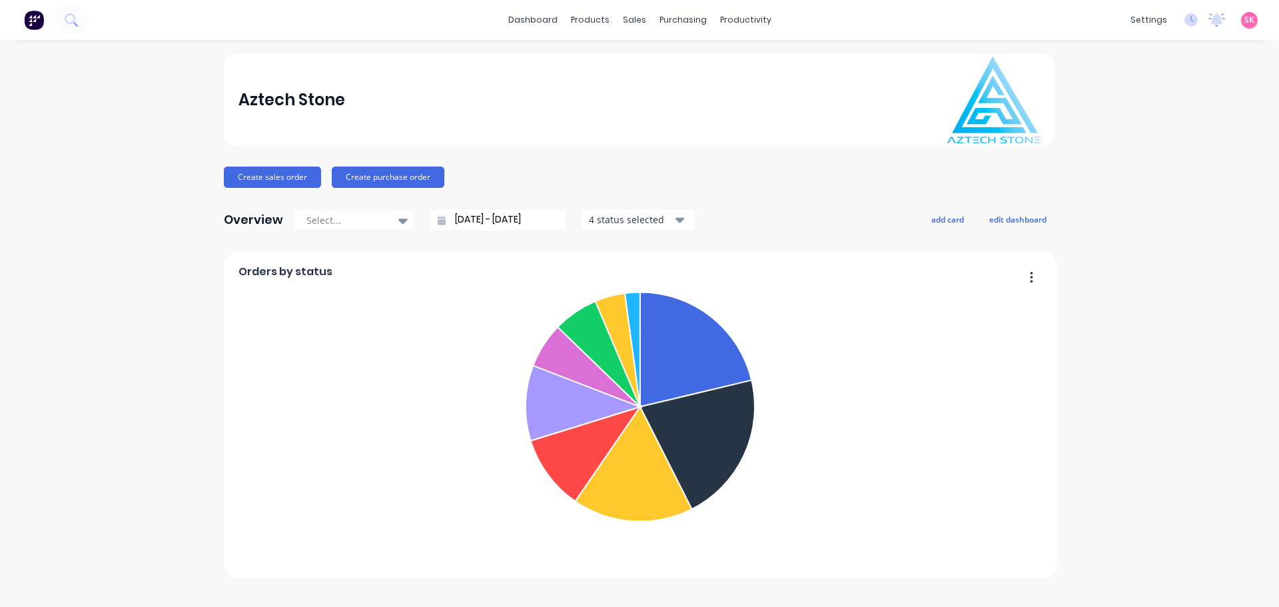
click at [1158, 190] on div "Aztech Stone Create sales order Create purchase order Overview Select... [DATE]…" at bounding box center [639, 323] width 1279 height 540
click at [654, 62] on link "Sales Orders" at bounding box center [704, 63] width 177 height 27
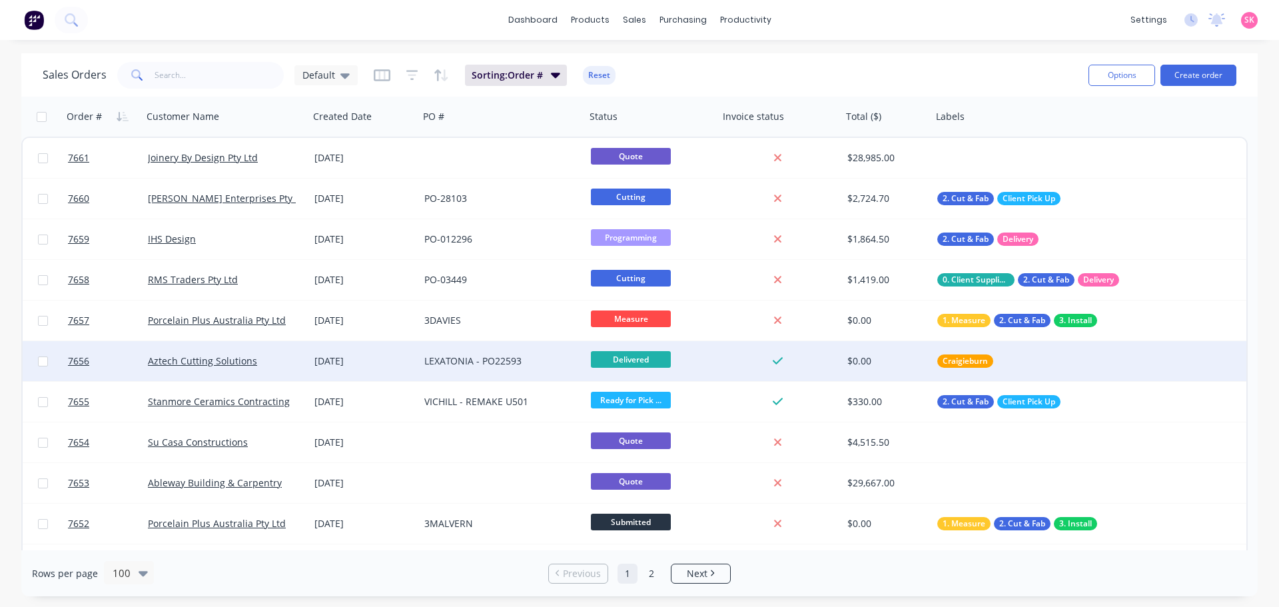
click at [615, 361] on span "Delivered" at bounding box center [631, 359] width 80 height 17
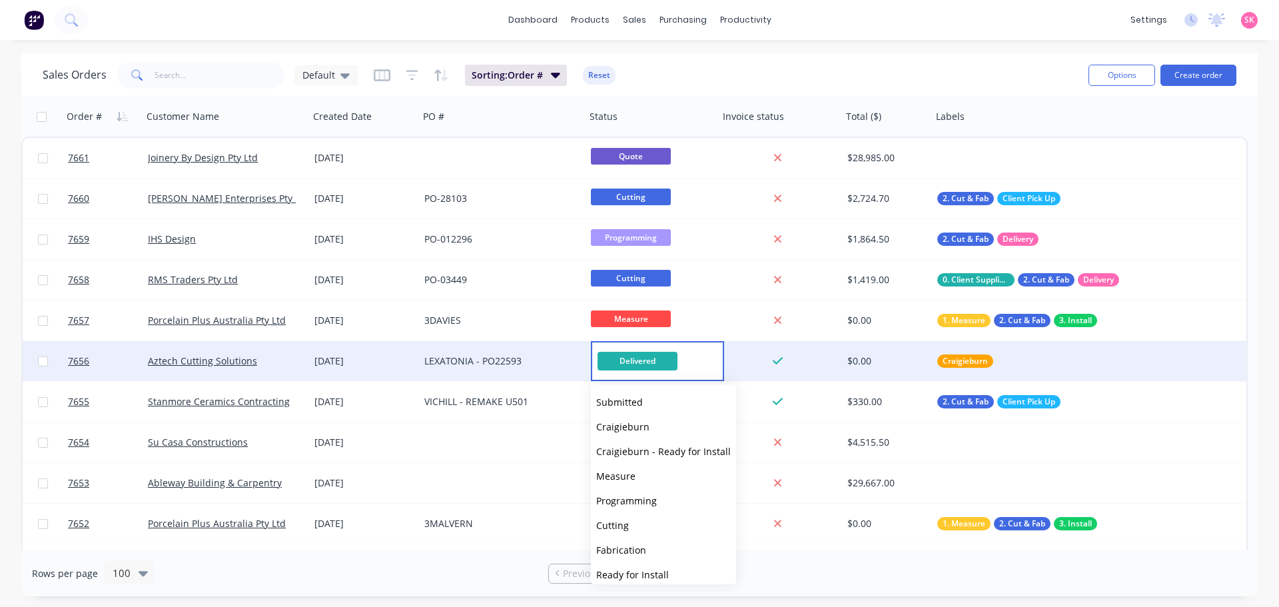
click at [617, 357] on span "Delivered" at bounding box center [637, 361] width 80 height 18
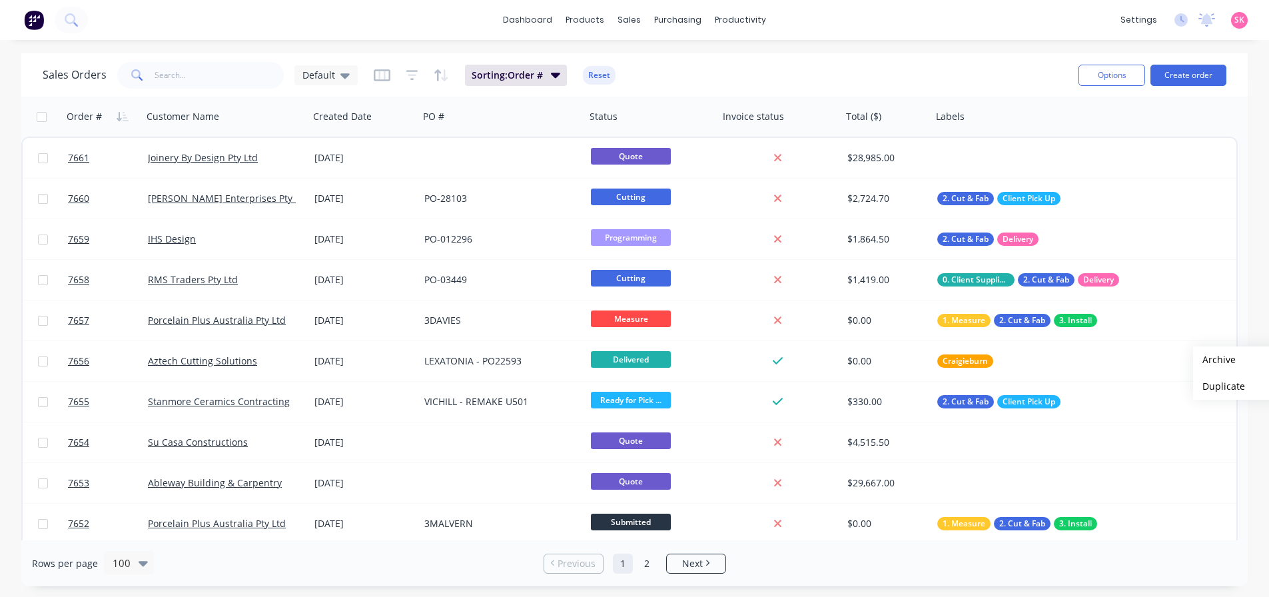
click at [427, 32] on div "dashboard products sales purchasing productivity dashboard products Product Cat…" at bounding box center [634, 20] width 1269 height 40
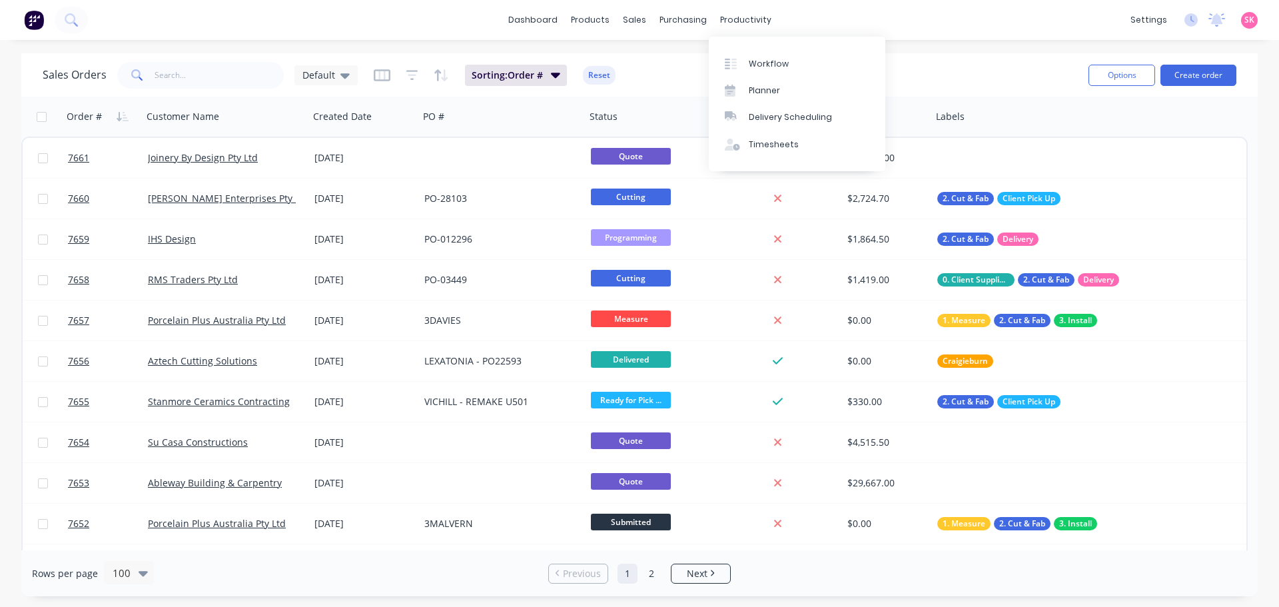
click at [741, 48] on div "Workflow Planner Delivery Scheduling Timesheets" at bounding box center [797, 104] width 177 height 135
click at [744, 54] on link "Workflow" at bounding box center [797, 63] width 177 height 27
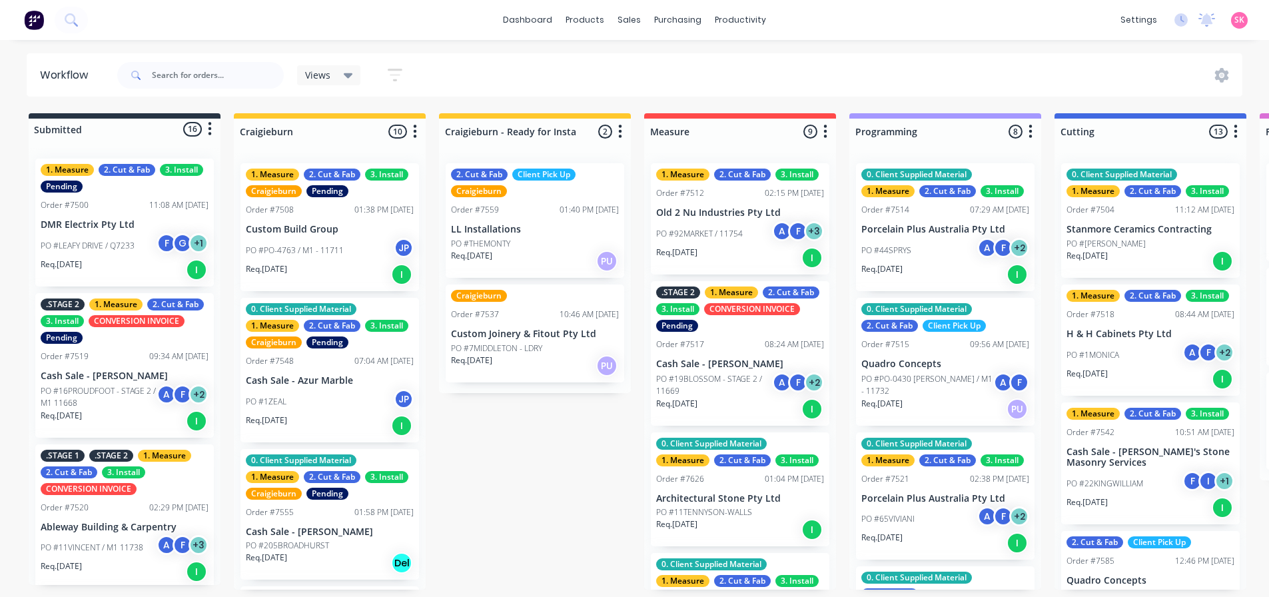
drag, startPoint x: 516, startPoint y: 83, endPoint x: 554, endPoint y: 83, distance: 37.3
click at [516, 83] on div "Views Save new view None (Default) edit Value edit Show/Hide statuses Show line…" at bounding box center [679, 75] width 1128 height 40
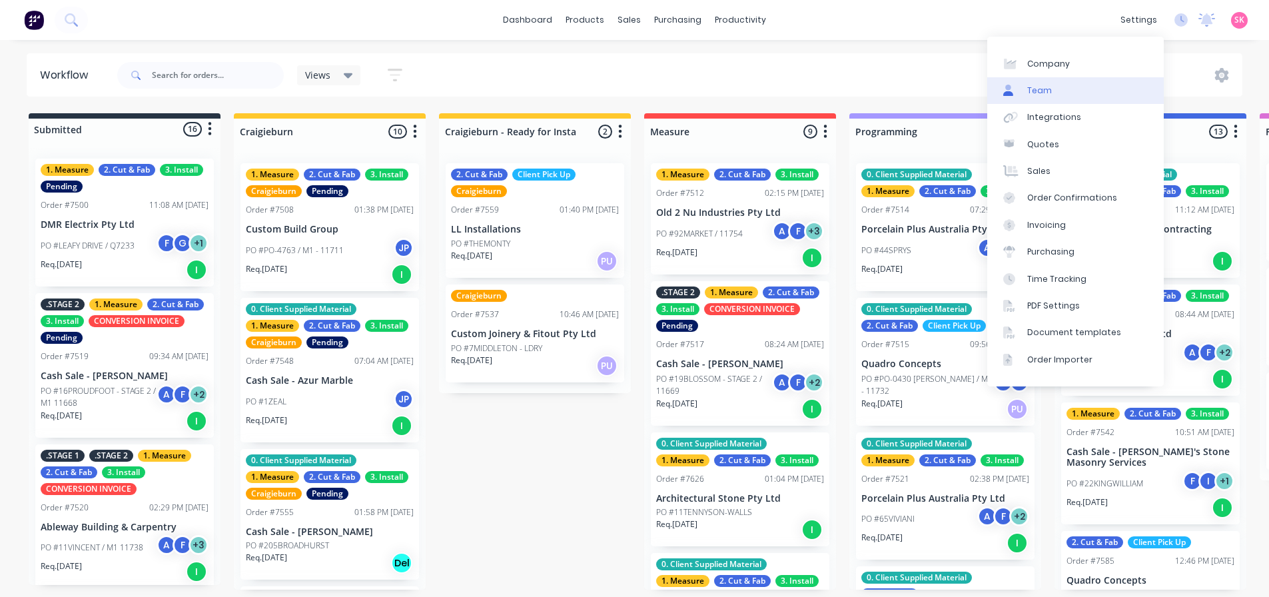
click at [1099, 97] on link "Team" at bounding box center [1075, 90] width 177 height 27
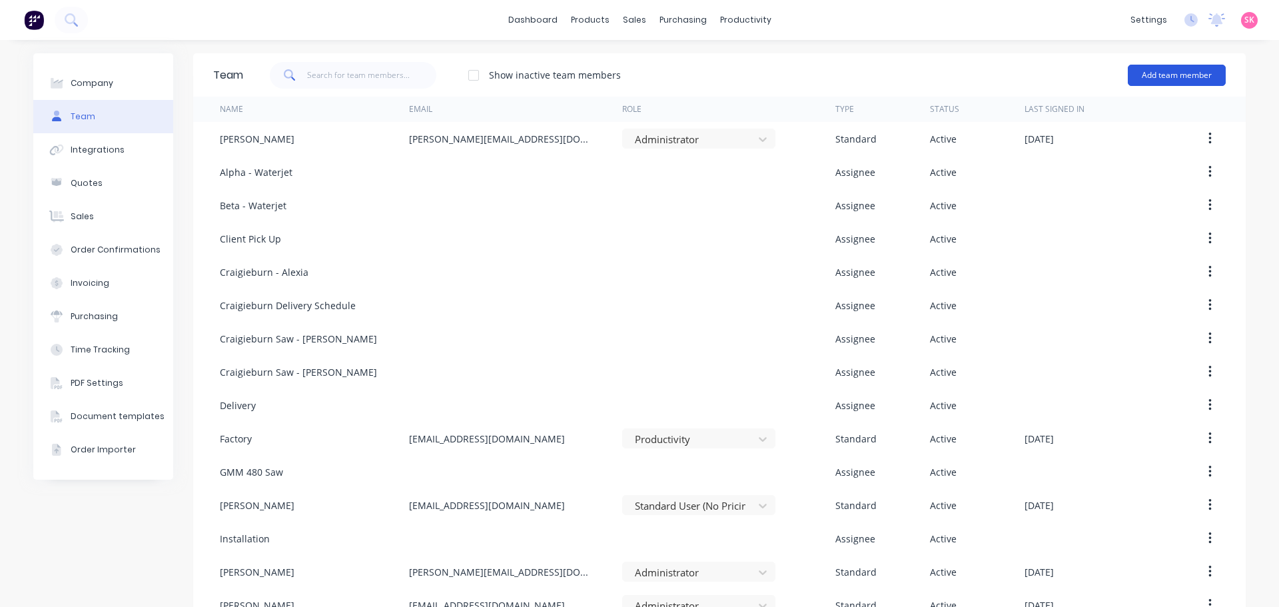
click at [1166, 78] on button "Add team member" at bounding box center [1177, 75] width 98 height 21
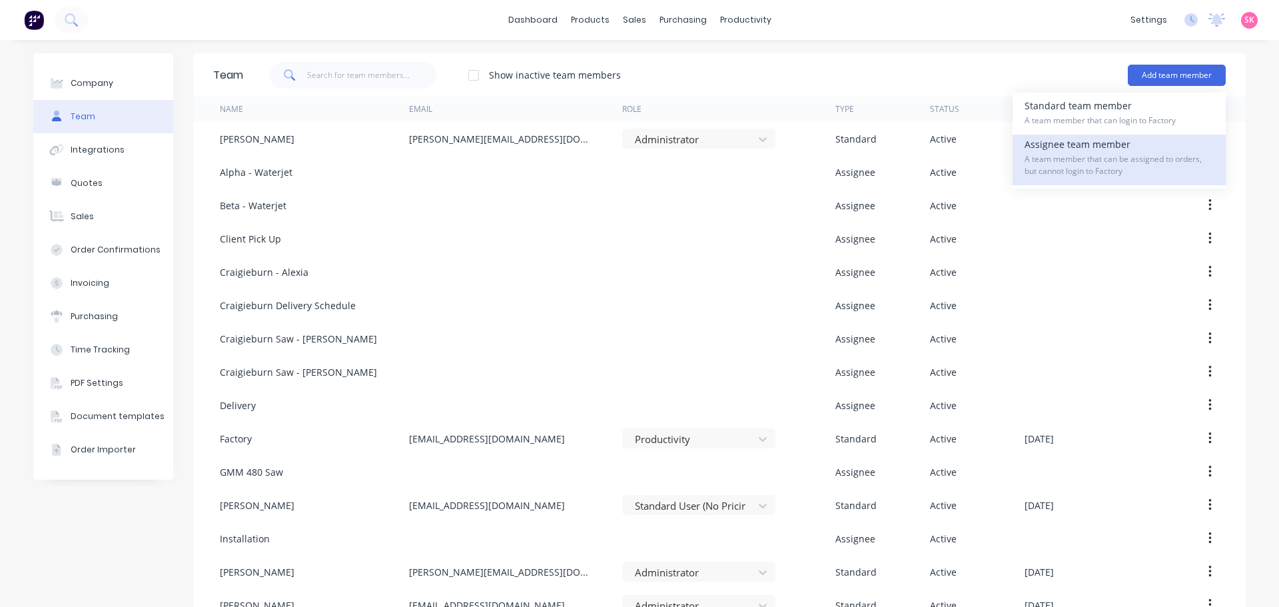
click at [1068, 163] on span "A team member that can be assigned to orders, but cannot login to Factory" at bounding box center [1118, 165] width 189 height 24
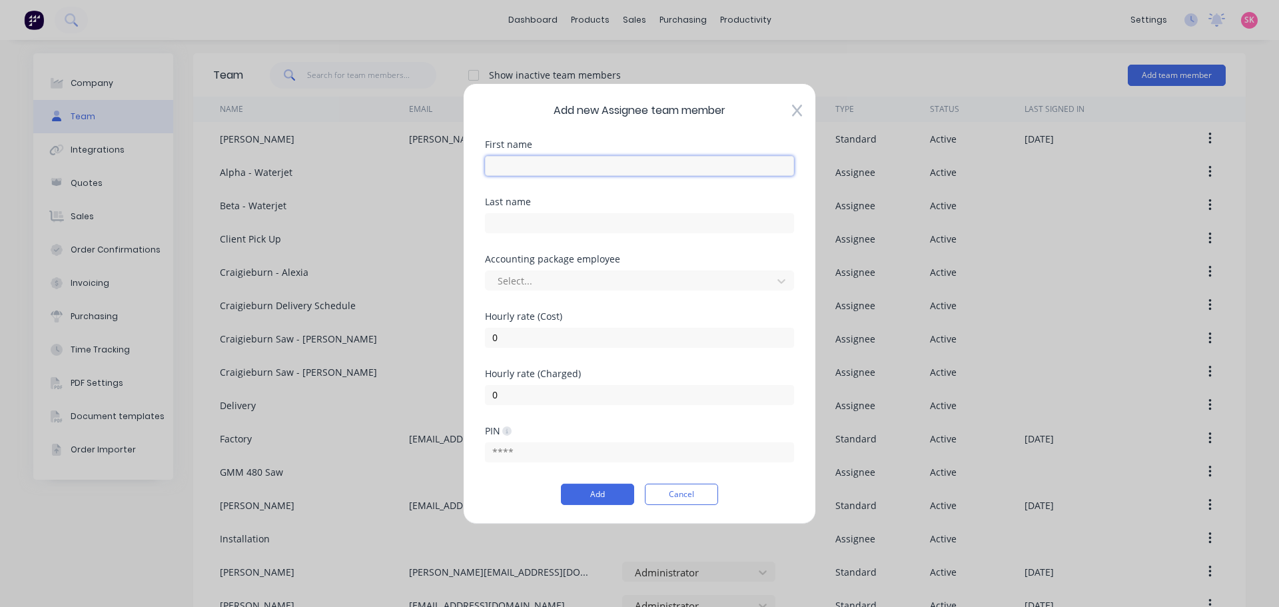
click at [582, 157] on input "text" at bounding box center [639, 165] width 309 height 20
type input "[PERSON_NAME]"
click at [579, 291] on div "Accounting package employee Select..." at bounding box center [639, 282] width 309 height 57
click at [580, 285] on div at bounding box center [630, 280] width 269 height 17
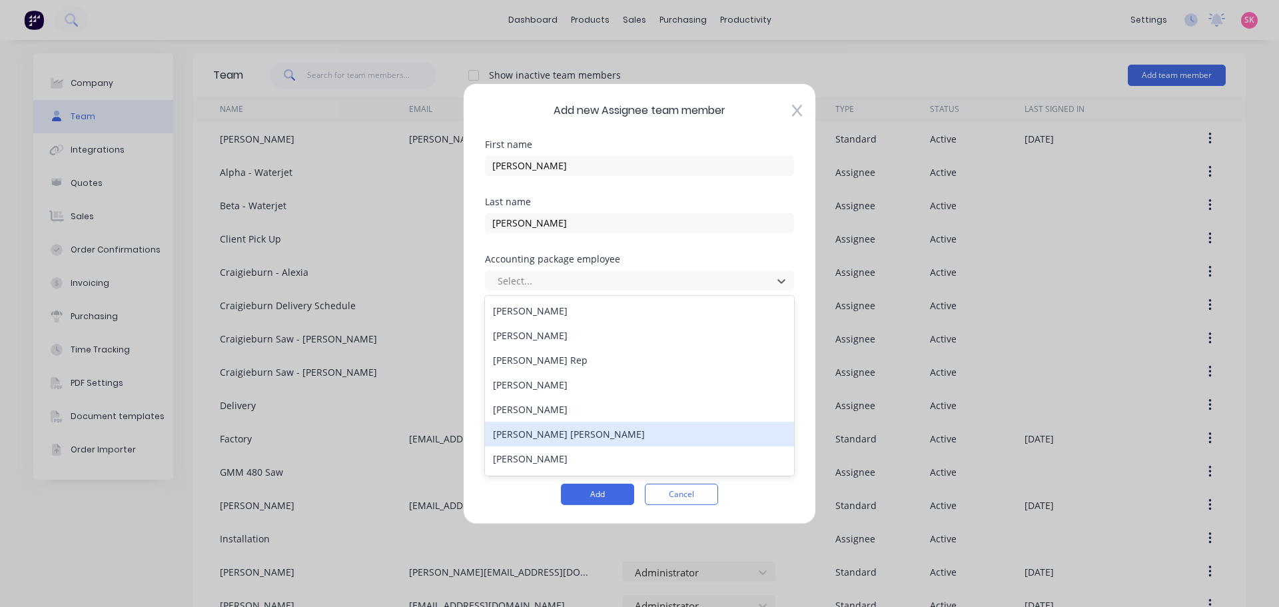
scroll to position [67, 0]
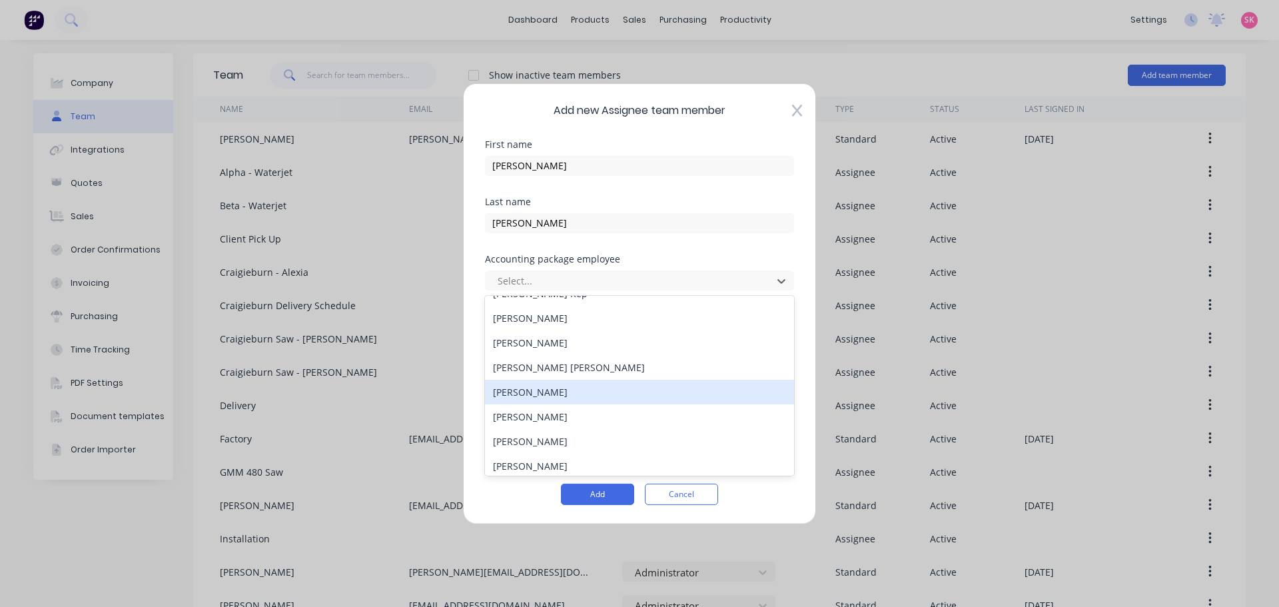
click at [604, 396] on div "[PERSON_NAME]" at bounding box center [639, 391] width 309 height 25
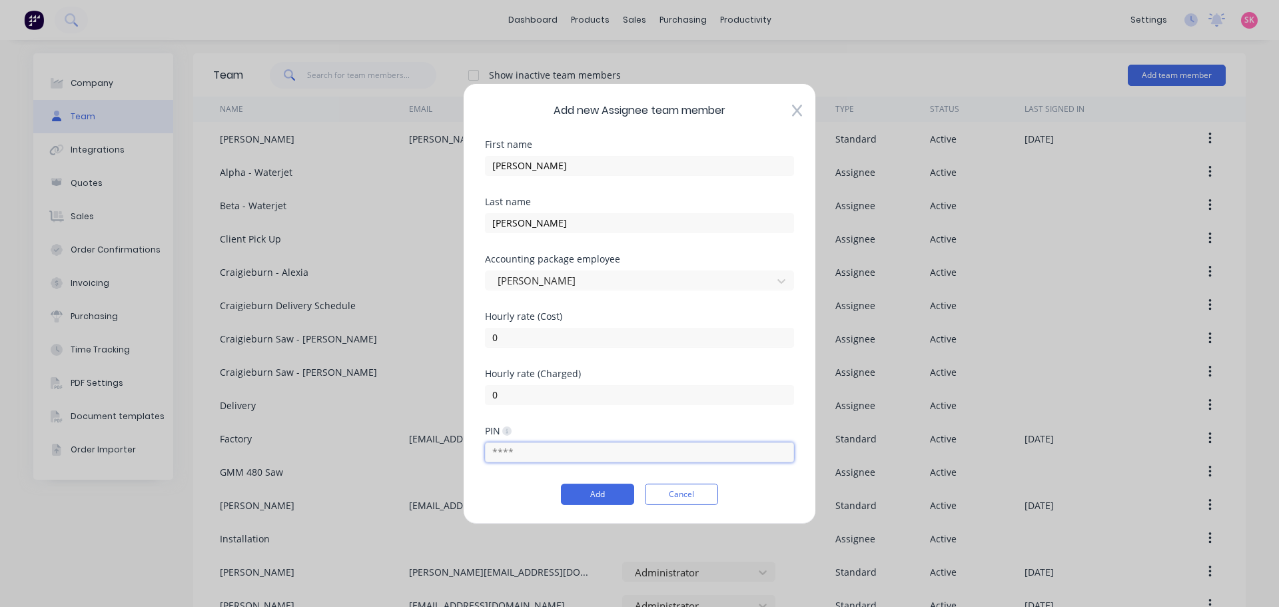
click at [542, 448] on input "text" at bounding box center [639, 452] width 309 height 20
click at [776, 490] on div "Add Cancel" at bounding box center [639, 494] width 309 height 21
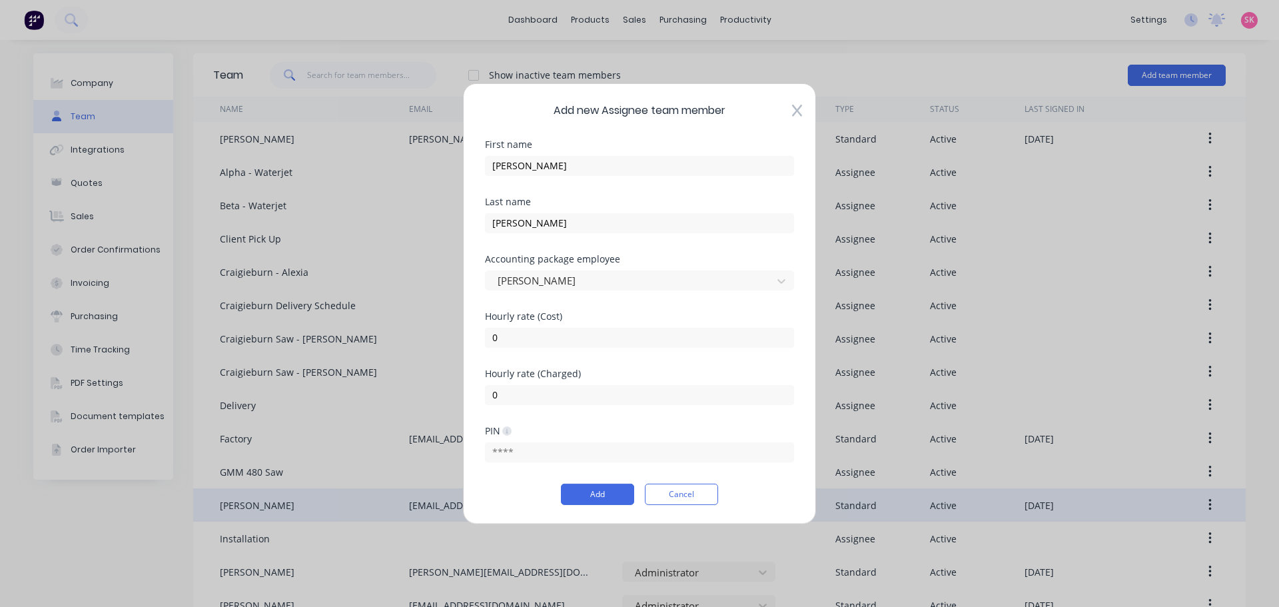
click at [669, 494] on button "Cancel" at bounding box center [681, 494] width 73 height 21
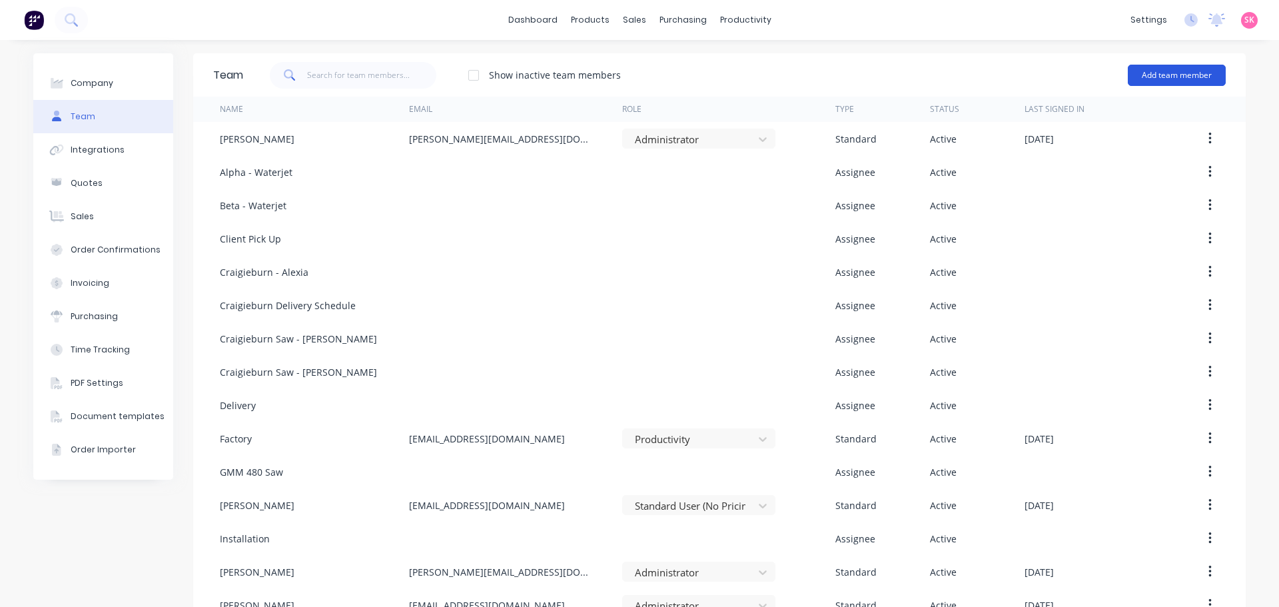
click at [1177, 83] on button "Add team member" at bounding box center [1177, 75] width 98 height 21
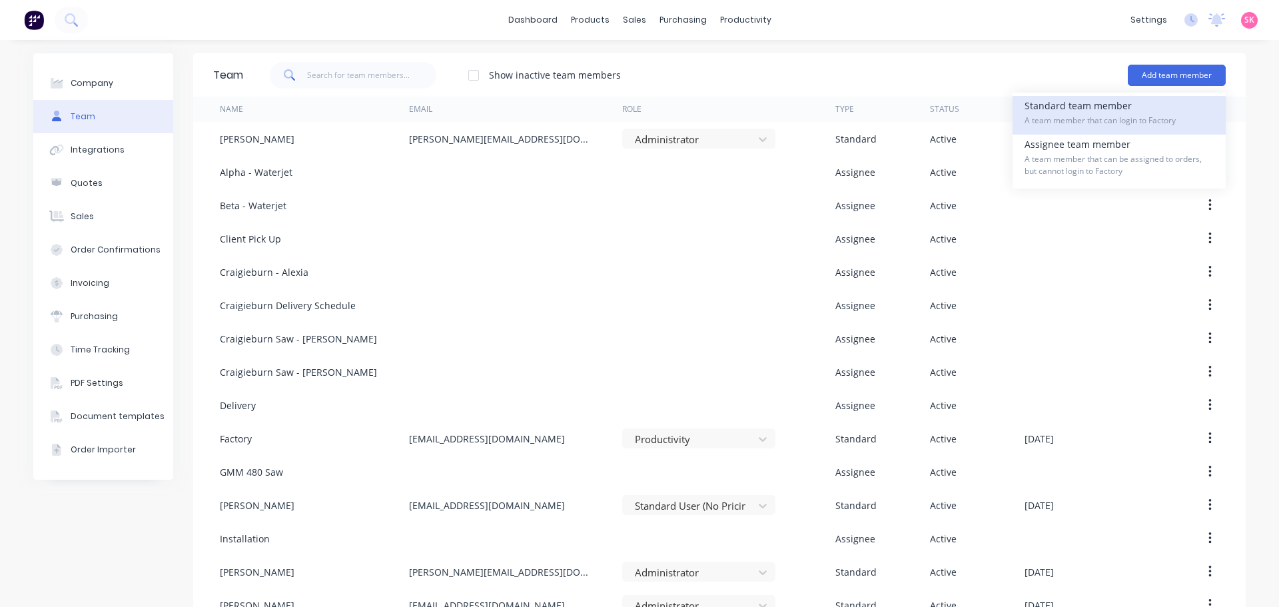
click at [1066, 115] on span "A team member that can login to Factory" at bounding box center [1118, 121] width 189 height 12
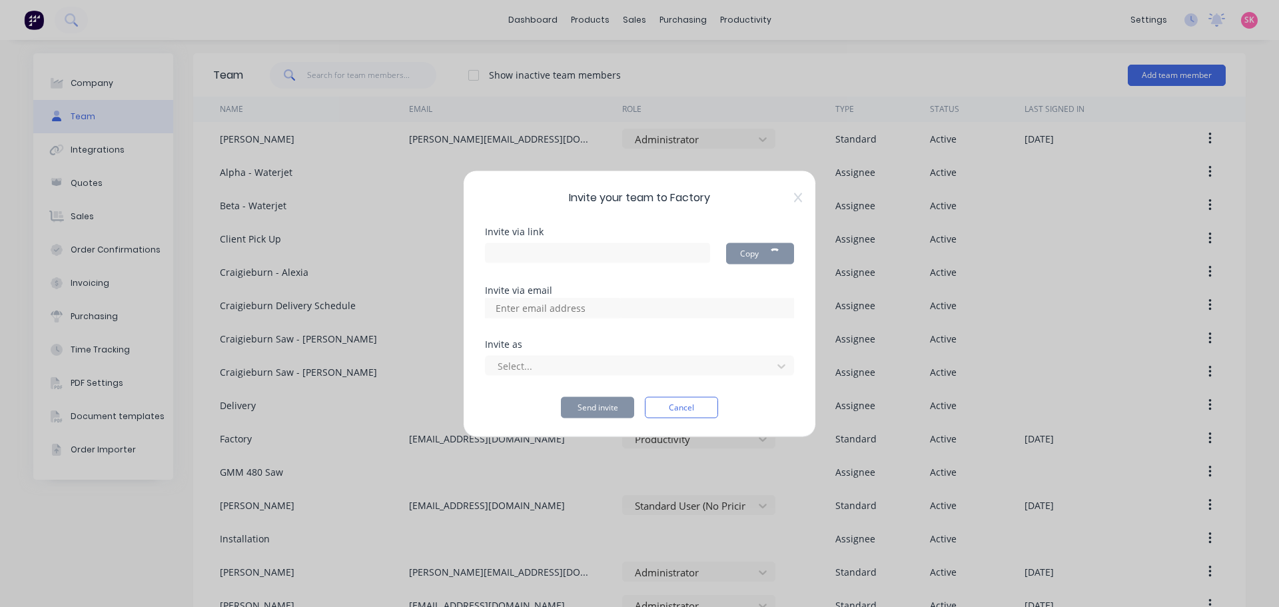
type input "[URL][DOMAIN_NAME]"
click at [585, 301] on input at bounding box center [554, 308] width 133 height 20
click at [617, 303] on input at bounding box center [554, 308] width 133 height 20
paste input "[EMAIL_ADDRESS][DOMAIN_NAME]"
type input "[EMAIL_ADDRESS][DOMAIN_NAME]"
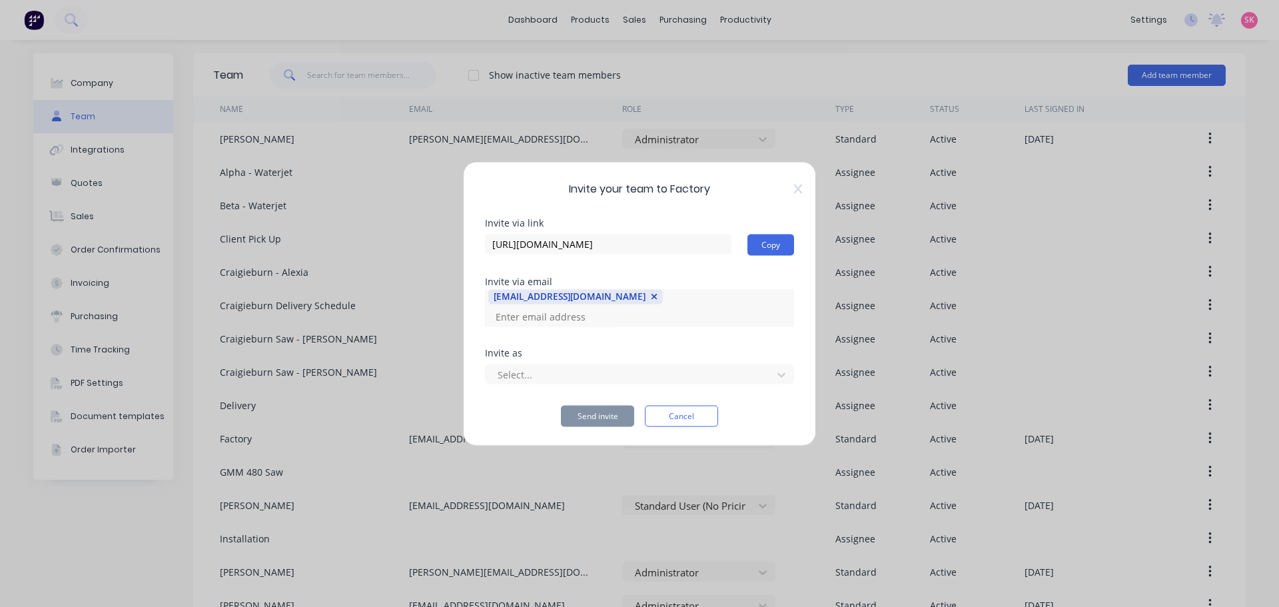
click at [514, 379] on div "Invite as Select..." at bounding box center [639, 376] width 309 height 57
click at [525, 373] on div at bounding box center [630, 374] width 269 height 17
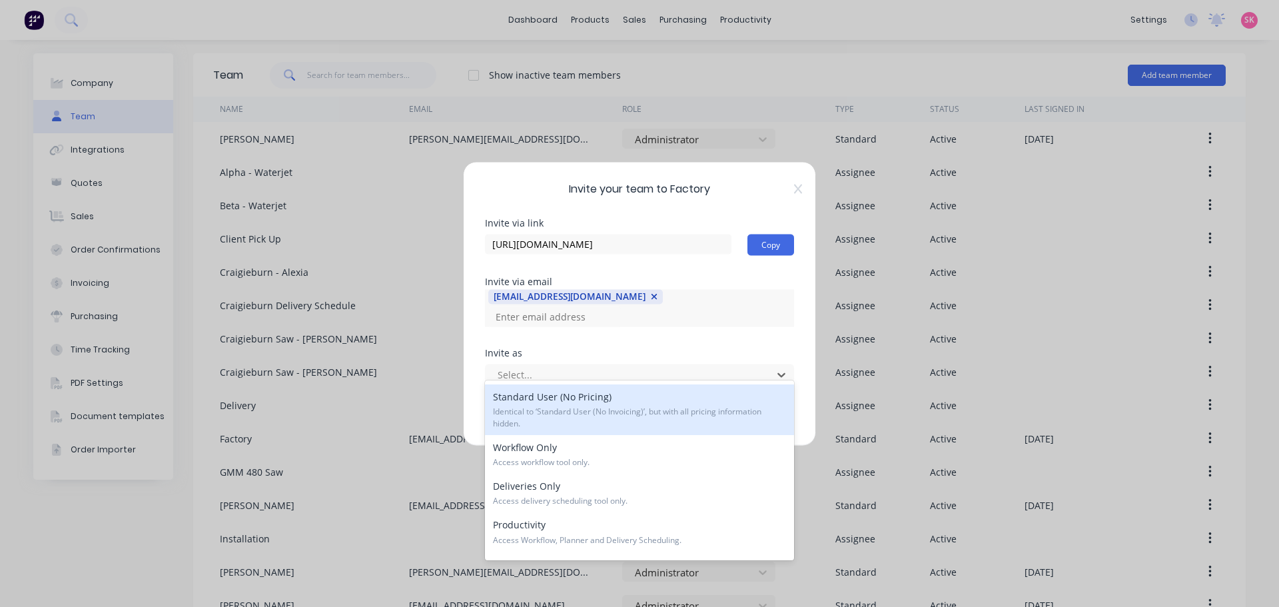
scroll to position [198, 0]
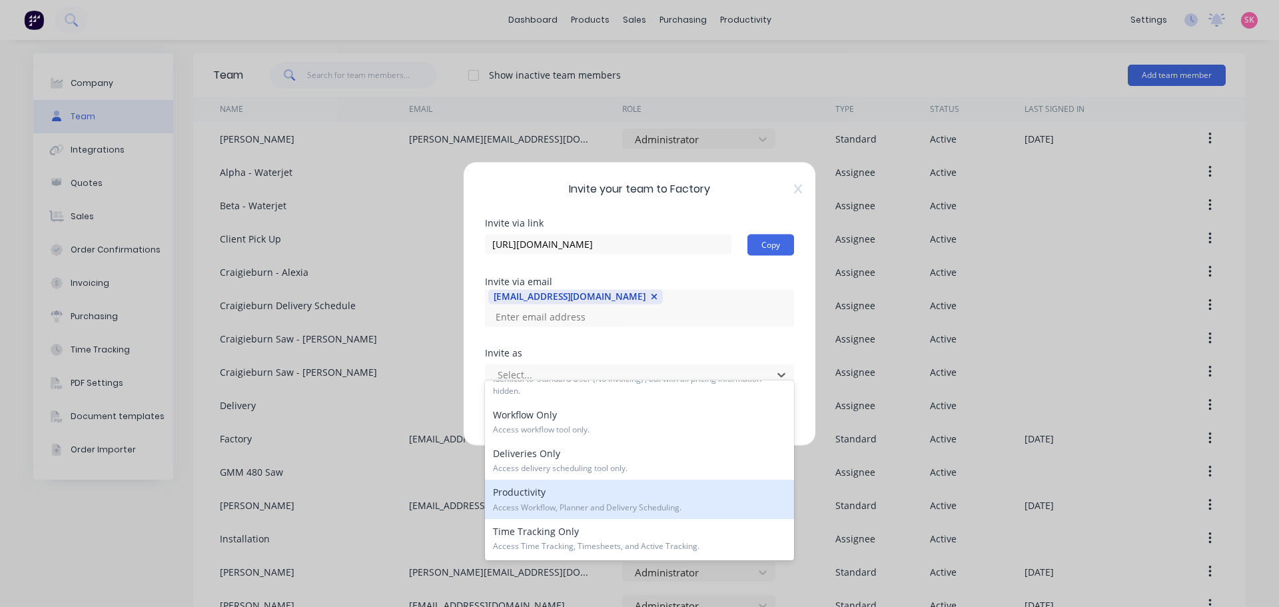
click at [665, 513] on span "Access Workflow, Planner and Delivery Scheduling." at bounding box center [639, 508] width 293 height 12
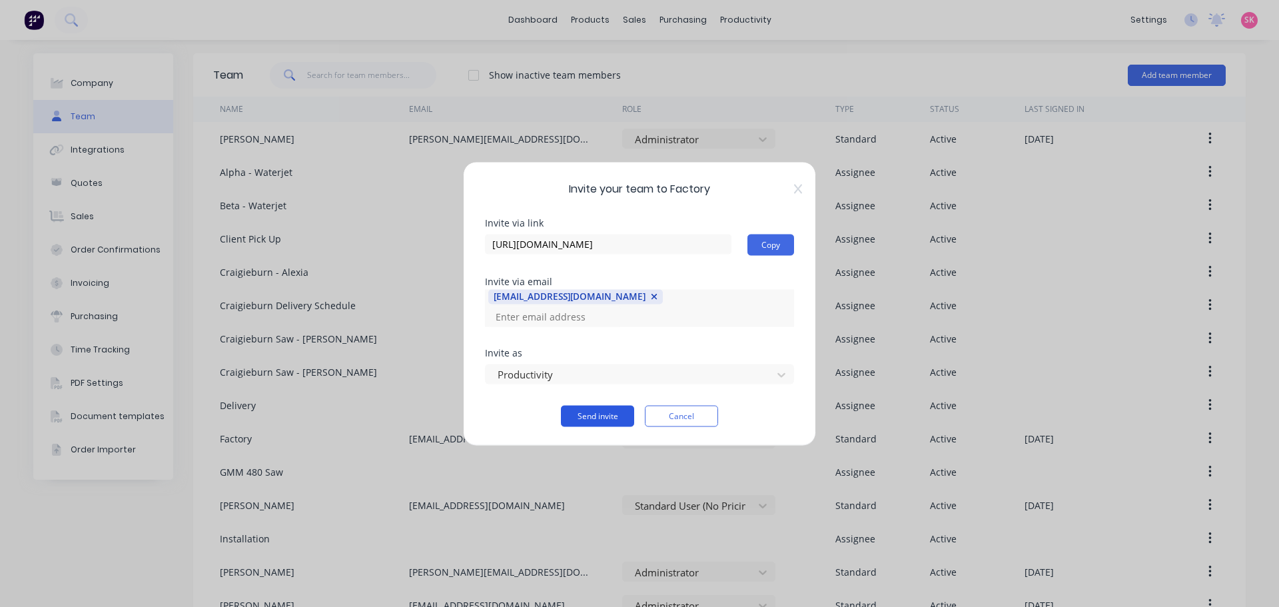
click at [599, 408] on button "Send invite" at bounding box center [597, 415] width 73 height 21
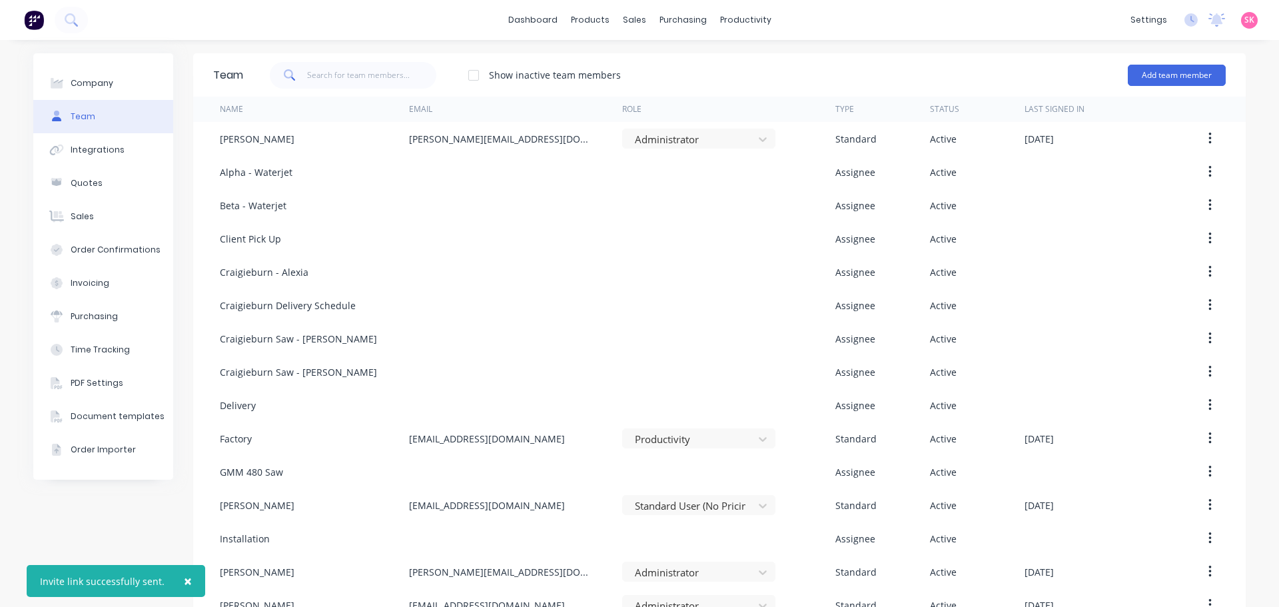
click at [1162, 88] on div "Add team member" at bounding box center [1177, 75] width 98 height 40
click at [1162, 85] on button "Add team member" at bounding box center [1177, 75] width 98 height 21
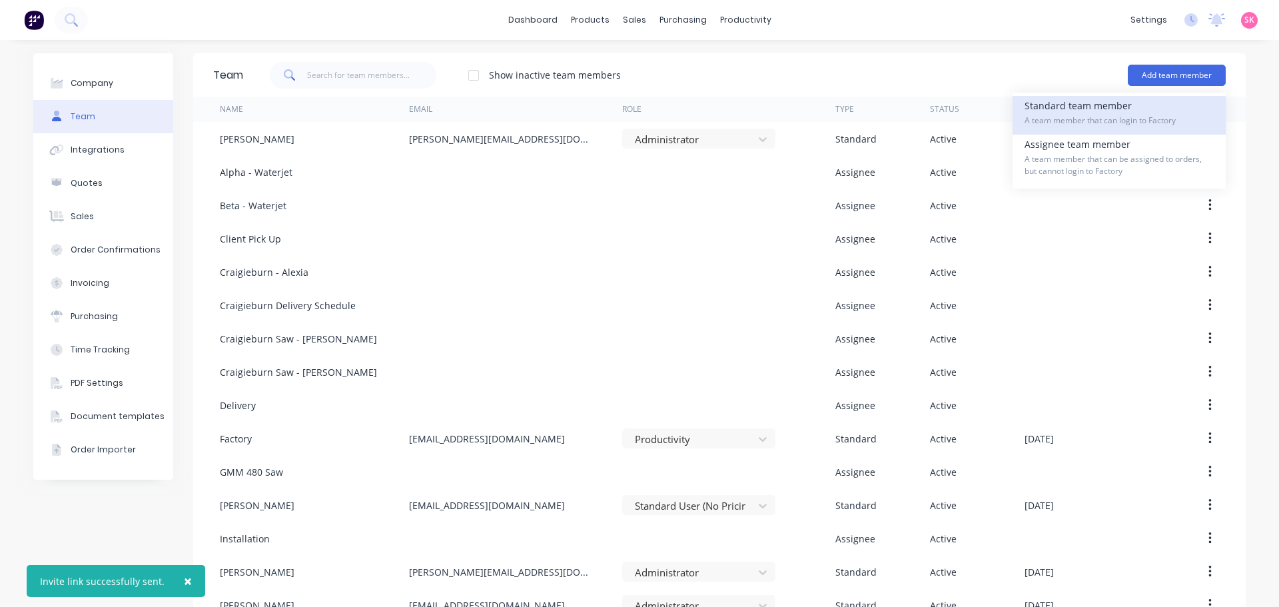
click at [1106, 103] on div "Standard team member A team member that can login to Factory" at bounding box center [1118, 115] width 189 height 39
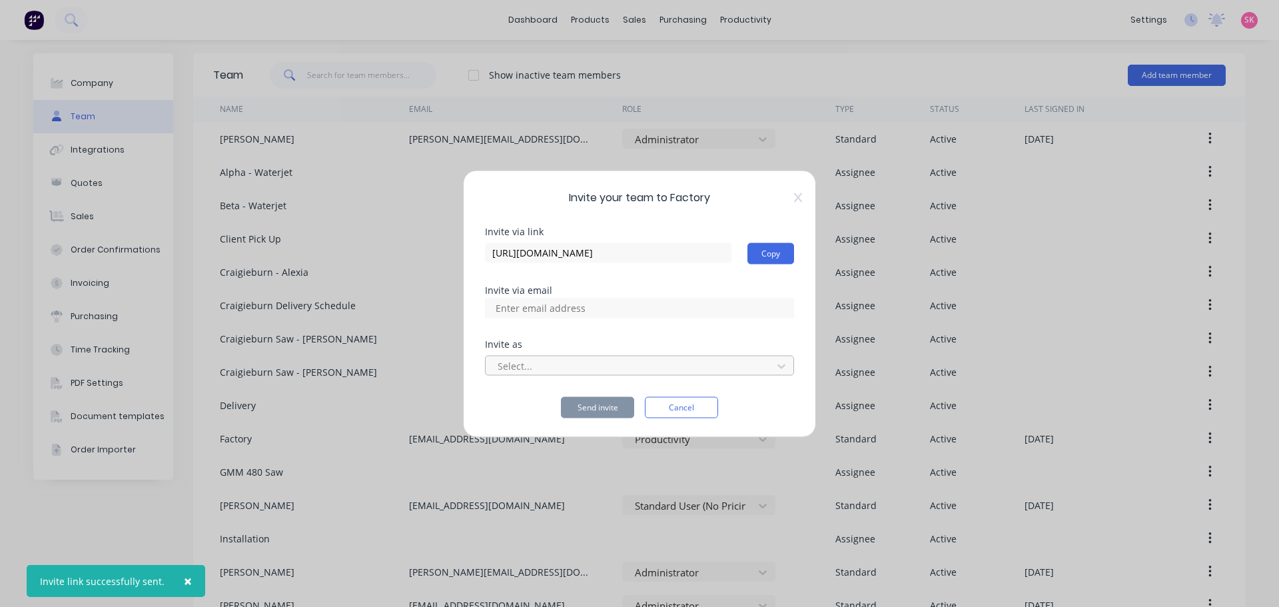
click at [588, 368] on div at bounding box center [630, 366] width 269 height 17
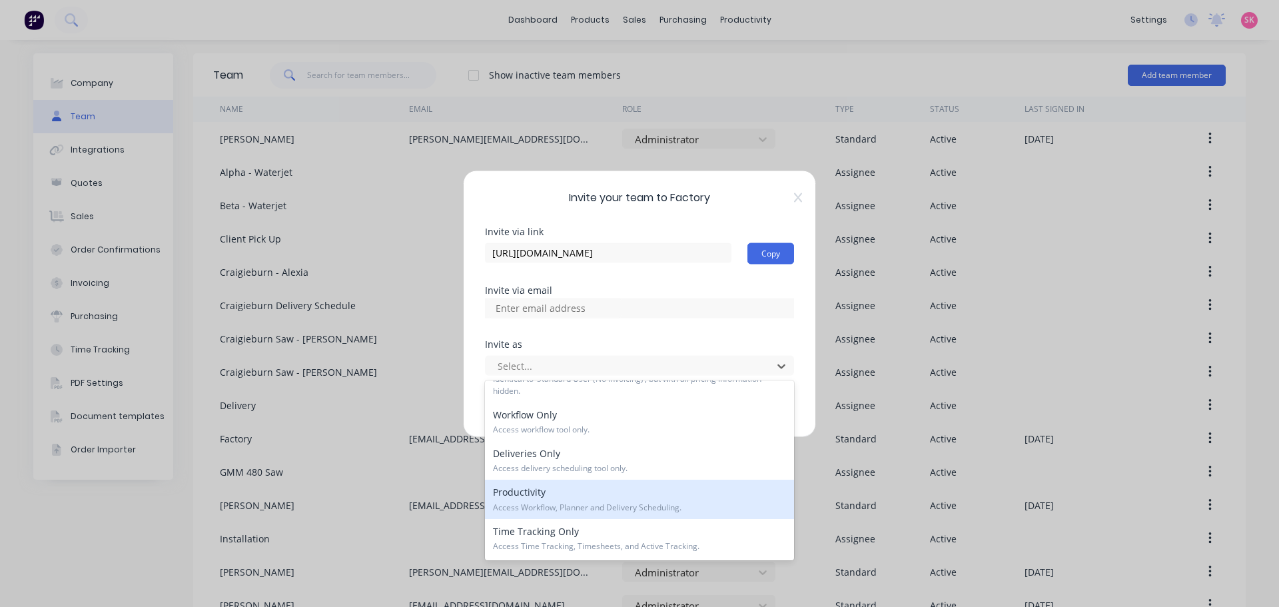
click at [621, 502] on span "Access Workflow, Planner and Delivery Scheduling." at bounding box center [639, 508] width 293 height 12
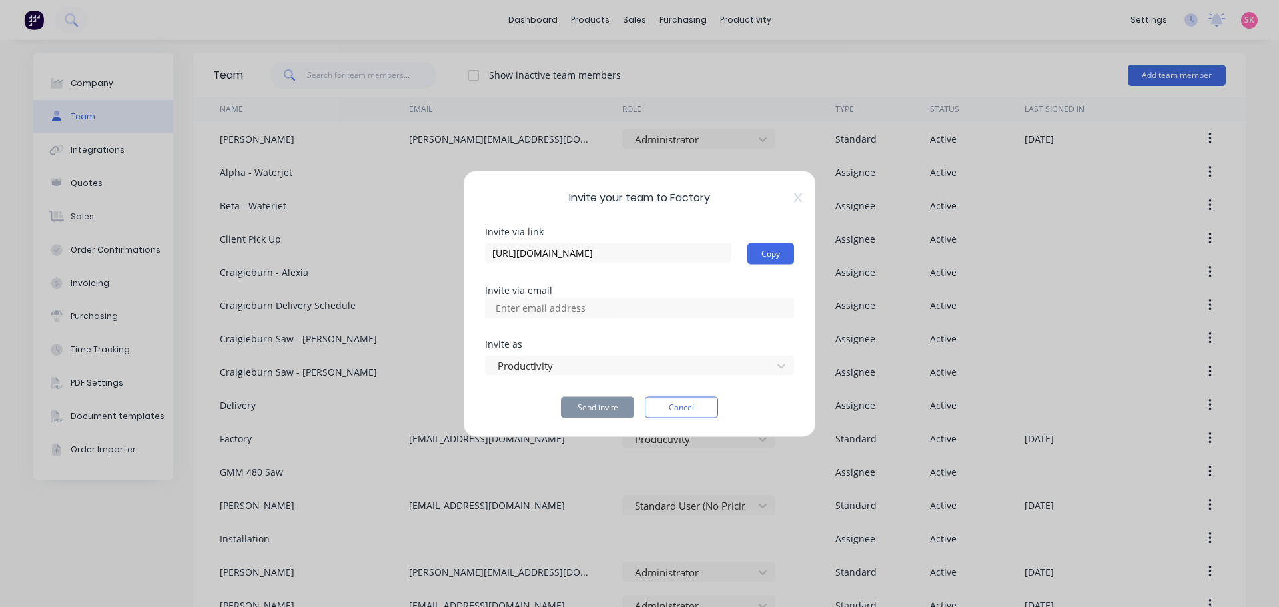
click at [653, 310] on div at bounding box center [639, 308] width 309 height 20
click at [653, 308] on div at bounding box center [639, 308] width 309 height 20
click at [518, 303] on input at bounding box center [554, 308] width 133 height 20
paste input "[PERSON_NAME][EMAIL_ADDRESS][PERSON_NAME][DOMAIN_NAME]"
type input "[PERSON_NAME][EMAIL_ADDRESS][PERSON_NAME][DOMAIN_NAME]"
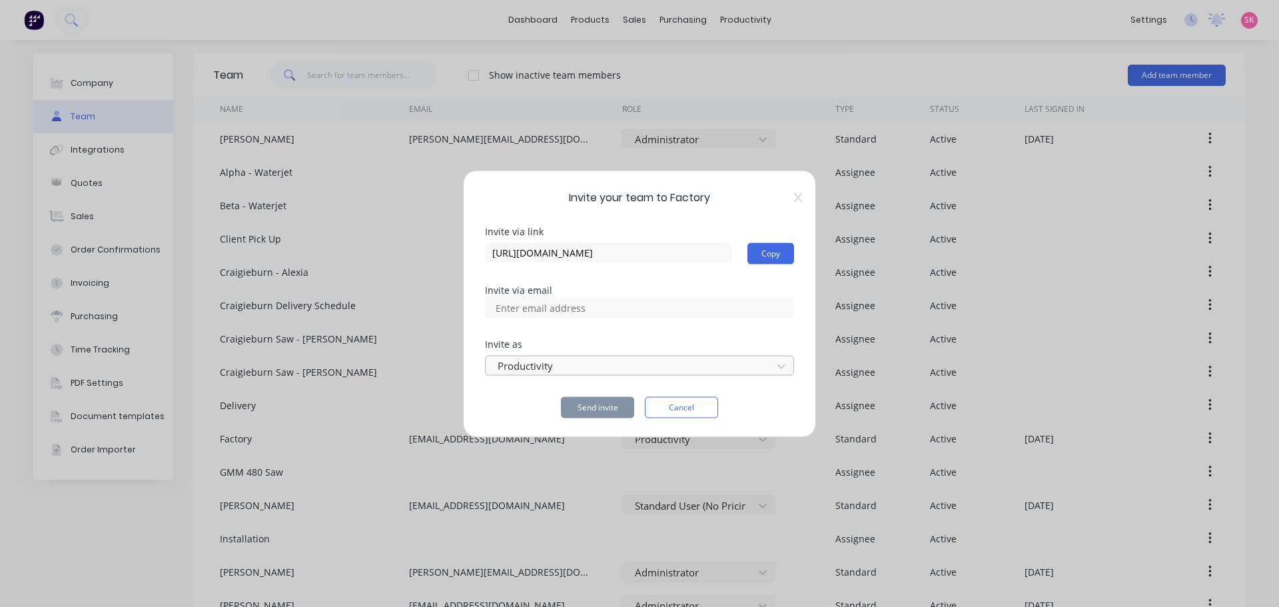
click at [642, 358] on div at bounding box center [630, 366] width 269 height 17
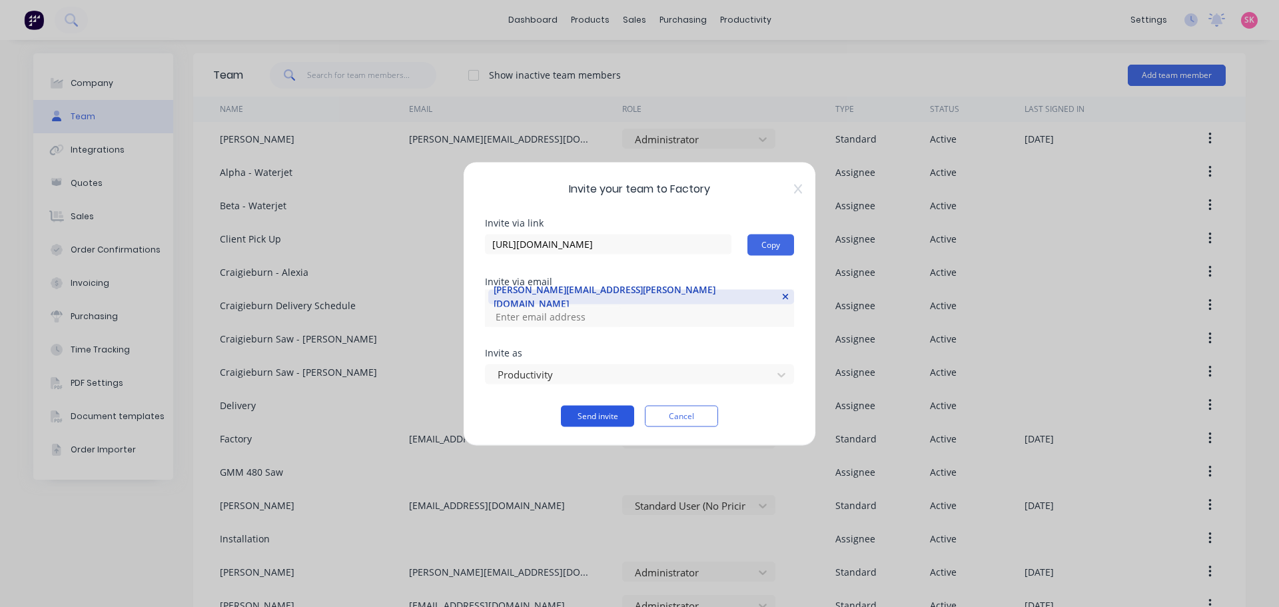
click at [585, 405] on button "Send invite" at bounding box center [597, 415] width 73 height 21
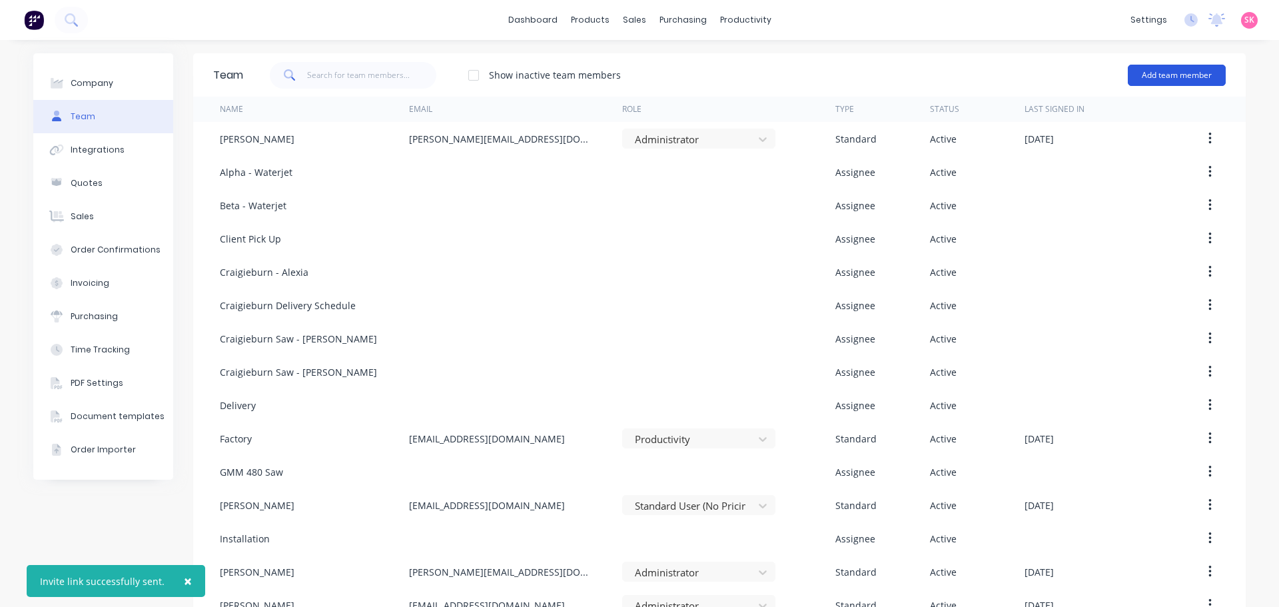
click at [1145, 79] on button "Add team member" at bounding box center [1177, 75] width 98 height 21
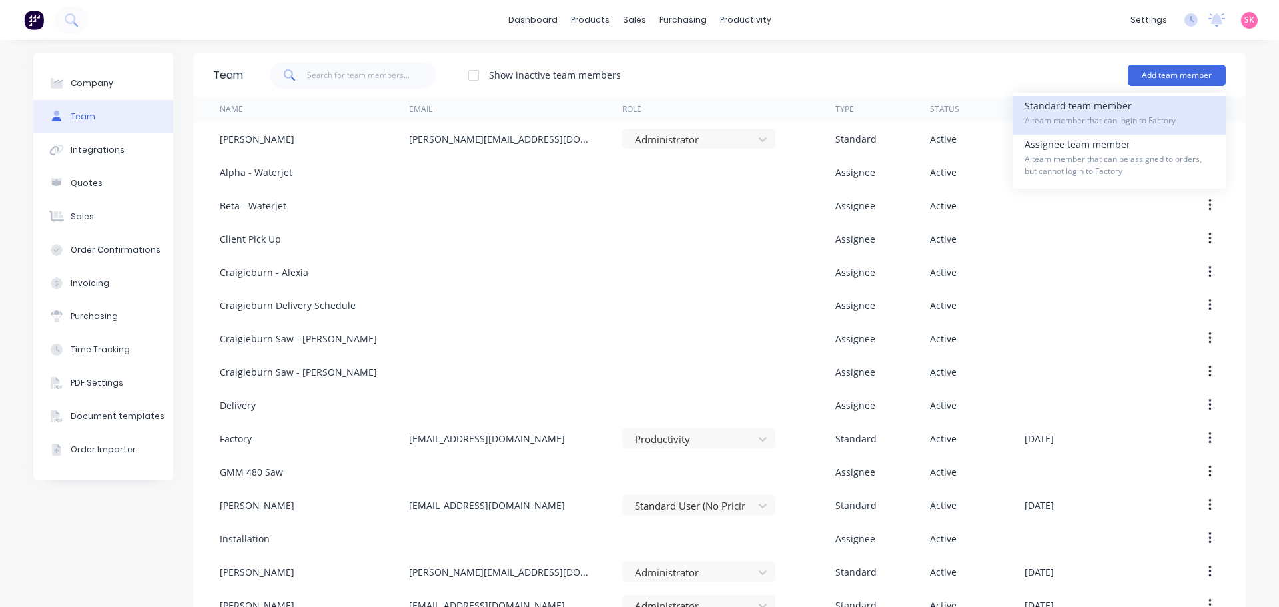
click at [1094, 106] on div "Standard team member A team member that can login to Factory" at bounding box center [1118, 115] width 189 height 39
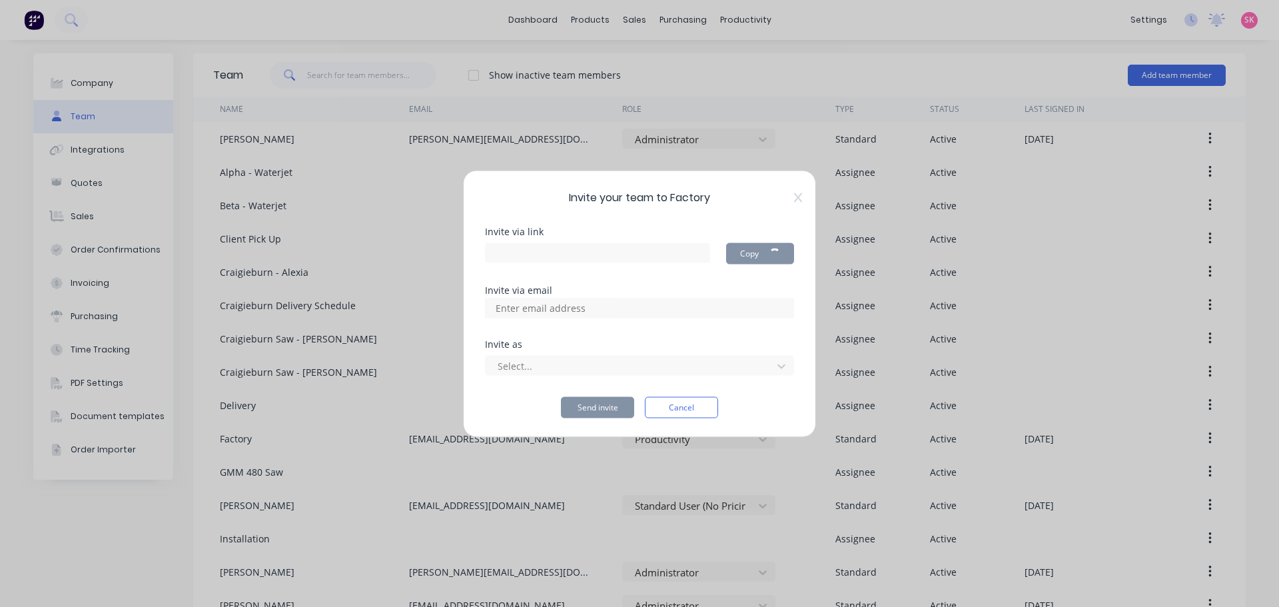
type input "[URL][DOMAIN_NAME]"
click at [546, 307] on input at bounding box center [554, 308] width 133 height 20
paste input "[PERSON_NAME][EMAIL_ADDRESS][DOMAIN_NAME]"
type input "[PERSON_NAME][EMAIL_ADDRESS][DOMAIN_NAME]"
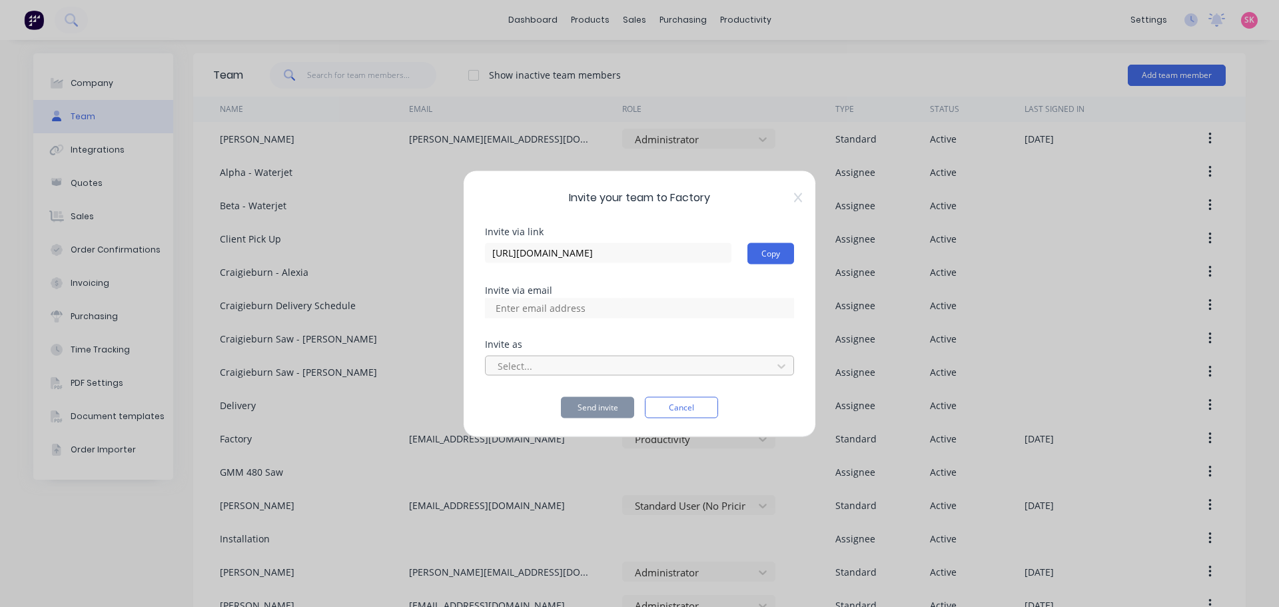
click at [596, 367] on div at bounding box center [630, 366] width 269 height 17
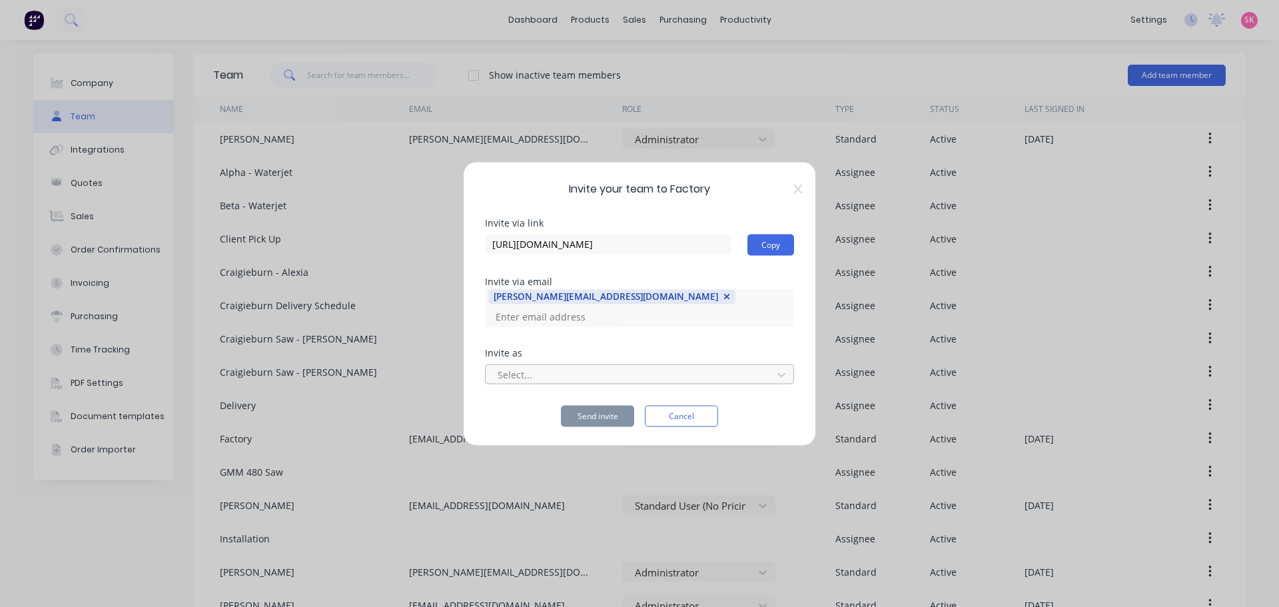
click at [597, 366] on div at bounding box center [630, 374] width 269 height 17
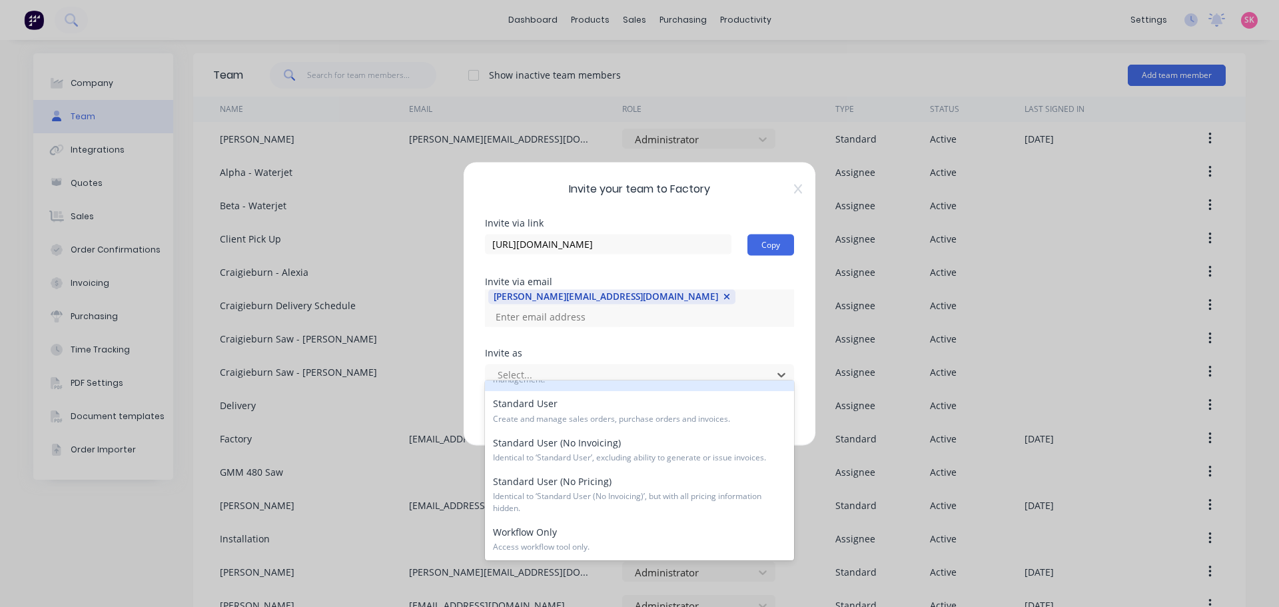
scroll to position [198, 0]
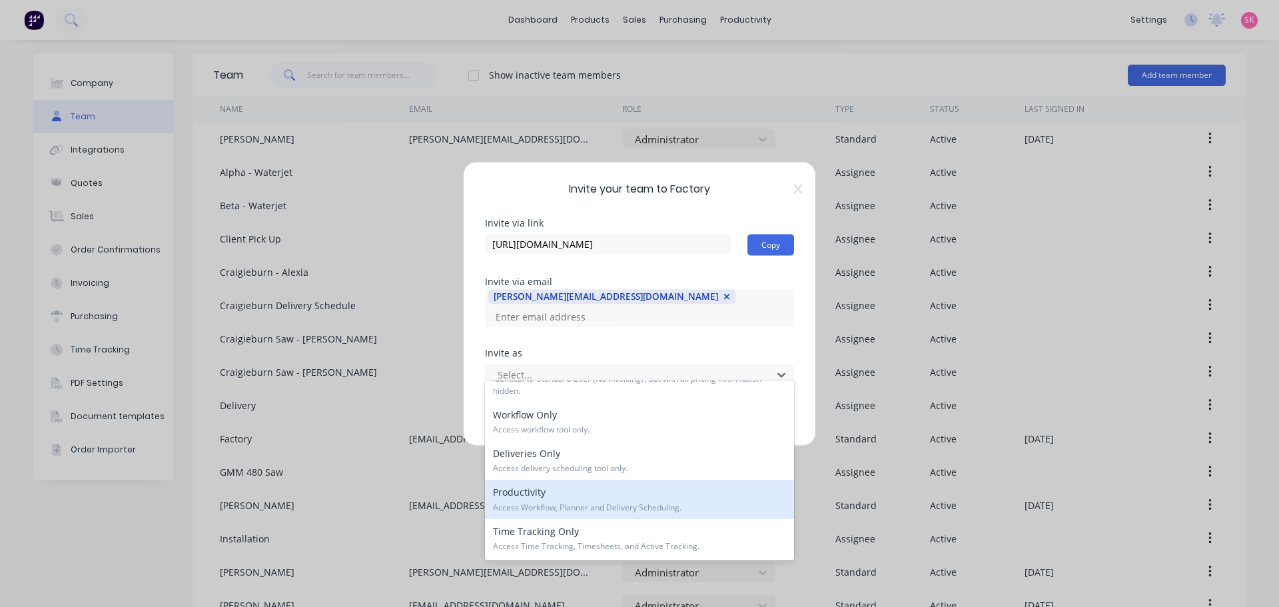
click at [615, 494] on div "Productivity Access Workflow, Planner and Delivery Scheduling." at bounding box center [639, 499] width 309 height 39
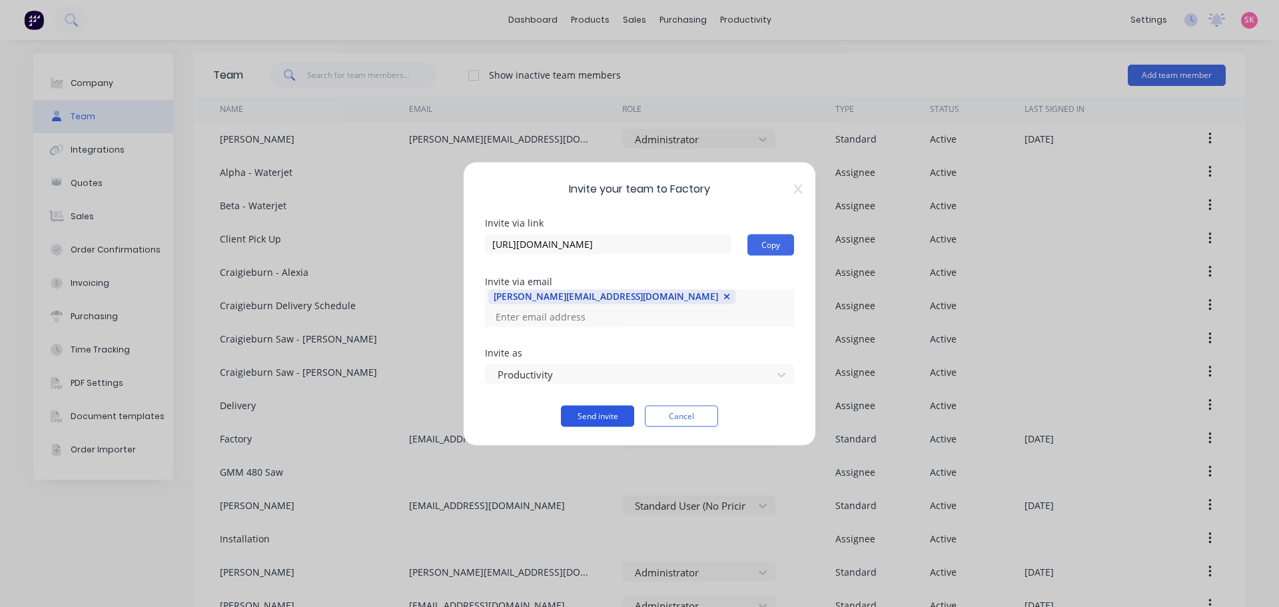
click at [613, 405] on button "Send invite" at bounding box center [597, 415] width 73 height 21
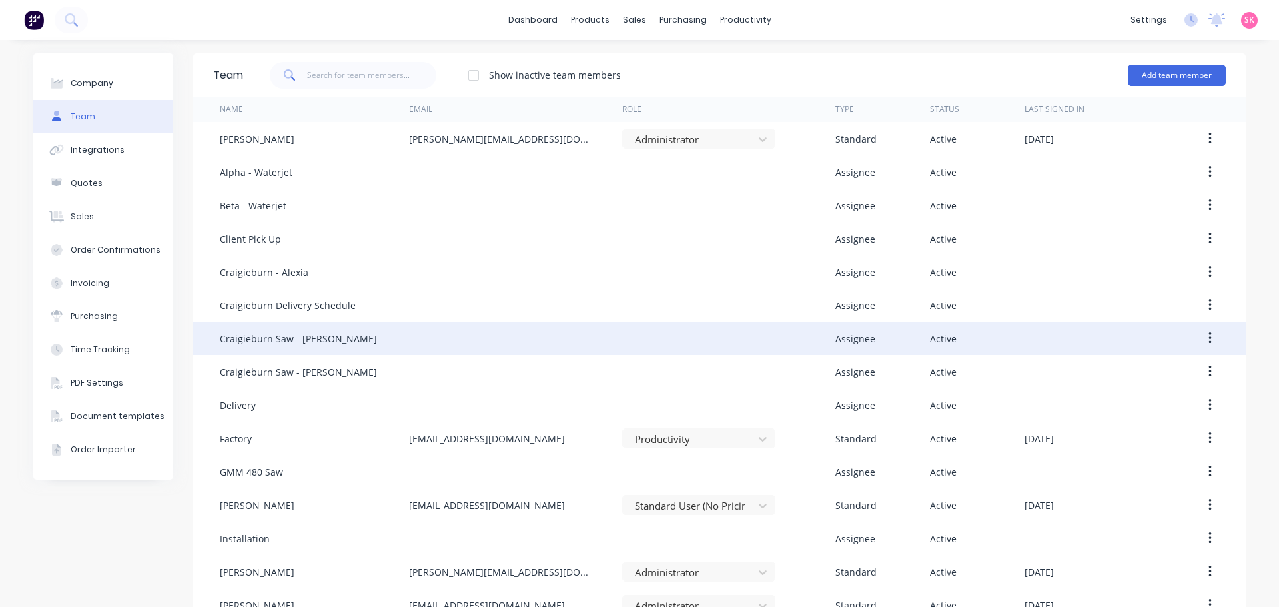
scroll to position [228, 0]
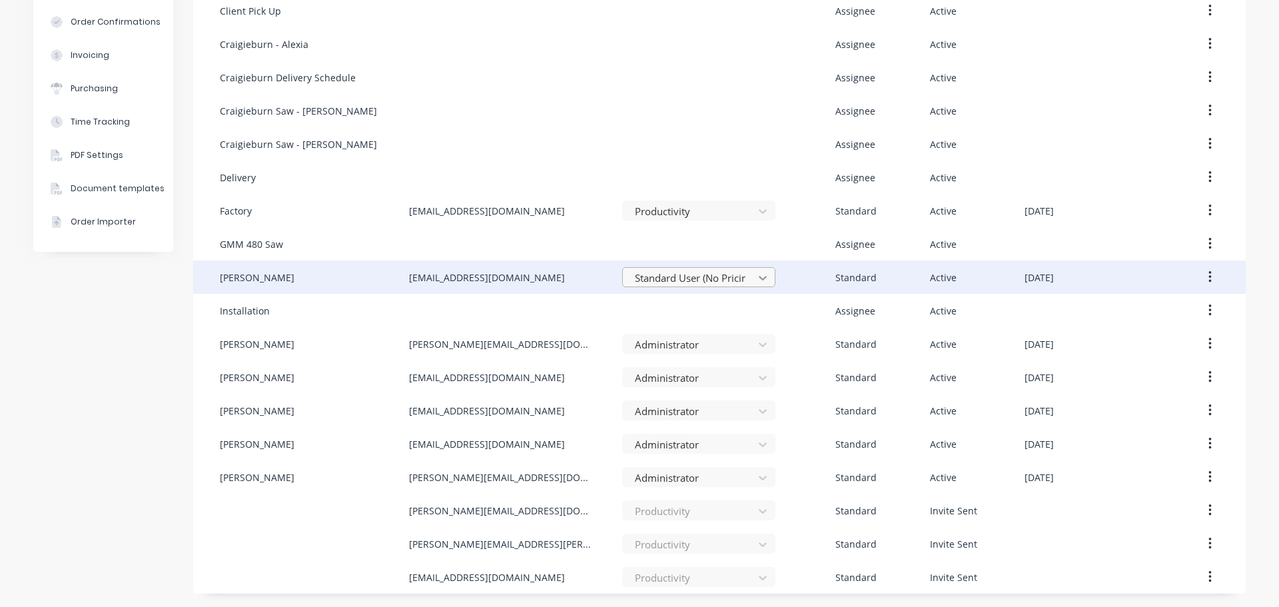
click at [765, 278] on div at bounding box center [763, 277] width 24 height 21
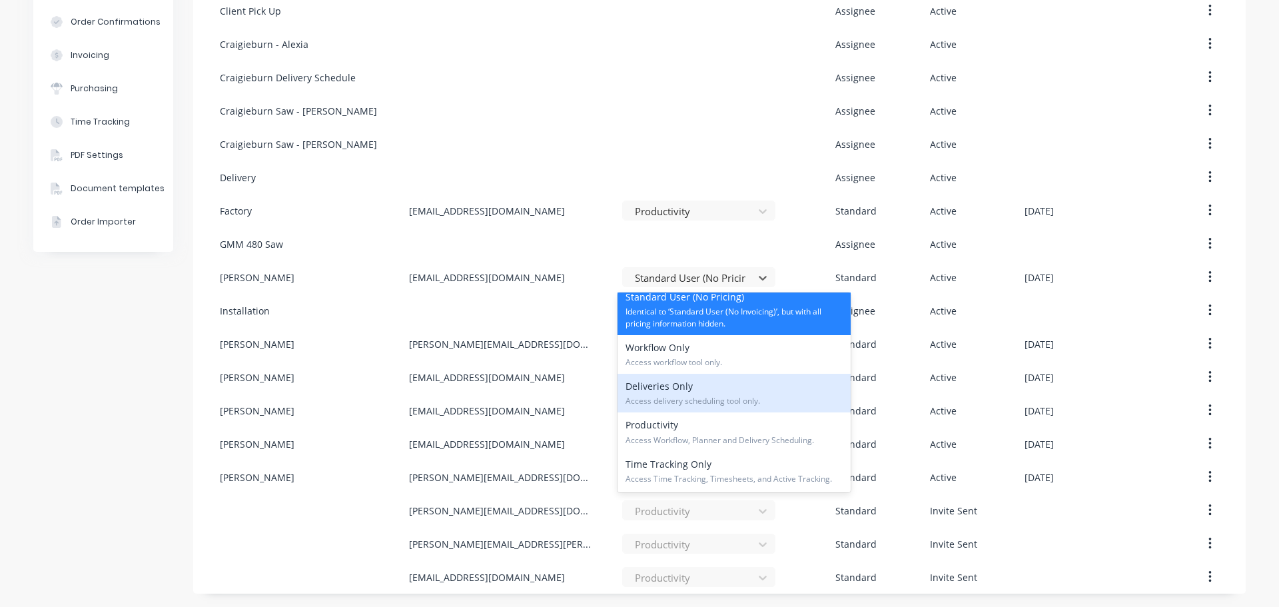
scroll to position [202, 0]
click at [116, 403] on div "Company Team Integrations Quotes Sales Order Confirmations Invoicing Purchasing…" at bounding box center [103, 209] width 140 height 768
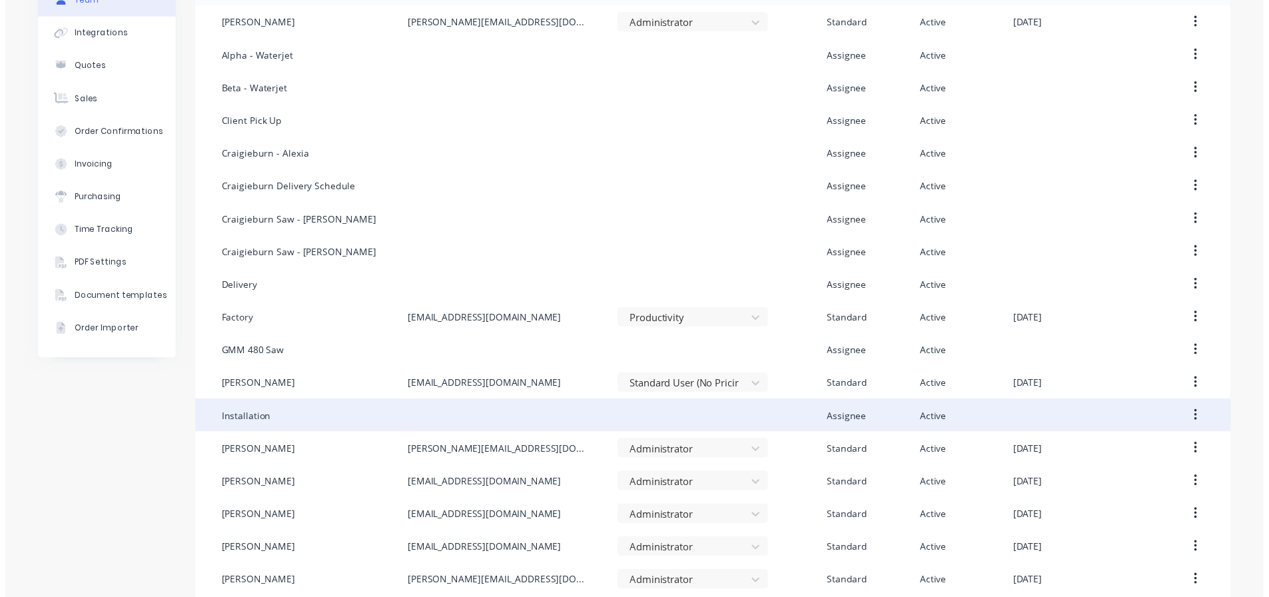
scroll to position [0, 0]
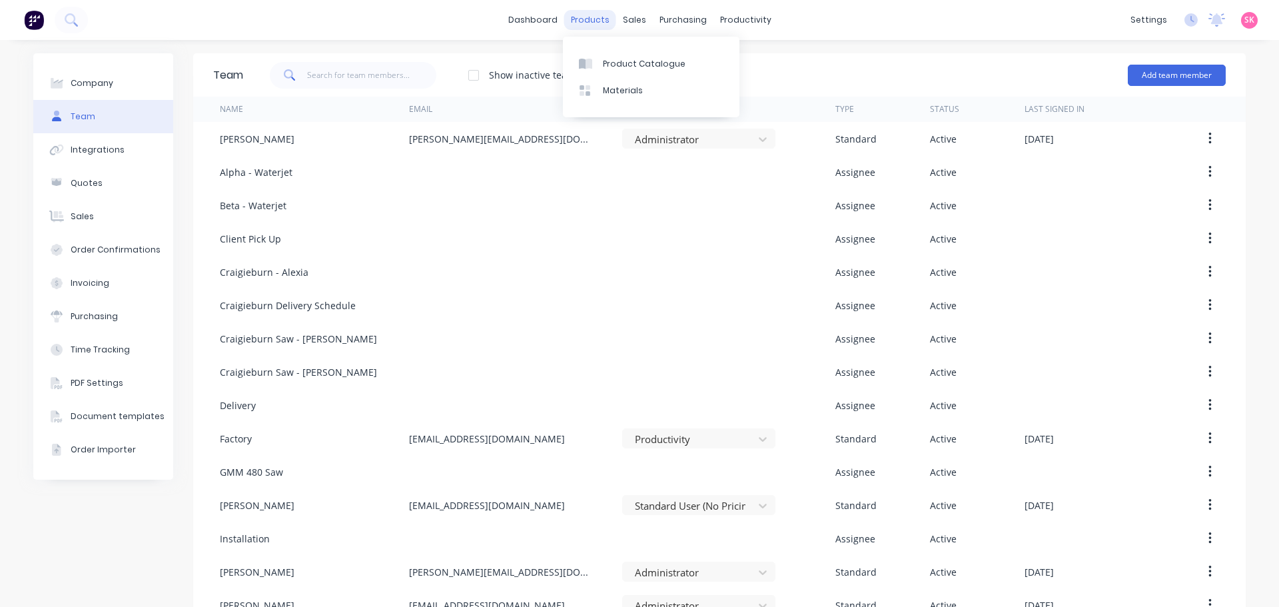
click at [589, 18] on div "products" at bounding box center [590, 20] width 52 height 20
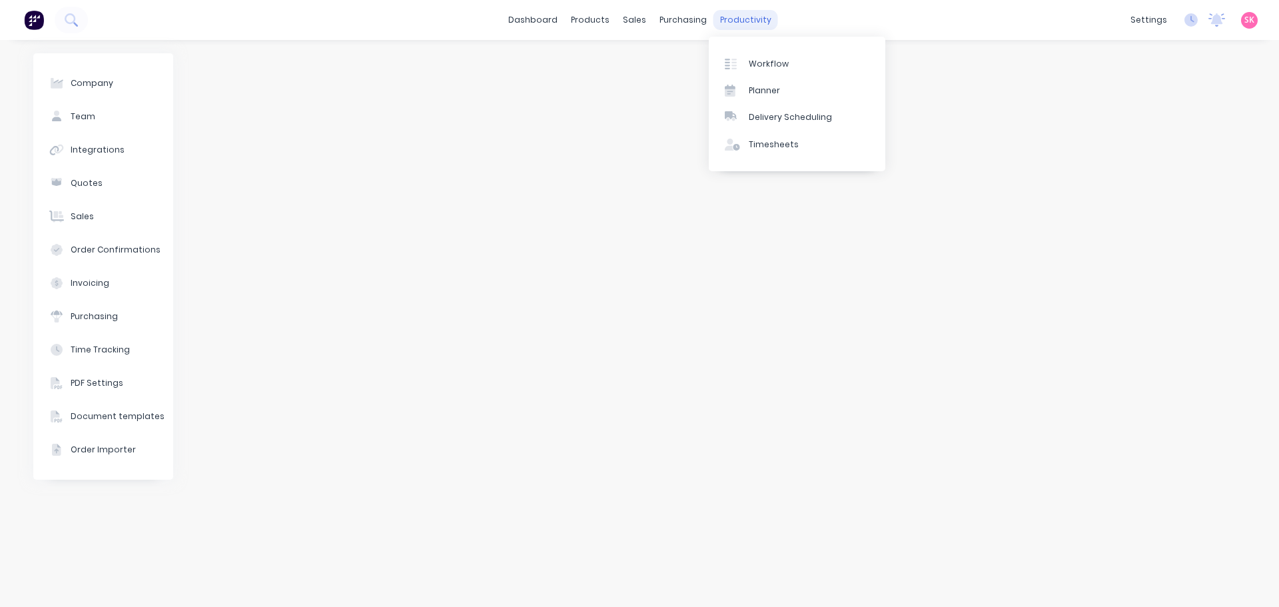
click at [745, 58] on link "Workflow" at bounding box center [797, 63] width 177 height 27
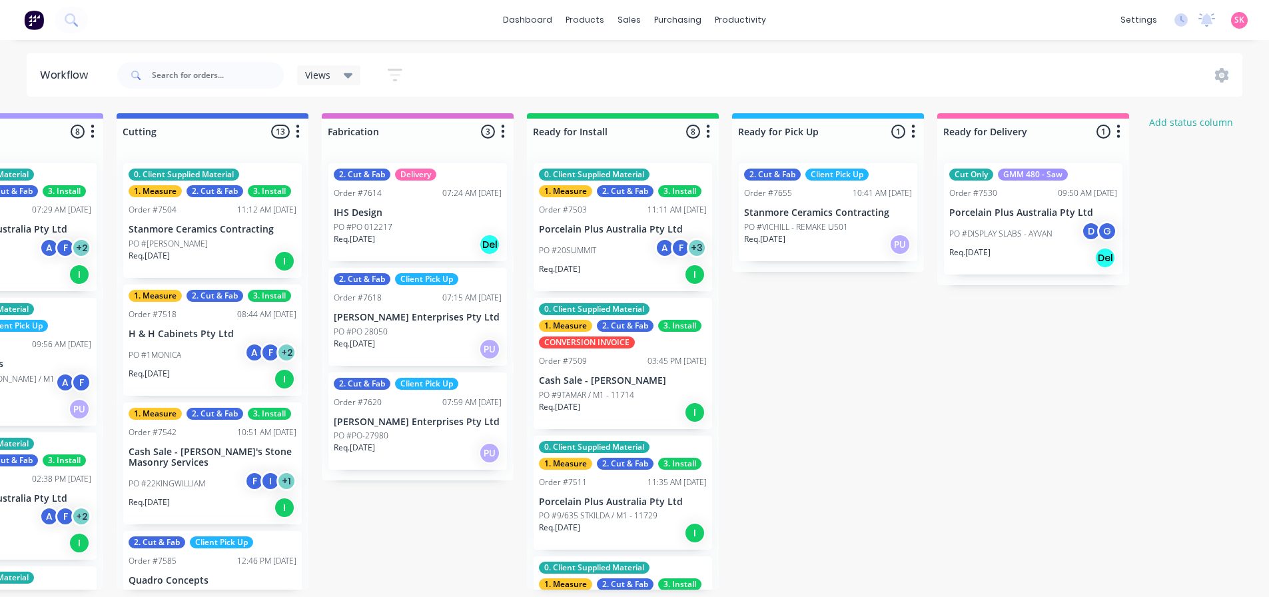
scroll to position [0, 933]
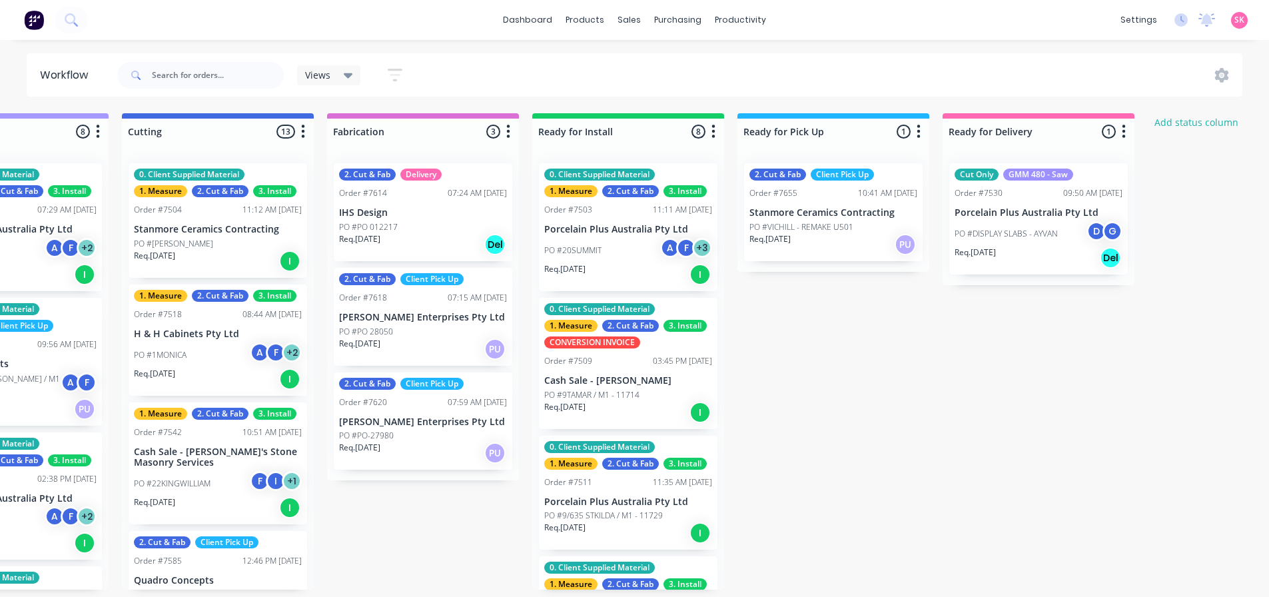
click at [382, 212] on p "IHS Design" at bounding box center [423, 212] width 168 height 11
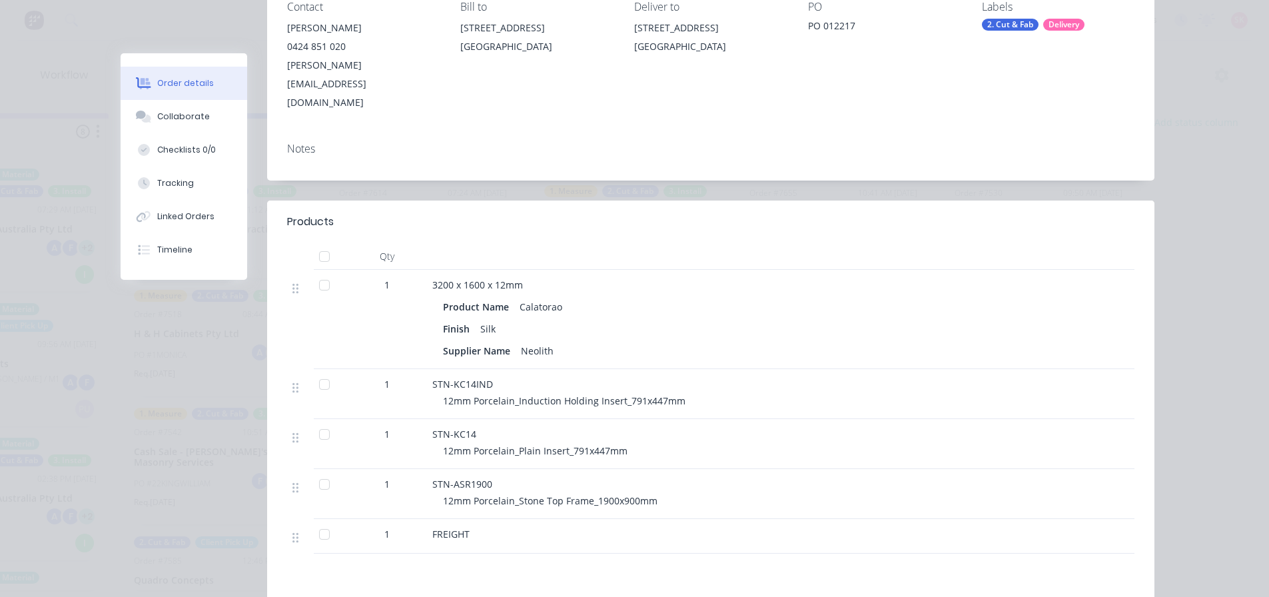
scroll to position [0, 0]
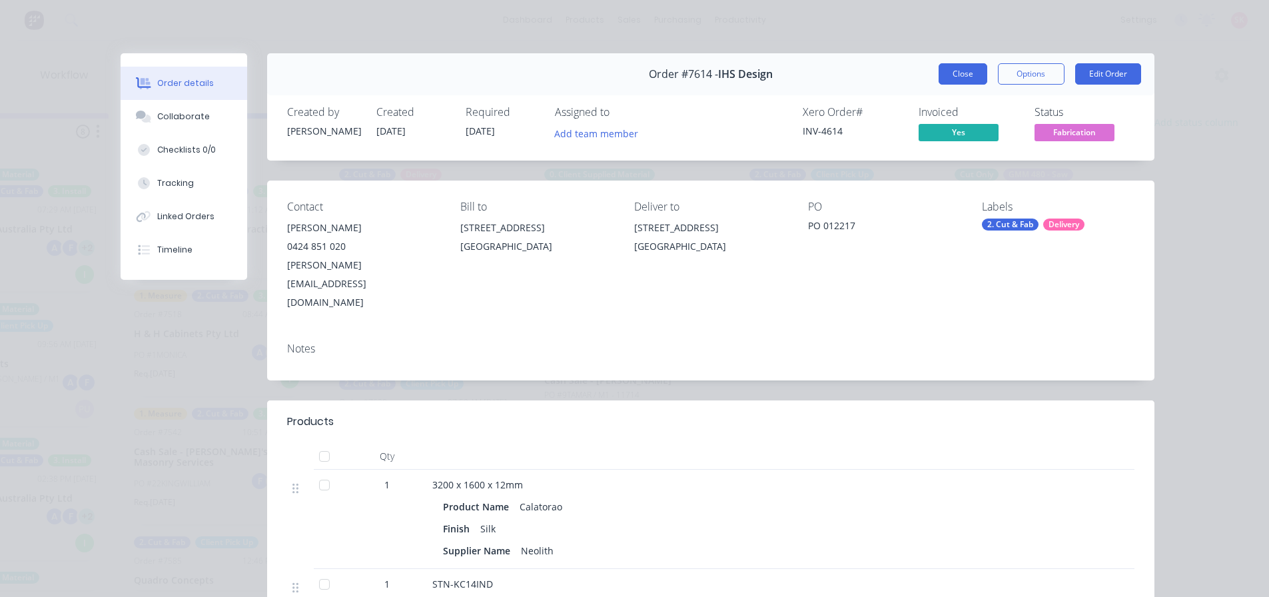
click at [951, 69] on button "Close" at bounding box center [963, 73] width 49 height 21
